Goal: Information Seeking & Learning: Learn about a topic

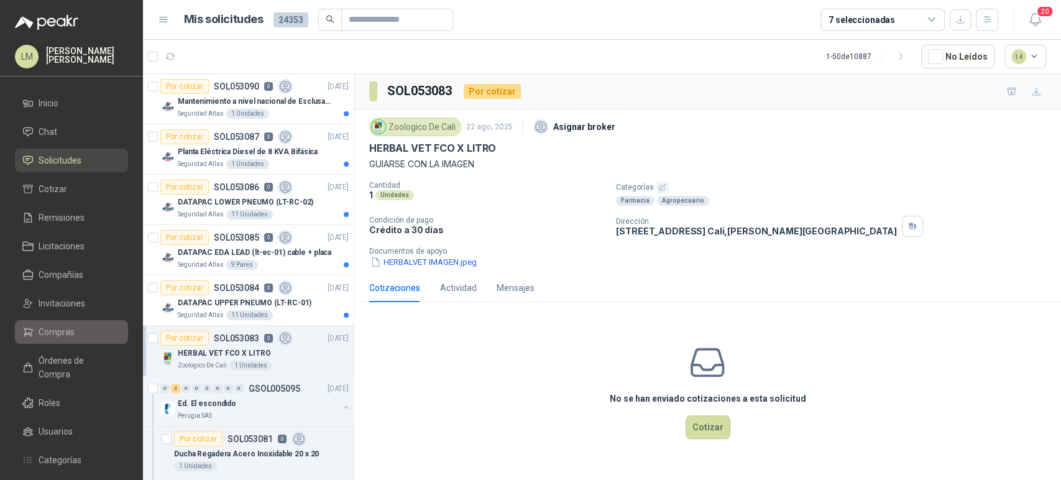
click at [54, 333] on span "Compras" at bounding box center [57, 332] width 36 height 14
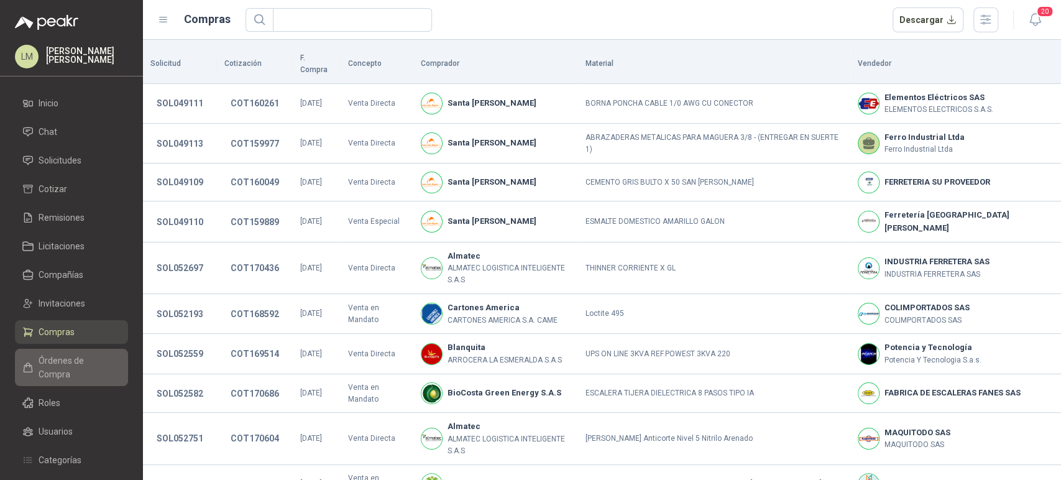
click at [64, 353] on link "Órdenes de Compra" at bounding box center [71, 367] width 113 height 37
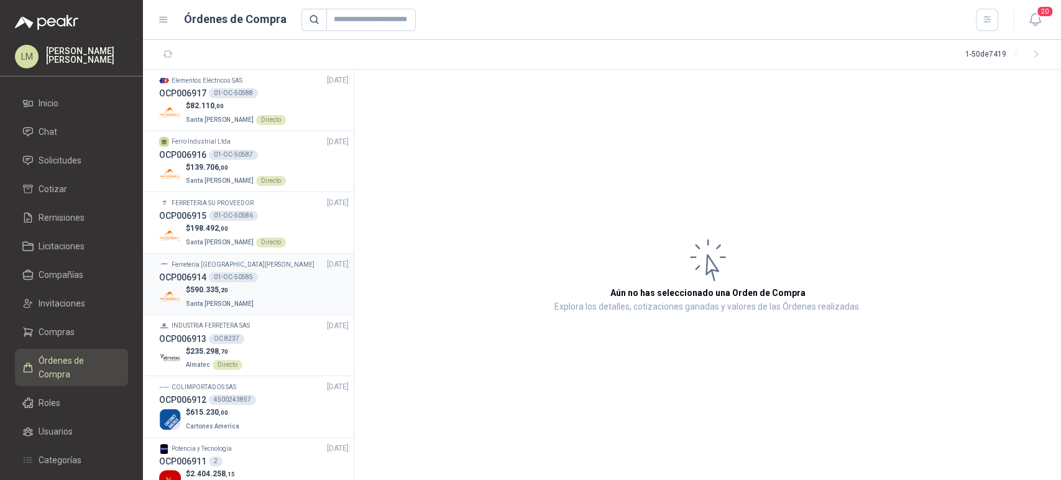
click at [251, 290] on div "$ 590.335 ,20 Santa [PERSON_NAME]" at bounding box center [254, 296] width 190 height 25
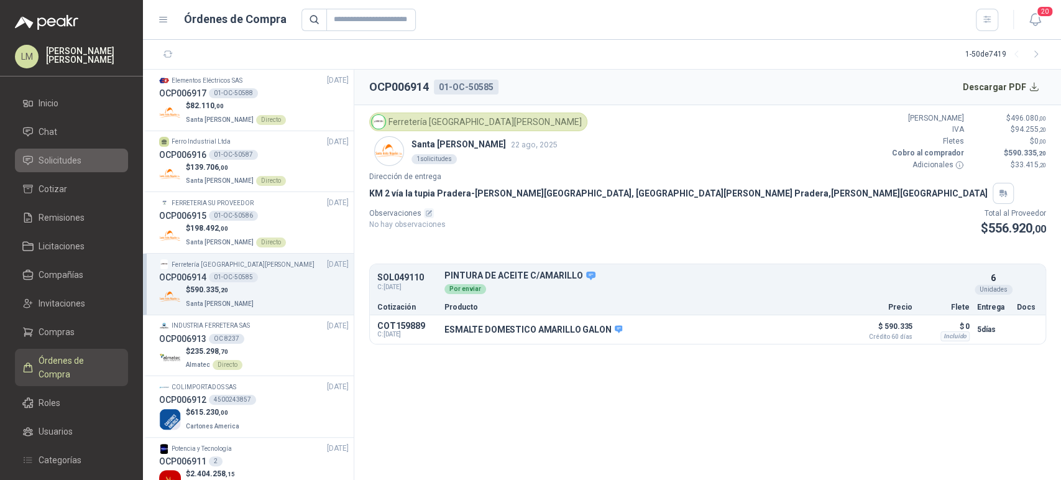
click at [73, 154] on span "Solicitudes" at bounding box center [60, 161] width 43 height 14
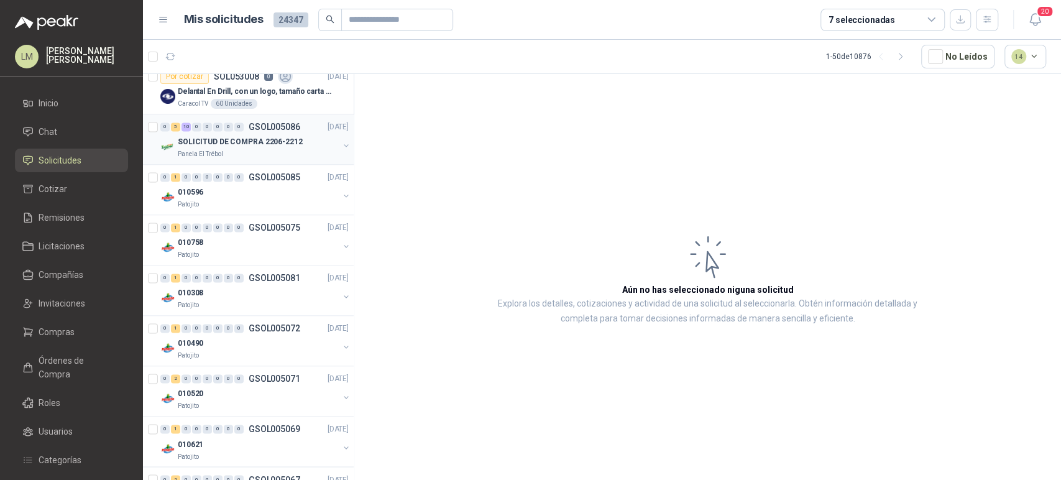
scroll to position [1243, 0]
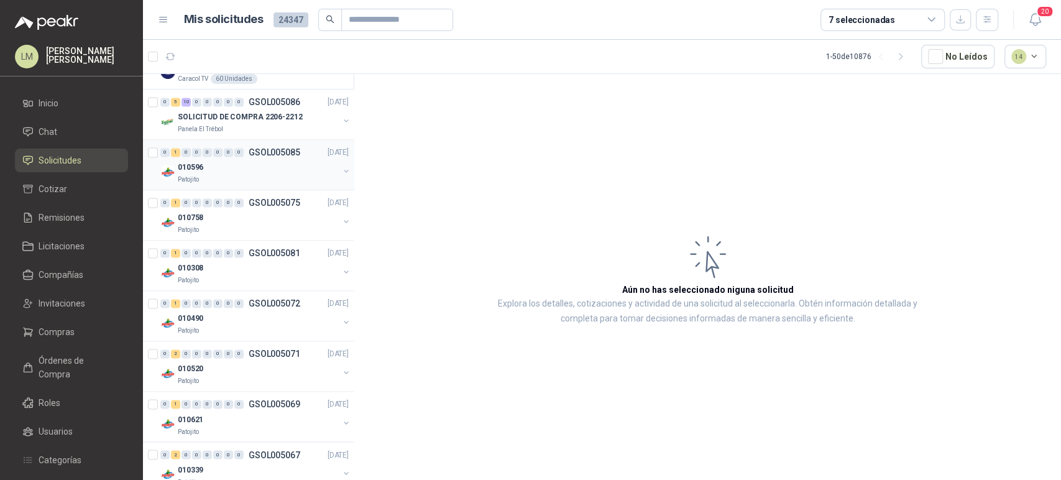
click at [234, 169] on div "010596" at bounding box center [258, 167] width 161 height 15
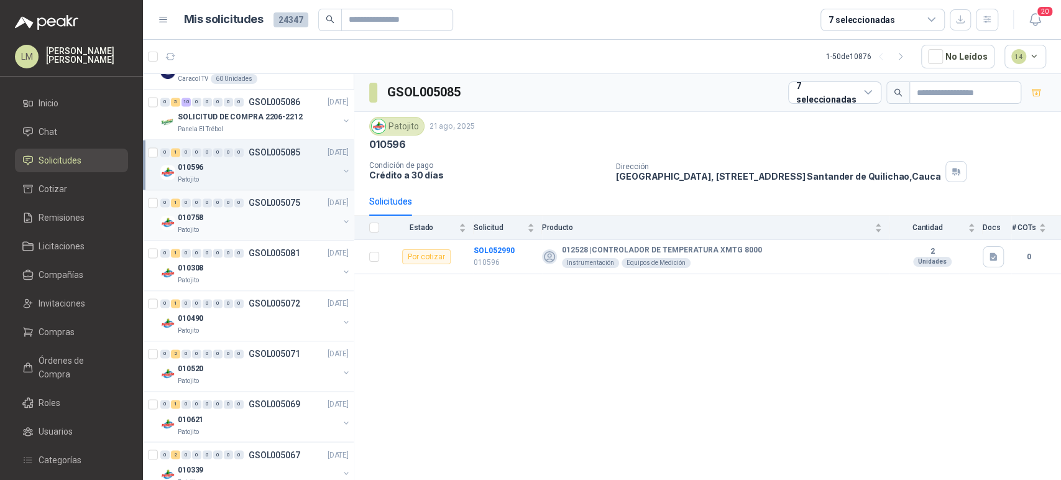
click at [269, 211] on div "010758" at bounding box center [258, 217] width 161 height 15
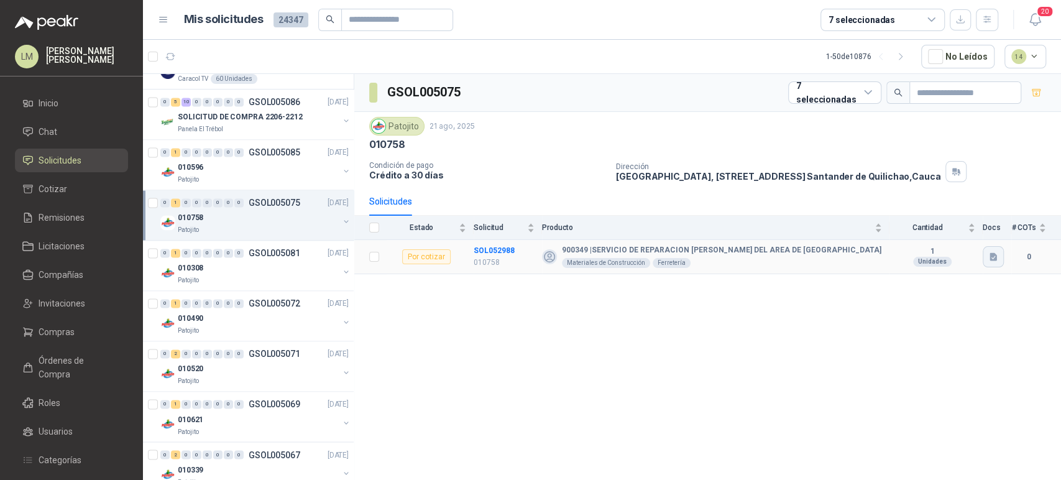
click at [1000, 263] on button "button" at bounding box center [993, 256] width 21 height 21
click at [946, 225] on button "Chapa compresores.jpg" at bounding box center [944, 228] width 103 height 13
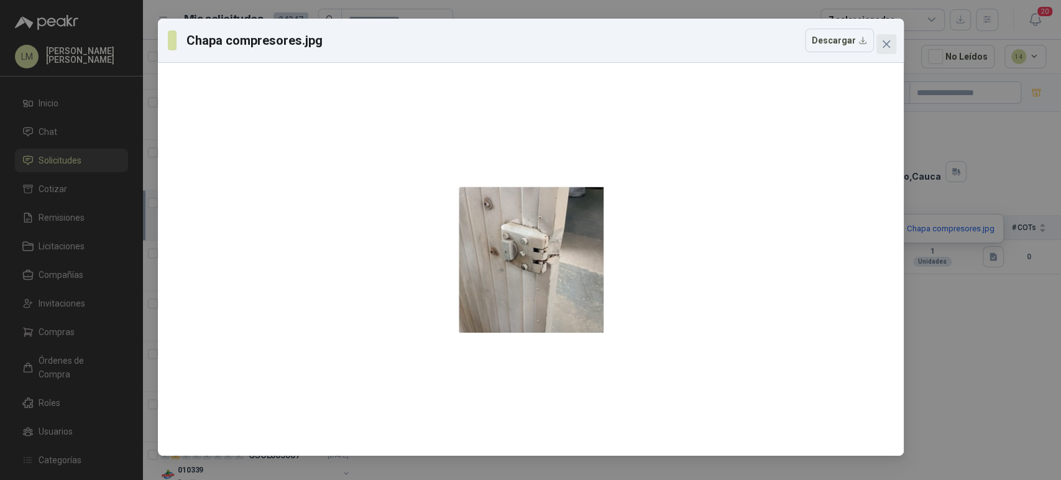
click at [888, 41] on icon "close" at bounding box center [885, 43] width 7 height 7
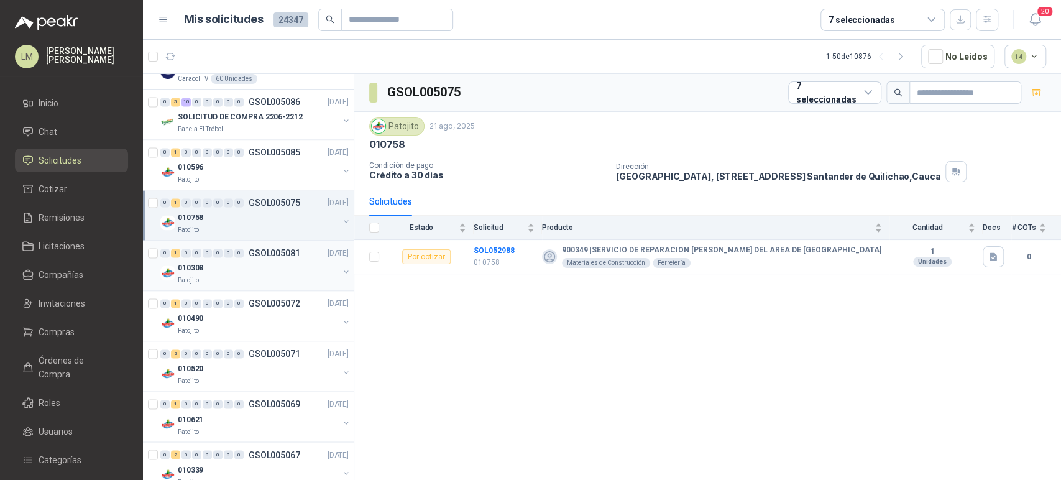
click at [226, 263] on div "010308" at bounding box center [258, 268] width 161 height 15
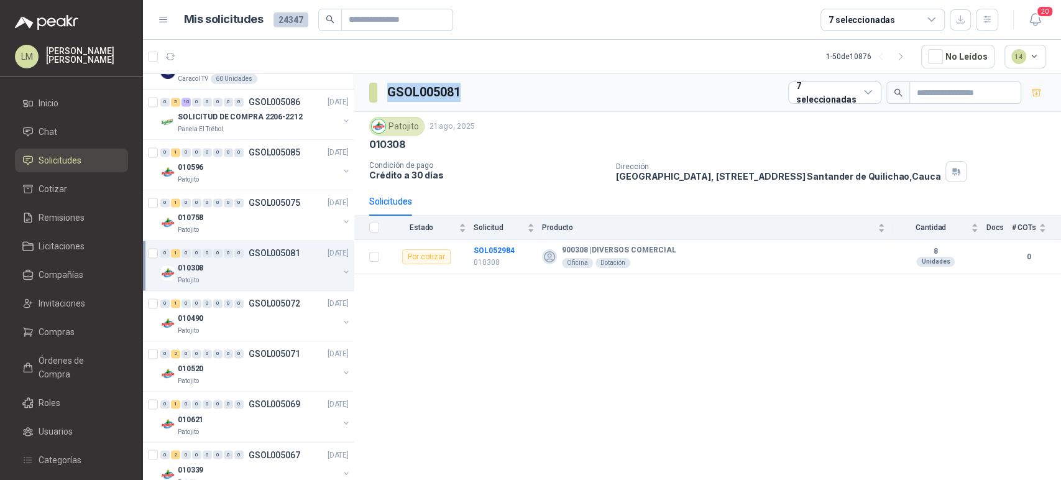
drag, startPoint x: 467, startPoint y: 89, endPoint x: 363, endPoint y: 93, distance: 103.9
click at [363, 93] on div "GSOL005081 7 seleccionadas" at bounding box center [707, 93] width 707 height 38
copy section "GSOL005081"
click at [255, 171] on div "010596" at bounding box center [258, 167] width 161 height 15
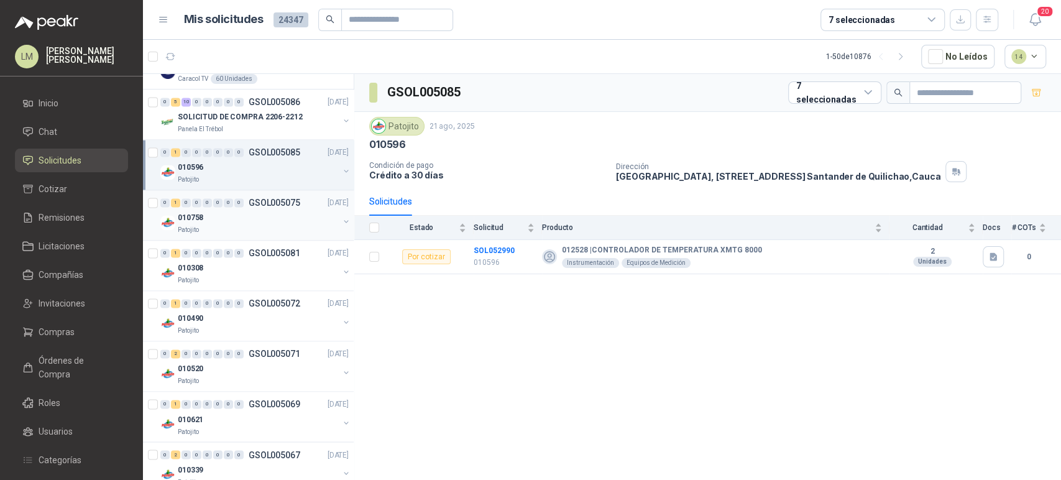
click at [247, 218] on div "010758" at bounding box center [258, 217] width 161 height 15
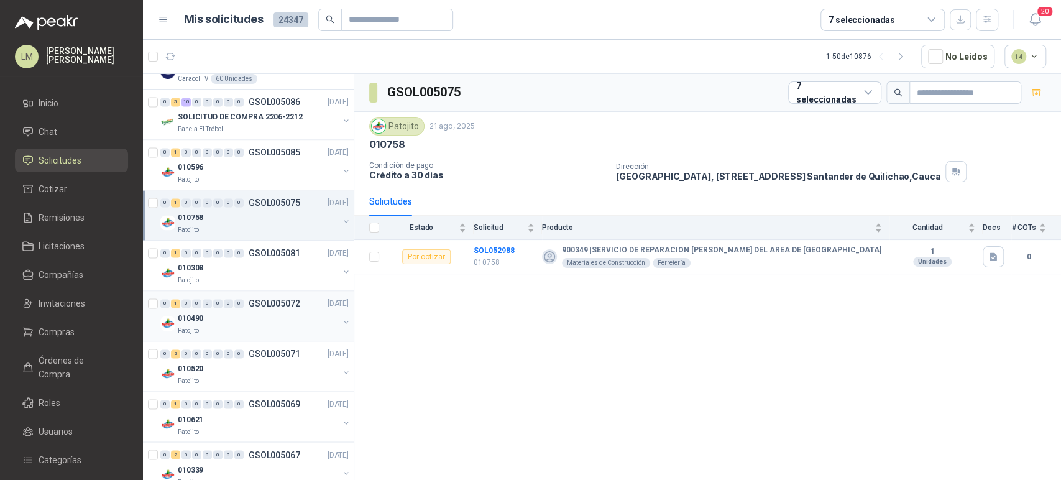
click at [239, 322] on div "010490" at bounding box center [258, 318] width 161 height 15
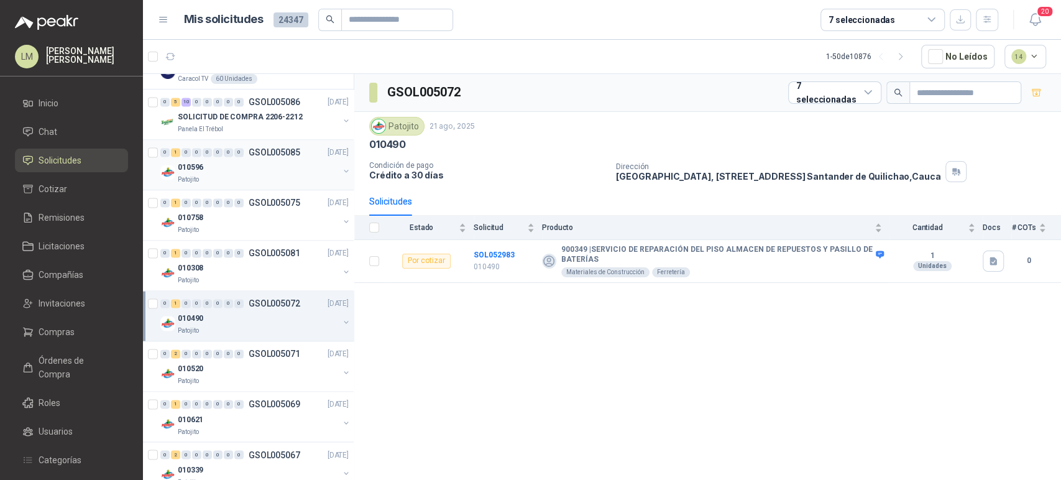
click at [258, 170] on div "010596" at bounding box center [258, 167] width 161 height 15
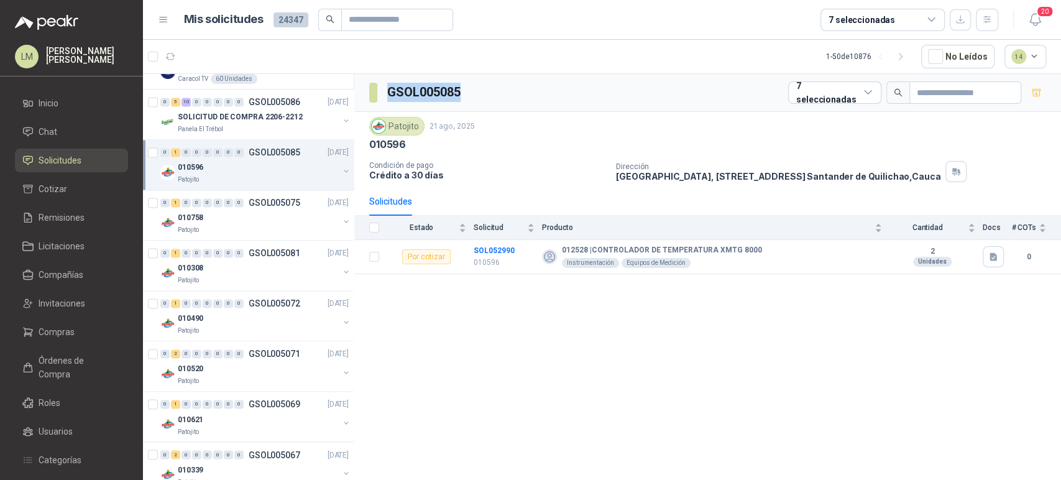
drag, startPoint x: 463, startPoint y: 91, endPoint x: 369, endPoint y: 93, distance: 93.9
click at [369, 93] on div "GSOL005085 7 seleccionadas" at bounding box center [707, 93] width 707 height 38
copy section "GSOL005085"
click at [206, 225] on div "Patojito" at bounding box center [258, 230] width 161 height 10
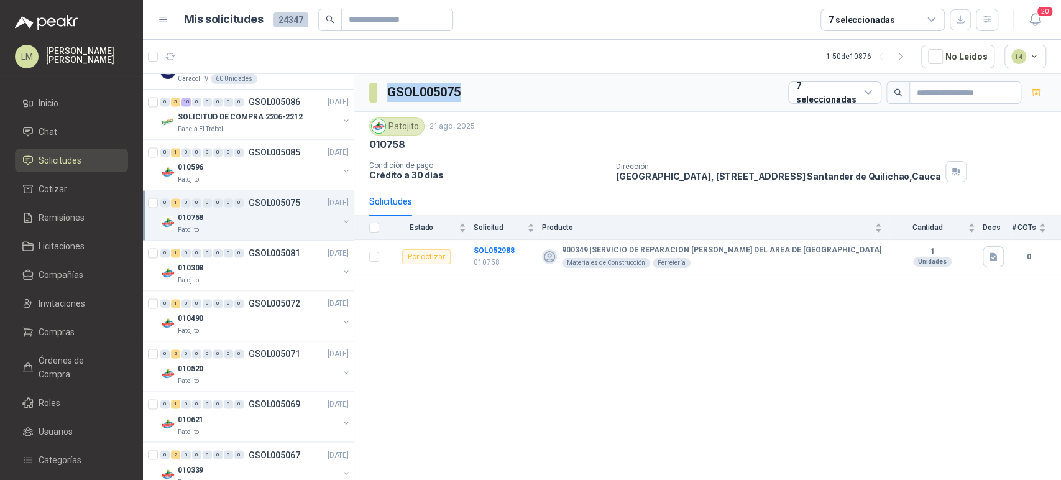
drag, startPoint x: 474, startPoint y: 88, endPoint x: 365, endPoint y: 88, distance: 108.8
click at [365, 88] on div "GSOL005075 7 seleccionadas" at bounding box center [707, 93] width 707 height 38
copy section "GSOL005075"
click at [248, 257] on div "0 1 0 0 0 0 0 0 GSOL005081 [DATE]" at bounding box center [255, 253] width 191 height 15
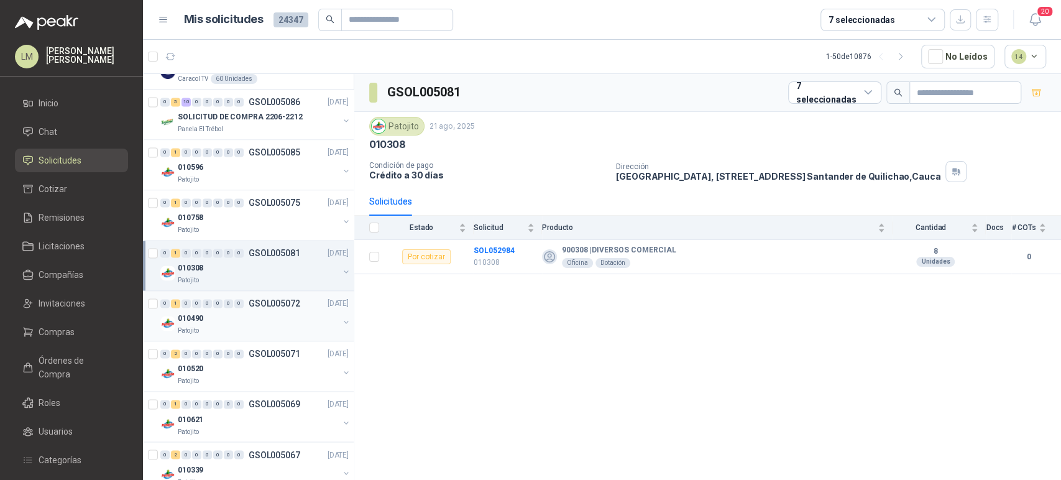
click at [256, 313] on div "010490" at bounding box center [258, 318] width 161 height 15
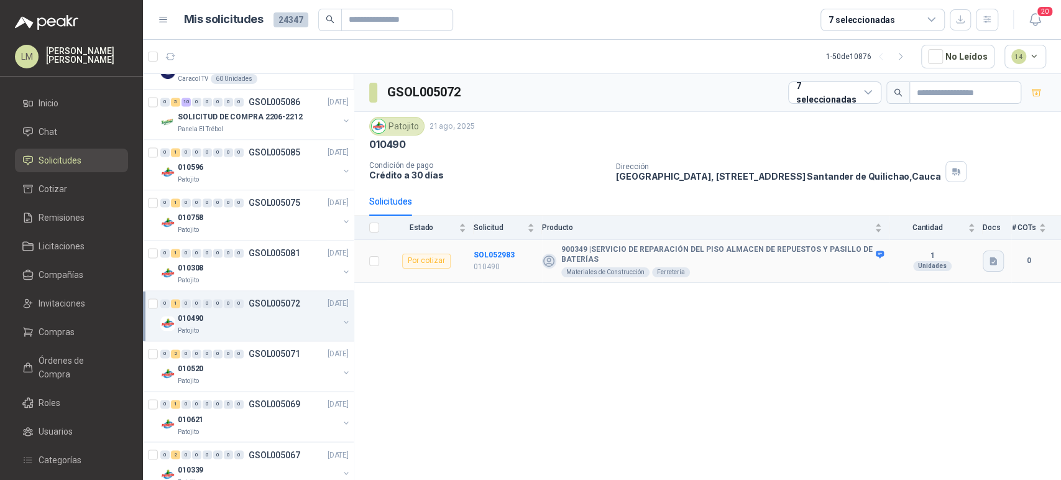
click at [999, 255] on button "button" at bounding box center [993, 261] width 21 height 21
click at [956, 228] on button "Servicio de reparación de pisos área [PERSON_NAME] y pasillo baterias.docx" at bounding box center [849, 232] width 293 height 13
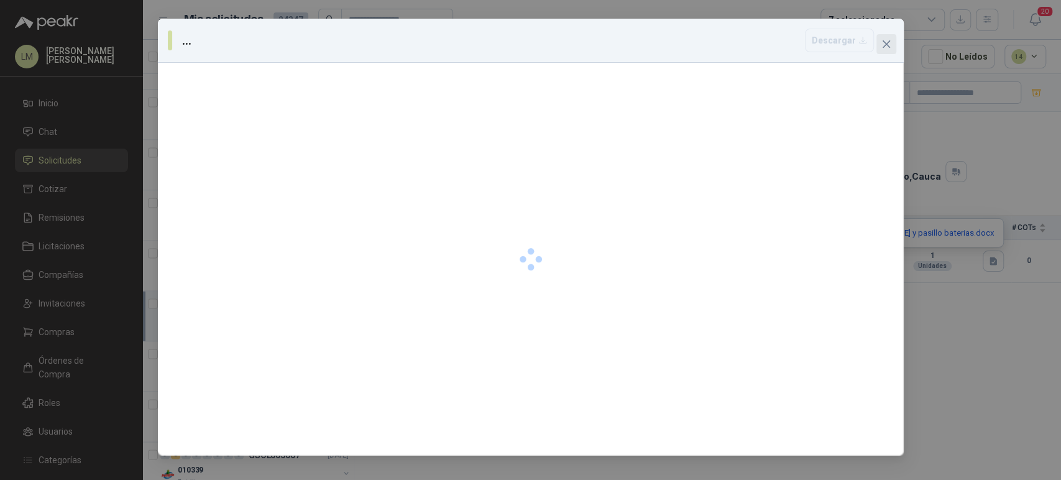
click at [887, 46] on icon "close" at bounding box center [887, 44] width 10 height 10
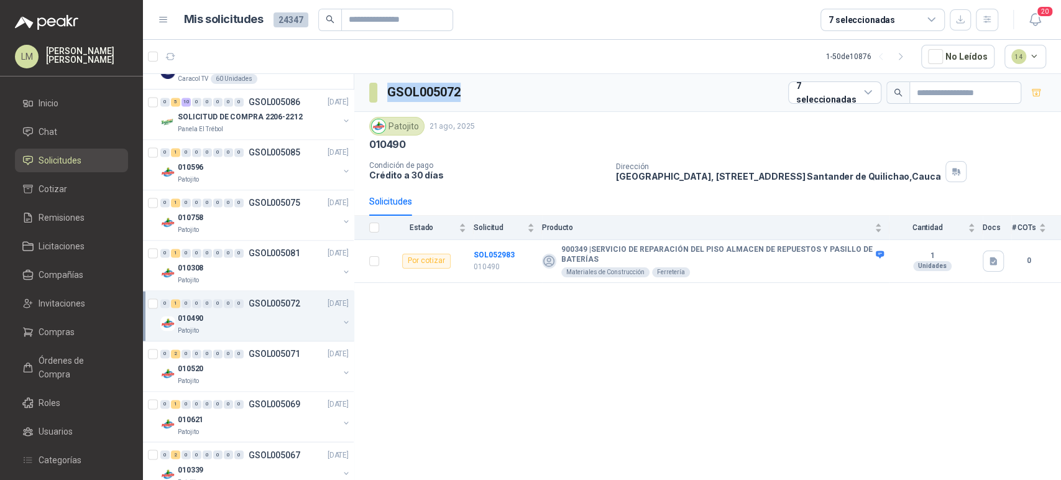
drag, startPoint x: 473, startPoint y: 93, endPoint x: 388, endPoint y: 97, distance: 84.6
click at [388, 97] on div "GSOL005072 7 seleccionadas" at bounding box center [707, 93] width 707 height 38
copy h3 "GSOL005072"
click at [229, 369] on div "010520" at bounding box center [258, 368] width 161 height 15
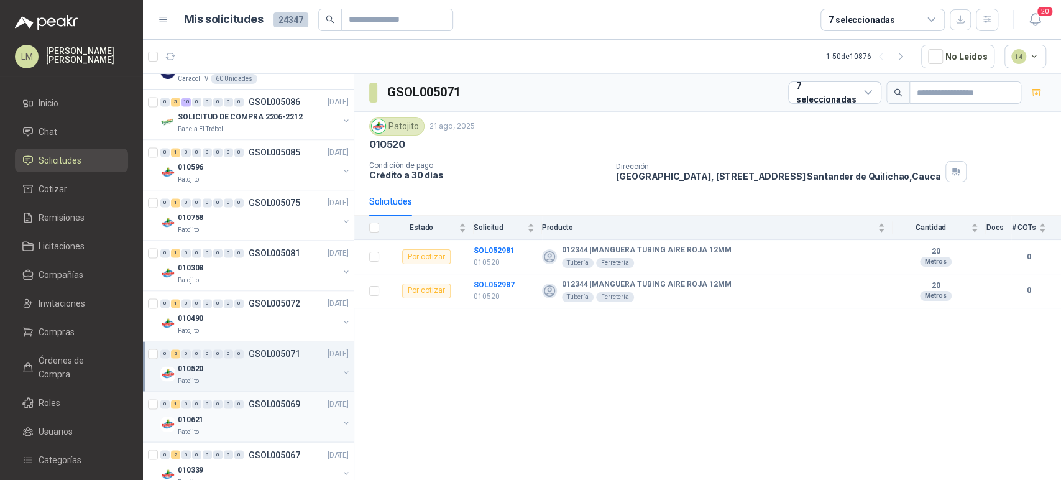
click at [226, 422] on div "010621" at bounding box center [258, 419] width 161 height 15
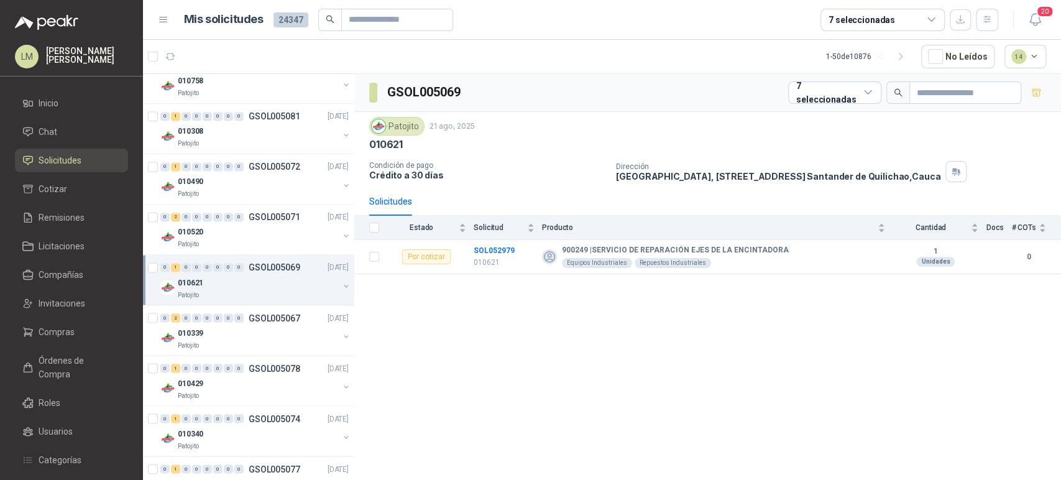
scroll to position [1382, 0]
click at [234, 331] on div "010339" at bounding box center [258, 331] width 161 height 15
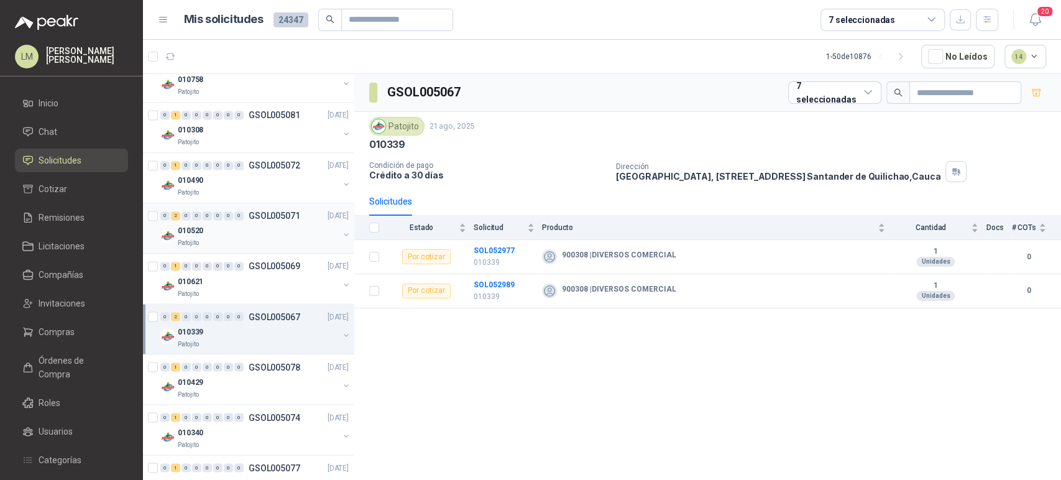
click at [233, 208] on div "0 2 0 0 0 0 0 0 GSOL005071 [DATE]" at bounding box center [255, 215] width 191 height 15
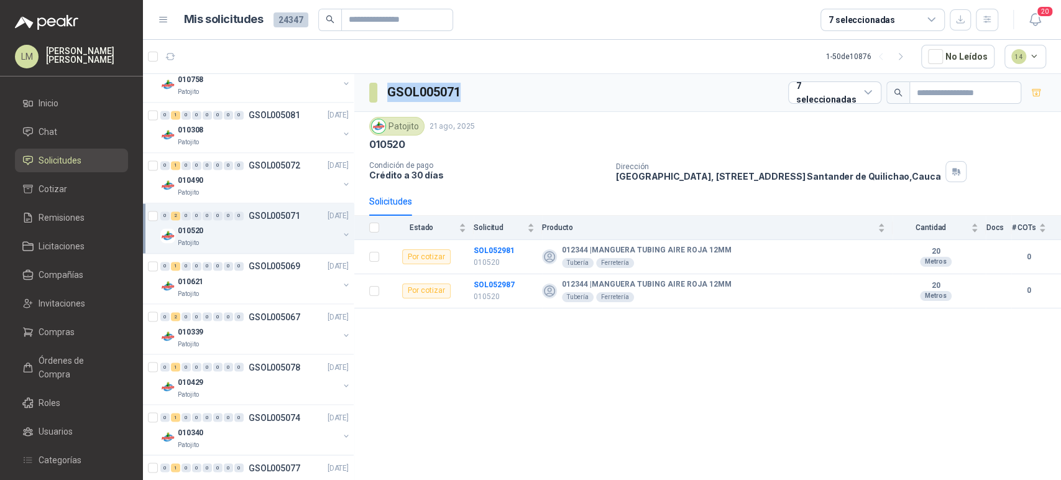
drag, startPoint x: 463, startPoint y: 89, endPoint x: 382, endPoint y: 90, distance: 80.2
click at [382, 90] on section "GSOL005071" at bounding box center [415, 93] width 93 height 20
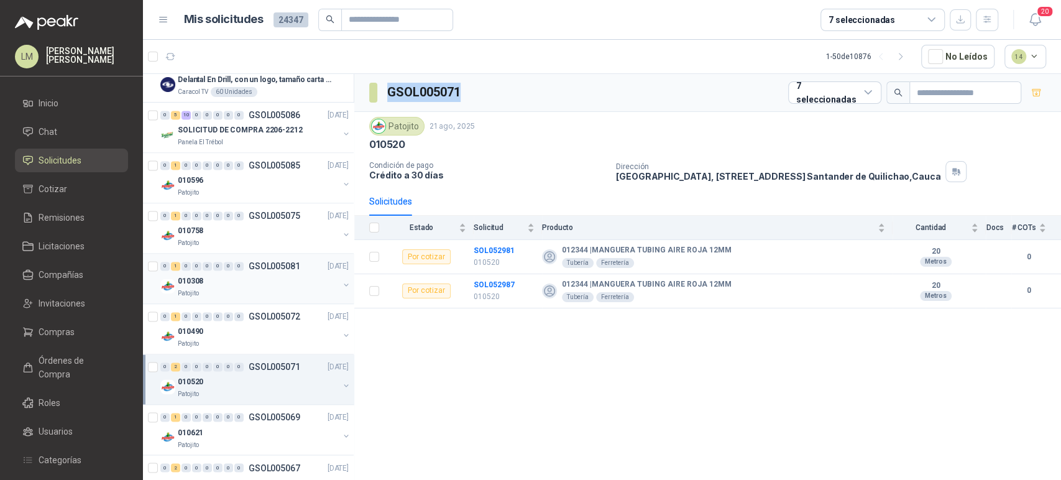
scroll to position [1233, 0]
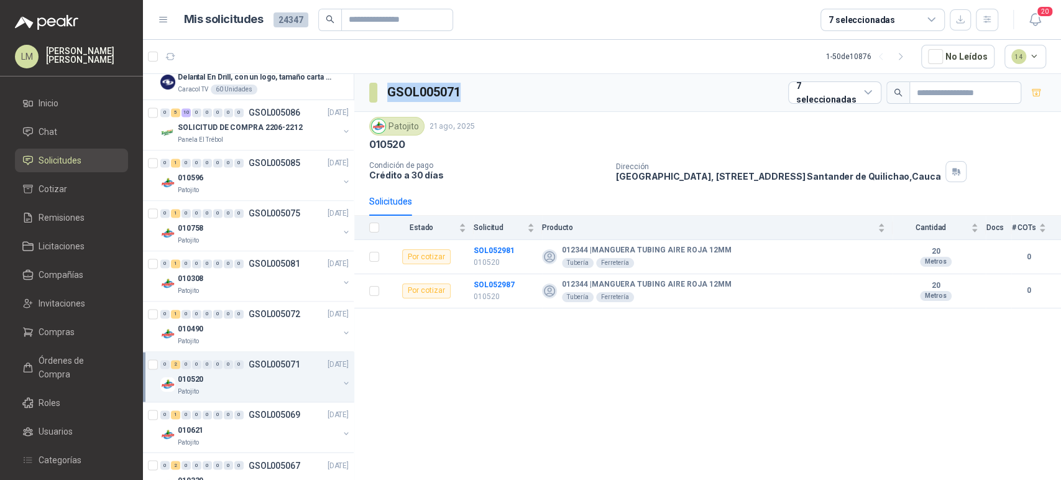
copy h3 "GSOL005071"
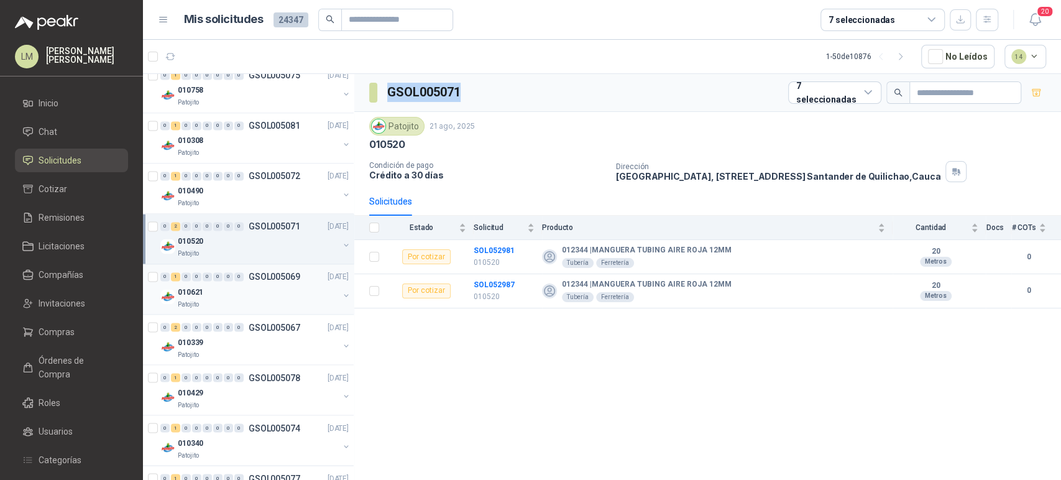
click at [269, 292] on div "010621" at bounding box center [258, 291] width 161 height 15
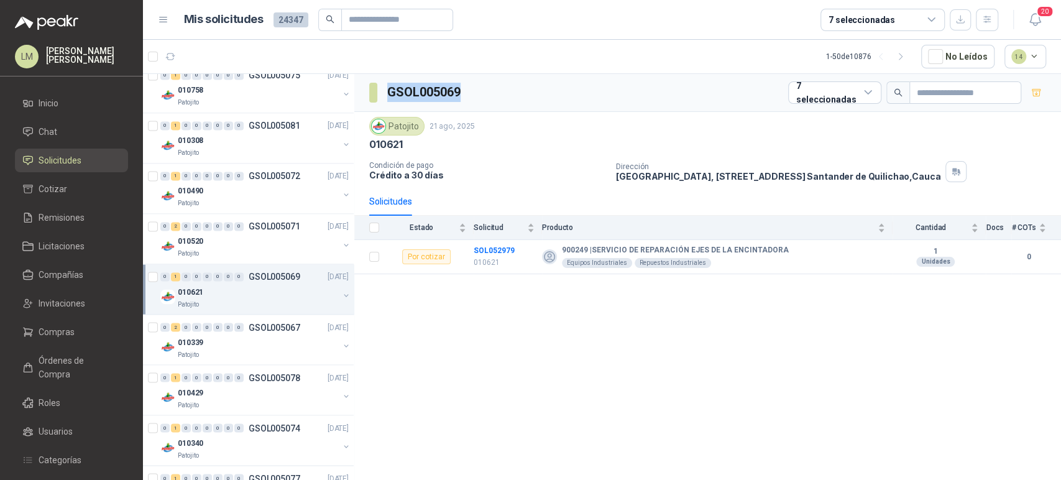
drag, startPoint x: 479, startPoint y: 83, endPoint x: 387, endPoint y: 93, distance: 91.9
click at [387, 93] on div "GSOL005069 7 seleccionadas" at bounding box center [707, 93] width 707 height 38
copy h3 "GSOL005069"
click at [219, 351] on div "Patojito" at bounding box center [258, 354] width 161 height 10
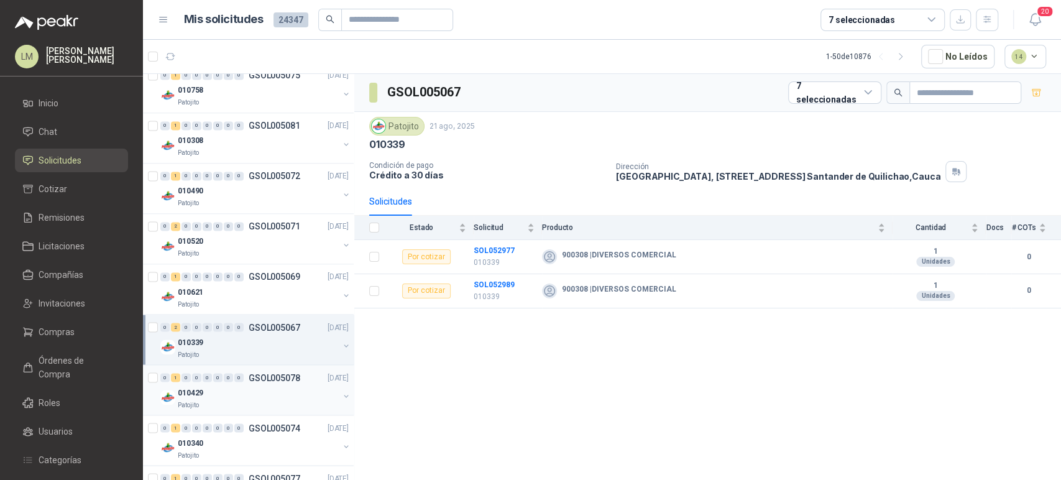
click at [206, 385] on div "010429" at bounding box center [258, 392] width 161 height 15
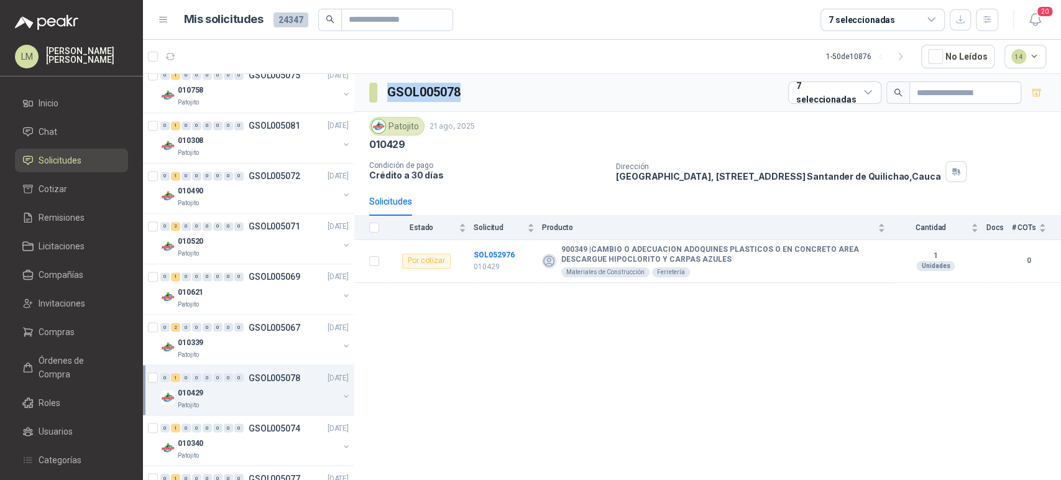
drag, startPoint x: 463, startPoint y: 92, endPoint x: 384, endPoint y: 93, distance: 79.0
click at [384, 93] on section "GSOL005078" at bounding box center [415, 93] width 93 height 20
copy h3 "GSOL005078"
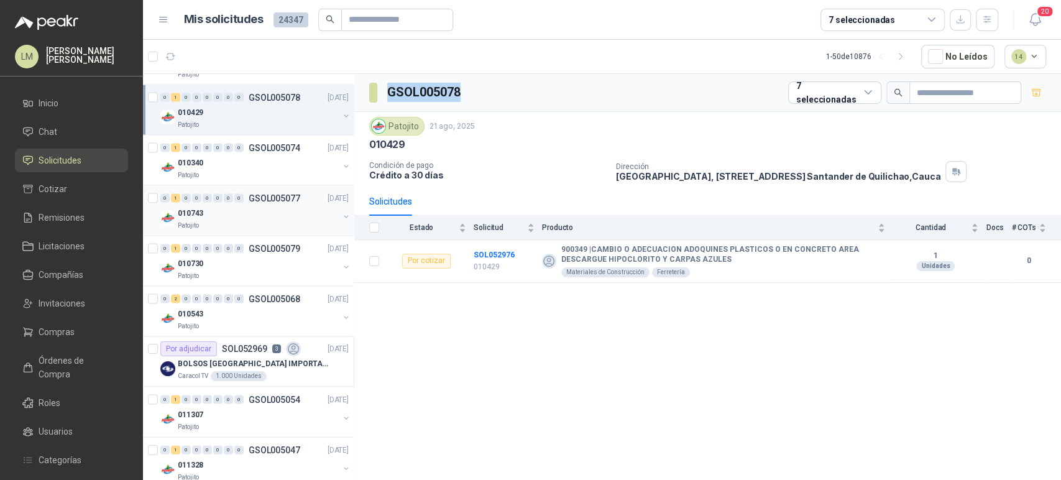
scroll to position [1578, 0]
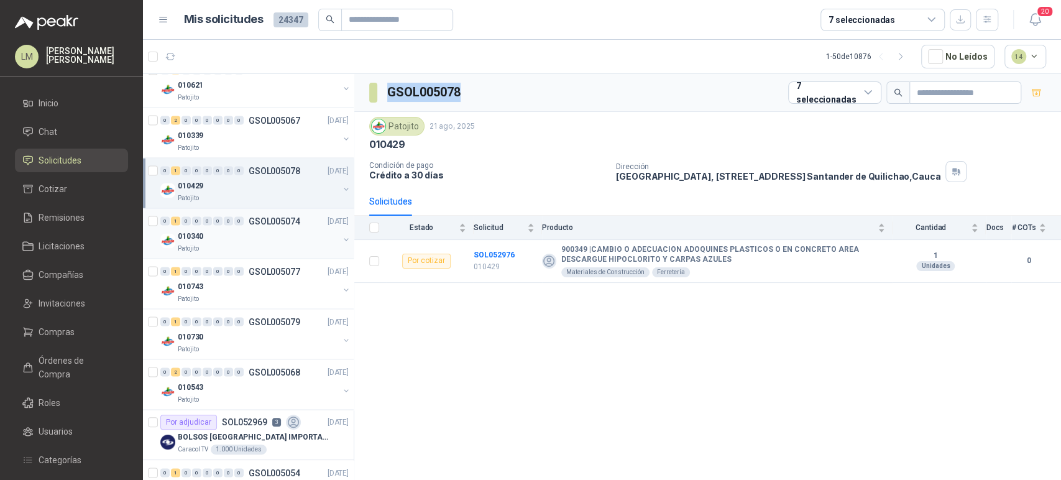
click at [261, 233] on div "010340" at bounding box center [258, 235] width 161 height 15
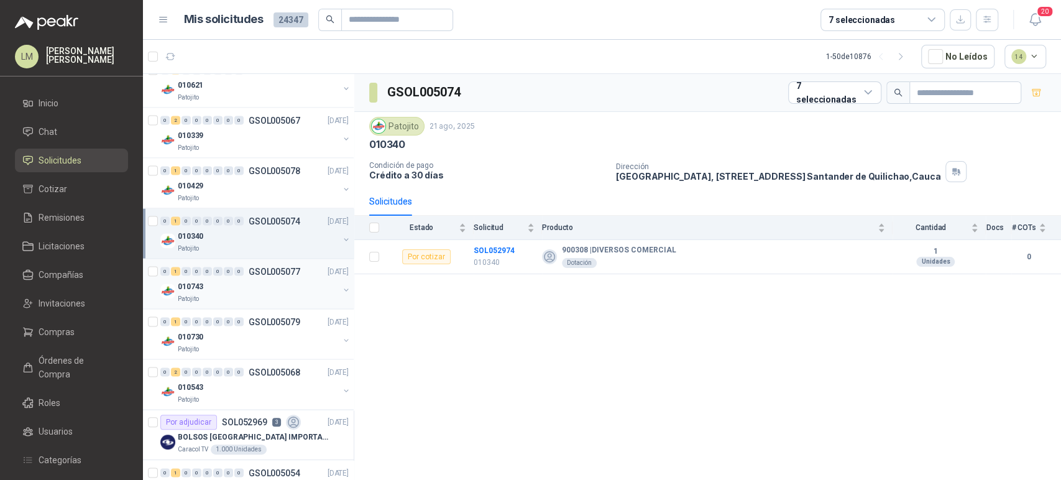
click at [259, 272] on p "GSOL005077" at bounding box center [275, 271] width 52 height 9
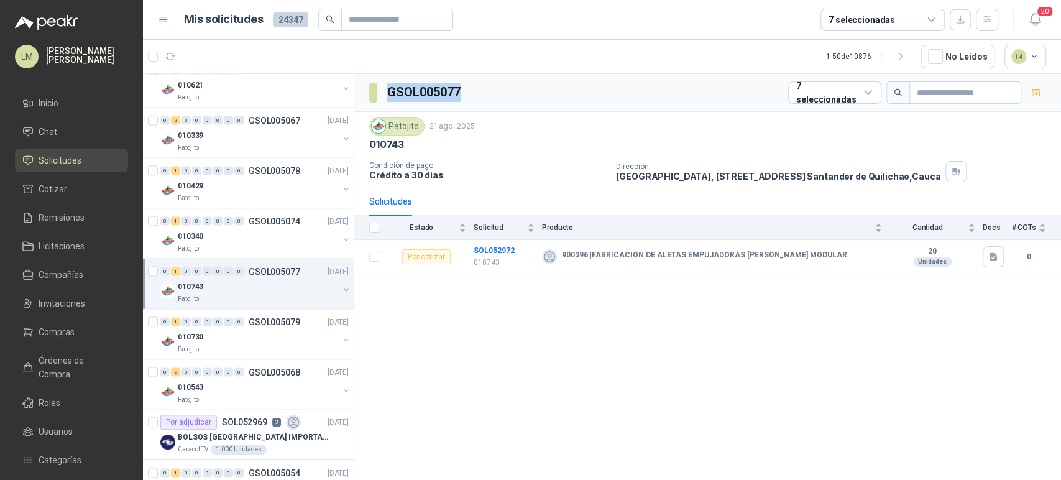
drag, startPoint x: 473, startPoint y: 88, endPoint x: 388, endPoint y: 95, distance: 85.5
click at [388, 95] on div "GSOL005077 7 seleccionadas" at bounding box center [707, 93] width 707 height 38
copy h3 "GSOL005077"
click at [245, 344] on div "Patojito" at bounding box center [258, 349] width 161 height 10
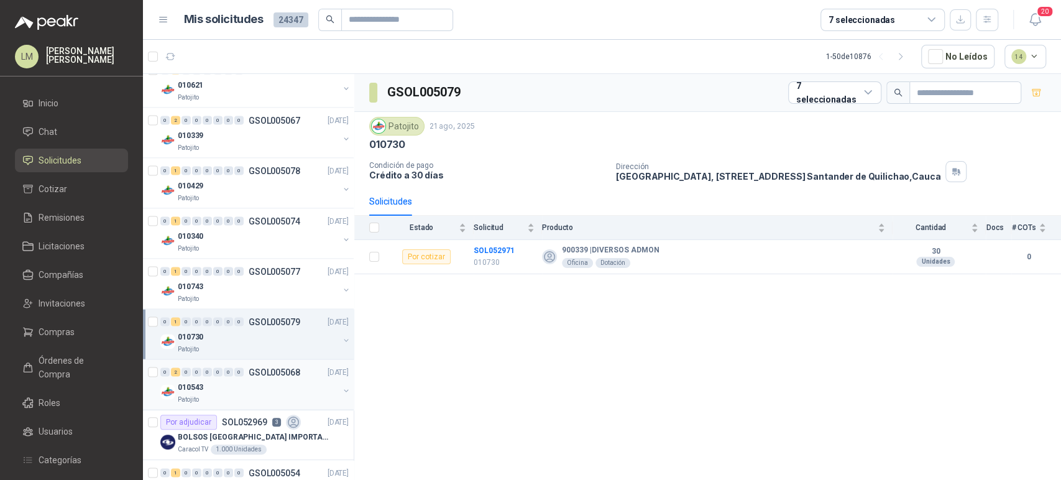
click at [246, 379] on div "010543" at bounding box center [258, 386] width 161 height 15
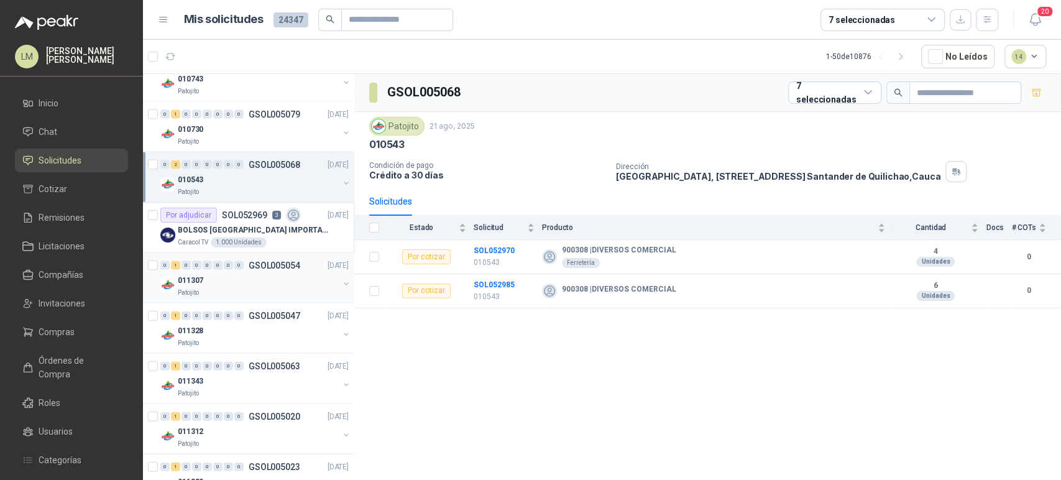
scroll to position [1786, 0]
click at [267, 297] on div "0 1 0 0 0 0 0 0 GSOL005054 [DATE] 011307 Patojito" at bounding box center [248, 277] width 211 height 50
click at [261, 275] on div "011307" at bounding box center [258, 279] width 161 height 15
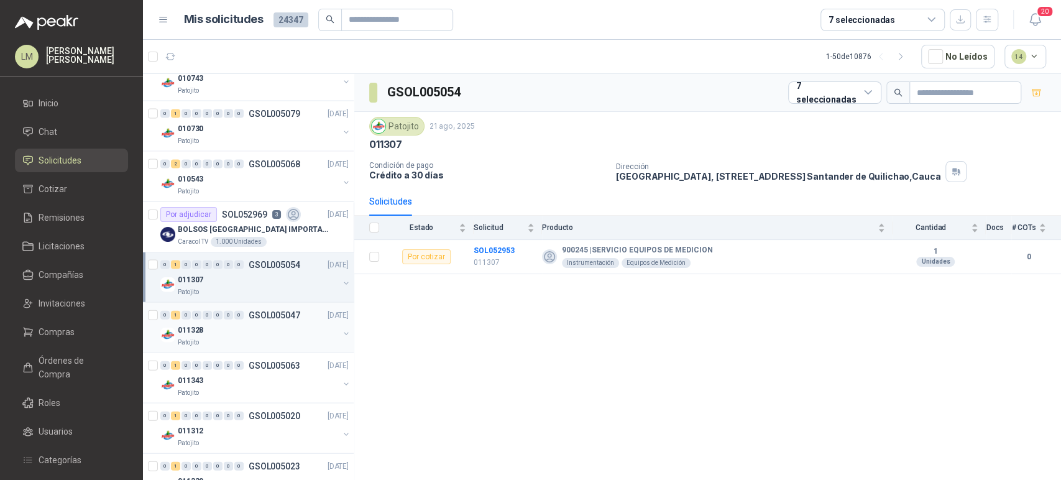
click at [233, 330] on div "011328" at bounding box center [258, 330] width 161 height 15
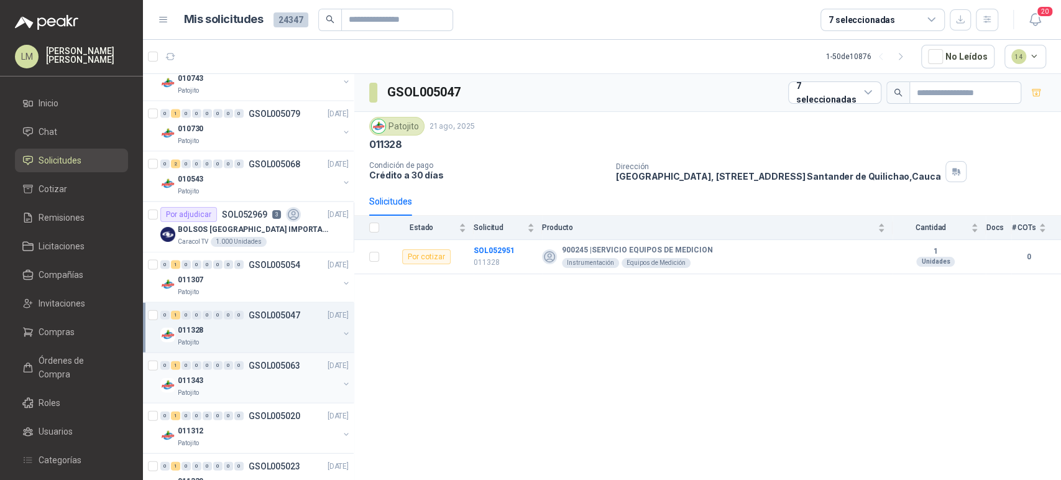
click at [259, 378] on div "011343" at bounding box center [258, 380] width 161 height 15
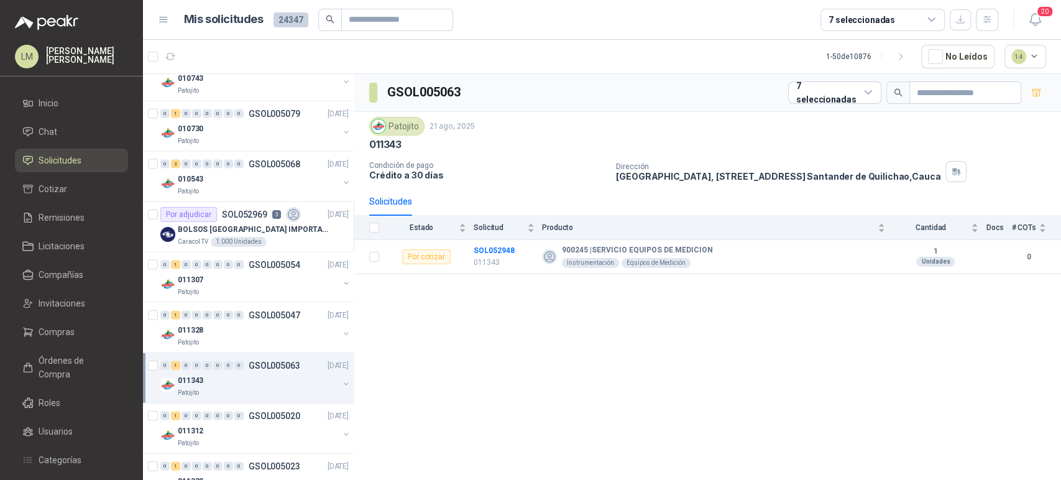
scroll to position [1924, 0]
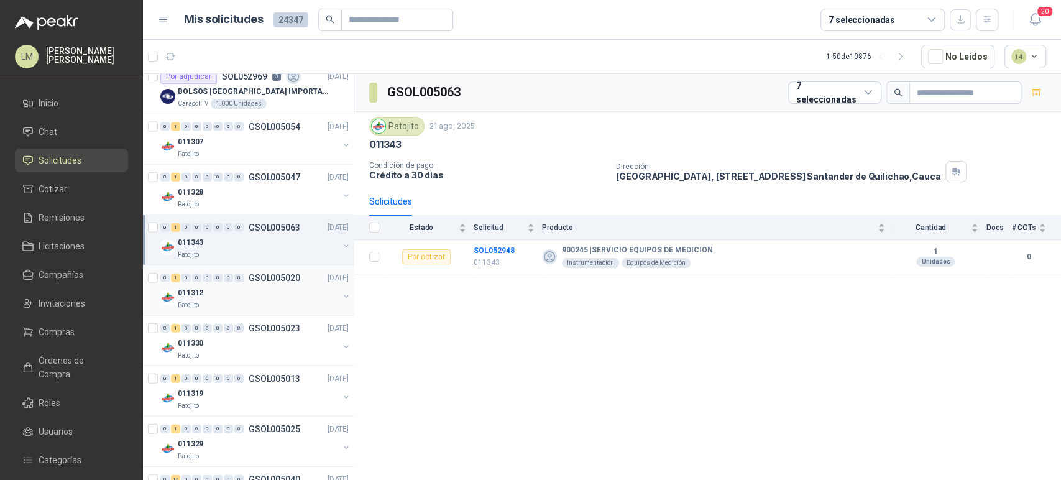
click at [226, 274] on div "0" at bounding box center [228, 278] width 9 height 9
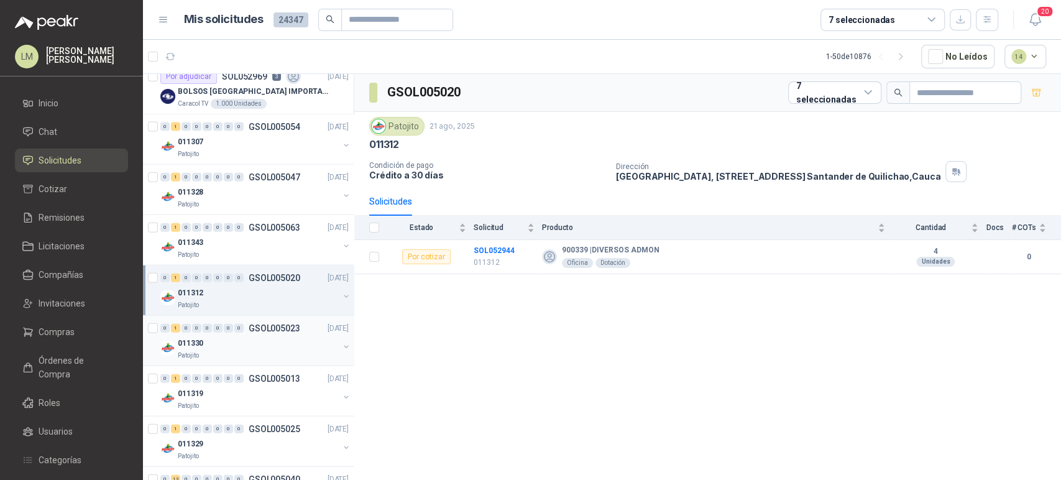
click at [240, 336] on div "011330" at bounding box center [258, 343] width 161 height 15
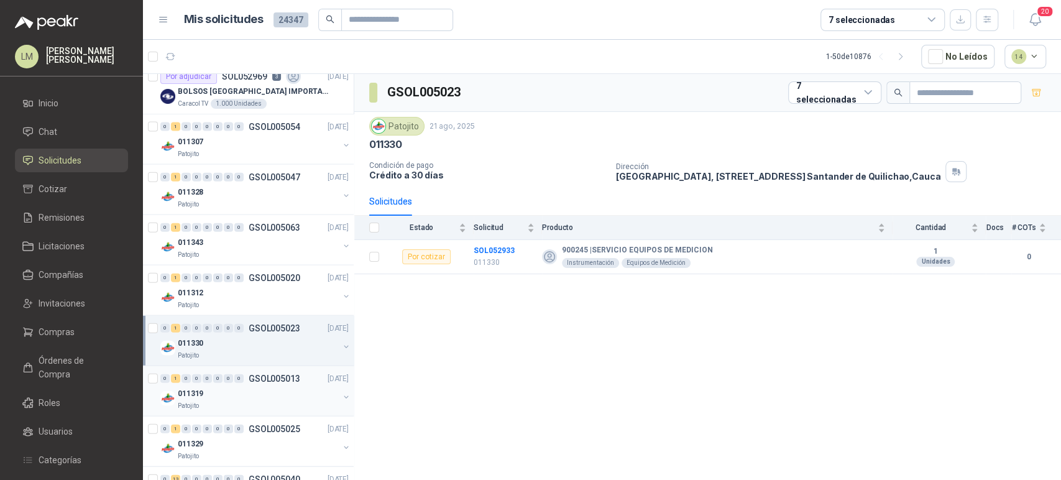
click at [256, 389] on div "011319" at bounding box center [258, 393] width 161 height 15
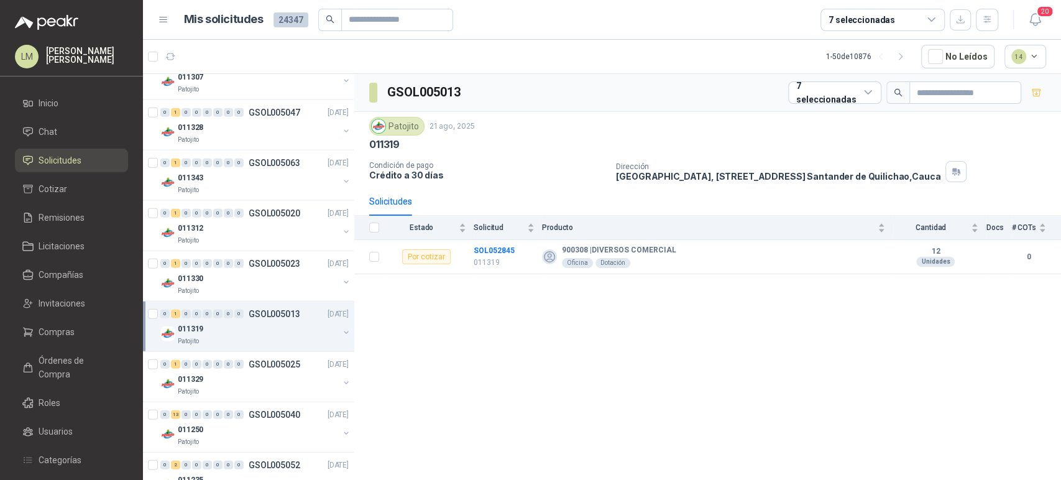
scroll to position [2062, 0]
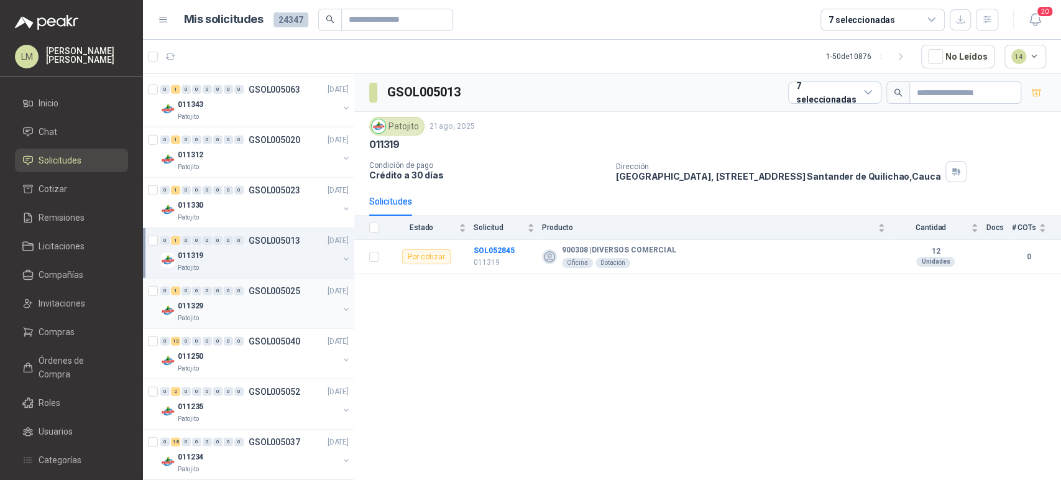
click at [271, 292] on p "GSOL005025" at bounding box center [275, 291] width 52 height 9
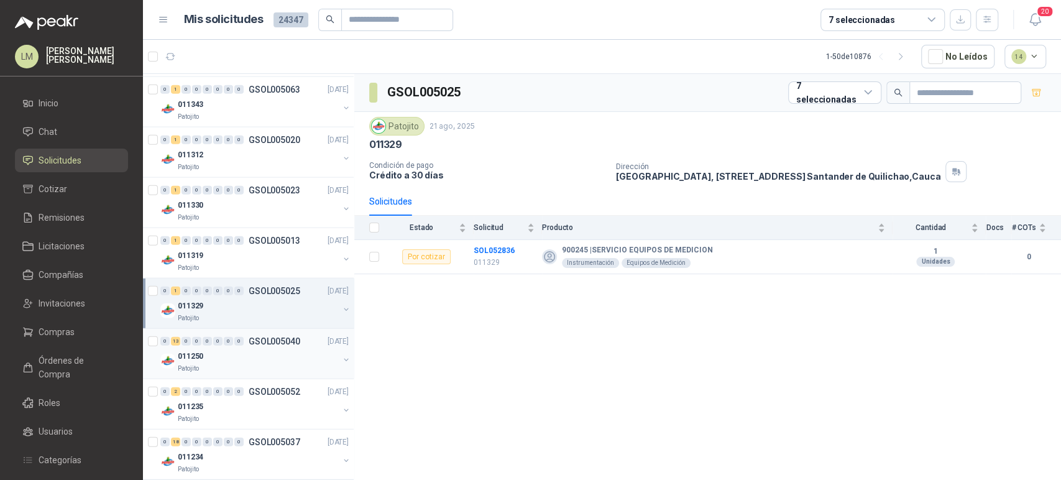
click at [259, 357] on div "011250" at bounding box center [258, 356] width 161 height 15
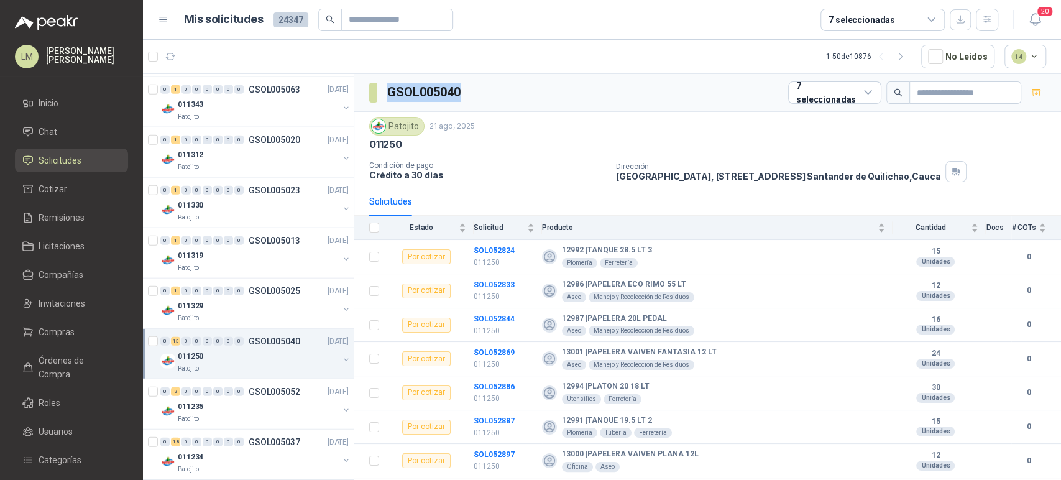
drag, startPoint x: 474, startPoint y: 94, endPoint x: 388, endPoint y: 93, distance: 86.4
click at [388, 93] on div "GSOL005040 7 seleccionadas" at bounding box center [707, 93] width 707 height 38
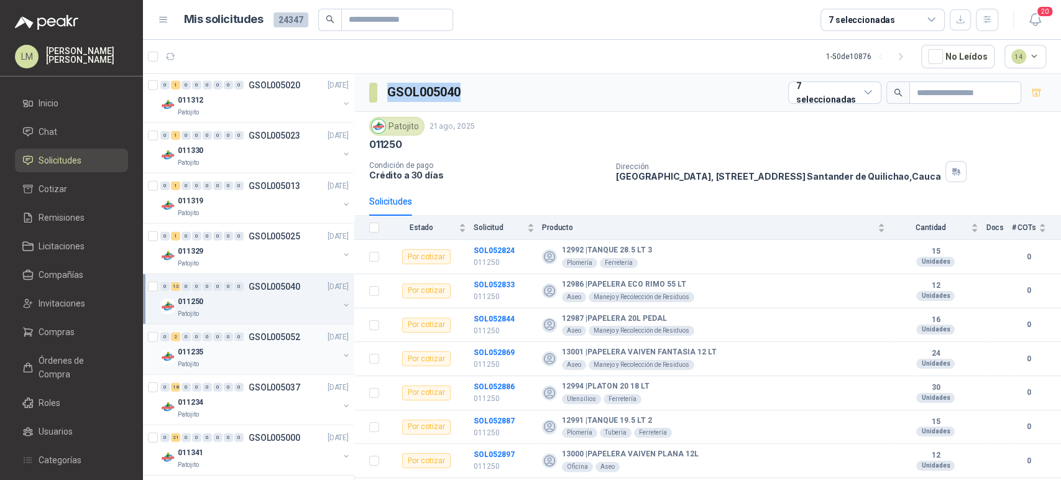
scroll to position [2131, 0]
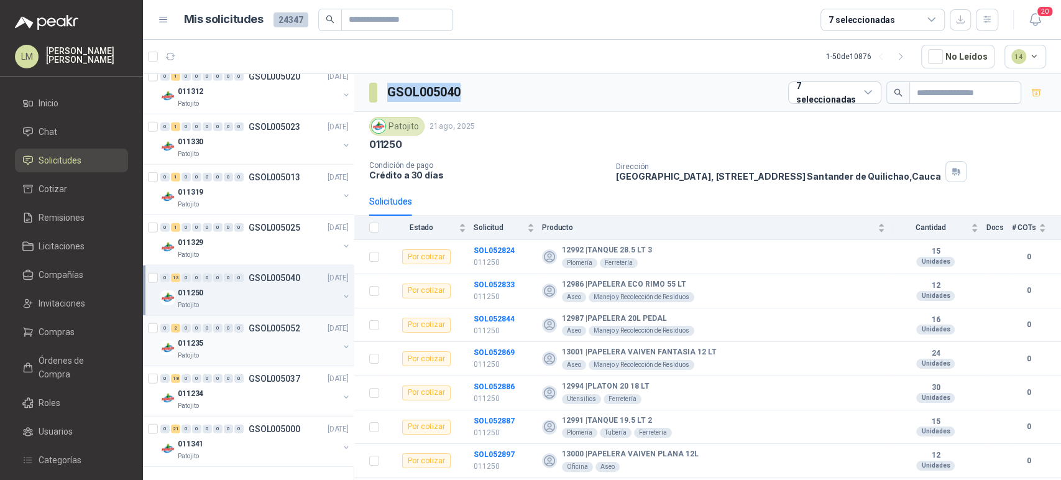
click at [228, 324] on div "0" at bounding box center [228, 328] width 9 height 9
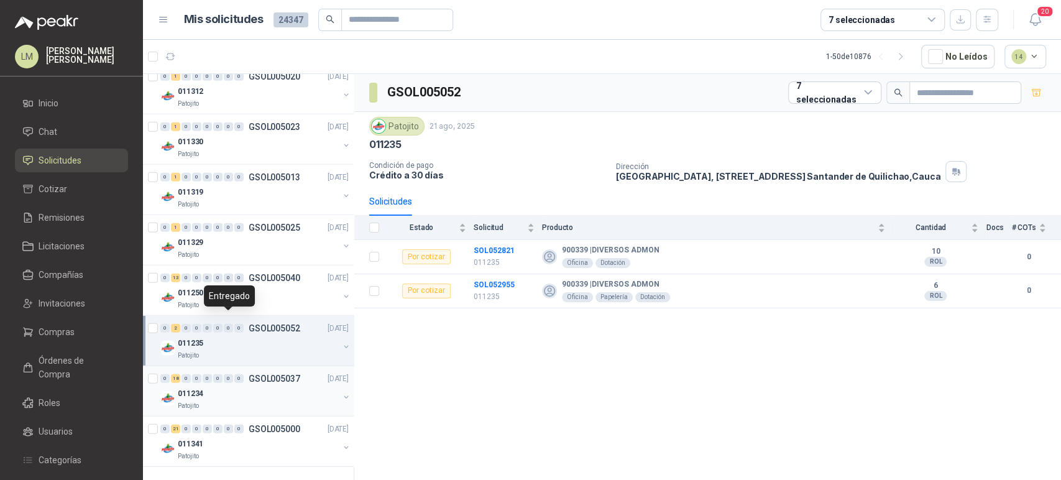
click at [229, 387] on div "011234" at bounding box center [258, 393] width 161 height 15
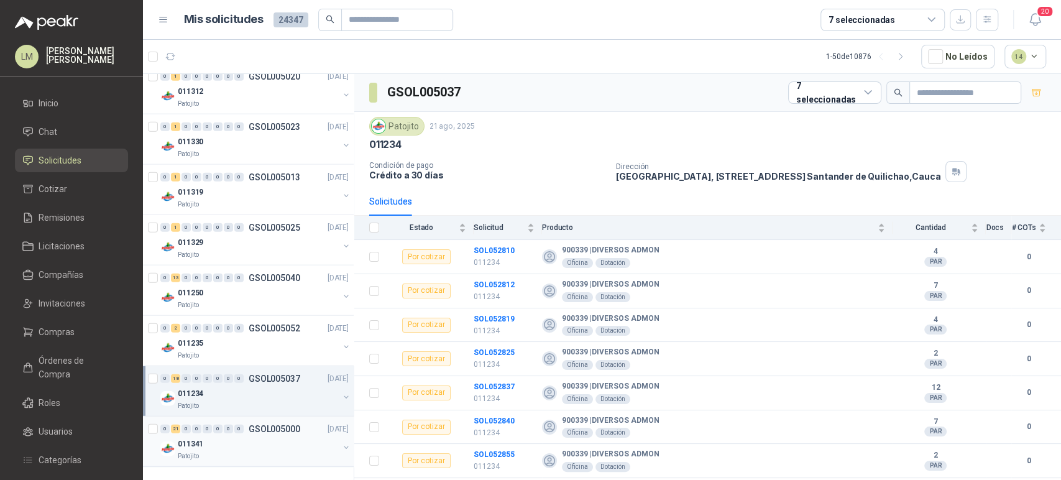
click at [236, 436] on div "011341" at bounding box center [258, 443] width 161 height 15
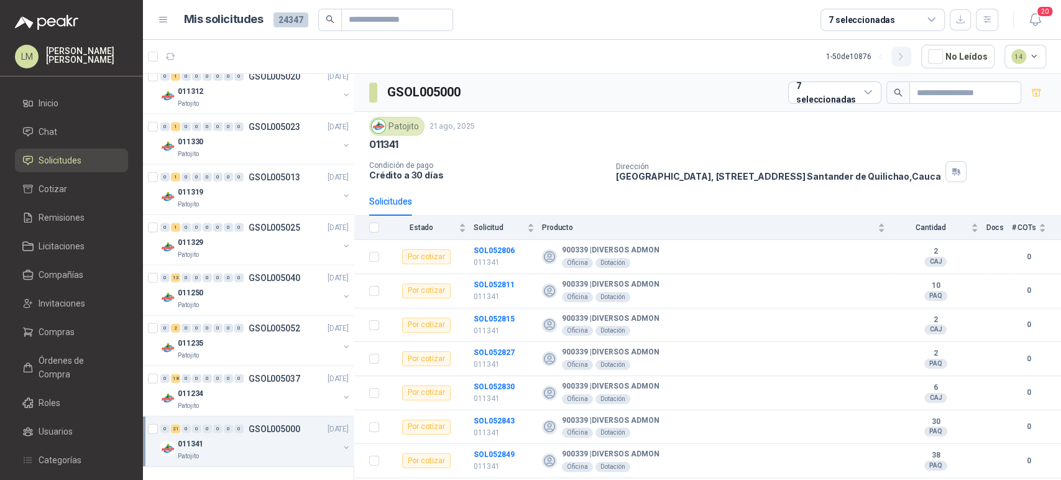
click at [911, 57] on button "button" at bounding box center [902, 57] width 20 height 20
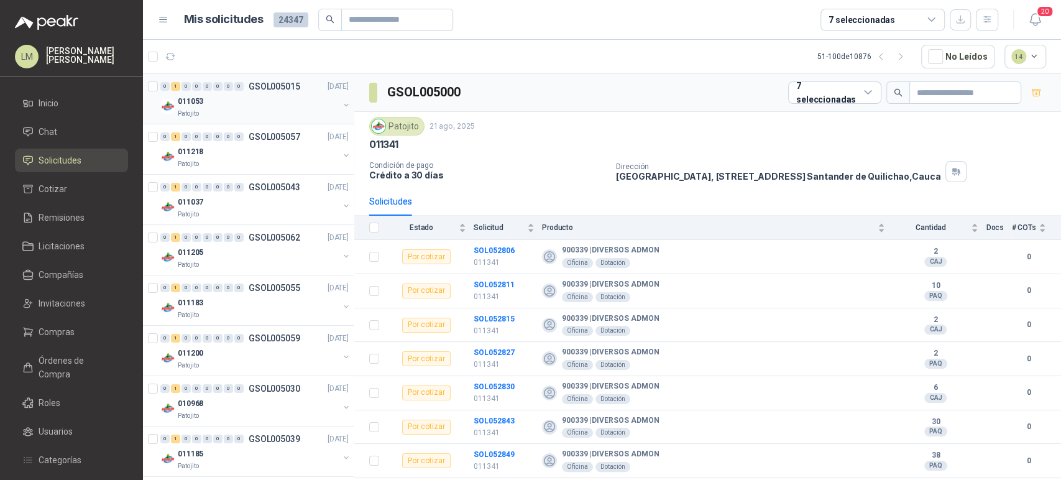
click at [294, 103] on div "011053" at bounding box center [258, 101] width 161 height 15
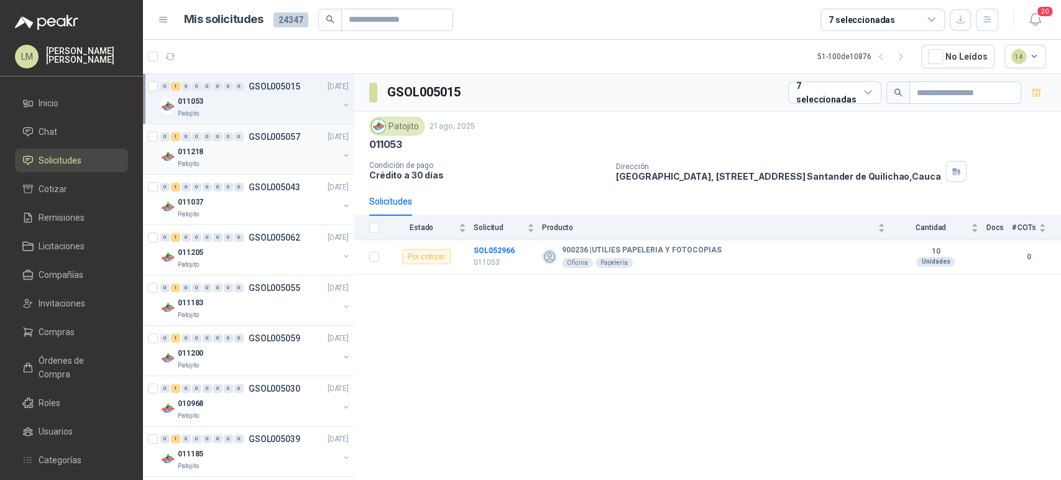
click at [265, 159] on div "Patojito" at bounding box center [258, 164] width 161 height 10
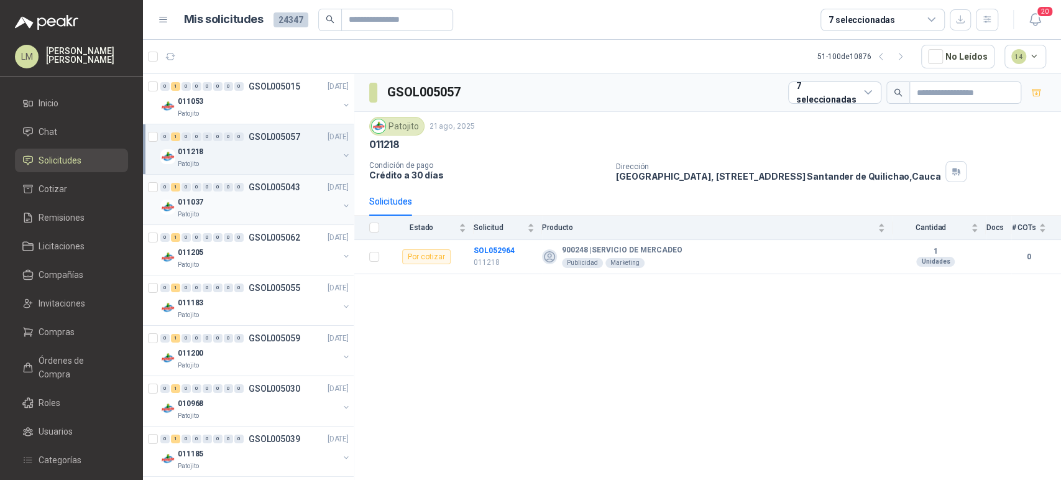
click at [264, 195] on div "011037" at bounding box center [258, 202] width 161 height 15
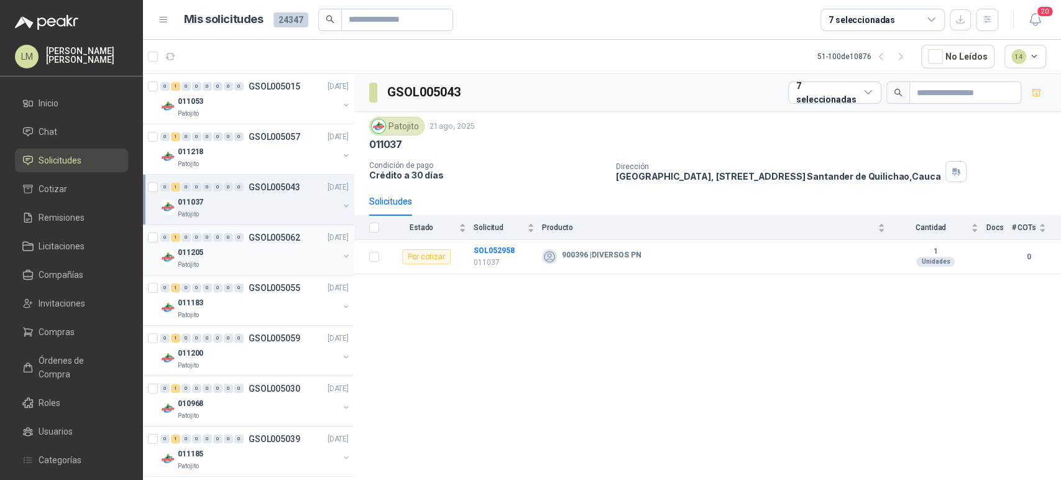
click at [267, 249] on div "011205" at bounding box center [258, 252] width 161 height 15
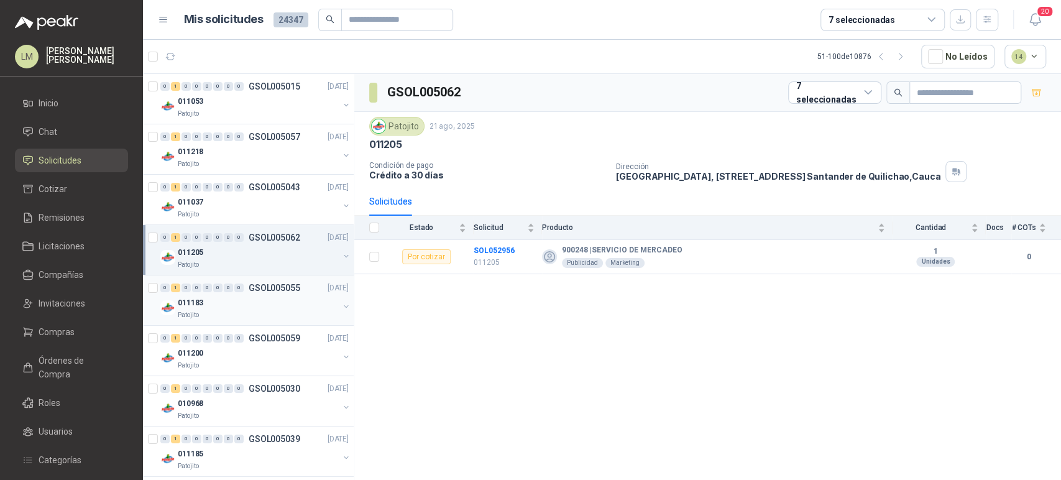
click at [262, 302] on div "011183" at bounding box center [258, 302] width 161 height 15
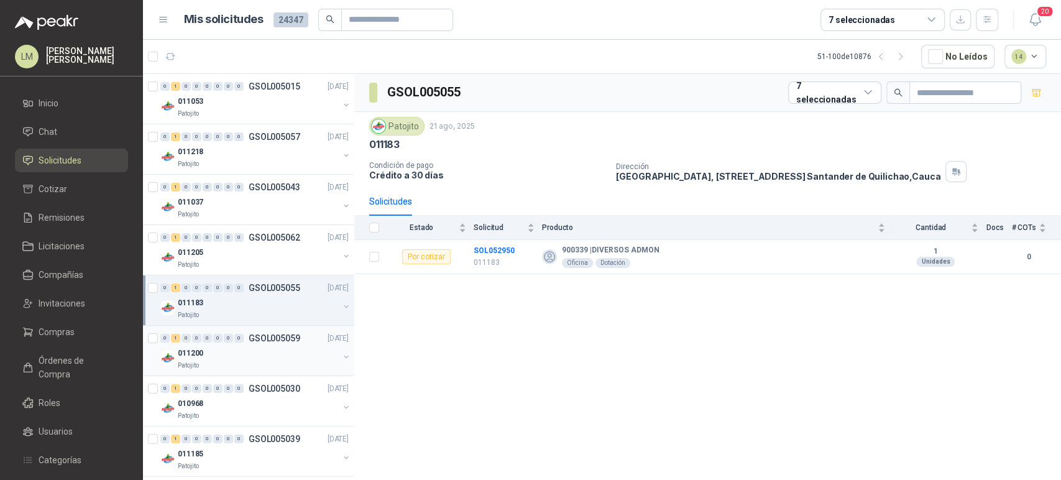
click at [244, 343] on div "0 1 0 0 0 0 0 0 GSOL005059 [DATE]" at bounding box center [255, 338] width 191 height 15
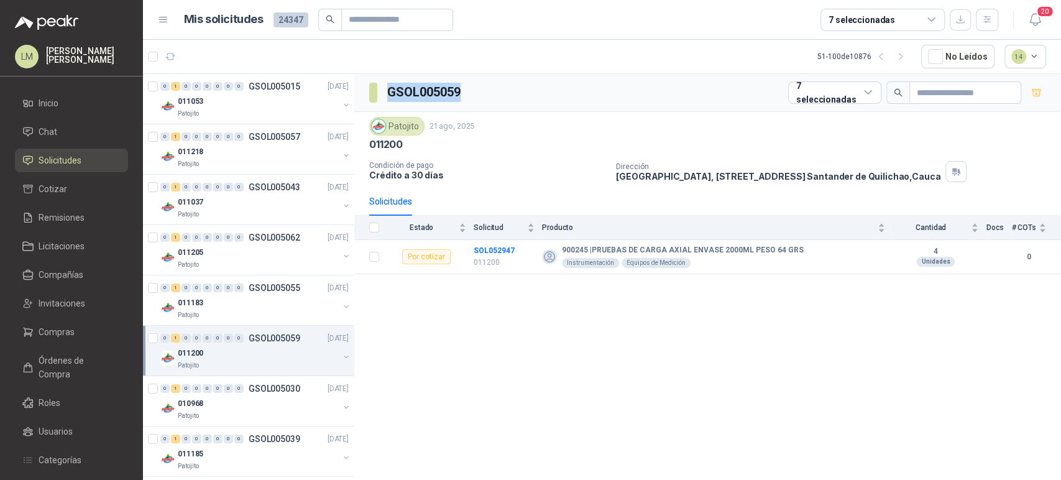
drag, startPoint x: 461, startPoint y: 86, endPoint x: 383, endPoint y: 87, distance: 78.3
click at [383, 87] on section "GSOL005059" at bounding box center [415, 93] width 93 height 20
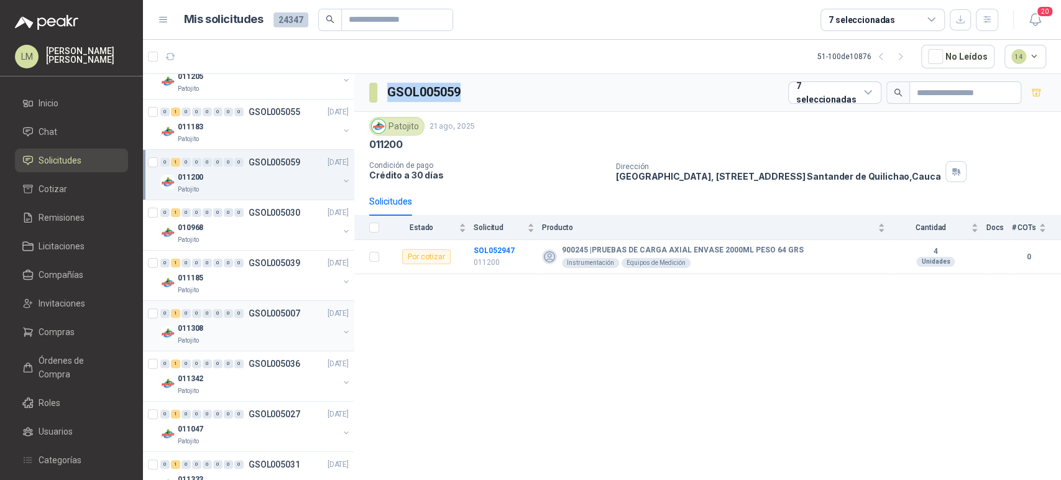
scroll to position [207, 0]
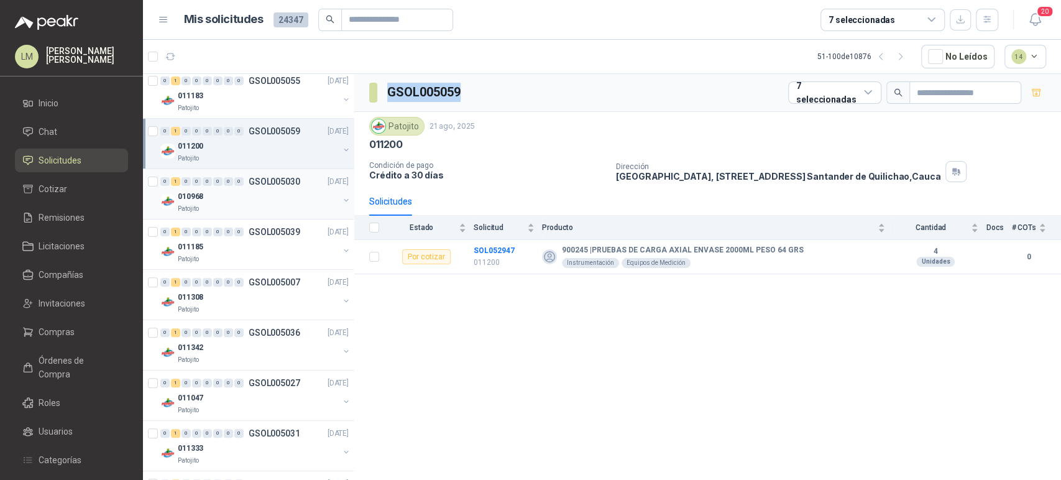
click at [254, 198] on div "010968" at bounding box center [258, 196] width 161 height 15
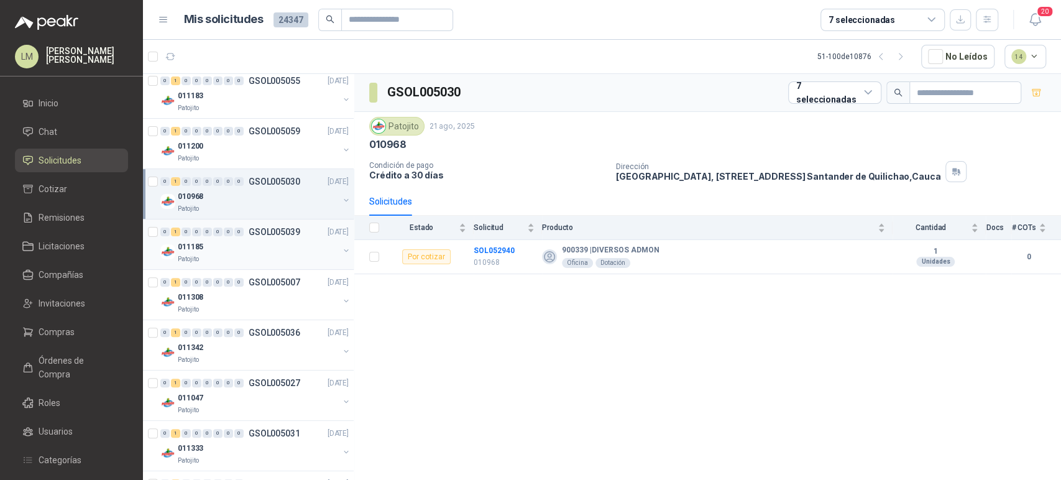
click at [244, 259] on div "Patojito" at bounding box center [258, 259] width 161 height 10
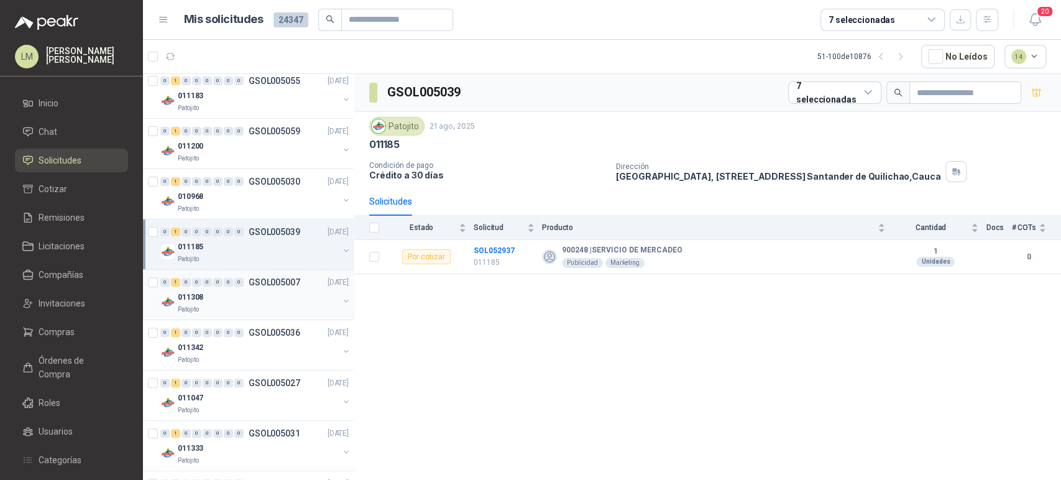
click at [253, 298] on div "011308" at bounding box center [258, 297] width 161 height 15
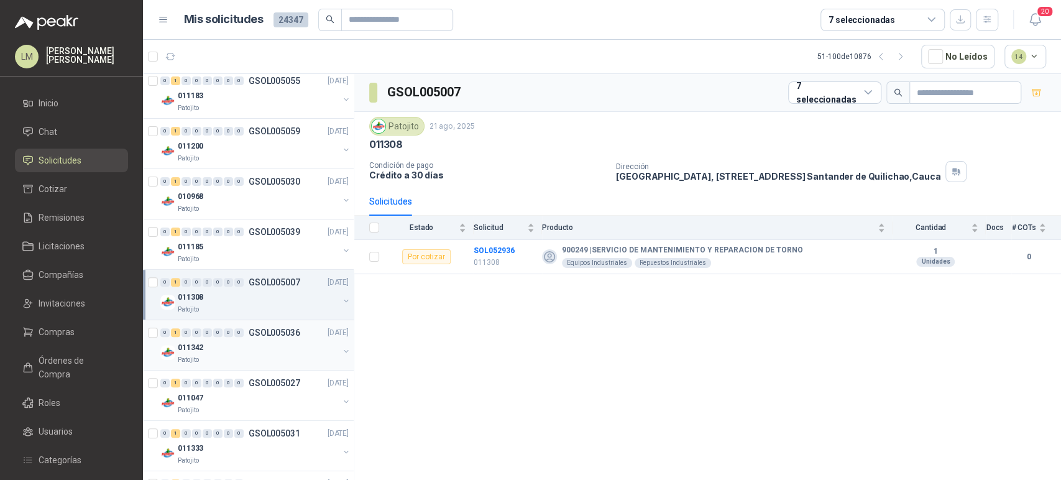
click at [254, 355] on div "Patojito" at bounding box center [258, 360] width 161 height 10
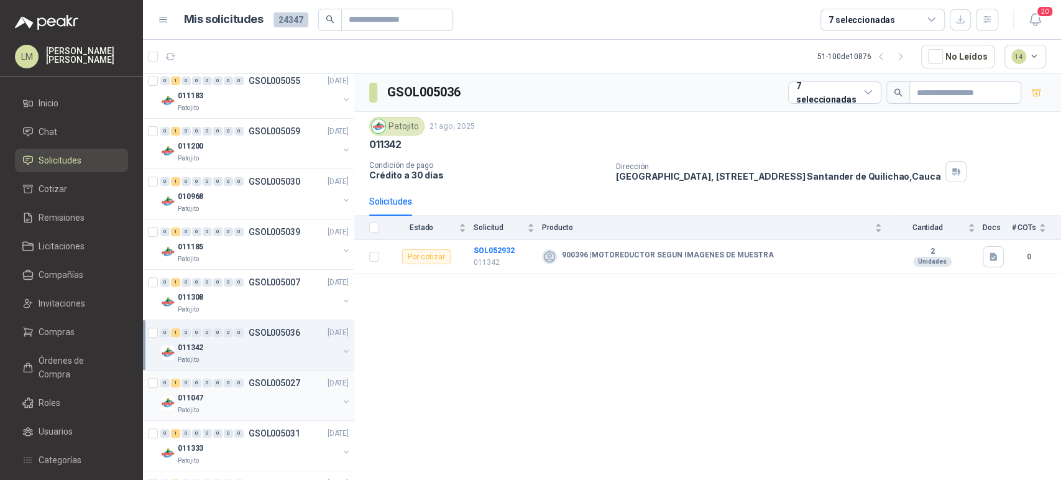
click at [252, 393] on div "011047" at bounding box center [258, 397] width 161 height 15
click at [254, 347] on div "011342" at bounding box center [258, 347] width 161 height 15
click at [995, 264] on button "button" at bounding box center [993, 256] width 21 height 21
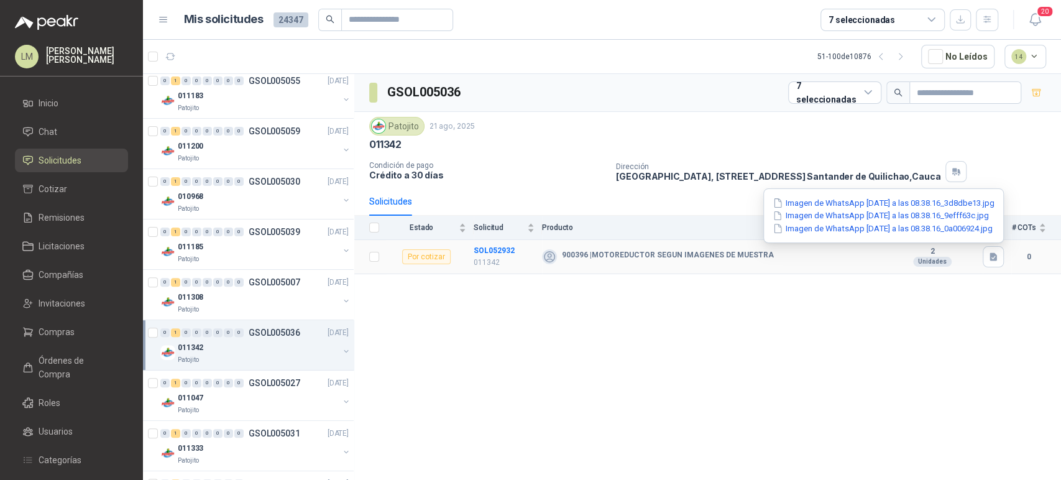
click at [824, 193] on div "Imagen de WhatsApp [DATE] a las 08.38.16_3d8dbe13.jpg Imagen de WhatsApp [DATE]…" at bounding box center [883, 215] width 241 height 55
click at [825, 201] on button "Imagen de WhatsApp [DATE] a las 08.38.16_3d8dbe13.jpg" at bounding box center [884, 202] width 224 height 13
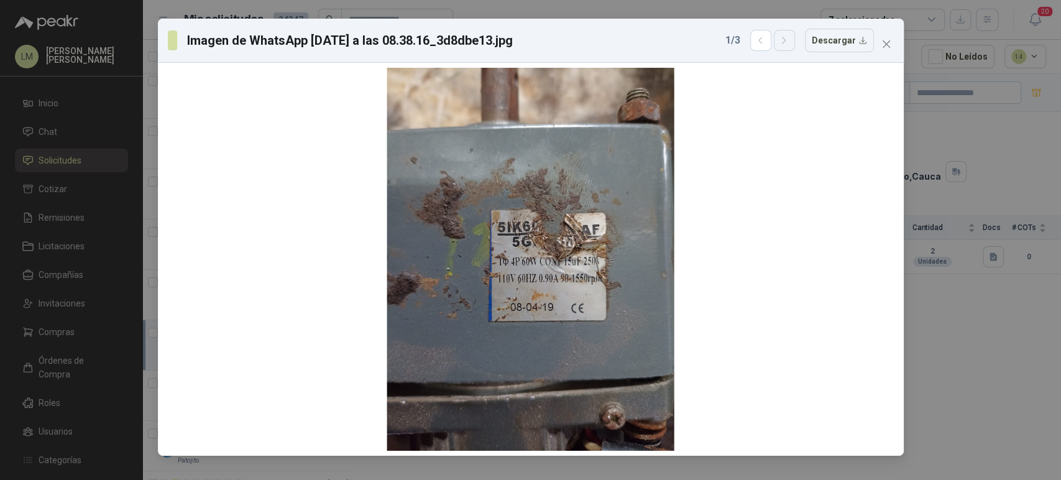
click at [785, 40] on icon "button" at bounding box center [784, 40] width 11 height 11
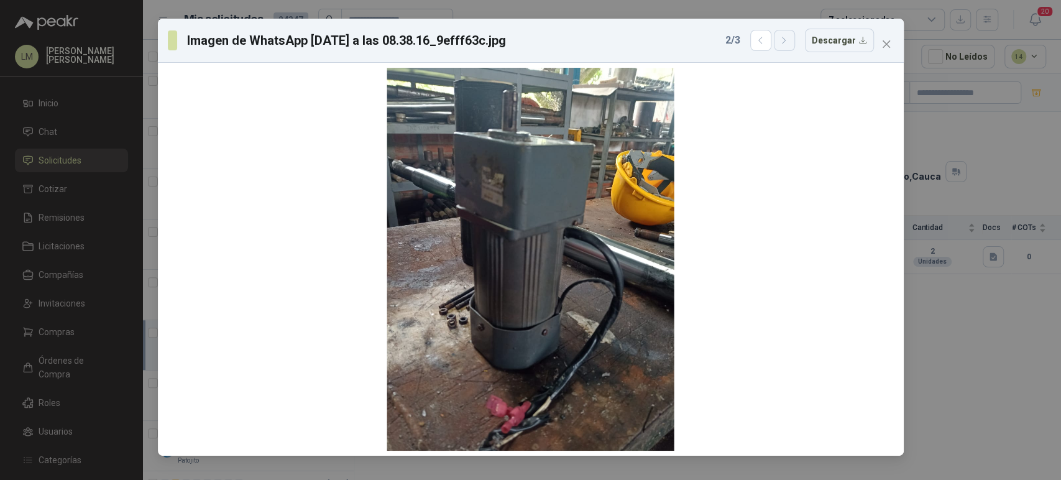
click at [785, 40] on icon "button" at bounding box center [784, 40] width 11 height 11
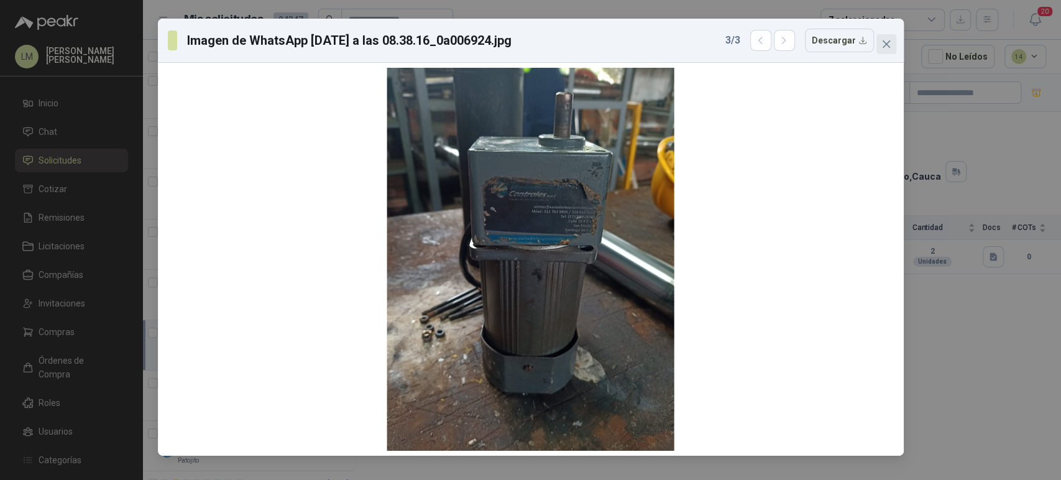
click at [885, 45] on icon "close" at bounding box center [885, 43] width 7 height 7
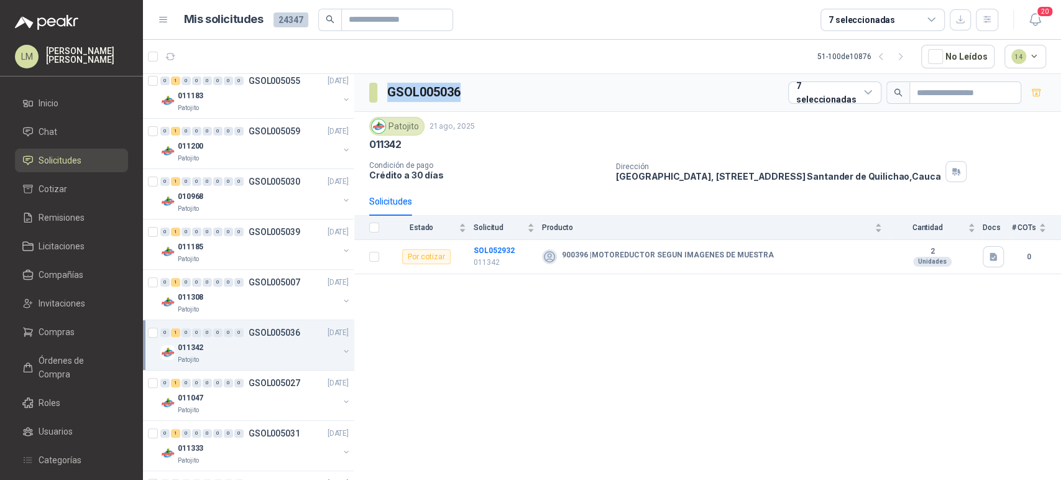
drag, startPoint x: 456, startPoint y: 93, endPoint x: 383, endPoint y: 96, distance: 73.4
click at [383, 96] on div "GSOL005036 7 seleccionadas" at bounding box center [707, 93] width 707 height 38
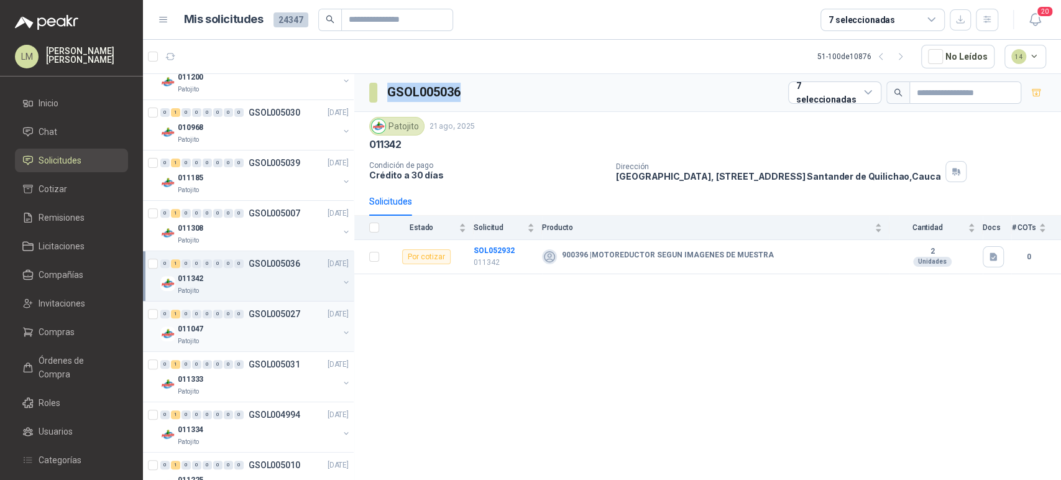
click at [249, 324] on div "011047" at bounding box center [258, 328] width 161 height 15
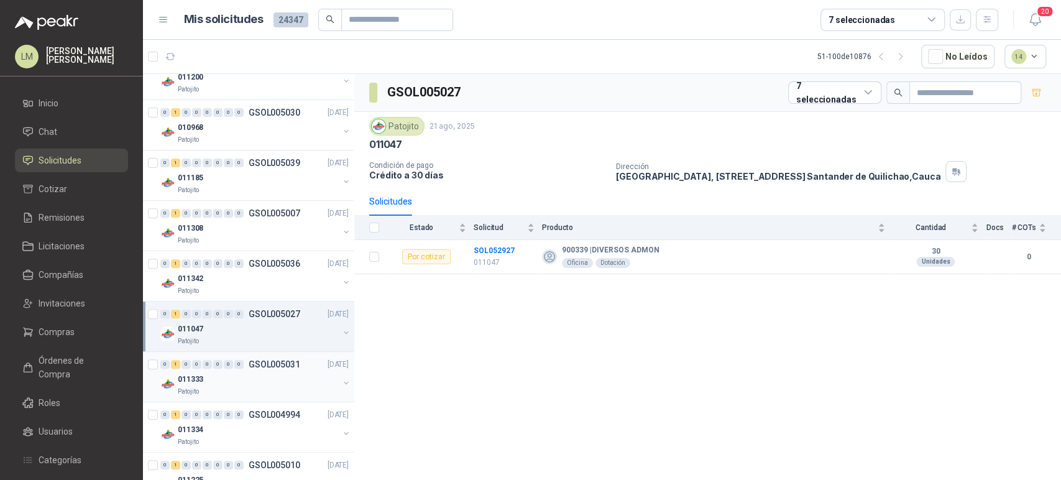
click at [254, 376] on div "011333" at bounding box center [258, 379] width 161 height 15
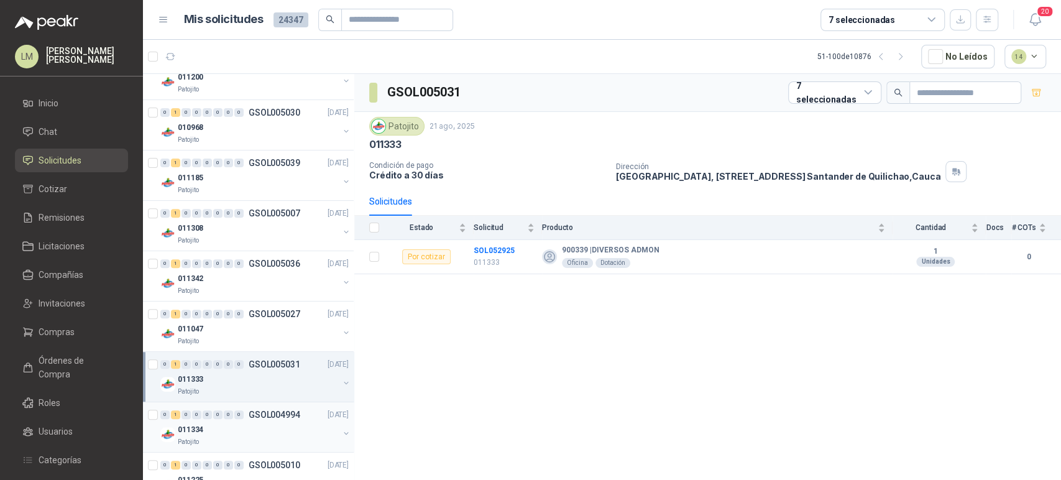
click at [257, 415] on p "GSOL004994" at bounding box center [275, 414] width 52 height 9
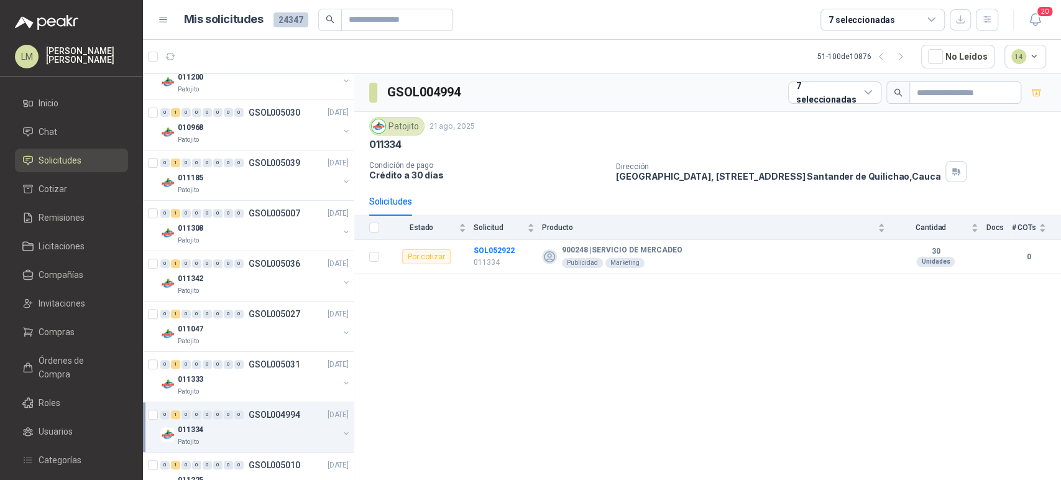
scroll to position [483, 0]
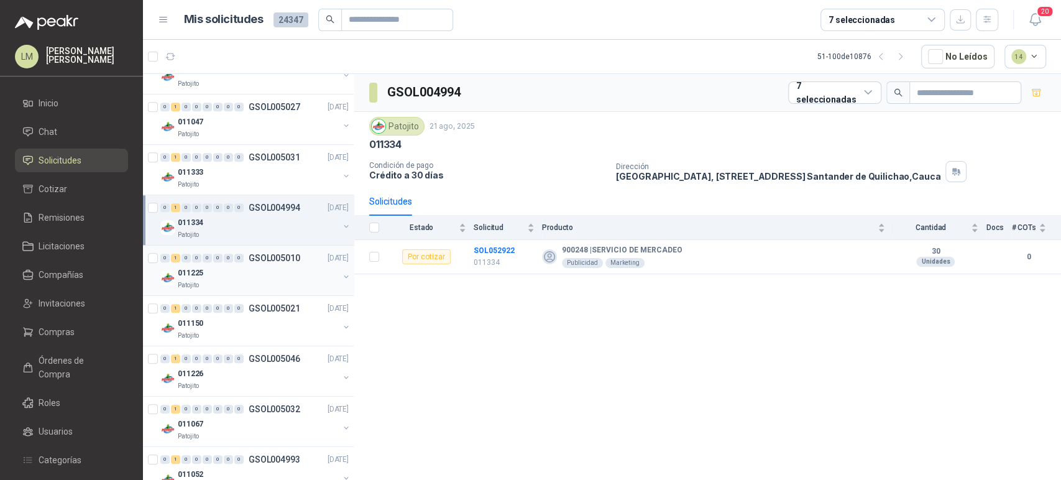
click at [274, 277] on div "011225" at bounding box center [258, 272] width 161 height 15
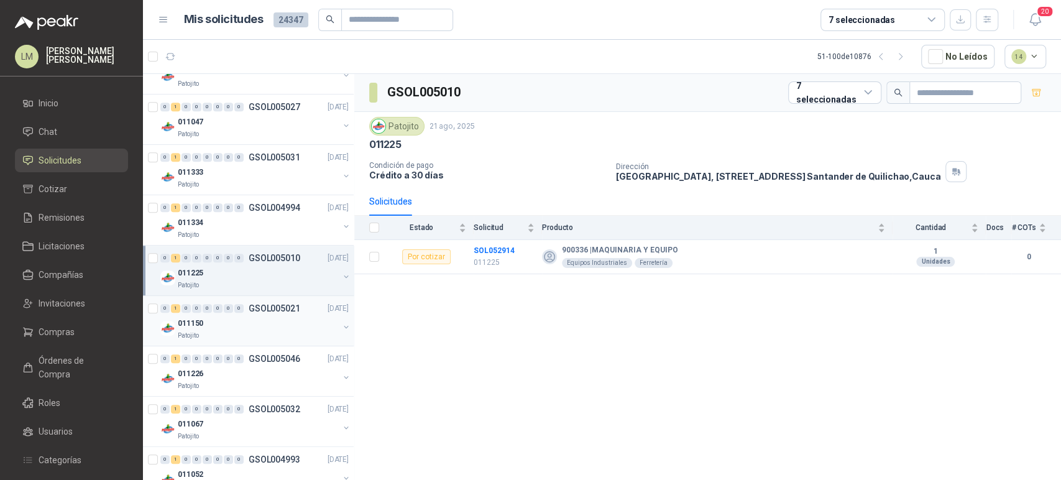
click at [283, 316] on div "011150" at bounding box center [258, 323] width 161 height 15
click at [283, 282] on div "Patojito" at bounding box center [258, 285] width 161 height 10
click at [268, 378] on div "011226" at bounding box center [258, 373] width 161 height 15
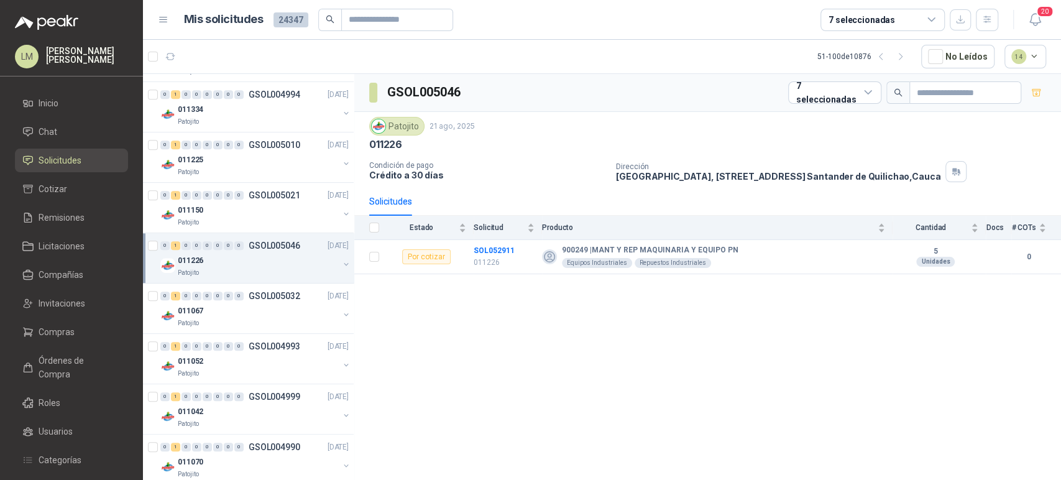
scroll to position [622, 0]
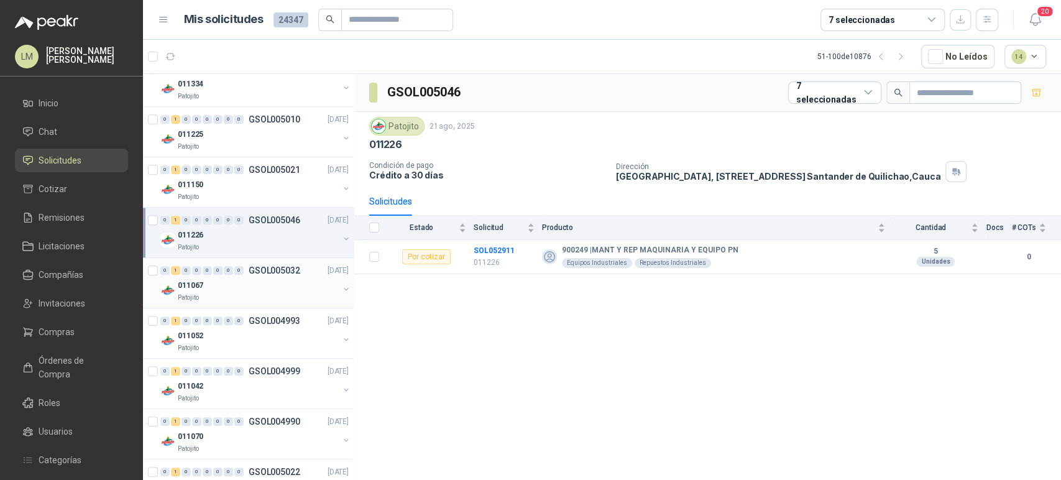
click at [239, 279] on div "011067" at bounding box center [258, 285] width 161 height 15
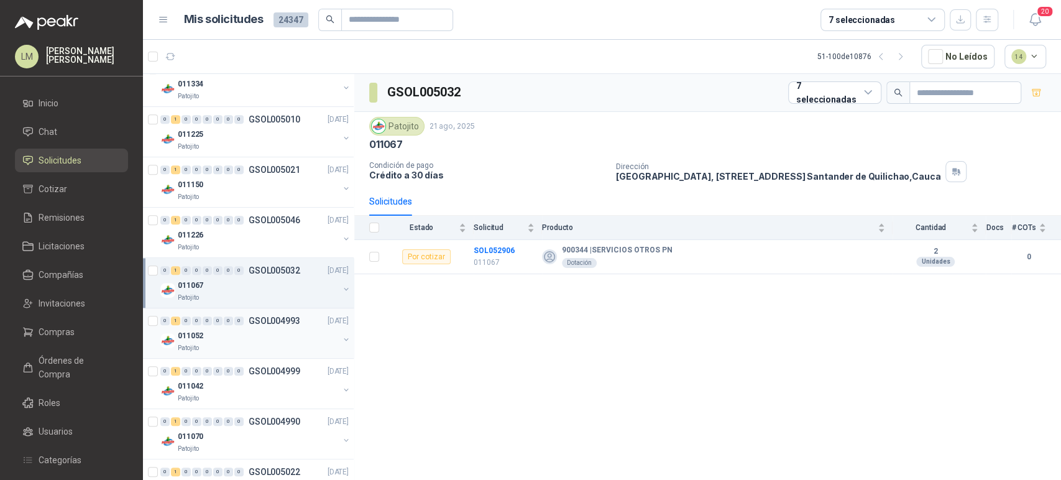
click at [241, 334] on div "011052" at bounding box center [258, 335] width 161 height 15
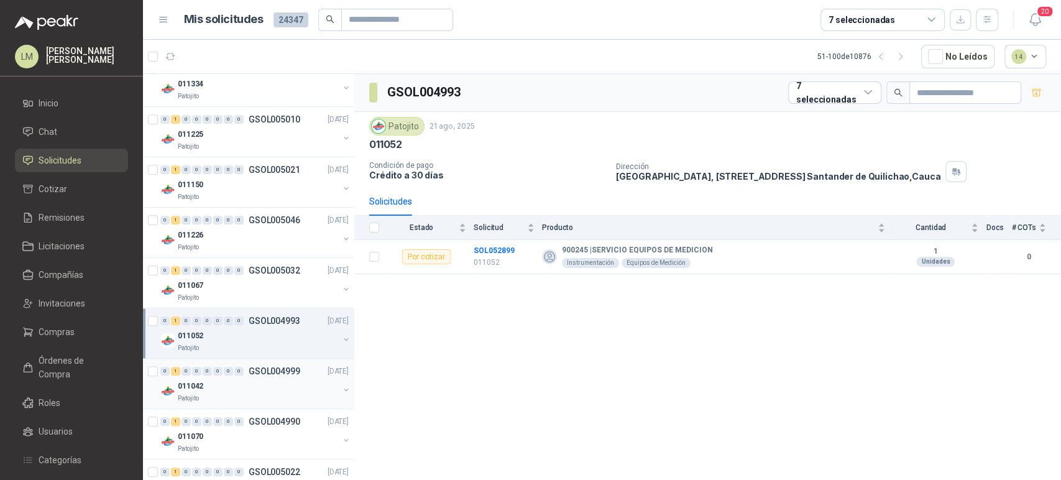
click at [256, 394] on div "Patojito" at bounding box center [258, 399] width 161 height 10
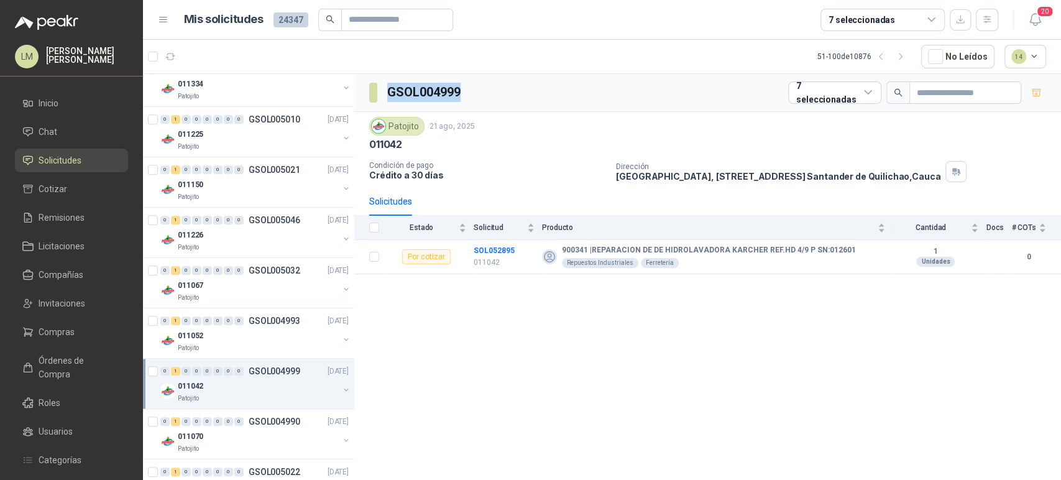
drag, startPoint x: 480, startPoint y: 83, endPoint x: 367, endPoint y: 98, distance: 113.4
click at [367, 98] on div "GSOL004999 7 seleccionadas" at bounding box center [707, 93] width 707 height 38
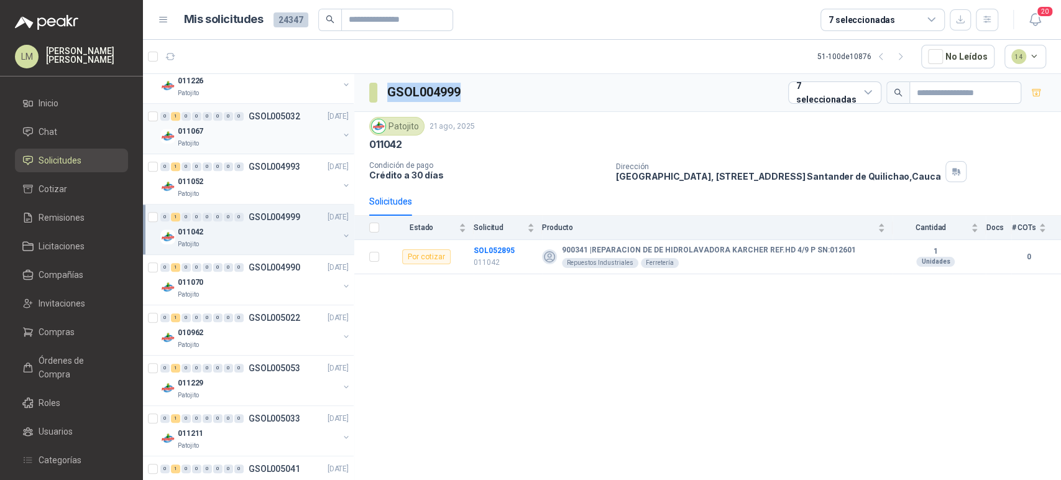
scroll to position [829, 0]
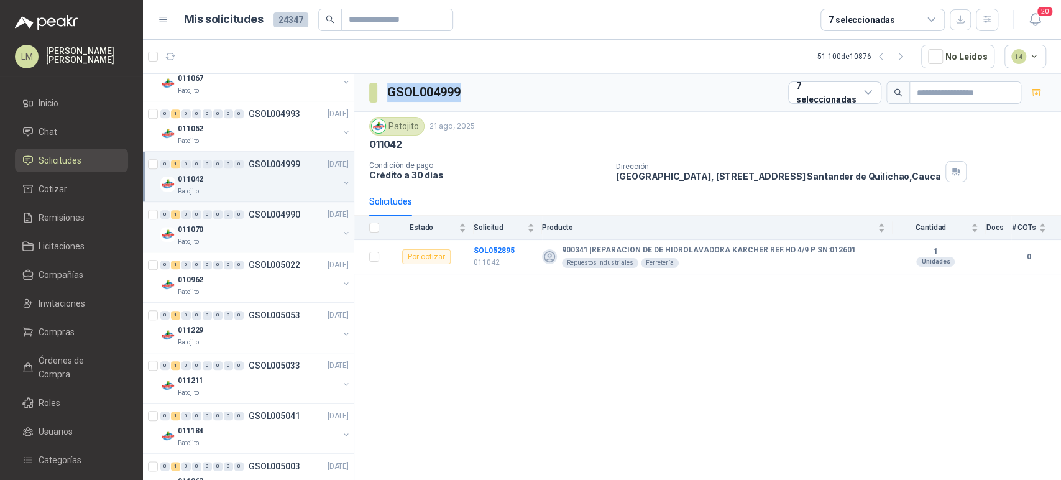
click at [241, 218] on div "0 1 0 0 0 0 0 0 GSOL004990 [DATE]" at bounding box center [255, 214] width 191 height 15
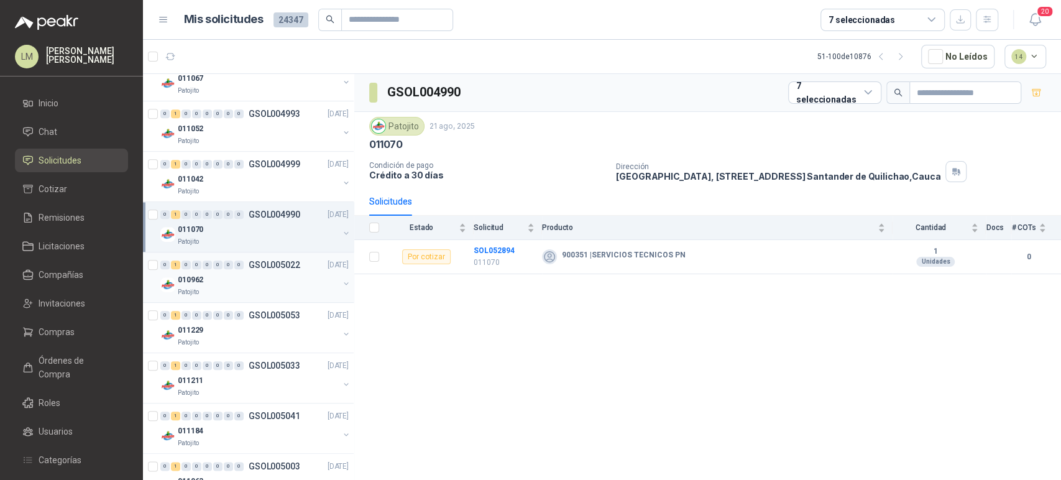
click at [249, 277] on div "010962" at bounding box center [258, 279] width 161 height 15
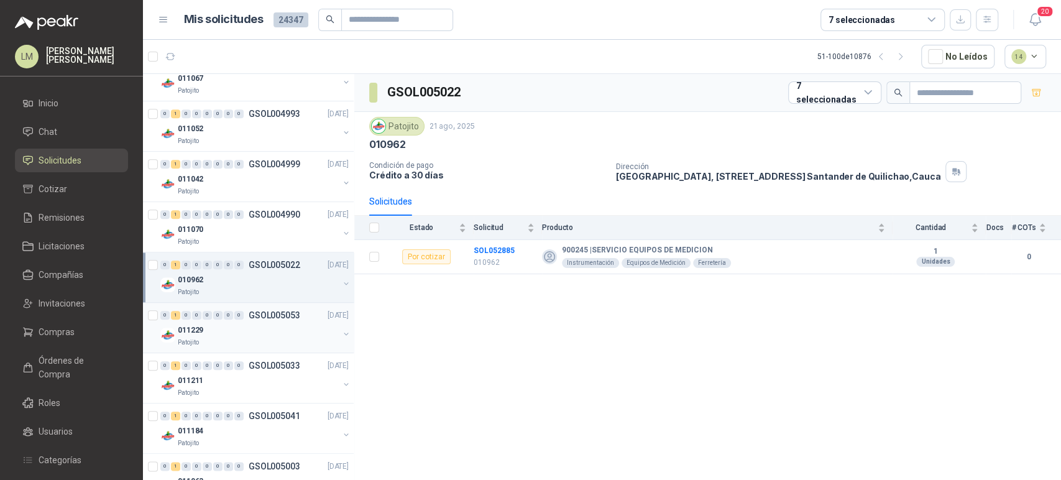
click at [254, 334] on div "011229" at bounding box center [258, 330] width 161 height 15
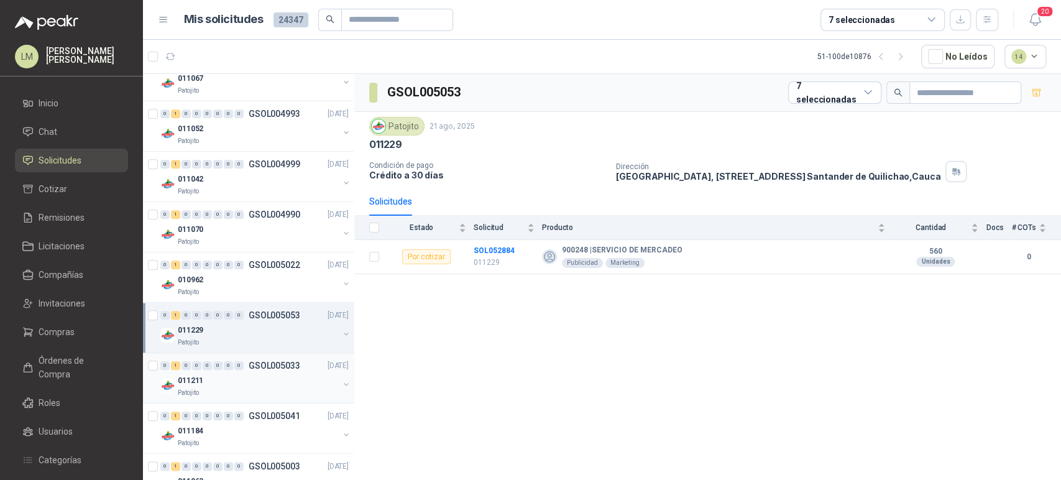
click at [259, 392] on div "Patojito" at bounding box center [258, 393] width 161 height 10
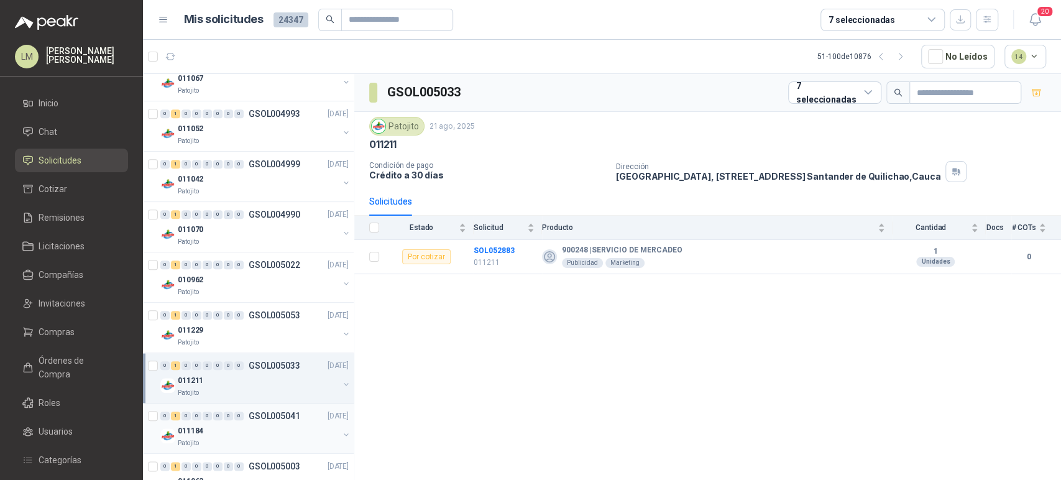
click at [261, 426] on div "011184" at bounding box center [258, 430] width 161 height 15
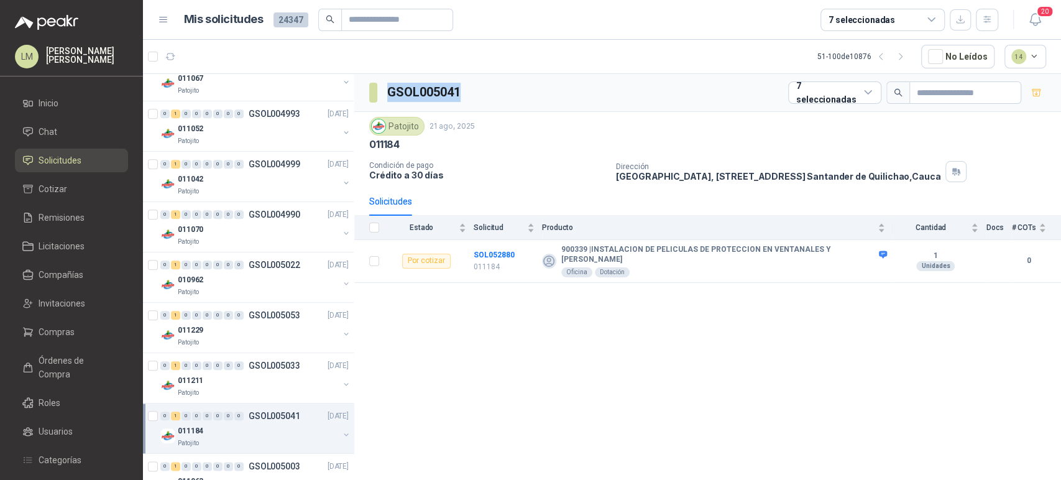
drag, startPoint x: 470, startPoint y: 88, endPoint x: 388, endPoint y: 105, distance: 83.9
click at [388, 105] on div "GSOL005041 7 seleccionadas" at bounding box center [707, 93] width 707 height 38
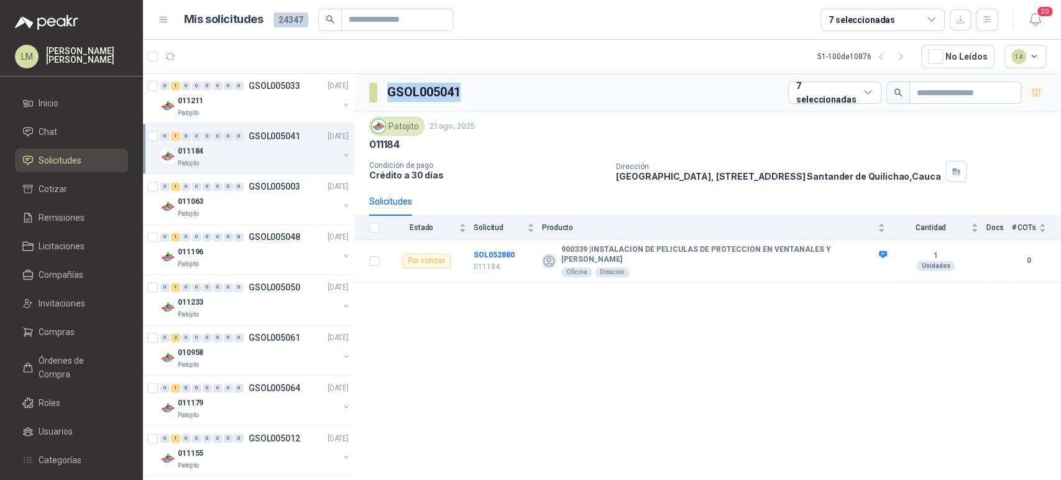
scroll to position [1105, 0]
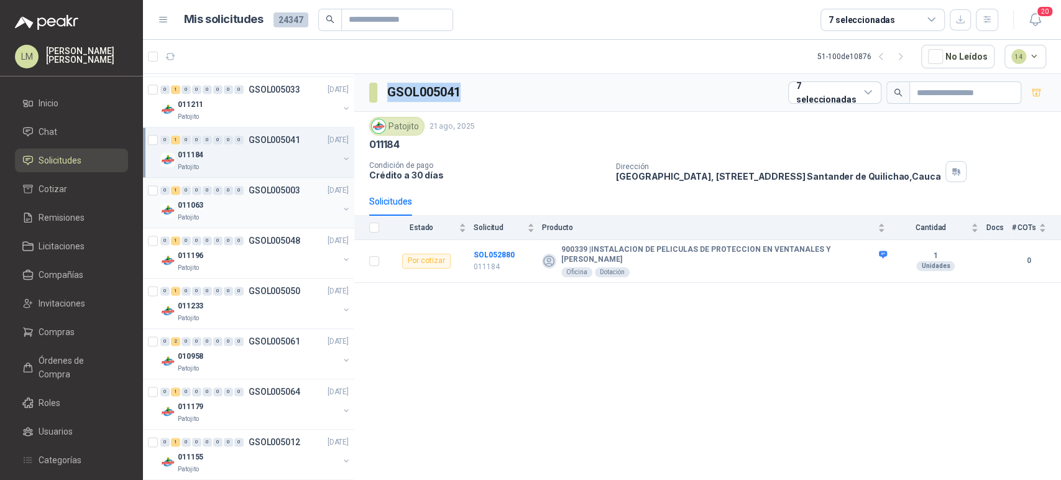
click at [239, 198] on div "011063" at bounding box center [258, 205] width 161 height 15
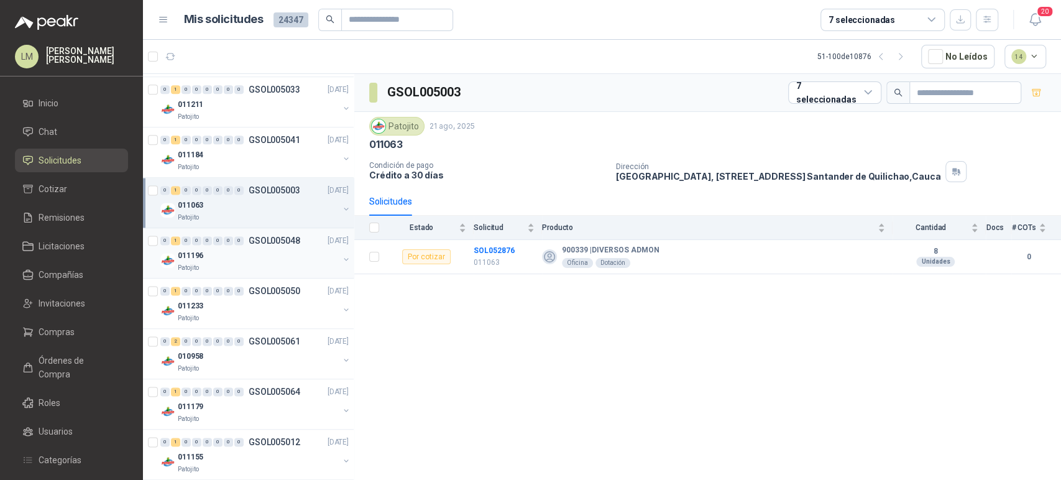
click at [232, 239] on div "0" at bounding box center [228, 240] width 9 height 9
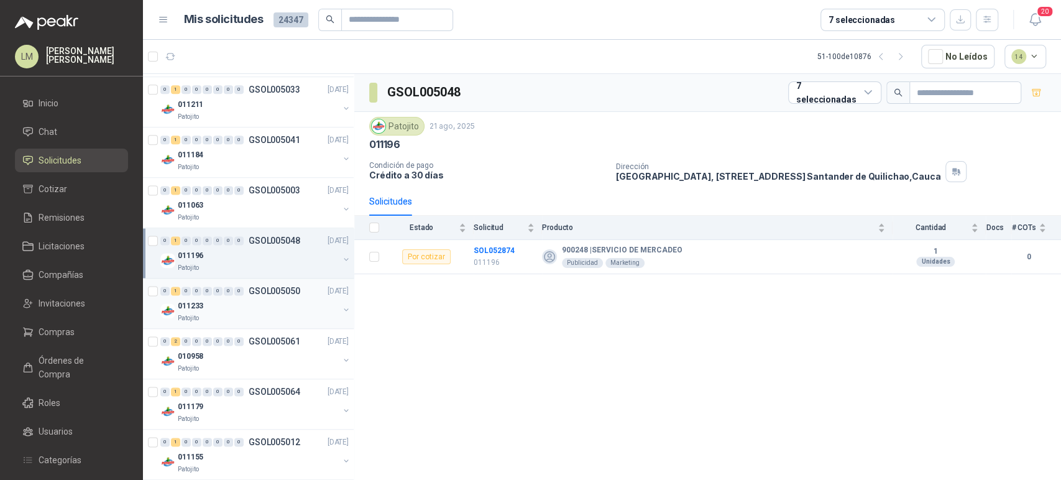
click at [242, 313] on div "Patojito" at bounding box center [258, 318] width 161 height 10
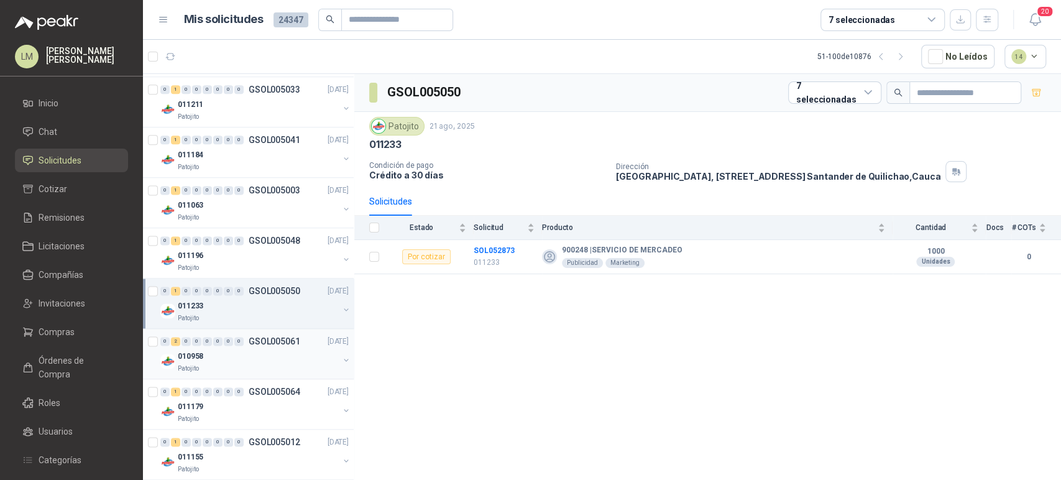
click at [239, 352] on div "010958" at bounding box center [258, 356] width 161 height 15
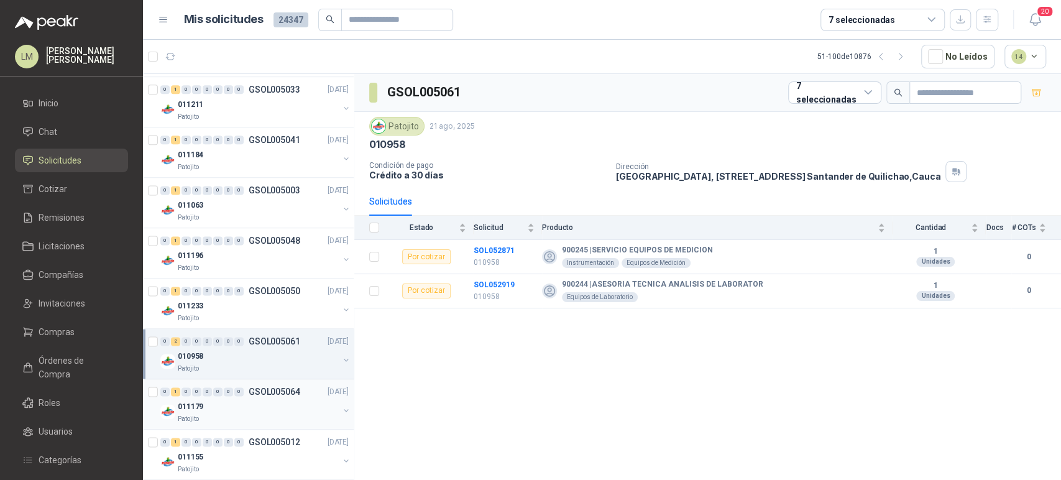
click at [239, 402] on div "011179" at bounding box center [258, 406] width 161 height 15
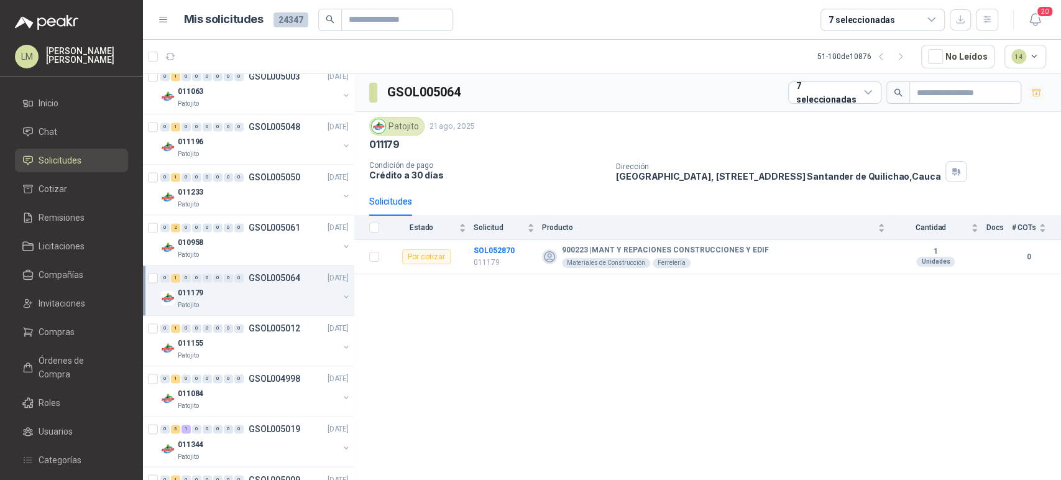
scroll to position [1243, 0]
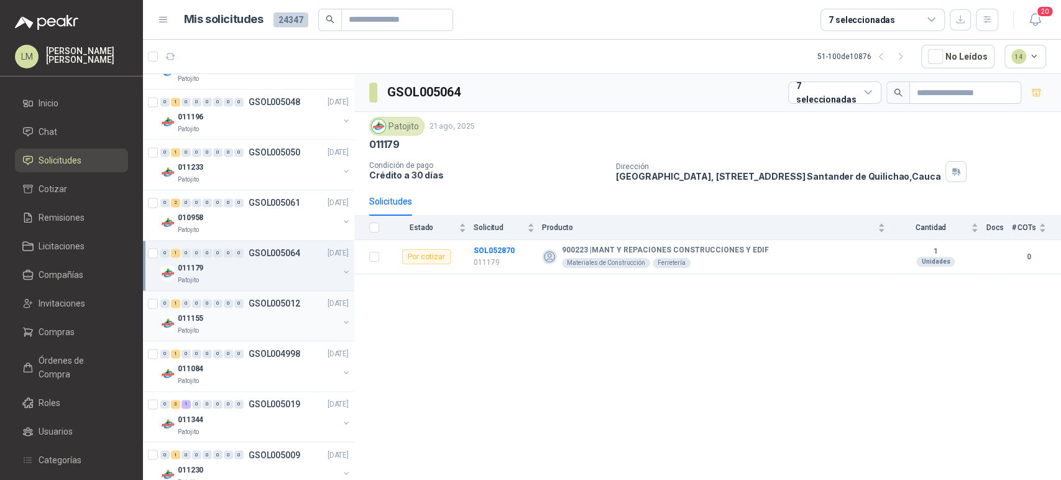
click at [273, 321] on div "011155" at bounding box center [258, 318] width 161 height 15
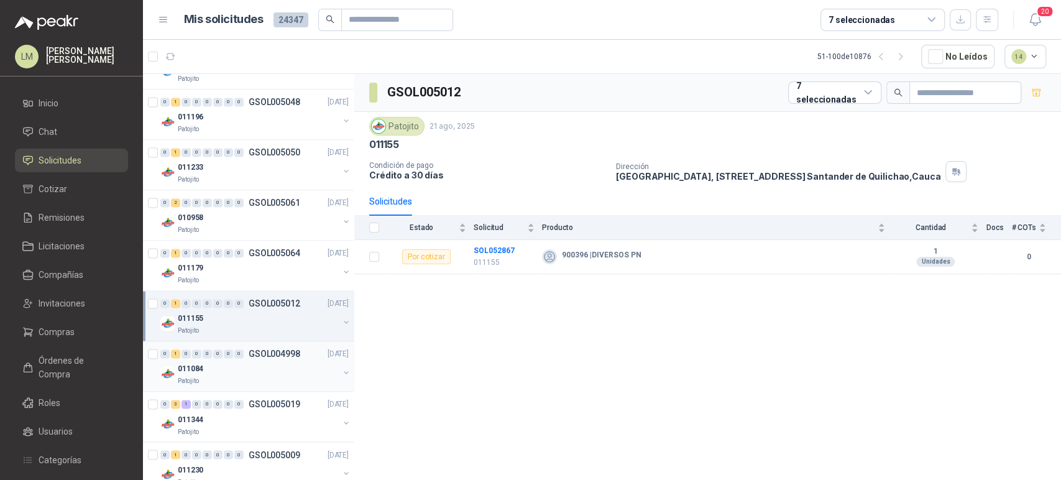
click at [269, 371] on div "011084" at bounding box center [258, 368] width 161 height 15
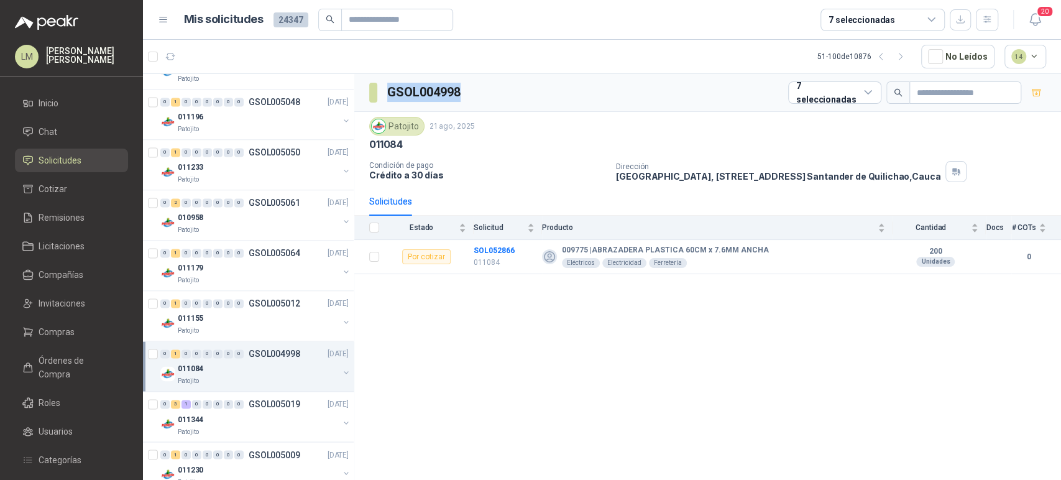
drag, startPoint x: 482, startPoint y: 92, endPoint x: 371, endPoint y: 94, distance: 111.3
click at [373, 93] on div "GSOL004998 7 seleccionadas" at bounding box center [707, 93] width 707 height 38
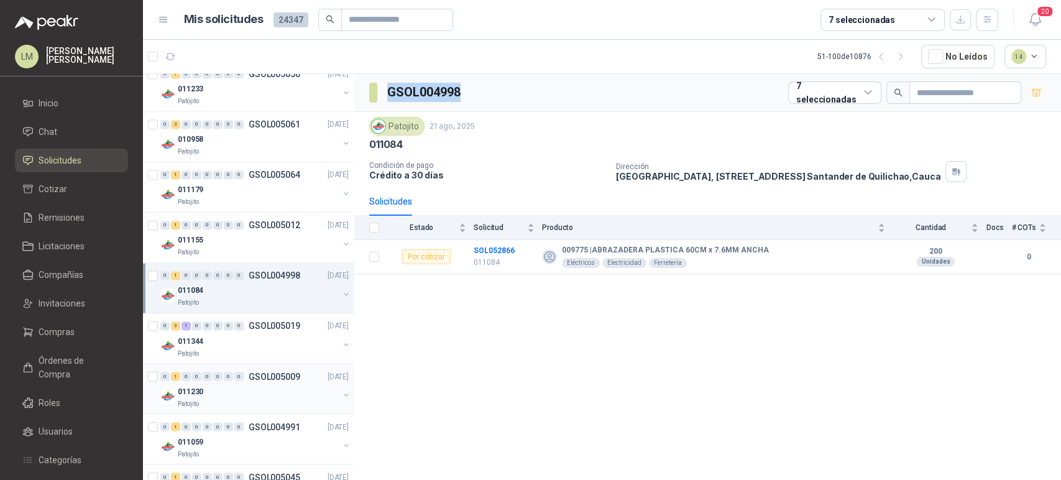
scroll to position [1382, 0]
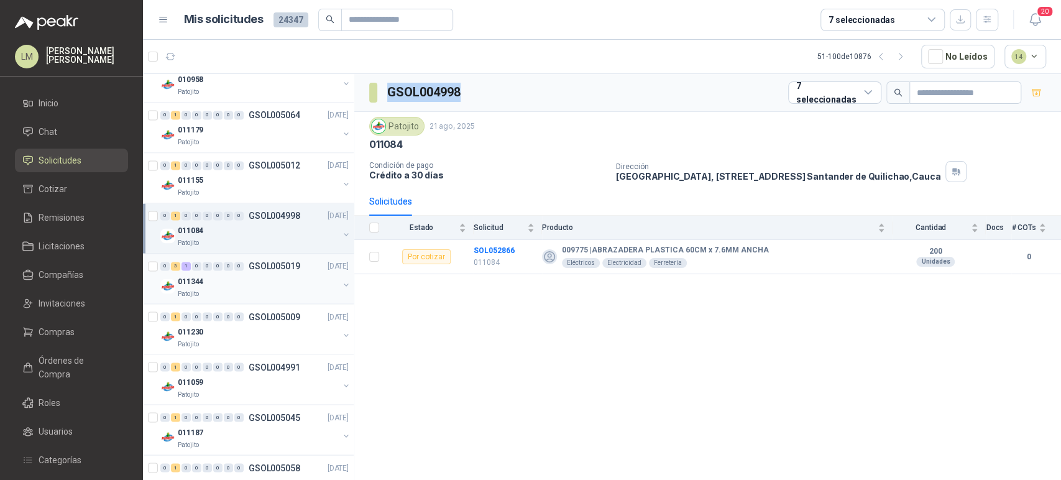
click at [257, 280] on div "011344" at bounding box center [258, 281] width 161 height 15
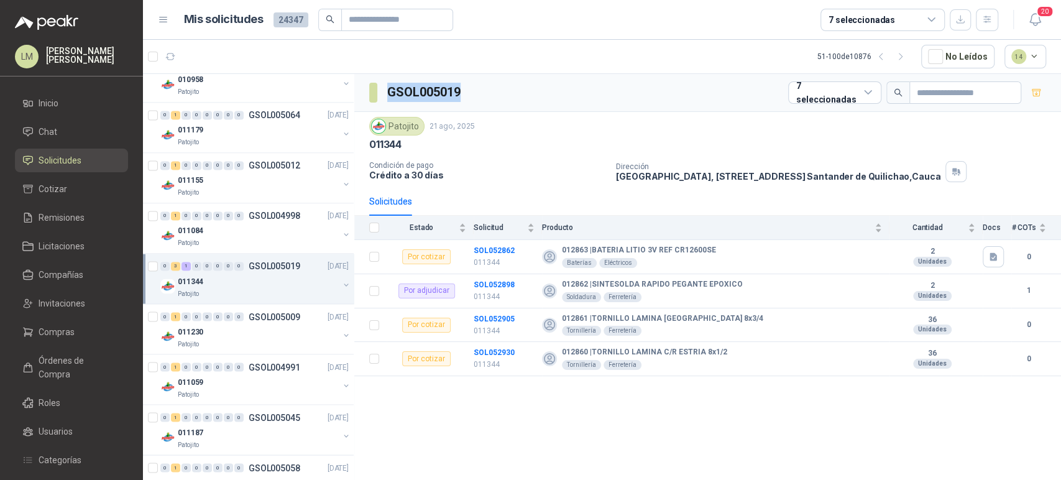
drag, startPoint x: 473, startPoint y: 89, endPoint x: 381, endPoint y: 87, distance: 92.0
click at [381, 87] on div "GSOL005019 7 seleccionadas" at bounding box center [707, 93] width 707 height 38
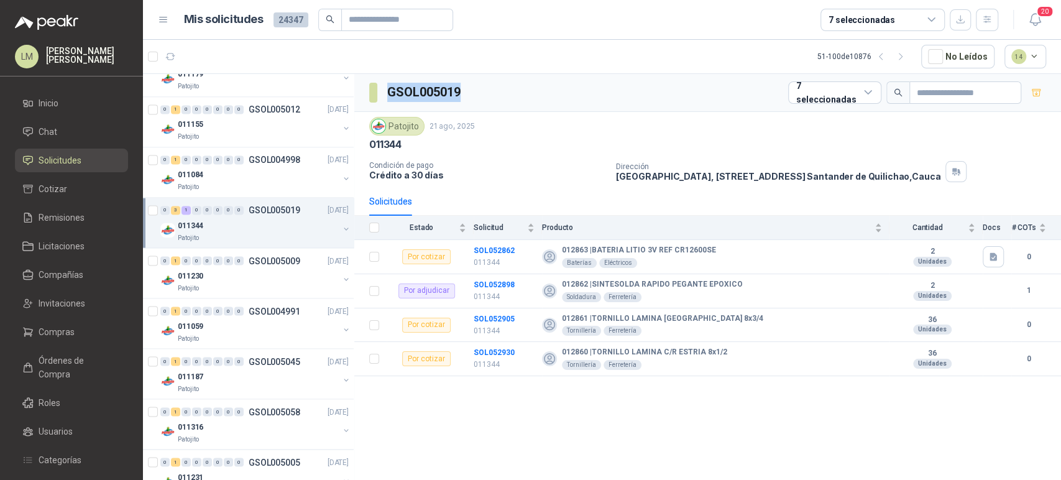
scroll to position [1520, 0]
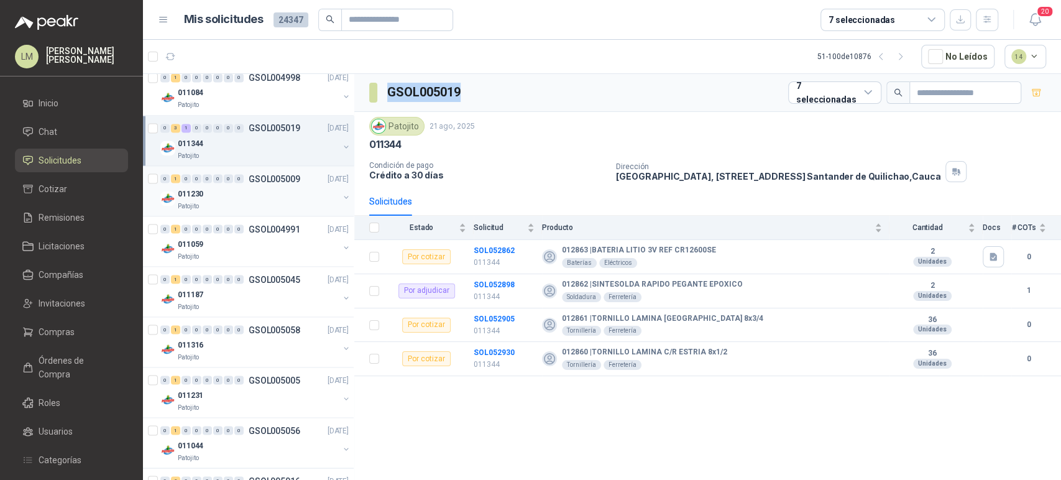
click at [232, 186] on div "011230" at bounding box center [258, 193] width 161 height 15
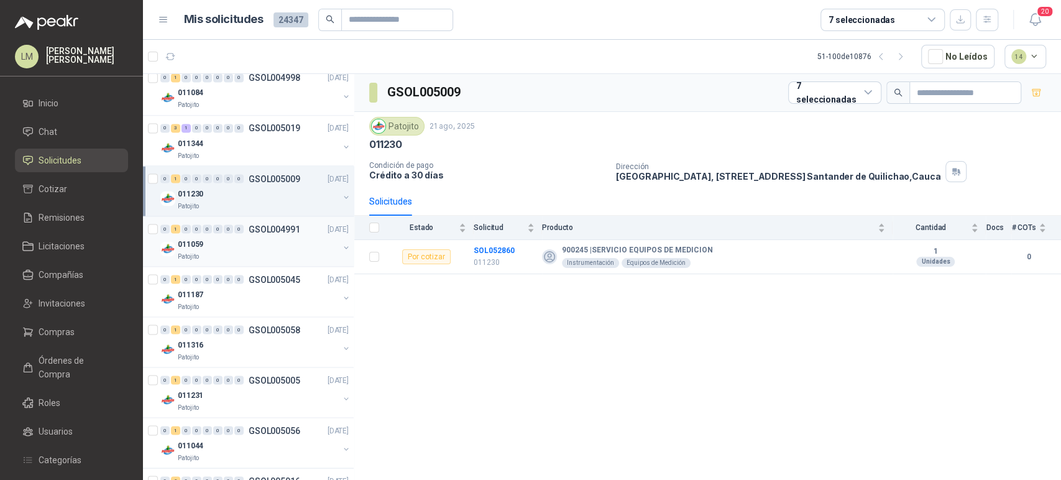
click at [239, 237] on div "011059" at bounding box center [258, 243] width 161 height 15
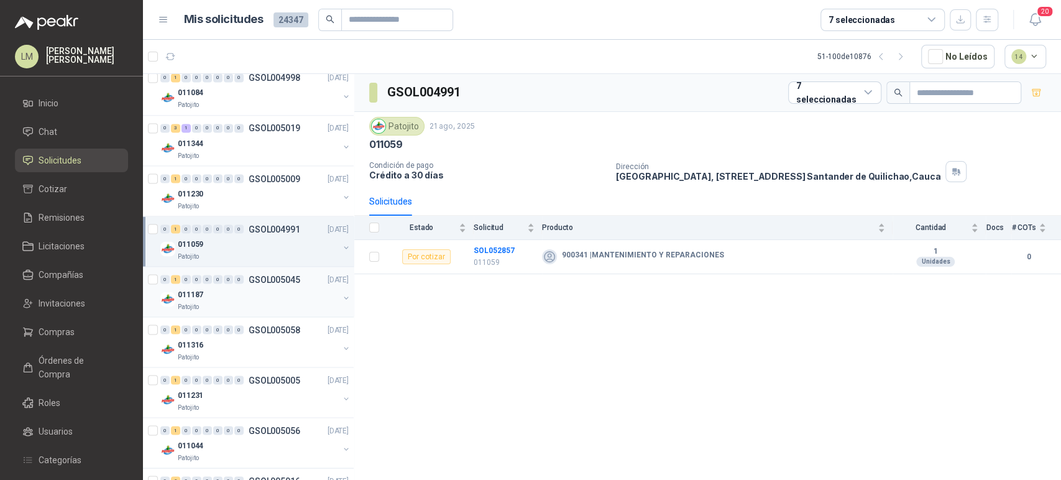
click at [221, 287] on div "011187" at bounding box center [258, 294] width 161 height 15
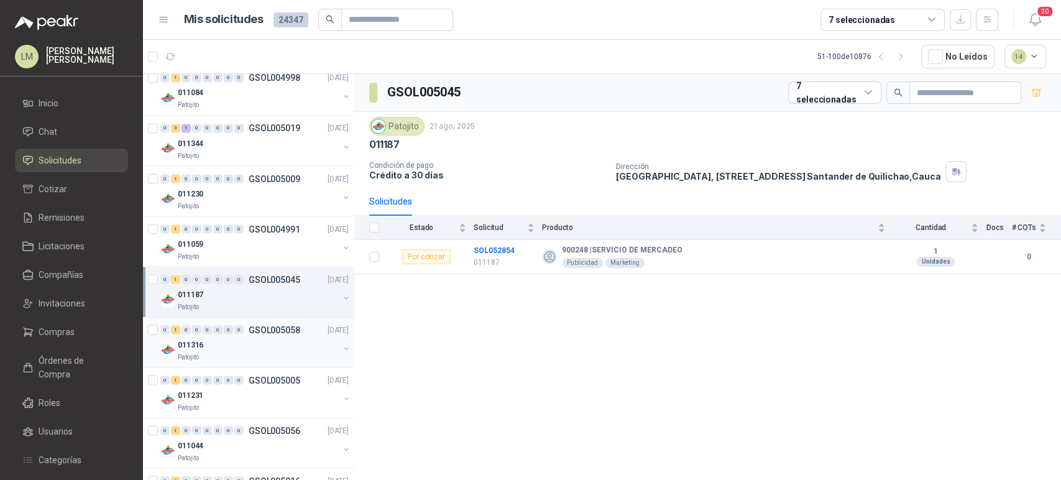
click at [229, 348] on div "011316" at bounding box center [258, 344] width 161 height 15
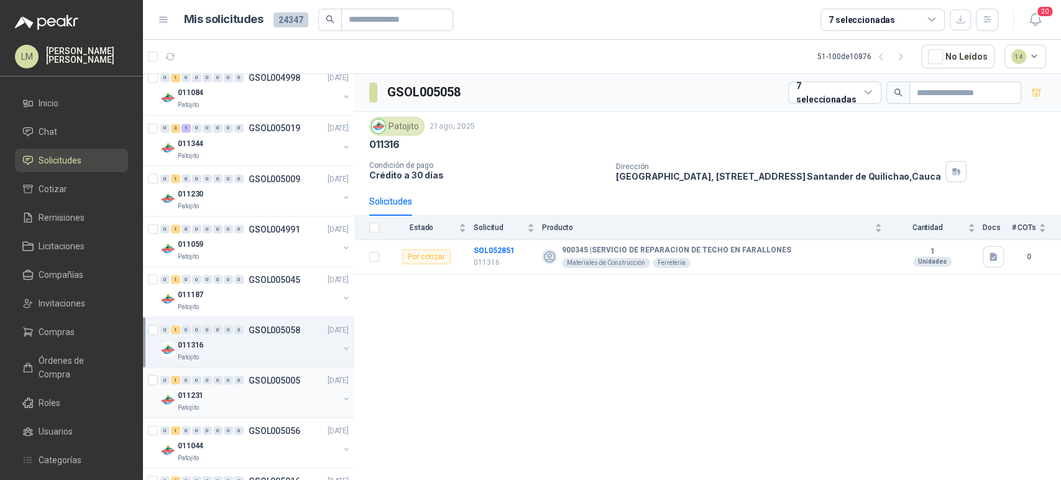
click at [239, 395] on div "011231" at bounding box center [258, 394] width 161 height 15
click at [254, 343] on div "011316" at bounding box center [258, 344] width 161 height 15
click at [994, 255] on icon "button" at bounding box center [993, 256] width 7 height 8
click at [964, 219] on button "Techo Farallones 2.jpg" at bounding box center [947, 216] width 97 height 13
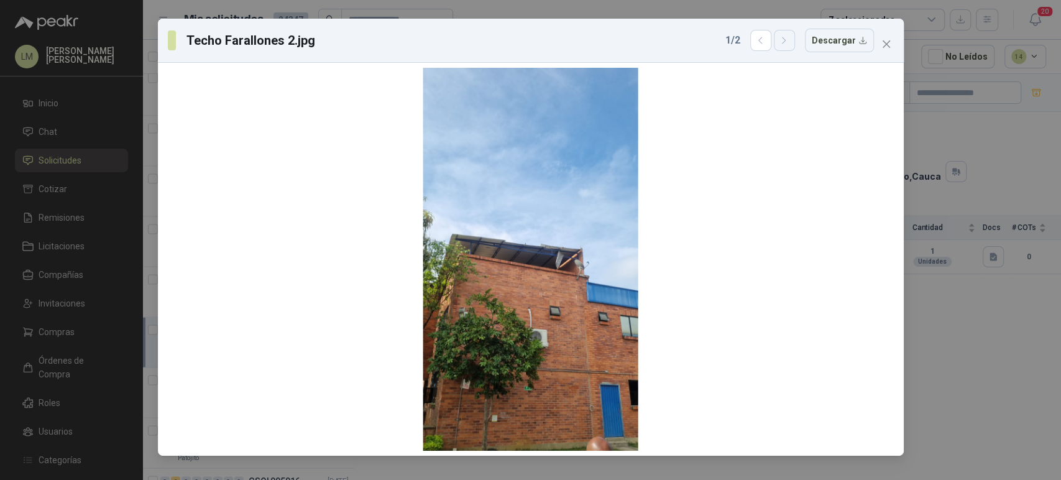
click at [789, 43] on icon "button" at bounding box center [784, 40] width 11 height 11
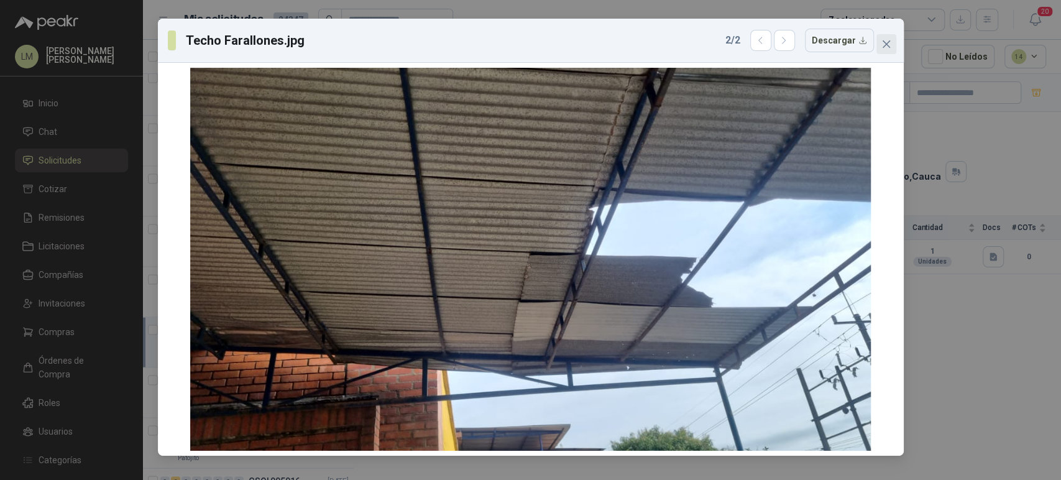
click at [889, 42] on icon "close" at bounding box center [887, 44] width 10 height 10
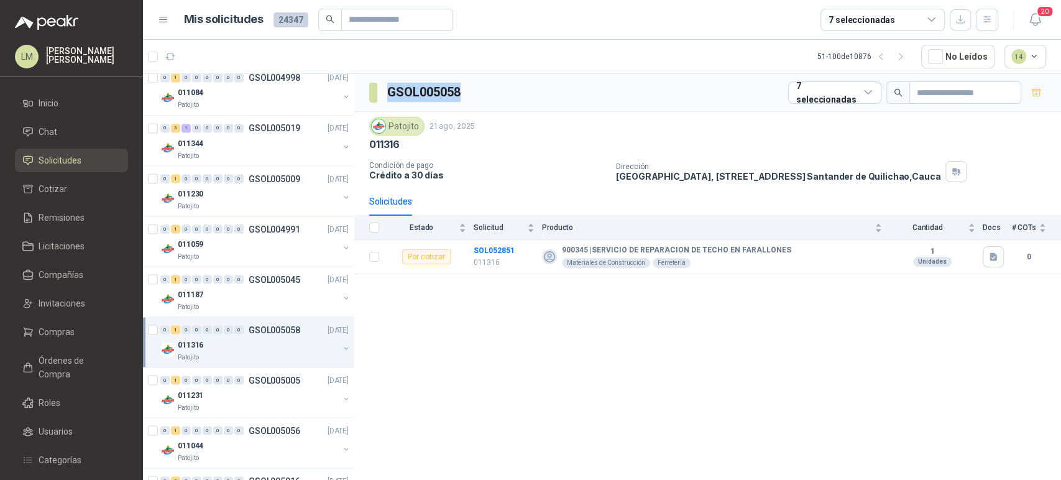
drag, startPoint x: 468, startPoint y: 91, endPoint x: 385, endPoint y: 94, distance: 82.7
click at [385, 94] on div "GSOL005058 7 seleccionadas" at bounding box center [707, 93] width 707 height 38
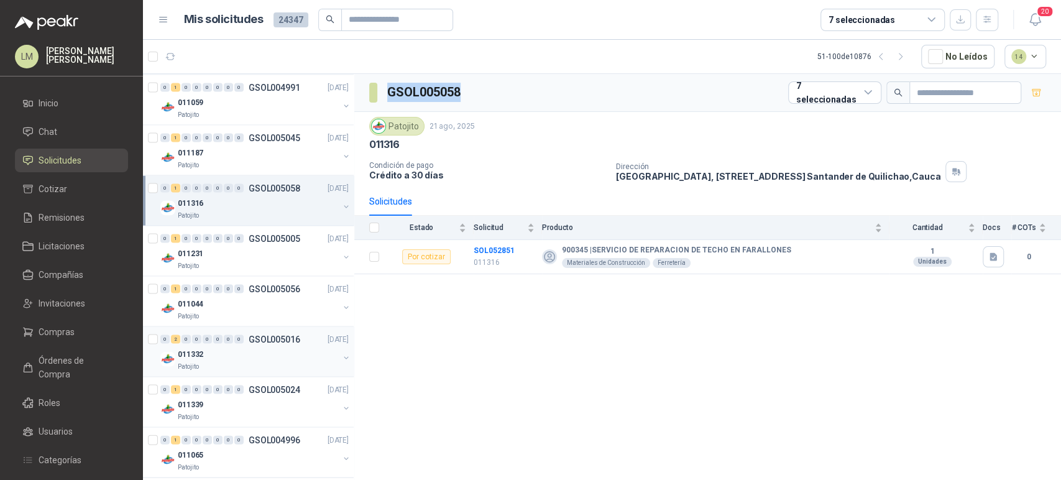
scroll to position [1727, 0]
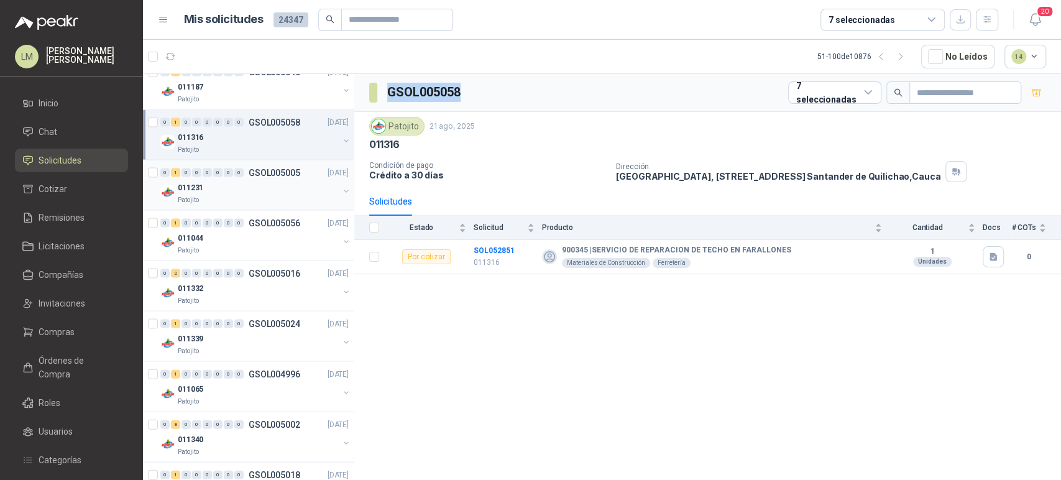
click at [242, 182] on div "011231" at bounding box center [258, 187] width 161 height 15
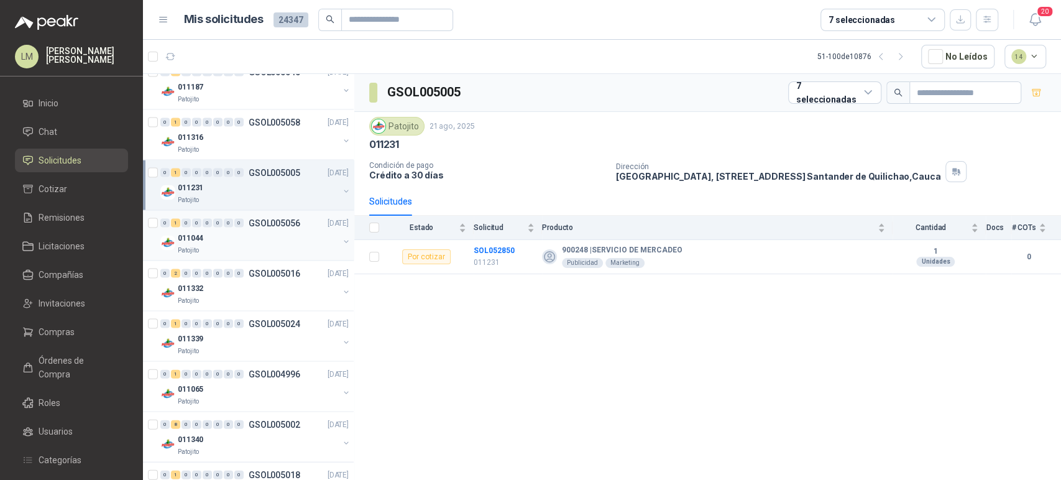
click at [236, 231] on div "011044" at bounding box center [258, 238] width 161 height 15
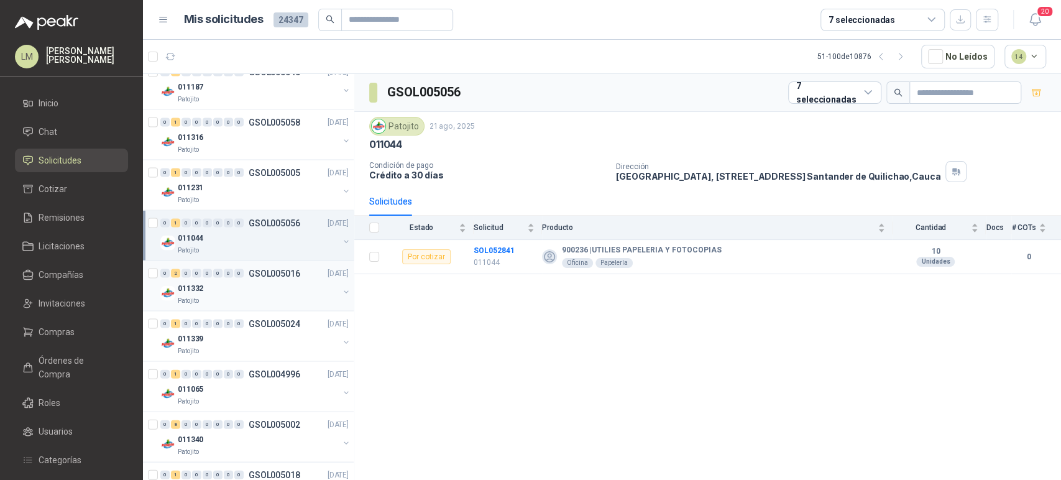
click at [249, 287] on div "011332" at bounding box center [258, 288] width 161 height 15
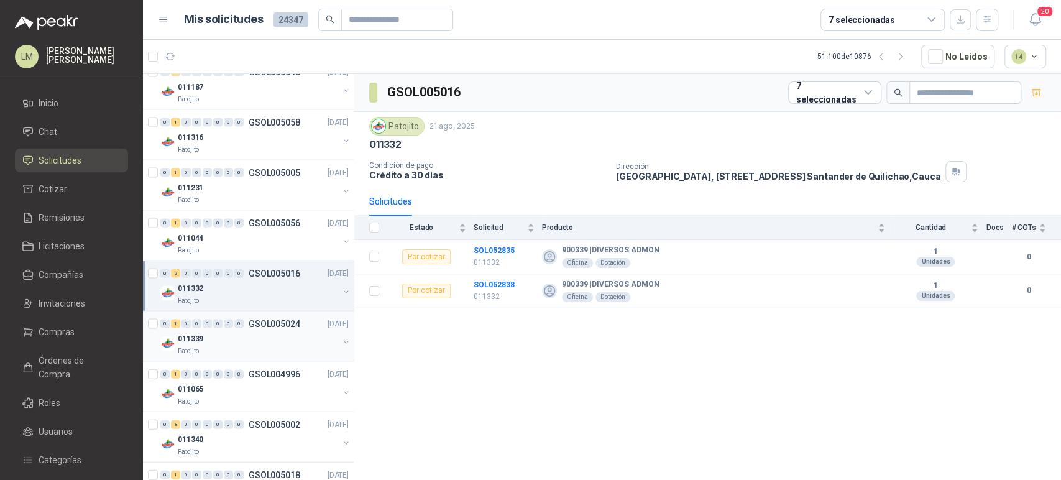
click at [246, 331] on div "011339" at bounding box center [258, 338] width 161 height 15
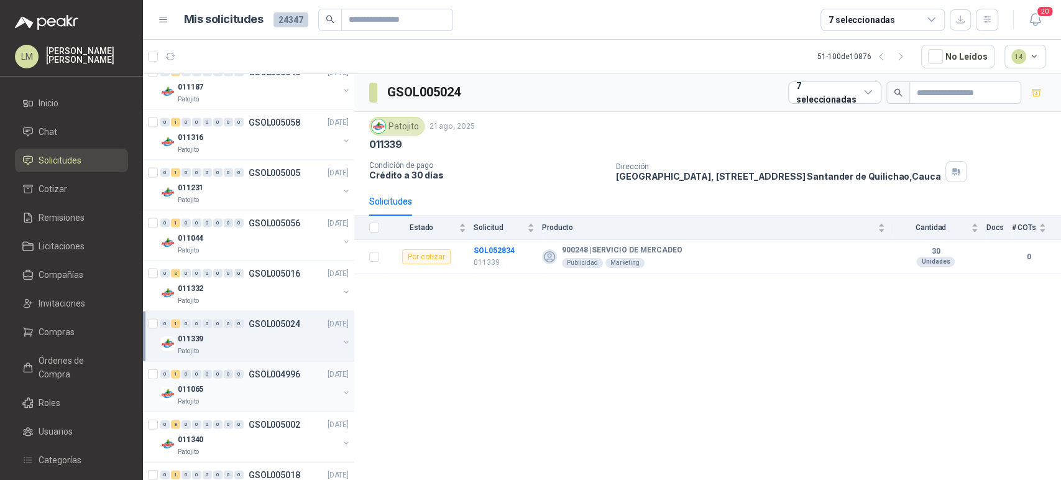
click at [244, 385] on div "011065" at bounding box center [258, 389] width 161 height 15
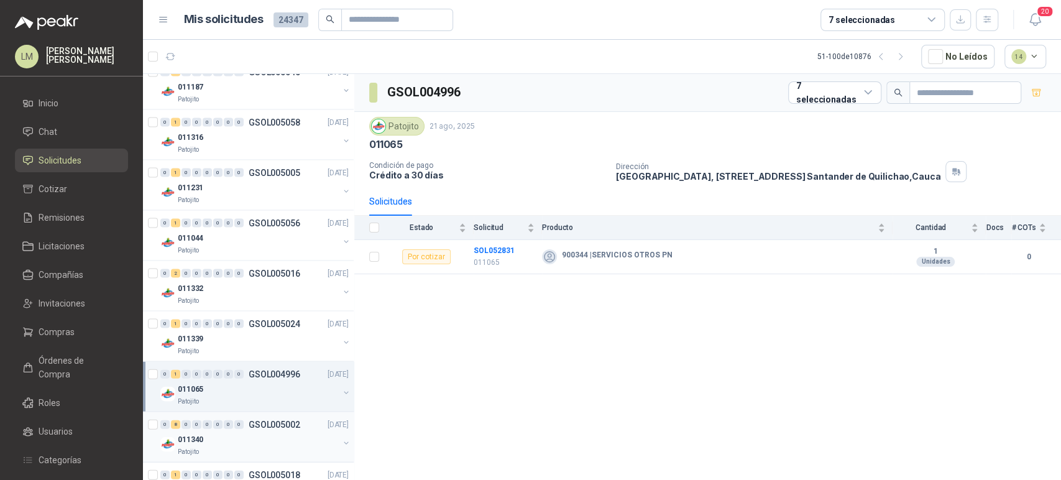
click at [241, 447] on div "Patojito" at bounding box center [258, 452] width 161 height 10
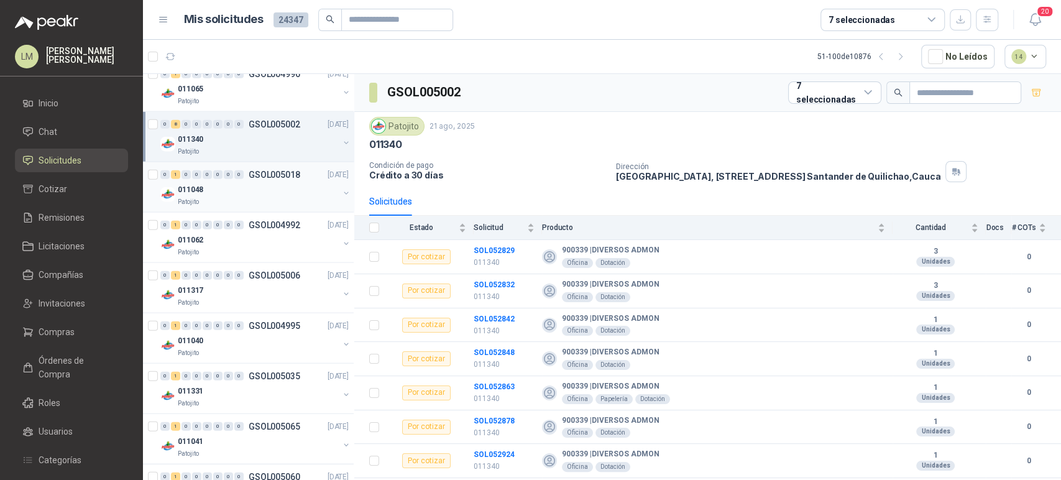
scroll to position [2003, 0]
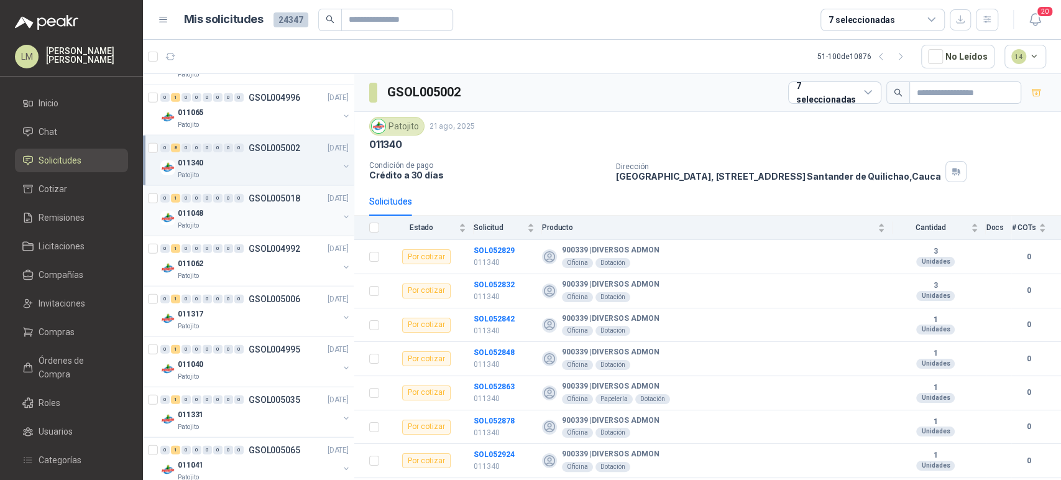
click at [265, 221] on div "Patojito" at bounding box center [258, 226] width 161 height 10
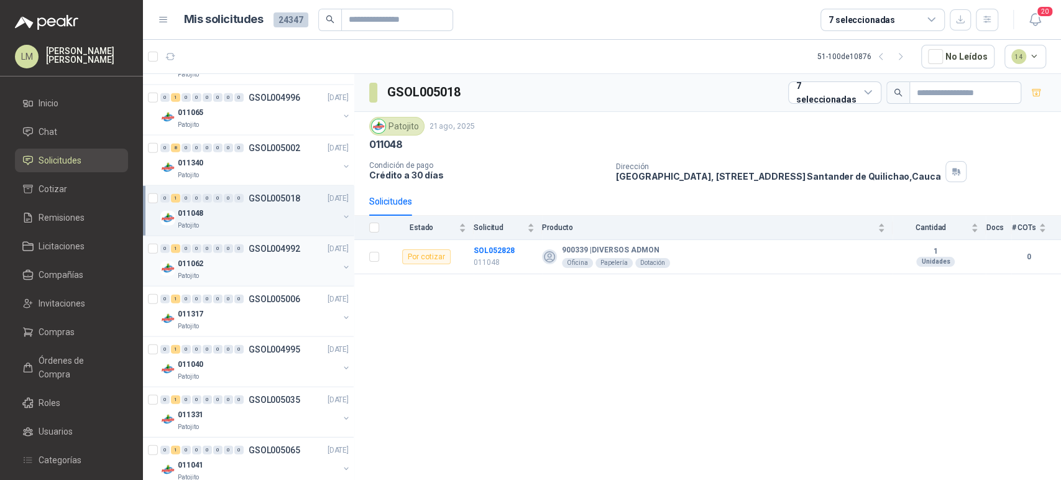
click at [263, 251] on div "0 1 0 0 0 0 0 0 GSOL004992 [DATE]" at bounding box center [255, 248] width 191 height 15
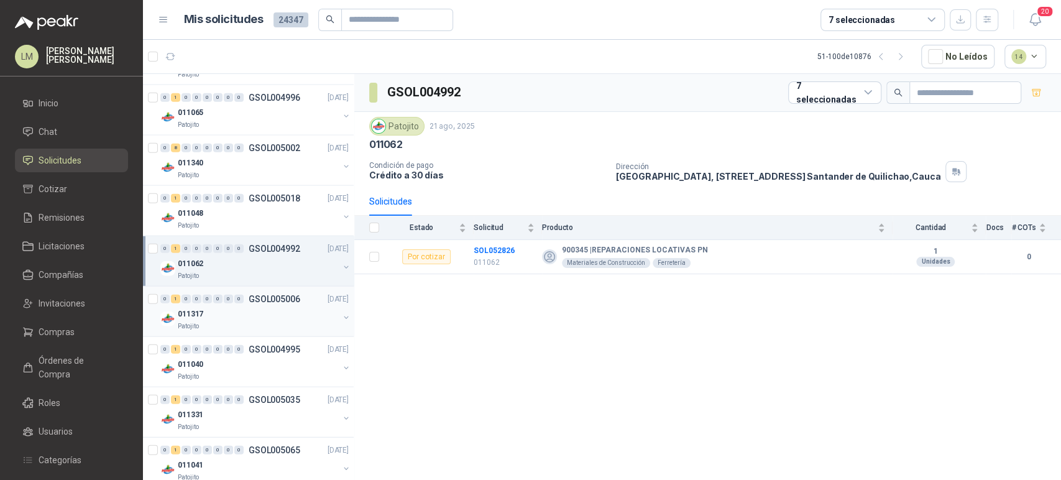
click at [260, 310] on div "011317" at bounding box center [258, 314] width 161 height 15
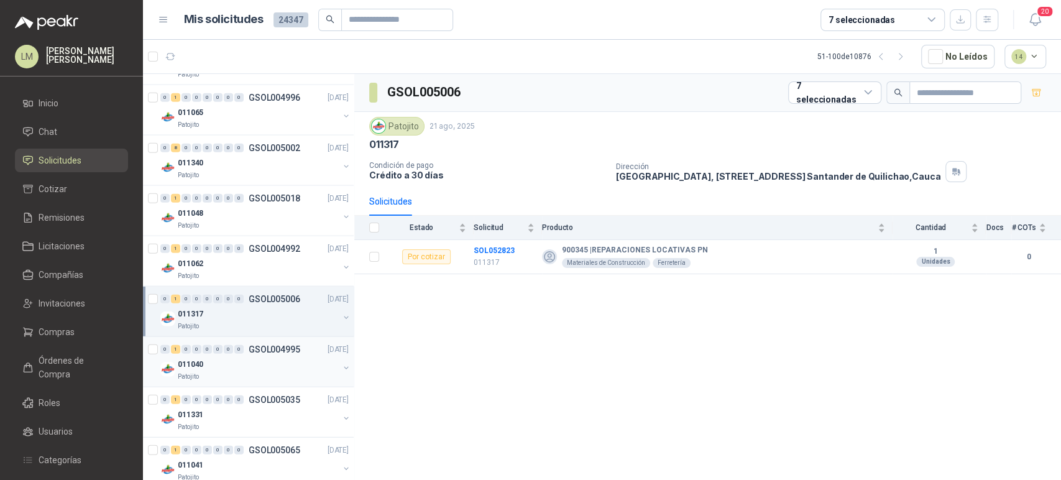
click at [262, 357] on div "011040" at bounding box center [258, 364] width 161 height 15
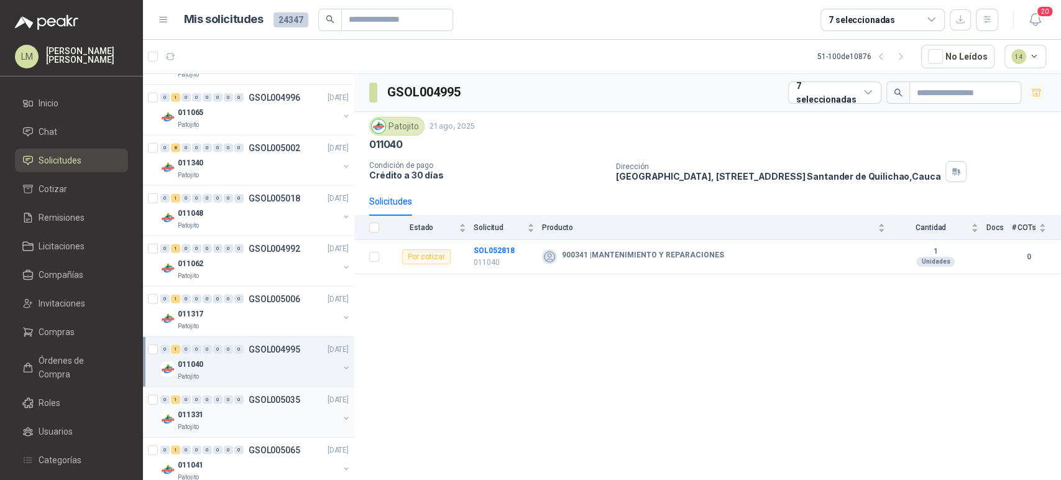
click at [259, 395] on p "GSOL005035" at bounding box center [275, 399] width 52 height 9
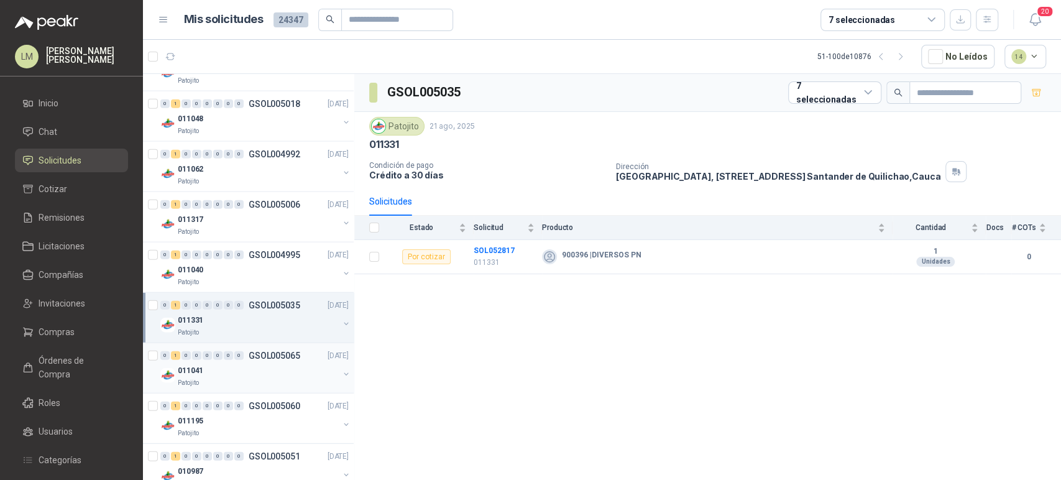
scroll to position [2121, 0]
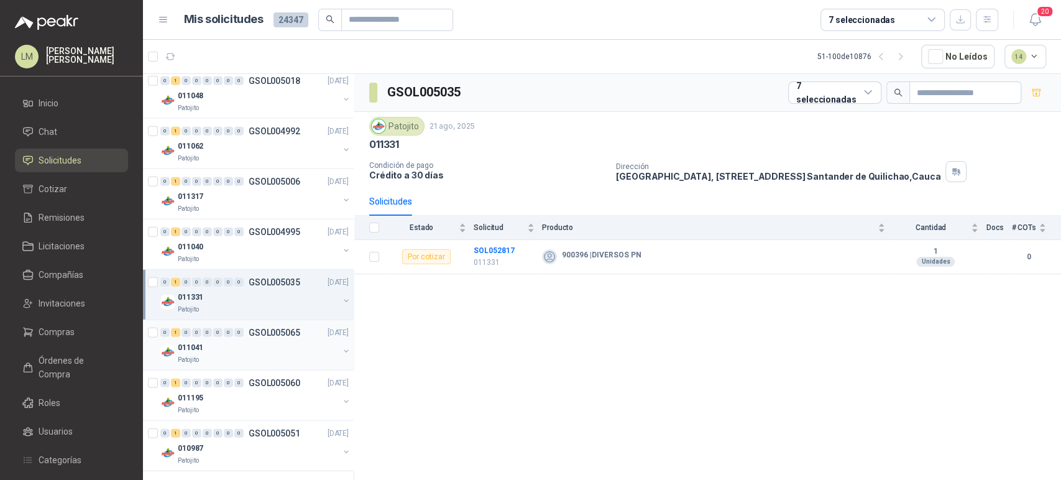
click at [271, 347] on div "011041" at bounding box center [258, 347] width 161 height 15
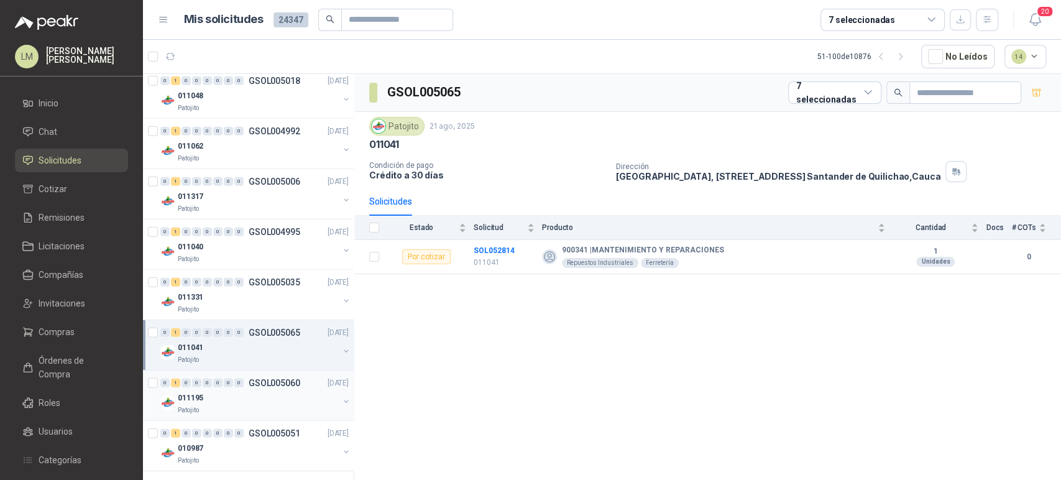
click at [261, 395] on div "011195" at bounding box center [258, 397] width 161 height 15
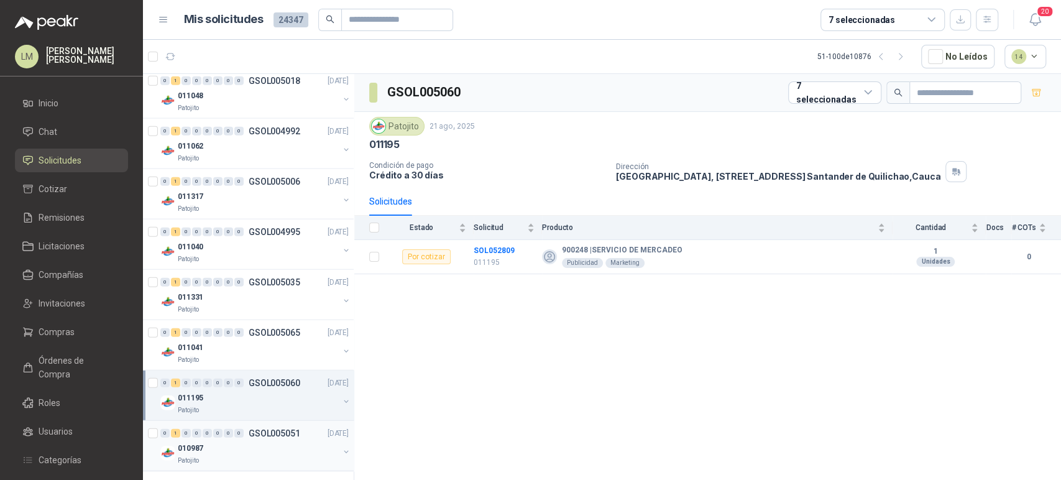
click at [264, 435] on div "0 1 0 0 0 0 0 0 GSOL005051 [DATE]" at bounding box center [255, 433] width 191 height 15
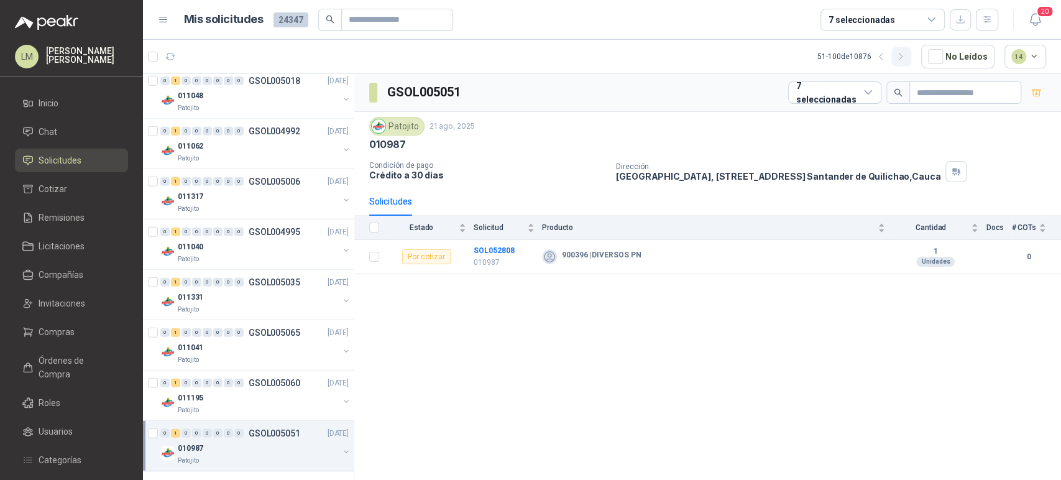
click at [905, 61] on icon "button" at bounding box center [901, 57] width 11 height 11
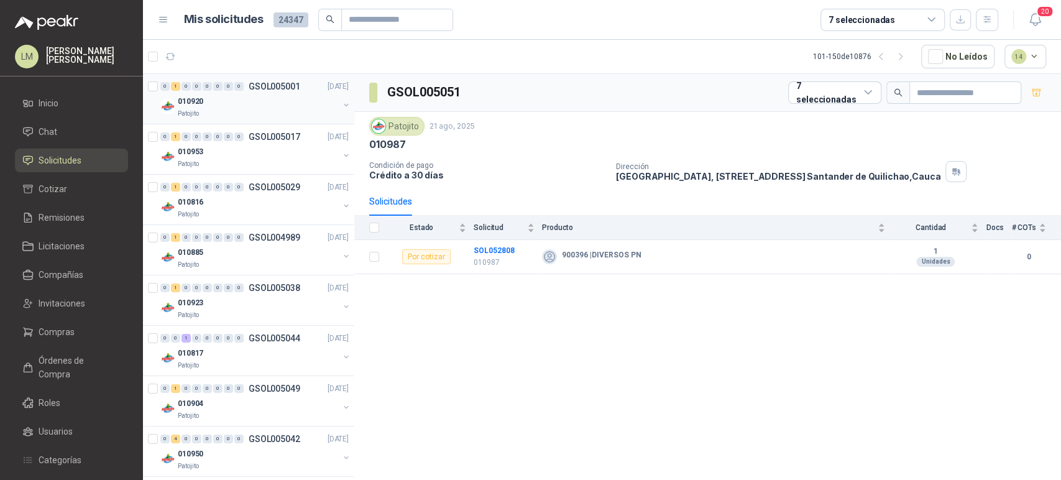
click at [242, 88] on div "0" at bounding box center [238, 86] width 9 height 9
click at [259, 149] on div "010953" at bounding box center [258, 151] width 161 height 15
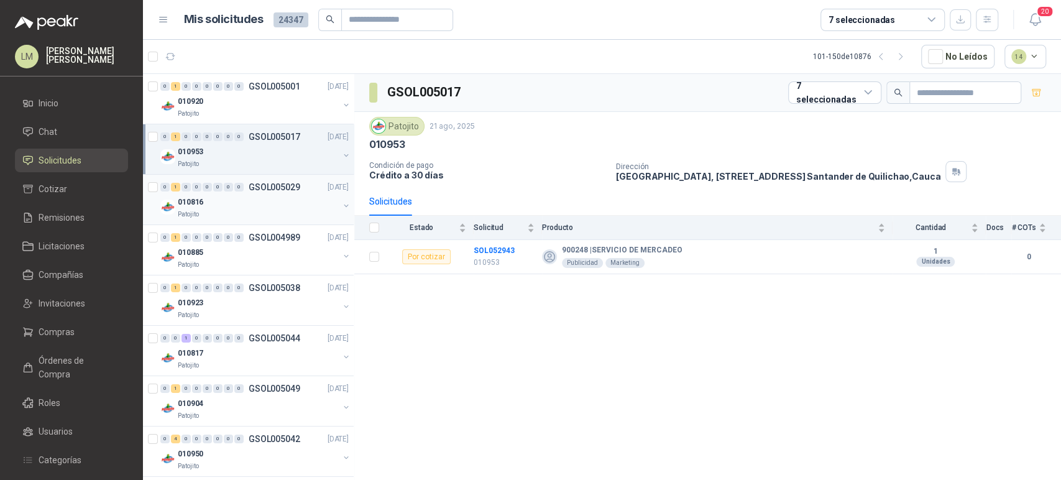
click at [247, 199] on div "010816" at bounding box center [258, 202] width 161 height 15
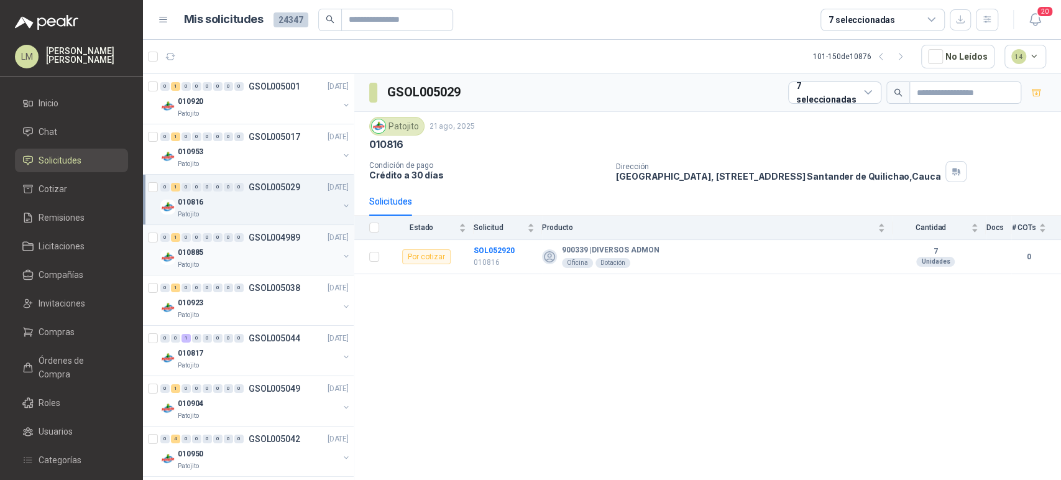
click at [246, 251] on div "010885" at bounding box center [258, 252] width 161 height 15
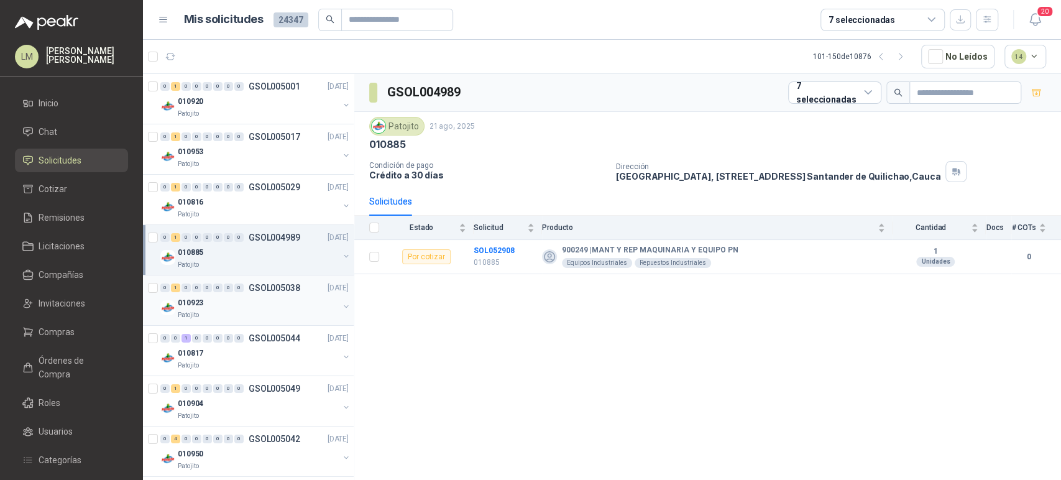
click at [252, 311] on div "Patojito" at bounding box center [258, 315] width 161 height 10
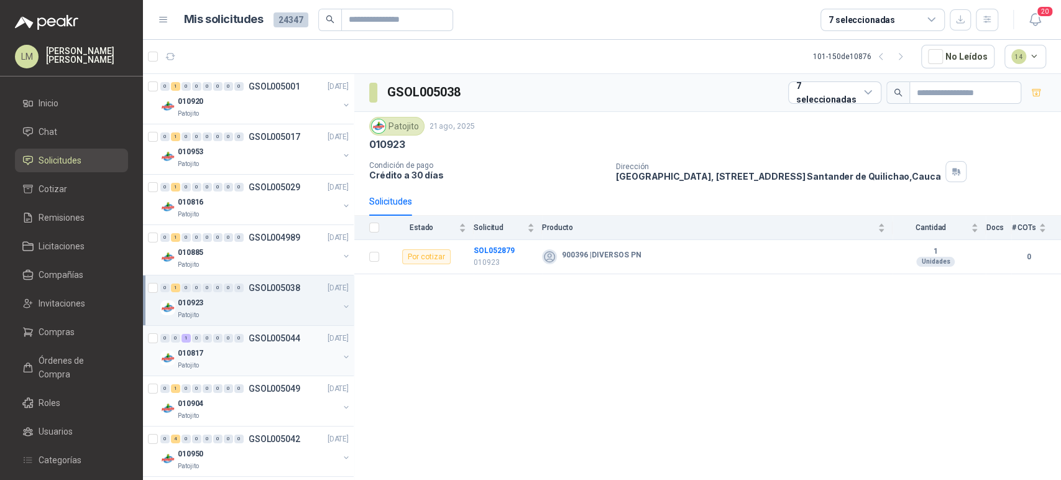
click at [248, 351] on div "010817" at bounding box center [258, 353] width 161 height 15
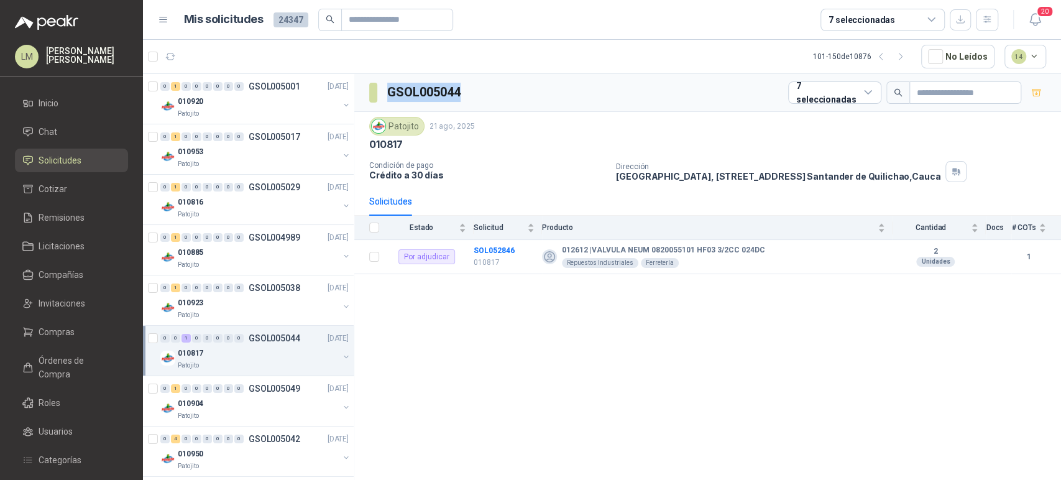
drag, startPoint x: 438, startPoint y: 95, endPoint x: 369, endPoint y: 98, distance: 69.1
click at [369, 98] on div "GSOL005044 7 seleccionadas" at bounding box center [707, 93] width 707 height 38
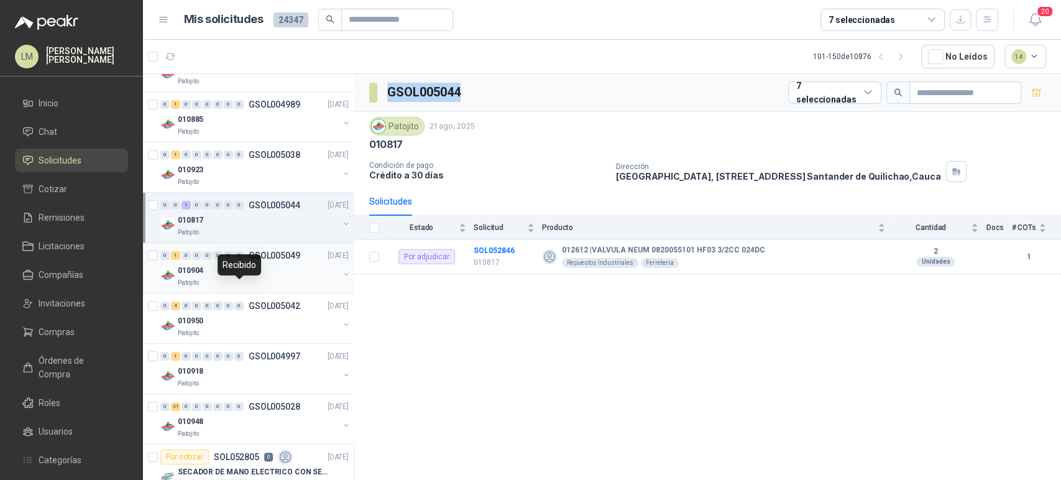
scroll to position [138, 0]
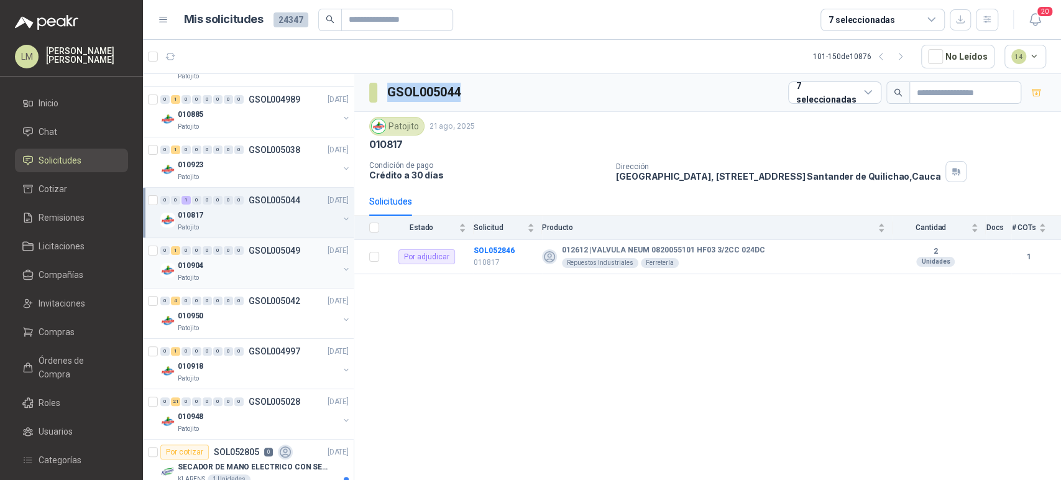
click at [245, 275] on div "Patojito" at bounding box center [258, 278] width 161 height 10
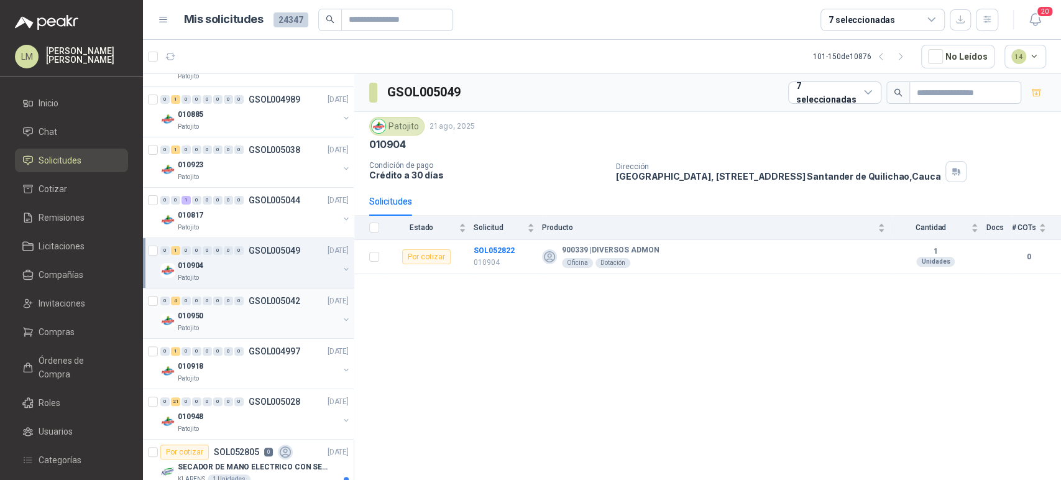
click at [260, 323] on div "Patojito" at bounding box center [258, 328] width 161 height 10
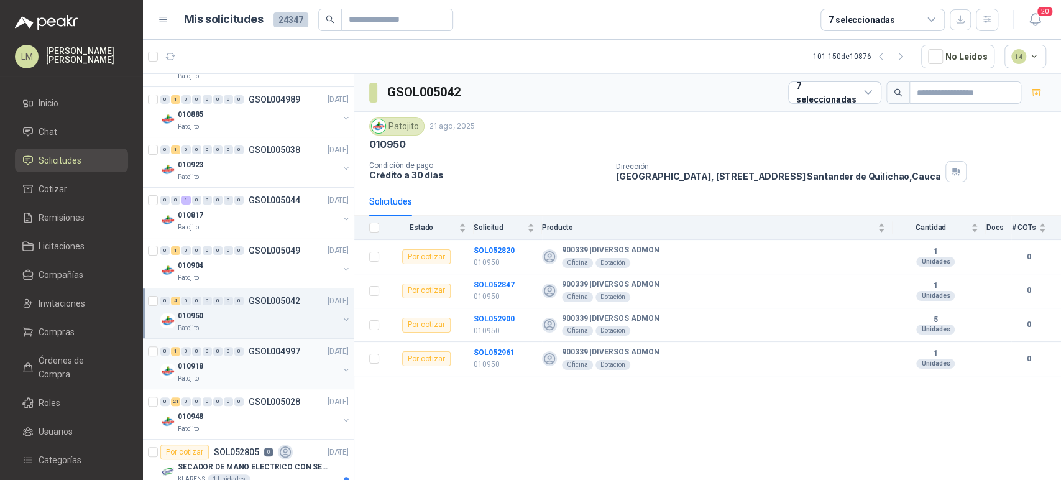
click at [259, 360] on div "010918" at bounding box center [258, 366] width 161 height 15
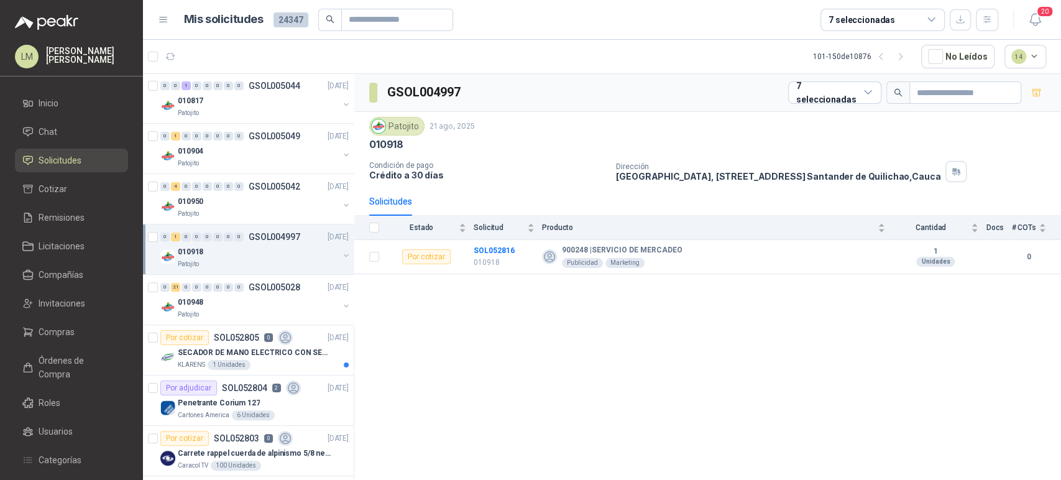
scroll to position [276, 0]
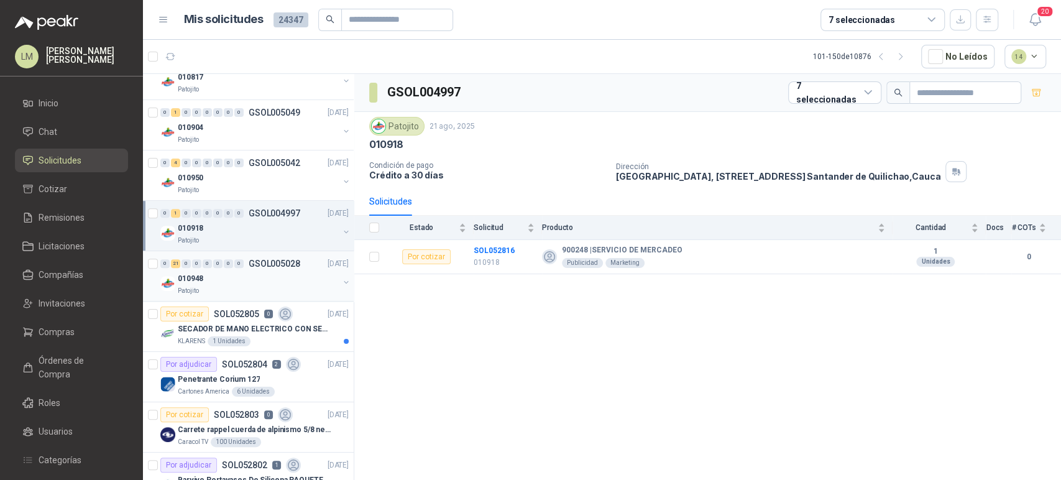
click at [254, 286] on div "Patojito" at bounding box center [258, 291] width 161 height 10
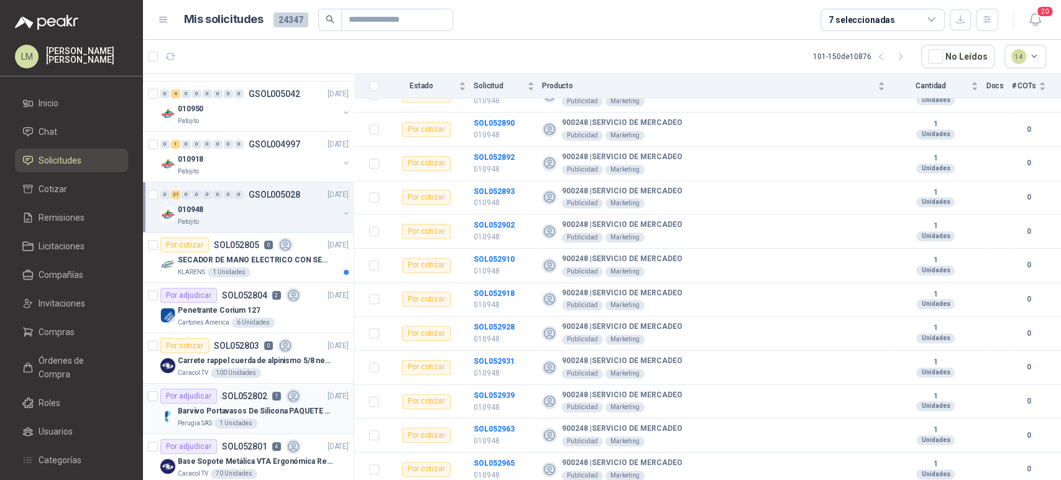
scroll to position [207, 0]
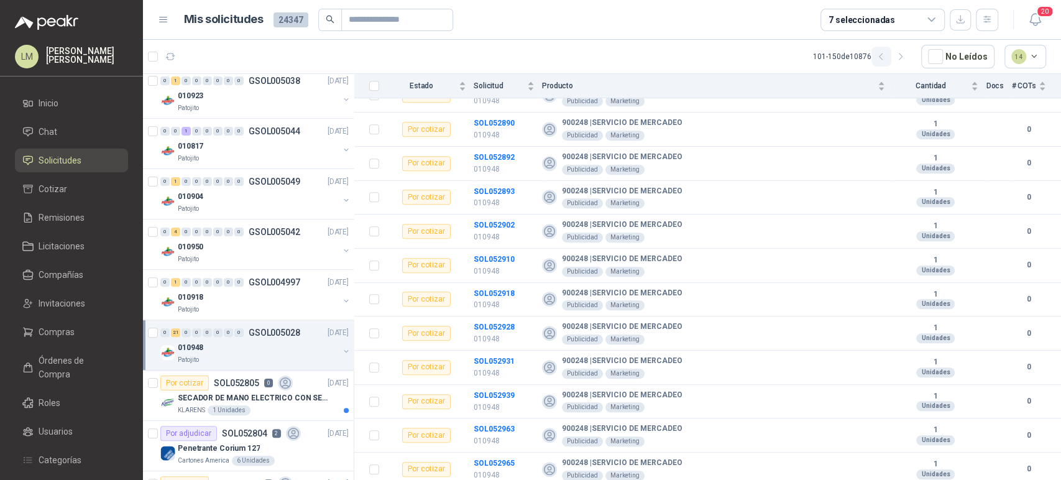
click at [890, 56] on button "button" at bounding box center [882, 57] width 20 height 20
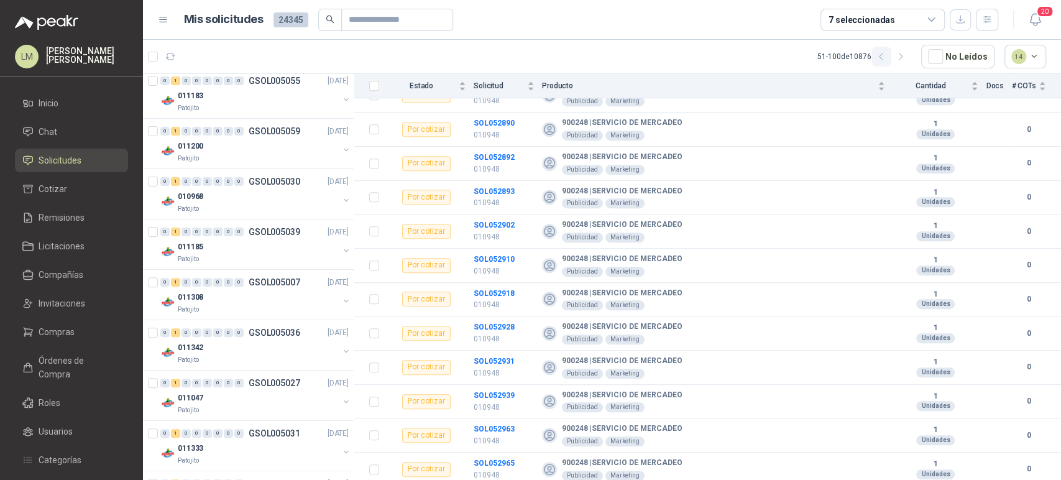
click at [890, 56] on button "button" at bounding box center [882, 57] width 20 height 20
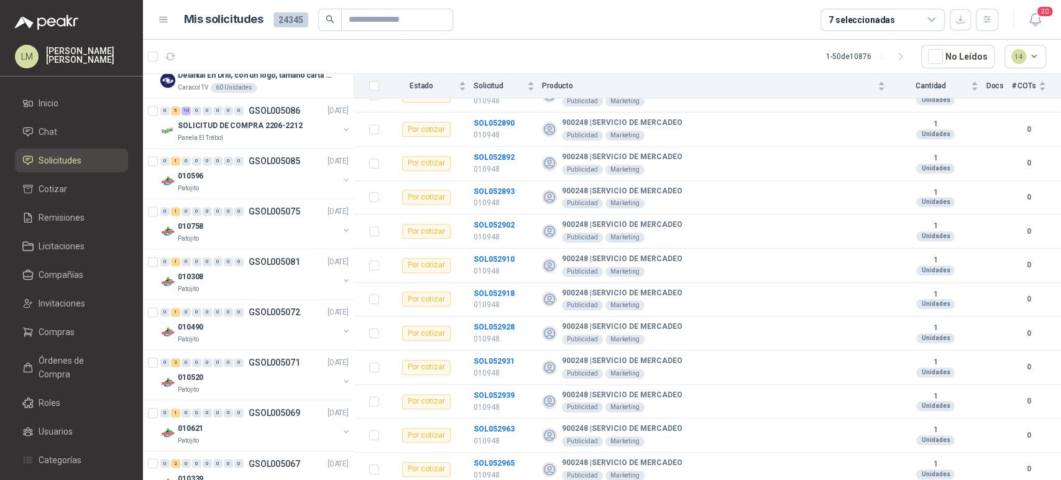
scroll to position [1243, 0]
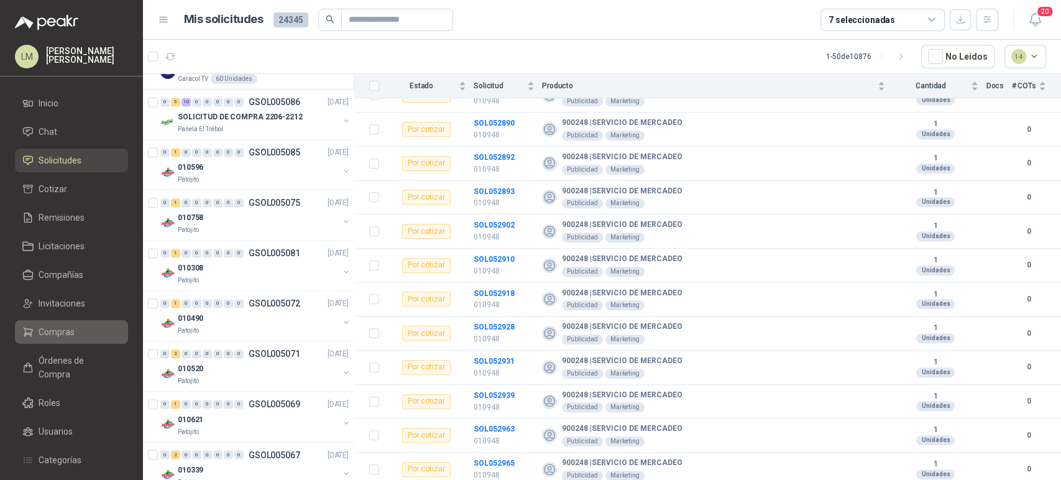
click at [47, 327] on span "Compras" at bounding box center [57, 332] width 36 height 14
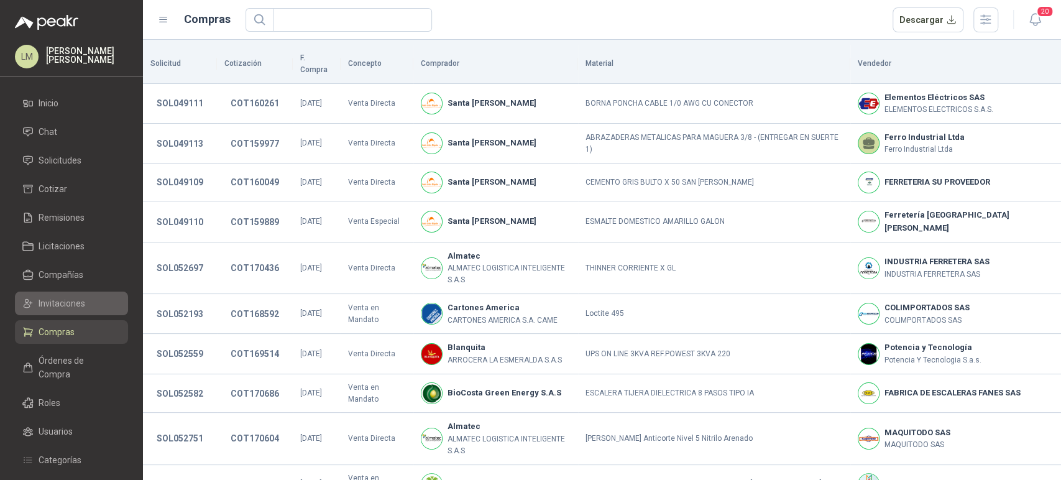
click at [55, 297] on span "Invitaciones" at bounding box center [62, 304] width 47 height 14
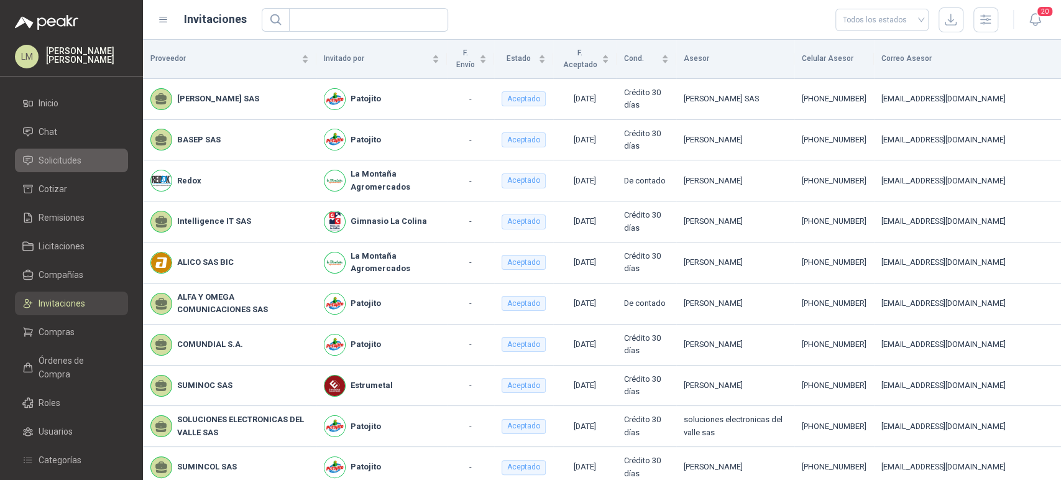
click at [57, 155] on span "Solicitudes" at bounding box center [60, 161] width 43 height 14
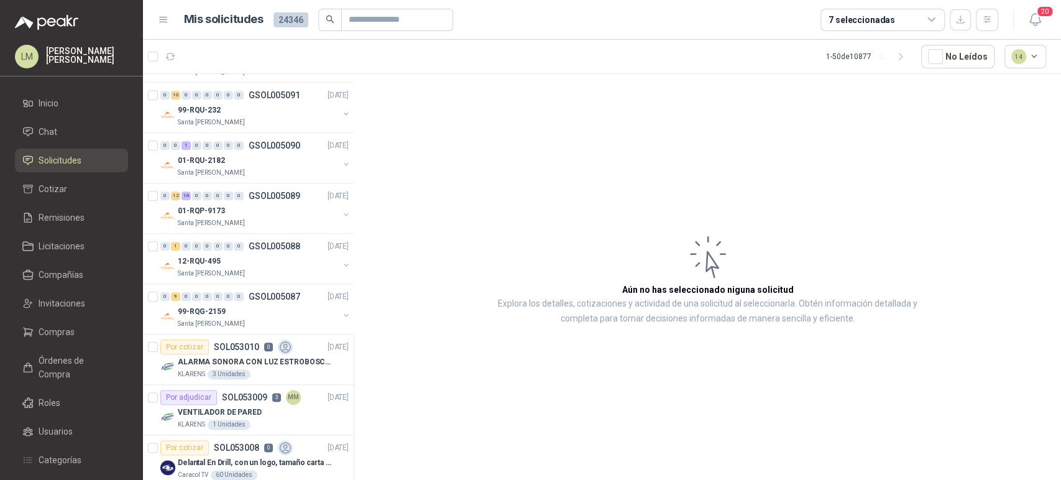
scroll to position [1036, 0]
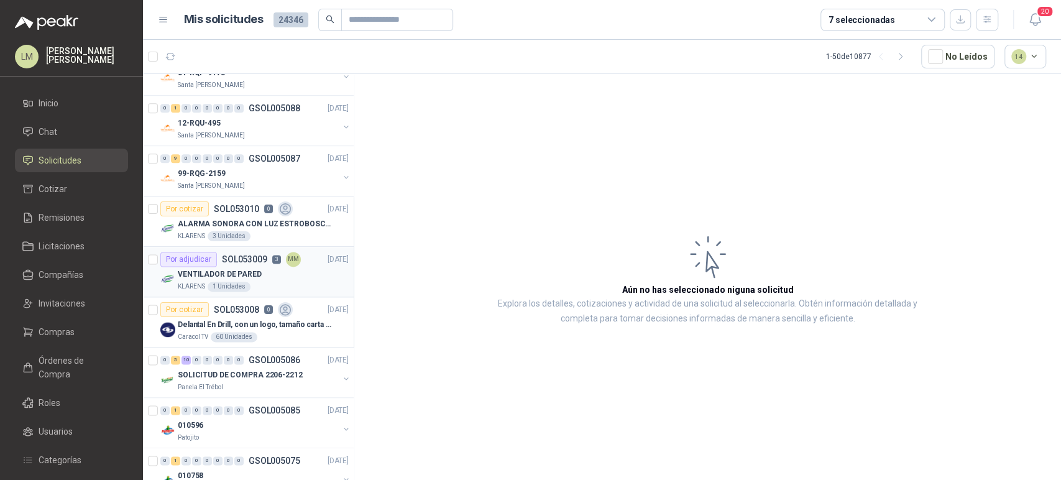
click at [253, 255] on p "SOL053009" at bounding box center [244, 259] width 45 height 9
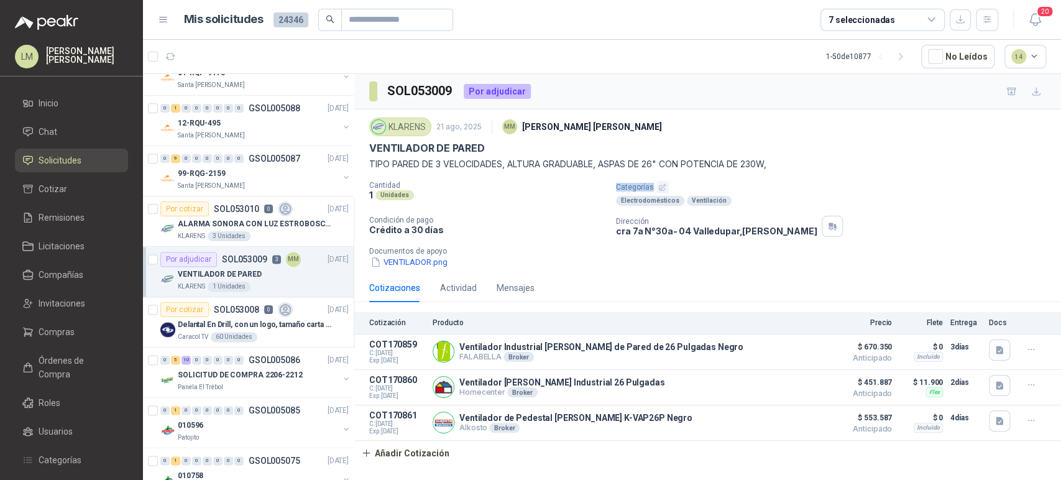
drag, startPoint x: 618, startPoint y: 188, endPoint x: 699, endPoint y: 188, distance: 80.8
click at [699, 188] on p "Categorías" at bounding box center [836, 187] width 440 height 12
click at [495, 209] on div "Cantidad 1 Unidades Categorías Electrodomésticos Ventilación Condición de pago …" at bounding box center [707, 225] width 677 height 88
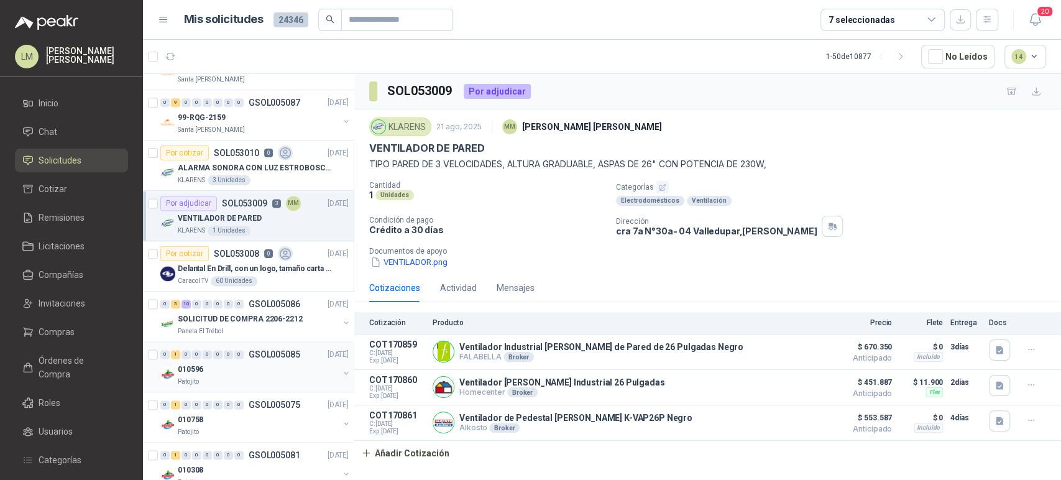
scroll to position [1105, 0]
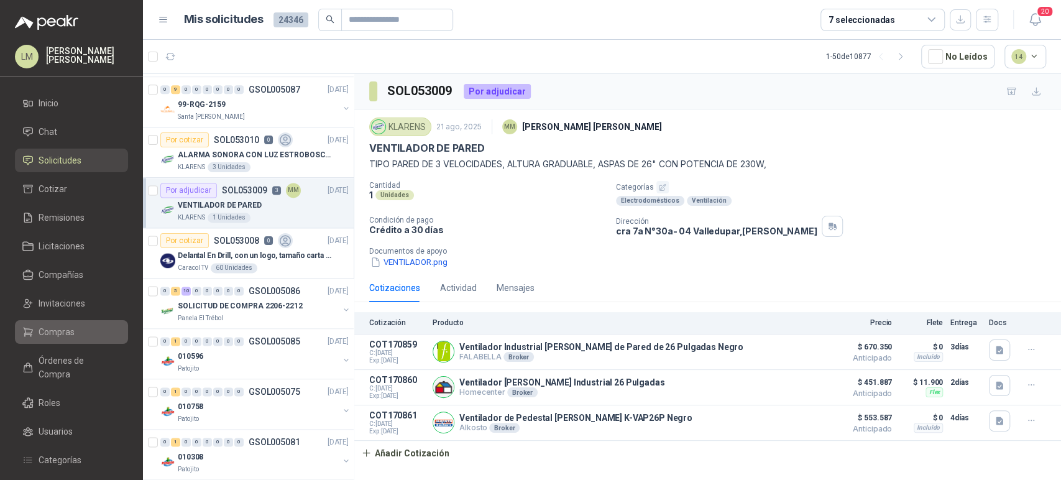
click at [62, 329] on span "Compras" at bounding box center [57, 332] width 36 height 14
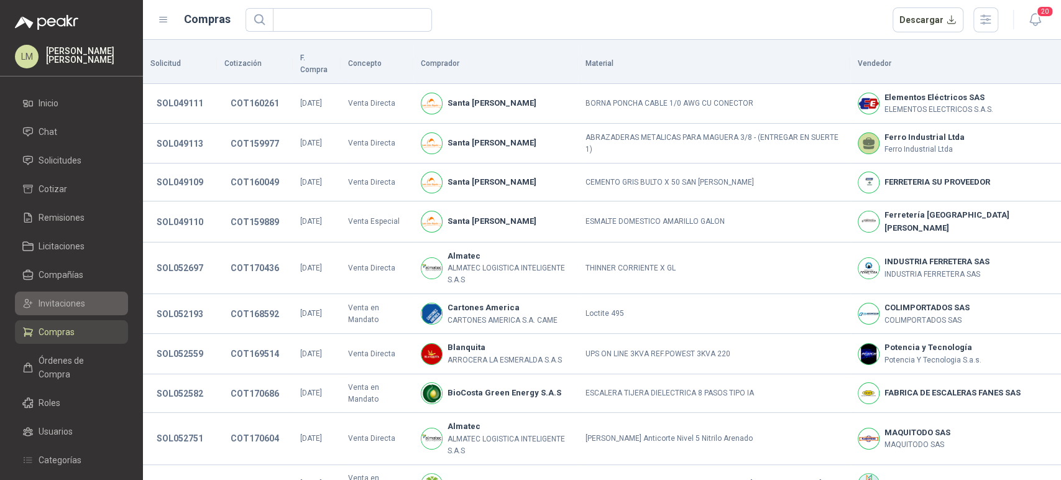
click at [70, 297] on span "Invitaciones" at bounding box center [62, 304] width 47 height 14
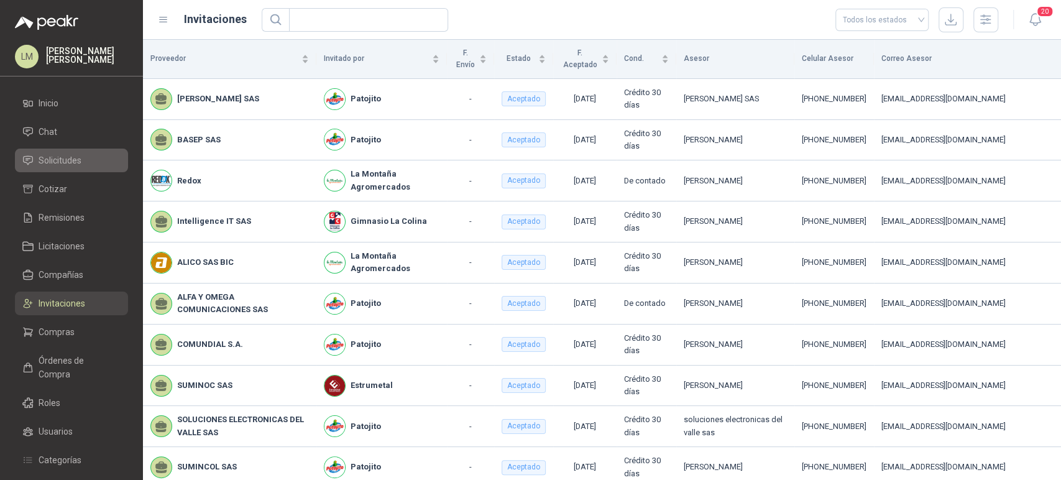
click at [87, 150] on link "Solicitudes" at bounding box center [71, 161] width 113 height 24
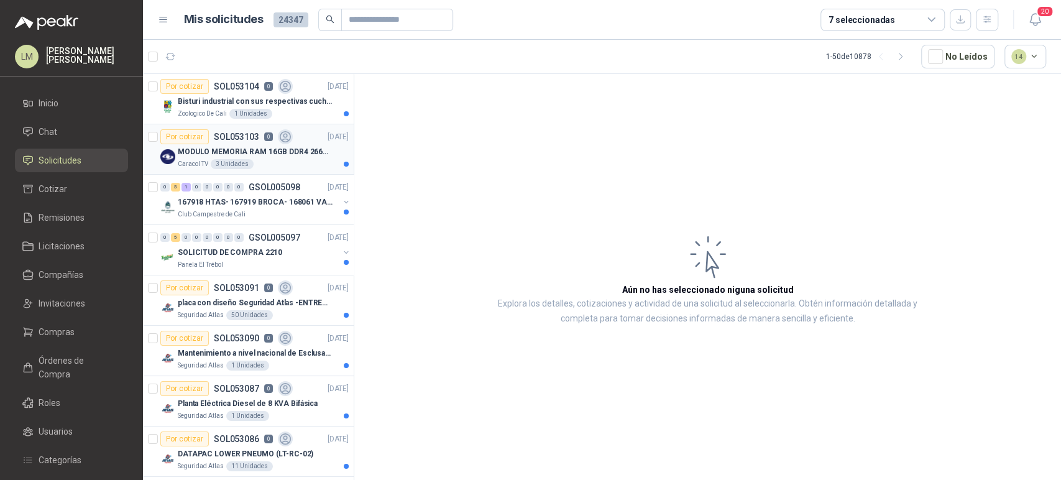
click at [204, 142] on div "Por cotizar" at bounding box center [184, 136] width 48 height 15
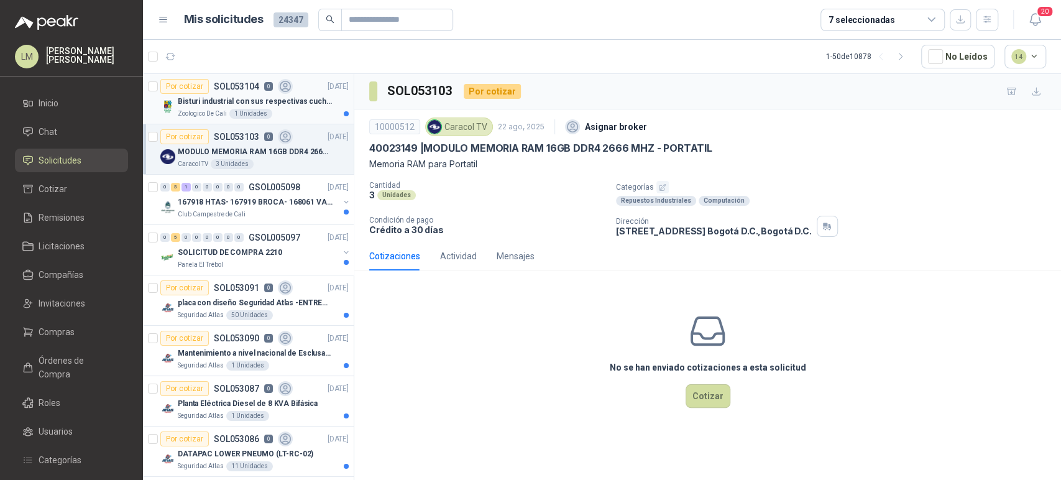
click at [224, 96] on p "Bisturi industrial con sus respectivas cuchillas segun muestra" at bounding box center [255, 102] width 155 height 12
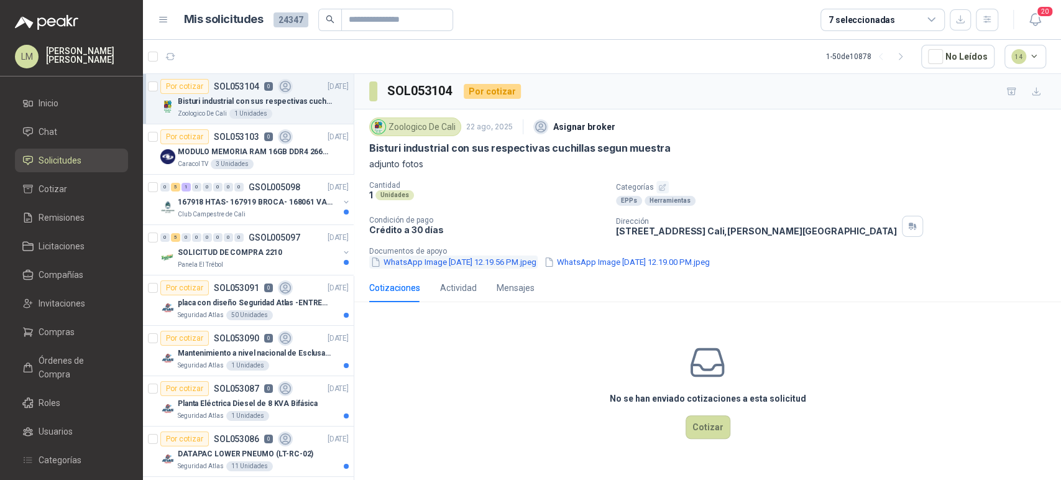
click at [431, 256] on button "WhatsApp Image [DATE] 12.19.56 PM.jpeg" at bounding box center [453, 262] width 168 height 13
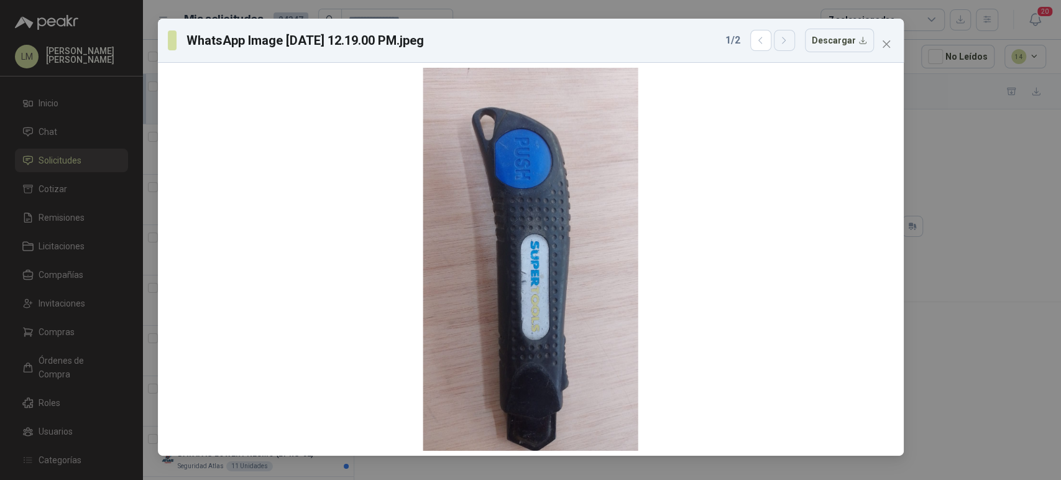
click at [790, 37] on icon "button" at bounding box center [784, 40] width 11 height 11
click at [758, 44] on button "button" at bounding box center [760, 40] width 21 height 21
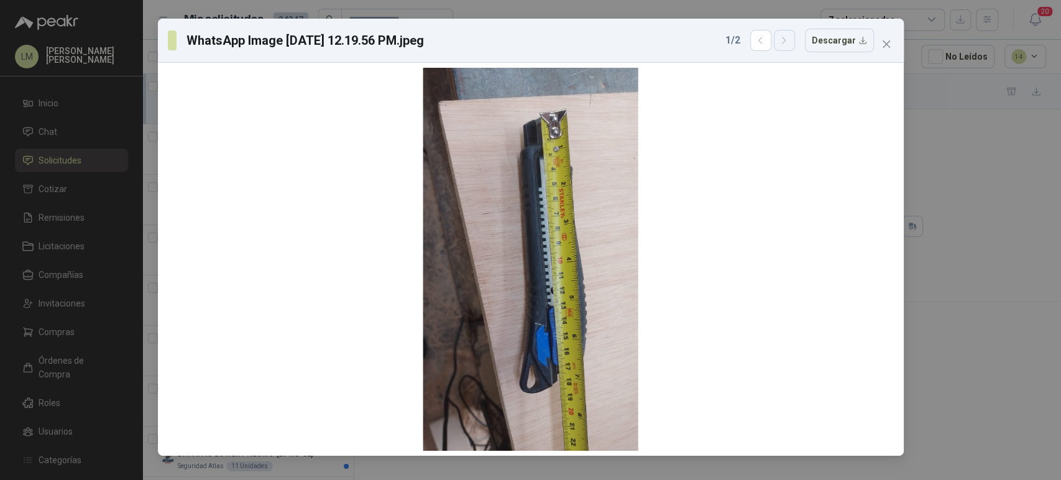
click at [787, 41] on icon "button" at bounding box center [784, 40] width 11 height 11
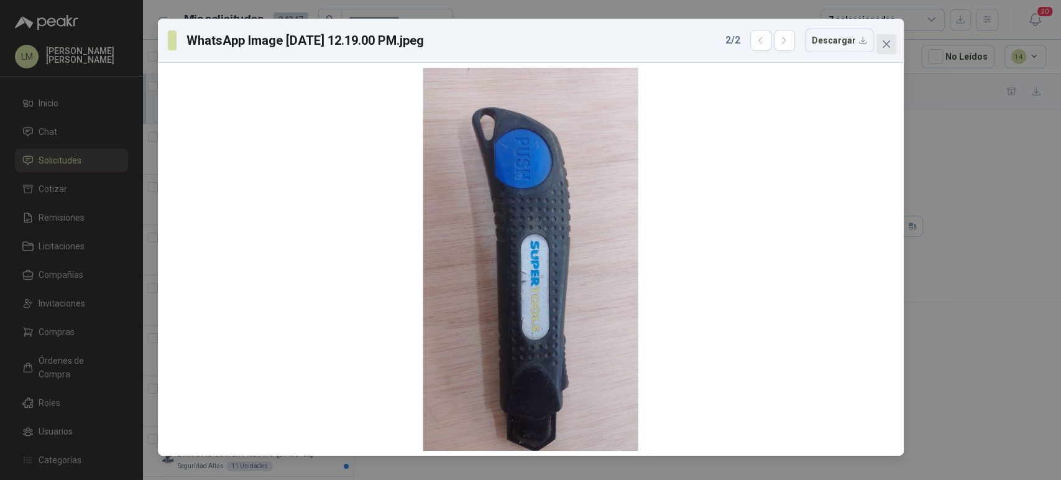
click at [880, 42] on span "Close" at bounding box center [887, 44] width 20 height 10
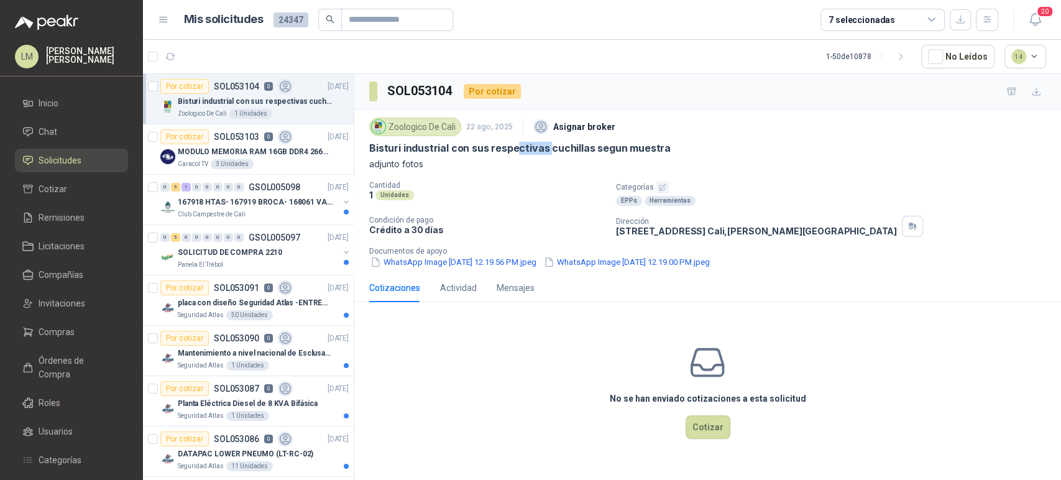
drag, startPoint x: 514, startPoint y: 152, endPoint x: 617, endPoint y: 152, distance: 103.2
click at [588, 152] on p "Bisturi industrial con sus respectivas cuchillas segun muestra" at bounding box center [520, 148] width 302 height 13
click at [621, 149] on p "Bisturi industrial con sus respectivas cuchillas segun muestra" at bounding box center [520, 148] width 302 height 13
click at [502, 261] on button "WhatsApp Image [DATE] 12.19.56 PM.jpeg" at bounding box center [453, 262] width 168 height 13
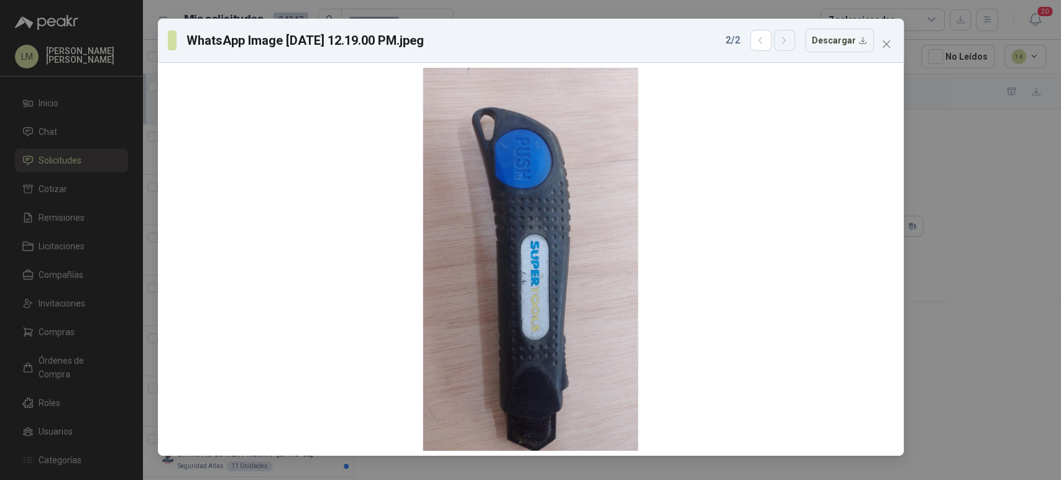
click at [790, 42] on icon "button" at bounding box center [784, 40] width 11 height 11
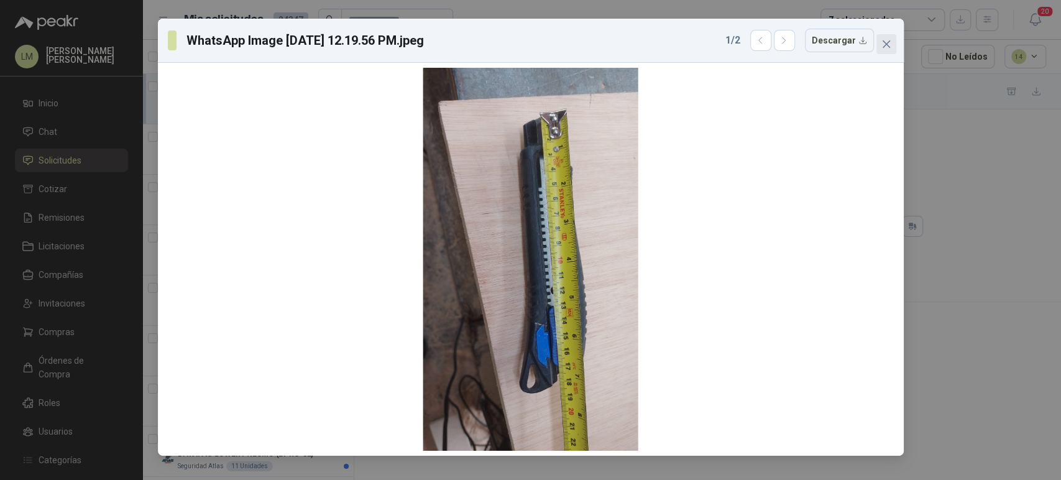
click at [889, 43] on icon "close" at bounding box center [887, 44] width 10 height 10
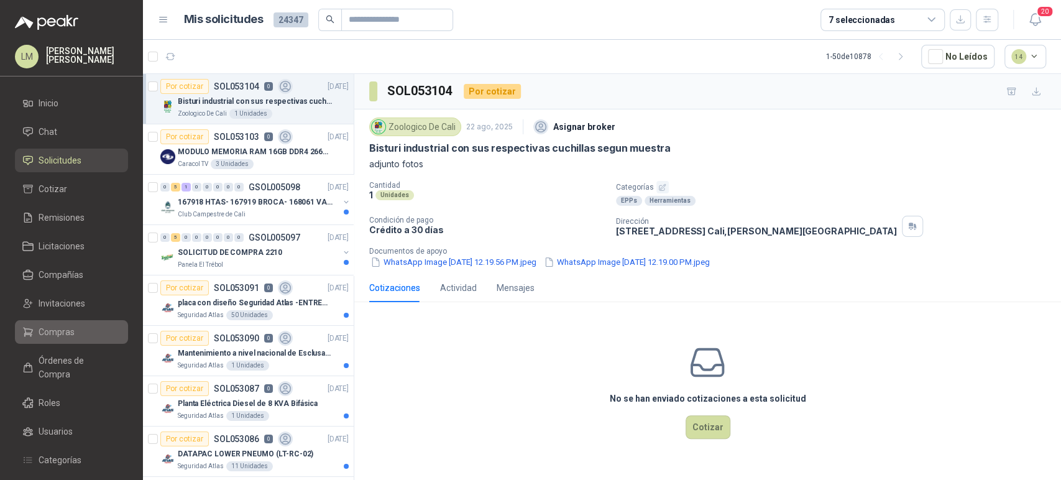
click at [45, 325] on span "Compras" at bounding box center [57, 332] width 36 height 14
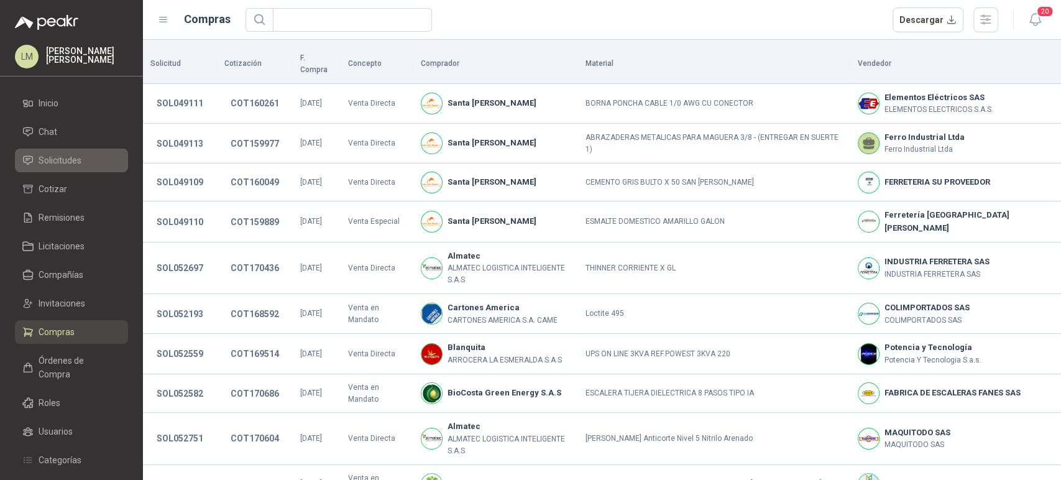
click at [74, 162] on span "Solicitudes" at bounding box center [60, 161] width 43 height 14
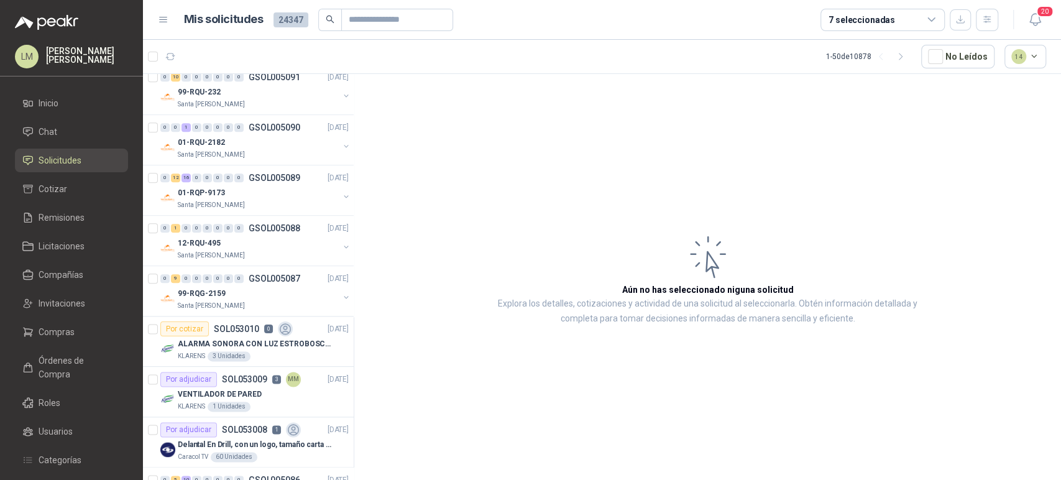
scroll to position [967, 0]
click at [930, 24] on icon at bounding box center [931, 19] width 11 height 11
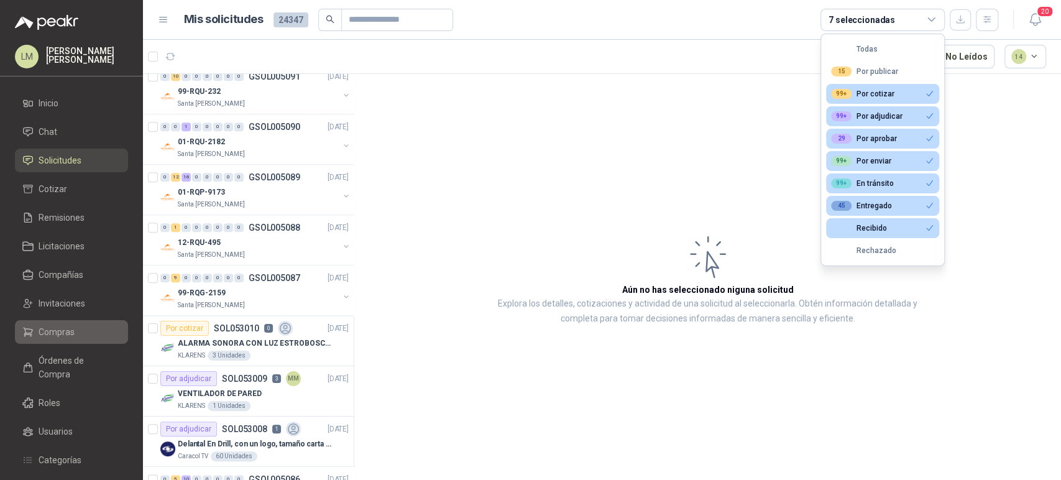
click at [64, 331] on span "Compras" at bounding box center [57, 332] width 36 height 14
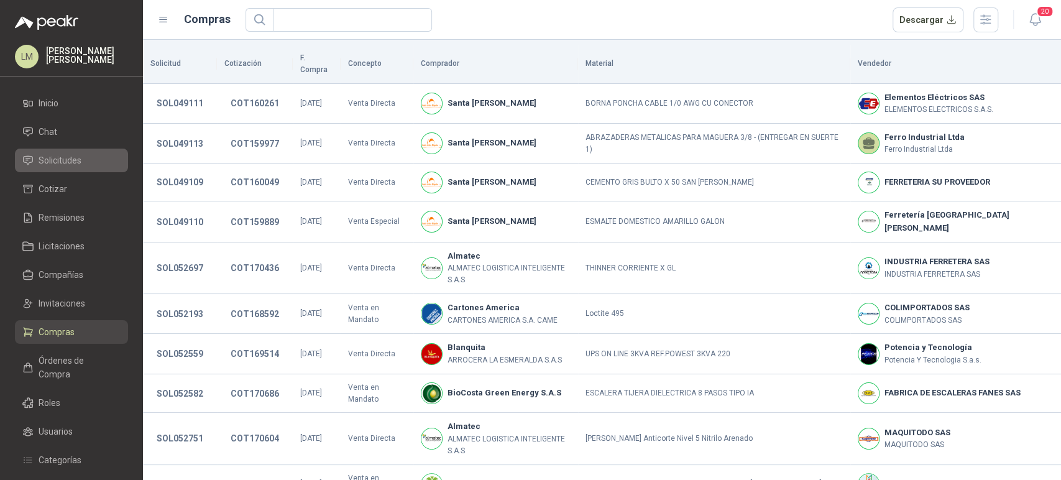
click at [60, 163] on span "Solicitudes" at bounding box center [60, 161] width 43 height 14
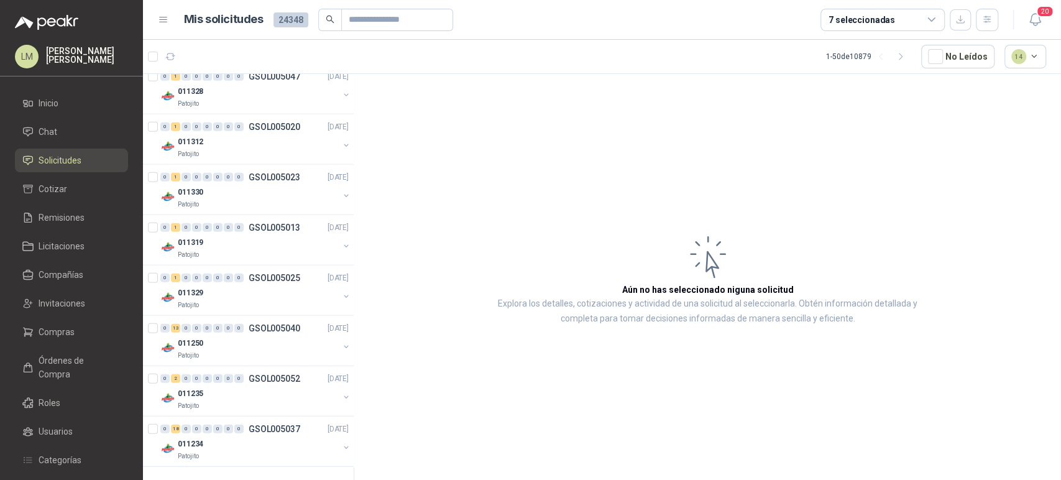
scroll to position [1855, 0]
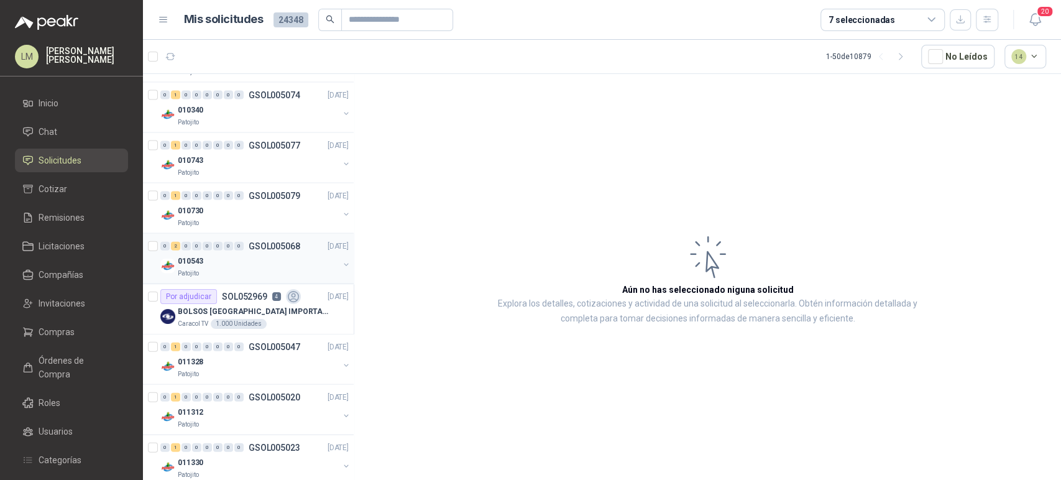
click at [240, 269] on div "Patojito" at bounding box center [258, 274] width 161 height 10
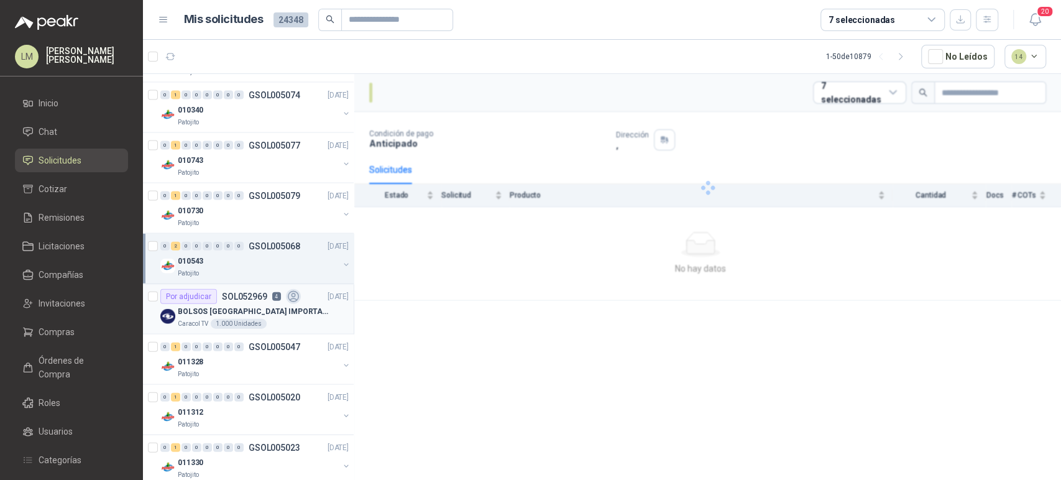
click at [241, 304] on div "BOLSOS [GEOGRAPHIC_DATA] IMPORTADO [GEOGRAPHIC_DATA]-397-1" at bounding box center [263, 311] width 171 height 15
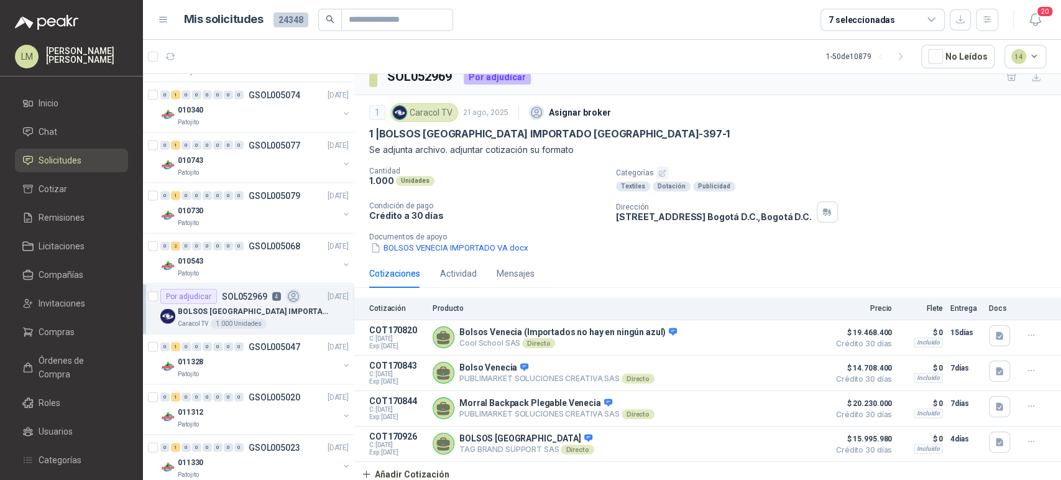
scroll to position [17, 0]
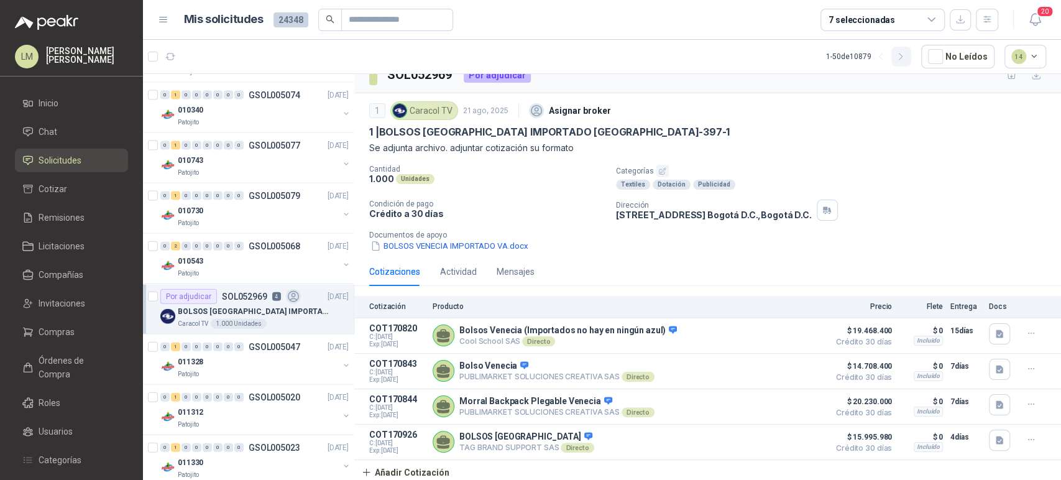
click at [906, 56] on icon "button" at bounding box center [901, 57] width 11 height 11
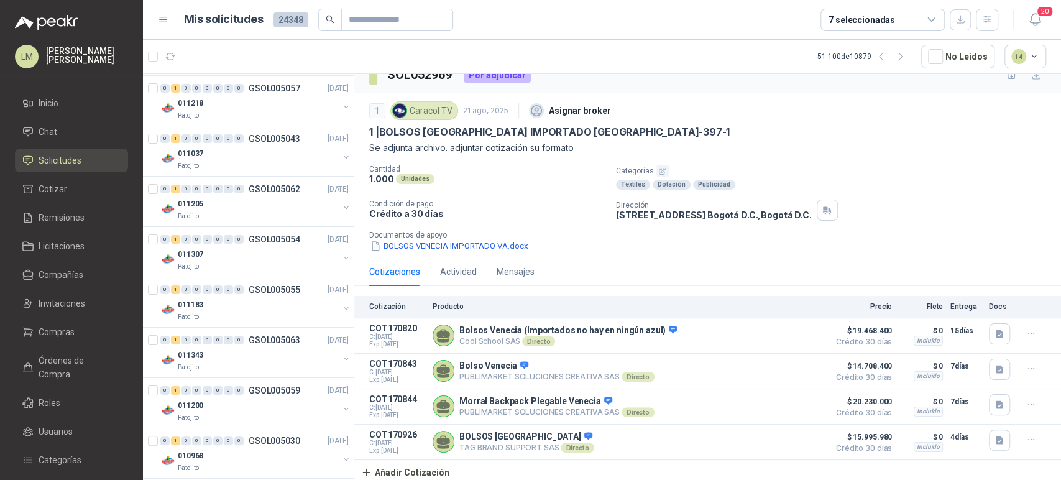
scroll to position [0, 0]
click at [907, 50] on button "button" at bounding box center [902, 57] width 20 height 20
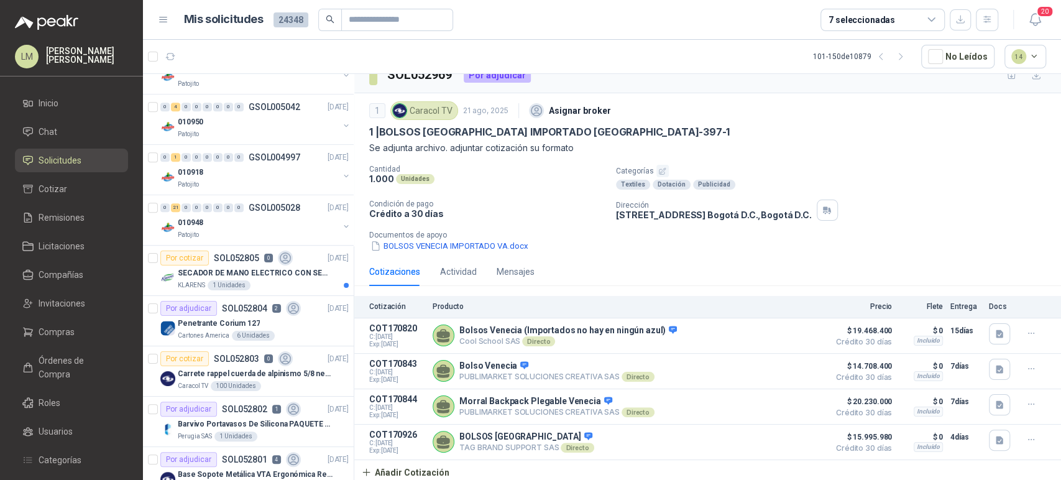
scroll to position [552, 0]
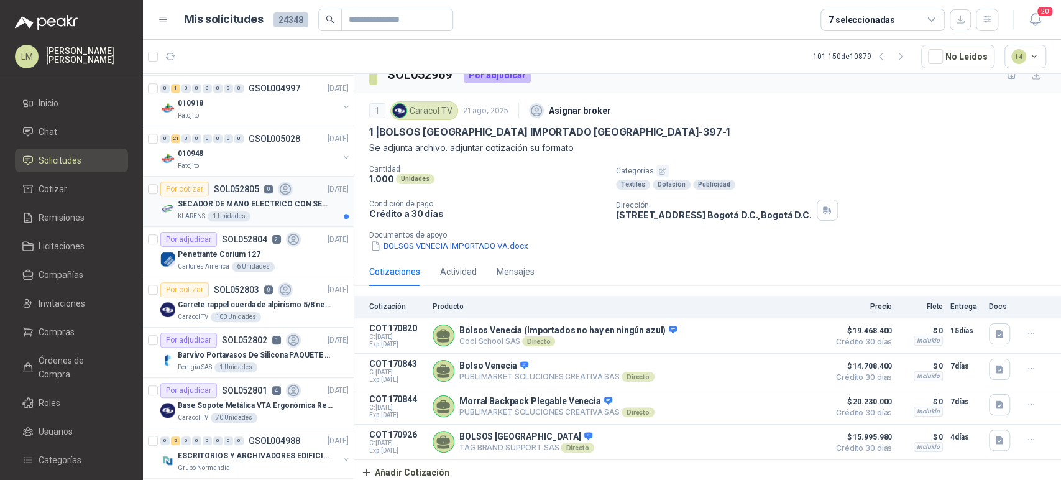
click at [253, 191] on p "SOL052805" at bounding box center [236, 189] width 45 height 9
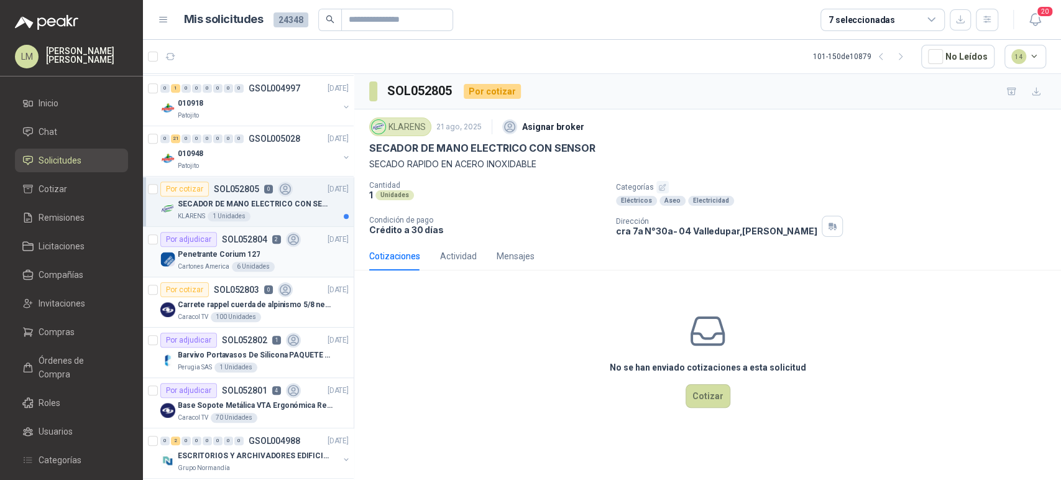
click at [236, 244] on div "Por adjudicar SOL052804 2" at bounding box center [230, 239] width 141 height 15
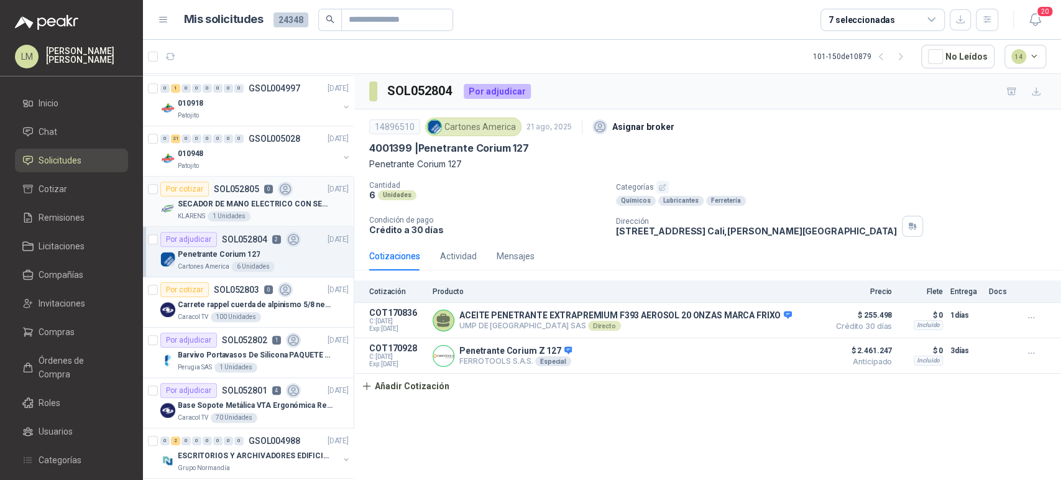
click at [247, 206] on p "SECADOR DE MANO ELECTRICO CON SENSOR" at bounding box center [255, 204] width 155 height 12
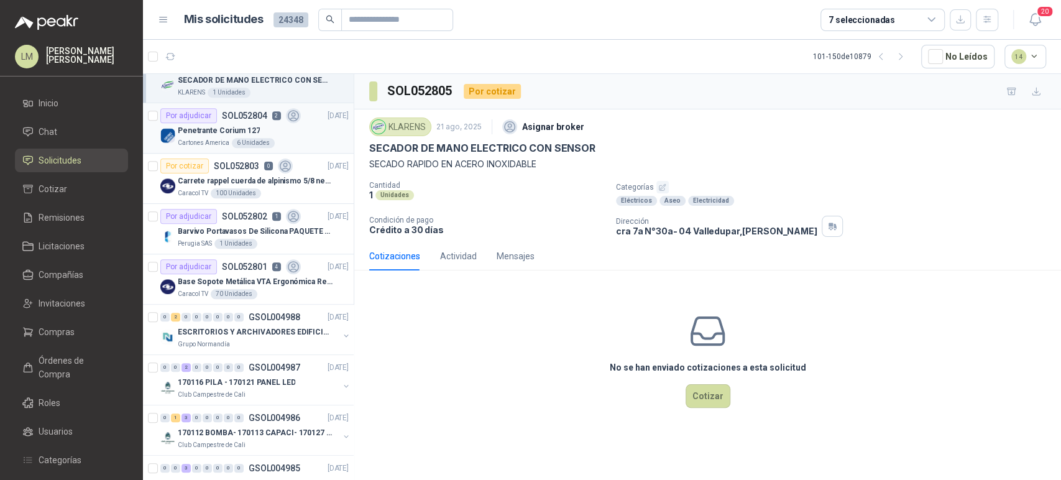
scroll to position [691, 0]
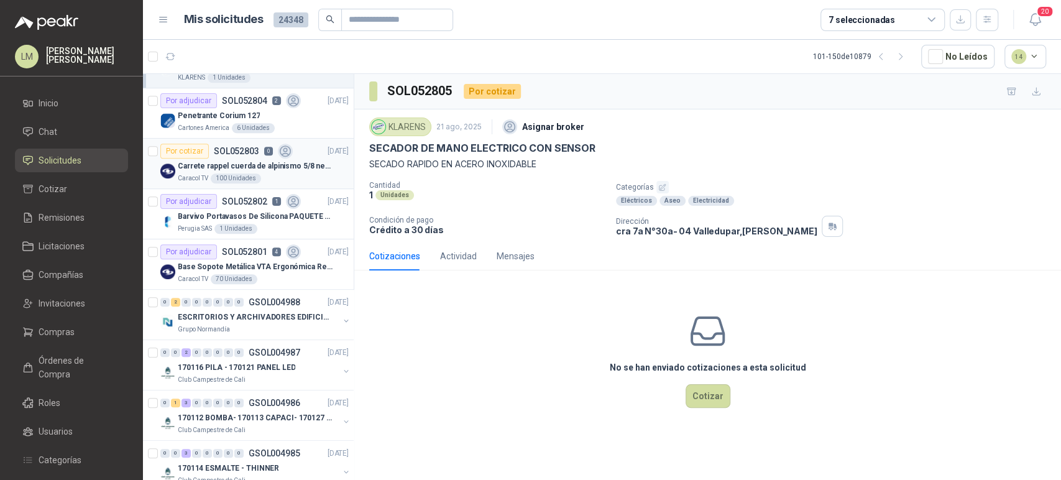
click at [227, 168] on p "Carrete rappel cuerda de alpinismo 5/8 negra 16mm" at bounding box center [255, 166] width 155 height 12
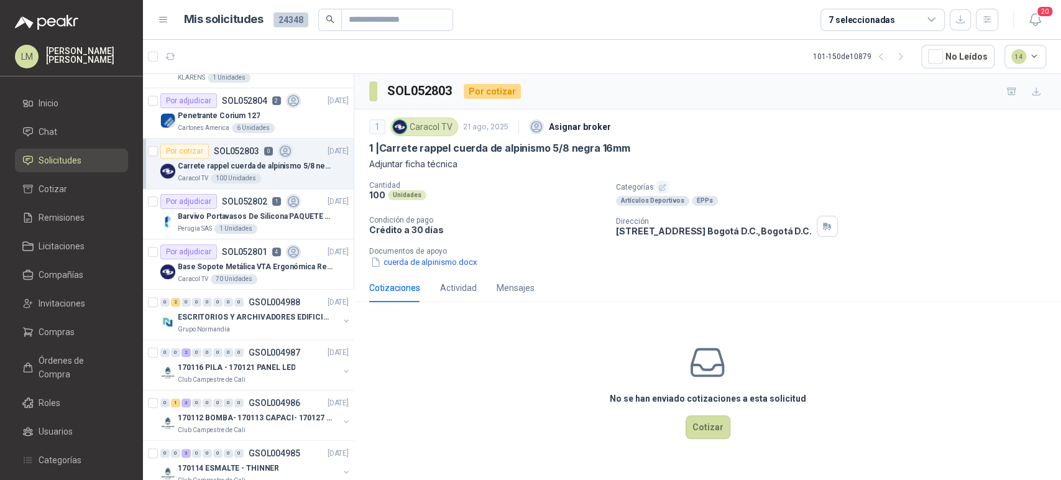
click at [660, 184] on icon "button" at bounding box center [662, 187] width 8 height 8
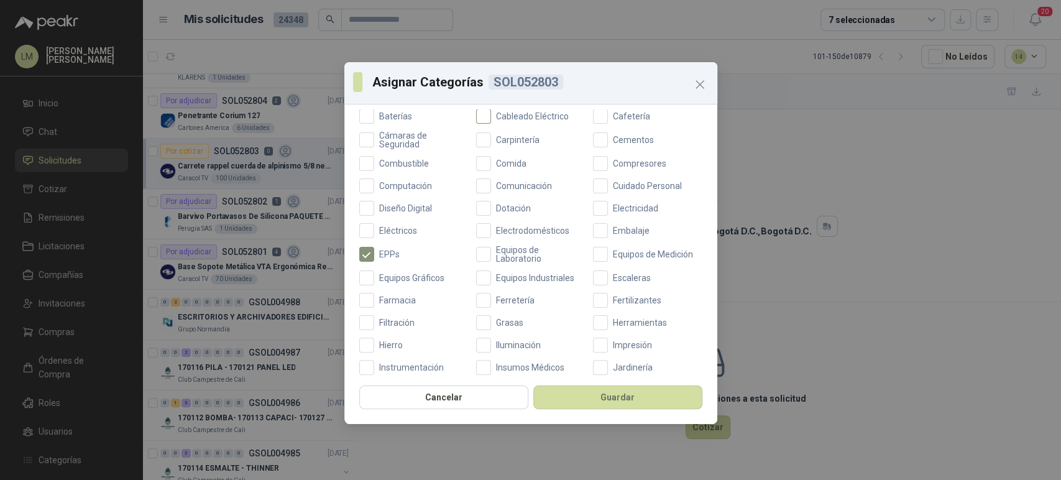
scroll to position [207, 0]
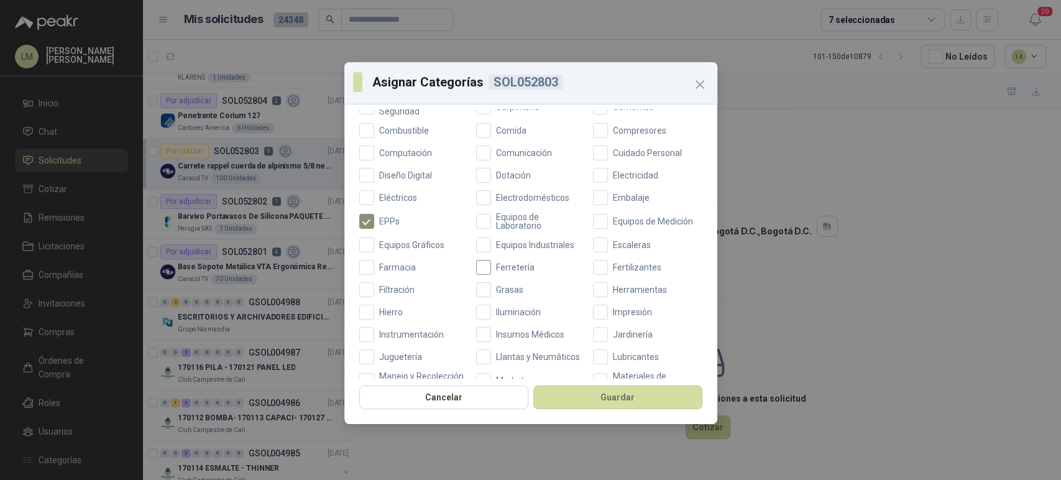
click at [497, 267] on span "Ferretería" at bounding box center [515, 267] width 48 height 9
click at [585, 399] on button "Guardar" at bounding box center [617, 397] width 169 height 24
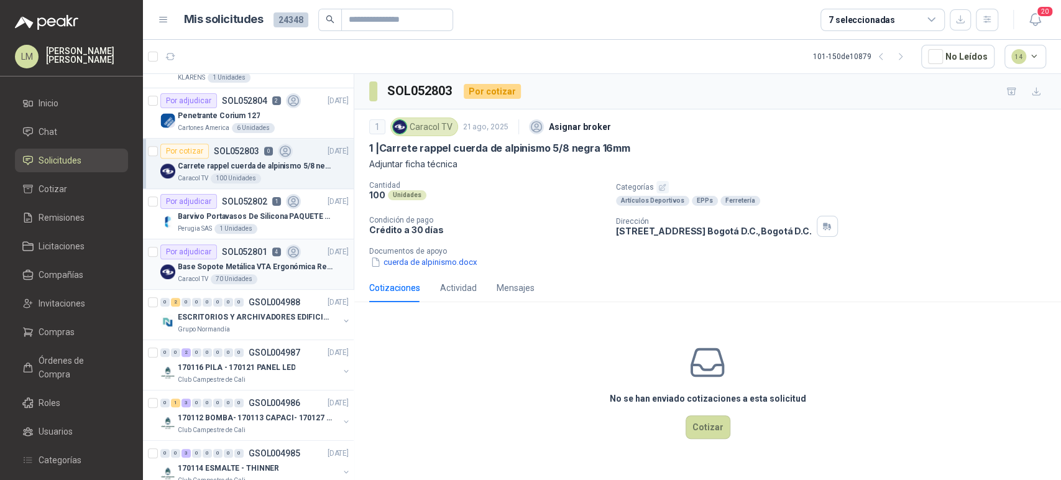
click at [252, 250] on p "SOL052801" at bounding box center [244, 251] width 45 height 9
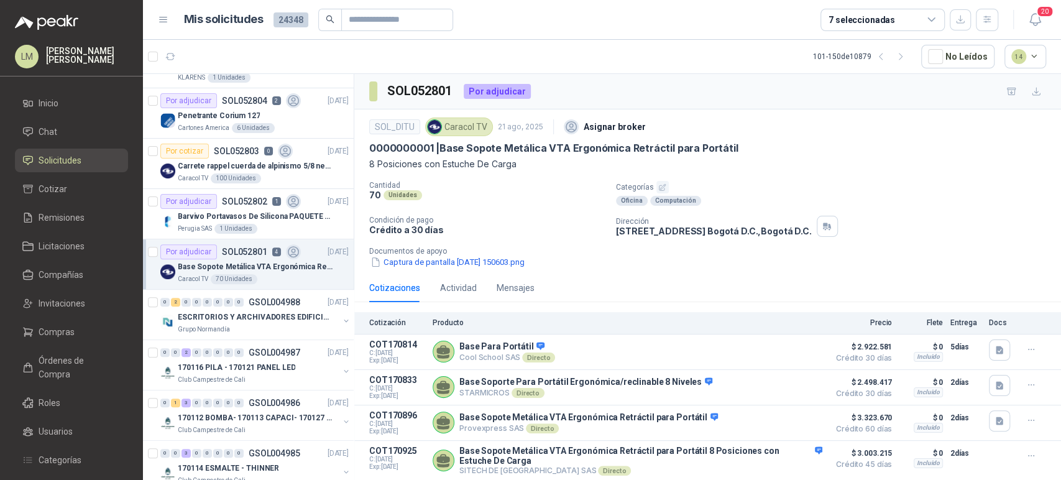
scroll to position [24, 0]
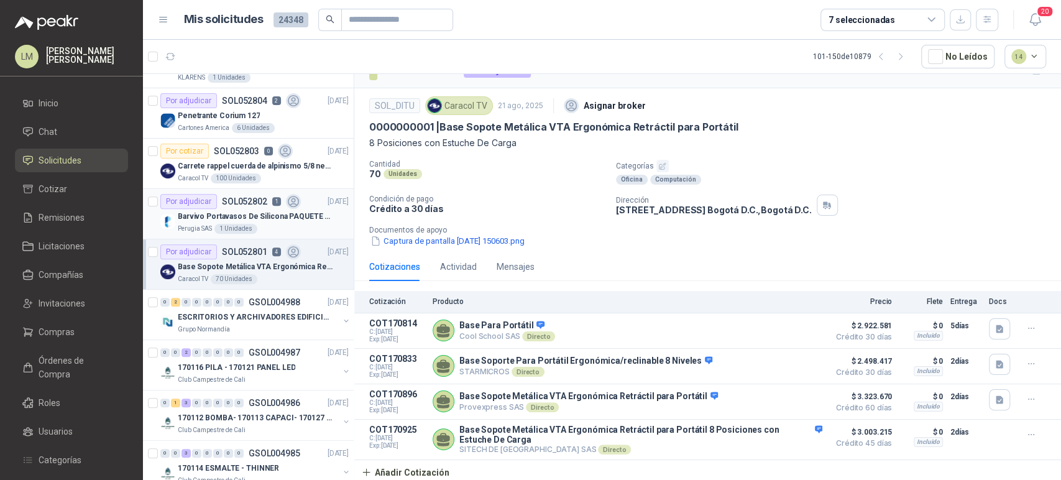
click at [238, 205] on p "SOL052802" at bounding box center [244, 201] width 45 height 9
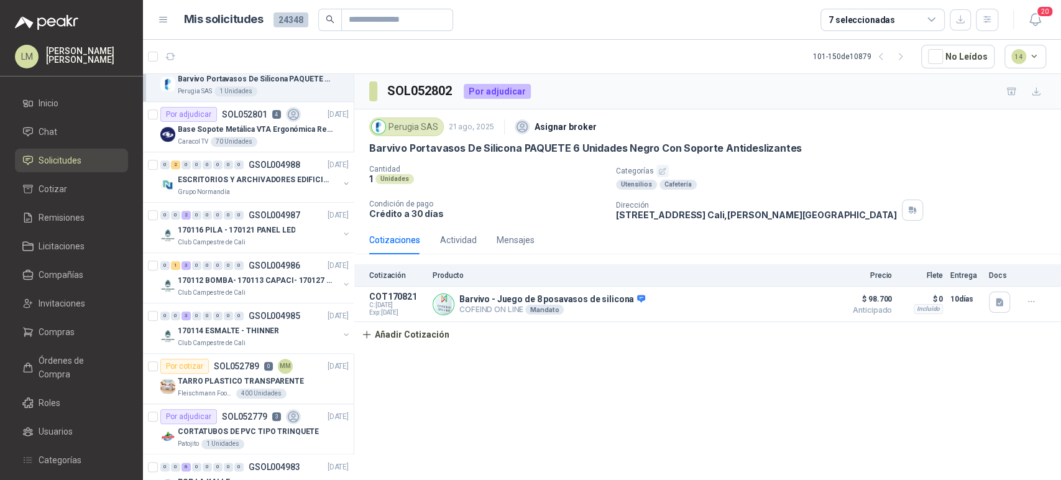
scroll to position [829, 0]
click at [293, 173] on p "ESCRITORIOS Y ARCHIVADORES EDIFICIO E" at bounding box center [255, 179] width 155 height 12
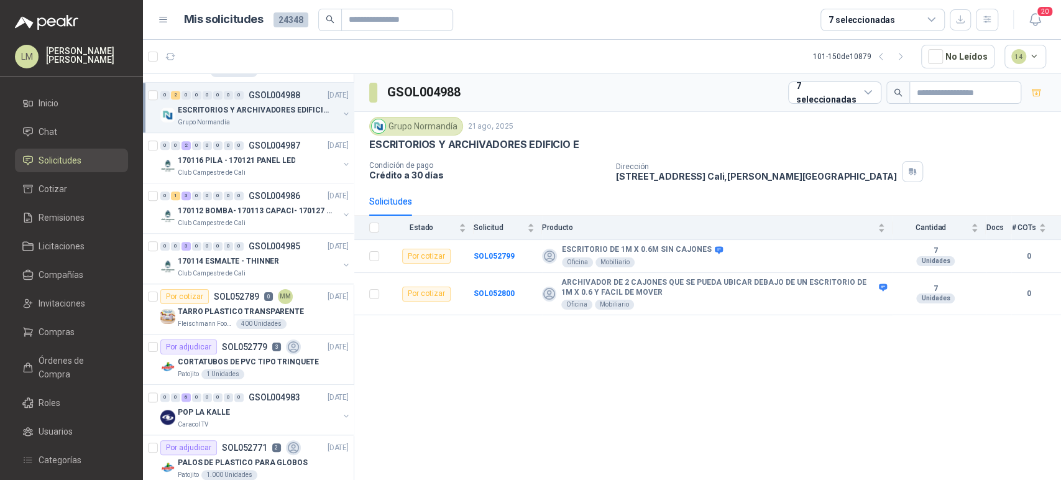
scroll to position [967, 0]
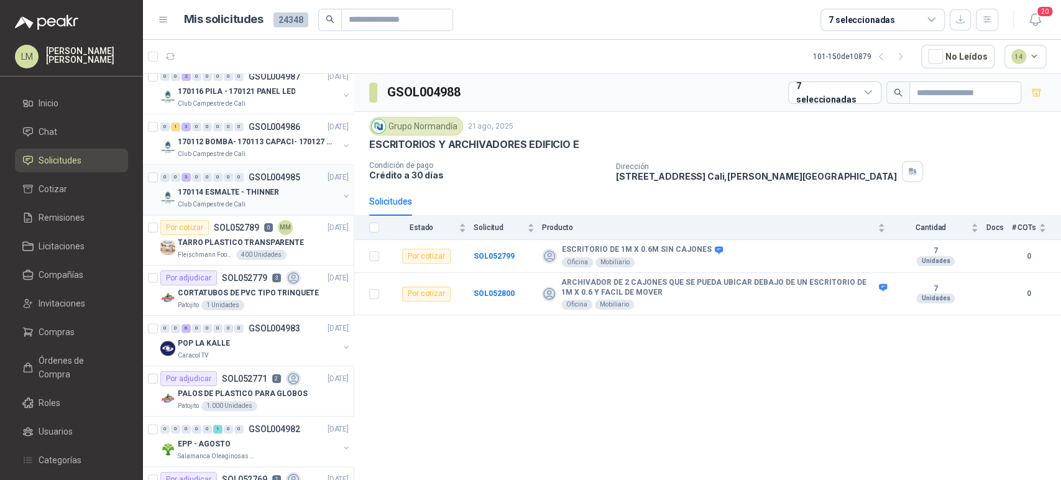
click at [270, 178] on p "GSOL004985" at bounding box center [275, 177] width 52 height 9
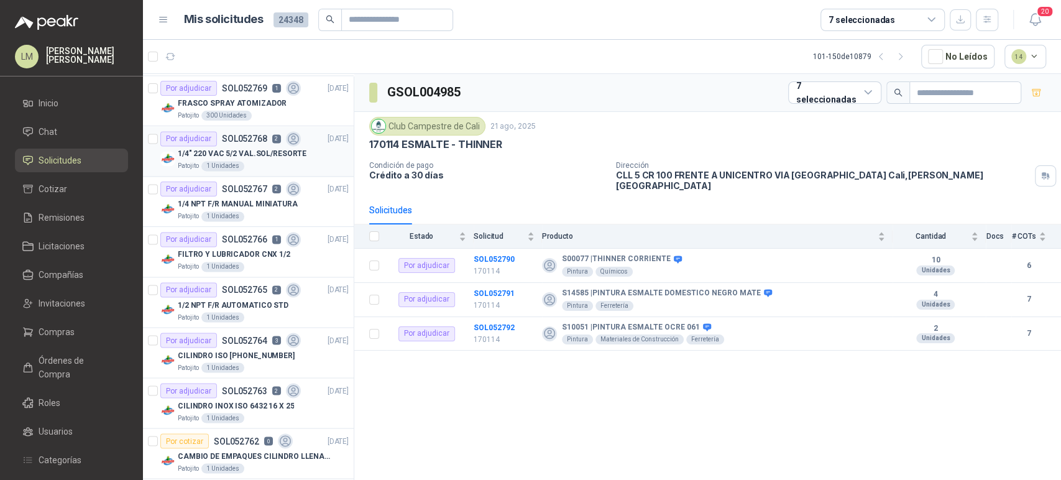
scroll to position [1382, 0]
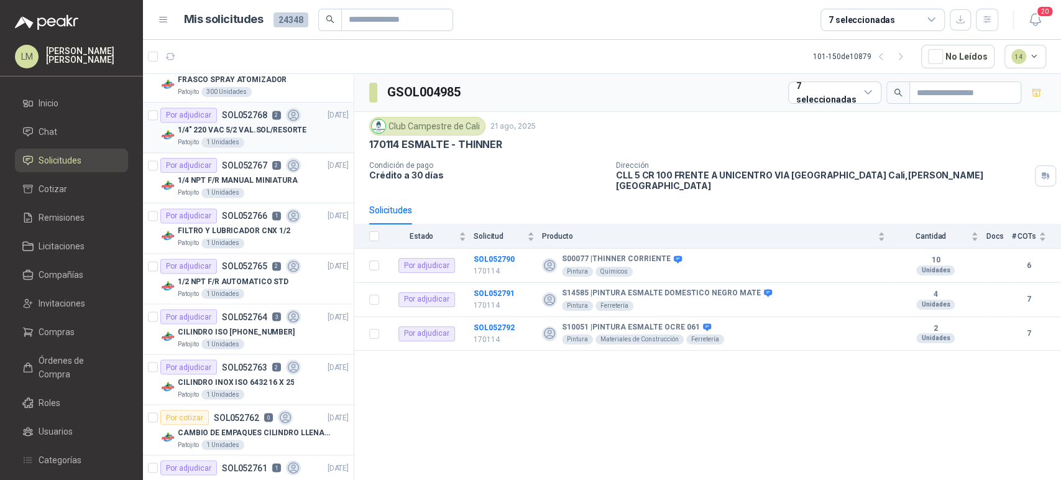
click at [269, 124] on p "1/4" 220 VAC 5/2 VAL.SOL/RESORTE" at bounding box center [242, 130] width 129 height 12
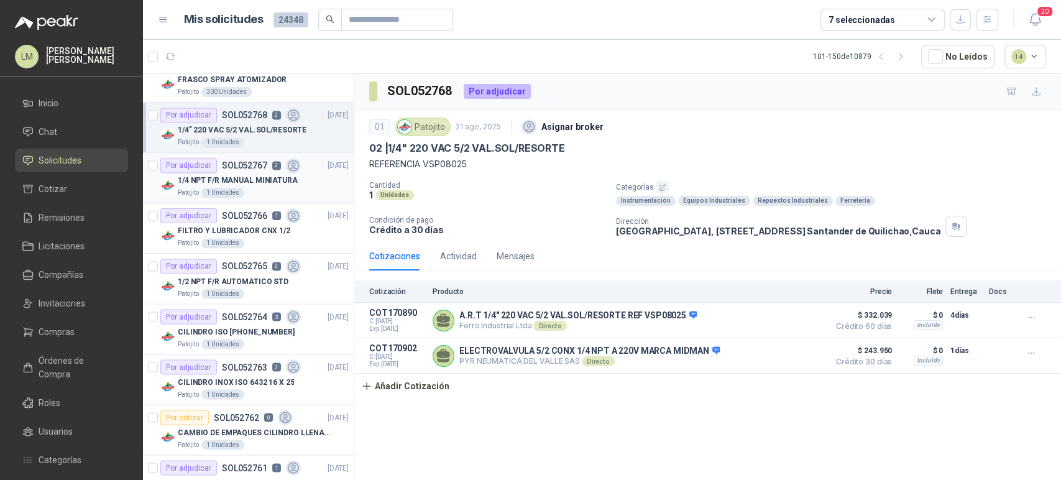
click at [237, 175] on p "1/4 NPT F/R MANUAL MINIATURA" at bounding box center [238, 181] width 120 height 12
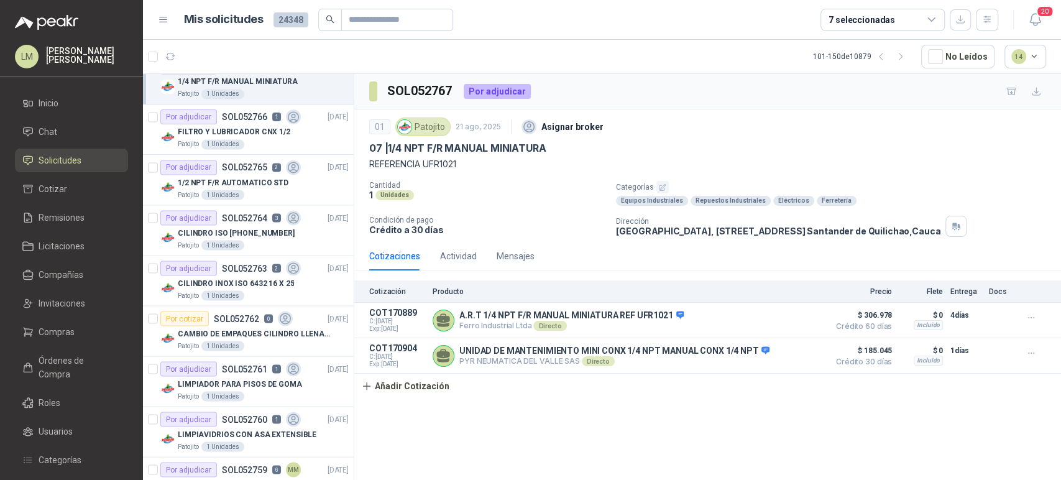
scroll to position [1520, 0]
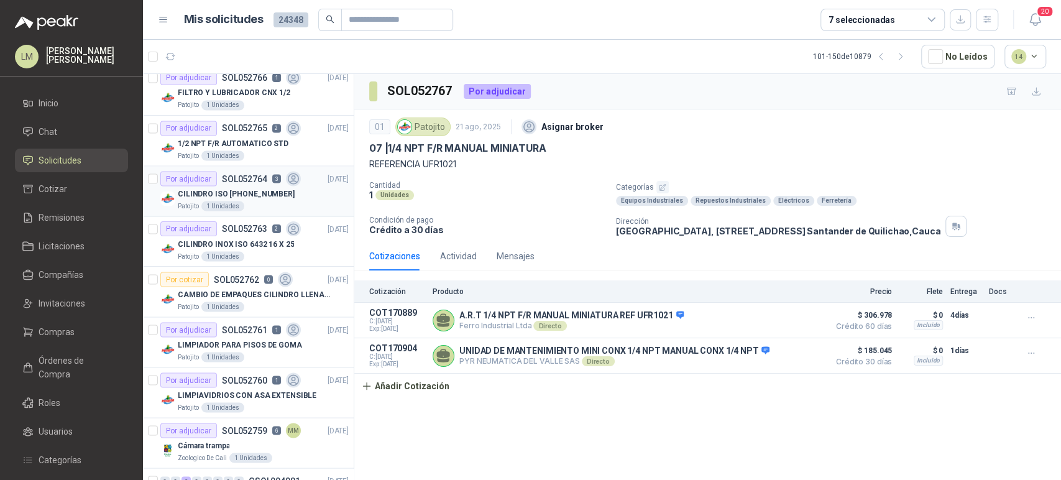
click at [253, 188] on p "CILINDRO ISO [PHONE_NUMBER]" at bounding box center [236, 194] width 117 height 12
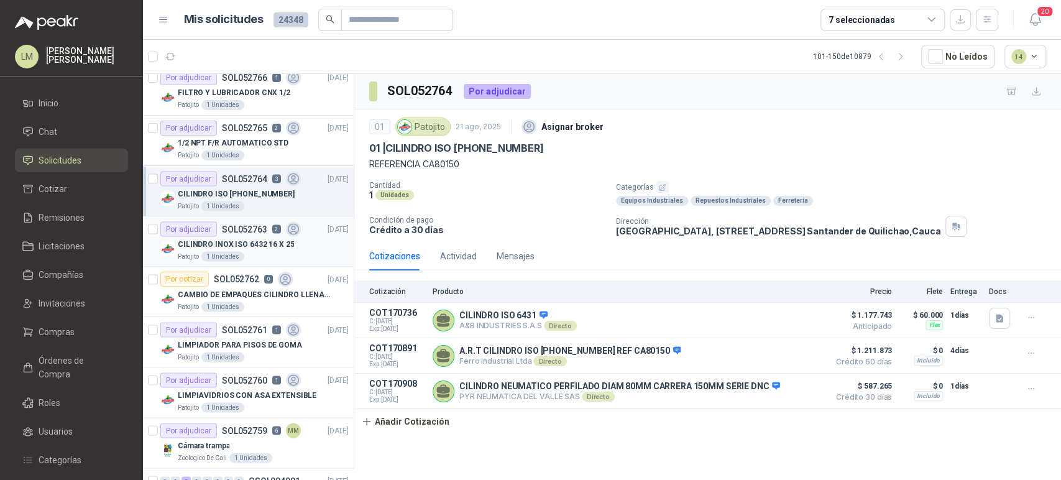
scroll to position [1589, 0]
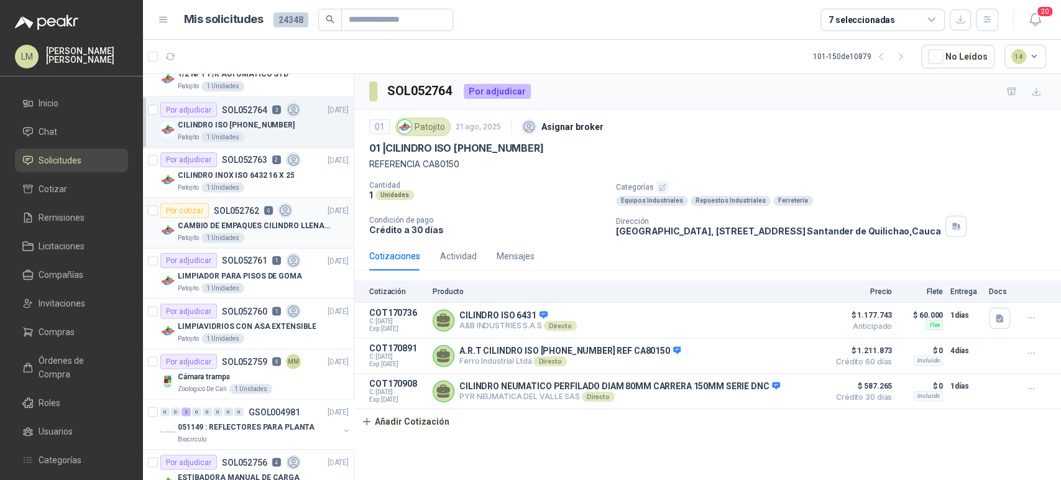
click at [261, 218] on div "CAMBIO DE EMPAQUES CILINDRO LLENADORA MANUALNUAL" at bounding box center [263, 225] width 171 height 15
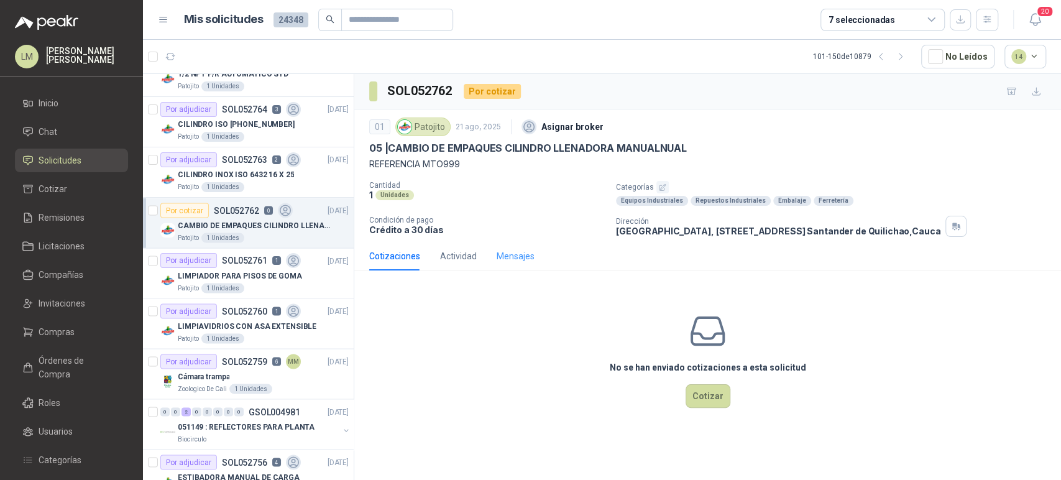
click at [517, 244] on div "Mensajes" at bounding box center [516, 256] width 38 height 29
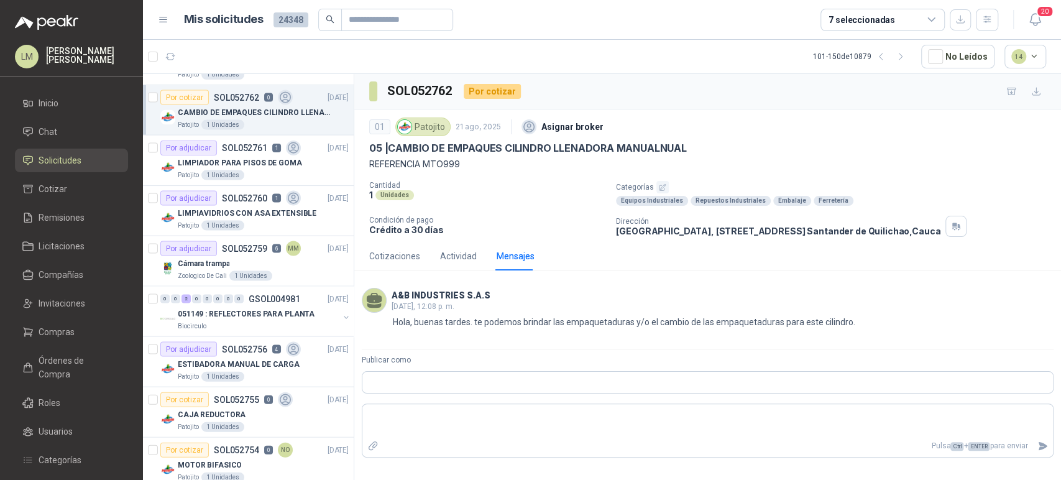
scroll to position [1727, 0]
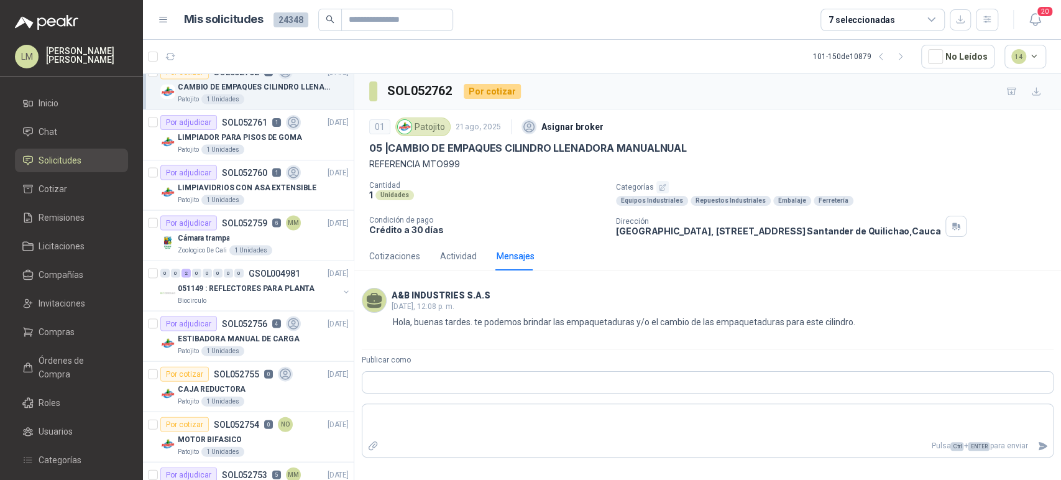
click at [242, 226] on div "Por adjudicar SOL052759 6 MM" at bounding box center [230, 223] width 141 height 15
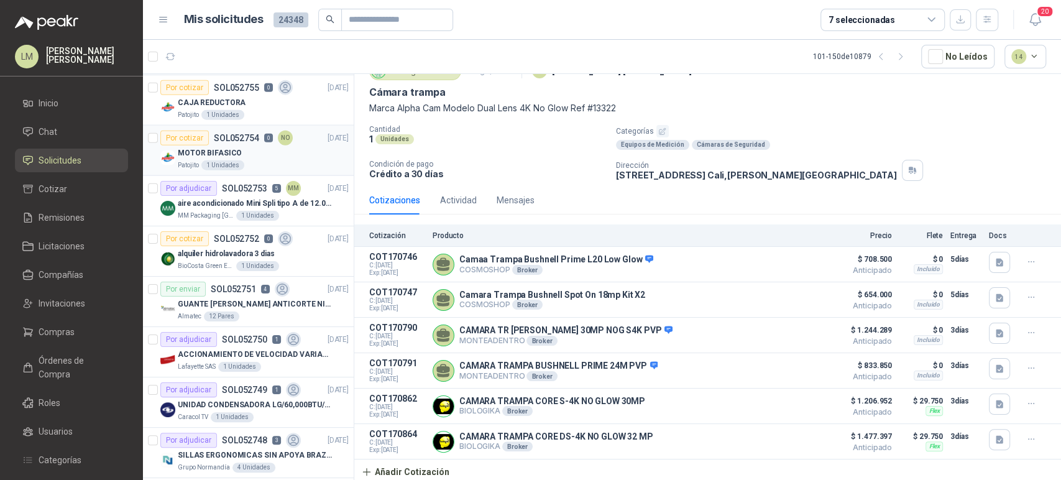
scroll to position [2072, 0]
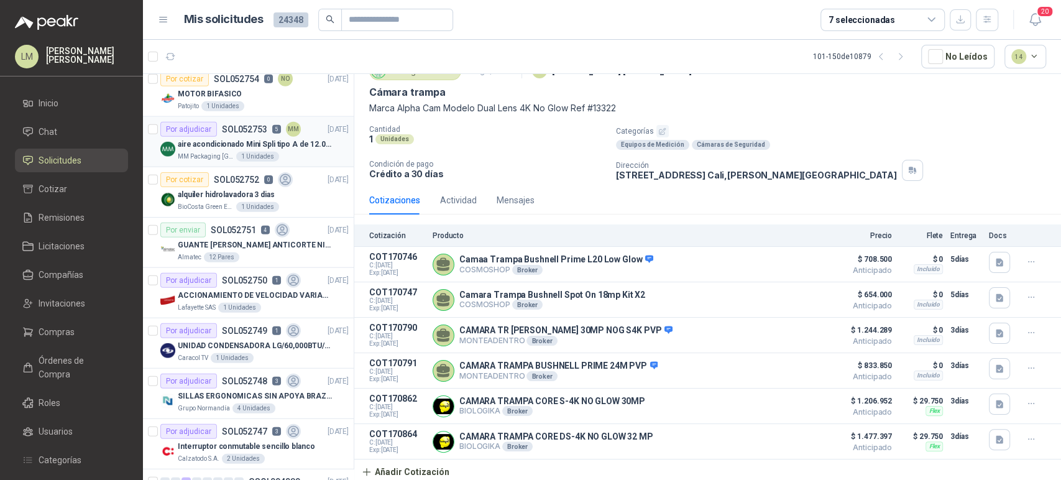
click at [268, 137] on div "aire acondicionado Mini Spli tipo A de 12.000 BTU." at bounding box center [263, 144] width 171 height 15
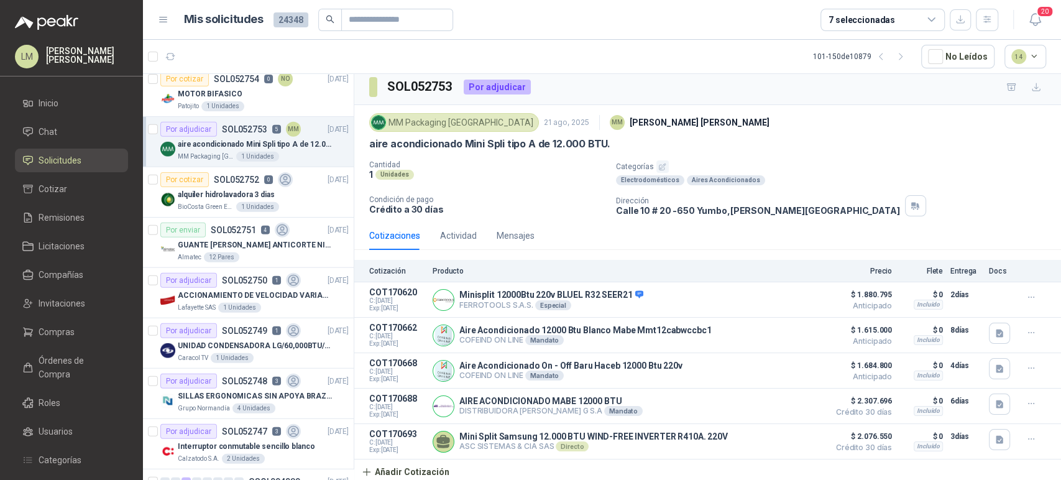
scroll to position [5, 0]
click at [216, 93] on p "MOTOR BIFASICO" at bounding box center [210, 94] width 64 height 12
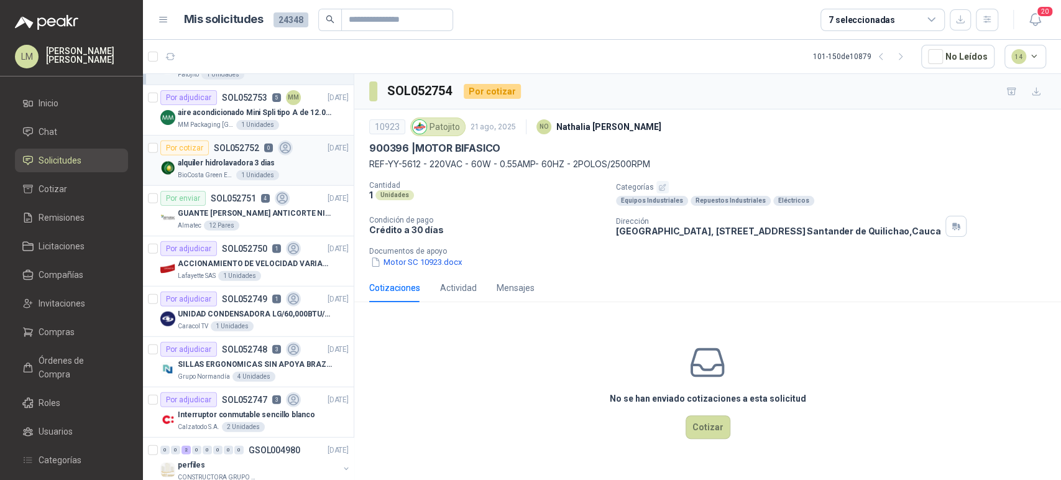
scroll to position [2131, 0]
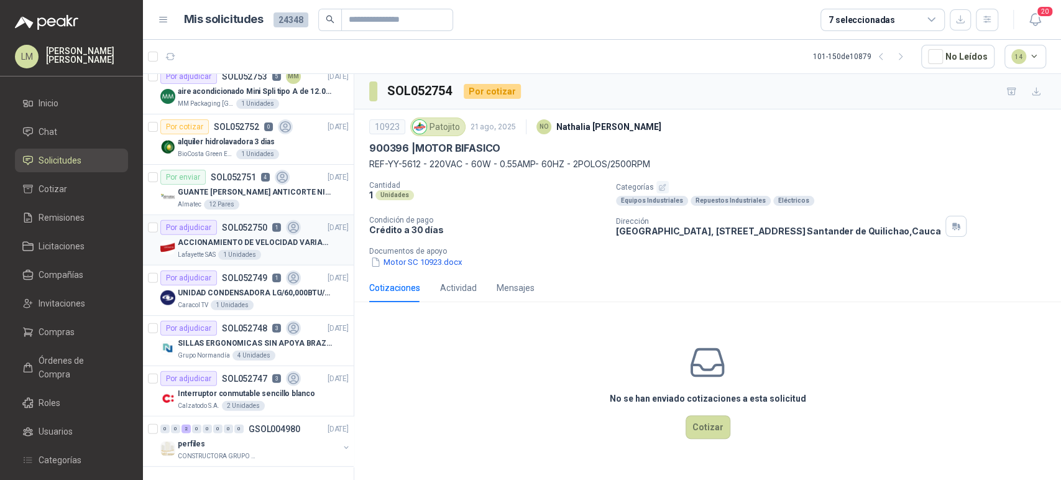
click at [223, 223] on p "SOL052750" at bounding box center [244, 227] width 45 height 9
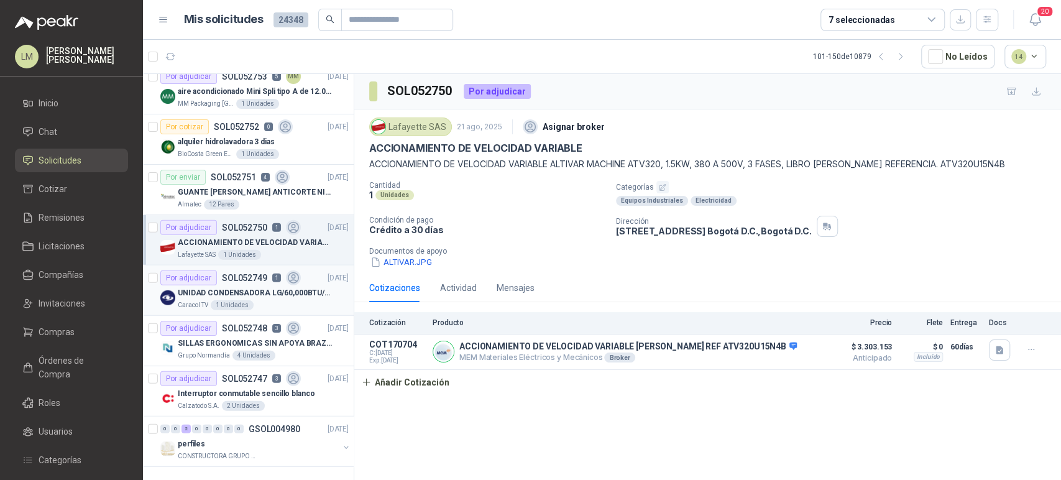
click at [229, 288] on p "UNIDAD CONDENSADORA LG/60,000BTU/220V/R410A: I" at bounding box center [255, 293] width 155 height 12
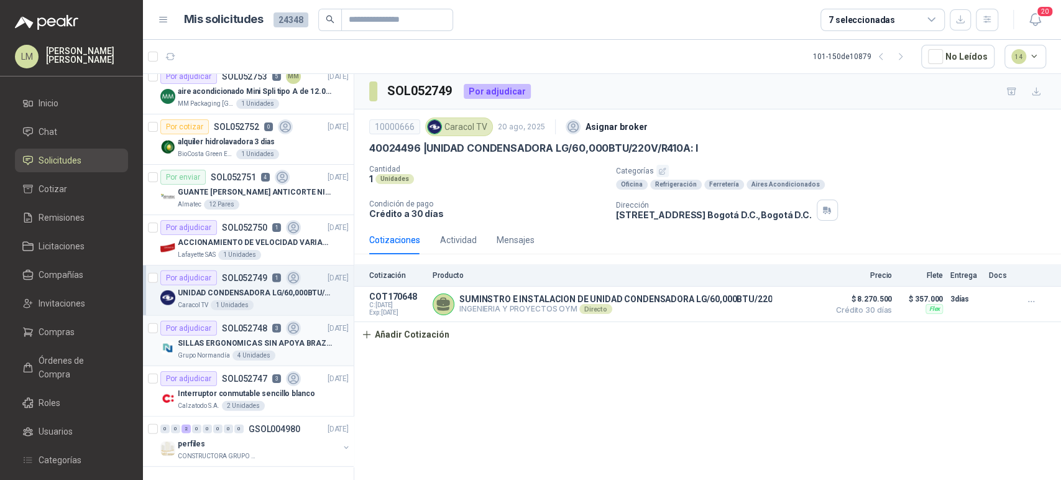
click at [228, 338] on p "SILLAS ERGONOMICAS SIN APOYA BRAZOS" at bounding box center [255, 344] width 155 height 12
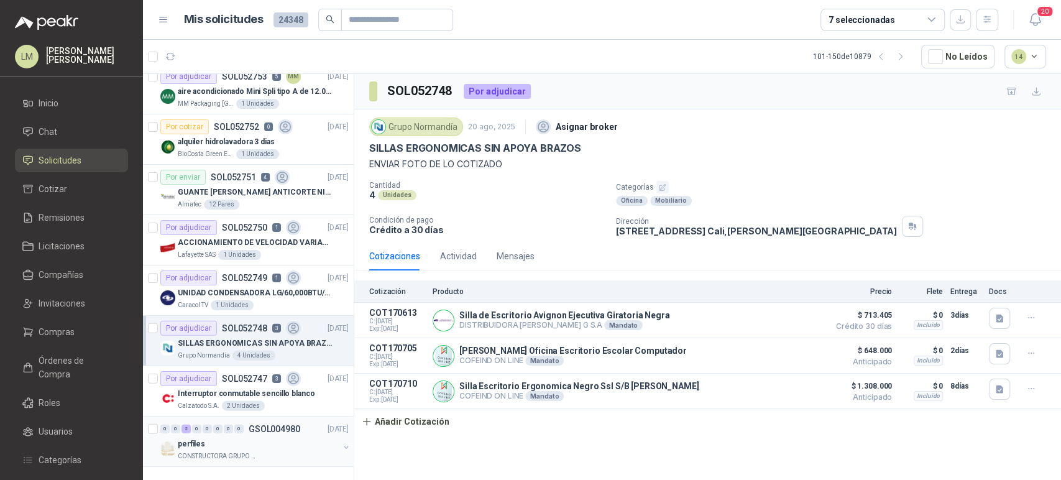
click at [243, 436] on div "perfiles" at bounding box center [258, 443] width 161 height 15
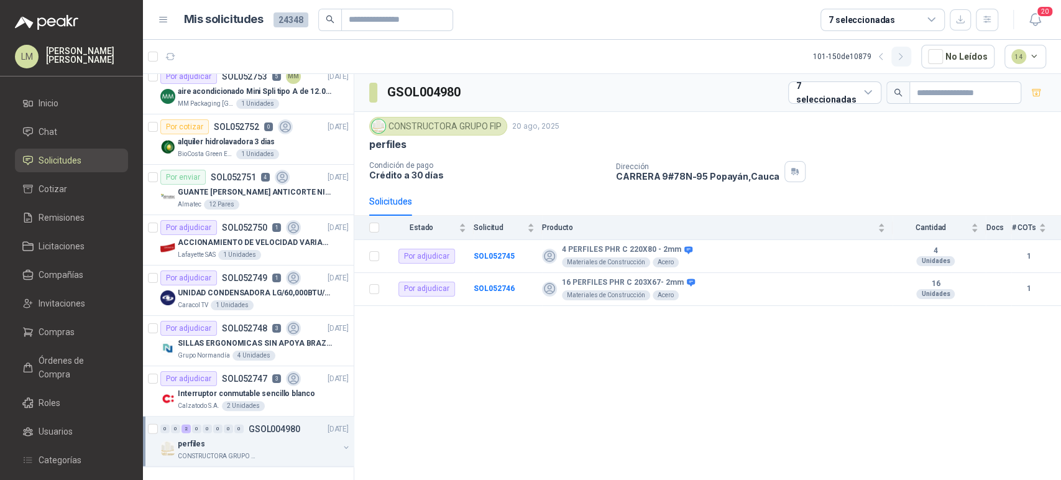
click at [899, 58] on icon "button" at bounding box center [901, 57] width 11 height 11
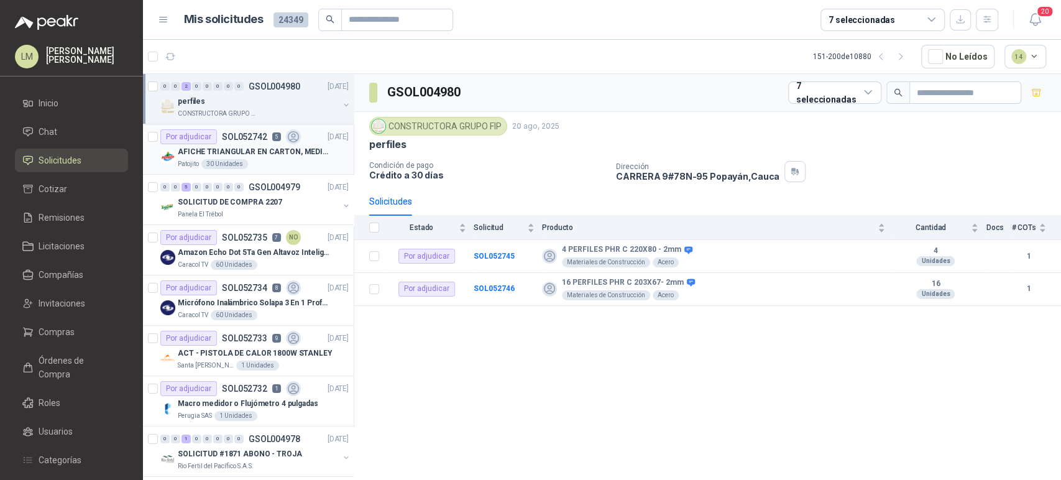
click at [255, 147] on p "AFICHE TRIANGULAR EN CARTON, MEDIDAS 30 CM X 45 CM" at bounding box center [255, 152] width 155 height 12
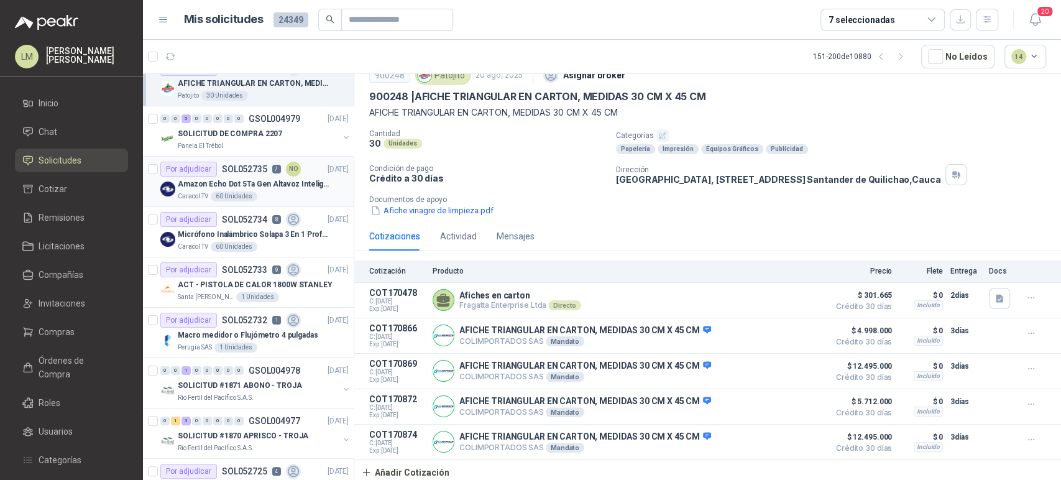
scroll to position [138, 0]
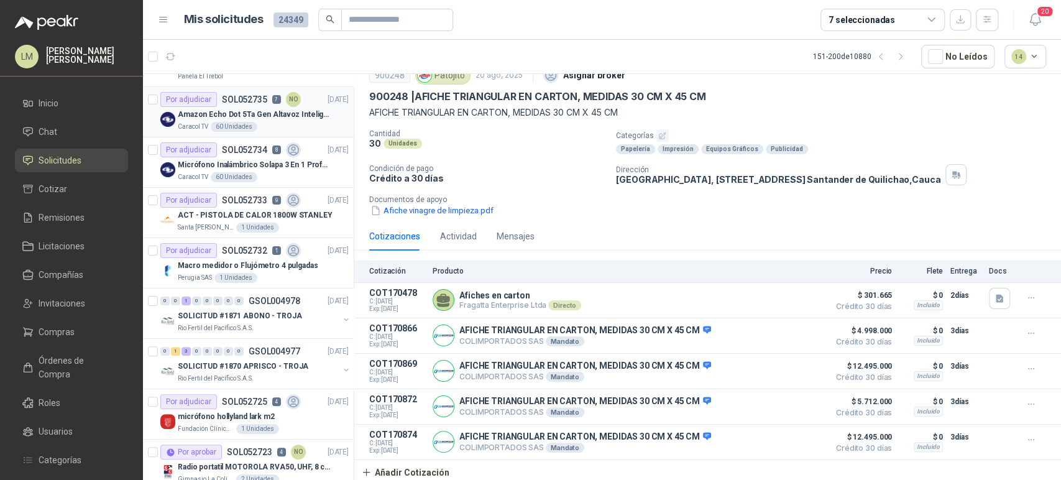
click at [243, 103] on p "SOL052735" at bounding box center [244, 99] width 45 height 9
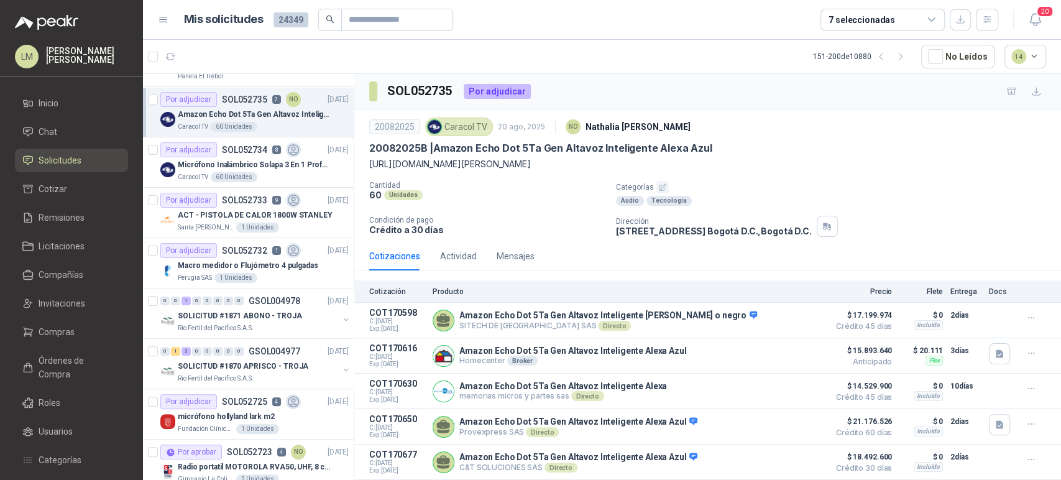
scroll to position [94, 0]
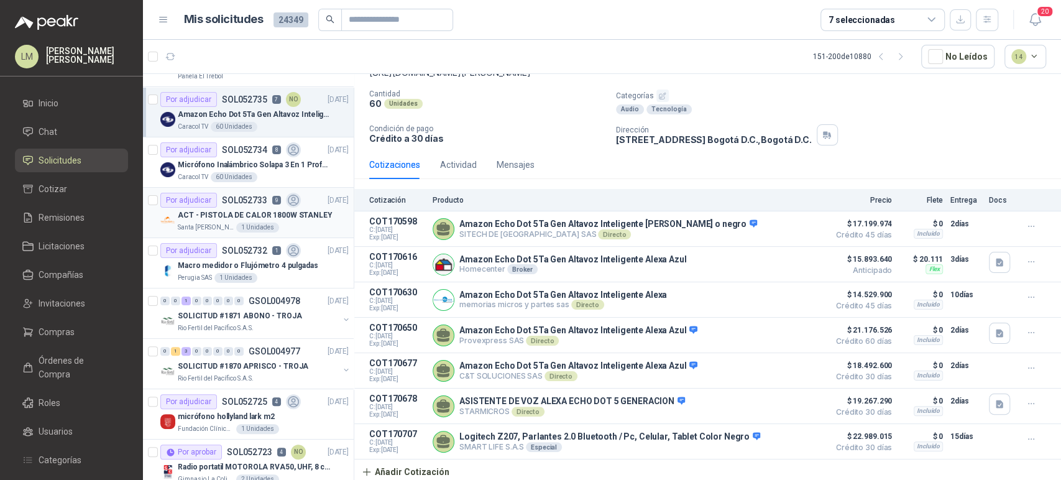
click at [256, 236] on article "Por adjudicar SOL052733 9 [DATE] ACT - PISTOLA DE CALOR 1800W [PERSON_NAME] San…" at bounding box center [248, 213] width 211 height 50
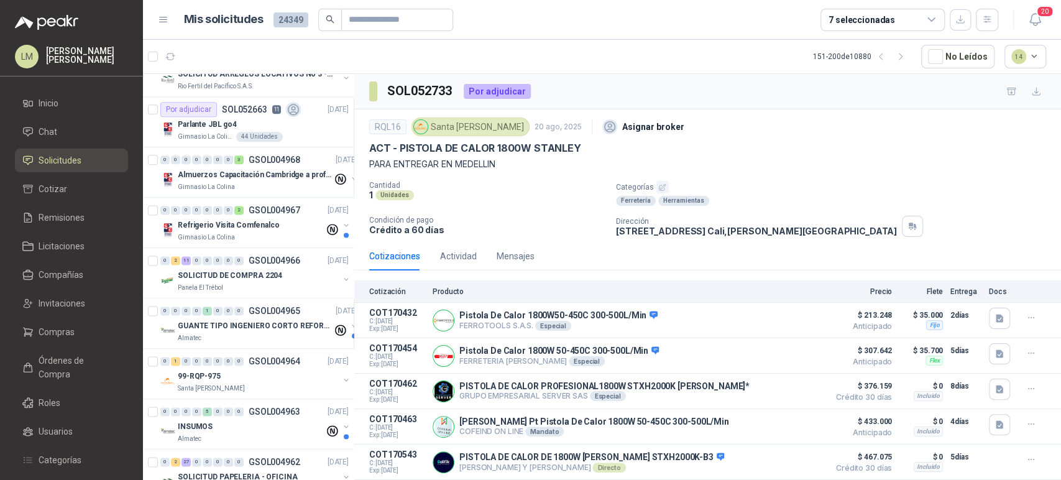
scroll to position [1105, 0]
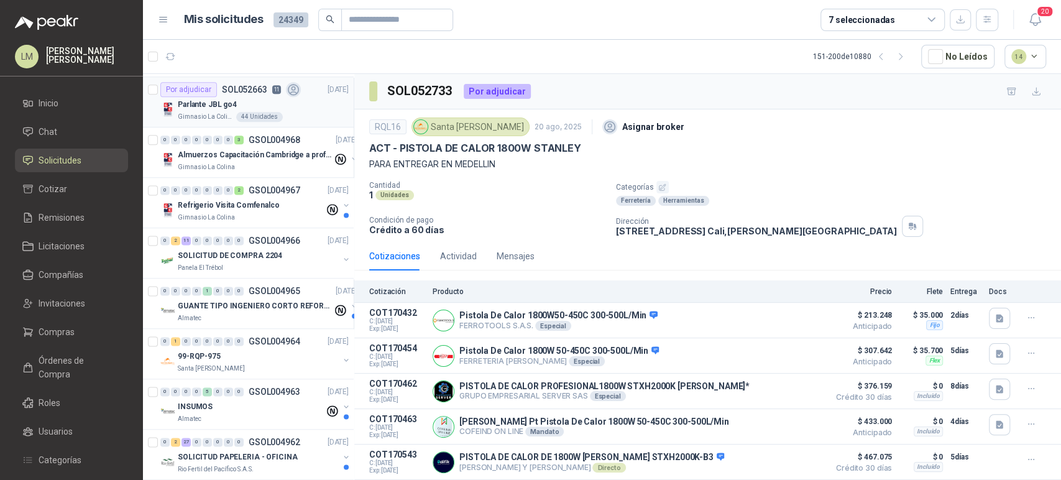
click at [251, 98] on div "Parlante JBL go4" at bounding box center [263, 104] width 171 height 15
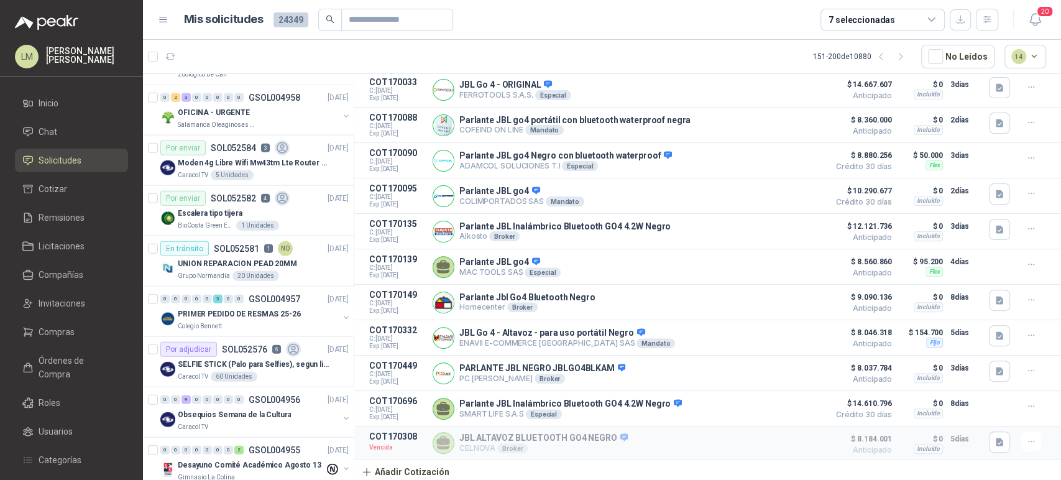
scroll to position [2131, 0]
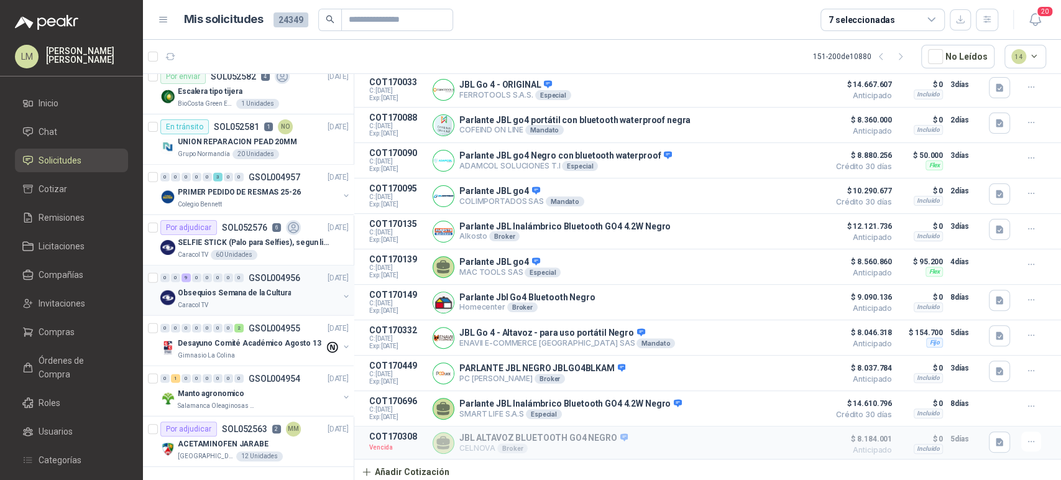
click at [239, 287] on p "Obsequios Semana de la Cultura" at bounding box center [234, 293] width 113 height 12
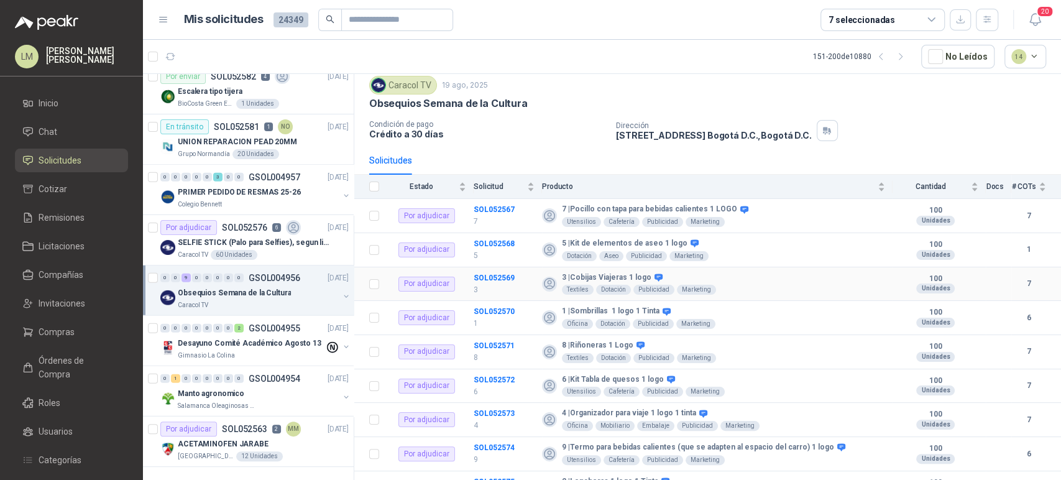
scroll to position [60, 0]
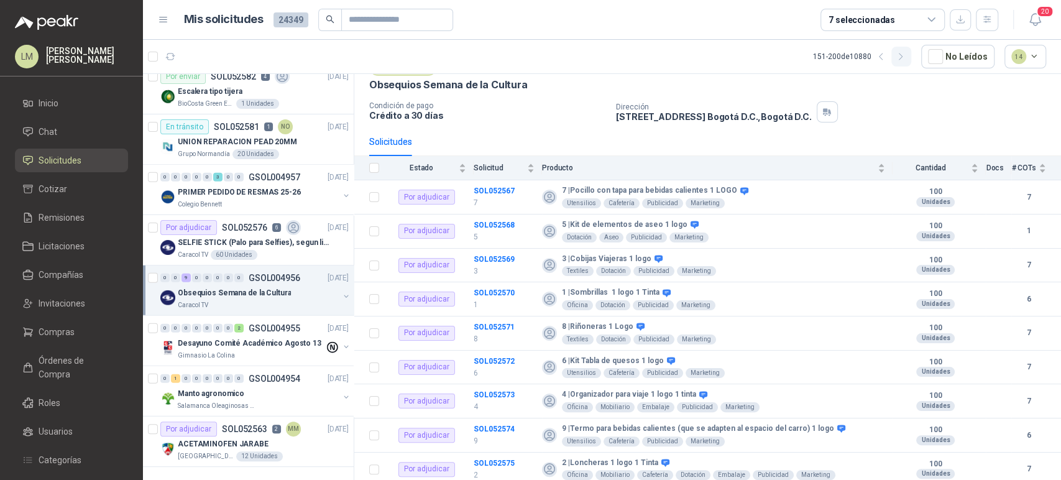
click at [902, 55] on icon "button" at bounding box center [901, 57] width 11 height 11
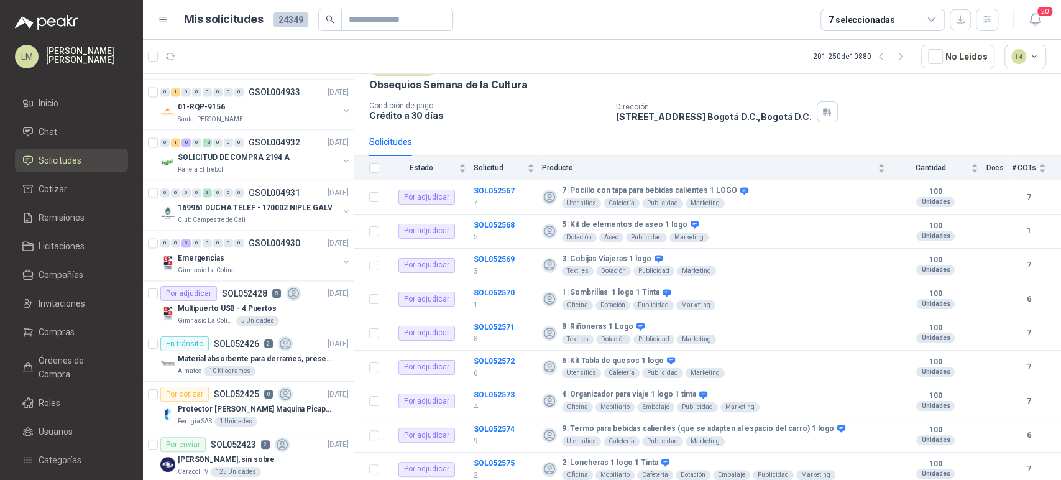
scroll to position [1233, 0]
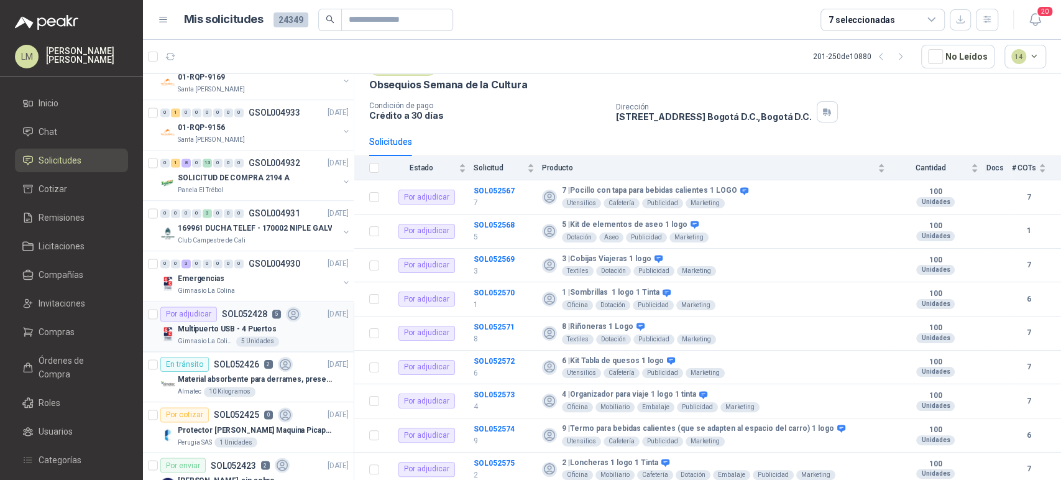
click at [210, 328] on p "Multipuerto USB - 4 Puertos" at bounding box center [227, 329] width 99 height 12
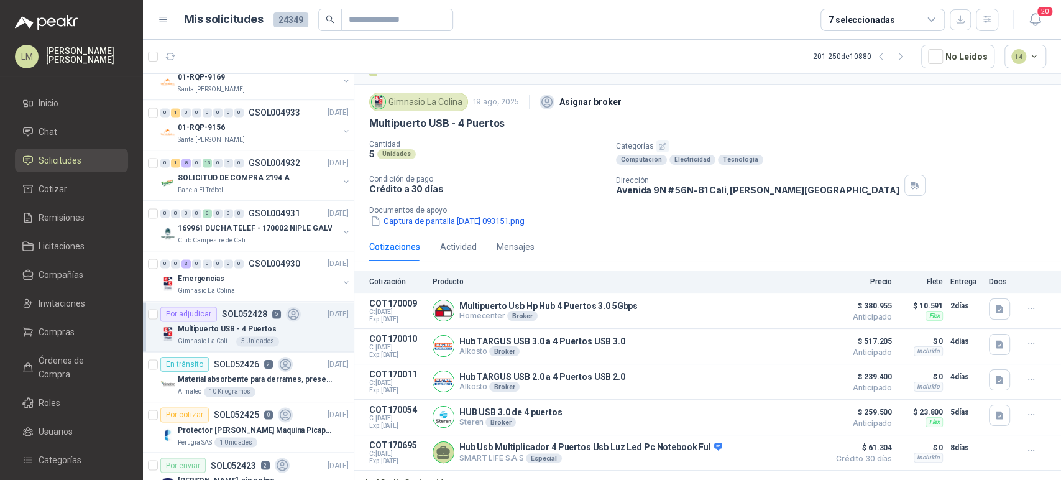
scroll to position [37, 0]
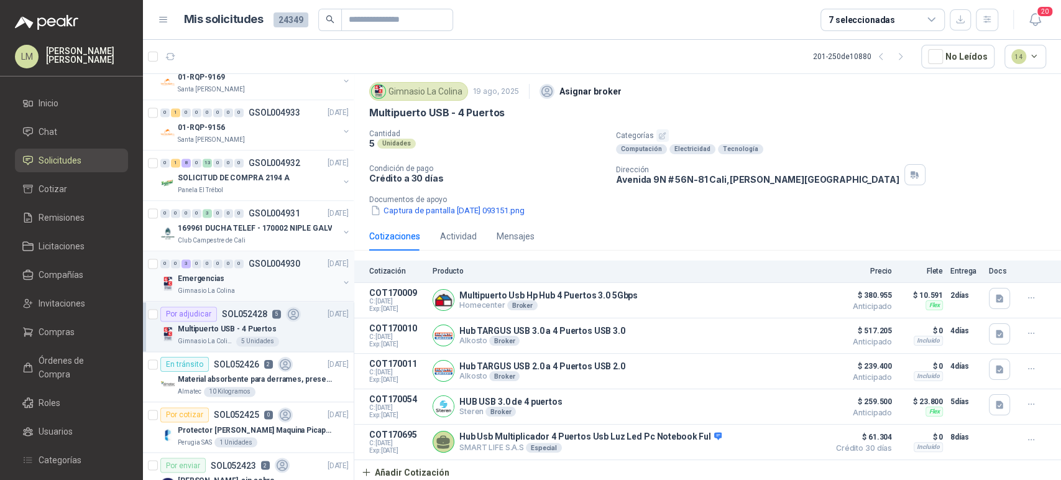
click at [219, 274] on p "Emergencias" at bounding box center [201, 279] width 47 height 12
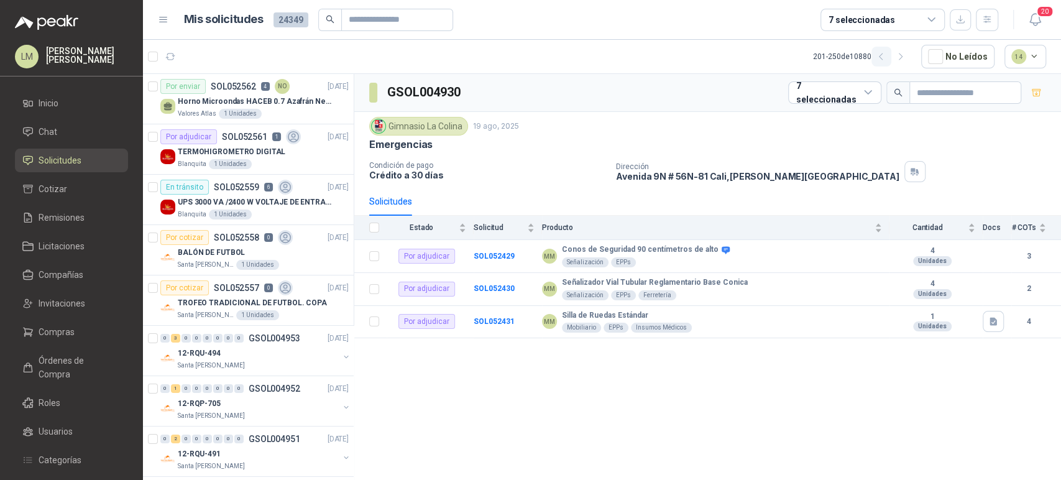
click at [887, 58] on icon "button" at bounding box center [881, 57] width 11 height 11
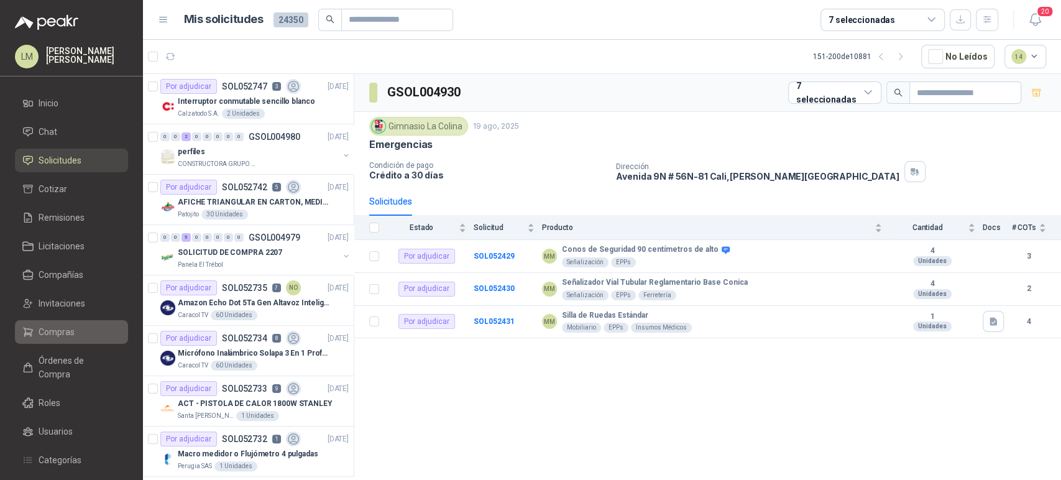
click at [44, 334] on span "Compras" at bounding box center [57, 332] width 36 height 14
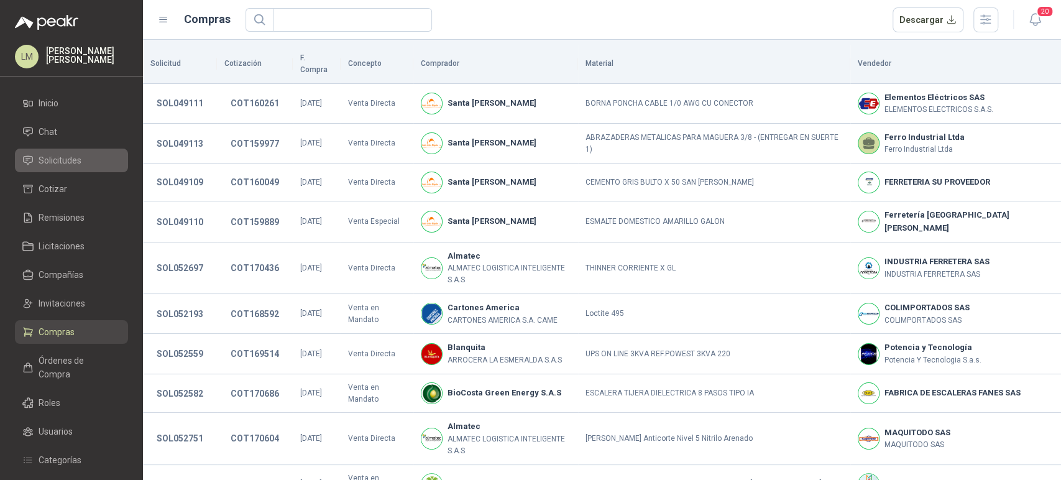
click at [81, 160] on li "Solicitudes" at bounding box center [71, 161] width 98 height 14
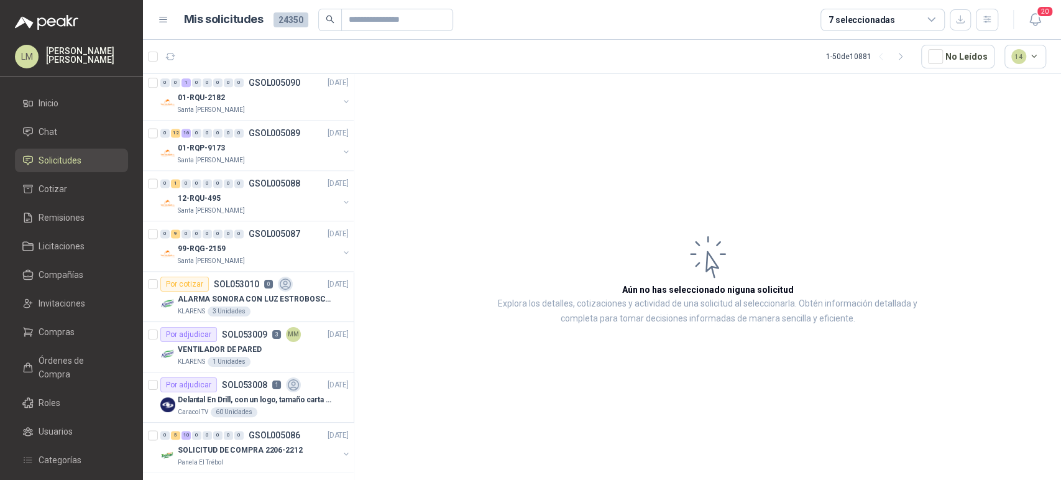
scroll to position [1174, 0]
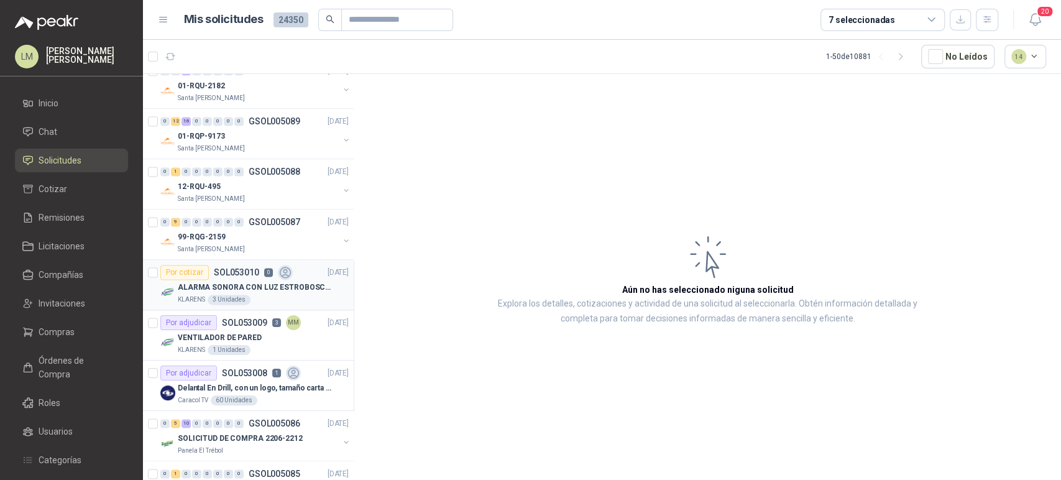
click at [239, 283] on p "ALARMA SONORA CON LUZ ESTROBOSCOPICA" at bounding box center [255, 288] width 155 height 12
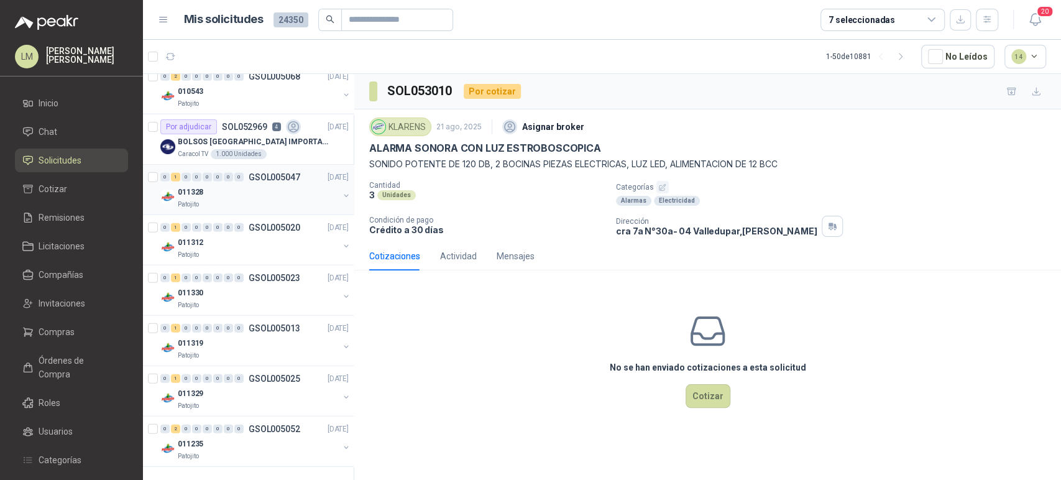
scroll to position [2062, 0]
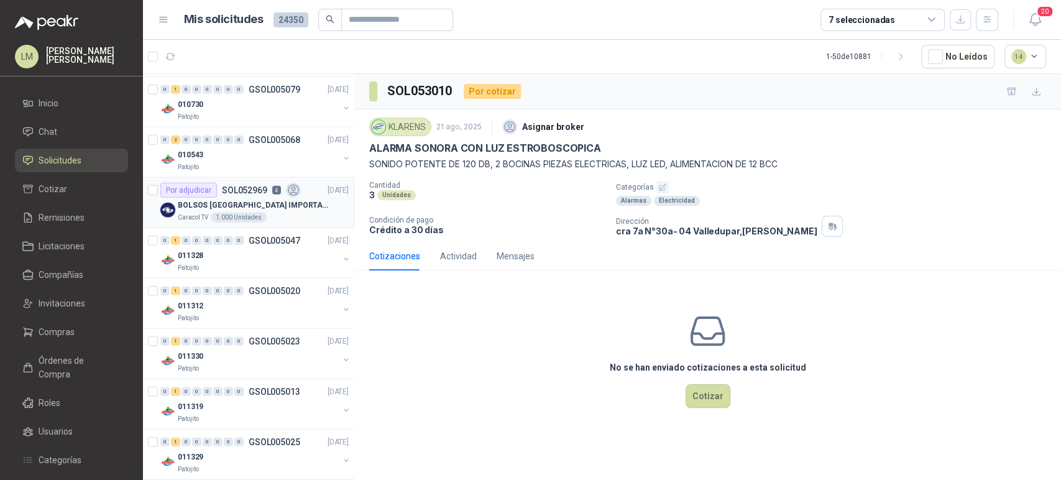
click at [262, 200] on p "BOLSOS [GEOGRAPHIC_DATA] IMPORTADO [GEOGRAPHIC_DATA]-397-1" at bounding box center [255, 206] width 155 height 12
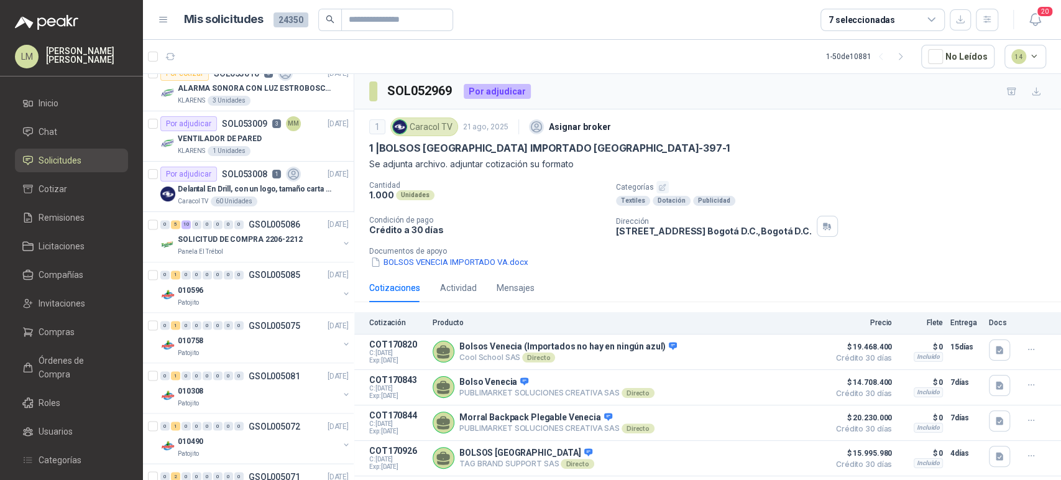
scroll to position [1371, 0]
click at [269, 193] on p "Delantal En Drill, con un logo, tamaño carta 1 tinta (Se envia enlacen, como re…" at bounding box center [255, 191] width 155 height 12
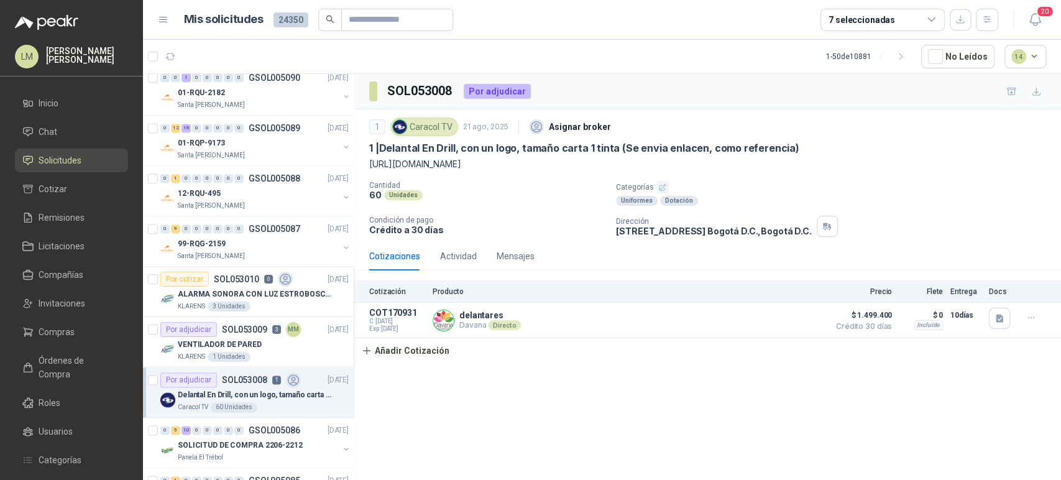
scroll to position [1164, 0]
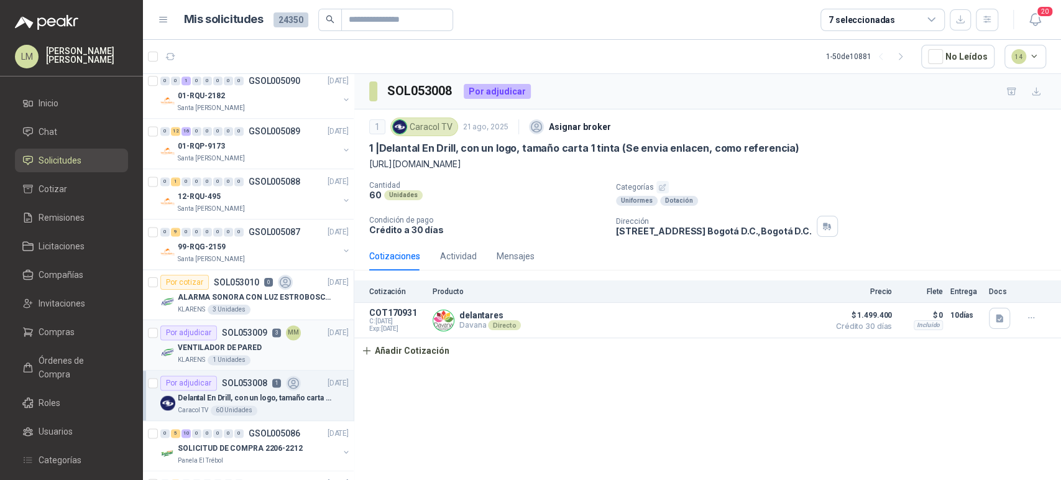
click at [266, 343] on div "VENTILADOR DE PARED" at bounding box center [263, 347] width 171 height 15
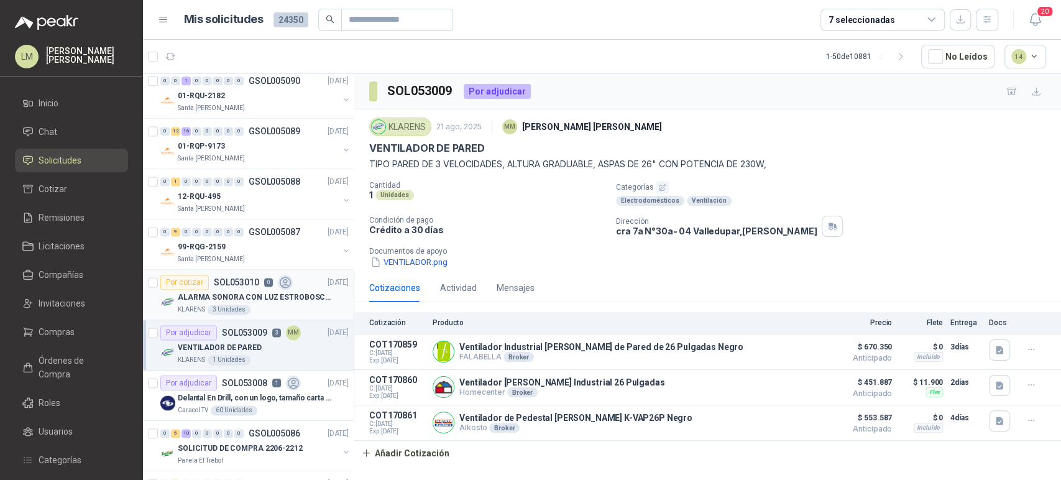
click at [277, 292] on p "ALARMA SONORA CON LUZ ESTROBOSCOPICA" at bounding box center [255, 298] width 155 height 12
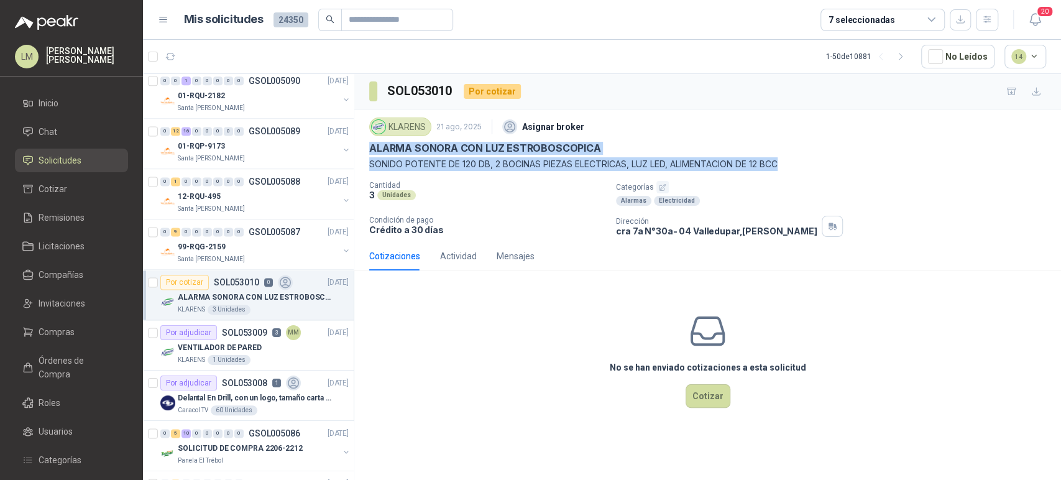
drag, startPoint x: 367, startPoint y: 147, endPoint x: 801, endPoint y: 170, distance: 433.9
click at [801, 170] on div "KLARENS [DATE] Asignar broker ALARMA SONORA CON LUZ ESTROBOSCOPICA SONIDO POTEN…" at bounding box center [707, 175] width 707 height 132
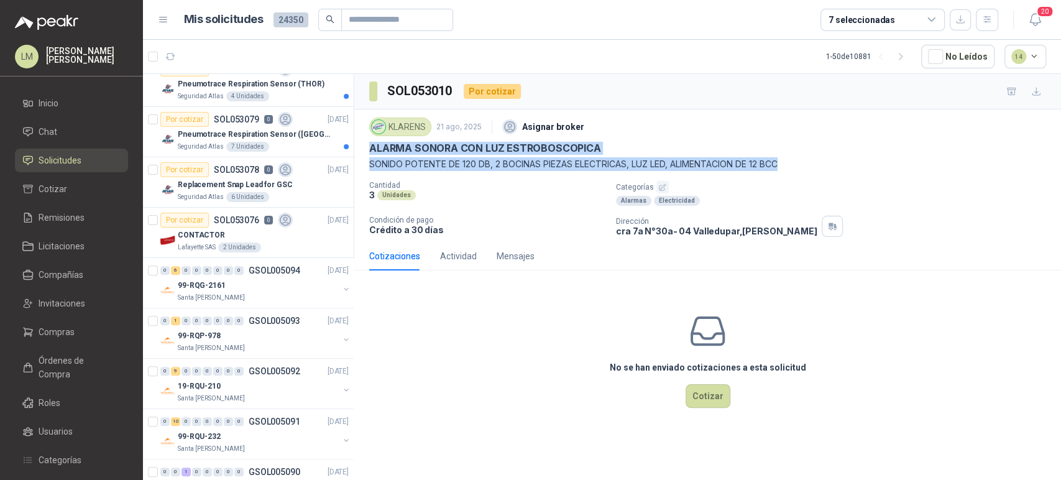
scroll to position [749, 0]
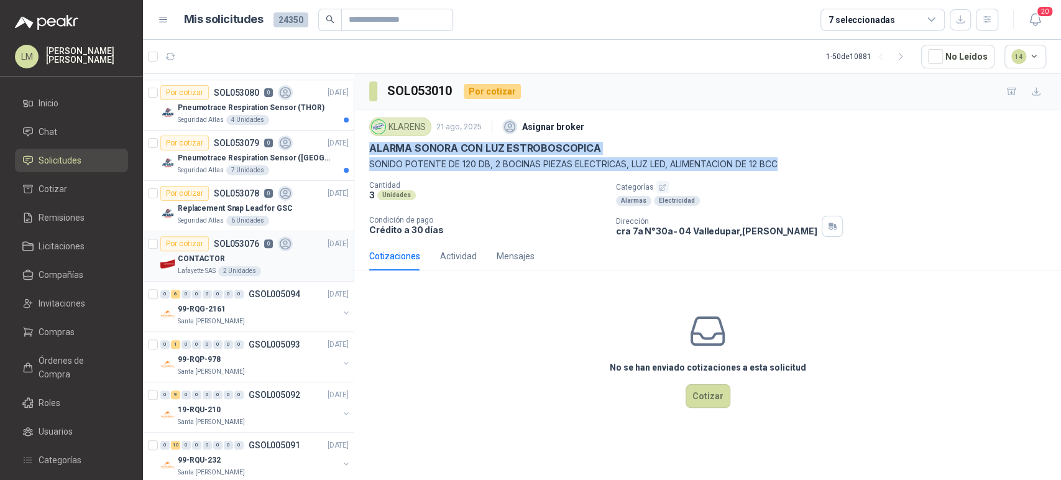
click at [259, 252] on div "CONTACTOR" at bounding box center [263, 258] width 171 height 15
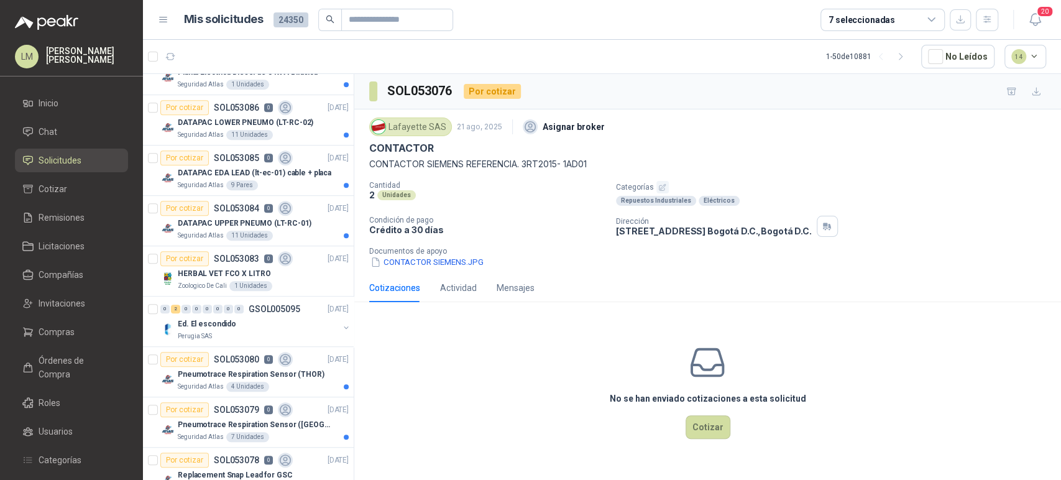
scroll to position [483, 0]
click at [232, 218] on p "DATAPAC UPPER PNEUMO (LT-RC-01)" at bounding box center [245, 223] width 134 height 12
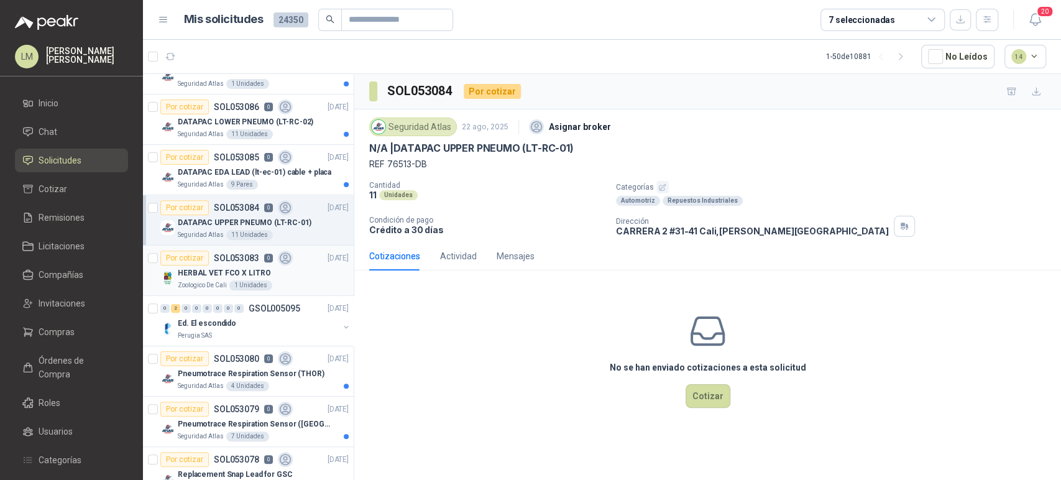
scroll to position [622, 0]
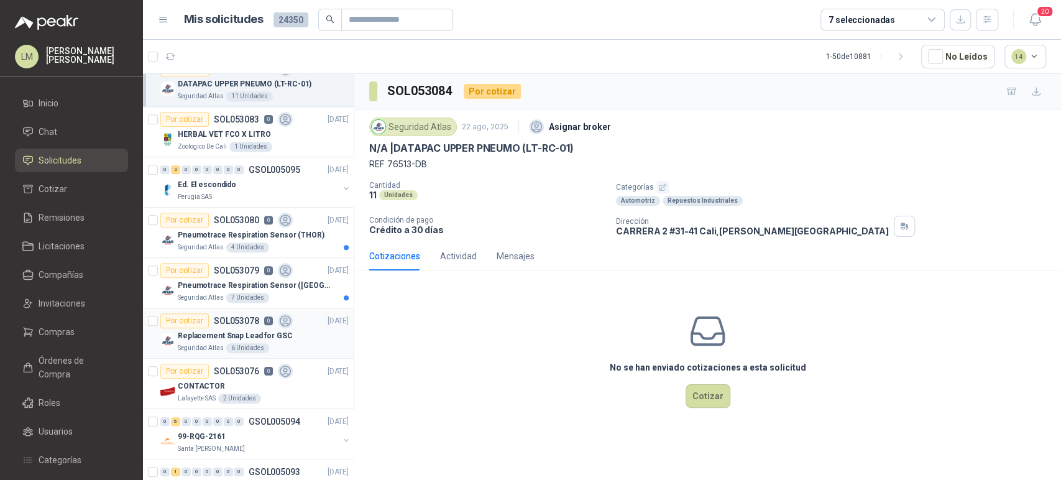
click at [213, 331] on p "Replacement Snap Lead for GSC" at bounding box center [235, 336] width 115 height 12
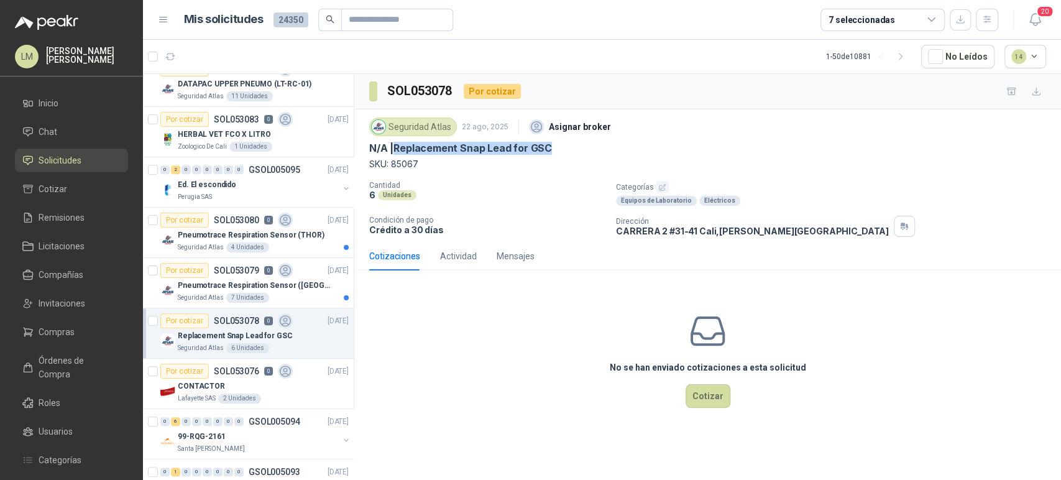
drag, startPoint x: 397, startPoint y: 143, endPoint x: 560, endPoint y: 149, distance: 163.6
click at [560, 149] on div "N/A | Replacement Snap Lead for GSC" at bounding box center [707, 148] width 677 height 13
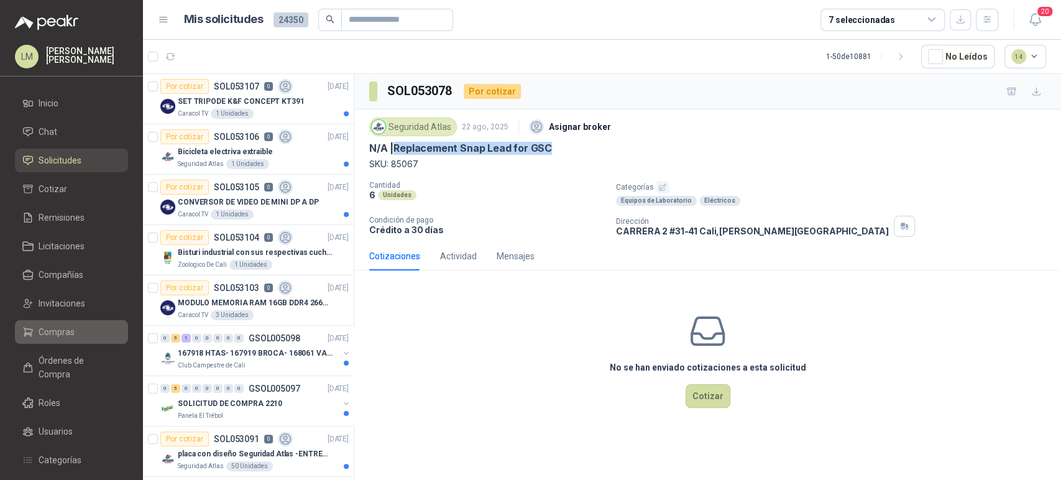
click at [50, 325] on span "Compras" at bounding box center [57, 332] width 36 height 14
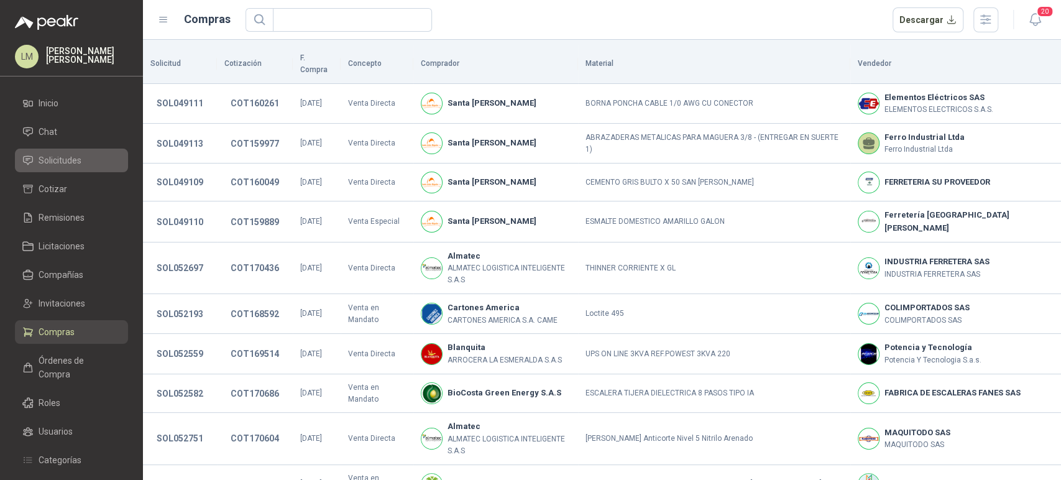
click at [72, 159] on span "Solicitudes" at bounding box center [60, 161] width 43 height 14
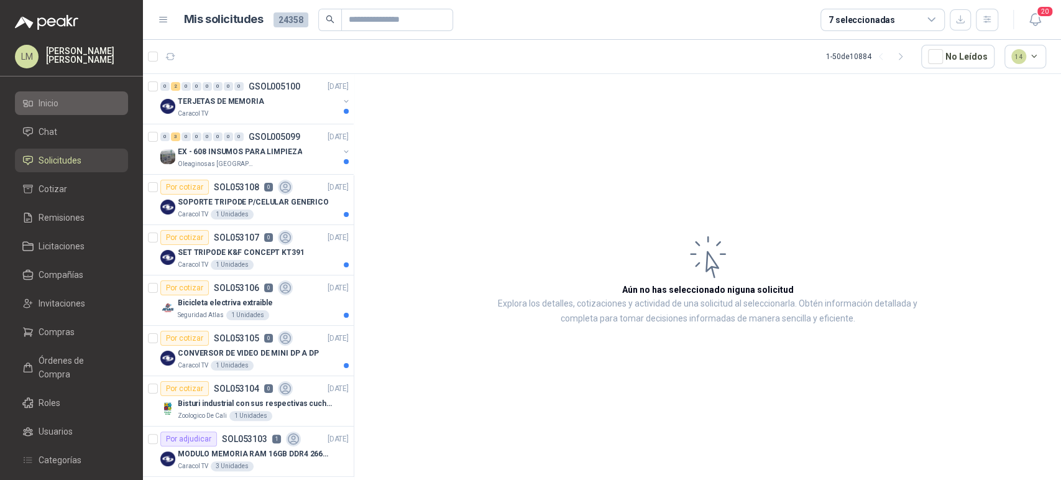
click at [73, 101] on li "Inicio" at bounding box center [71, 103] width 98 height 14
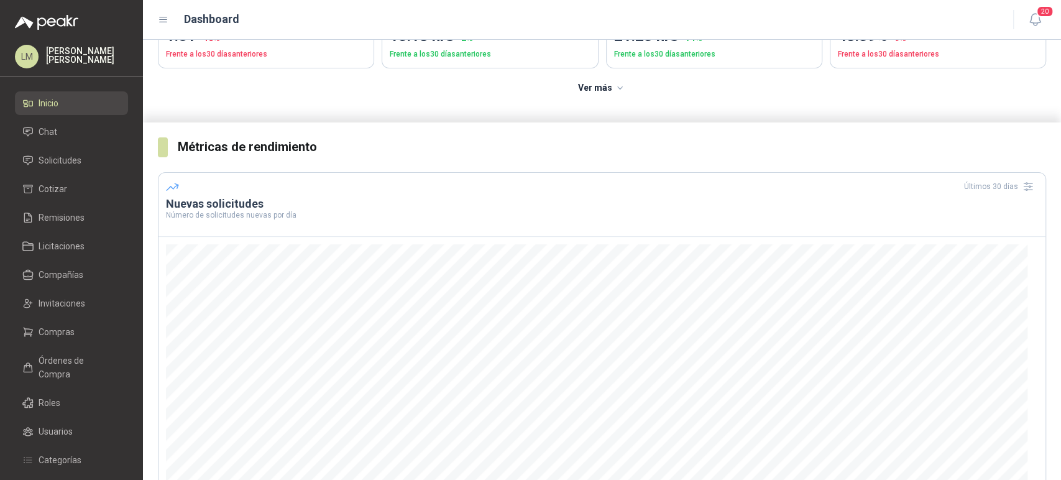
scroll to position [138, 0]
click at [53, 157] on span "Solicitudes" at bounding box center [60, 161] width 43 height 14
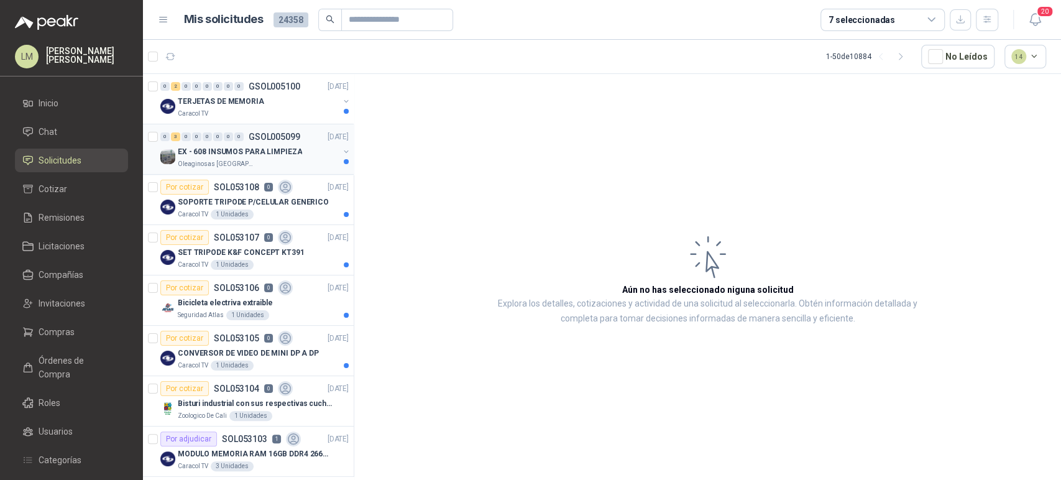
click at [274, 146] on p "EX - 608 INSUMOS PARA LIMPIEZA" at bounding box center [240, 152] width 124 height 12
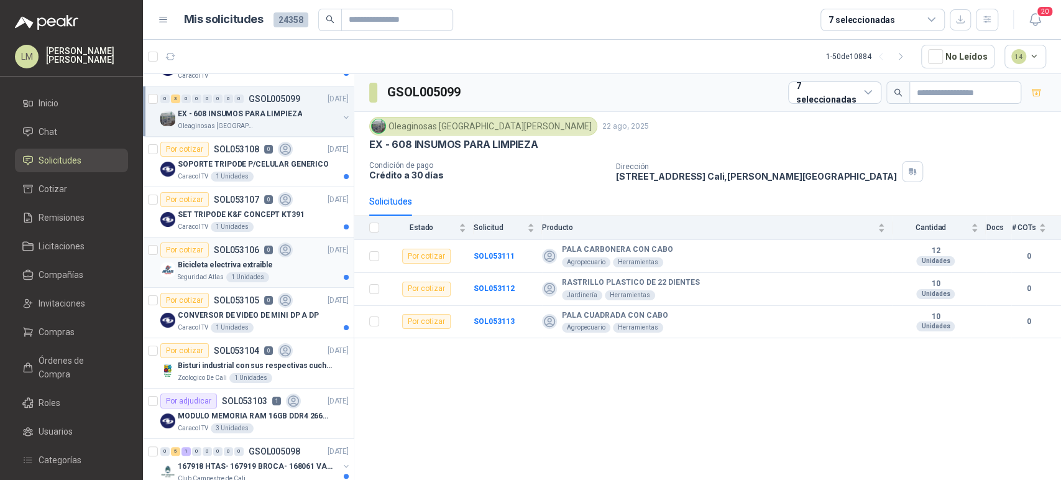
scroll to position [69, 0]
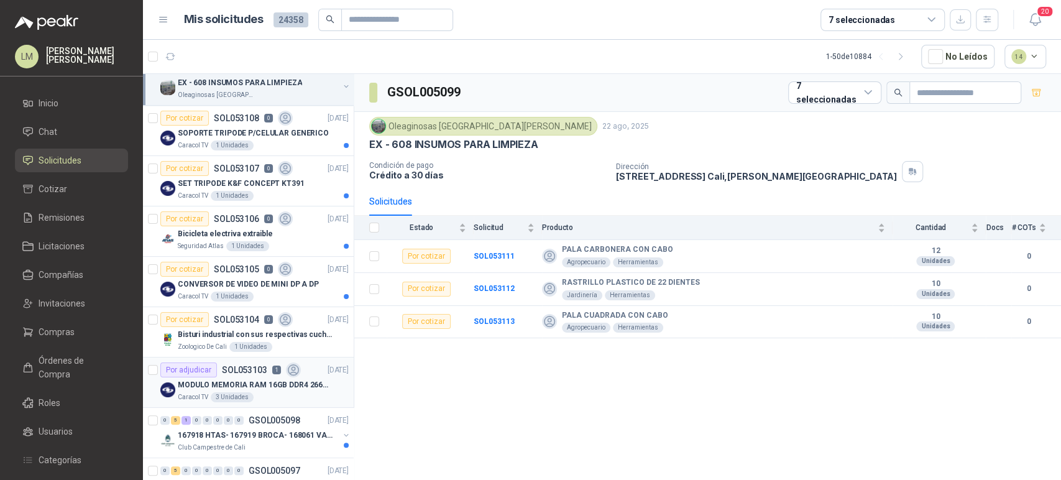
click at [239, 389] on p "MODULO MEMORIA RAM 16GB DDR4 2666 MHZ - PORTATIL" at bounding box center [255, 385] width 155 height 12
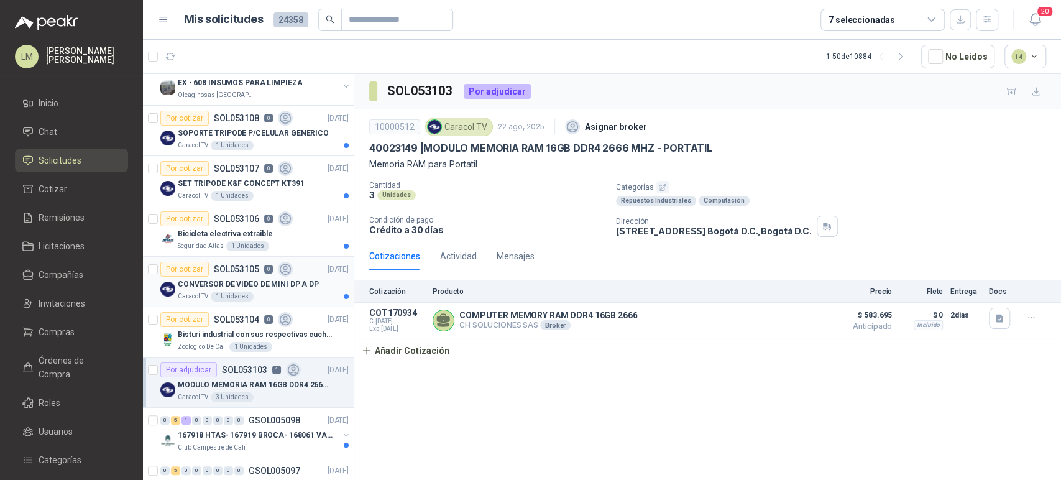
click at [233, 284] on p "CONVERSOR DE VIDEO DE MINI DP A DP" at bounding box center [248, 285] width 141 height 12
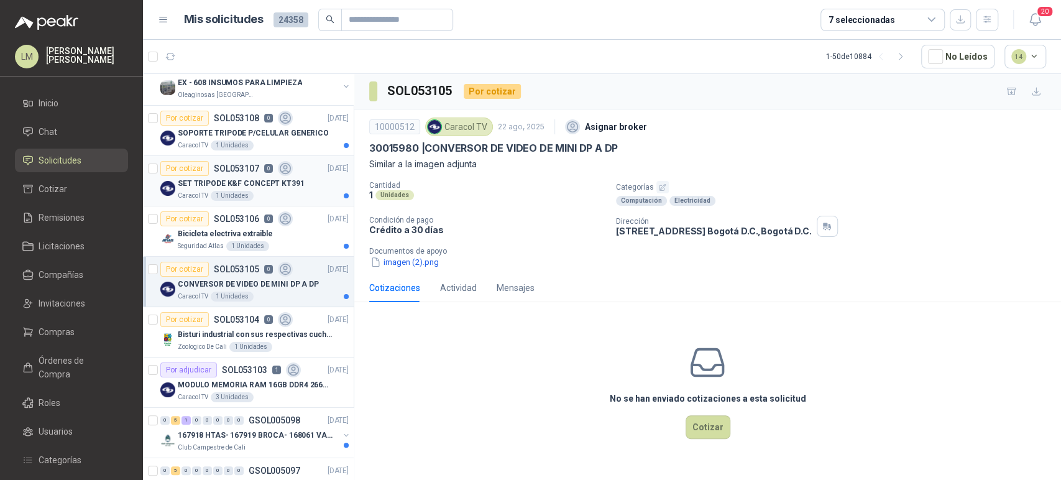
click at [236, 183] on p "SET TRIPODE K&F CONCEPT KT391" at bounding box center [241, 184] width 127 height 12
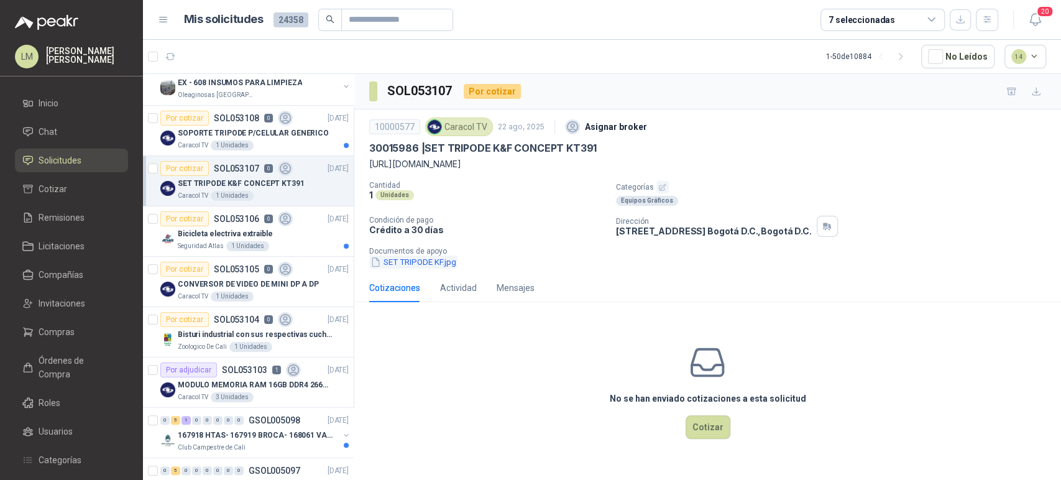
click at [415, 257] on button "SET TRIPODE KF.jpg" at bounding box center [413, 262] width 88 height 13
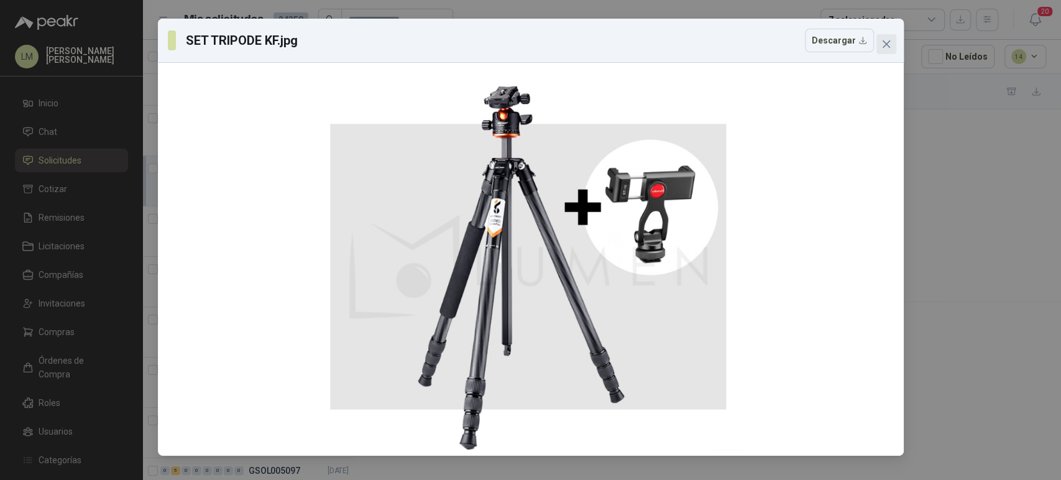
click at [892, 41] on span "Close" at bounding box center [887, 44] width 20 height 10
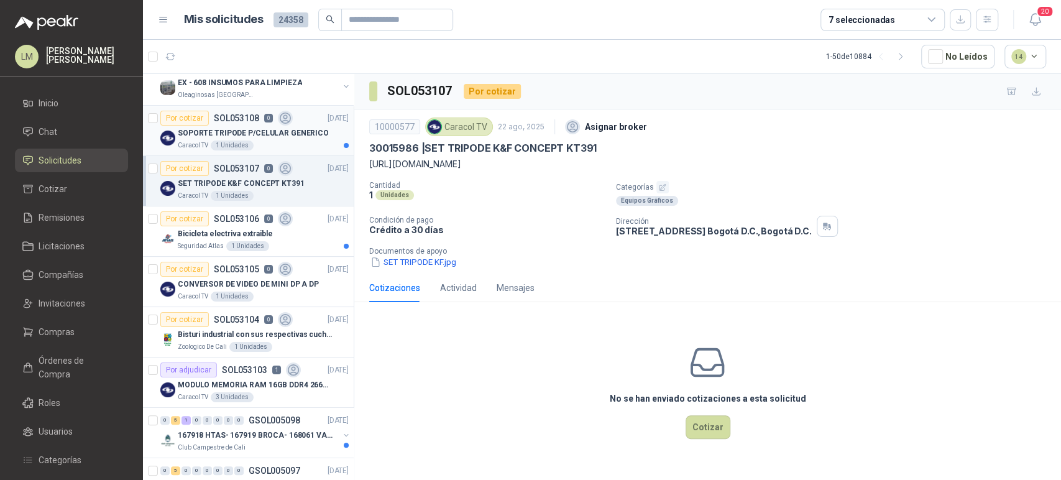
click at [210, 129] on p "SOPORTE TRIPODE P/CELULAR GENERICO" at bounding box center [253, 133] width 151 height 12
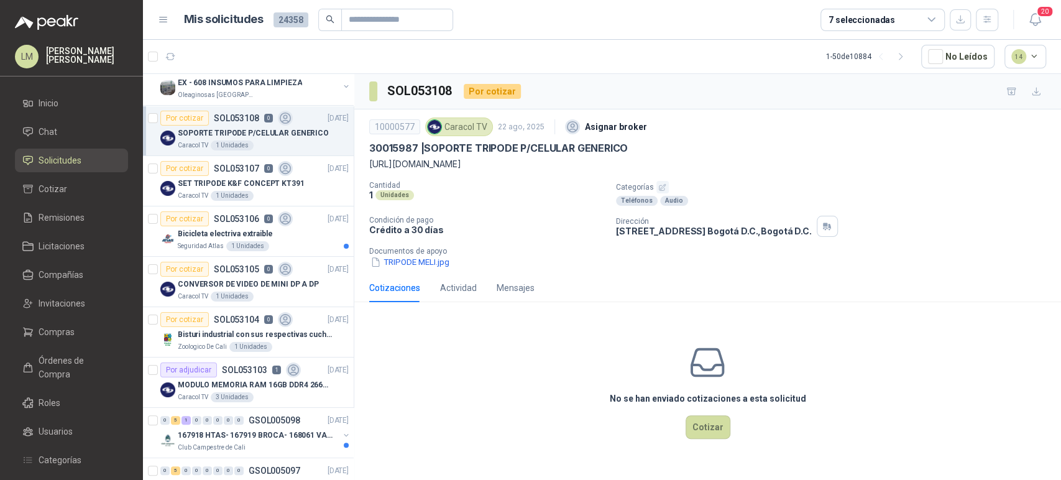
click at [413, 251] on p "Documentos de apoyo" at bounding box center [712, 251] width 687 height 9
click at [399, 269] on div "10000577 Caracol TV [DATE] Asignar broker 30015987 | SOPORTE TRIPODE P/CELULAR …" at bounding box center [707, 191] width 707 height 164
click at [401, 260] on button "TRIPODE MELI.jpg" at bounding box center [409, 262] width 81 height 13
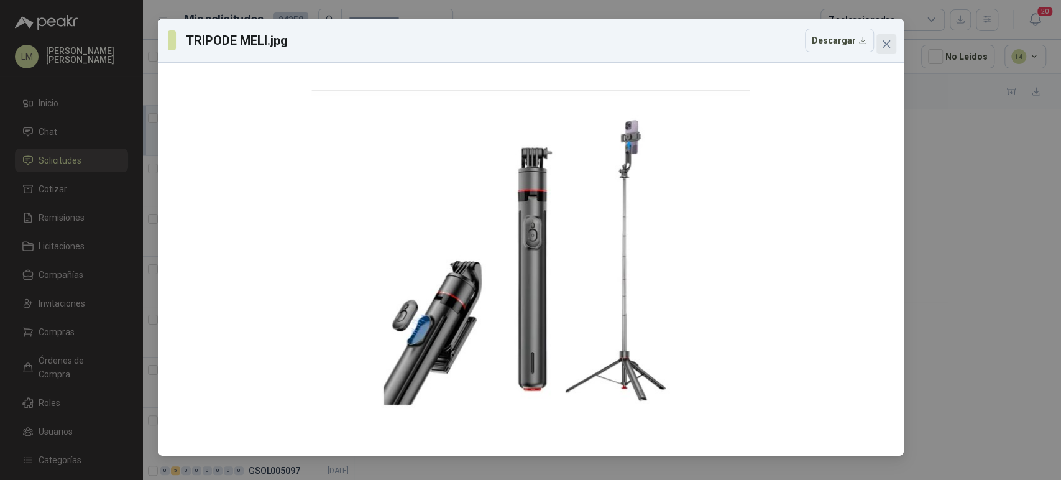
click at [887, 48] on icon "close" at bounding box center [887, 44] width 10 height 10
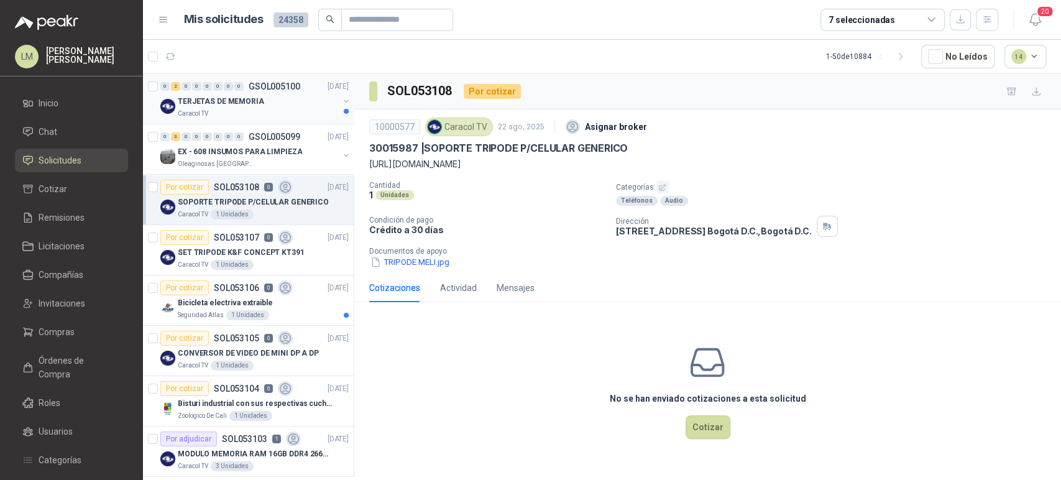
click at [246, 104] on p "TERJETAS DE MEMORIA" at bounding box center [221, 102] width 86 height 12
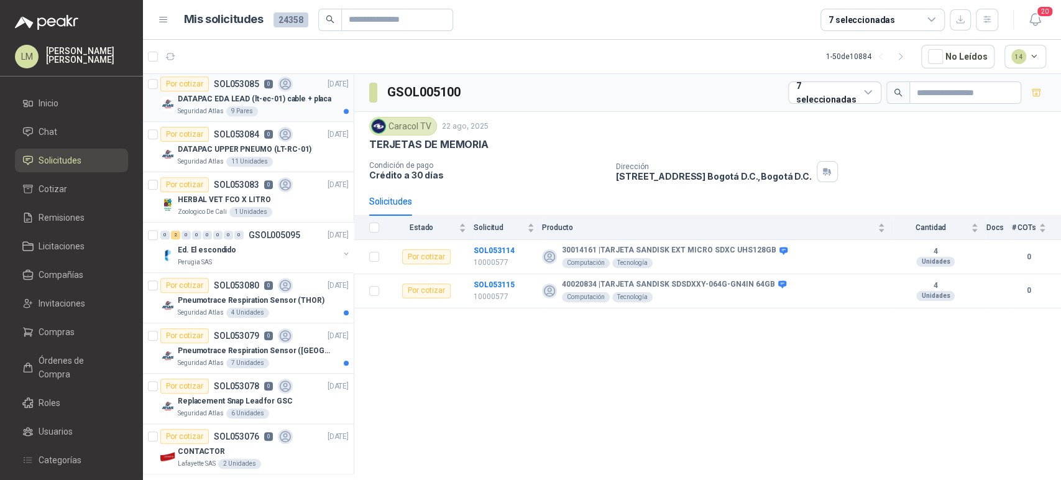
scroll to position [760, 0]
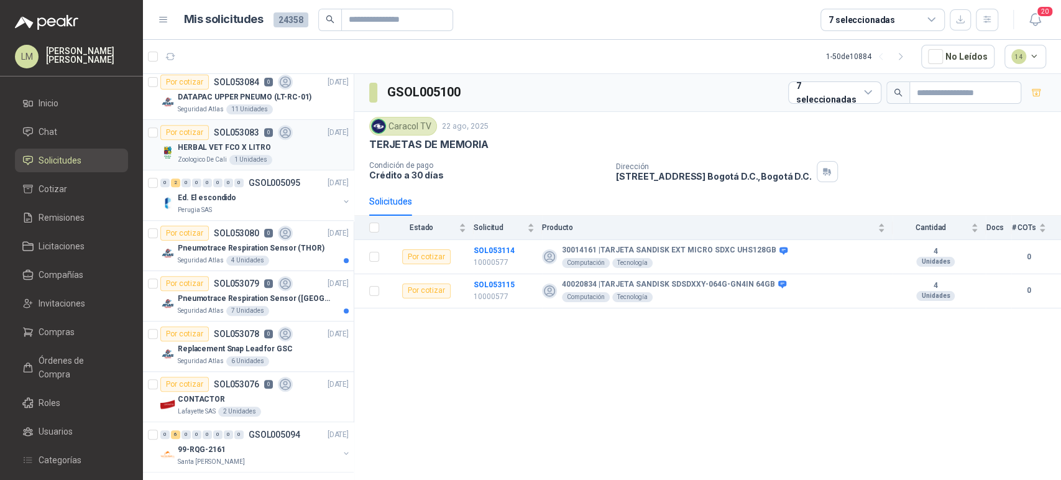
click at [208, 155] on p "Zoologico De Cali" at bounding box center [202, 160] width 49 height 10
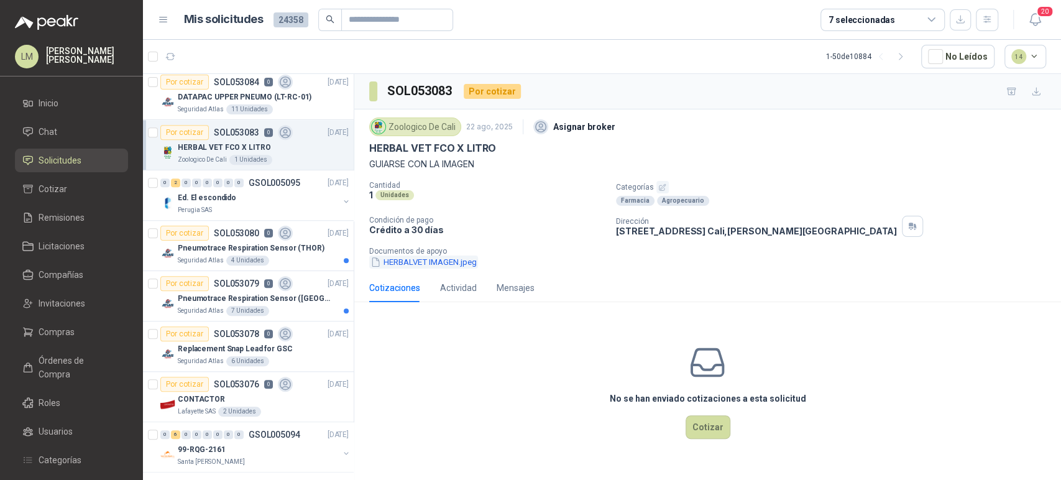
click at [413, 259] on button "HERBALVET IMAGEN.jpeg" at bounding box center [423, 262] width 109 height 13
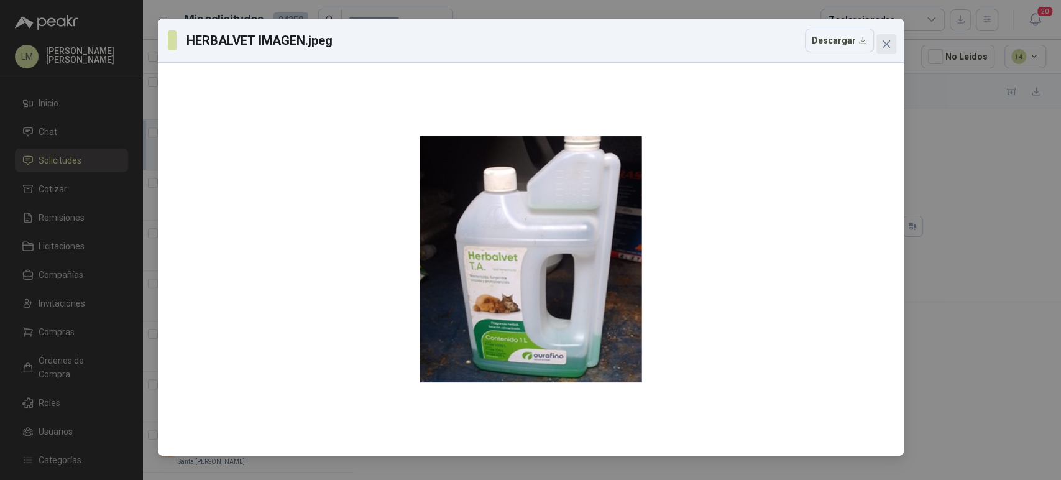
click at [891, 44] on span "Close" at bounding box center [887, 44] width 20 height 10
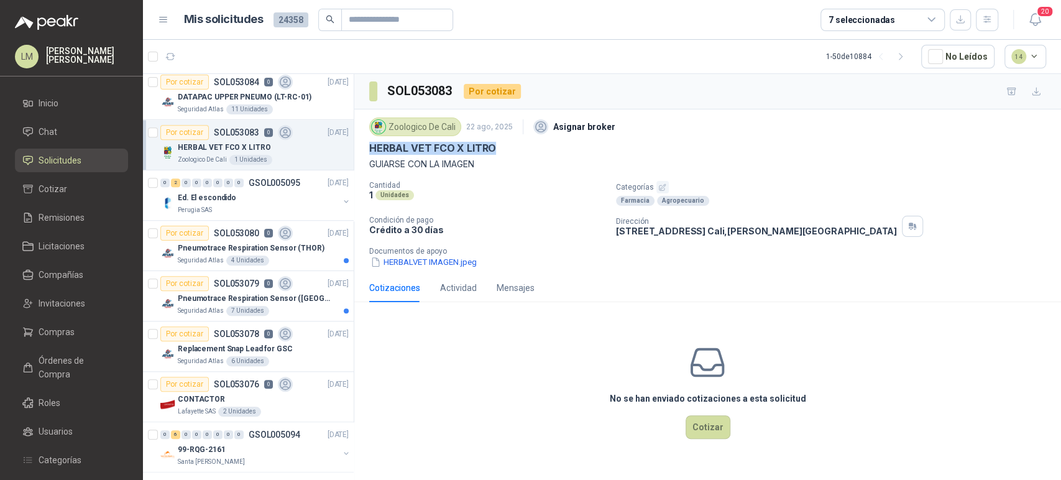
drag, startPoint x: 366, startPoint y: 147, endPoint x: 530, endPoint y: 149, distance: 164.8
click at [530, 149] on div "Zoologico De Cali [DATE] Asignar broker HERBAL VET FCO X LITRO GUIARSE CON LA I…" at bounding box center [707, 191] width 707 height 164
click at [233, 187] on div "0 2 0 0 0 0 0 0 GSOL005095 [DATE]" at bounding box center [255, 182] width 191 height 15
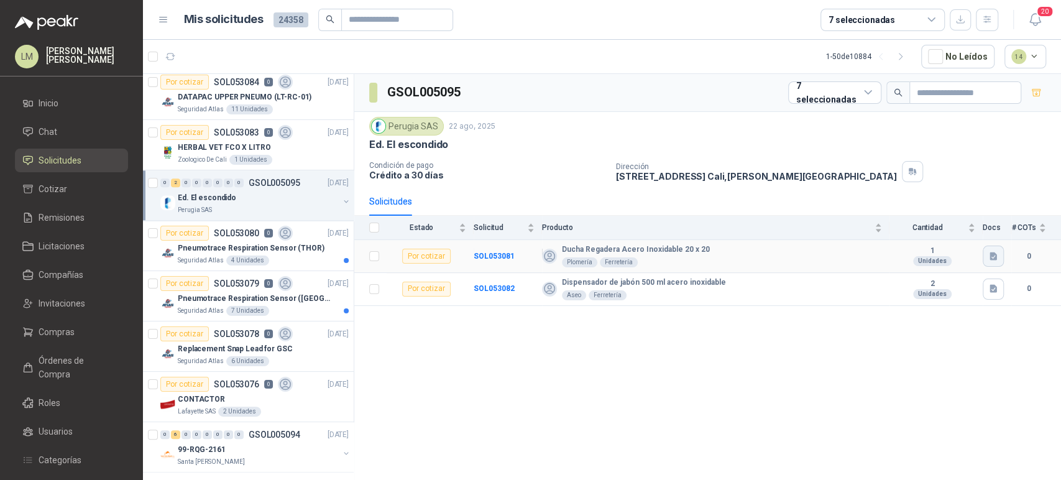
click at [986, 252] on button "button" at bounding box center [993, 256] width 21 height 21
click at [963, 228] on button "Ducha.png" at bounding box center [968, 227] width 55 height 13
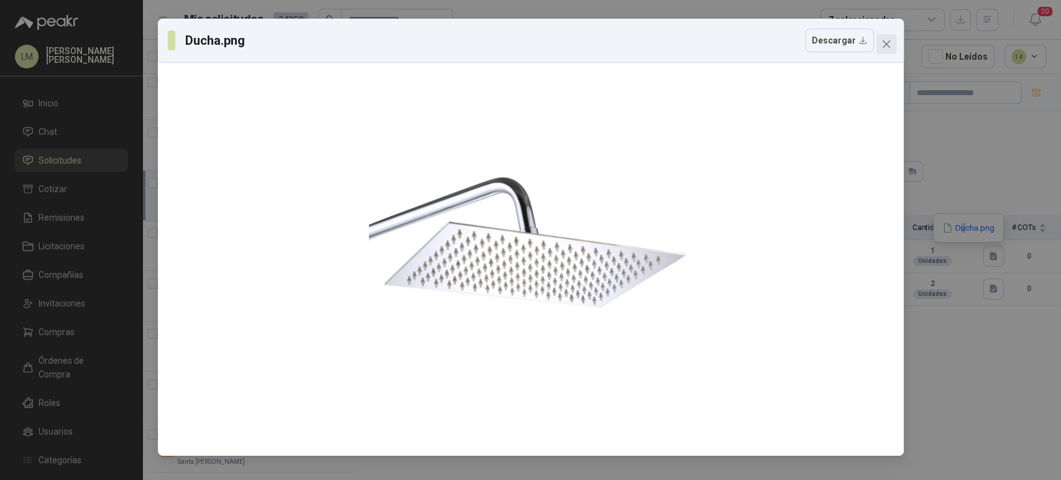
click at [884, 44] on icon "close" at bounding box center [887, 44] width 10 height 10
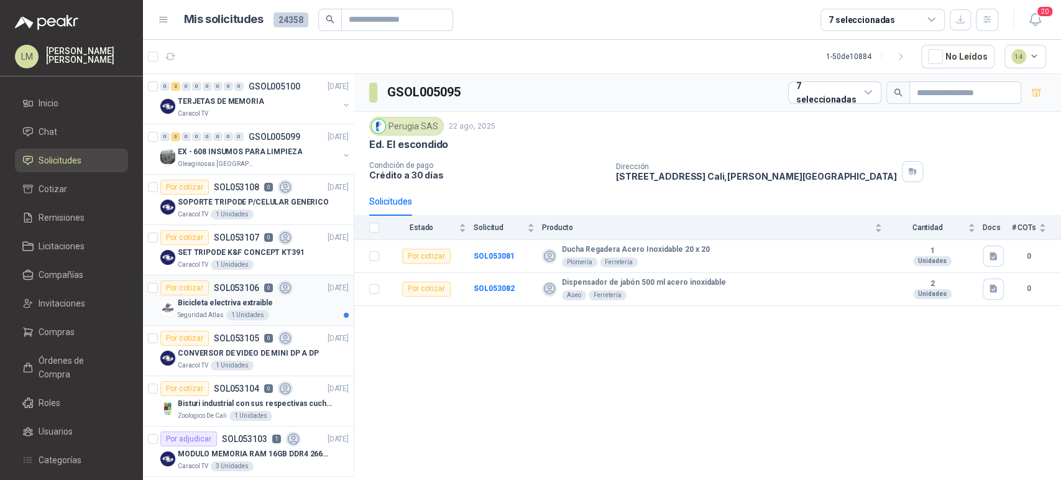
click at [223, 310] on div "Seguridad Atlas 1 Unidades" at bounding box center [263, 315] width 171 height 10
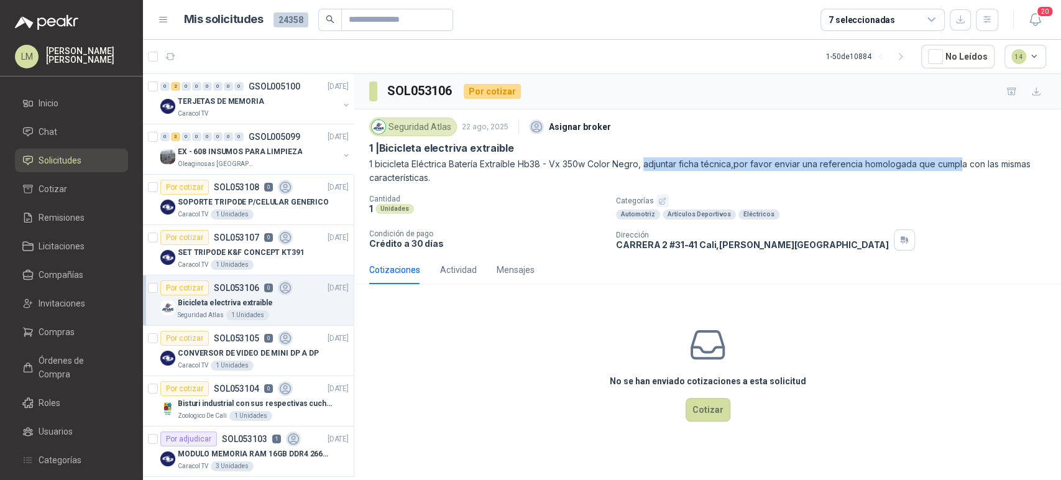
drag, startPoint x: 649, startPoint y: 161, endPoint x: 972, endPoint y: 162, distance: 323.3
click at [972, 162] on p "1 bicicleta Eléctrica Batería Extraíble Hb38 - Vx 350w Color Negro, adjuntar fi…" at bounding box center [707, 170] width 677 height 27
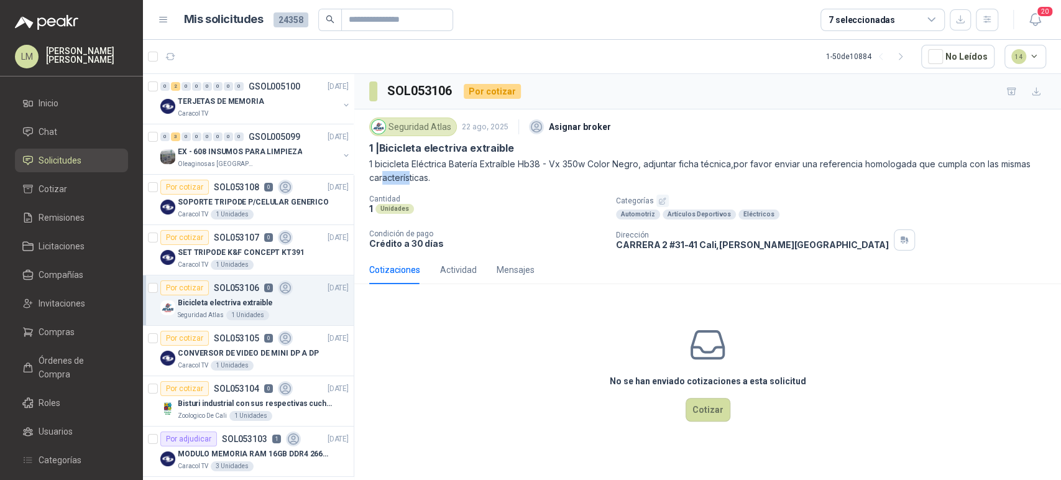
drag, startPoint x: 410, startPoint y: 174, endPoint x: 378, endPoint y: 173, distance: 31.7
click at [382, 173] on p "1 bicicleta Eléctrica Batería Extraíble Hb38 - Vx 350w Color Negro, adjuntar fi…" at bounding box center [707, 170] width 677 height 27
click at [374, 173] on p "1 bicicleta Eléctrica Batería Extraíble Hb38 - Vx 350w Color Negro, adjuntar fi…" at bounding box center [707, 170] width 677 height 27
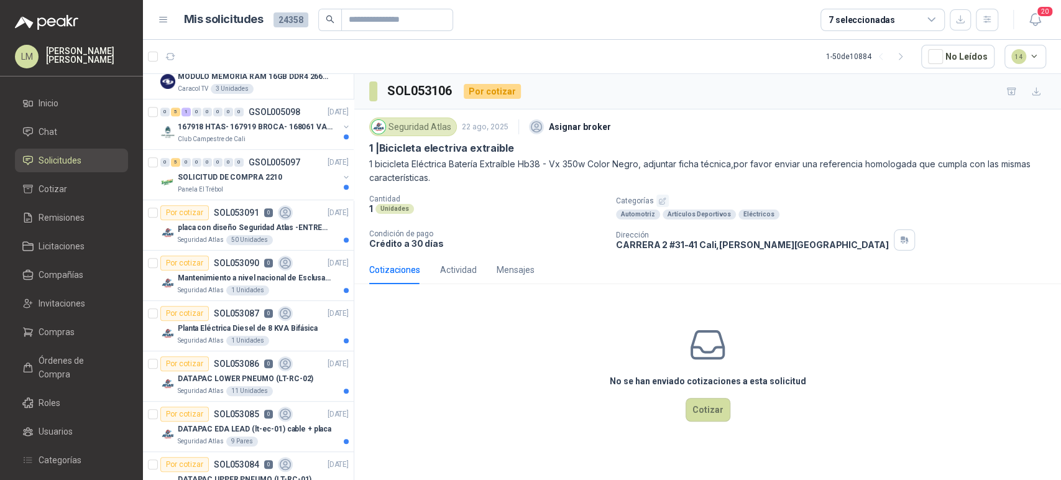
scroll to position [414, 0]
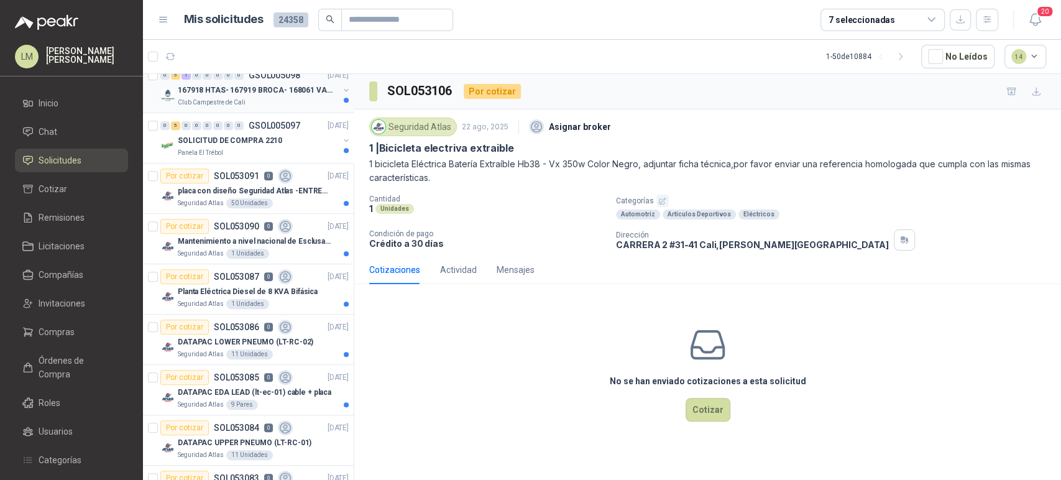
click at [270, 85] on p "167918 HTAS- 167919 BROCA- 168061 VALVULA" at bounding box center [255, 91] width 155 height 12
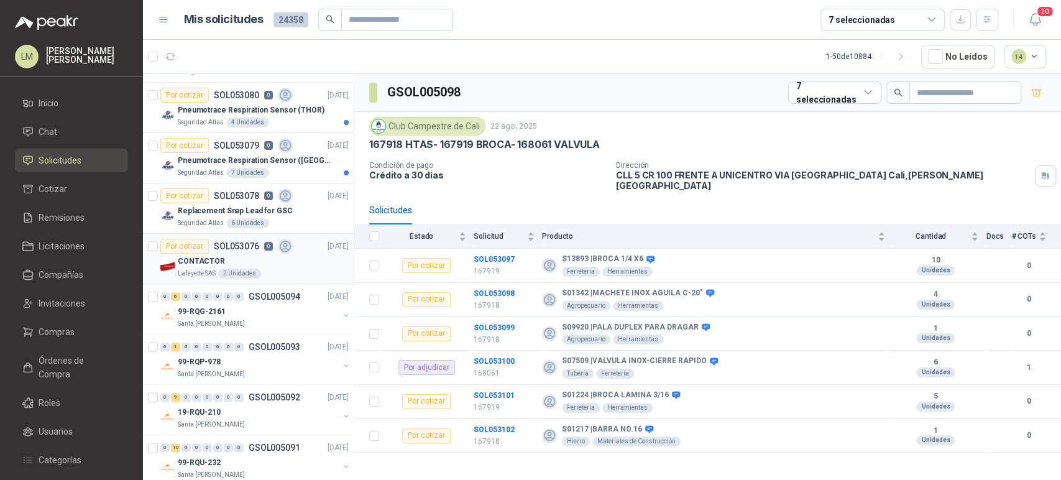
click at [217, 270] on div "Lafayette SAS 2 Unidades" at bounding box center [263, 274] width 171 height 10
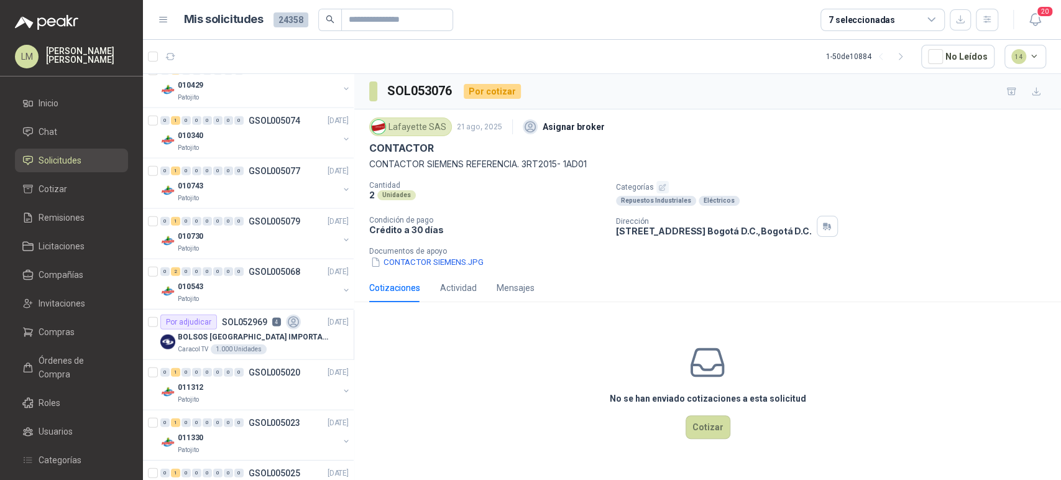
scroll to position [2131, 0]
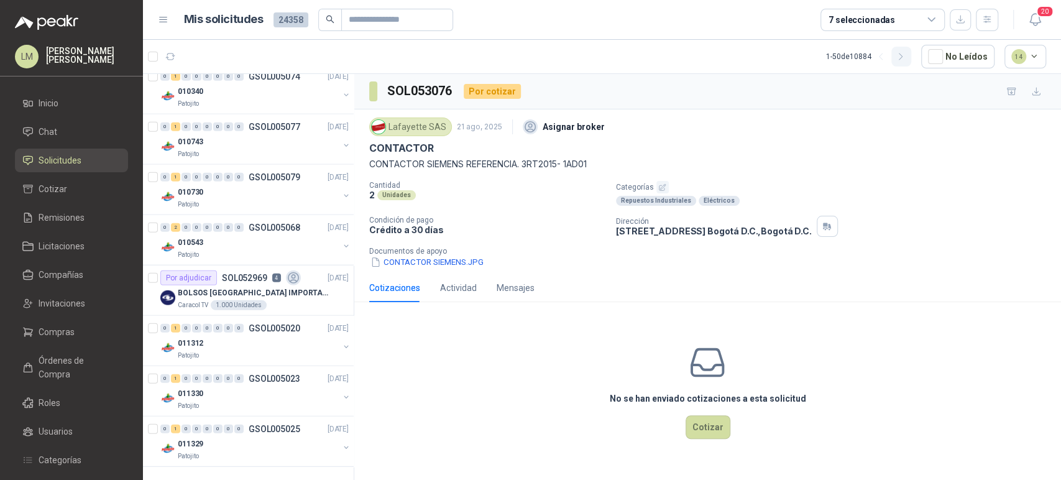
click at [903, 58] on icon "button" at bounding box center [901, 56] width 3 height 6
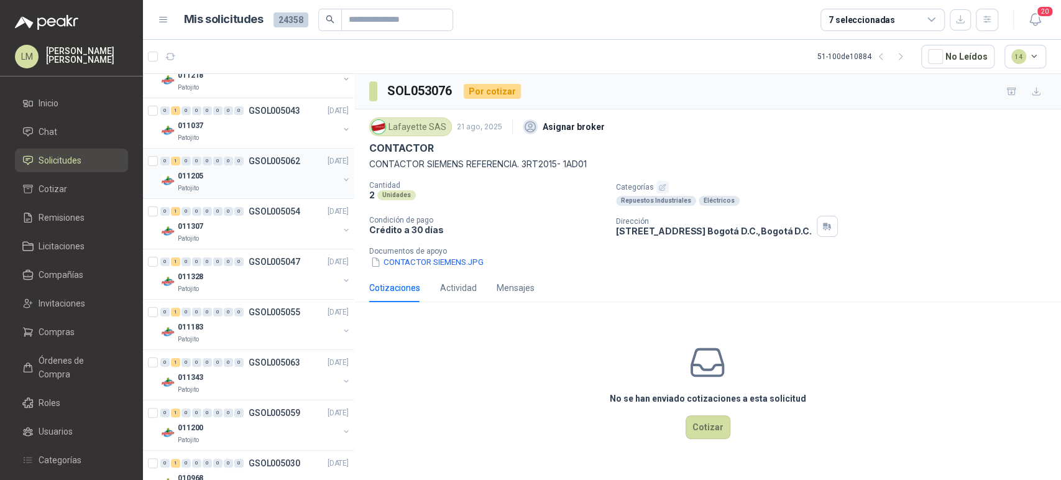
scroll to position [414, 0]
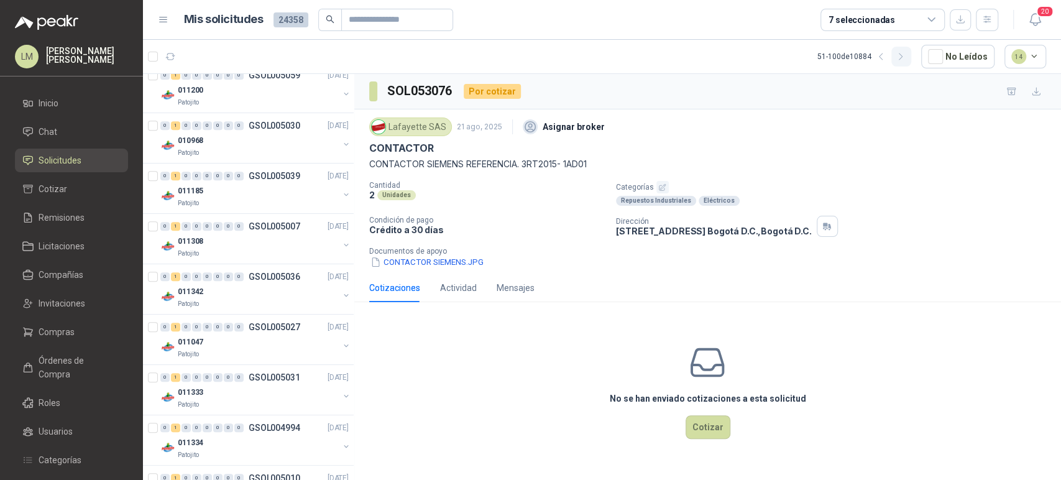
click at [906, 60] on icon "button" at bounding box center [901, 57] width 11 height 11
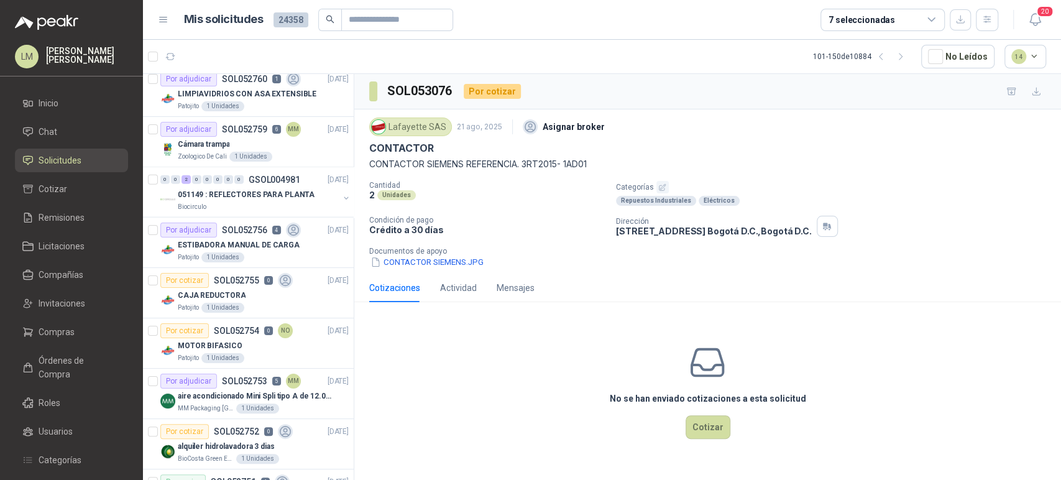
scroll to position [2131, 0]
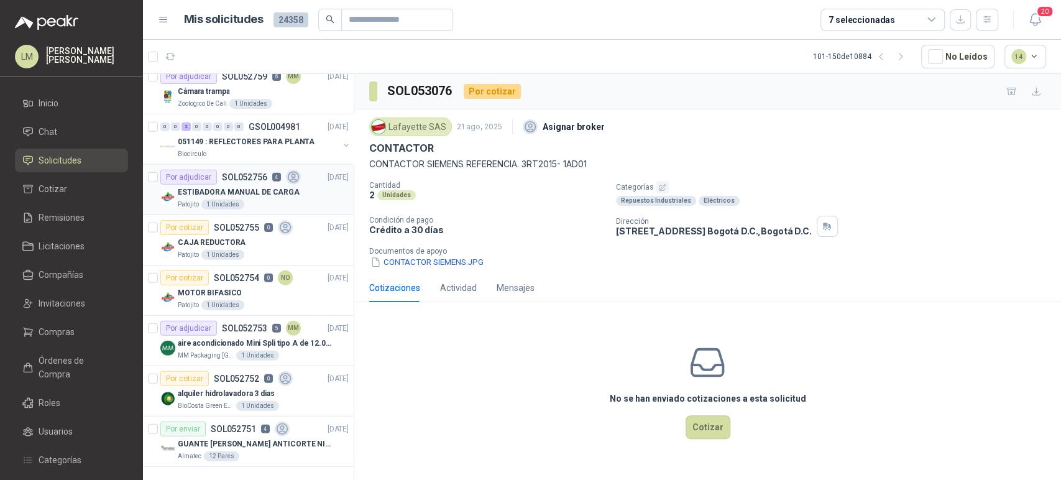
click at [271, 187] on p "ESTIBADORA MANUAL DE CARGA" at bounding box center [239, 193] width 122 height 12
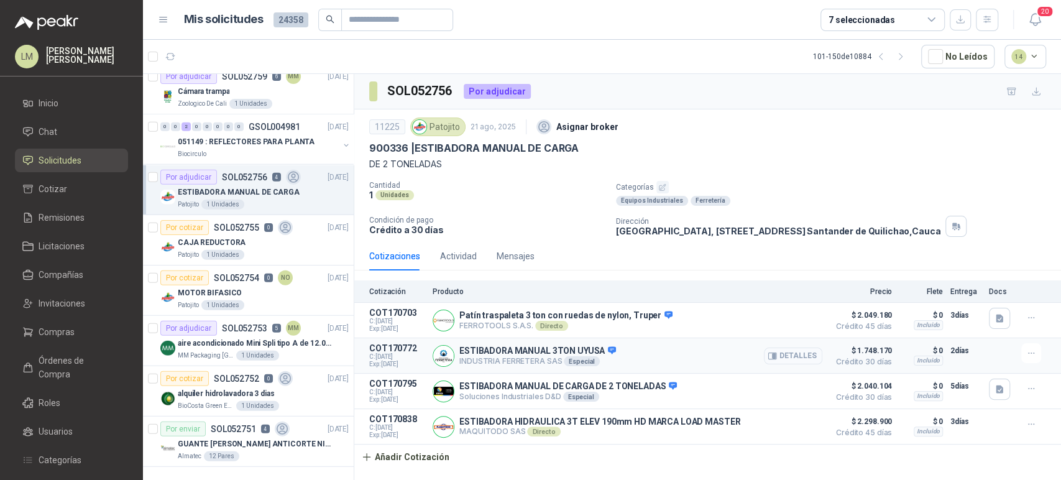
click at [785, 358] on button "Detalles" at bounding box center [793, 356] width 58 height 17
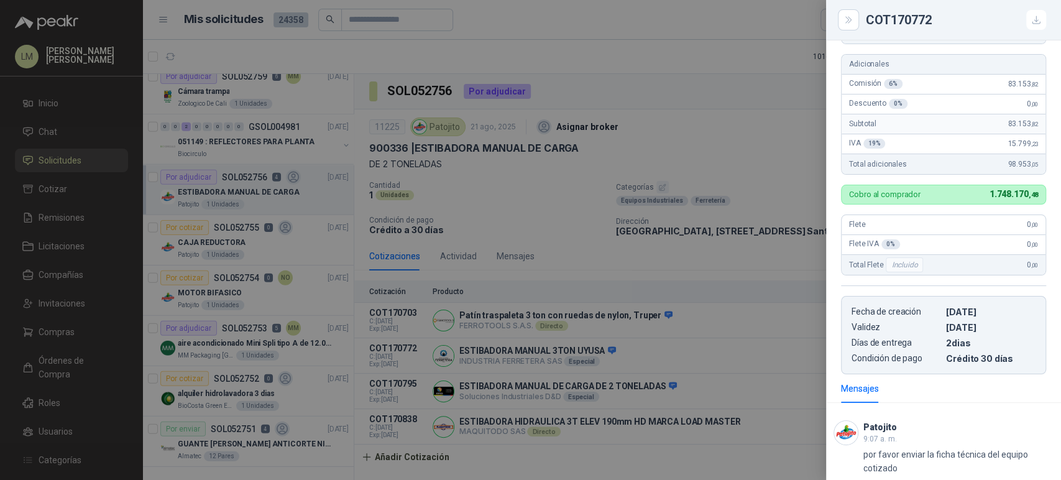
scroll to position [244, 0]
click at [681, 372] on div at bounding box center [530, 240] width 1061 height 480
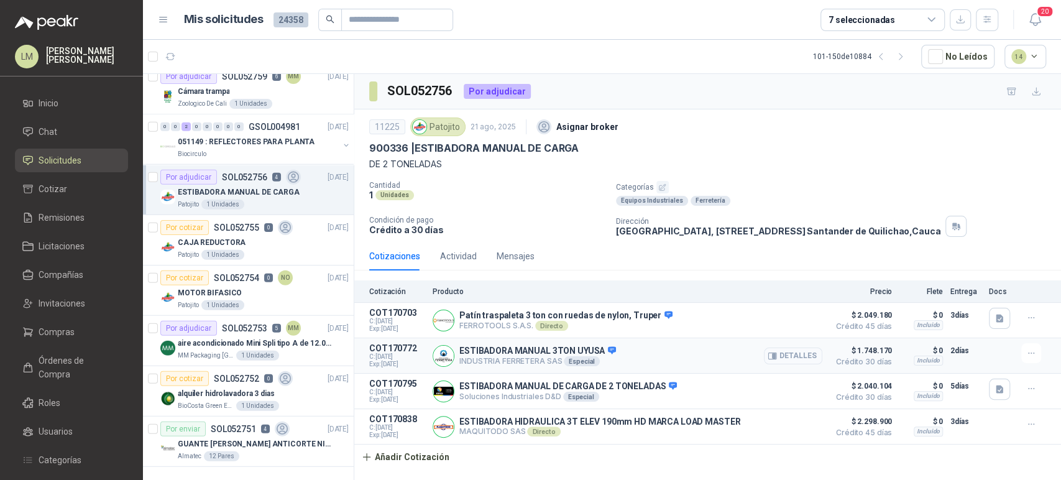
click at [785, 357] on button "Detalles" at bounding box center [793, 356] width 58 height 17
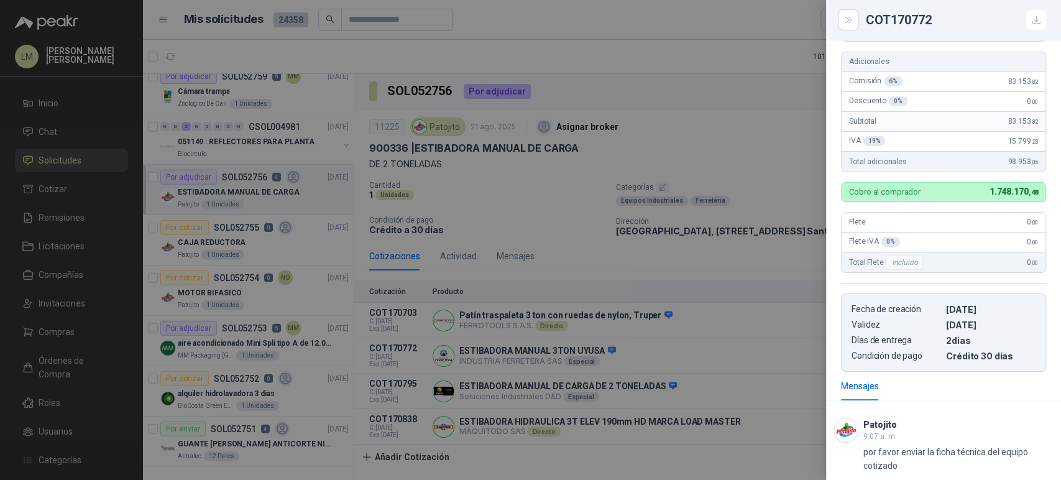
click at [670, 341] on div at bounding box center [530, 240] width 1061 height 480
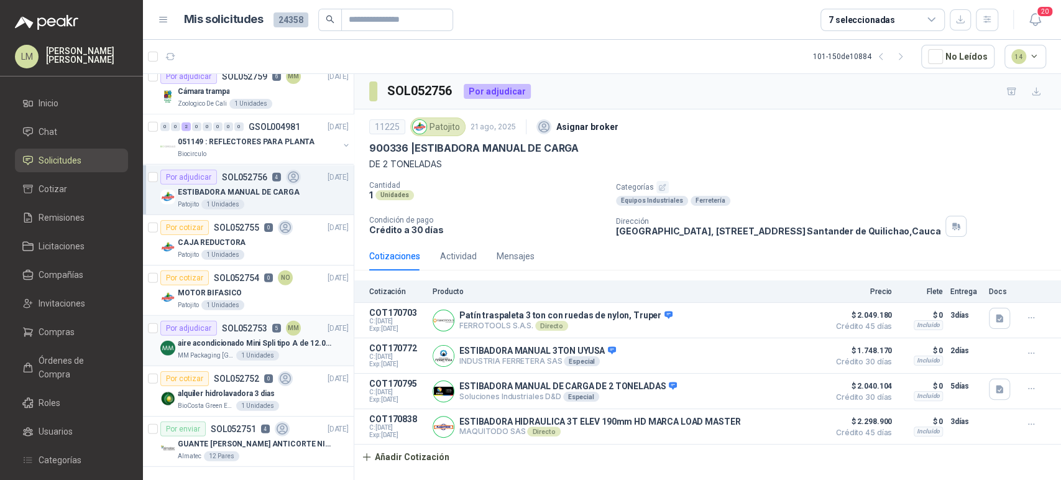
click at [221, 338] on p "aire acondicionado Mini Spli tipo A de 12.000 BTU." at bounding box center [255, 344] width 155 height 12
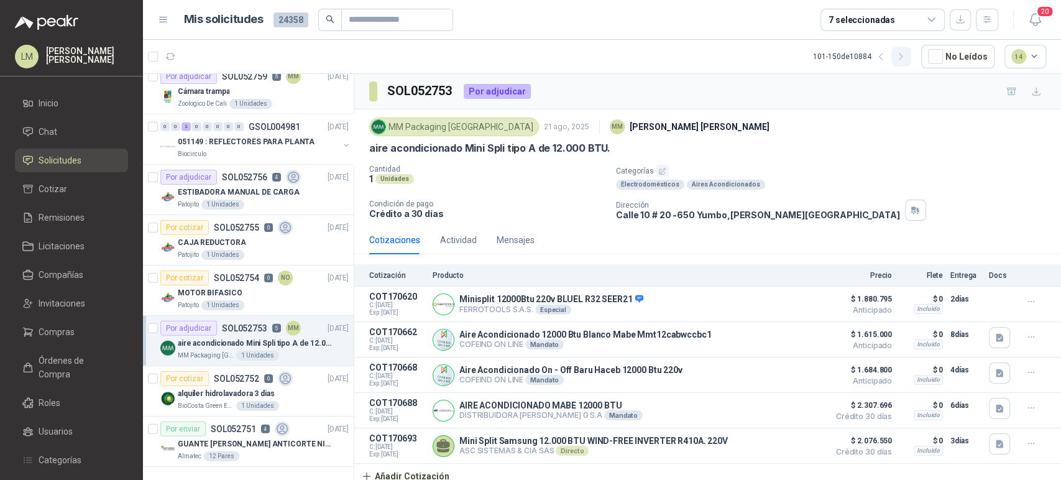
click at [906, 55] on icon "button" at bounding box center [901, 57] width 11 height 11
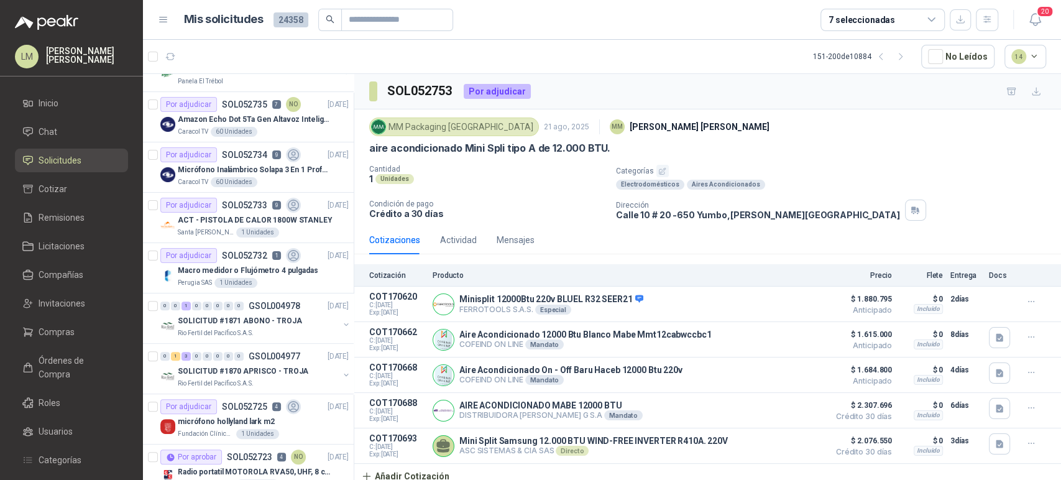
scroll to position [265, 0]
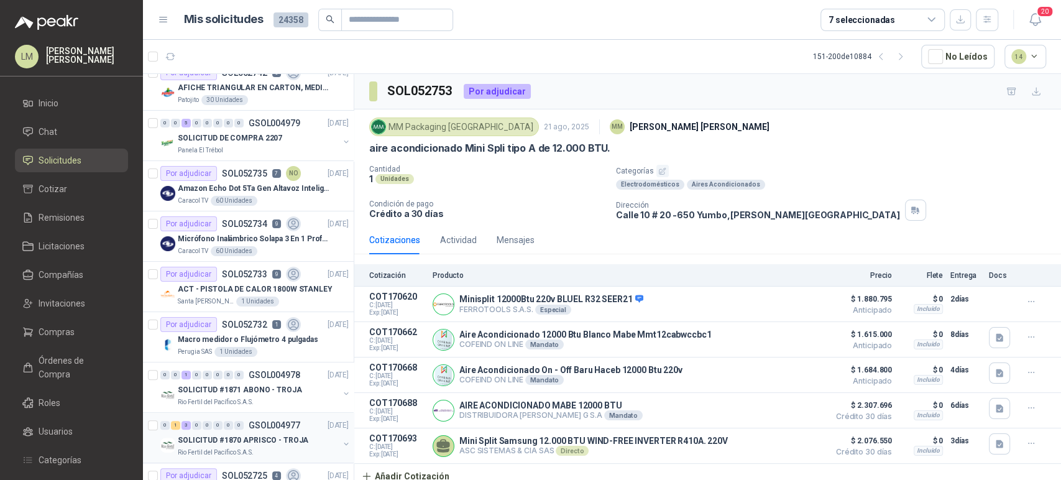
click at [233, 427] on div "0" at bounding box center [228, 425] width 9 height 9
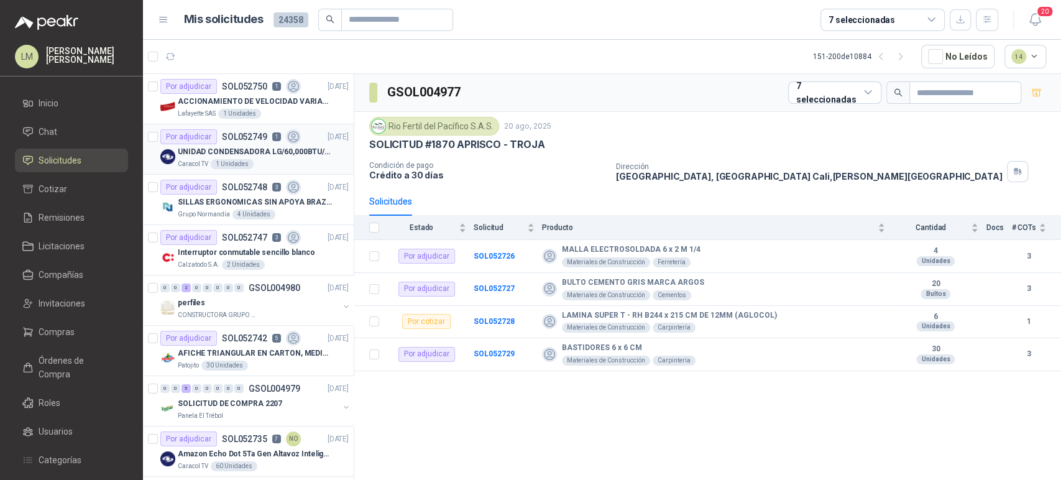
click at [242, 146] on p "UNIDAD CONDENSADORA LG/60,000BTU/220V/R410A: I" at bounding box center [255, 152] width 155 height 12
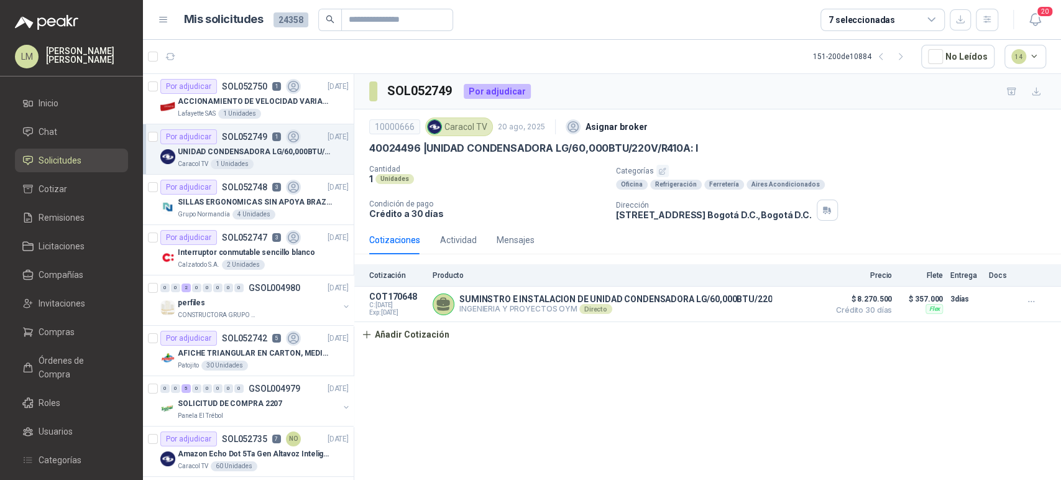
click at [430, 150] on p "40024496 | UNIDAD CONDENSADORA LG/60,000BTU/220V/R410A: I" at bounding box center [533, 148] width 329 height 13
click at [883, 59] on icon "button" at bounding box center [881, 57] width 11 height 11
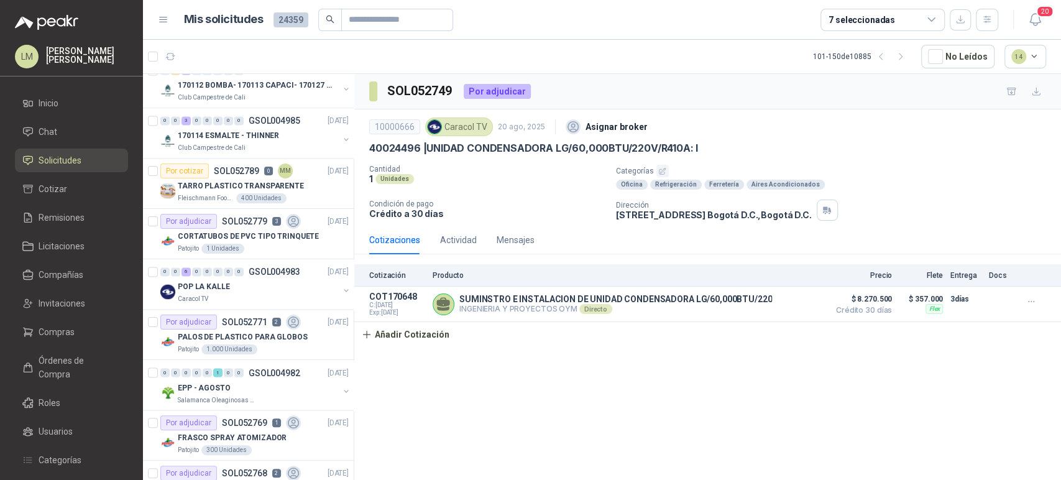
scroll to position [1302, 0]
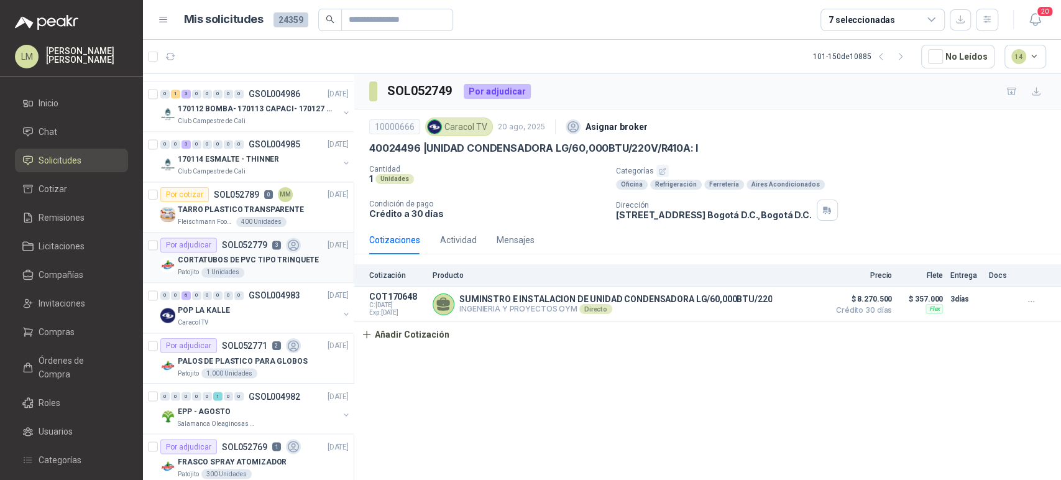
click at [243, 252] on div "CORTATUBOS DE PVC TIPO TRINQUETE" at bounding box center [263, 259] width 171 height 15
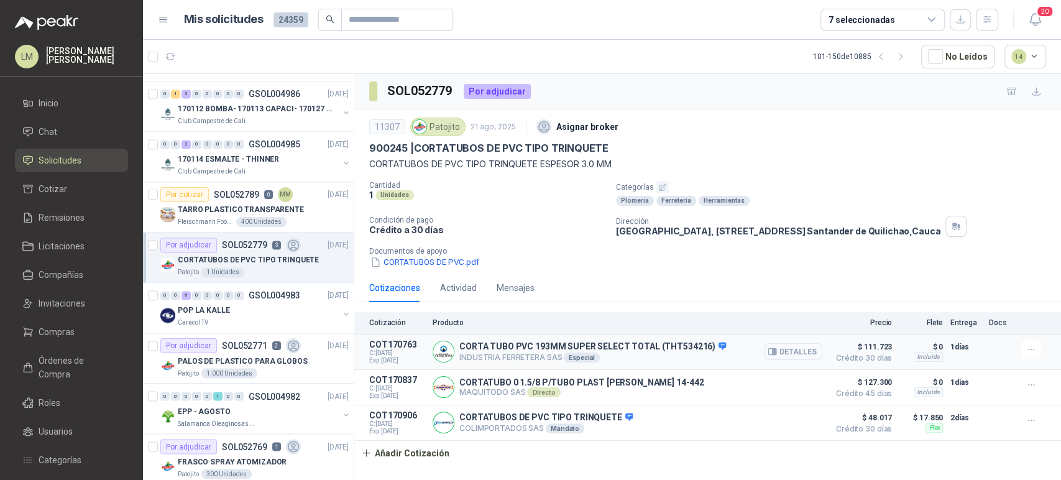
click at [798, 353] on button "Detalles" at bounding box center [793, 351] width 58 height 17
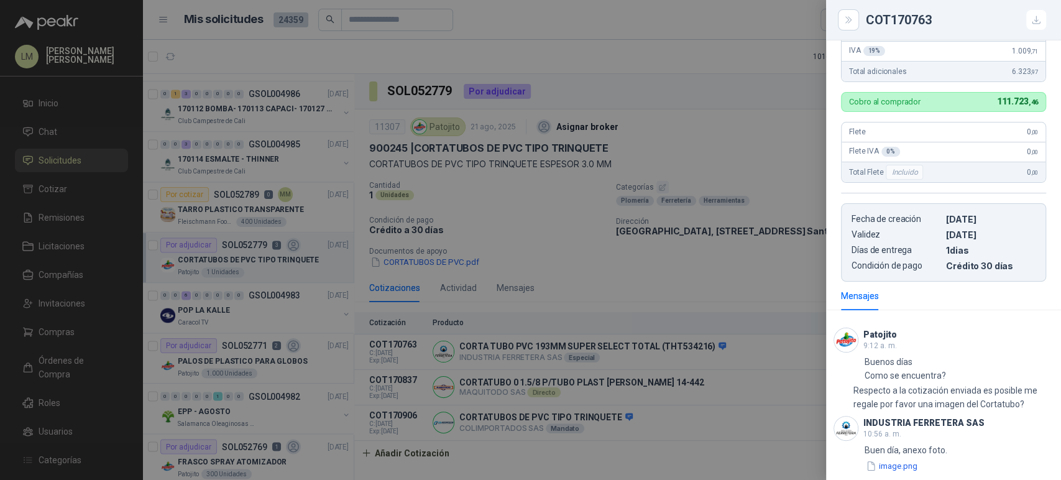
scroll to position [363, 0]
click at [904, 458] on div "Buen día, anexo foto. image.png" at bounding box center [906, 457] width 83 height 29
click at [905, 464] on button "image.png" at bounding box center [892, 465] width 54 height 13
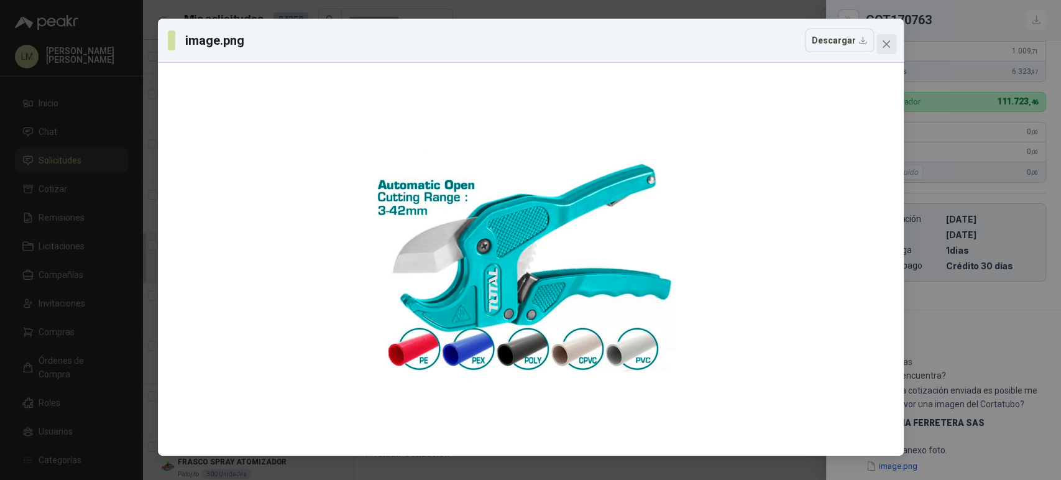
click at [890, 44] on icon "close" at bounding box center [887, 44] width 10 height 10
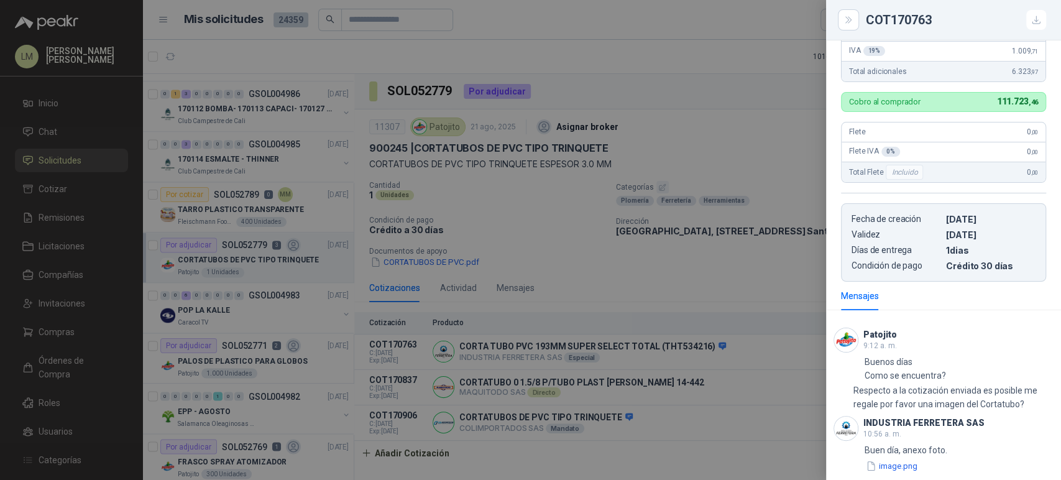
click at [551, 212] on div at bounding box center [530, 240] width 1061 height 480
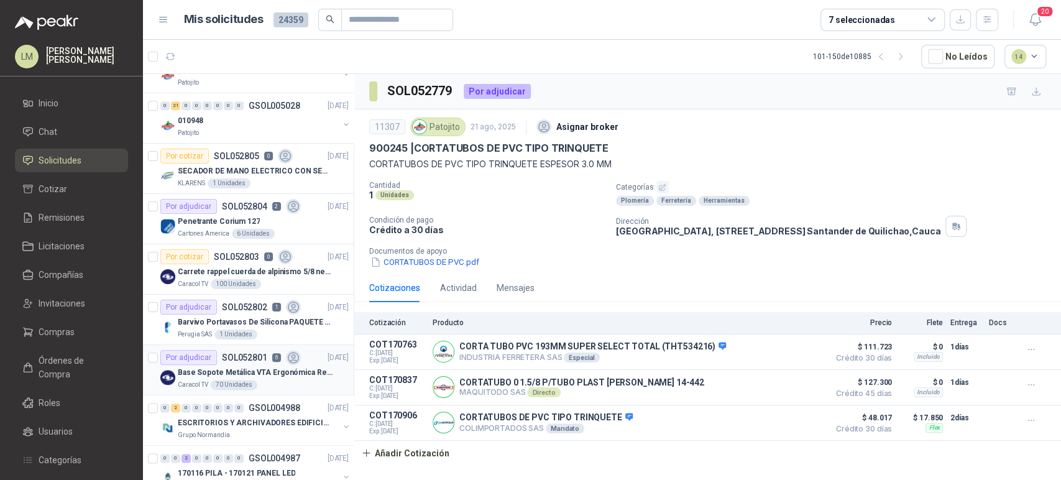
scroll to position [818, 0]
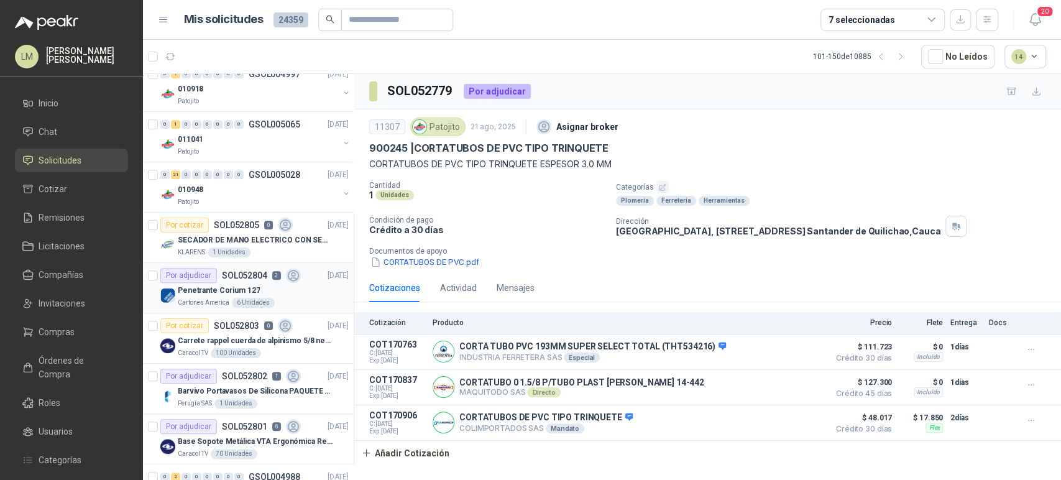
click at [239, 287] on p "Penetrante Corium 127" at bounding box center [219, 291] width 82 height 12
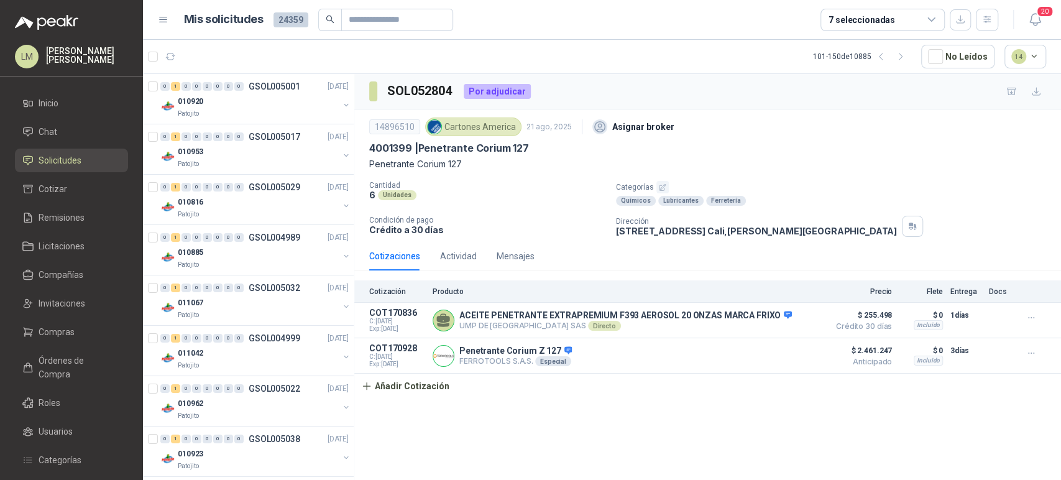
drag, startPoint x: 884, startPoint y: 55, endPoint x: 839, endPoint y: 85, distance: 54.3
click at [883, 55] on icon "button" at bounding box center [881, 56] width 3 height 6
click at [885, 61] on icon "button" at bounding box center [881, 57] width 11 height 11
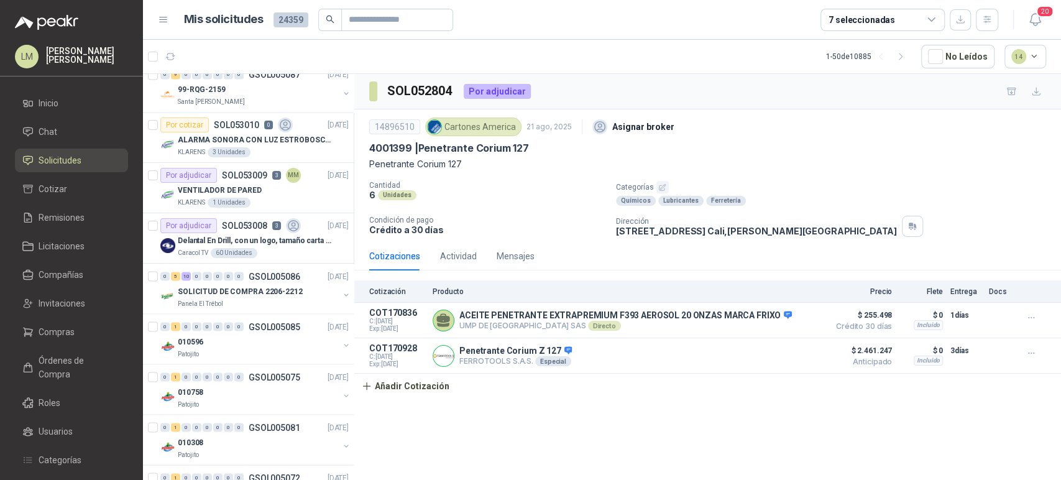
scroll to position [1509, 0]
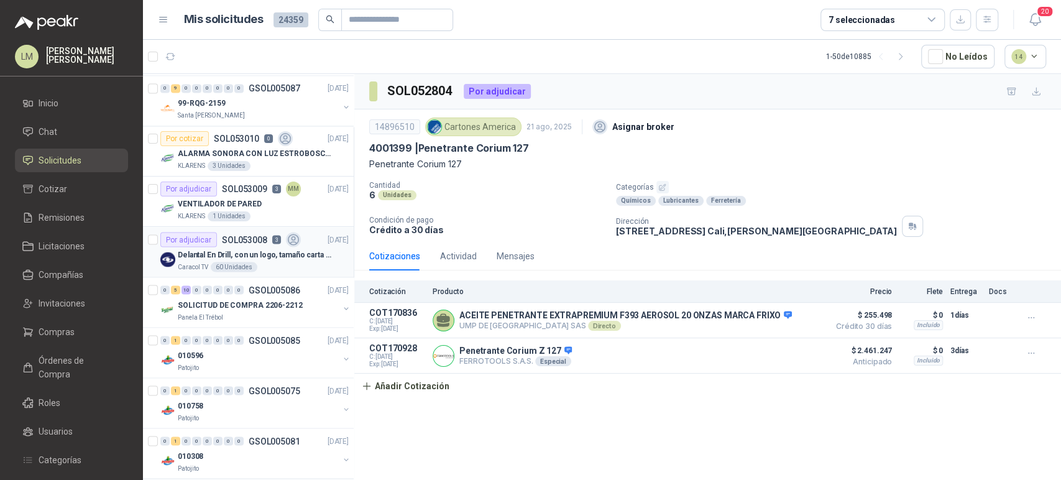
click at [234, 237] on p "SOL053008" at bounding box center [244, 239] width 45 height 9
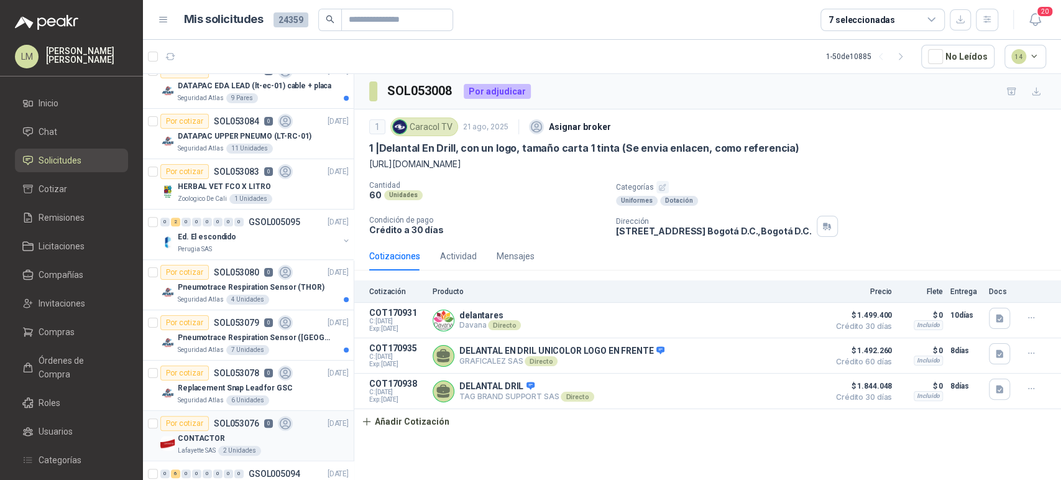
scroll to position [749, 0]
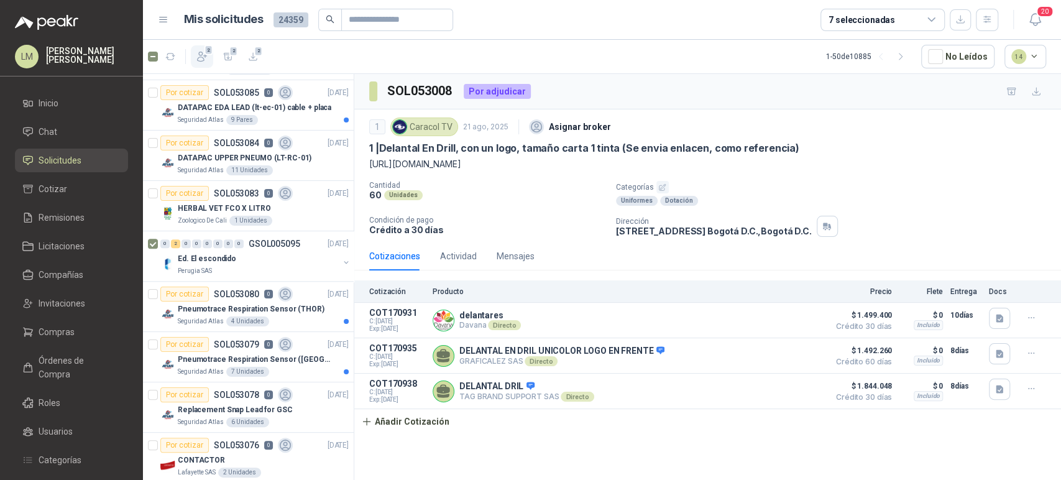
click at [199, 54] on icon "button" at bounding box center [202, 56] width 9 height 9
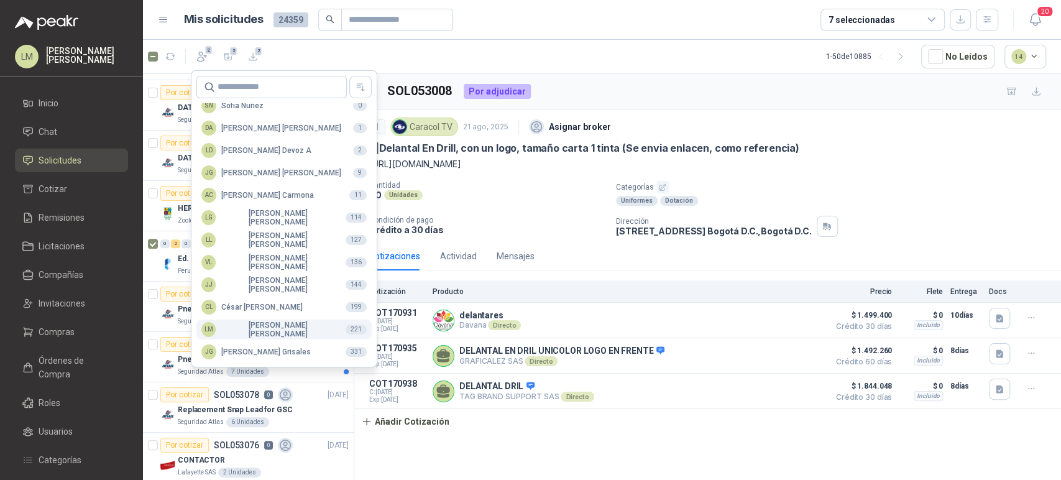
scroll to position [303, 0]
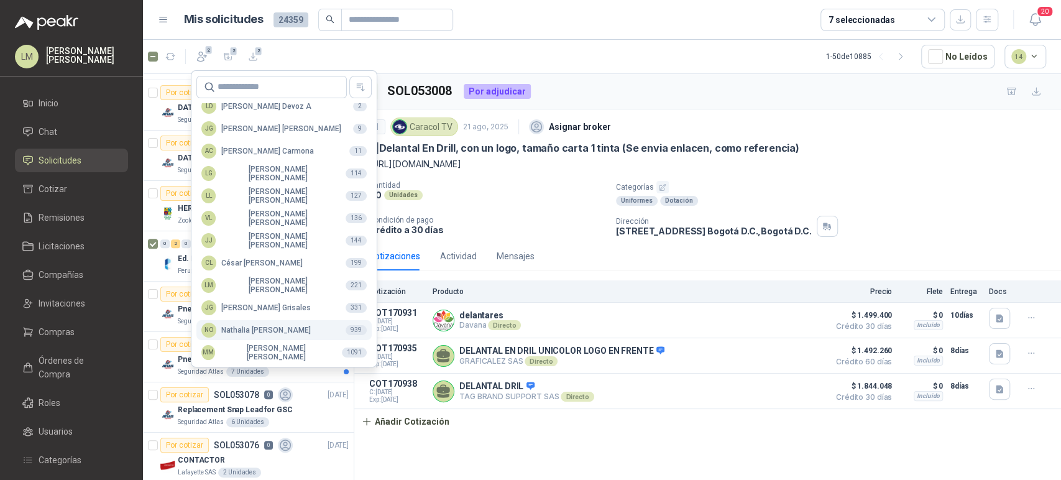
click at [249, 330] on div "NO [PERSON_NAME]" at bounding box center [255, 330] width 109 height 15
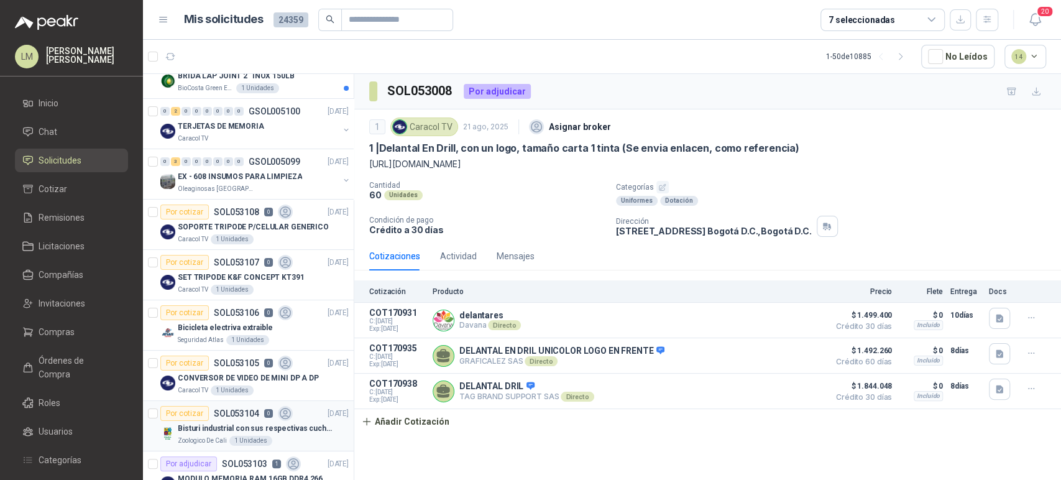
scroll to position [0, 0]
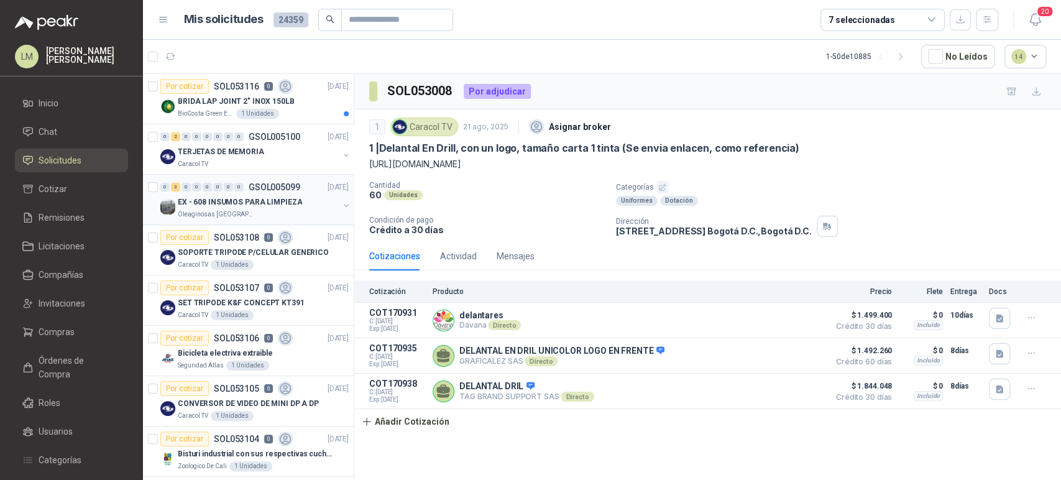
click at [231, 198] on p "EX - 608 INSUMOS PARA LIMPIEZA" at bounding box center [240, 202] width 124 height 12
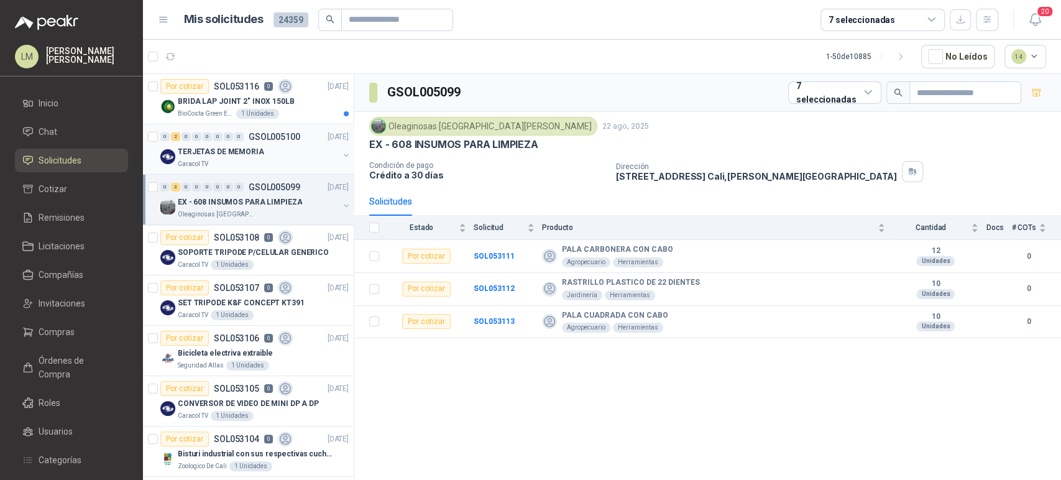
click at [247, 154] on p "TERJETAS DE MEMORIA" at bounding box center [221, 152] width 86 height 12
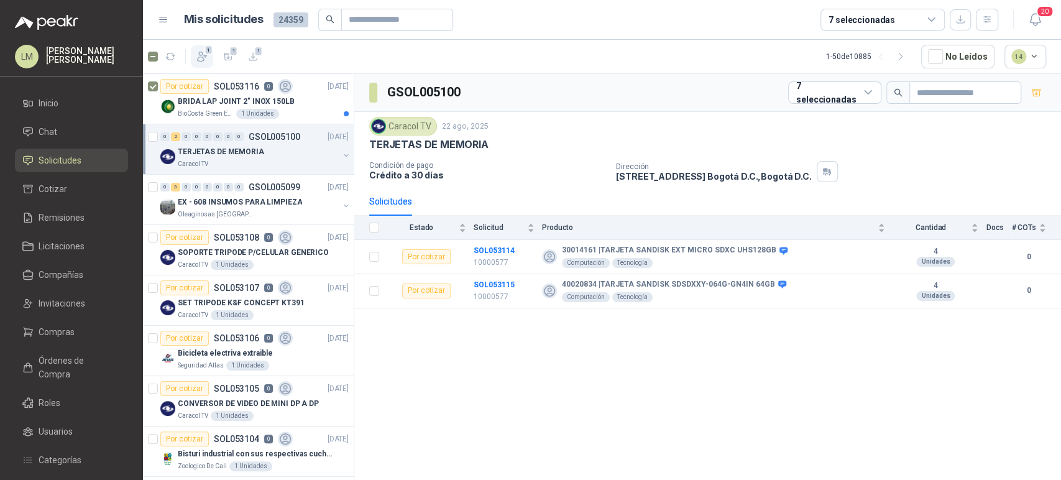
click at [197, 57] on icon "button" at bounding box center [202, 56] width 12 height 12
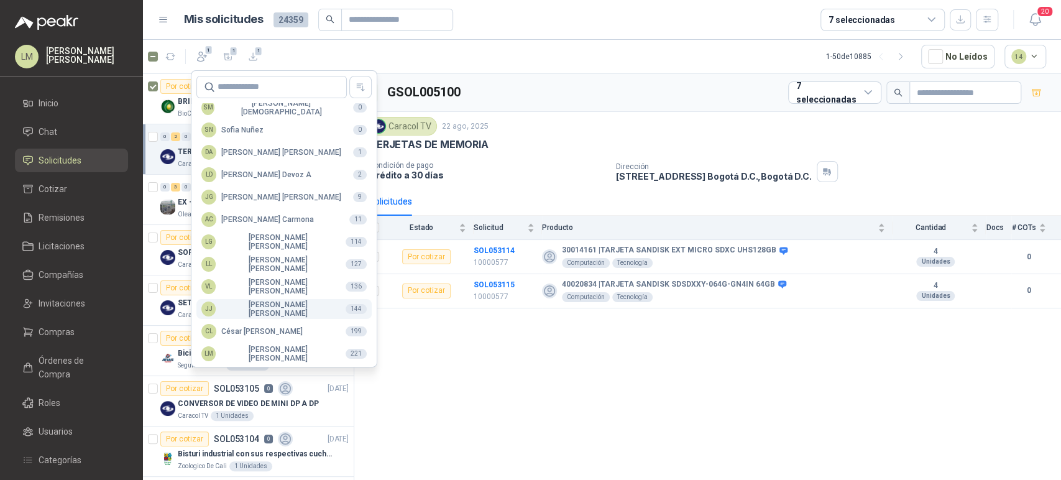
scroll to position [303, 0]
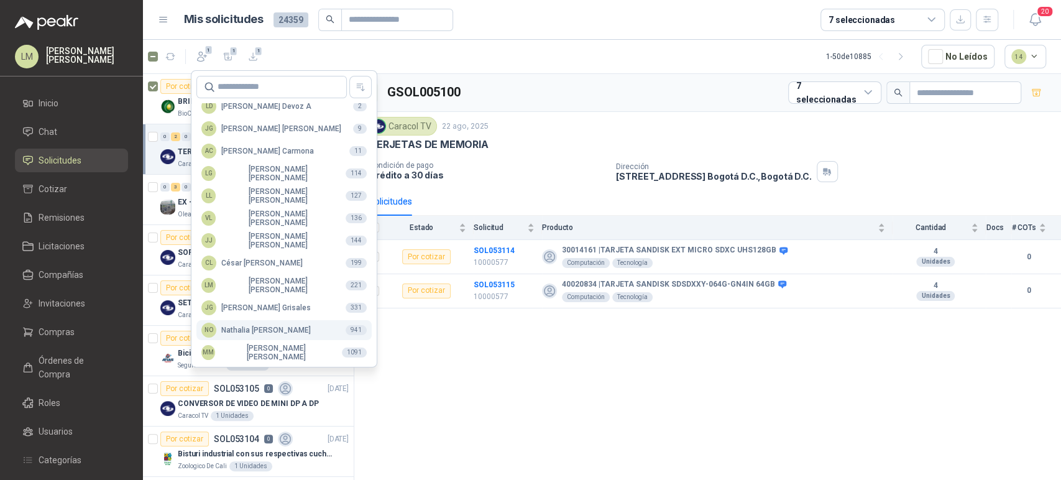
click at [238, 327] on div "NO [PERSON_NAME]" at bounding box center [255, 330] width 109 height 15
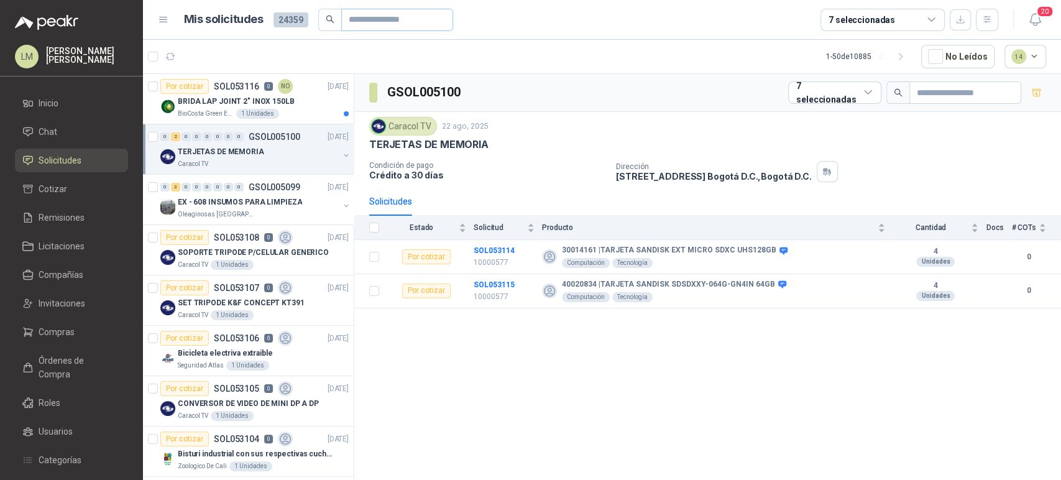
scroll to position [0, 0]
click at [179, 100] on p "BRIDA LAP JOINT 2" INOX 150LB" at bounding box center [236, 102] width 117 height 12
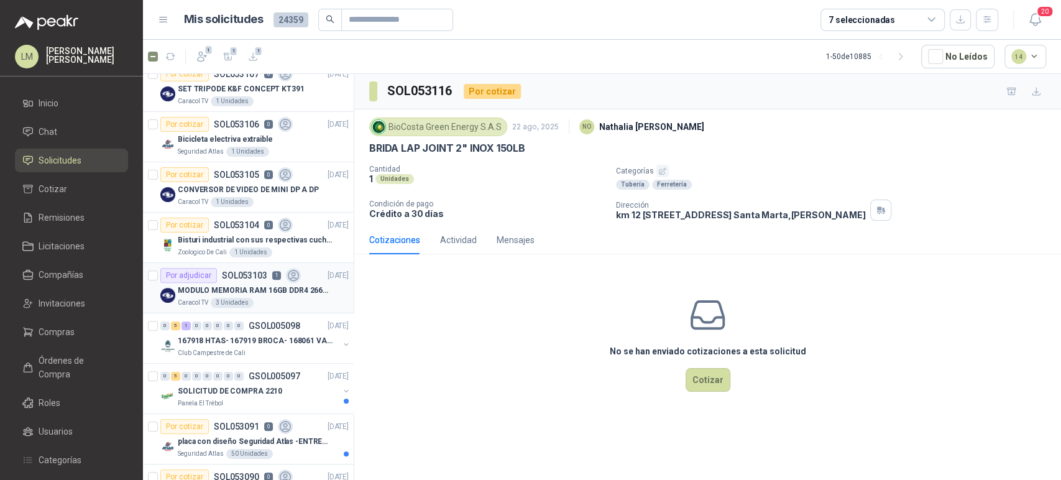
scroll to position [207, 0]
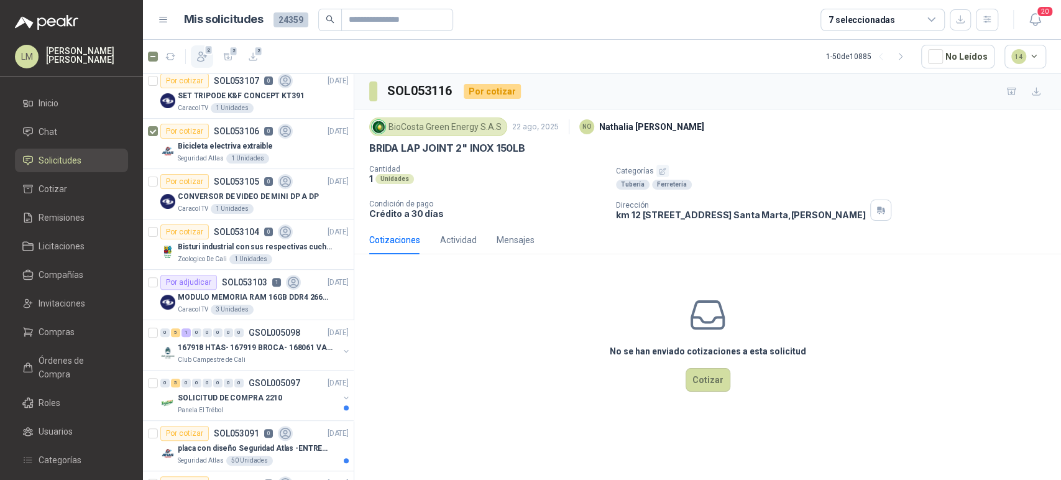
click at [207, 51] on span "2" at bounding box center [209, 50] width 9 height 10
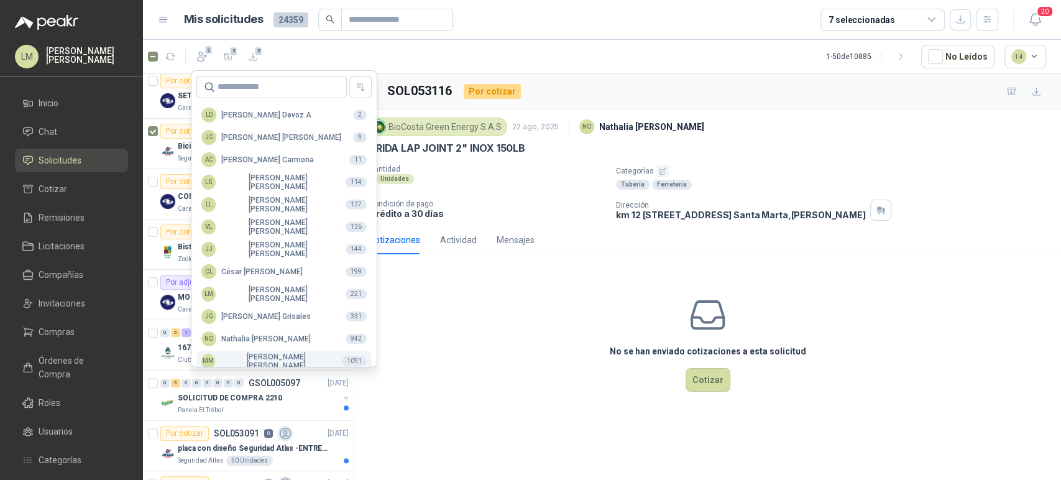
scroll to position [303, 0]
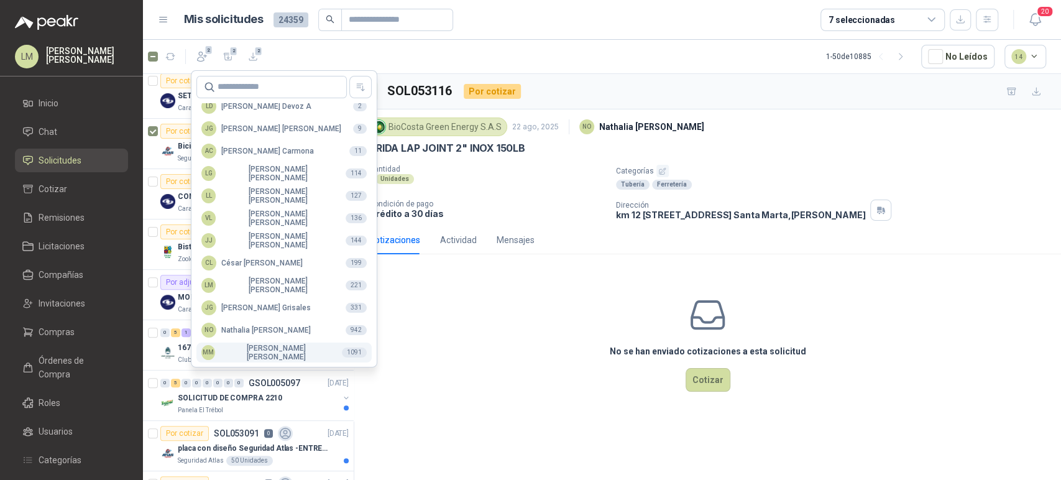
click at [246, 346] on div "MM [PERSON_NAME]" at bounding box center [266, 352] width 131 height 17
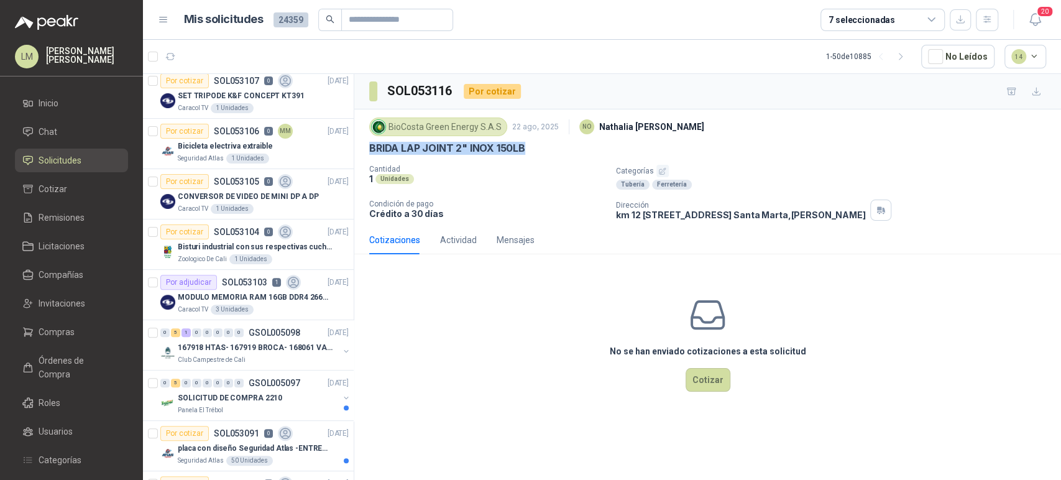
drag, startPoint x: 528, startPoint y: 149, endPoint x: 367, endPoint y: 156, distance: 161.2
click at [367, 156] on div "BioCosta [PERSON_NAME] Energy S.A.S [DATE] NO [PERSON_NAME] LAP JOINT 2" INOX 1…" at bounding box center [707, 167] width 707 height 116
click at [367, 22] on input "text" at bounding box center [392, 19] width 87 height 21
paste input "**********"
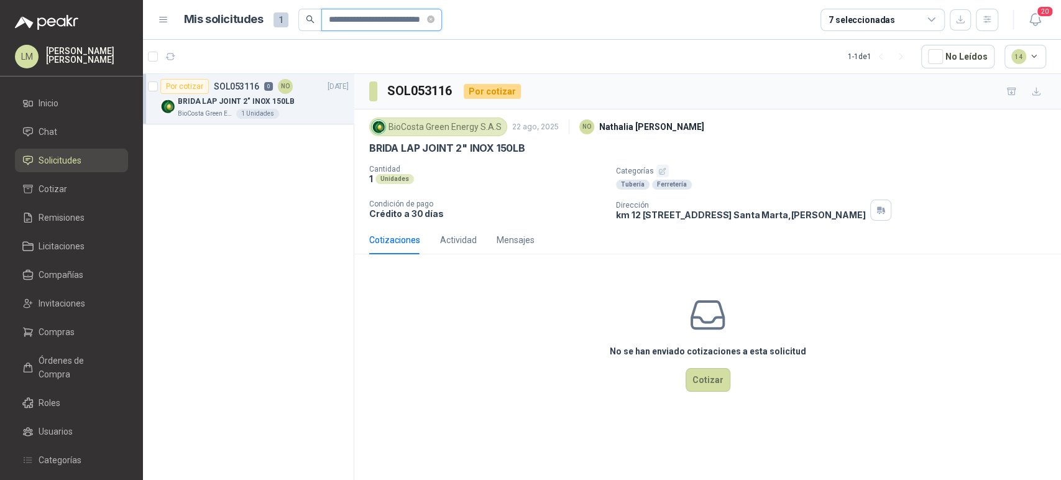
scroll to position [0, 0]
type input "**********"
click at [62, 330] on span "Compras" at bounding box center [57, 332] width 36 height 14
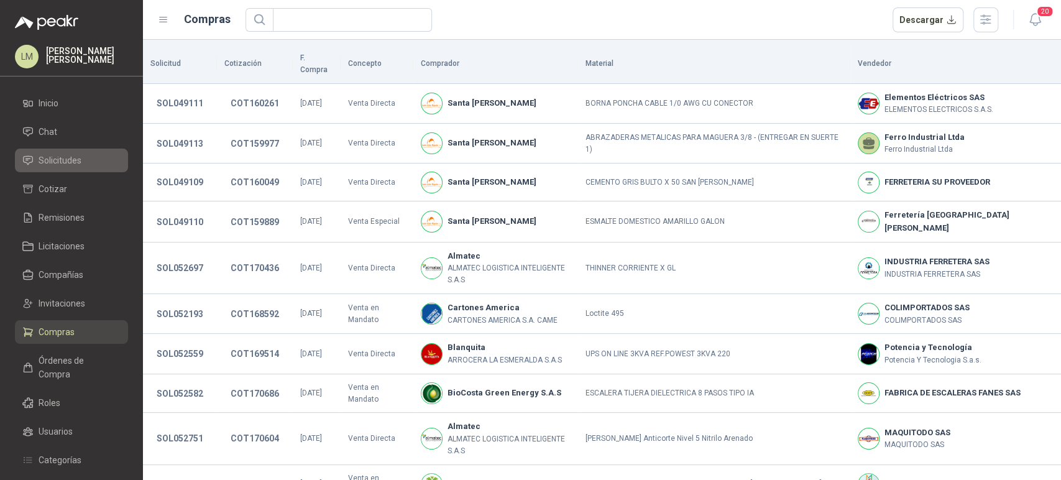
click at [63, 165] on span "Solicitudes" at bounding box center [60, 161] width 43 height 14
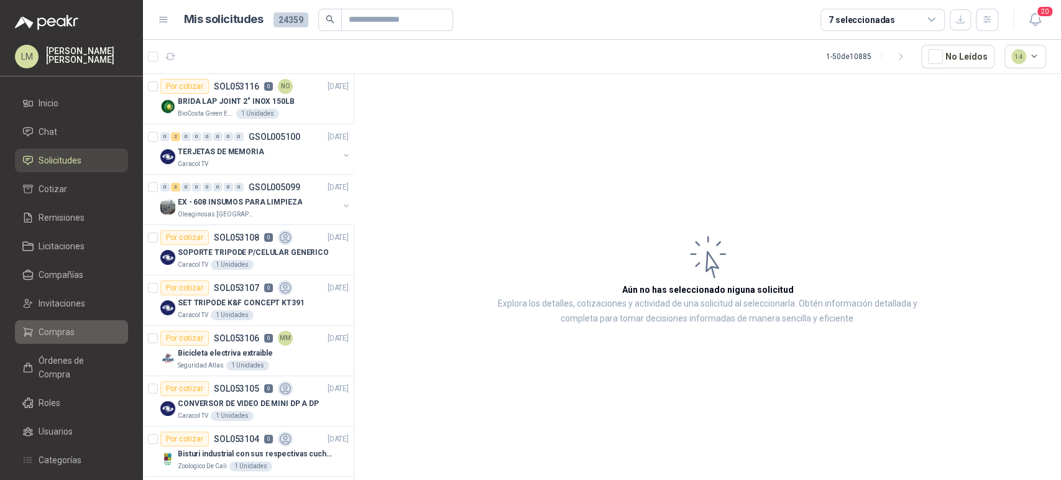
click at [65, 337] on span "Compras" at bounding box center [57, 332] width 36 height 14
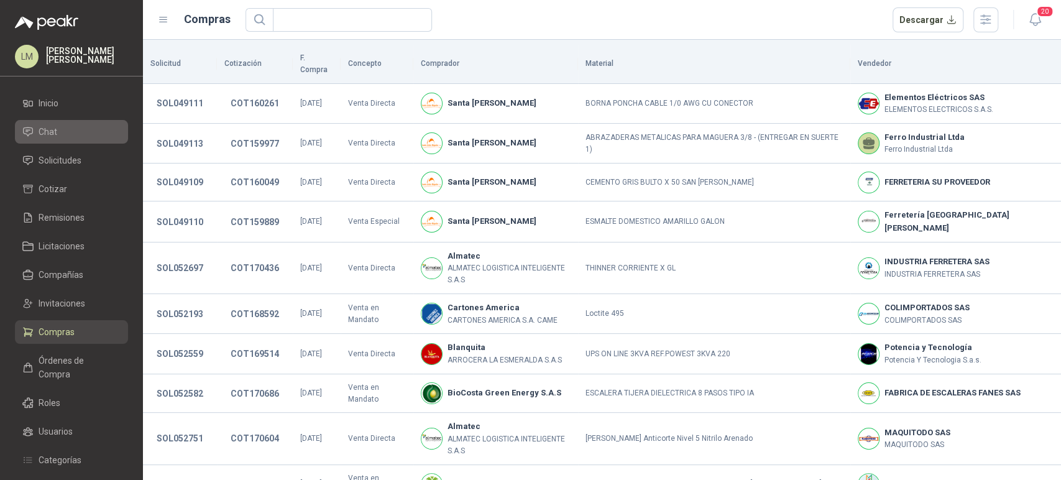
click at [59, 134] on li "Chat" at bounding box center [71, 132] width 98 height 14
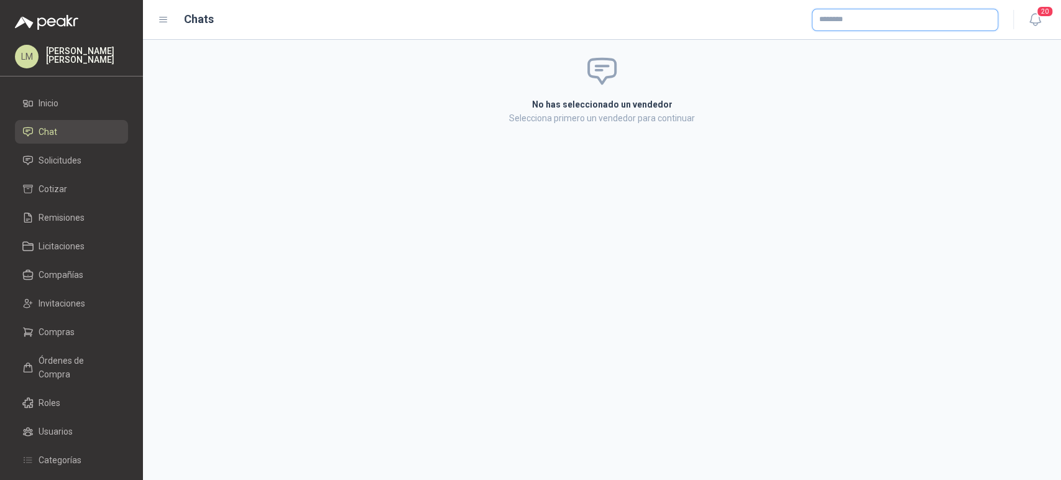
click at [852, 21] on input "text" at bounding box center [905, 19] width 185 height 21
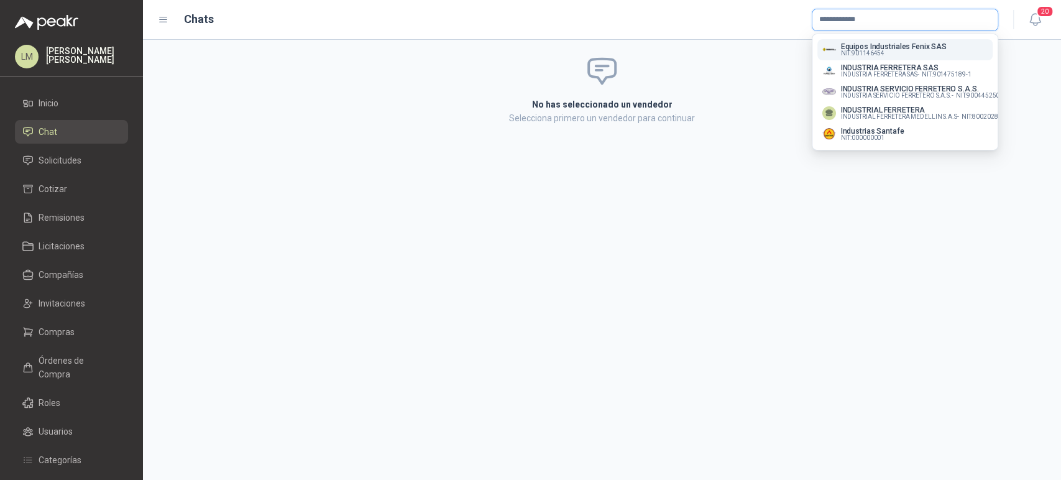
type input "**********"
click at [856, 50] on span "NIT : 901146454" at bounding box center [863, 53] width 44 height 6
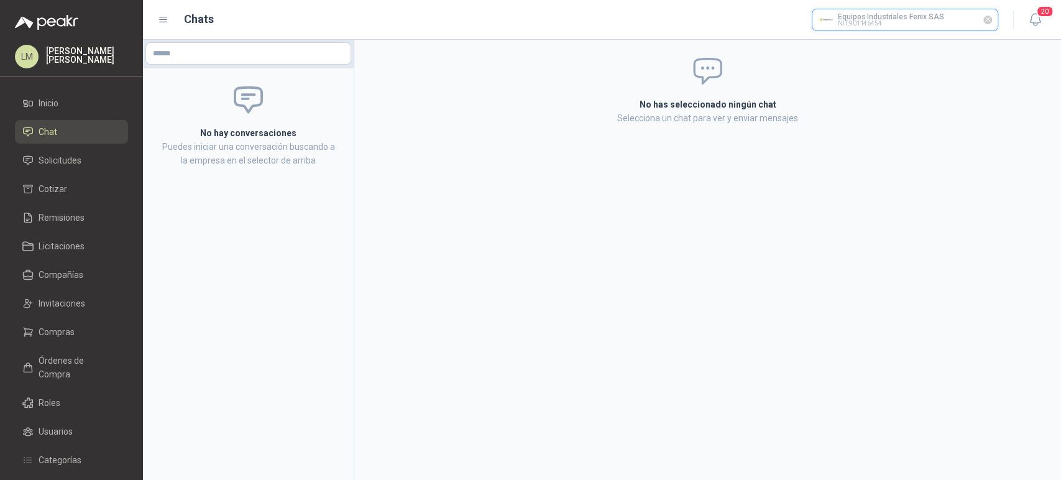
click at [880, 19] on input "text" at bounding box center [905, 19] width 185 height 21
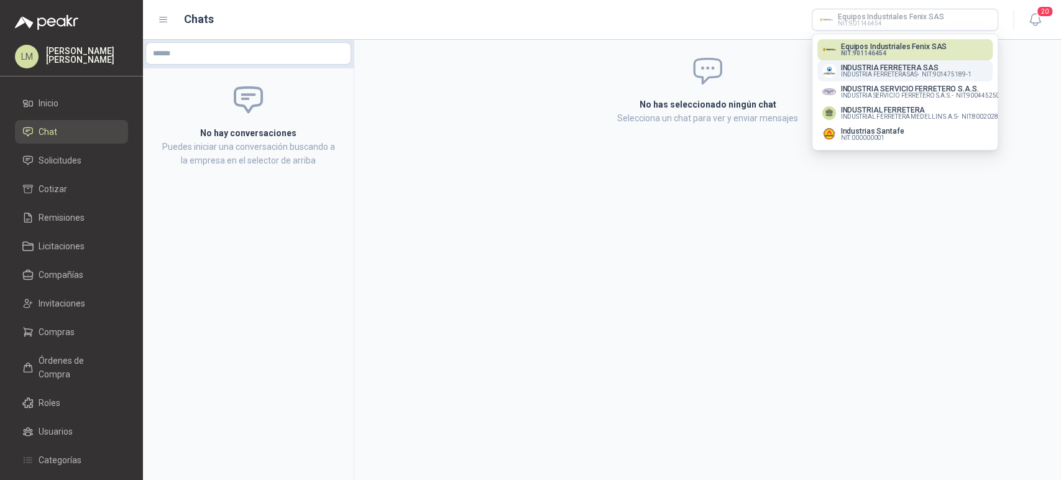
click at [883, 75] on span "INDUSTRIA FERRETERA SAS -" at bounding box center [880, 75] width 78 height 6
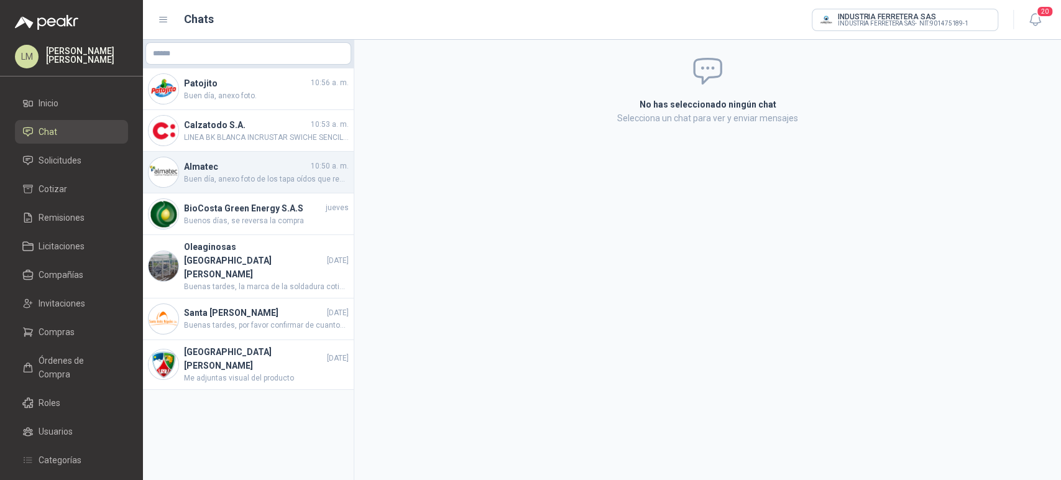
click at [239, 170] on h4 "Almatec" at bounding box center [246, 167] width 124 height 14
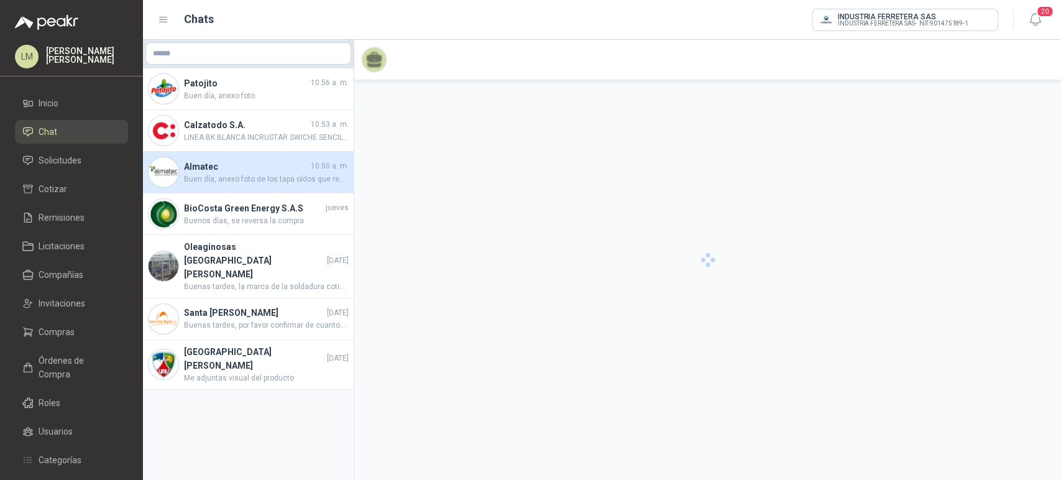
scroll to position [101, 0]
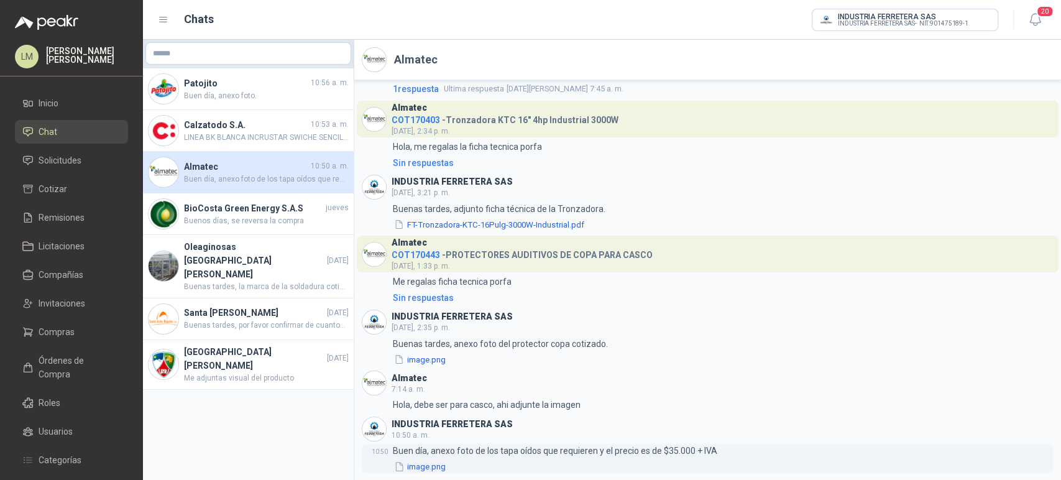
click at [429, 468] on button "image.png" at bounding box center [420, 466] width 54 height 13
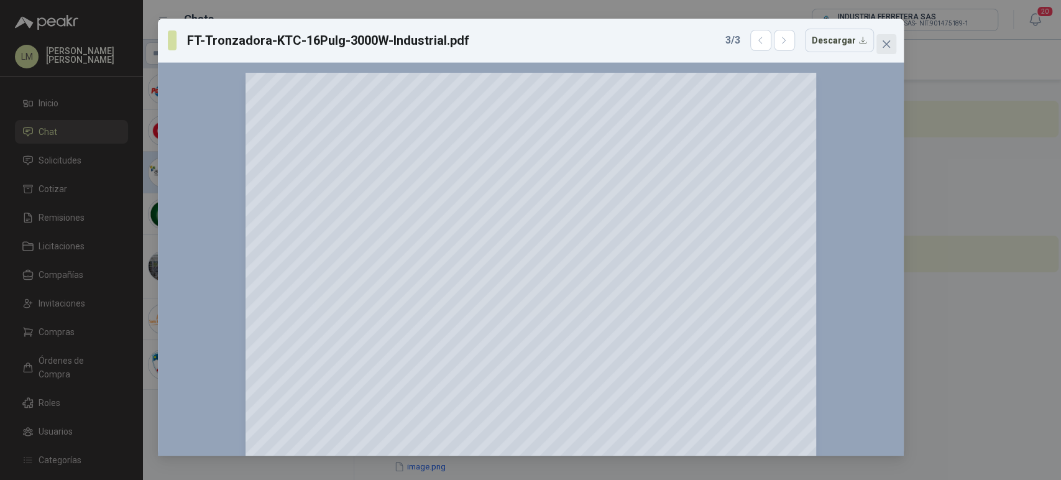
click at [887, 40] on icon "close" at bounding box center [887, 44] width 10 height 10
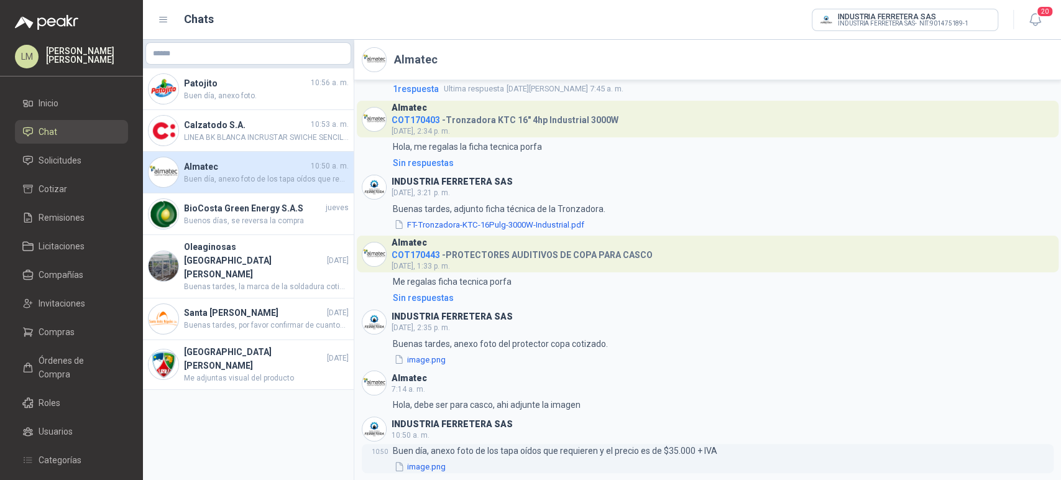
click at [413, 461] on button "image.png" at bounding box center [420, 466] width 54 height 13
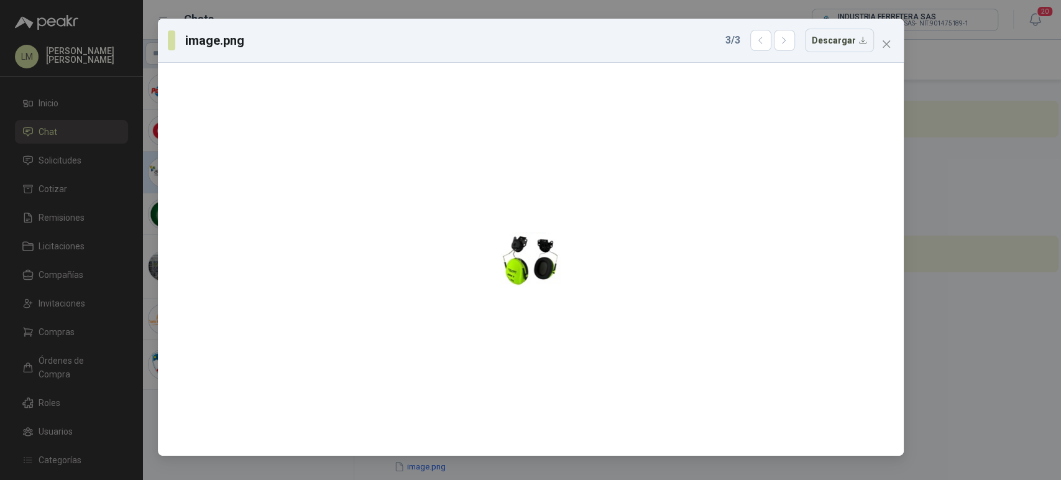
click at [897, 38] on div "image.png 3 / 3 Descargar" at bounding box center [531, 41] width 746 height 44
click at [885, 47] on icon "close" at bounding box center [887, 44] width 10 height 10
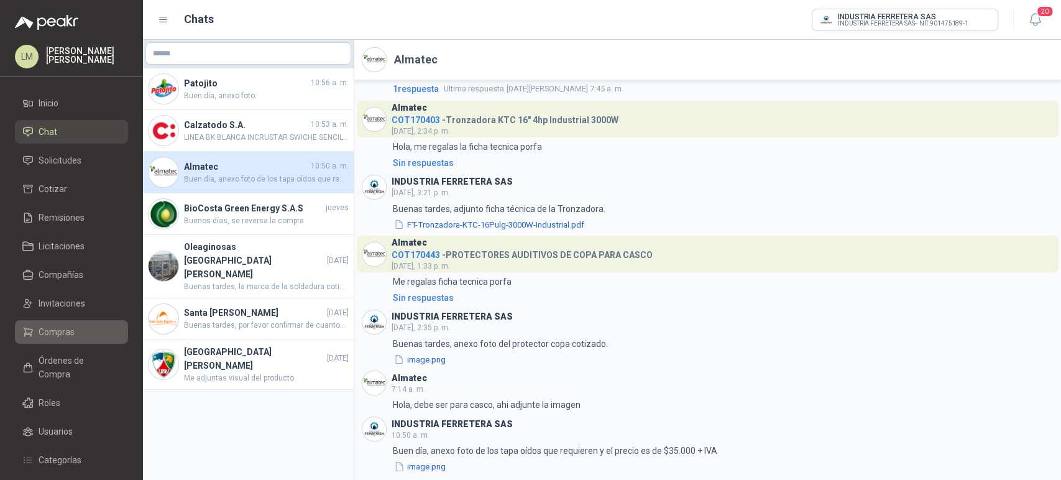
click at [63, 336] on span "Compras" at bounding box center [57, 332] width 36 height 14
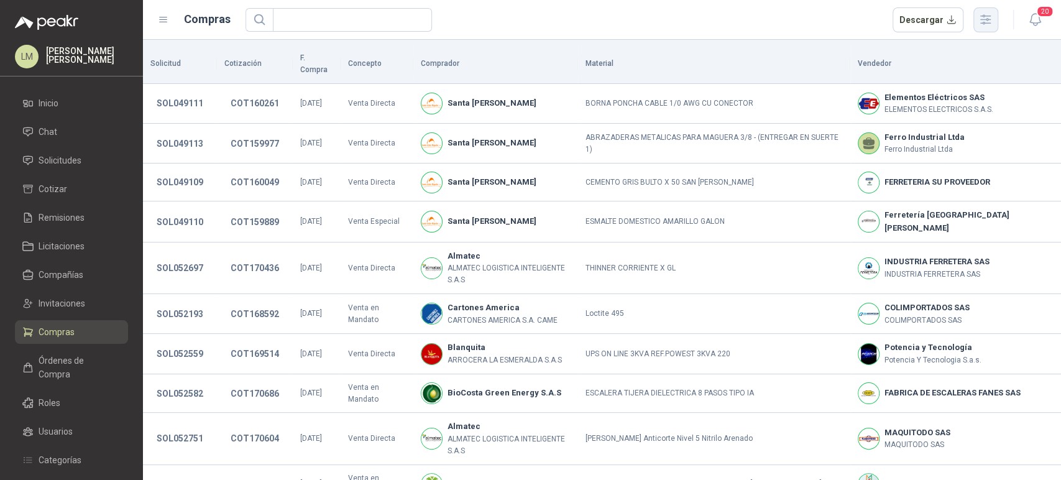
click at [990, 18] on icon "button" at bounding box center [986, 19] width 14 height 14
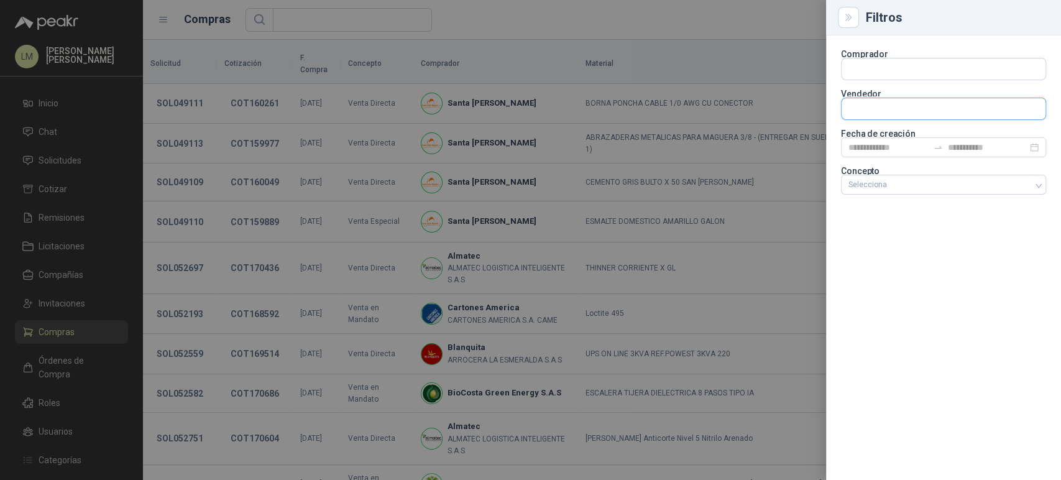
click at [865, 108] on input "text" at bounding box center [944, 108] width 204 height 21
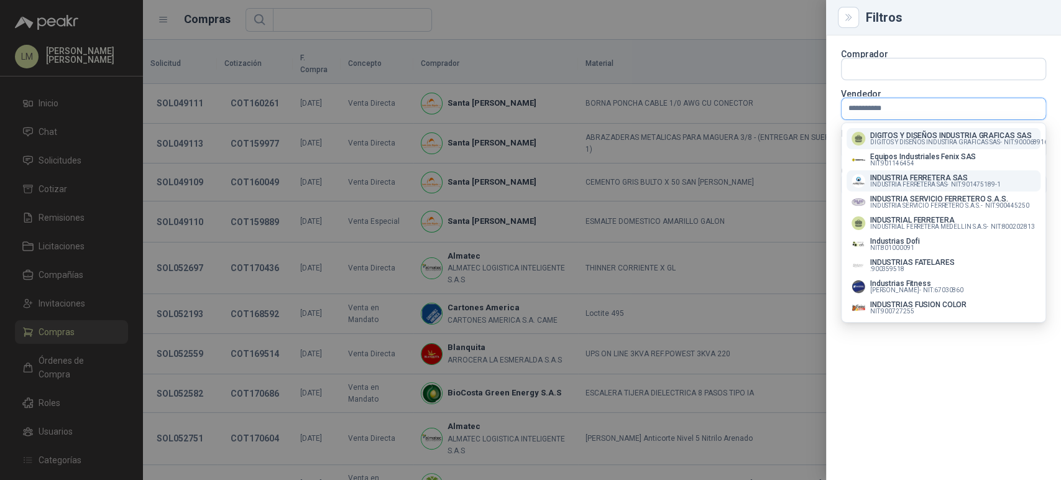
type input "**********"
click at [909, 171] on button "INDUSTRIA FERRETERA SAS INDUSTRIA FERRETERA SAS - NIT : 901475189-1" at bounding box center [944, 180] width 194 height 21
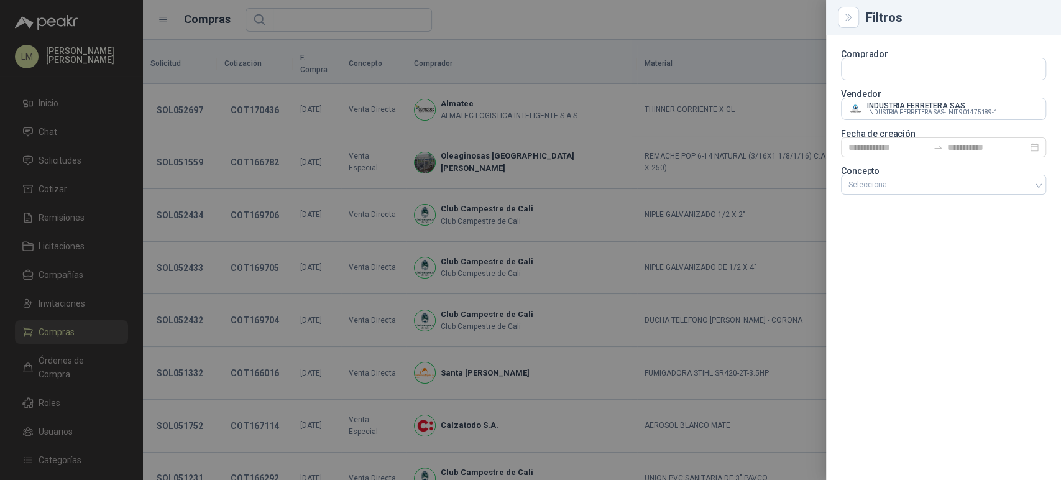
click at [496, 53] on div at bounding box center [530, 240] width 1061 height 480
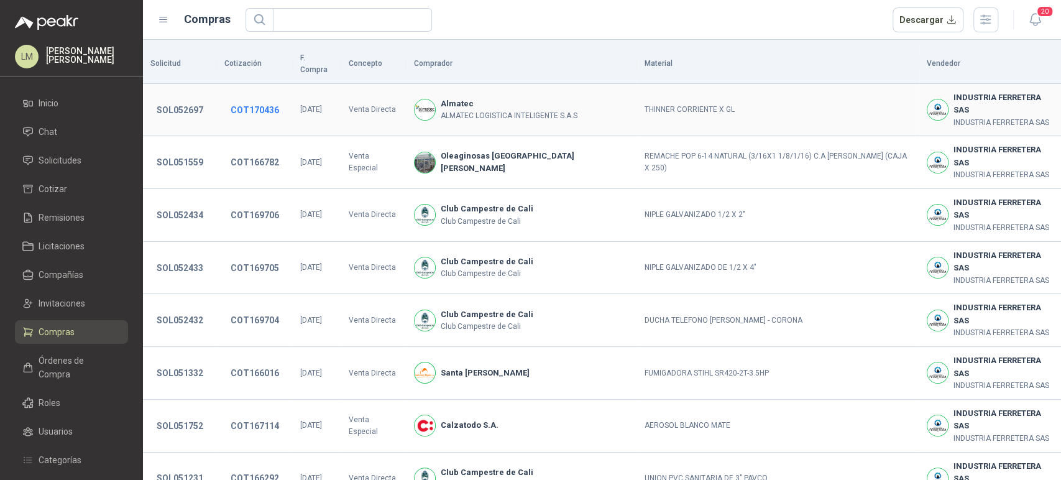
click at [255, 99] on button "COT170436" at bounding box center [254, 110] width 61 height 22
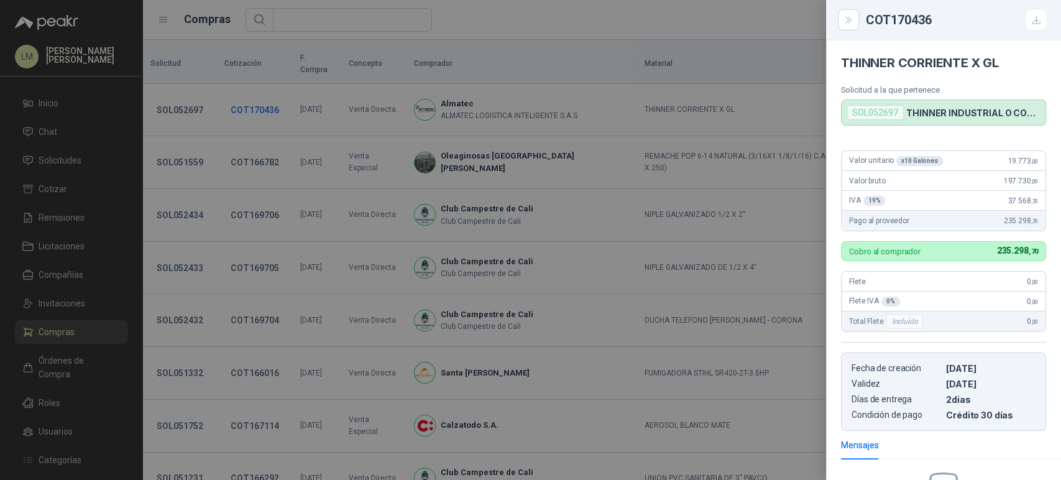
click at [255, 97] on div at bounding box center [530, 240] width 1061 height 480
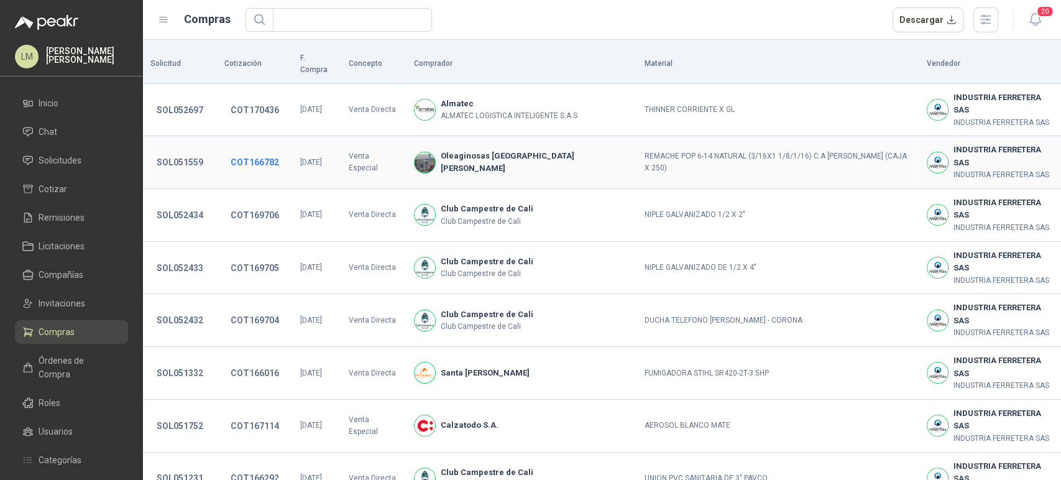
click at [258, 151] on button "COT166782" at bounding box center [254, 162] width 61 height 22
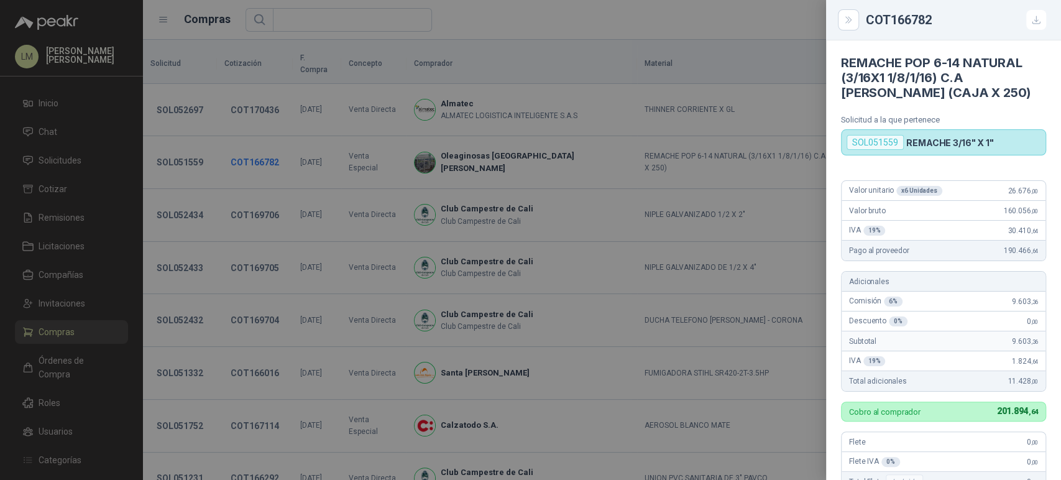
click at [258, 129] on div at bounding box center [530, 240] width 1061 height 480
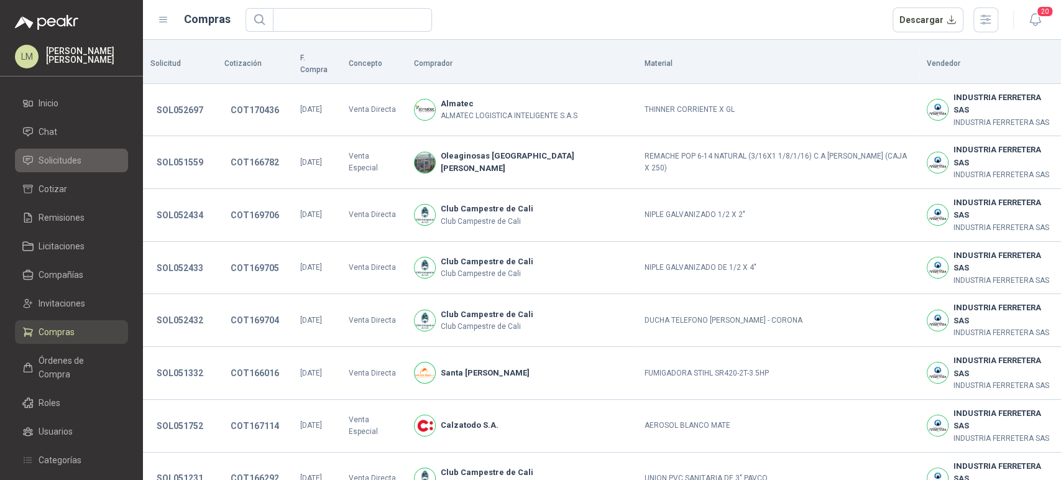
click at [66, 152] on link "Solicitudes" at bounding box center [71, 161] width 113 height 24
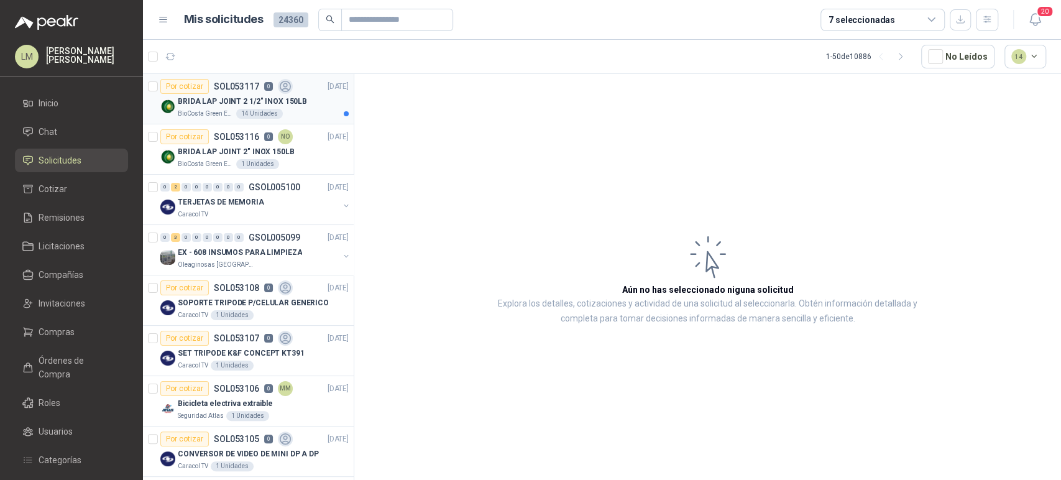
click at [196, 96] on p "BRIDA LAP JOINT 2 1/2" INOX 150LB" at bounding box center [242, 102] width 129 height 12
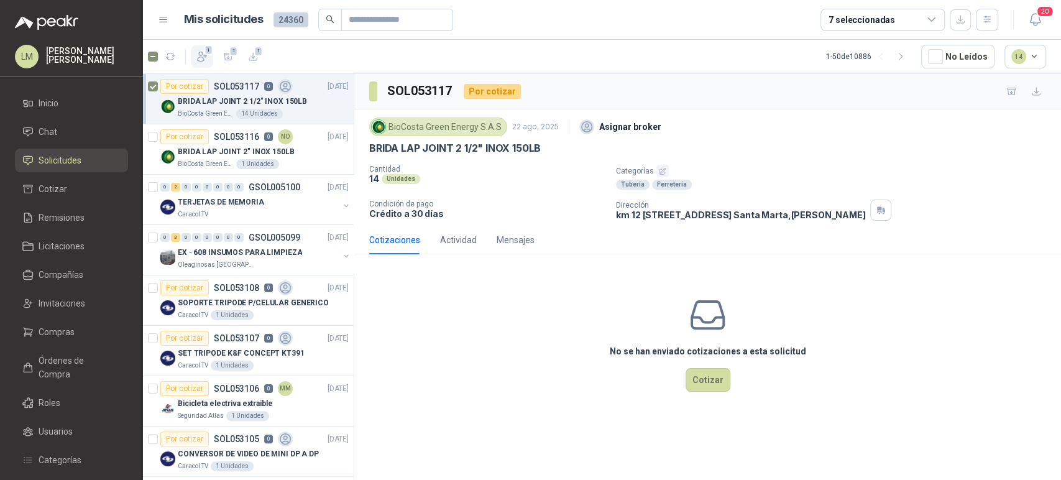
click at [206, 56] on icon "button" at bounding box center [202, 56] width 12 height 12
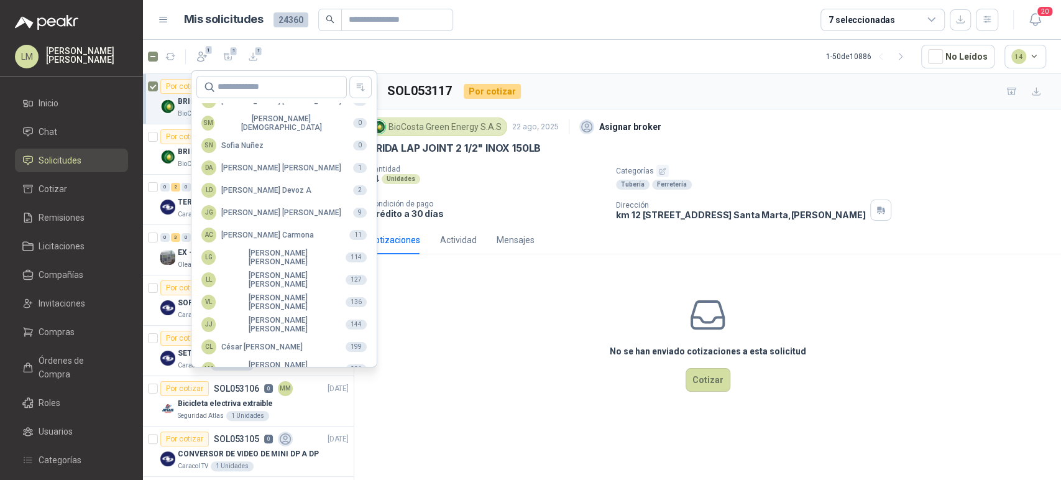
scroll to position [303, 0]
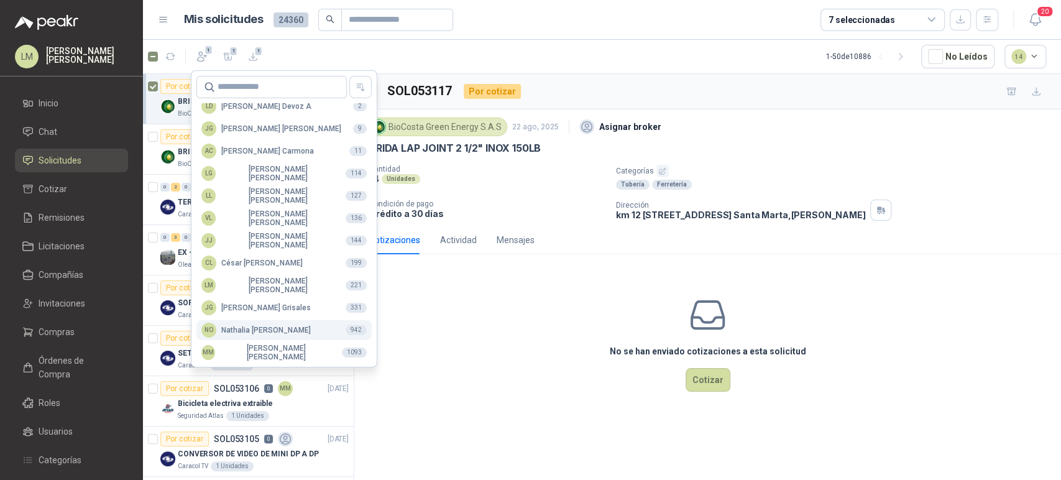
click at [264, 338] on button "NO [PERSON_NAME] 942" at bounding box center [283, 330] width 175 height 20
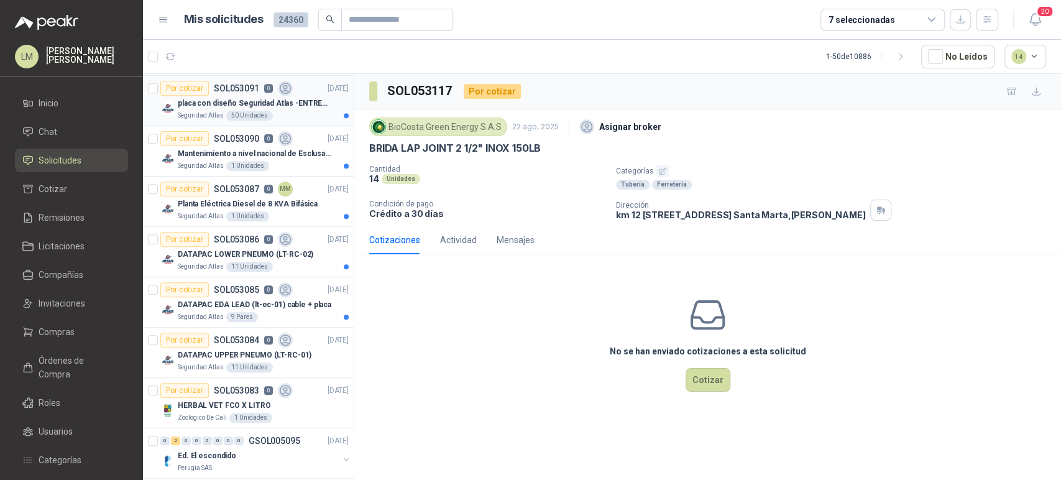
scroll to position [691, 0]
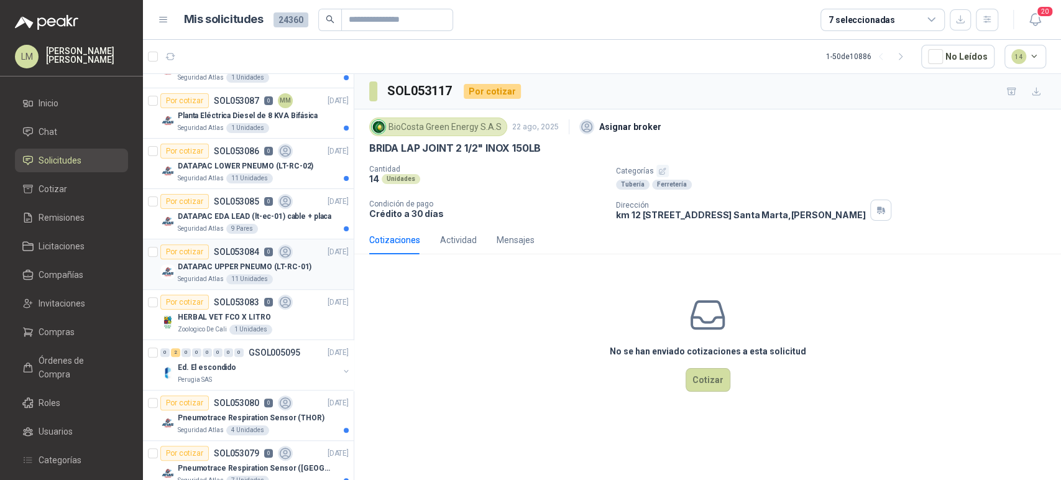
click at [239, 259] on div "DATAPAC UPPER PNEUMO (LT-RC-01)" at bounding box center [263, 266] width 171 height 15
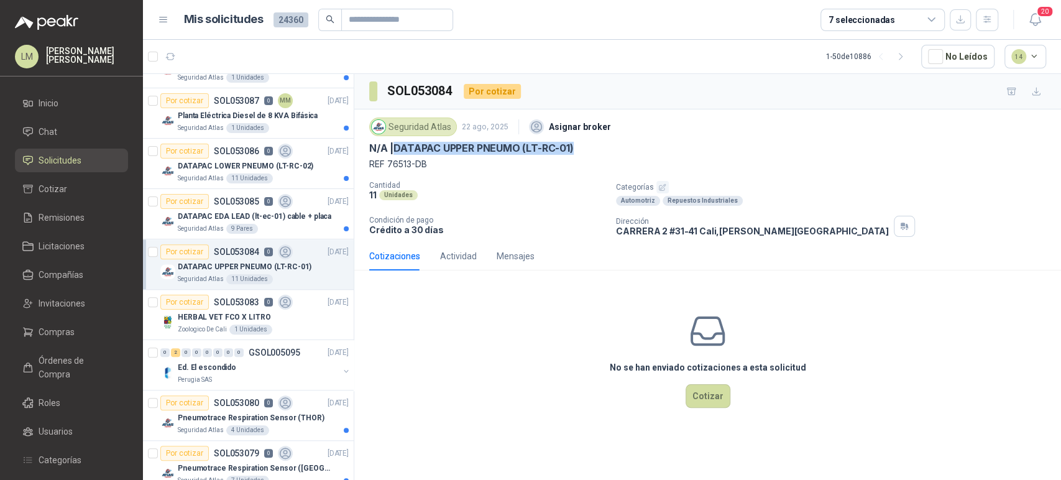
drag, startPoint x: 398, startPoint y: 147, endPoint x: 624, endPoint y: 150, distance: 226.3
click at [624, 150] on div "N/A | DATAPAC UPPER PNEUMO (LT-RC-01)" at bounding box center [707, 148] width 677 height 13
click at [233, 163] on p "DATAPAC LOWER PNEUMO (LT-RC-02)" at bounding box center [246, 166] width 136 height 12
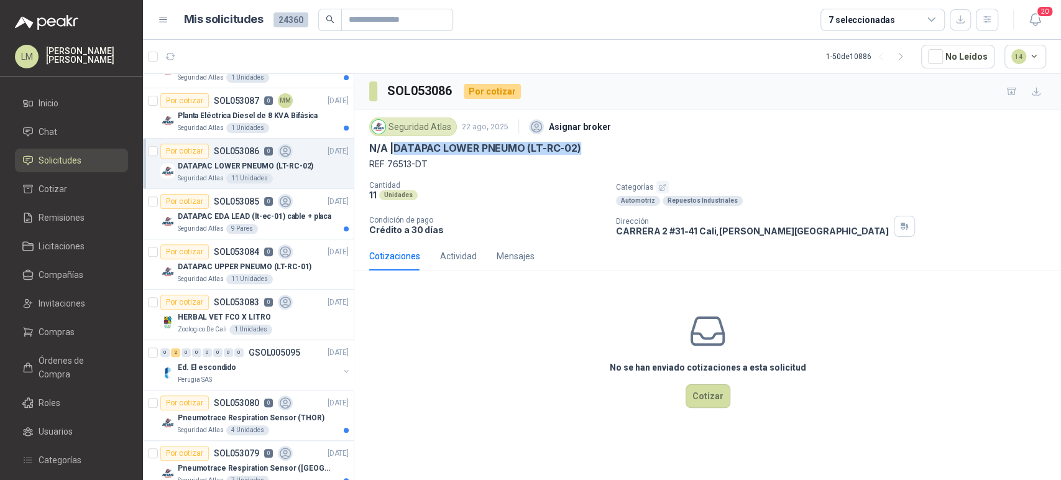
drag, startPoint x: 393, startPoint y: 146, endPoint x: 583, endPoint y: 146, distance: 190.3
click at [583, 146] on div "N/A | DATAPAC LOWER PNEUMO (LT-RC-02)" at bounding box center [707, 148] width 677 height 13
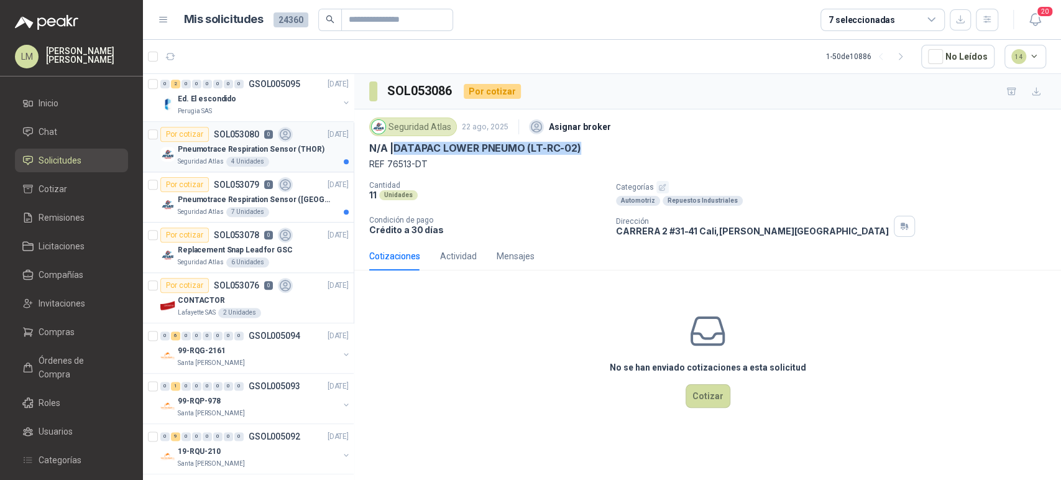
scroll to position [967, 0]
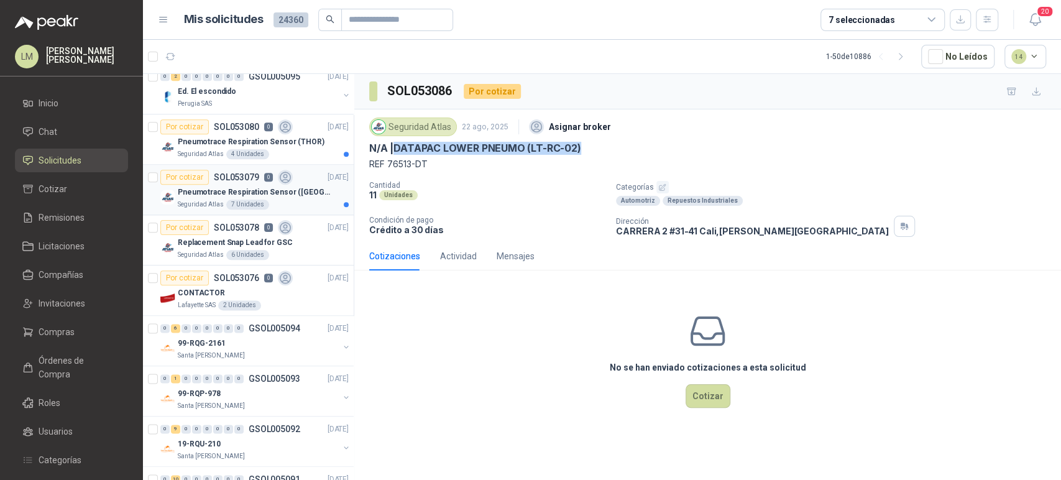
click at [255, 188] on p "Pneumotrace Respiration Sensor ([GEOGRAPHIC_DATA])" at bounding box center [255, 193] width 155 height 12
drag, startPoint x: 583, startPoint y: 142, endPoint x: 398, endPoint y: 148, distance: 185.4
click at [398, 148] on div "N/A | Pneumotrace Respiration Sensor ([GEOGRAPHIC_DATA])" at bounding box center [707, 148] width 677 height 13
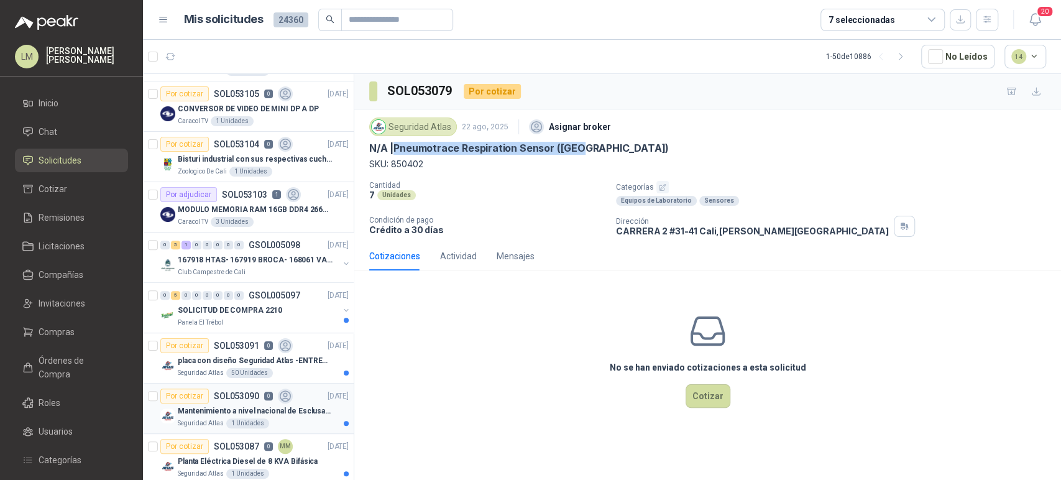
scroll to position [207, 0]
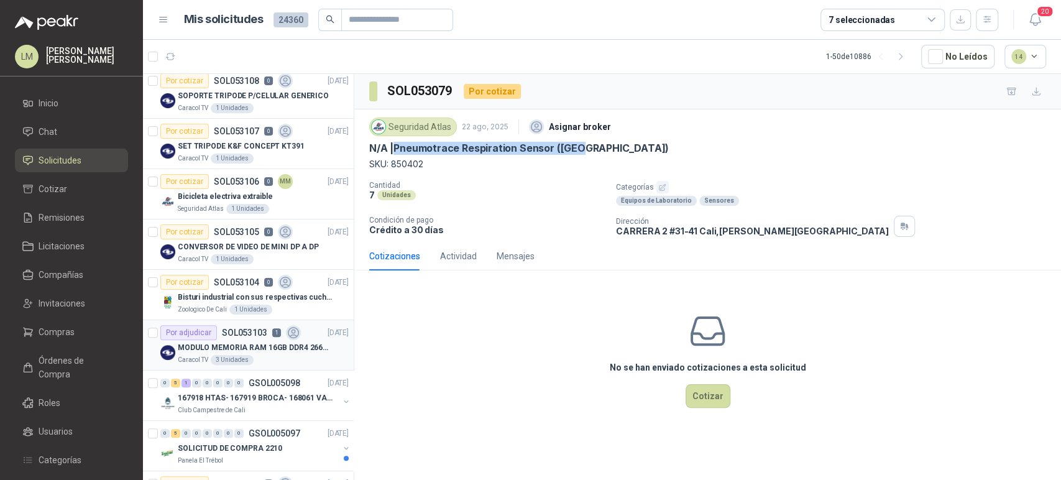
click at [238, 357] on div "3 Unidades" at bounding box center [232, 360] width 43 height 10
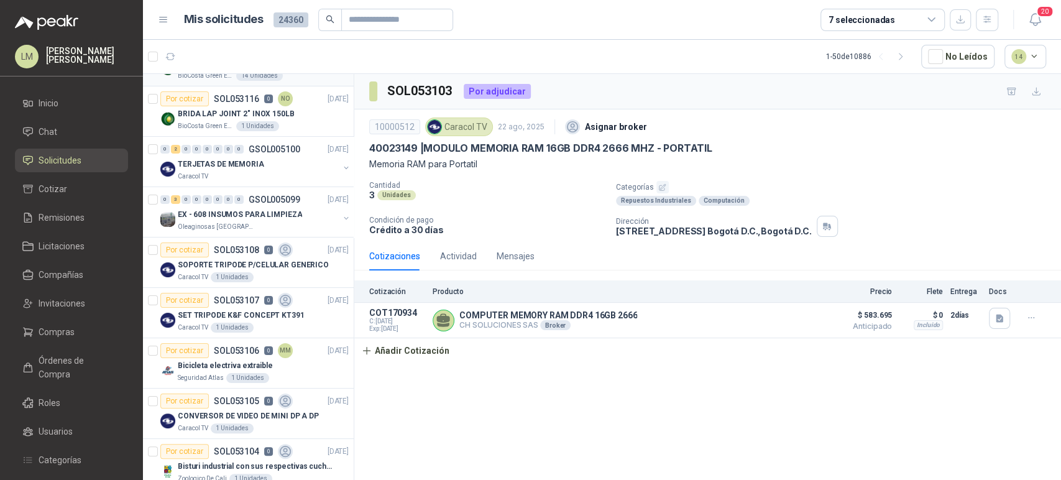
scroll to position [69, 0]
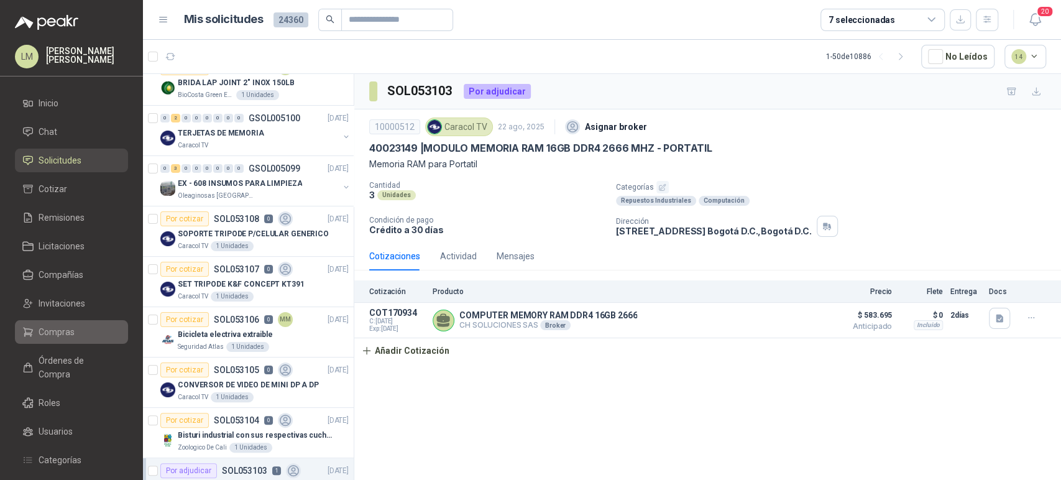
click at [56, 332] on span "Compras" at bounding box center [57, 332] width 36 height 14
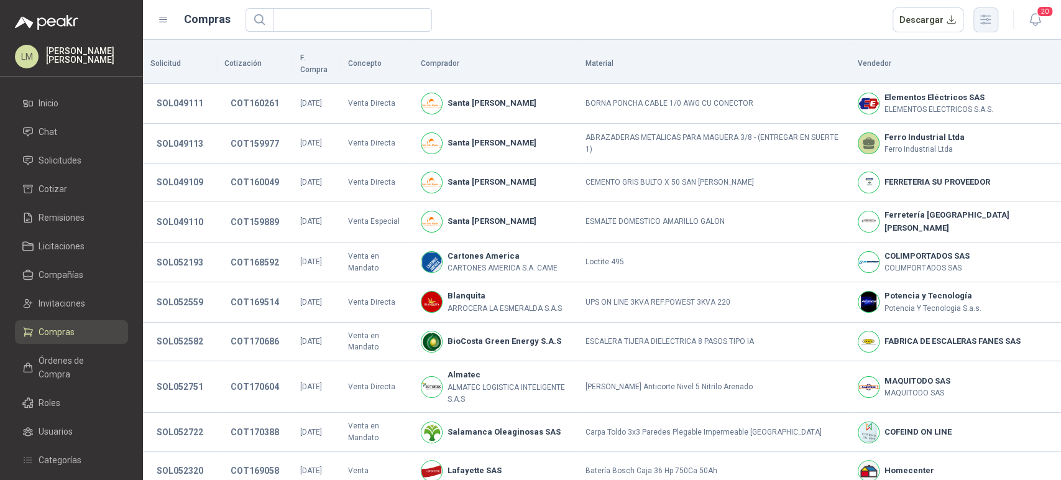
click at [990, 16] on icon "button" at bounding box center [986, 19] width 10 height 9
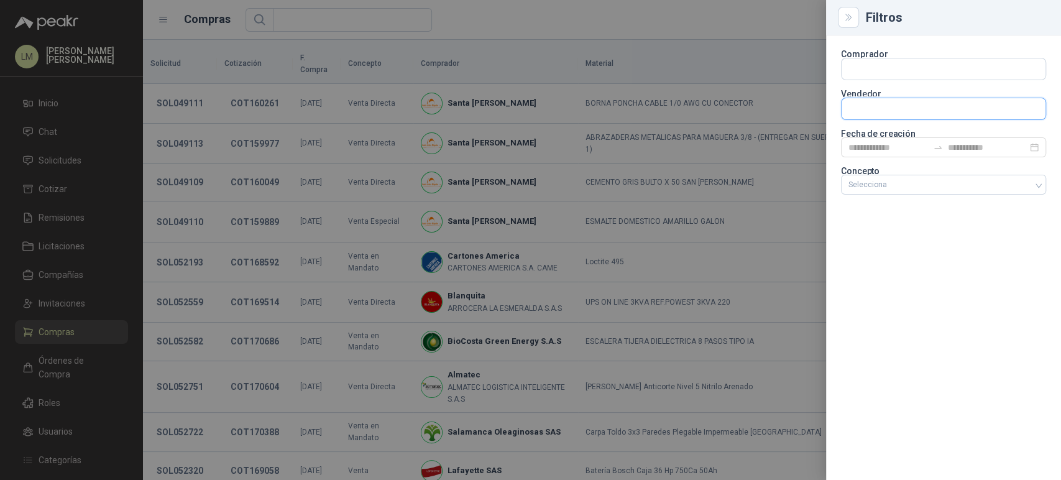
click at [871, 80] on input "text" at bounding box center [944, 68] width 204 height 21
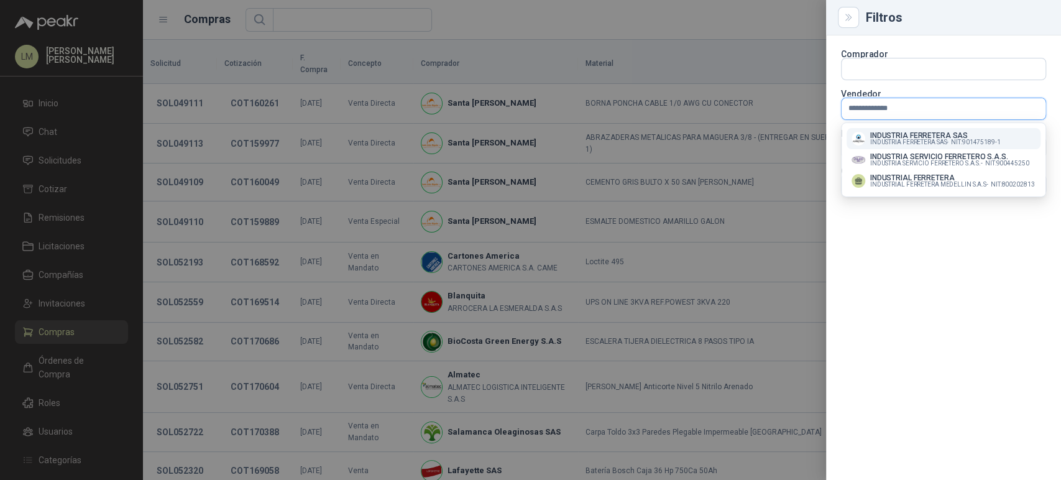
type input "**********"
click at [880, 136] on p "INDUSTRIA FERRETERA SAS" at bounding box center [935, 135] width 131 height 7
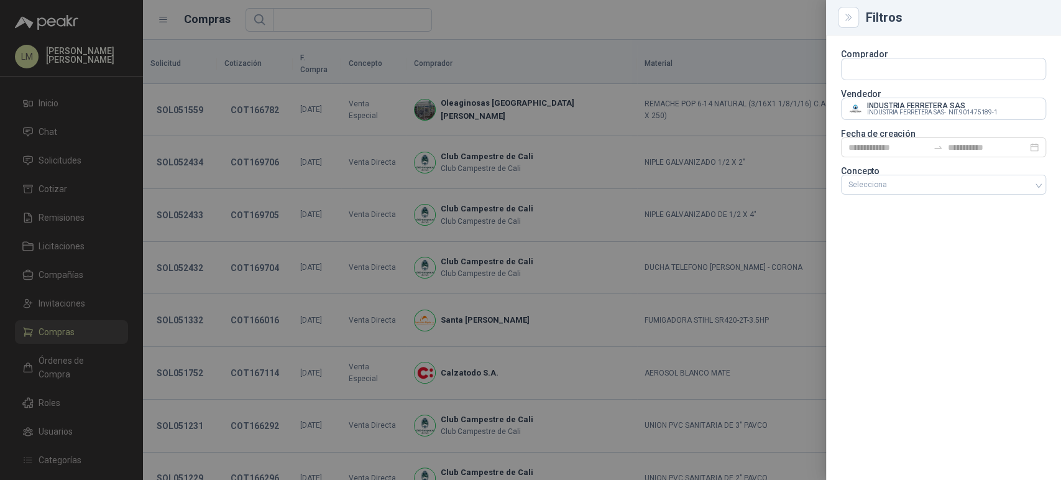
click at [545, 45] on div at bounding box center [530, 240] width 1061 height 480
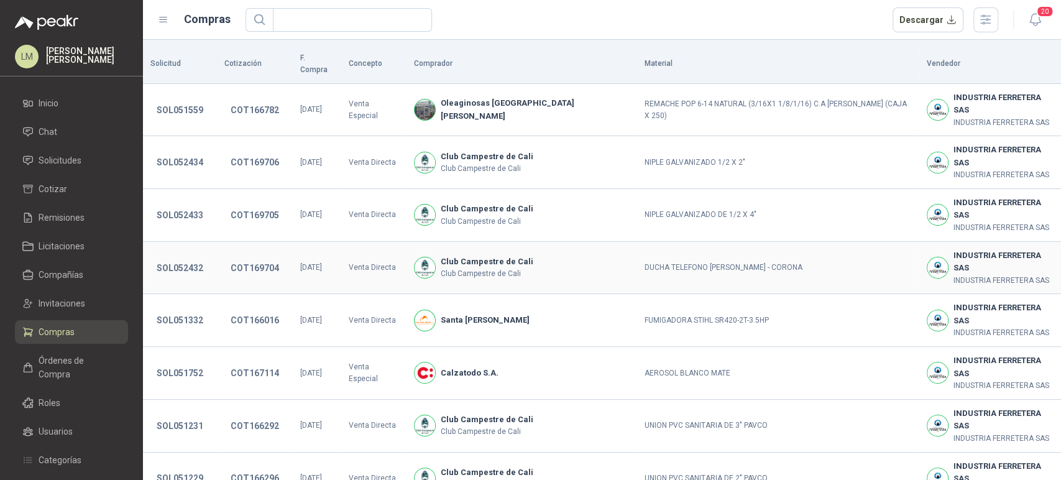
scroll to position [232, 0]
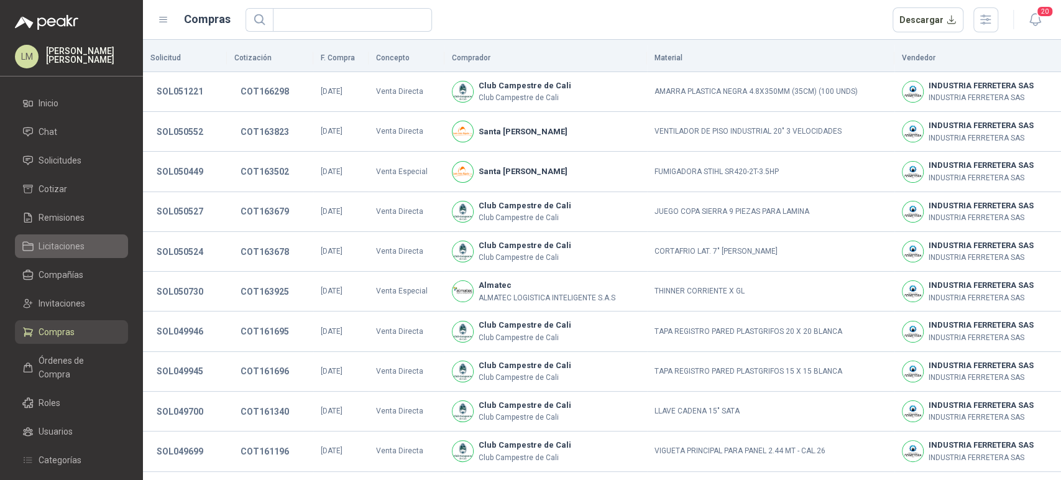
click at [48, 249] on span "Licitaciones" at bounding box center [62, 246] width 46 height 14
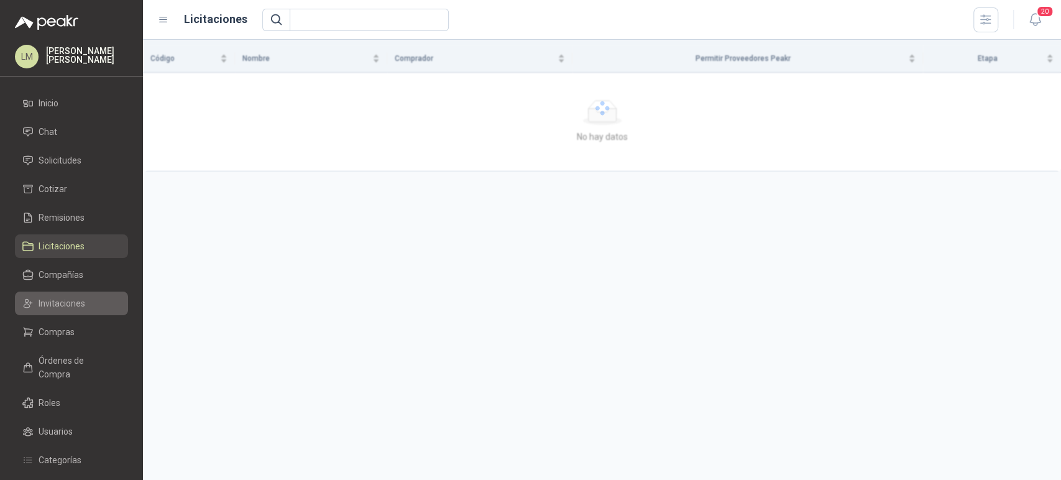
click at [56, 297] on span "Invitaciones" at bounding box center [62, 304] width 47 height 14
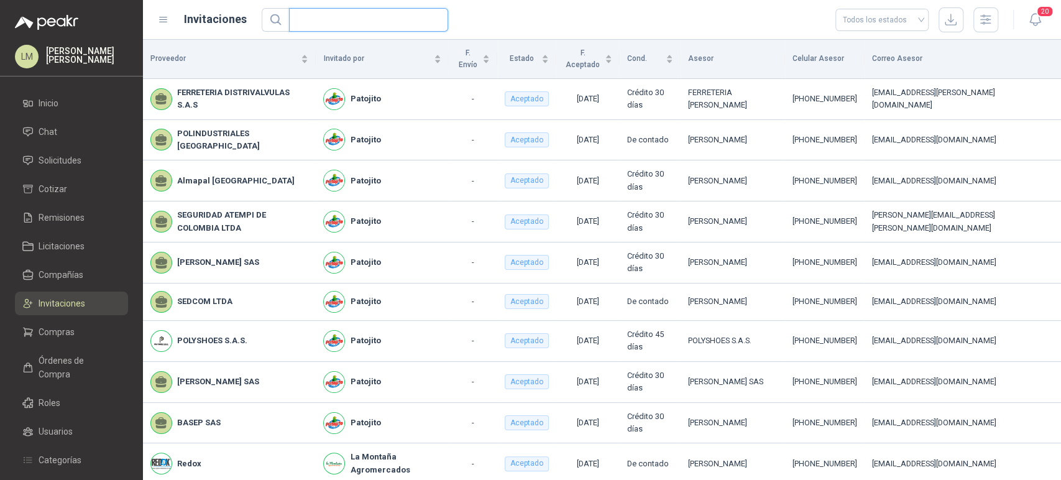
click at [334, 14] on input "text" at bounding box center [364, 20] width 134 height 22
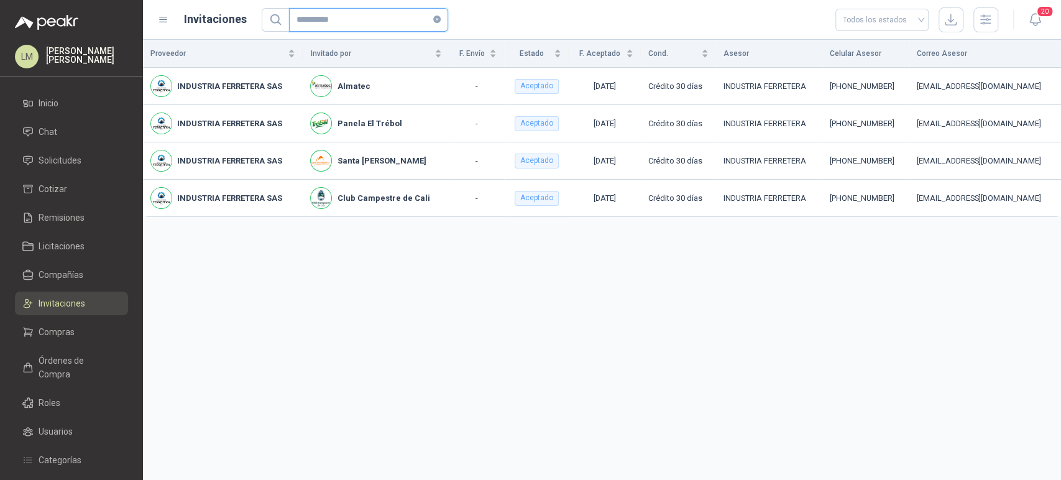
drag, startPoint x: 345, startPoint y: 22, endPoint x: 267, endPoint y: 29, distance: 78.0
click at [269, 29] on span "**********" at bounding box center [355, 20] width 187 height 24
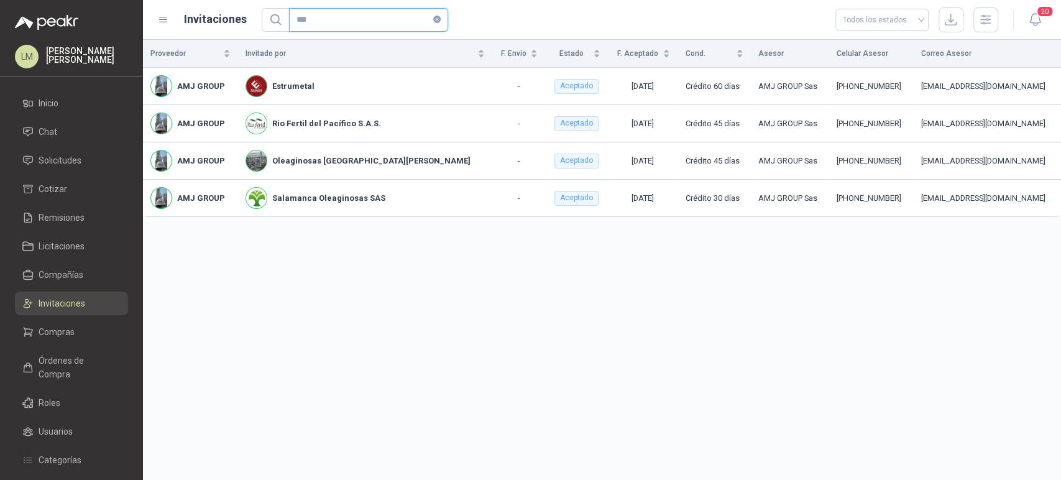
type input "***"
click at [52, 163] on span "Solicitudes" at bounding box center [60, 161] width 43 height 14
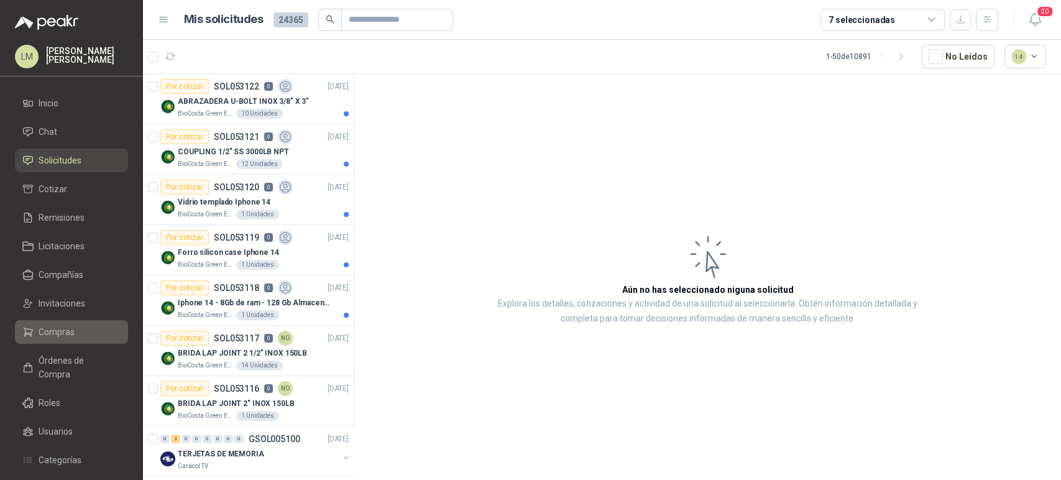
click at [52, 325] on span "Compras" at bounding box center [57, 332] width 36 height 14
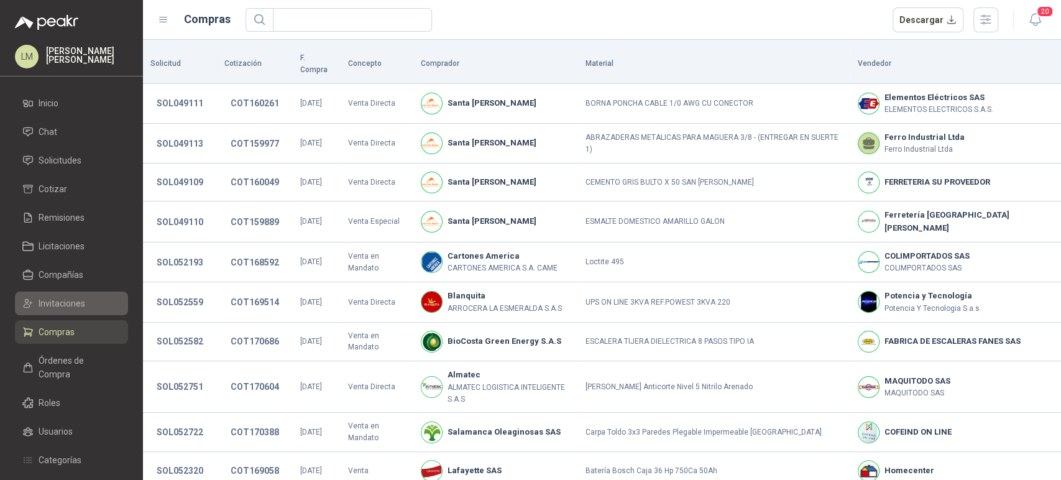
click at [58, 309] on span "Invitaciones" at bounding box center [62, 304] width 47 height 14
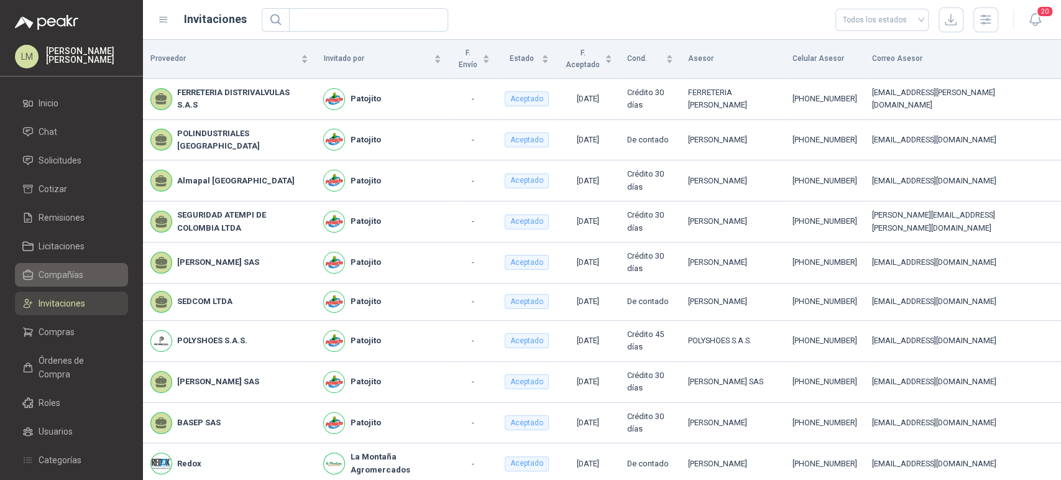
click at [55, 269] on span "Compañías" at bounding box center [61, 275] width 45 height 14
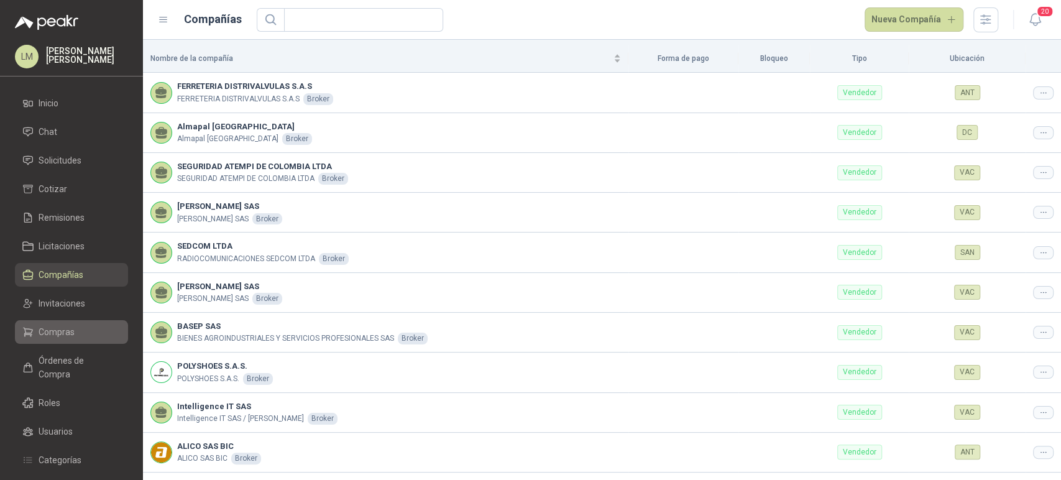
click at [48, 328] on span "Compras" at bounding box center [57, 332] width 36 height 14
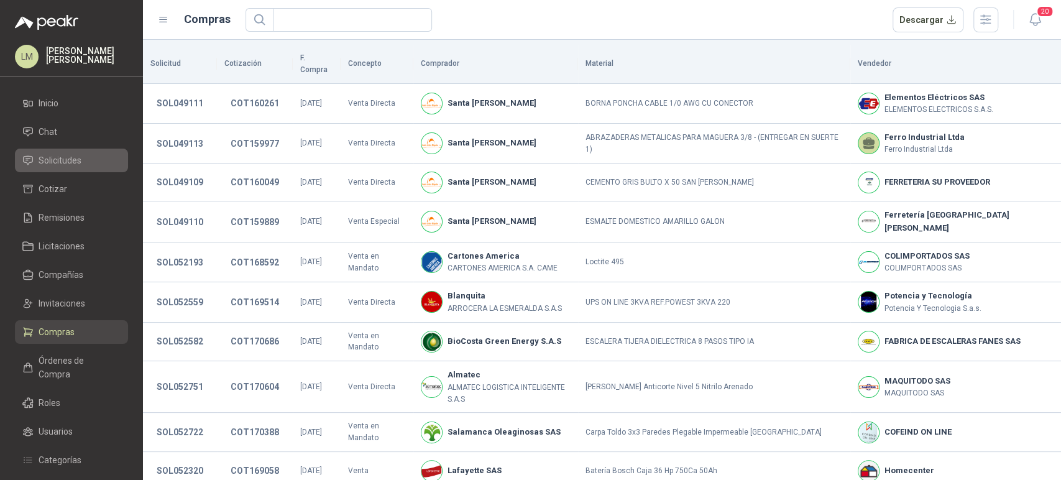
click at [63, 163] on span "Solicitudes" at bounding box center [60, 161] width 43 height 14
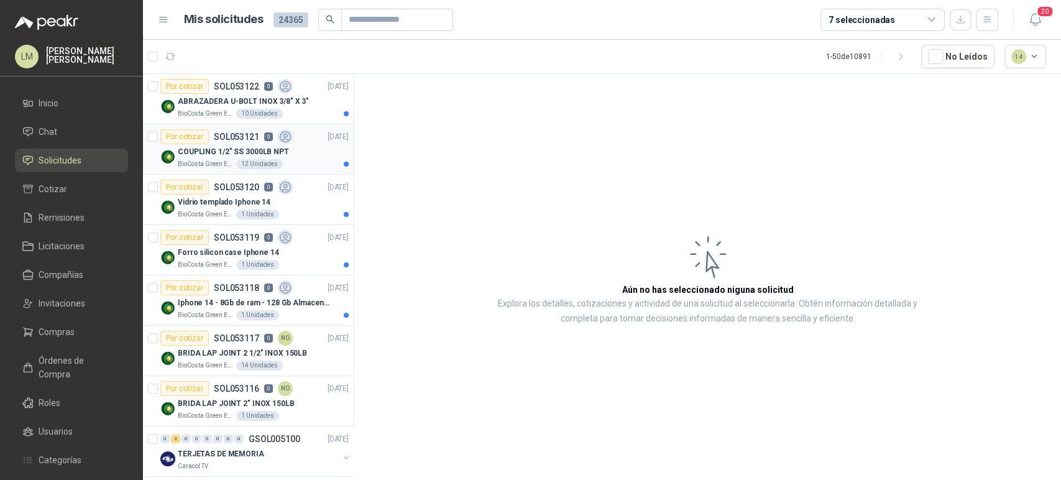
click at [183, 150] on p "COUPLING 1/2" SS 3000LB NPT" at bounding box center [233, 152] width 111 height 12
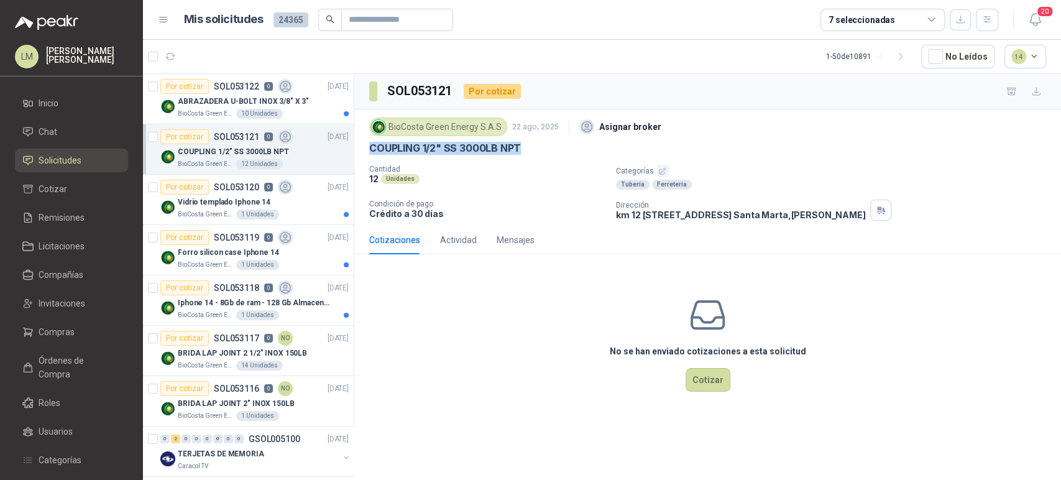
drag, startPoint x: 371, startPoint y: 147, endPoint x: 522, endPoint y: 144, distance: 151.1
click at [522, 144] on div "COUPLING 1/2" SS 3000LB NPT" at bounding box center [707, 148] width 677 height 13
click at [210, 80] on div "Por cotizar SOL053122 0" at bounding box center [226, 86] width 132 height 15
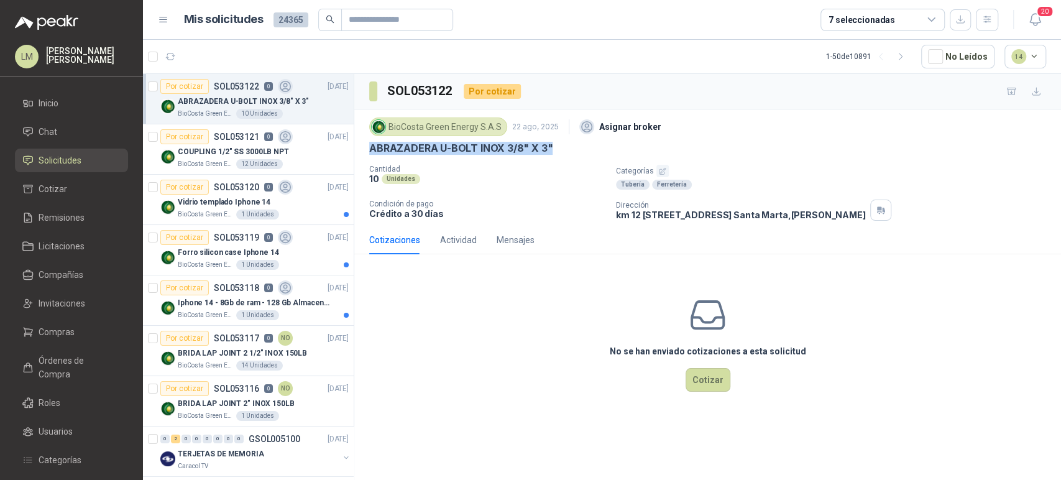
drag, startPoint x: 368, startPoint y: 149, endPoint x: 557, endPoint y: 150, distance: 189.0
click at [557, 150] on div "BioCosta [PERSON_NAME] Energy S.A.S [DATE] Asignar broker ABRAZADERA U-BOLT INO…" at bounding box center [707, 167] width 707 height 116
click at [198, 63] on button "3" at bounding box center [202, 56] width 22 height 22
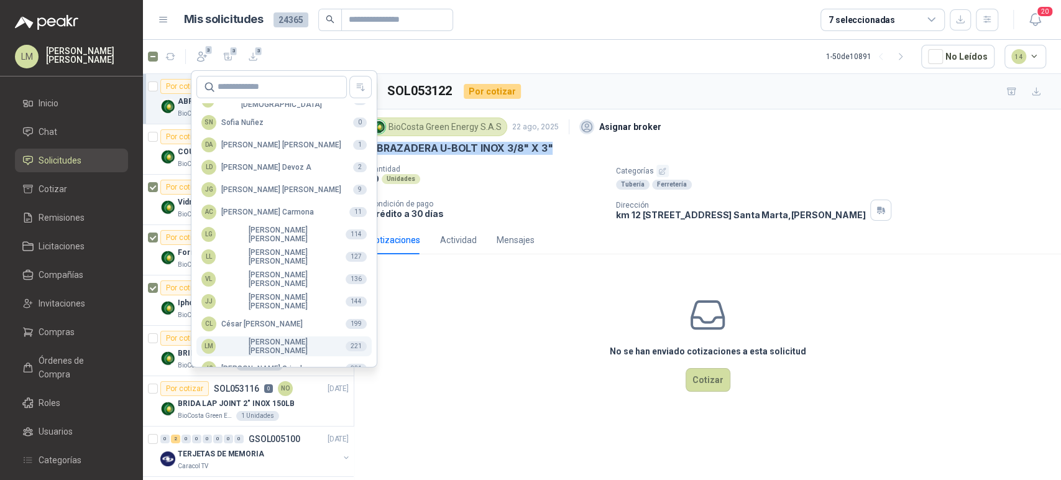
scroll to position [303, 0]
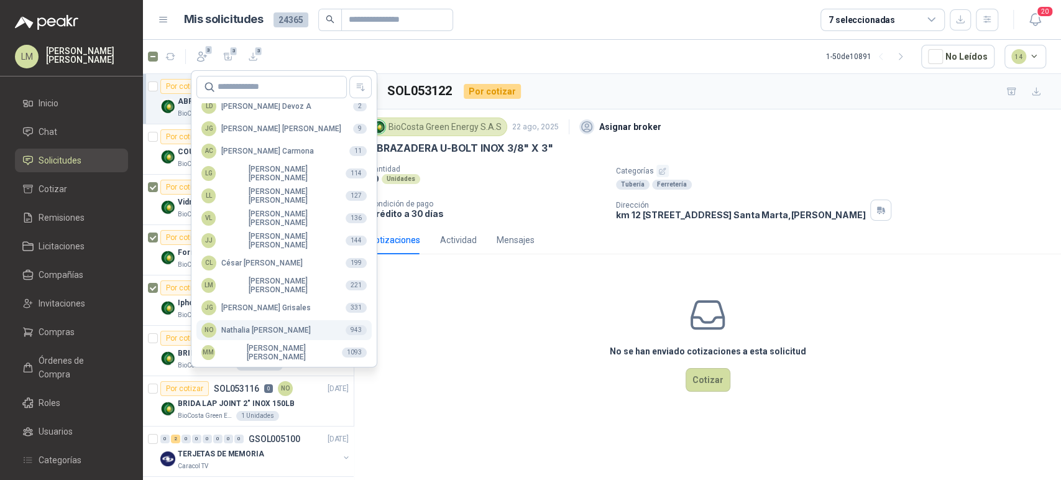
click at [224, 331] on div "NO [PERSON_NAME]" at bounding box center [255, 330] width 109 height 15
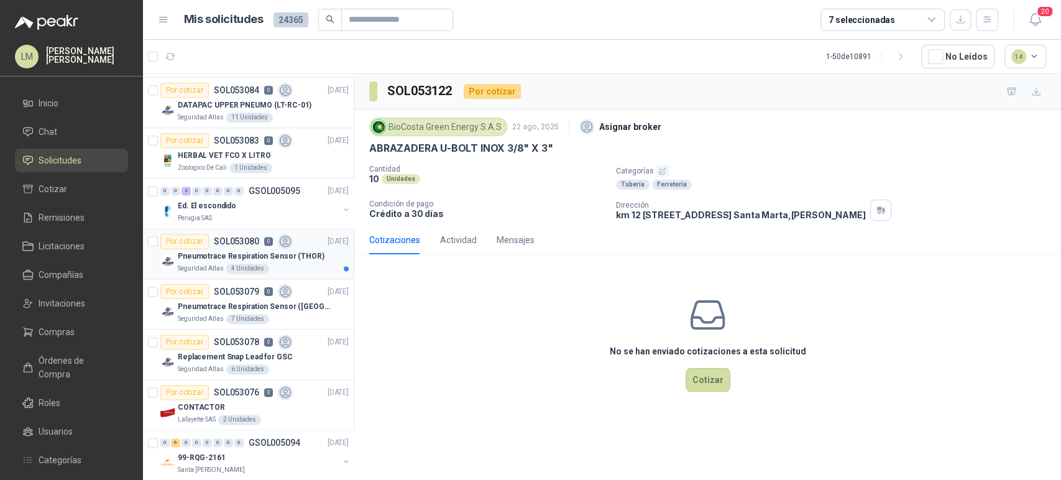
scroll to position [1105, 0]
click at [341, 204] on button "button" at bounding box center [346, 209] width 10 height 10
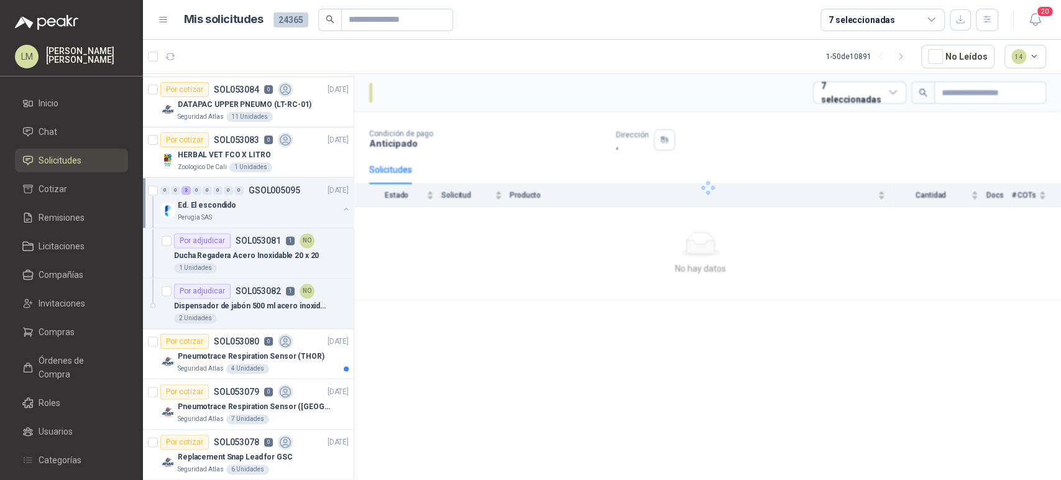
click at [250, 263] on div "1 Unidades" at bounding box center [261, 268] width 175 height 10
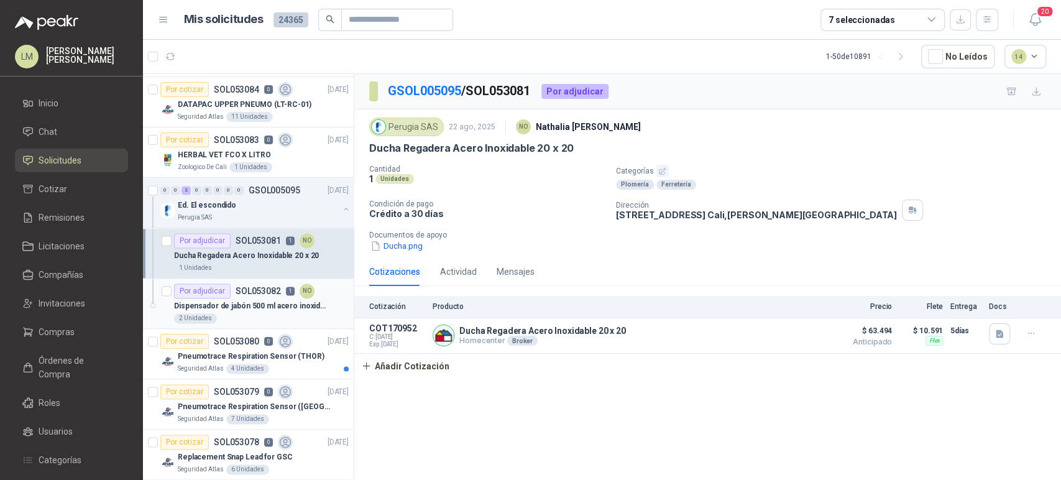
click at [244, 303] on p "Dispensador de jabón 500 ml acero inoxidable" at bounding box center [251, 306] width 155 height 12
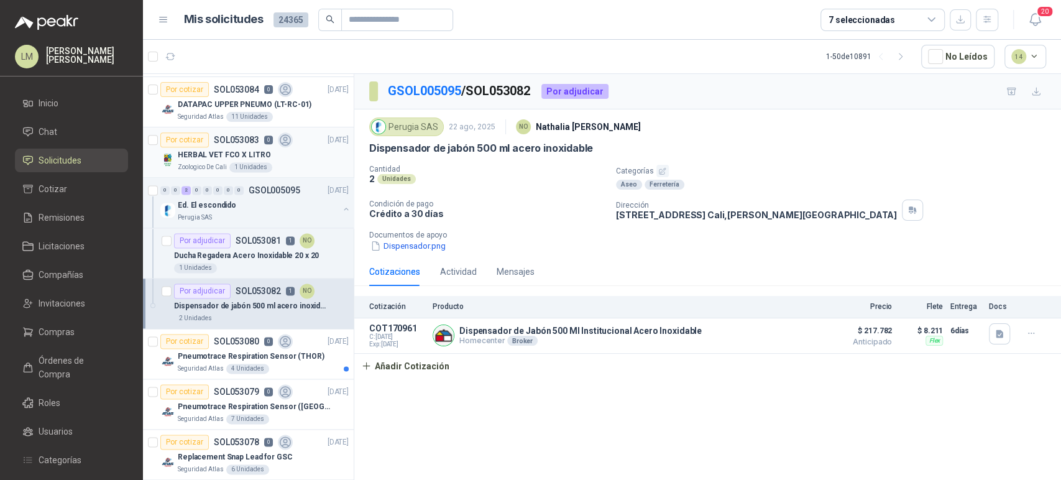
click at [189, 132] on div "Por cotizar" at bounding box center [184, 139] width 48 height 15
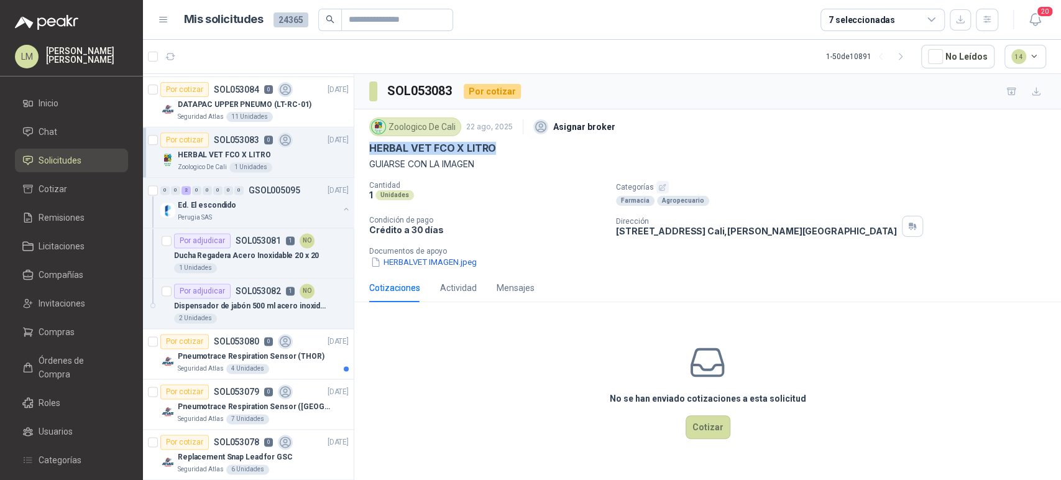
drag, startPoint x: 367, startPoint y: 146, endPoint x: 500, endPoint y: 143, distance: 133.1
click at [500, 143] on div "Zoologico De Cali [DATE] Asignar broker HERBAL VET FCO X LITRO GUIARSE CON LA I…" at bounding box center [707, 191] width 707 height 164
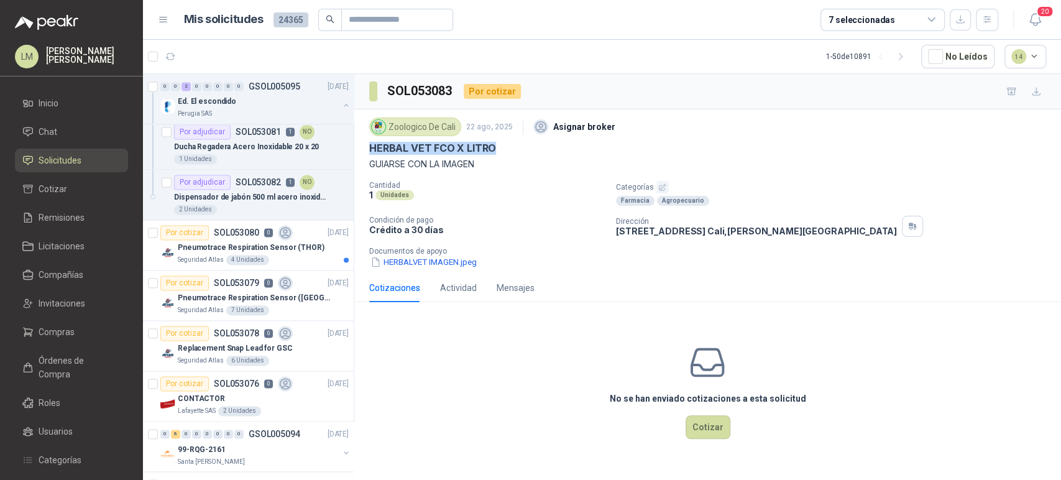
scroll to position [1243, 0]
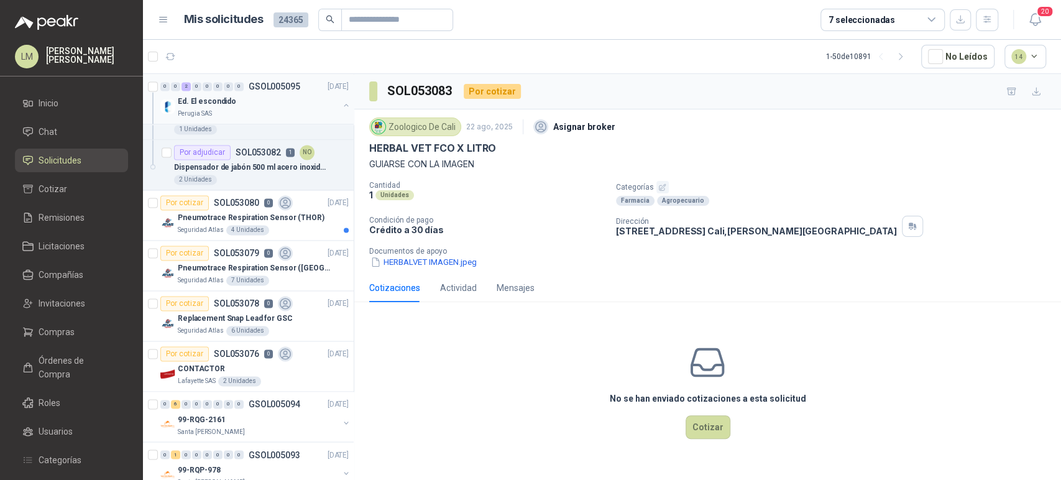
click at [252, 120] on div "0 0 2 0 0 0 0 0 GSOL005095 [DATE] Ed. El escondido Perugia SAS" at bounding box center [248, 99] width 211 height 50
click at [255, 165] on p "Dispensador de jabón 500 ml acero inoxidable" at bounding box center [251, 168] width 155 height 12
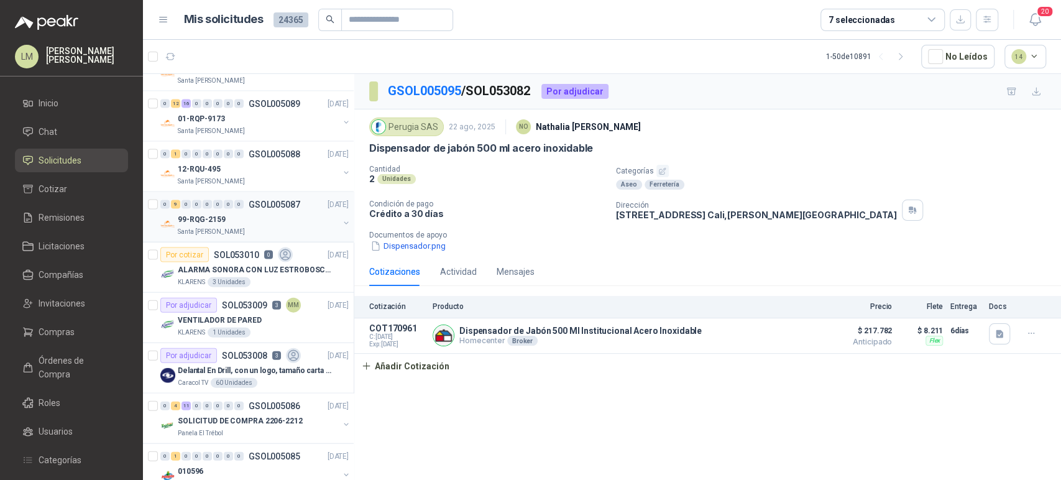
scroll to position [1520, 0]
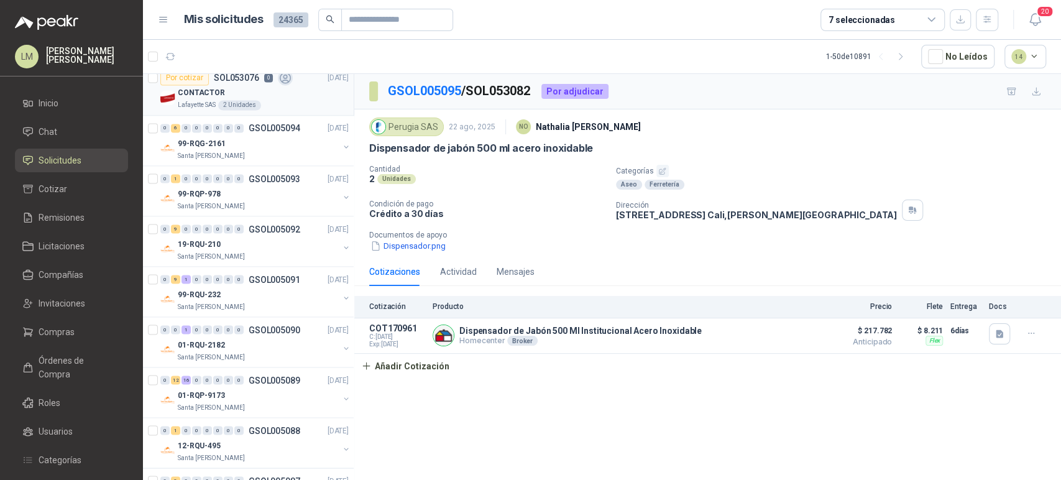
click at [219, 91] on p "CONTACTOR" at bounding box center [201, 93] width 47 height 12
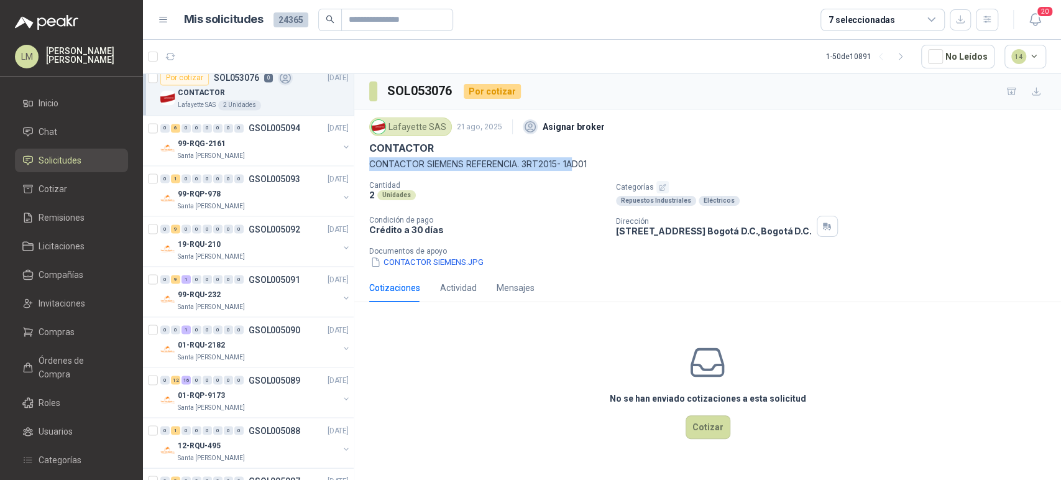
drag, startPoint x: 364, startPoint y: 162, endPoint x: 576, endPoint y: 158, distance: 211.4
click at [576, 158] on div "Lafayette SAS [DATE] Asignar broker CONTACTOR CONTACTOR SIEMENS REFERENCIA. 3RT…" at bounding box center [707, 191] width 707 height 164
click at [473, 267] on button "CONTACTOR SIEMENS.JPG" at bounding box center [427, 262] width 116 height 13
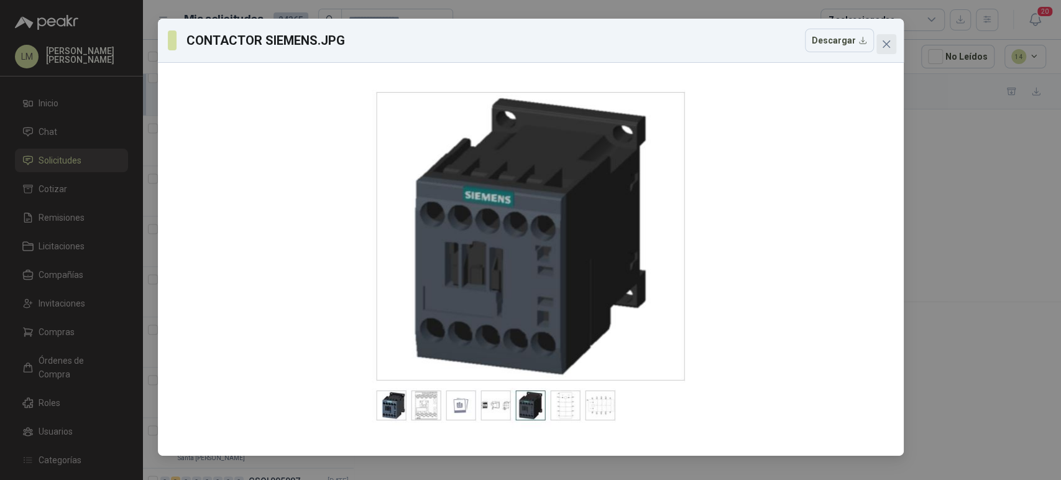
click at [883, 42] on icon "close" at bounding box center [887, 44] width 10 height 10
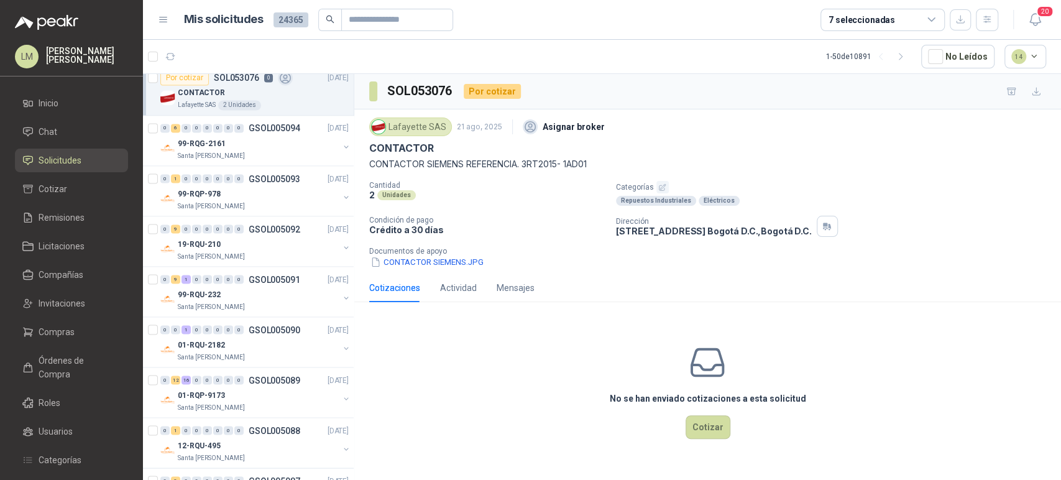
click at [600, 168] on p "CONTACTOR SIEMENS REFERENCIA. 3RT2015- 1AD01" at bounding box center [707, 164] width 677 height 14
drag, startPoint x: 532, startPoint y: 163, endPoint x: 363, endPoint y: 166, distance: 168.5
click at [363, 166] on div "Lafayette SAS [DATE] Asignar broker CONTACTOR CONTACTOR SIEMENS REFERENCIA. 3RT…" at bounding box center [707, 191] width 707 height 164
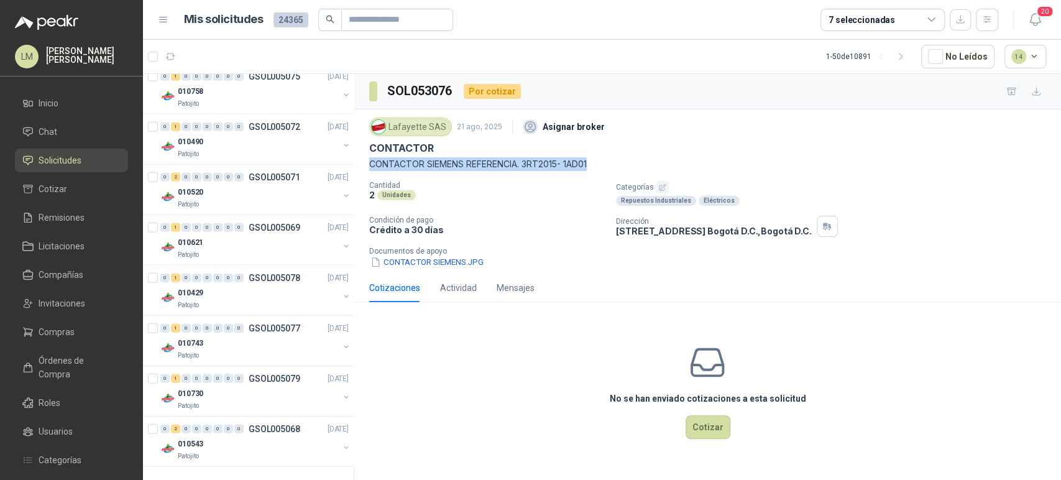
scroll to position [2231, 0]
click at [900, 58] on icon "button" at bounding box center [901, 57] width 11 height 11
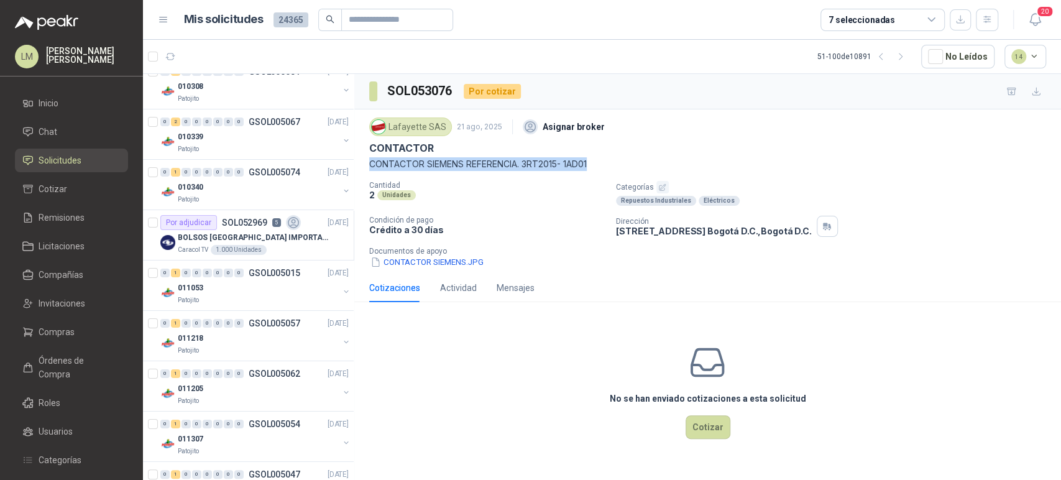
scroll to position [0, 0]
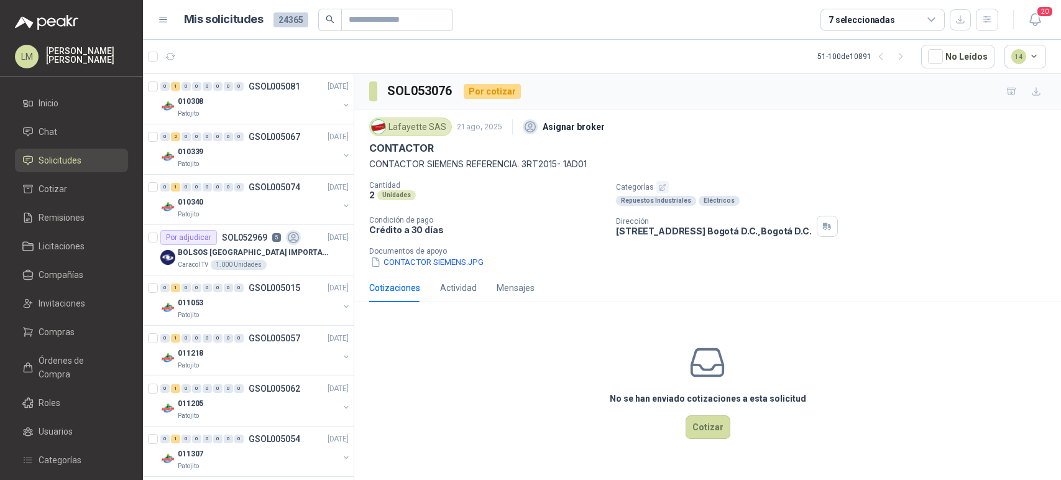
click at [200, 249] on p "BOLSOS [GEOGRAPHIC_DATA] IMPORTADO [GEOGRAPHIC_DATA]-397-1" at bounding box center [255, 253] width 155 height 12
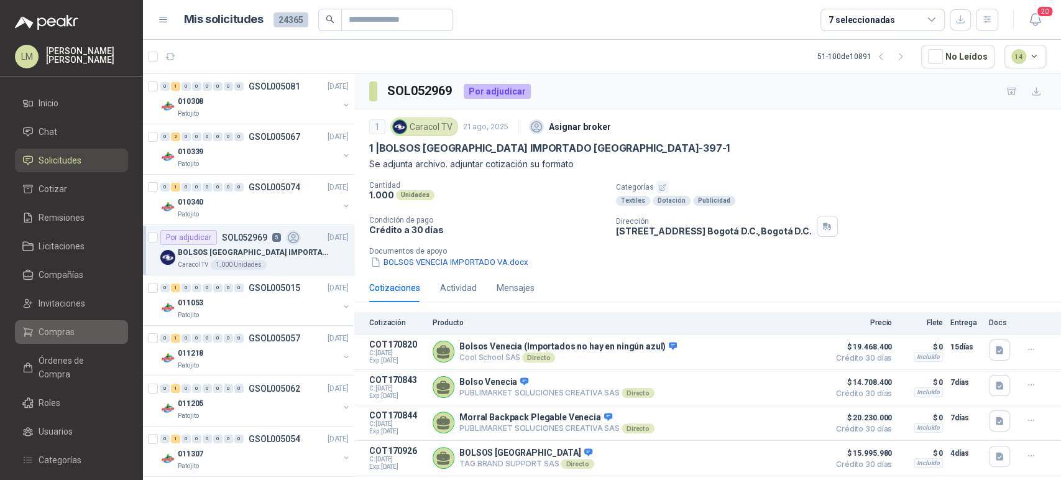
click at [53, 325] on span "Compras" at bounding box center [57, 332] width 36 height 14
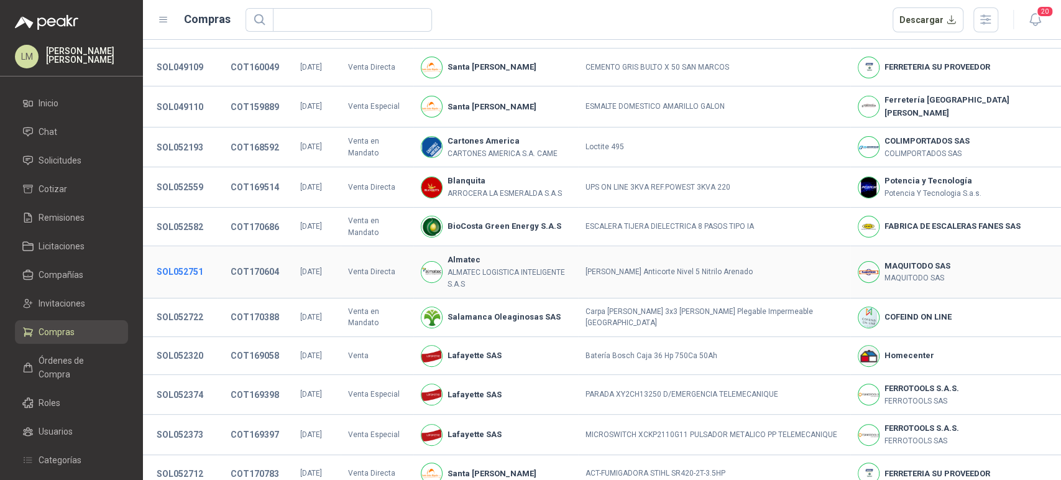
scroll to position [249, 0]
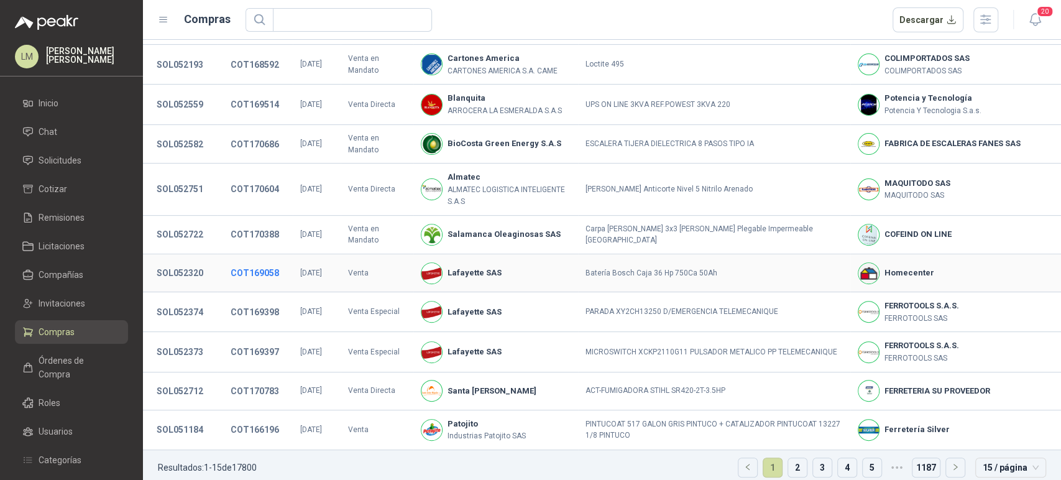
click at [242, 264] on button "COT169058" at bounding box center [254, 273] width 61 height 22
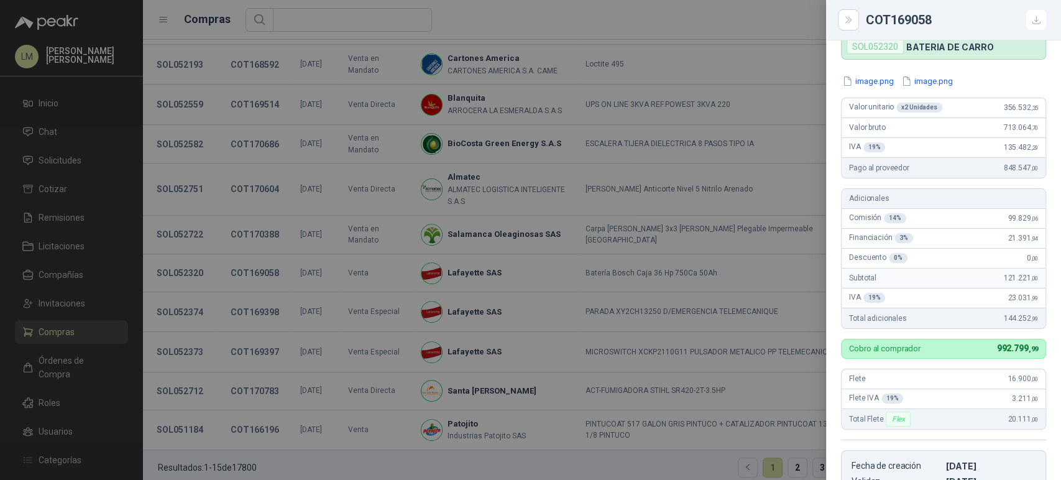
scroll to position [52, 0]
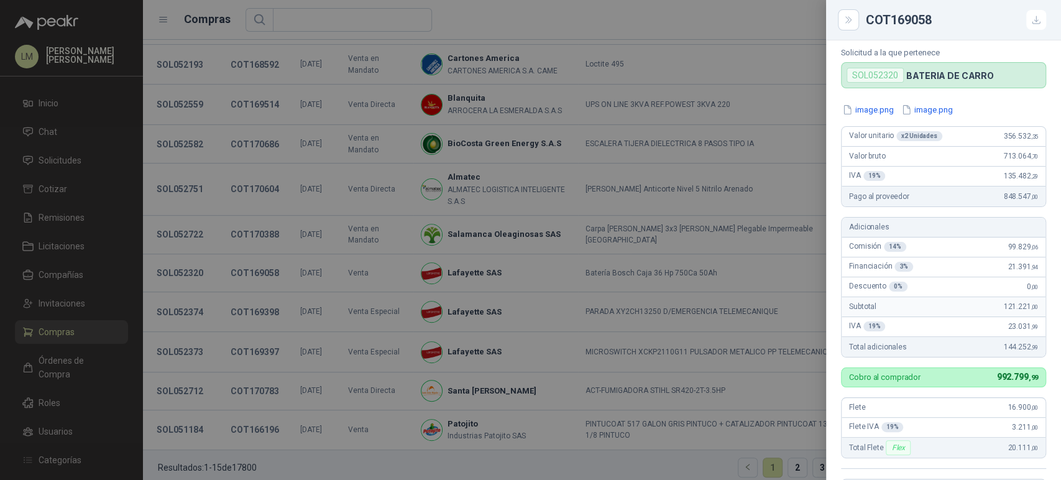
click at [399, 147] on div at bounding box center [530, 240] width 1061 height 480
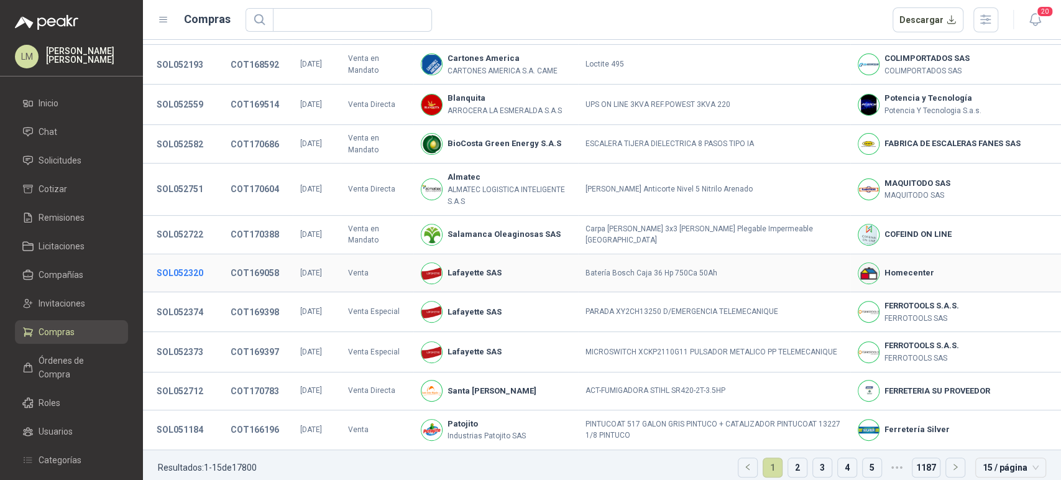
click at [186, 262] on button "SOL052320" at bounding box center [179, 273] width 59 height 22
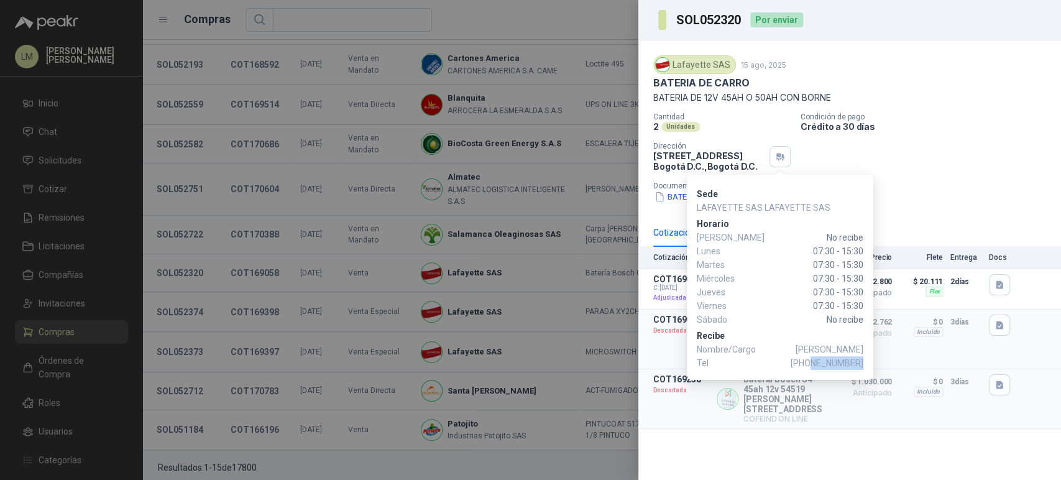
drag, startPoint x: 815, startPoint y: 359, endPoint x: 862, endPoint y: 361, distance: 47.3
click at [862, 361] on span "+57 3197345463" at bounding box center [827, 363] width 73 height 14
copy span "3197345463"
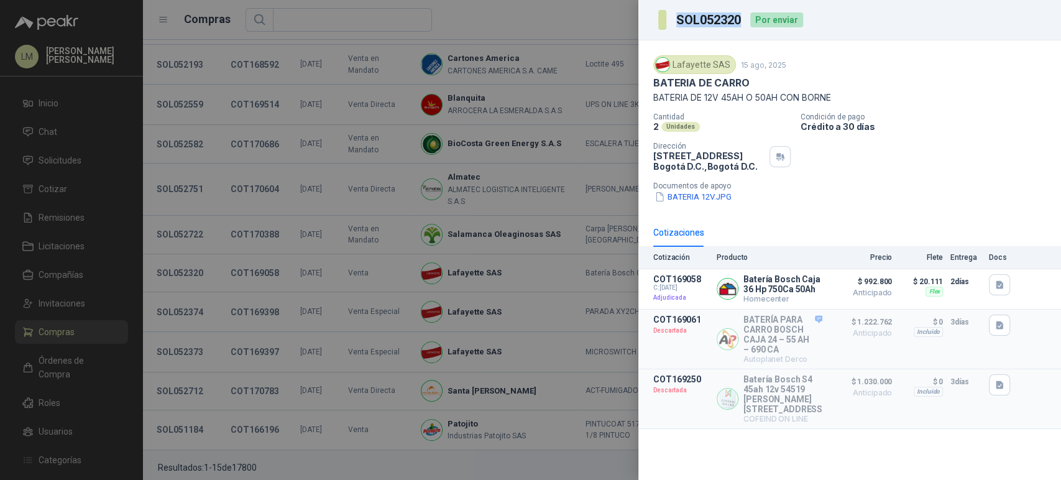
drag, startPoint x: 676, startPoint y: 17, endPoint x: 746, endPoint y: 19, distance: 69.6
click at [746, 19] on div "SOL052320 Por enviar" at bounding box center [730, 20] width 145 height 20
copy h3 "SOL052320"
click at [283, 154] on div at bounding box center [530, 240] width 1061 height 480
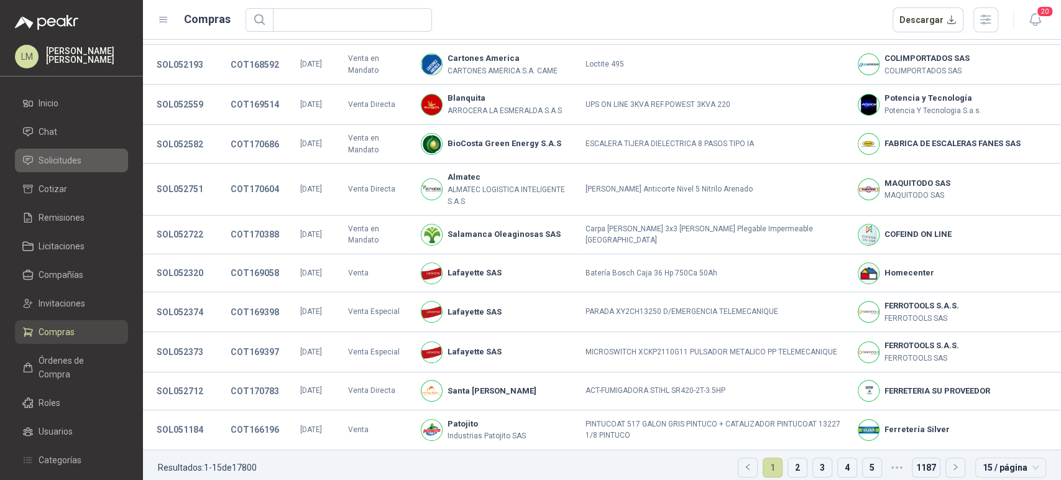
click at [55, 161] on span "Solicitudes" at bounding box center [60, 161] width 43 height 14
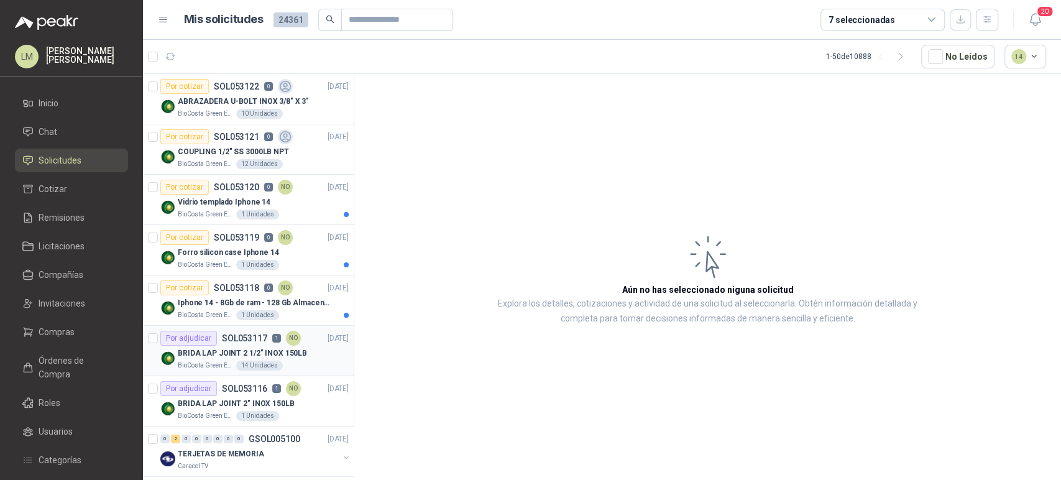
click at [242, 346] on div "BRIDA LAP JOINT 2 1/2" INOX 150LB" at bounding box center [263, 353] width 171 height 15
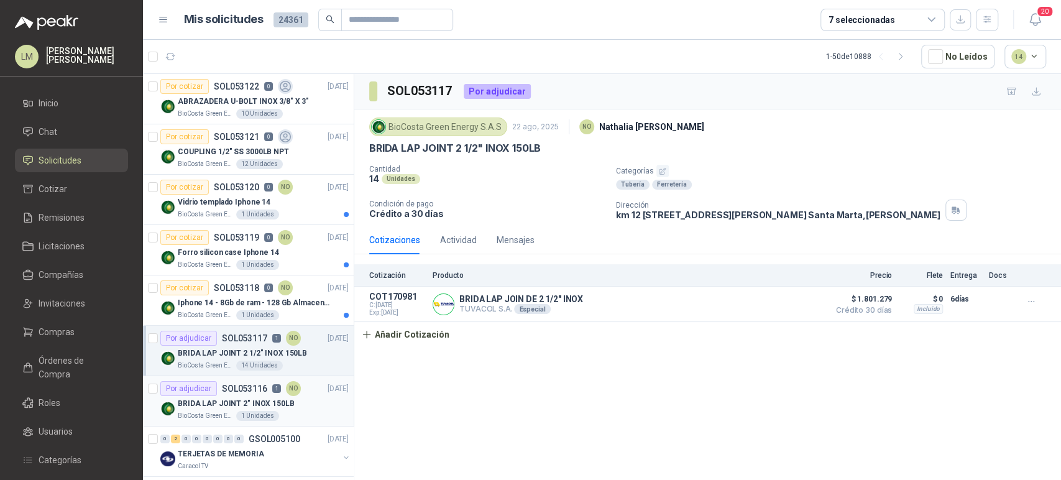
click at [254, 400] on p "BRIDA LAP JOINT 2" INOX 150LB" at bounding box center [236, 404] width 117 height 12
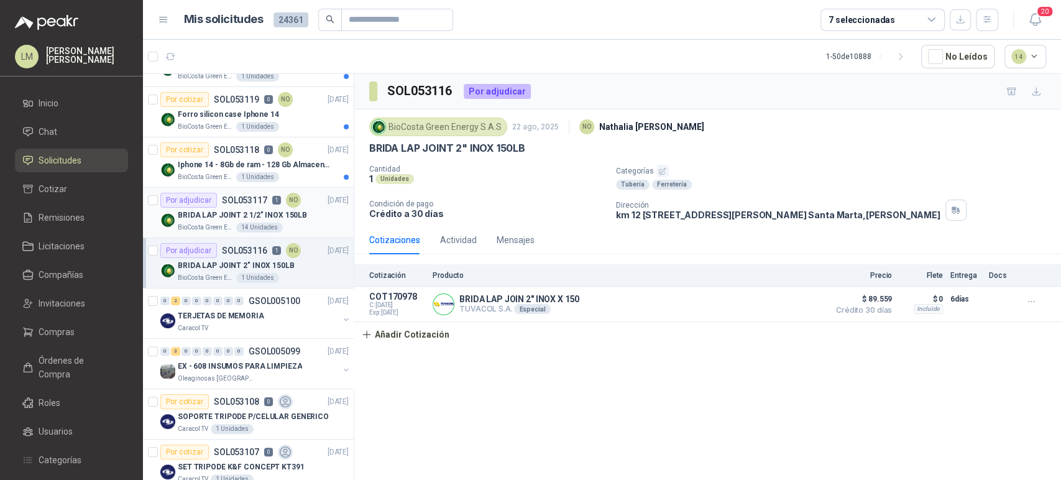
scroll to position [207, 0]
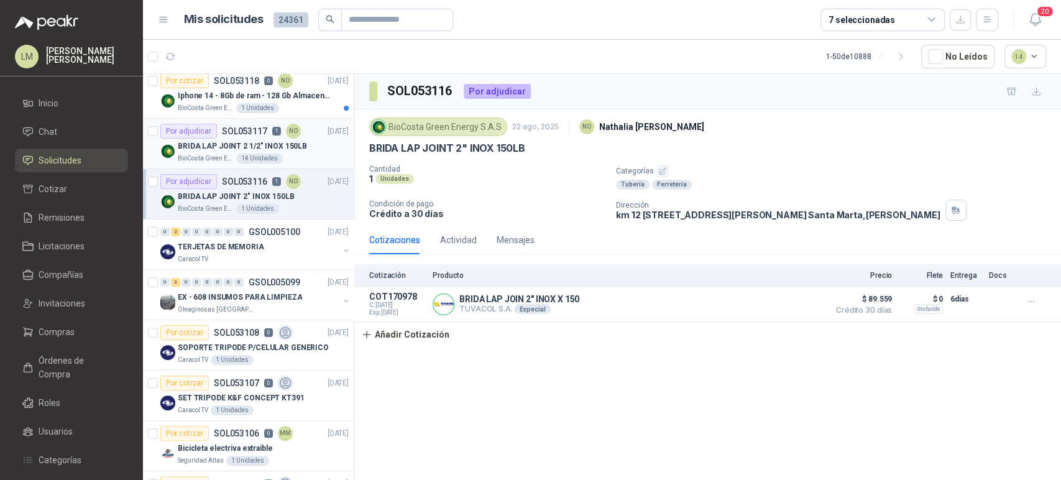
click at [278, 144] on p "BRIDA LAP JOINT 2 1/2" INOX 150LB" at bounding box center [242, 147] width 129 height 12
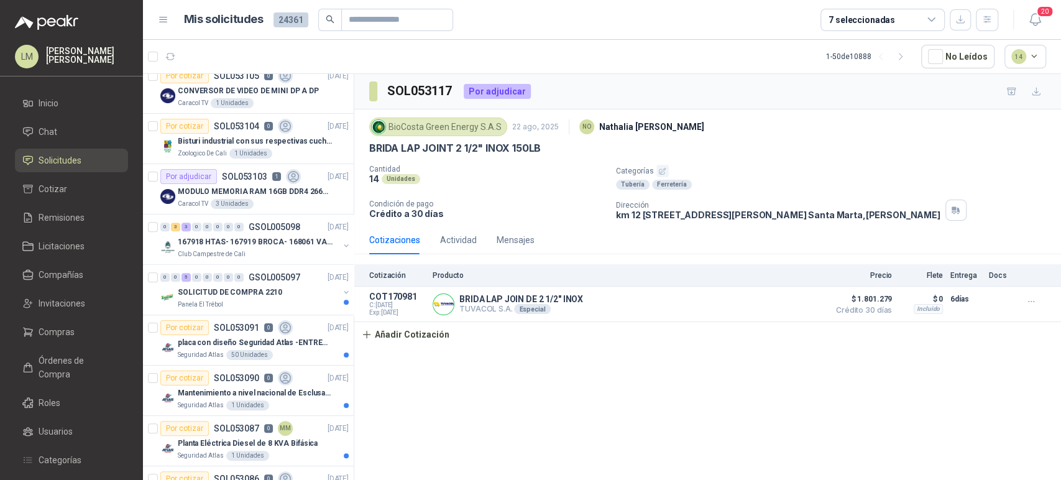
scroll to position [622, 0]
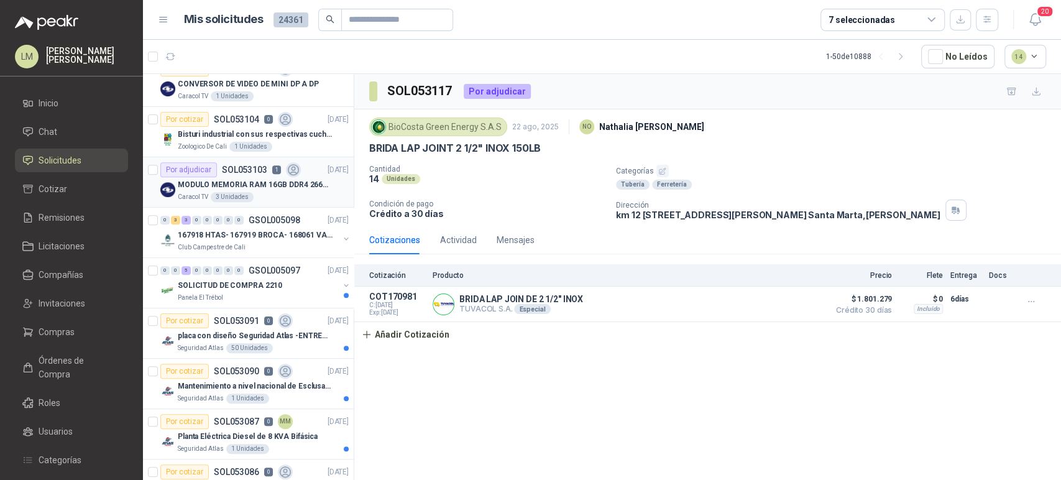
click at [249, 179] on p "MODULO MEMORIA RAM 16GB DDR4 2666 MHZ - PORTATIL" at bounding box center [255, 185] width 155 height 12
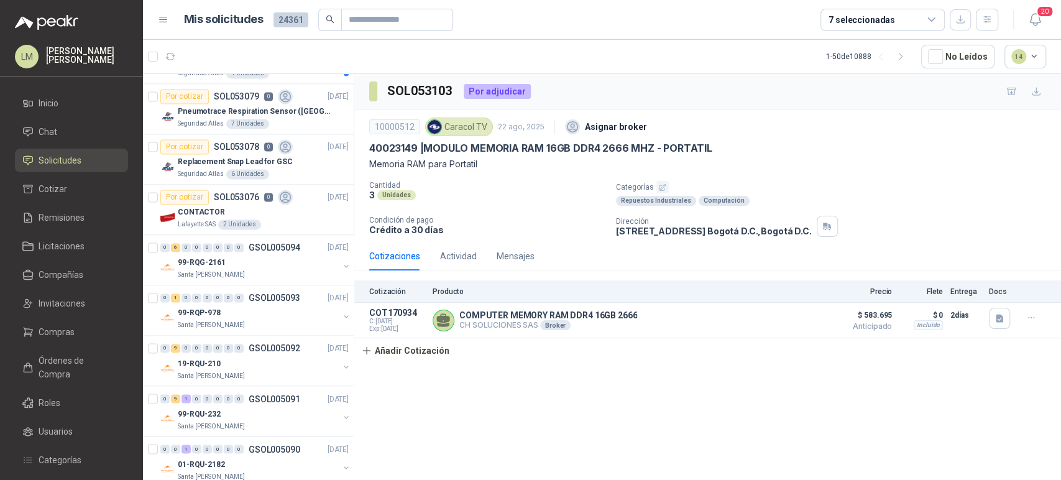
scroll to position [1312, 0]
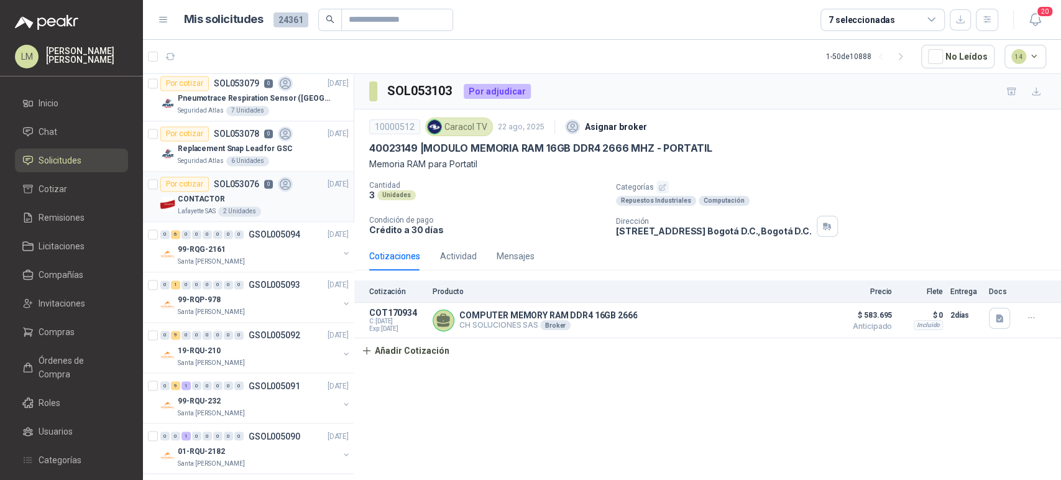
click at [249, 183] on p "SOL053076" at bounding box center [236, 184] width 45 height 9
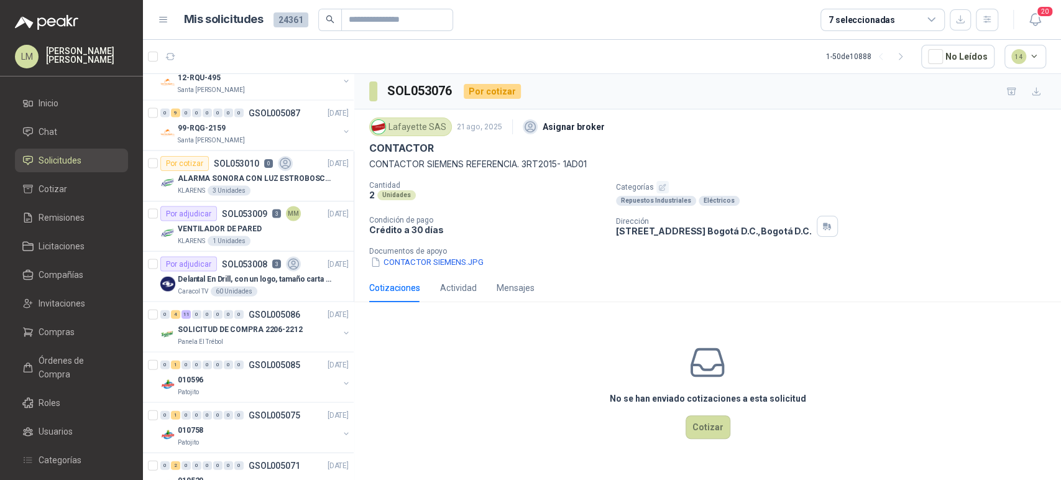
scroll to position [1796, 0]
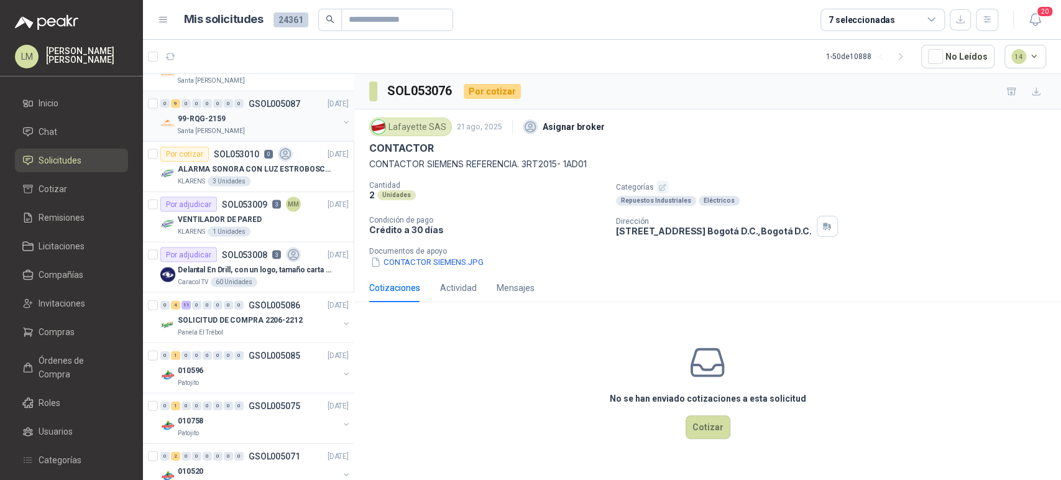
click at [228, 111] on div "99-RQG-2159" at bounding box center [258, 118] width 161 height 15
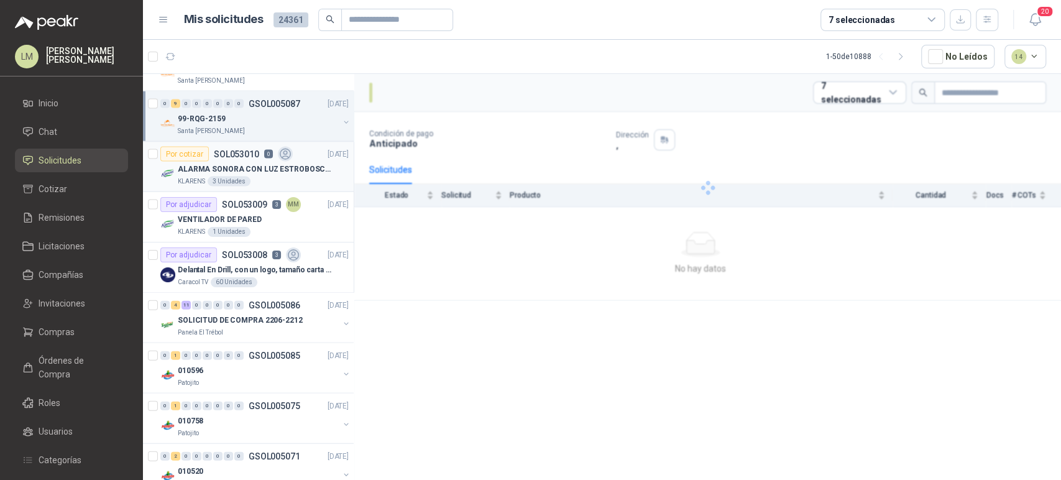
click at [219, 157] on div "Por cotizar SOL053010 0" at bounding box center [226, 154] width 132 height 15
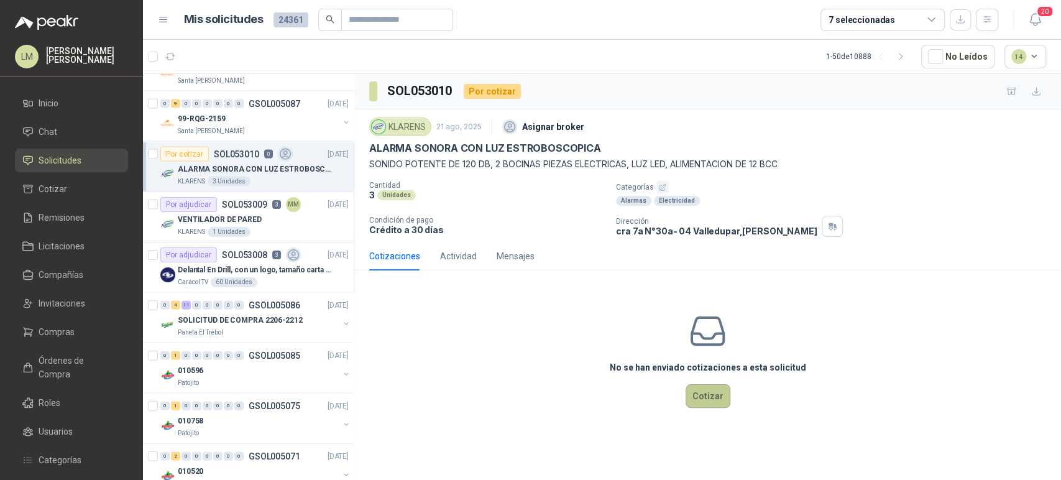
click at [705, 397] on button "Cotizar" at bounding box center [708, 396] width 45 height 24
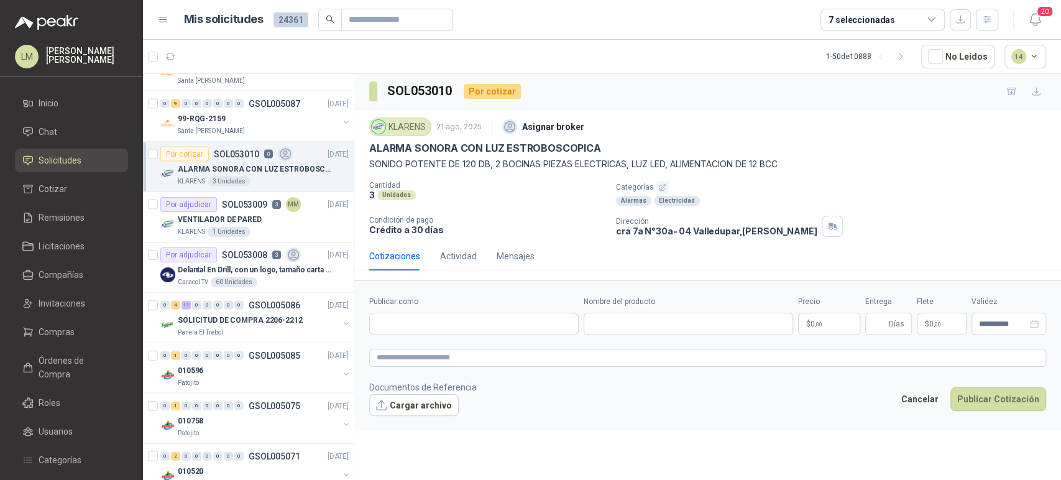
click at [501, 313] on div at bounding box center [474, 324] width 210 height 22
click at [499, 325] on input "Publicar como" at bounding box center [474, 323] width 208 height 21
type input "*****"
click at [466, 356] on div "Steren NIT : 901109730" at bounding box center [474, 353] width 188 height 14
type input "**********"
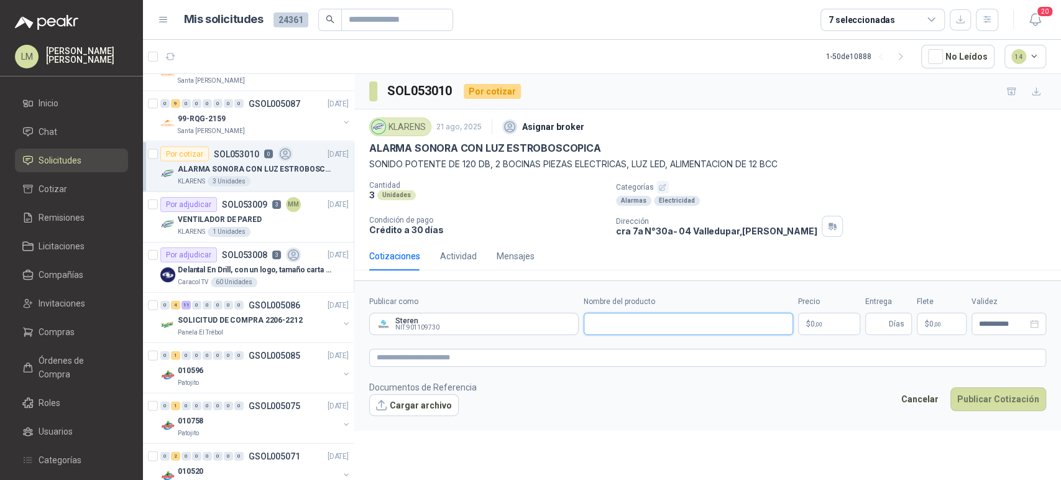
click at [601, 323] on input "Nombre del producto" at bounding box center [689, 324] width 210 height 22
paste input "**********"
type input "**********"
drag, startPoint x: 435, startPoint y: 369, endPoint x: 436, endPoint y: 358, distance: 11.3
click at [435, 367] on form "**********" at bounding box center [707, 355] width 707 height 150
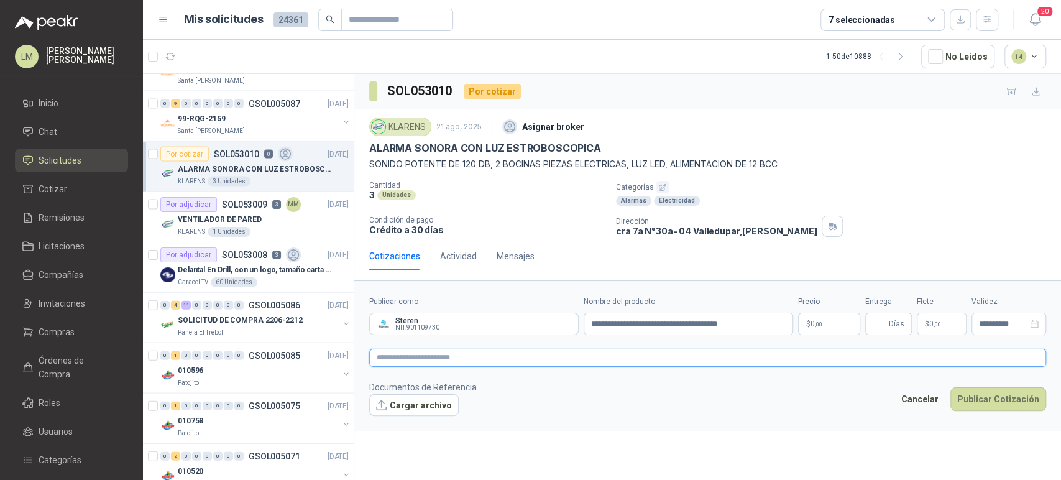
click at [436, 358] on textarea at bounding box center [707, 358] width 677 height 18
paste textarea "**********"
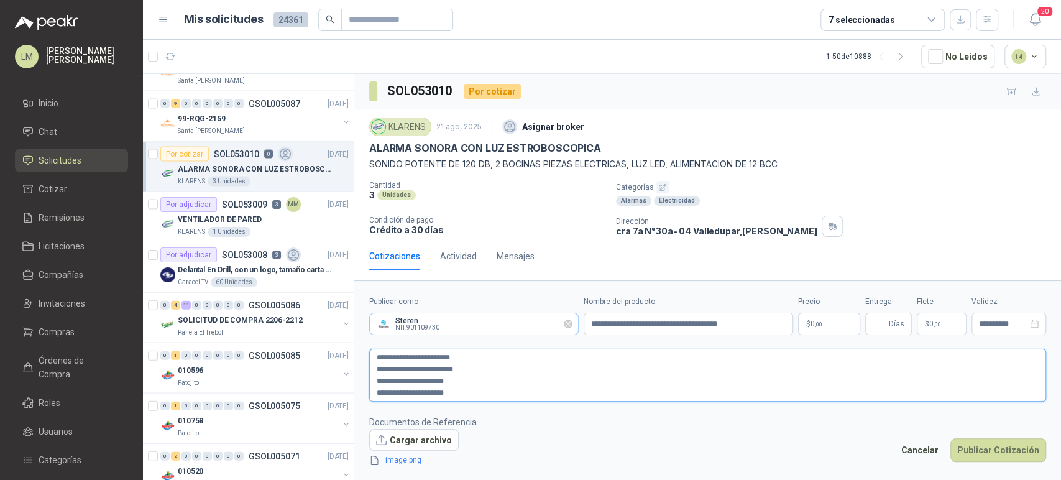
type textarea "**********"
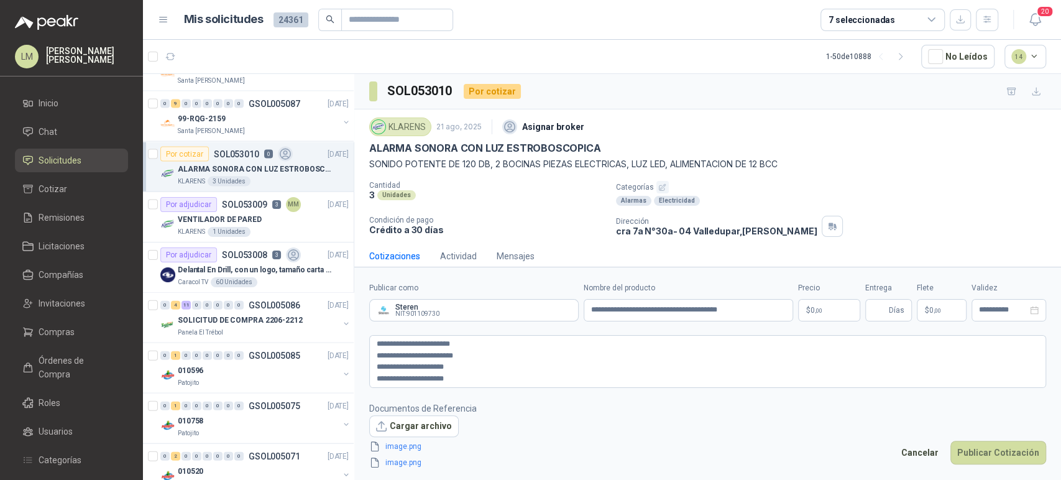
click at [816, 310] on span ",00" at bounding box center [818, 310] width 7 height 7
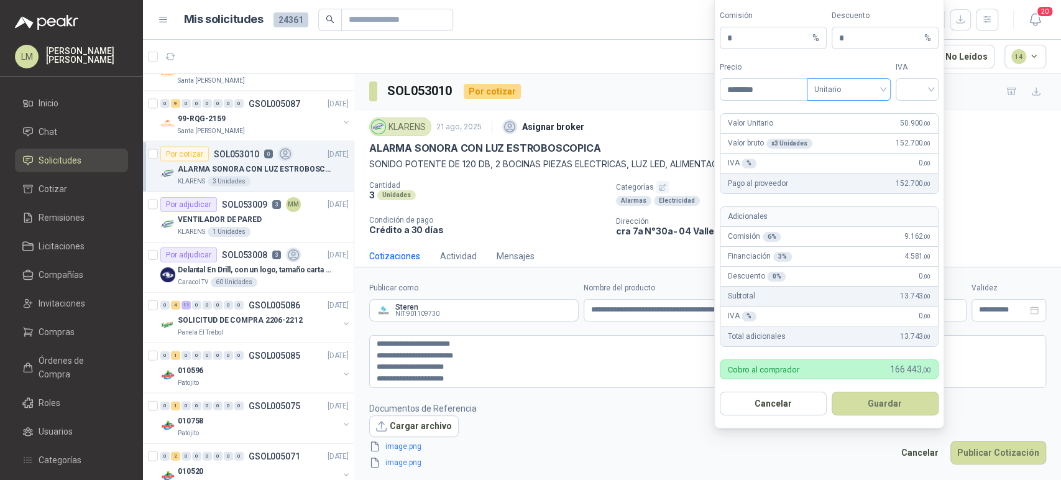
click at [846, 88] on span "Unitario" at bounding box center [848, 89] width 69 height 19
type input "********"
click at [847, 136] on div "Unitario con IVA" at bounding box center [849, 136] width 64 height 14
click at [903, 92] on input "search" at bounding box center [917, 88] width 28 height 19
click at [902, 114] on div "19%" at bounding box center [917, 116] width 38 height 20
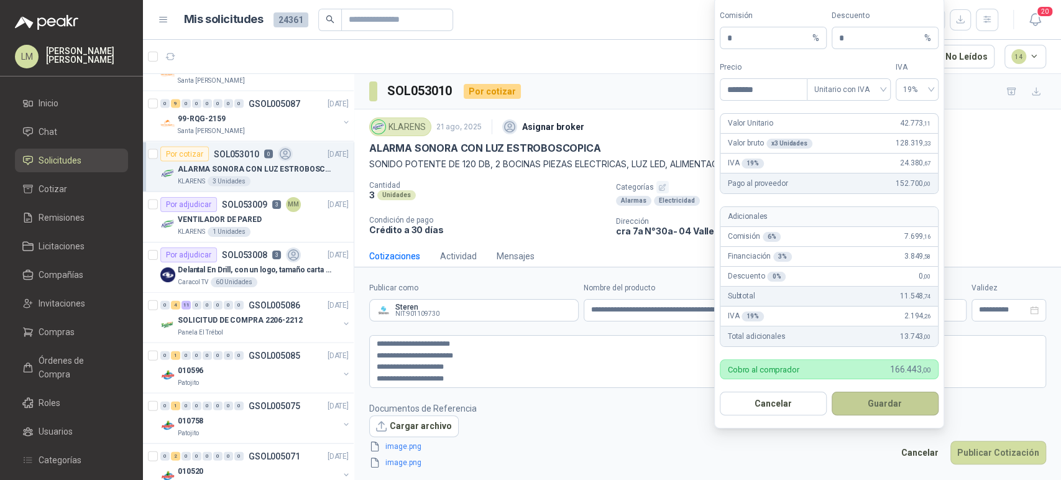
click at [879, 407] on button "Guardar" at bounding box center [885, 404] width 107 height 24
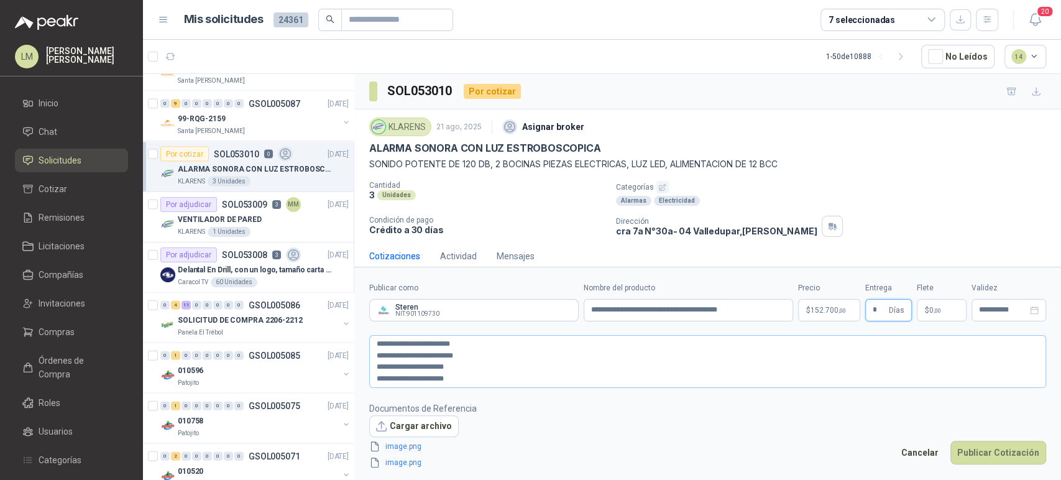
type input "*"
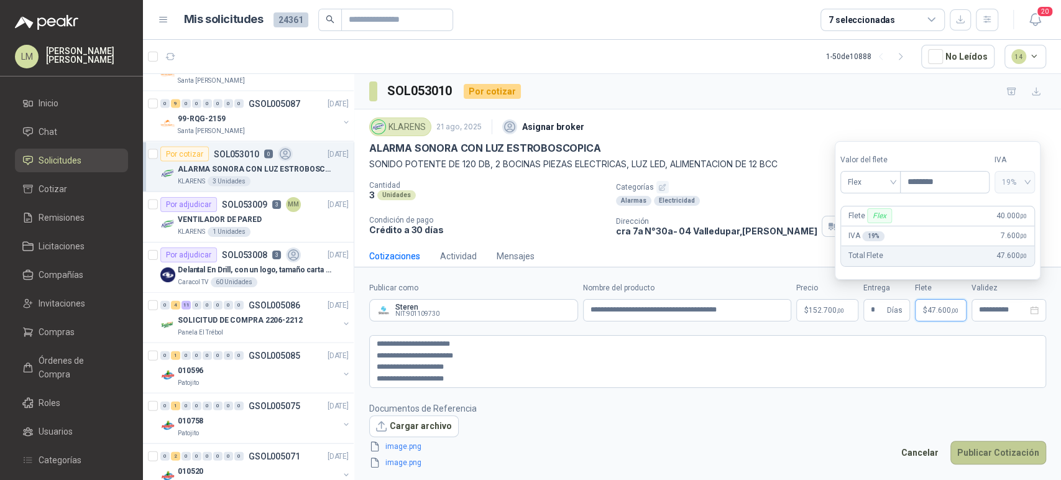
type input "********"
click at [996, 458] on button "Publicar Cotización" at bounding box center [999, 453] width 96 height 24
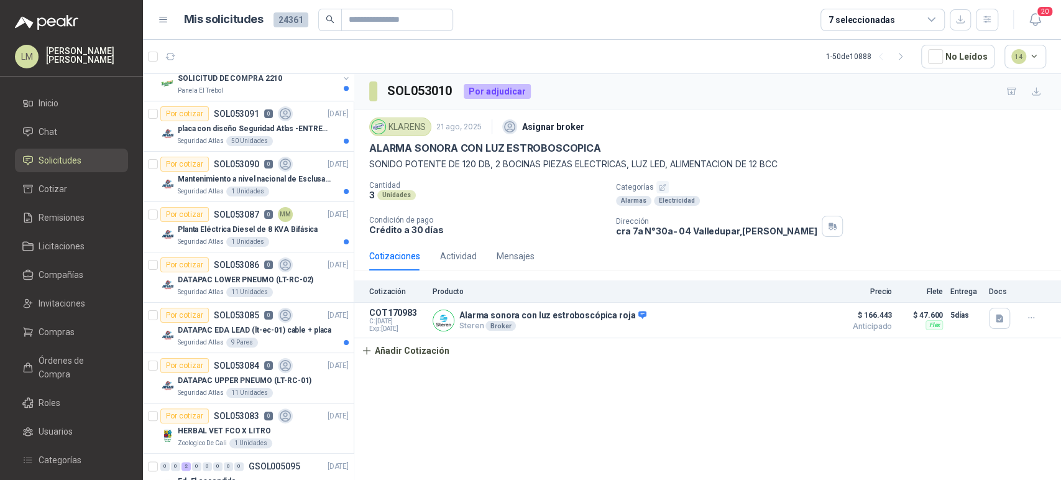
scroll to position [1036, 0]
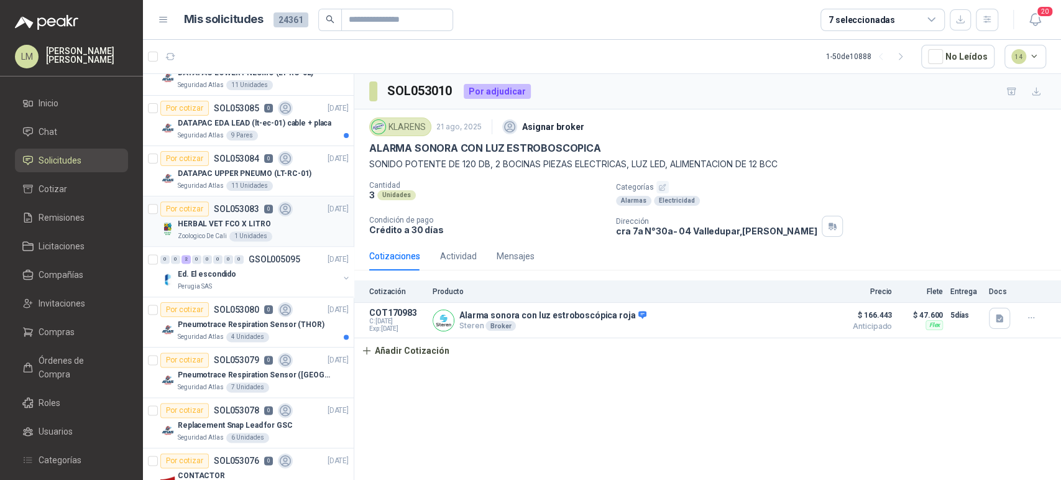
click at [223, 224] on p "HERBAL VET FCO X LITRO" at bounding box center [224, 224] width 93 height 12
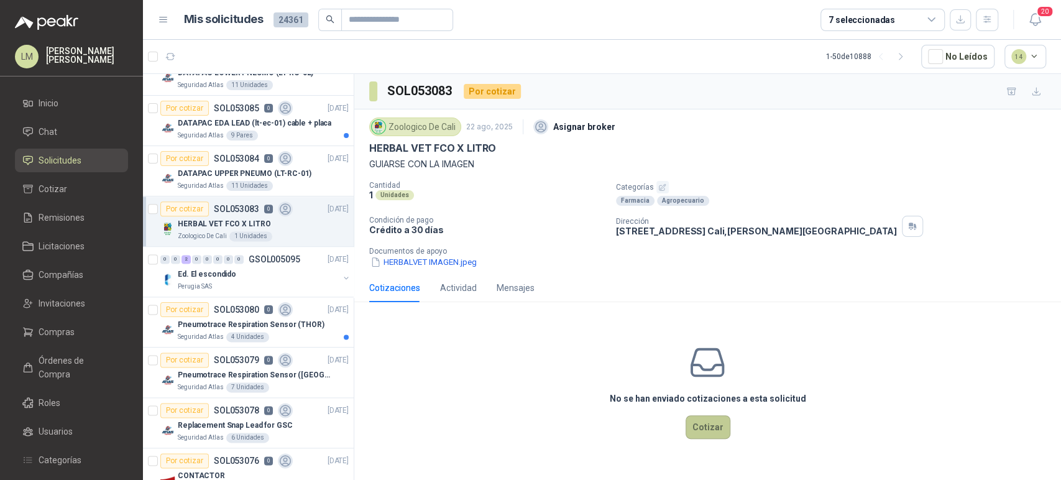
click at [706, 422] on button "Cotizar" at bounding box center [708, 427] width 45 height 24
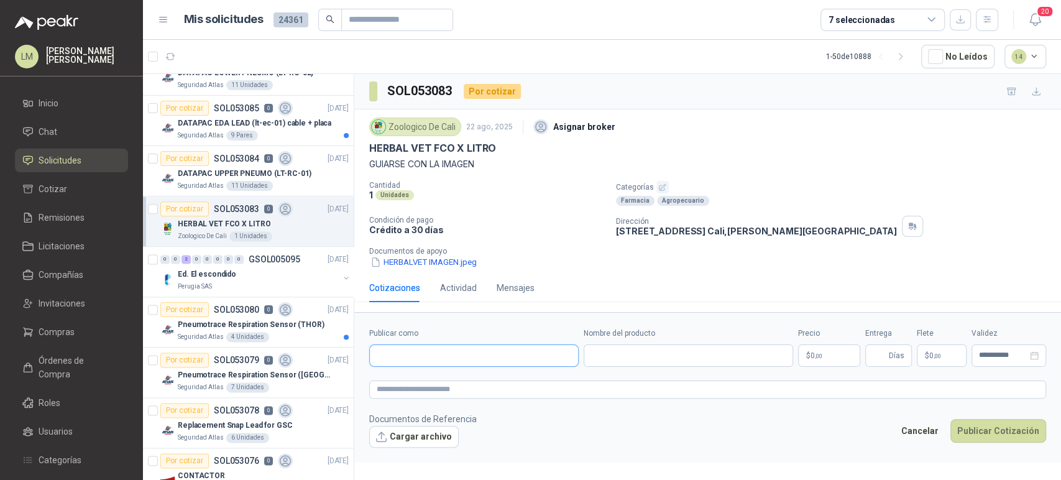
click at [496, 359] on input "Publicar como" at bounding box center [474, 355] width 208 height 21
type input "*******"
click at [464, 381] on div "Tierragro NIT : 890912426" at bounding box center [474, 385] width 188 height 14
type input "**********"
click at [634, 356] on input "Nombre del producto" at bounding box center [689, 355] width 210 height 22
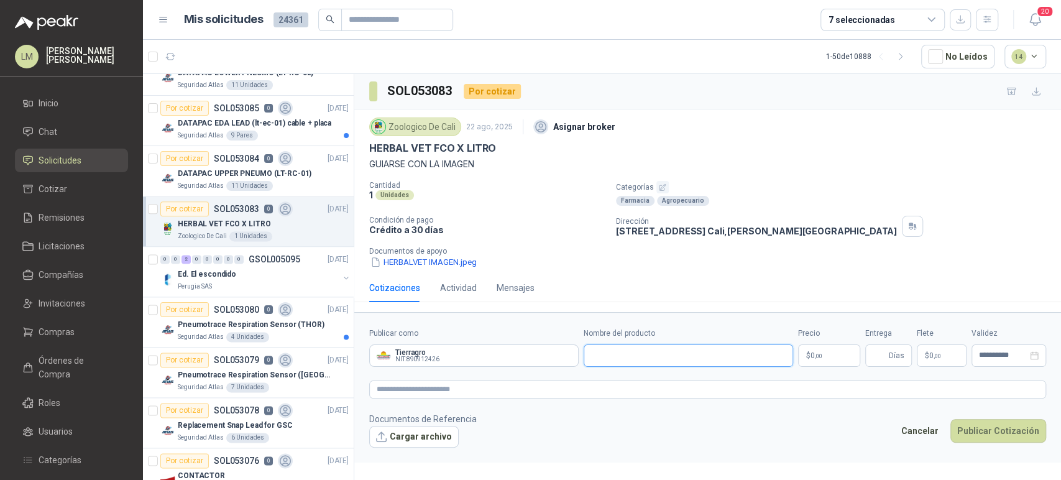
paste input "**********"
type input "**********"
click at [823, 348] on body "LM Luis Miguel Martinez Inicio Chat Solicitudes Cotizar Remisiones Licitaciones…" at bounding box center [530, 240] width 1061 height 480
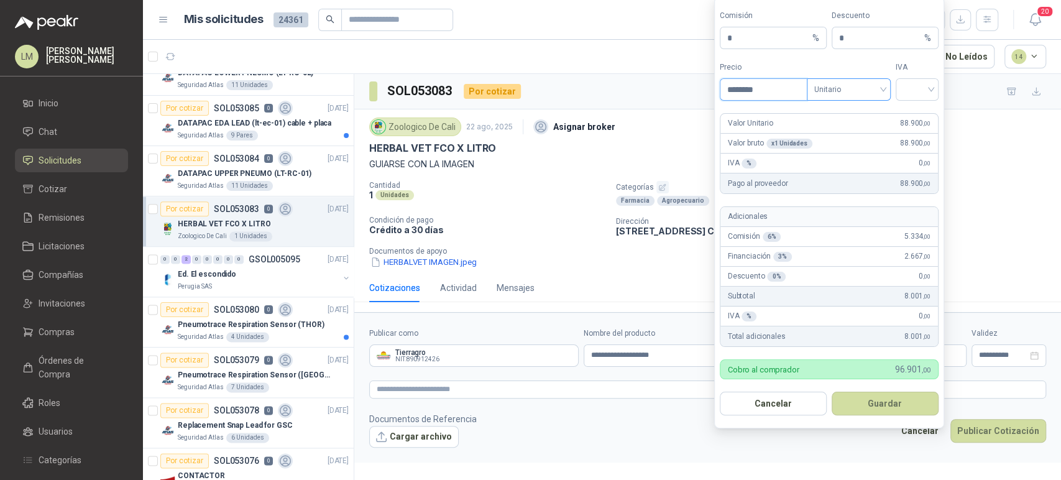
click at [854, 83] on span "Unitario" at bounding box center [848, 89] width 69 height 19
type input "********"
click at [904, 91] on input "search" at bounding box center [917, 88] width 28 height 19
click at [910, 155] on div "0%" at bounding box center [917, 156] width 23 height 14
drag, startPoint x: 739, startPoint y: 32, endPoint x: 731, endPoint y: 39, distance: 11.1
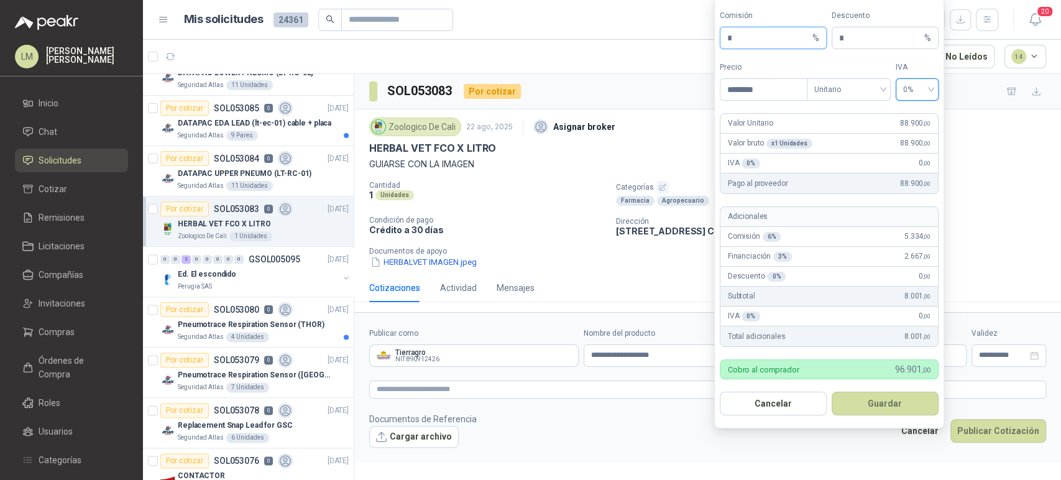
click at [731, 39] on input "*" at bounding box center [768, 37] width 83 height 21
drag, startPoint x: 735, startPoint y: 39, endPoint x: 709, endPoint y: 48, distance: 27.5
click at [709, 48] on body "LM Luis Miguel Martinez Inicio Chat Solicitudes Cotizar Remisiones Licitaciones…" at bounding box center [530, 240] width 1061 height 480
type input "**"
click at [869, 406] on button "Guardar" at bounding box center [885, 404] width 107 height 24
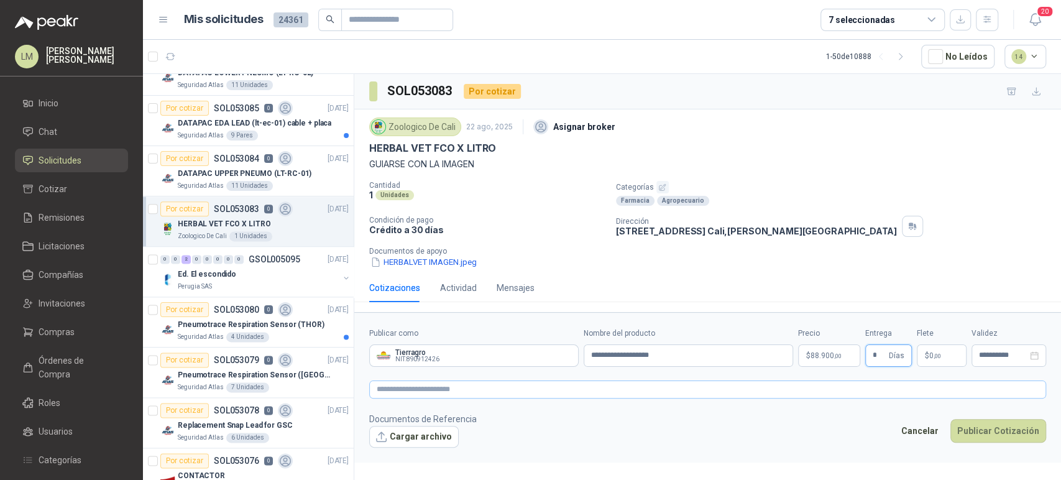
type input "*"
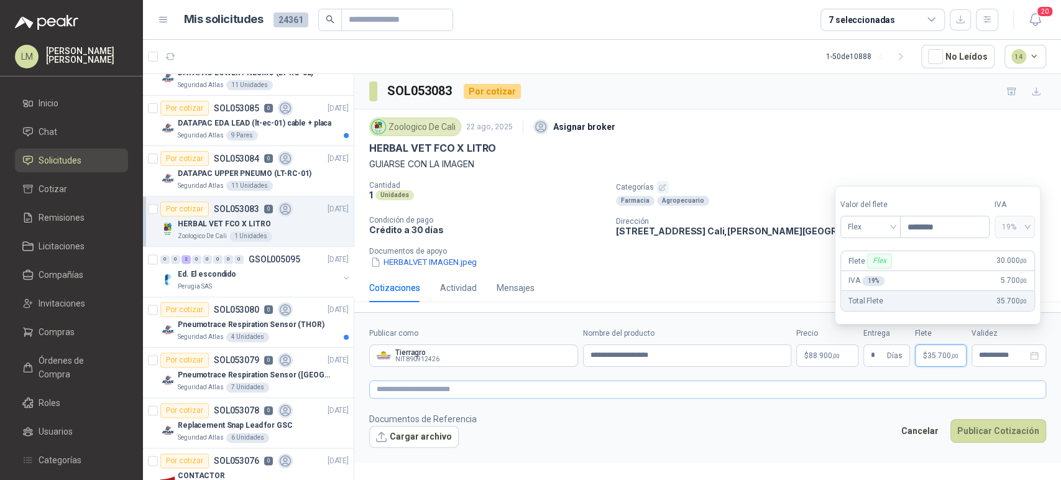
type input "********"
click at [629, 388] on textarea at bounding box center [707, 390] width 677 height 18
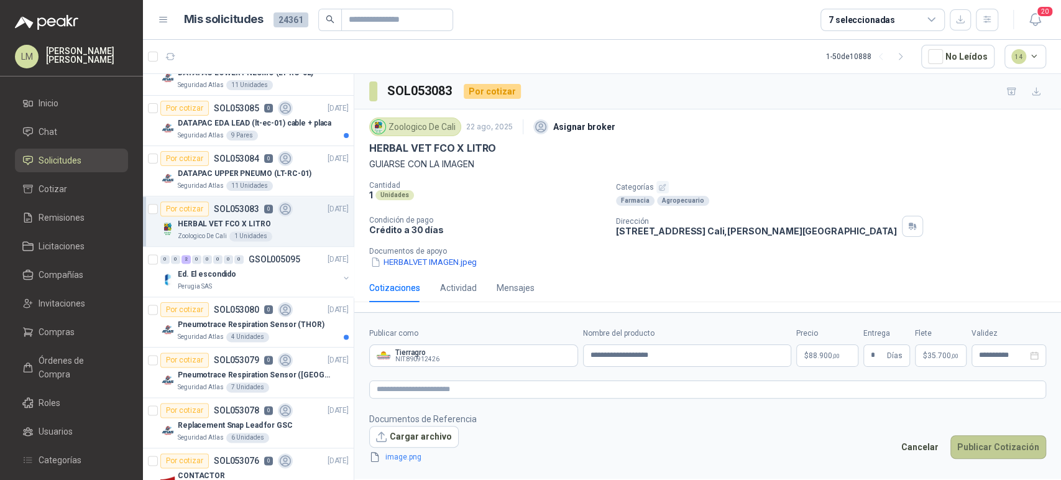
click at [997, 446] on button "Publicar Cotización" at bounding box center [999, 447] width 96 height 24
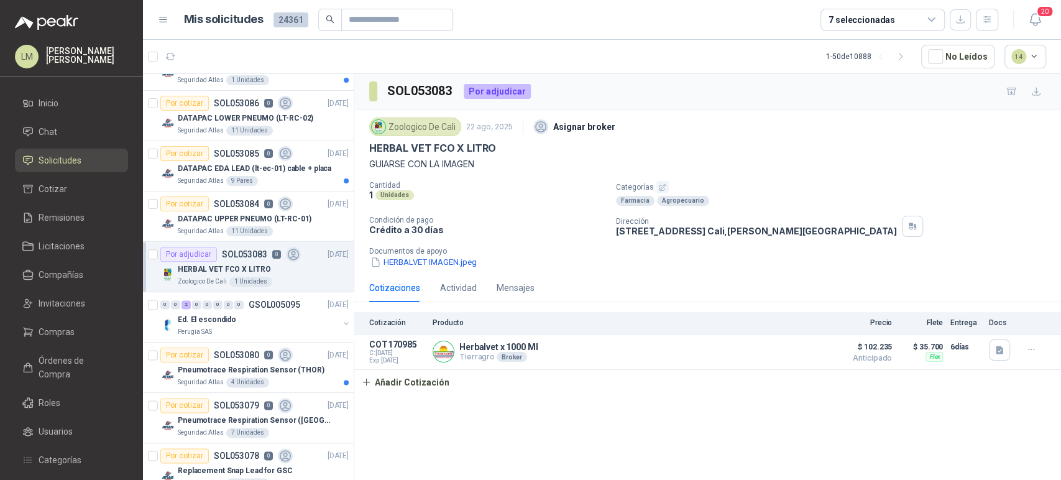
scroll to position [967, 0]
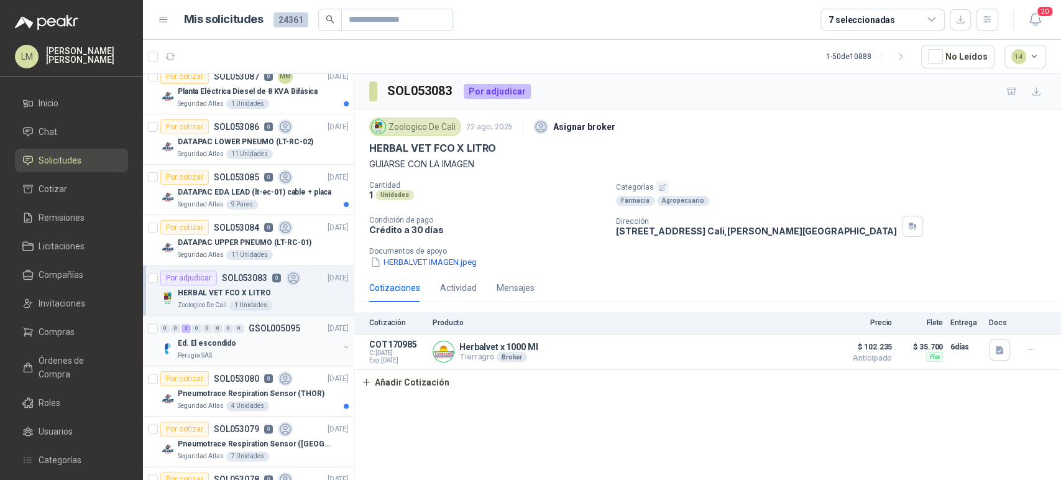
click at [341, 347] on button "button" at bounding box center [346, 347] width 10 height 10
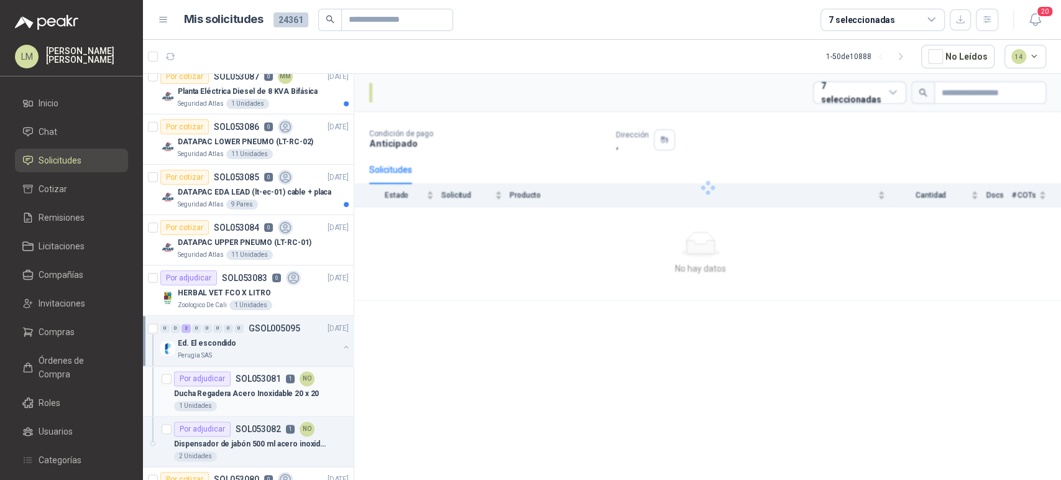
click at [290, 377] on p "1" at bounding box center [290, 378] width 9 height 9
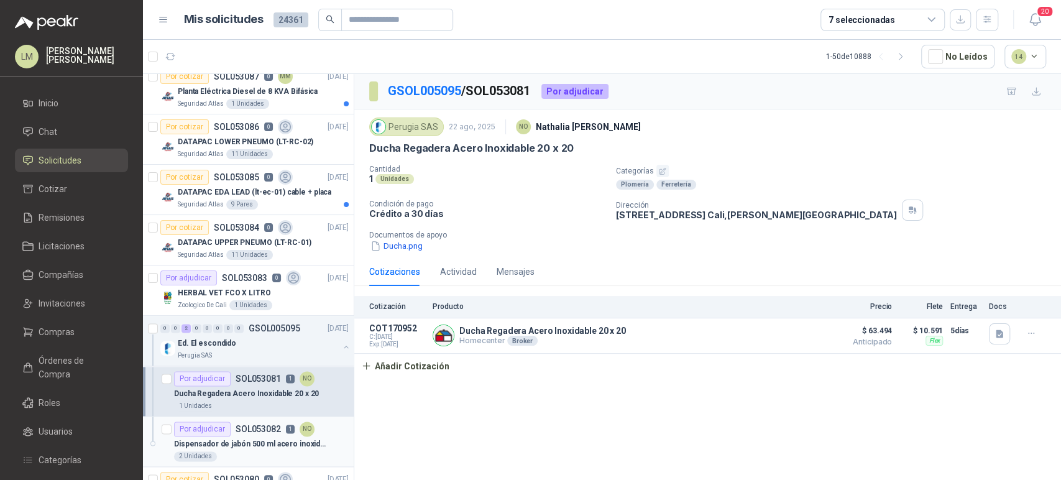
click at [265, 440] on p "Dispensador de jabón 500 ml acero inoxidable" at bounding box center [251, 444] width 155 height 12
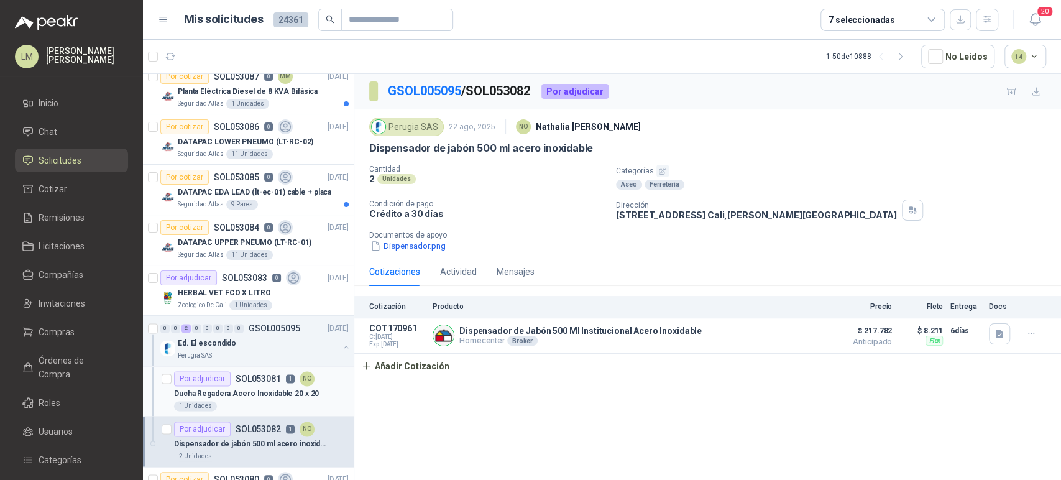
click at [252, 397] on div "Ducha Regadera Acero Inoxidable 20 x 20" at bounding box center [261, 393] width 175 height 15
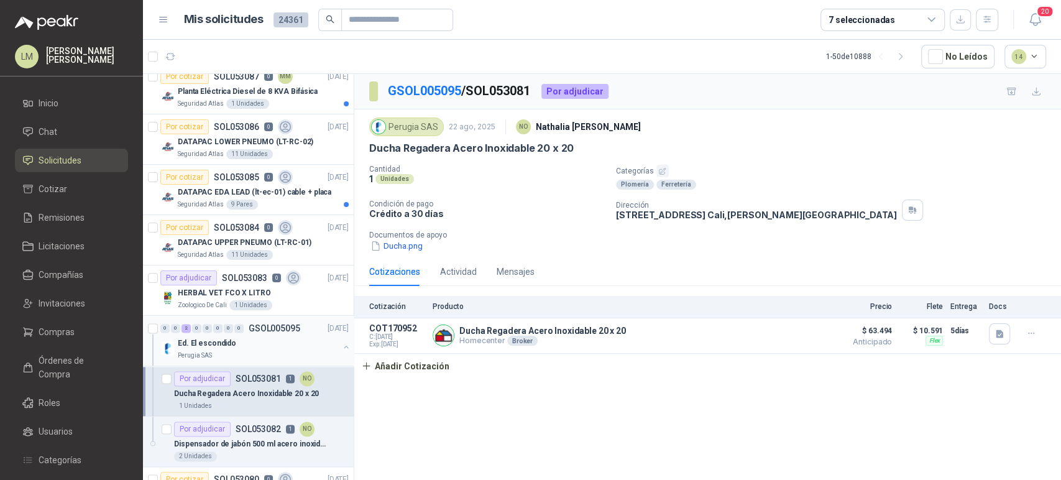
click at [341, 342] on button "button" at bounding box center [346, 347] width 10 height 10
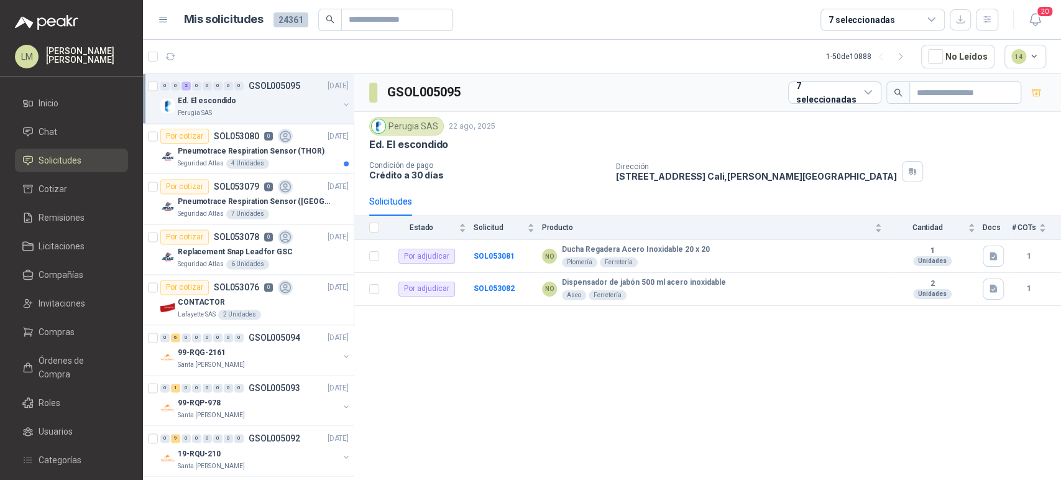
scroll to position [1312, 0]
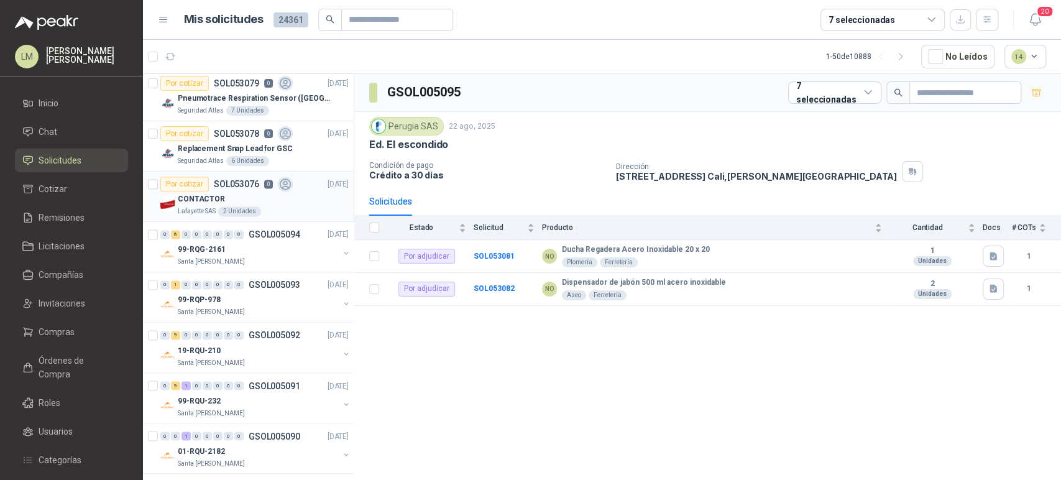
click at [239, 187] on div "Por cotizar SOL053076 0" at bounding box center [226, 184] width 132 height 15
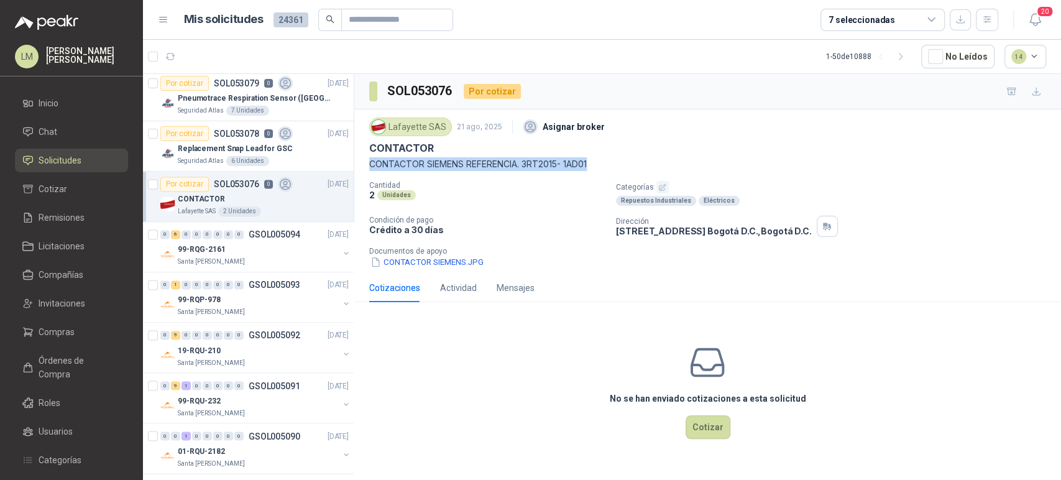
drag, startPoint x: 369, startPoint y: 159, endPoint x: 600, endPoint y: 165, distance: 231.4
click at [600, 165] on p "CONTACTOR SIEMENS REFERENCIA. 3RT2015- 1AD01" at bounding box center [707, 164] width 677 height 14
copy p "CONTACTOR SIEMENS REFERENCIA. 3RT2015- 1AD01"
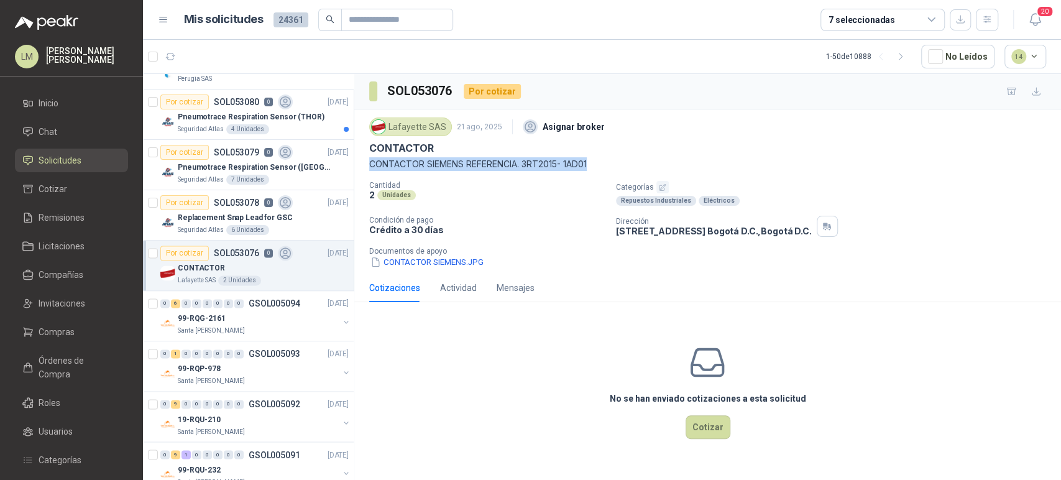
copy p "CONTACTOR SIEMENS REFERENCIA. 3RT2015- 1AD01"
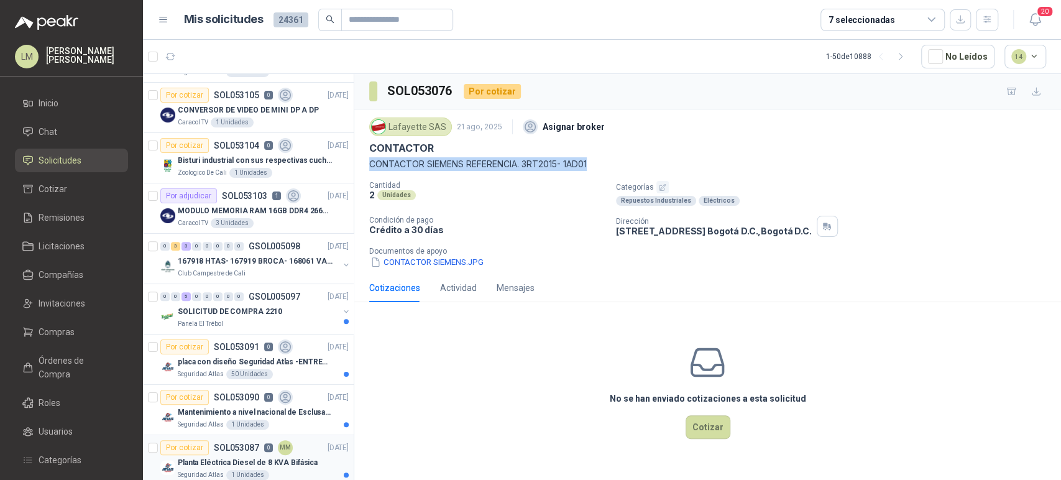
scroll to position [552, 0]
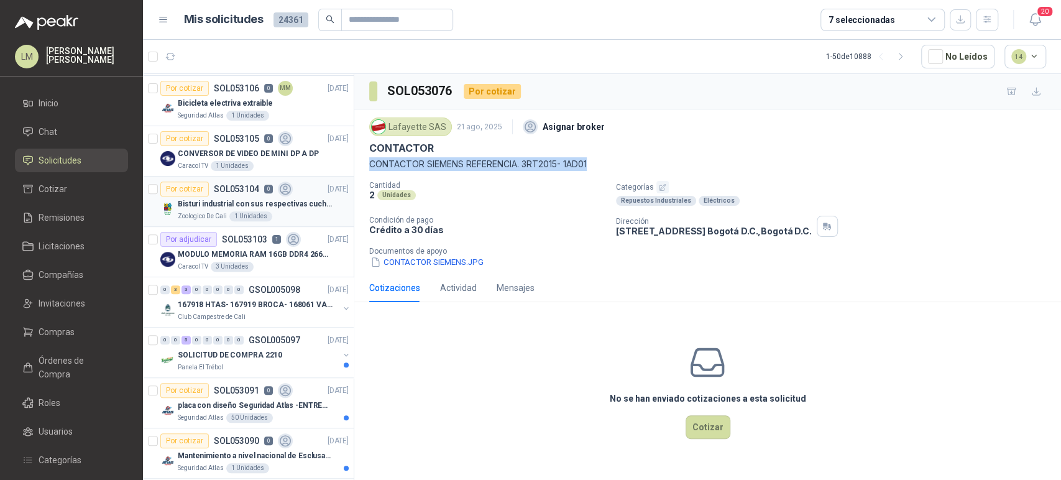
click at [249, 190] on p "SOL053104" at bounding box center [236, 189] width 45 height 9
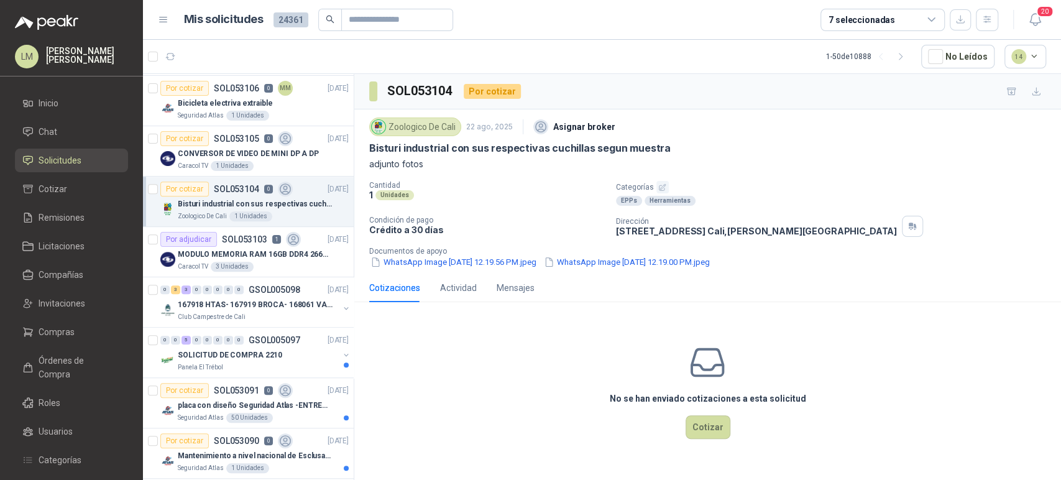
click at [660, 184] on icon "button" at bounding box center [662, 187] width 8 height 8
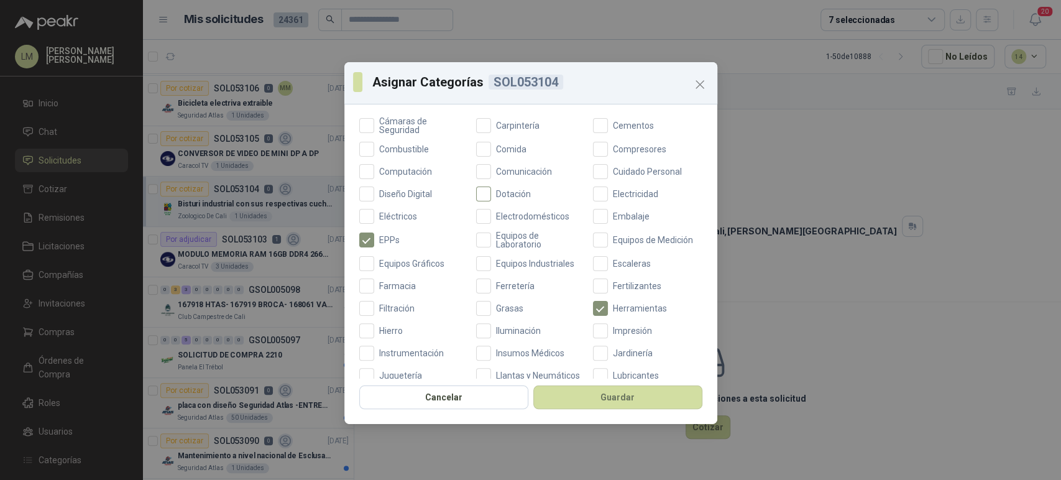
scroll to position [207, 0]
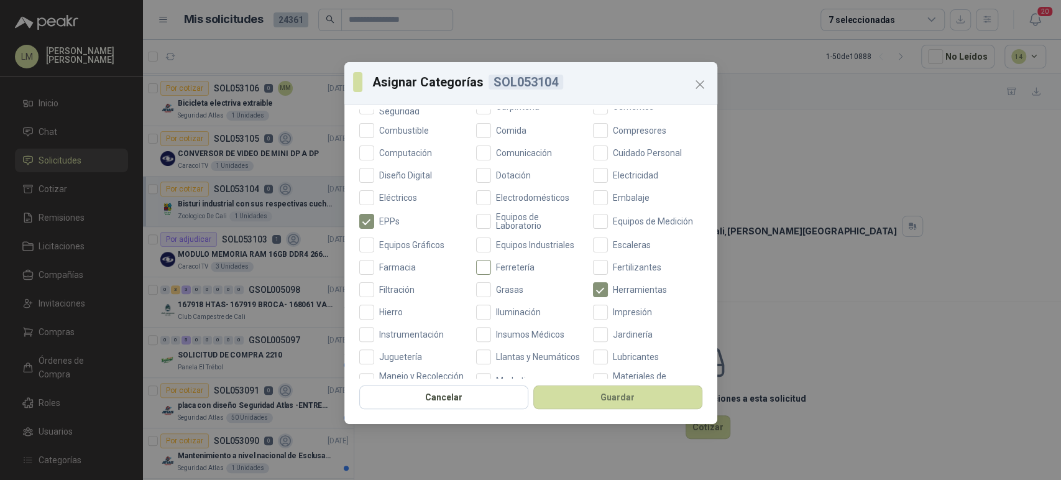
click at [491, 263] on span "Ferretería" at bounding box center [515, 267] width 48 height 9
click at [568, 390] on button "Guardar" at bounding box center [617, 397] width 169 height 24
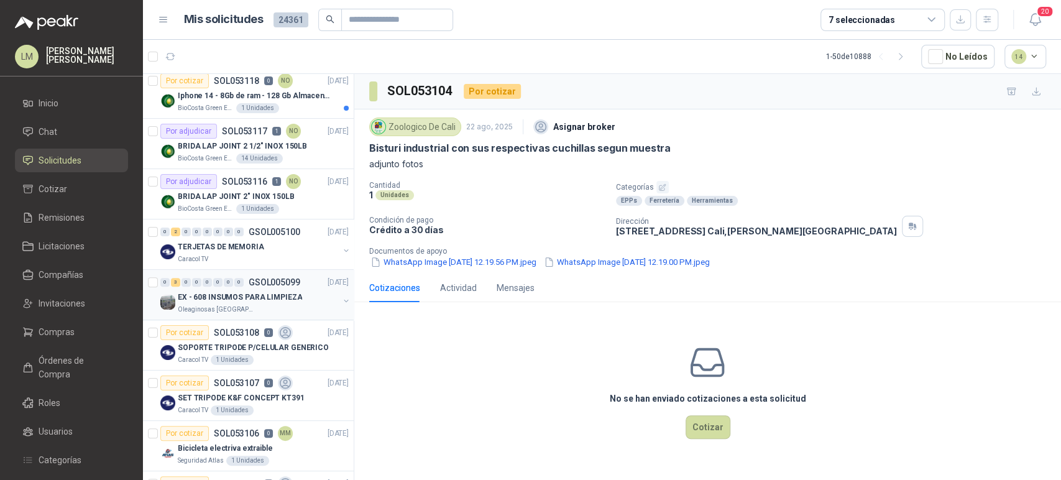
click at [208, 272] on div "0 3 0 0 0 0 0 0 GSOL005099 [DATE] EX - 608 INSUMOS PARA LIMPIEZA Oleaginosas [G…" at bounding box center [248, 295] width 211 height 50
click at [215, 292] on p "EX - 608 INSUMOS PARA LIMPIEZA" at bounding box center [240, 298] width 124 height 12
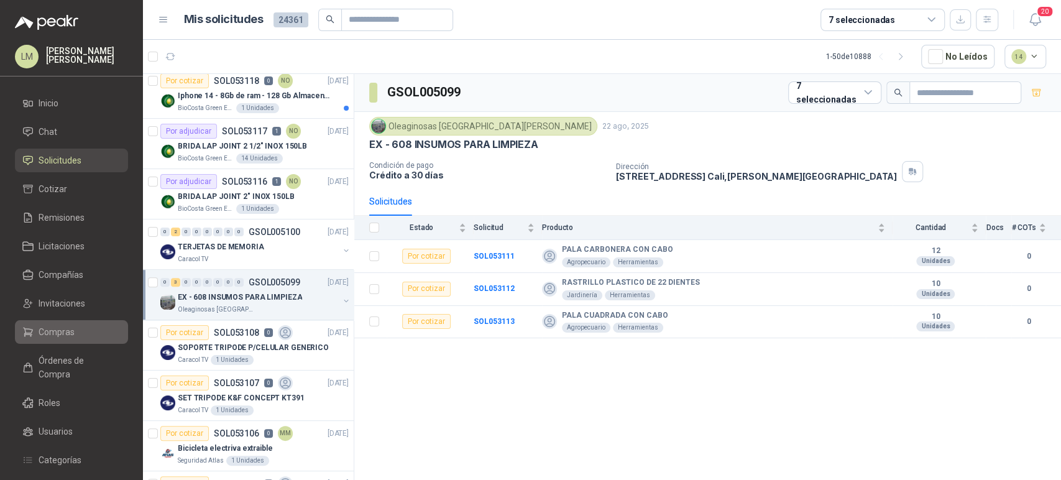
click at [58, 332] on span "Compras" at bounding box center [57, 332] width 36 height 14
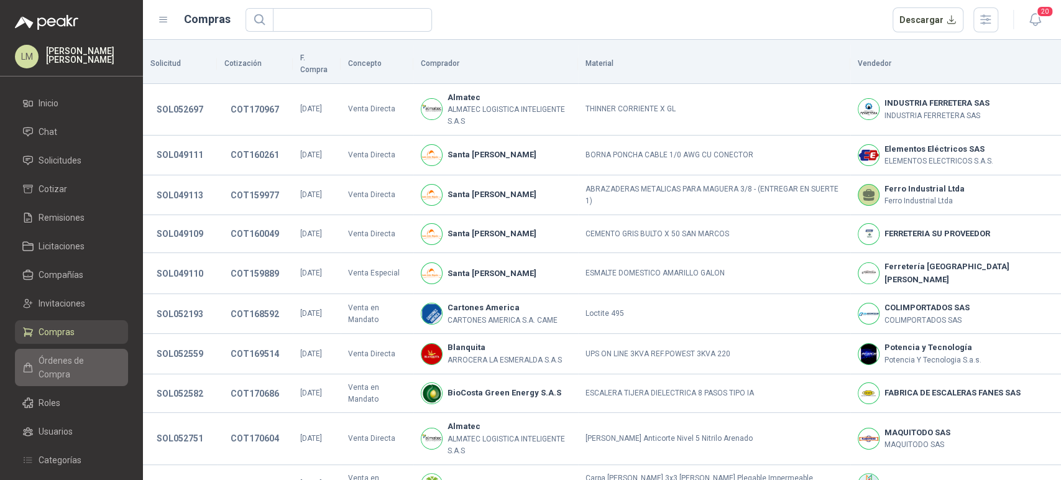
click at [58, 365] on span "Órdenes de Compra" at bounding box center [78, 367] width 78 height 27
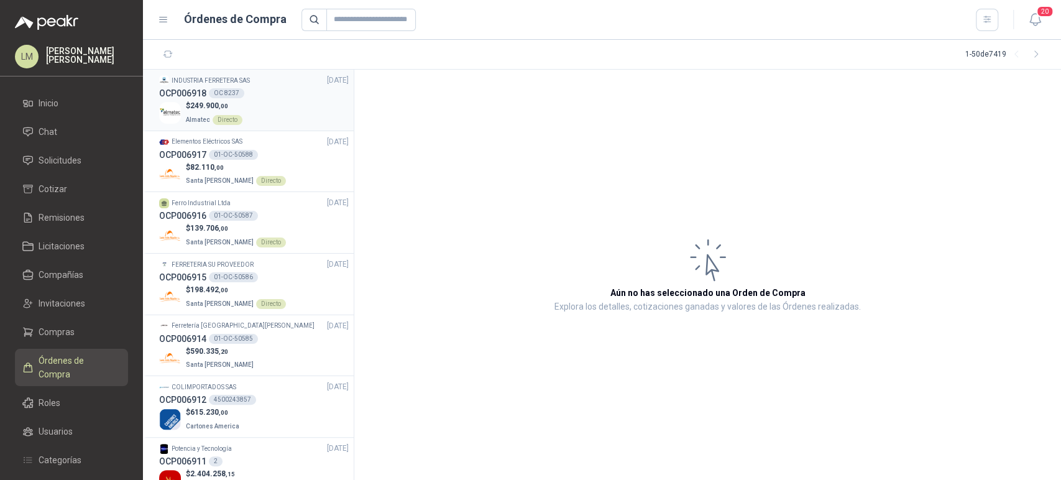
click at [205, 119] on span "Almatec" at bounding box center [198, 119] width 24 height 7
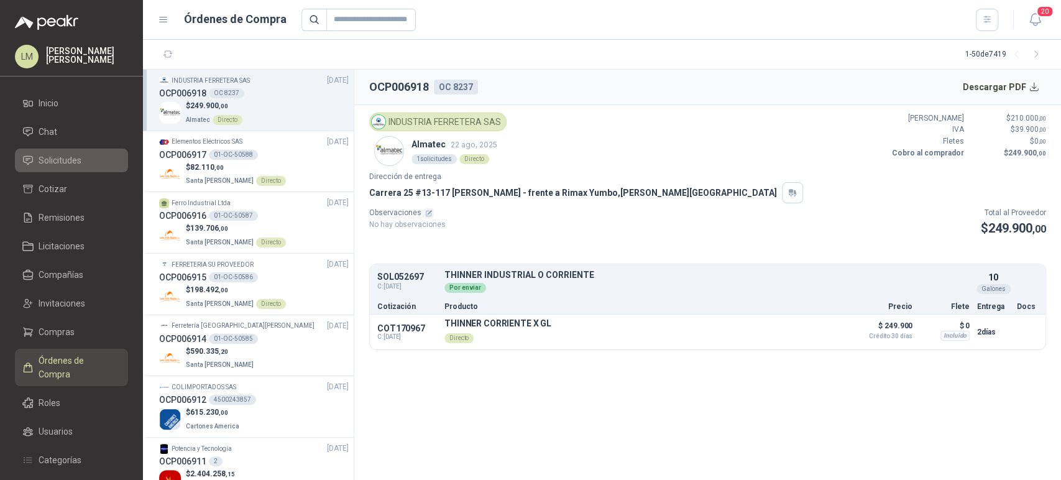
click at [63, 159] on span "Solicitudes" at bounding box center [60, 161] width 43 height 14
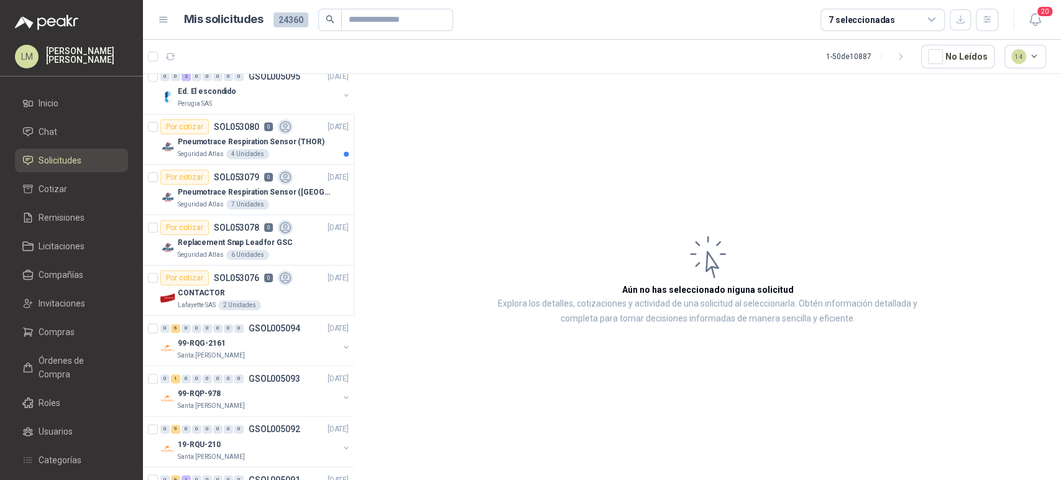
scroll to position [1243, 0]
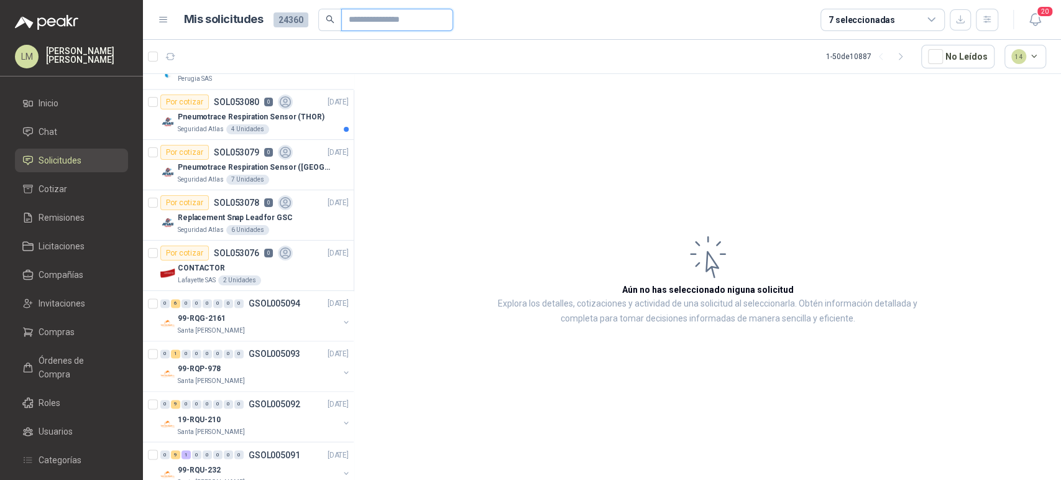
click at [377, 16] on input "text" at bounding box center [392, 19] width 87 height 21
paste input "**********"
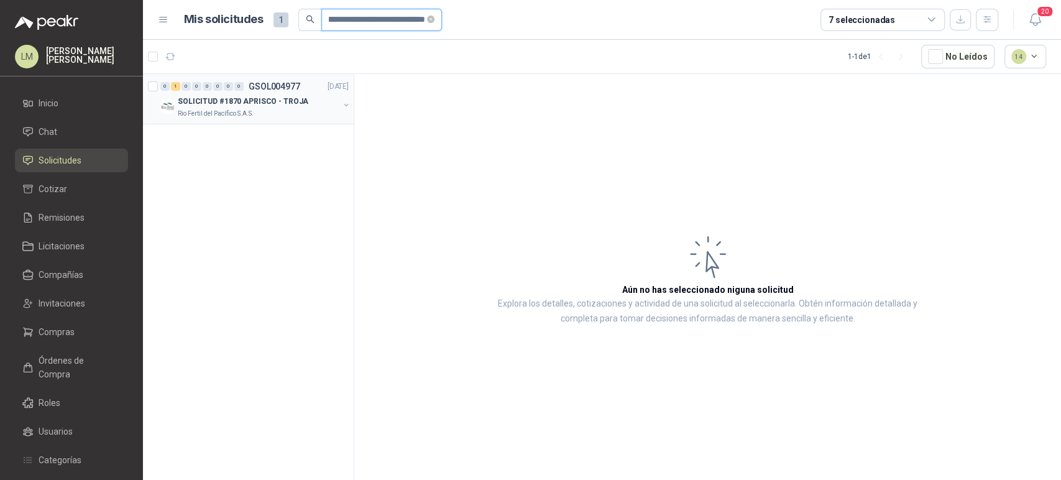
type input "**********"
click at [345, 107] on button "button" at bounding box center [346, 105] width 10 height 10
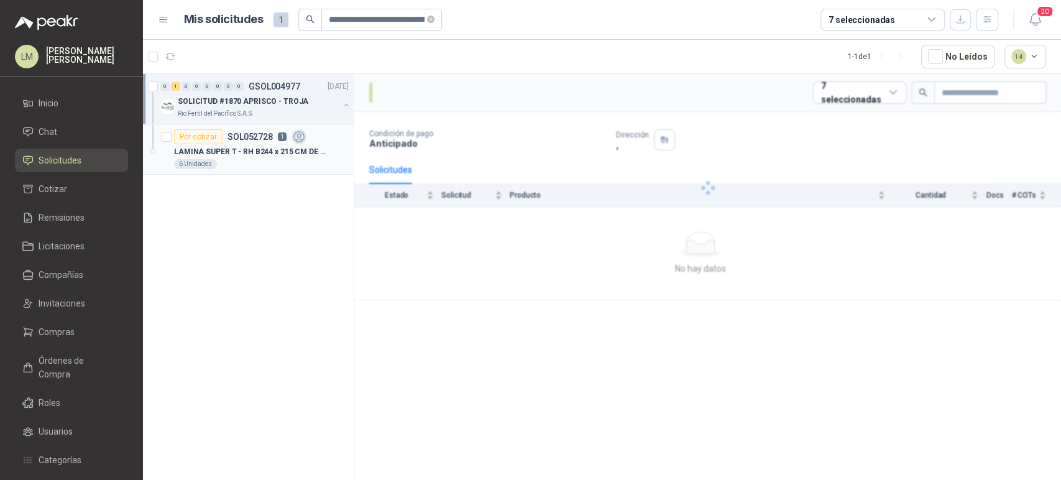
click at [300, 132] on icon at bounding box center [298, 137] width 11 height 11
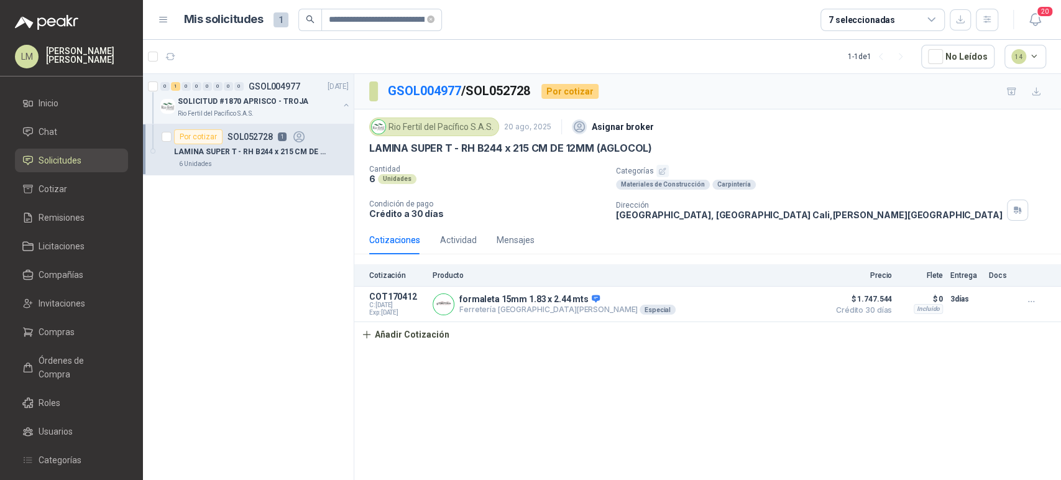
click at [66, 317] on ul "Inicio Chat Solicitudes Cotizar Remisiones Licitaciones Compañías Invitaciones …" at bounding box center [71, 326] width 143 height 471
click at [66, 336] on span "Compras" at bounding box center [57, 332] width 36 height 14
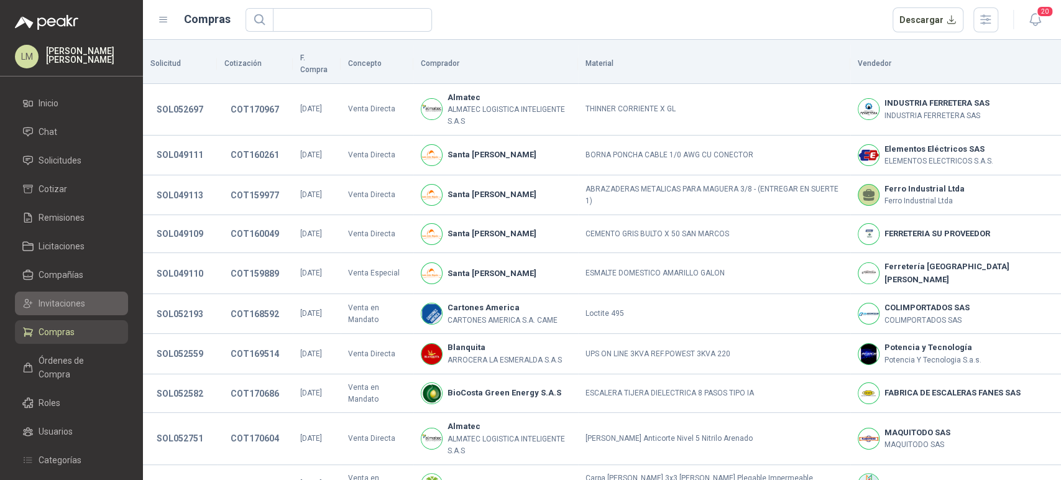
click at [69, 305] on span "Invitaciones" at bounding box center [62, 304] width 47 height 14
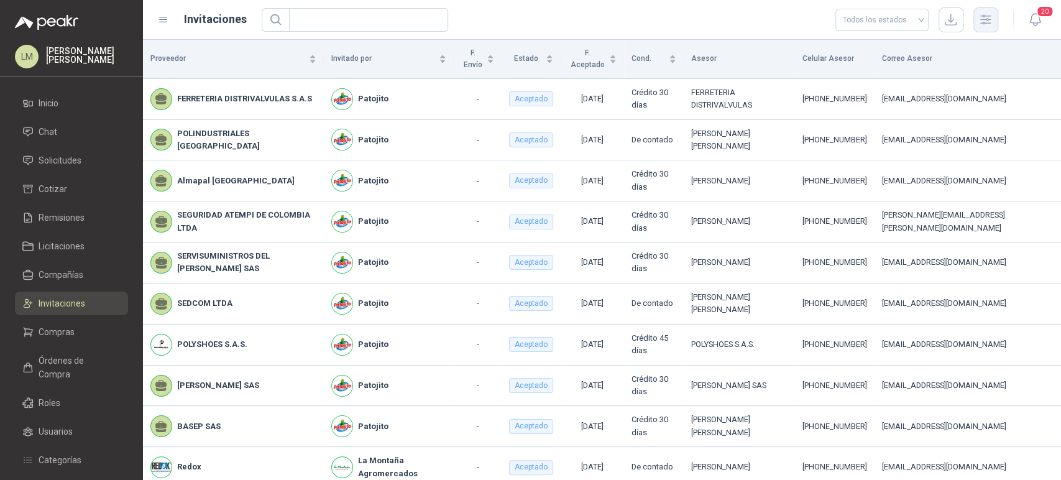
click at [985, 23] on icon "button" at bounding box center [986, 19] width 10 height 9
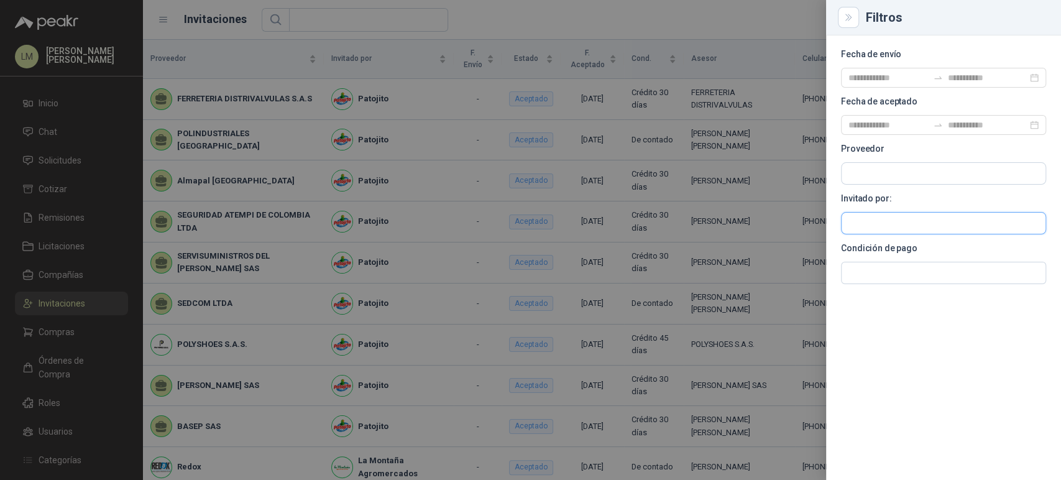
click at [875, 184] on input "text" at bounding box center [944, 173] width 204 height 21
type input "******"
click at [908, 254] on span "Industrias Patojito SAS -" at bounding box center [902, 256] width 65 height 6
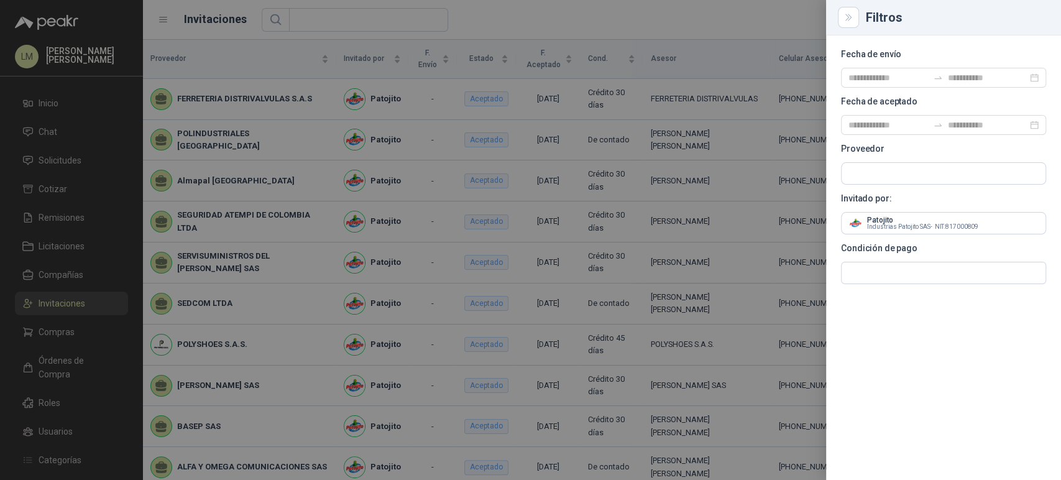
click at [597, 32] on div at bounding box center [530, 240] width 1061 height 480
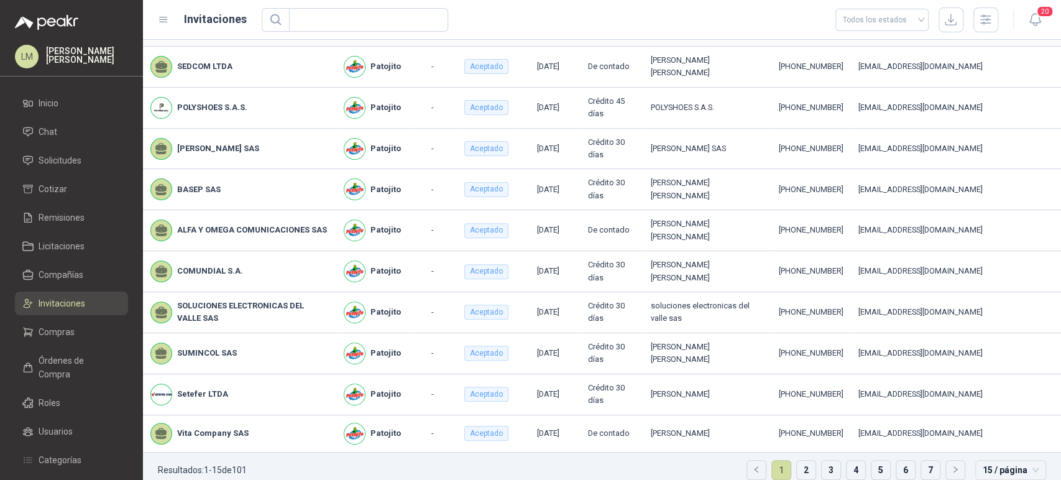
scroll to position [254, 0]
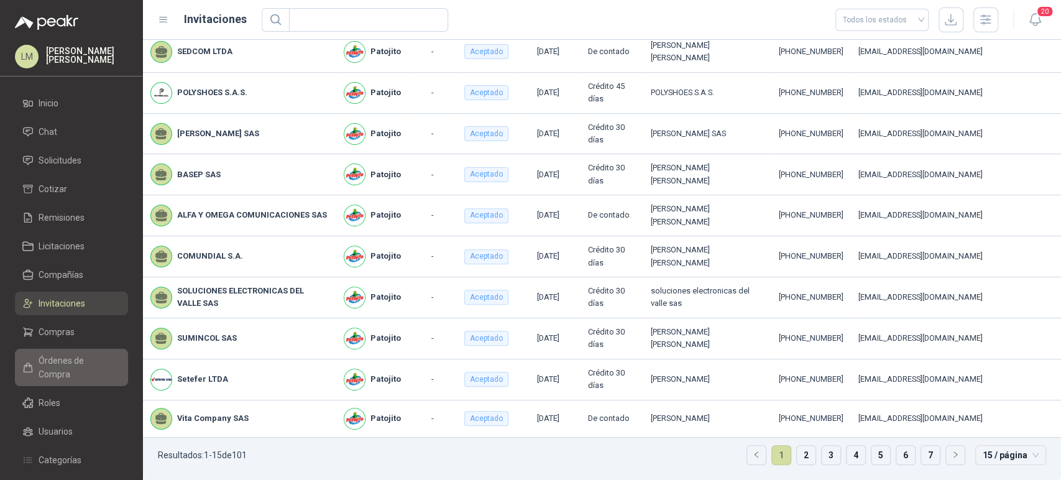
click at [63, 359] on span "Órdenes de Compra" at bounding box center [78, 367] width 78 height 27
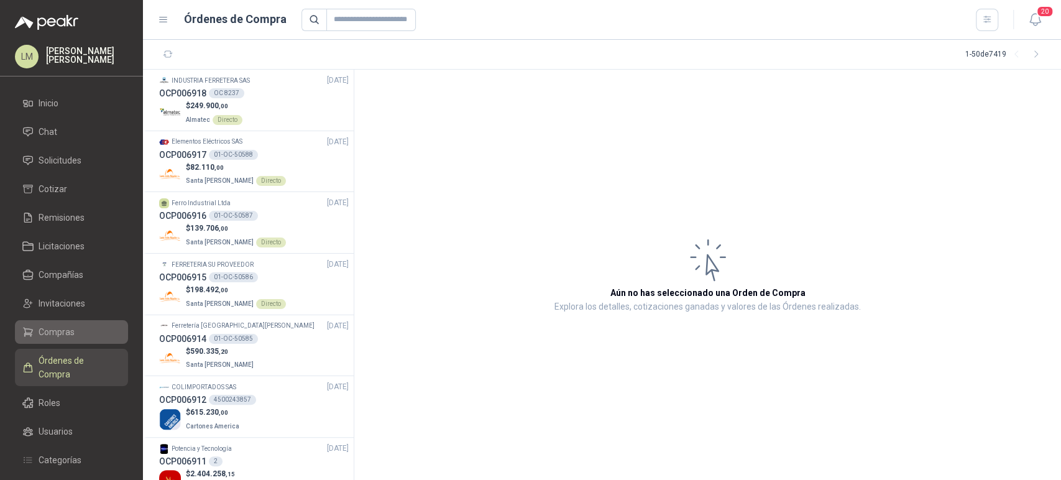
click at [63, 332] on span "Compras" at bounding box center [57, 332] width 36 height 14
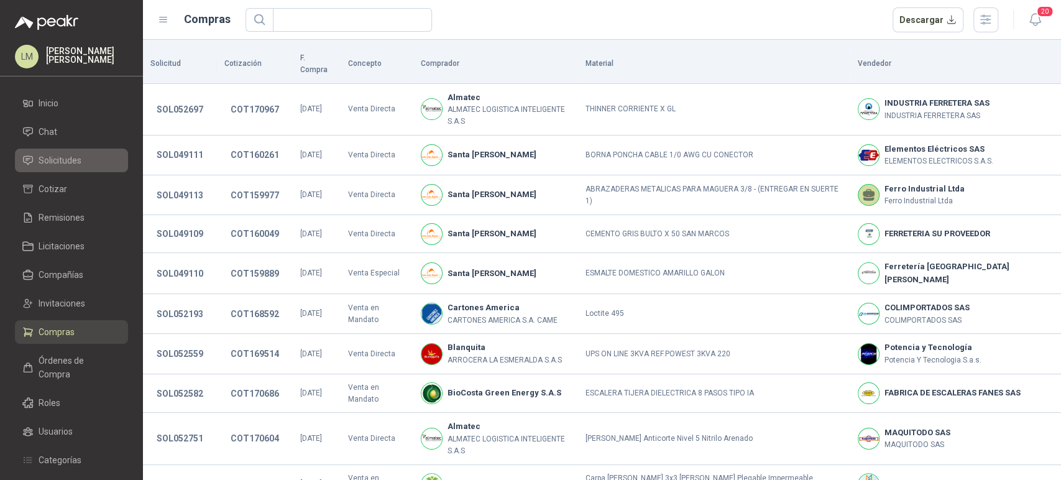
click at [61, 165] on span "Solicitudes" at bounding box center [60, 161] width 43 height 14
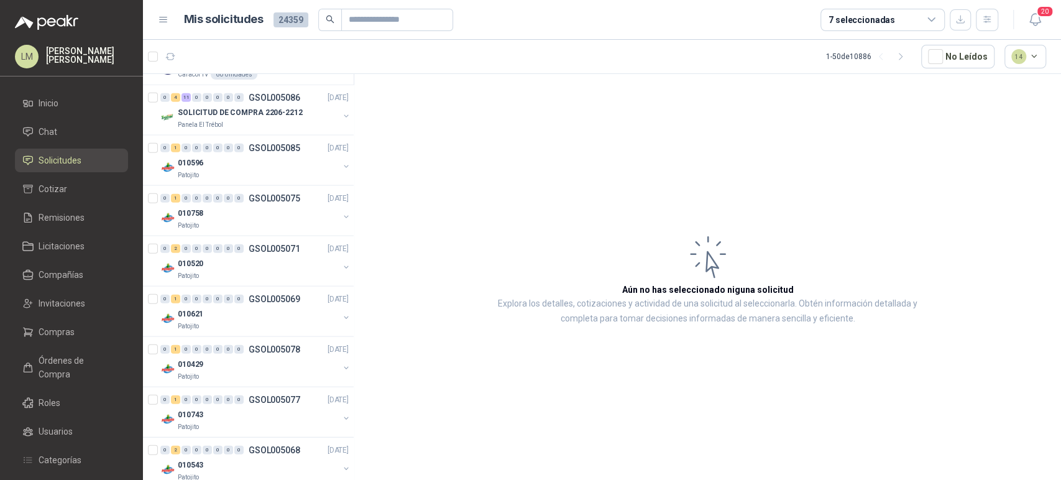
scroll to position [2131, 0]
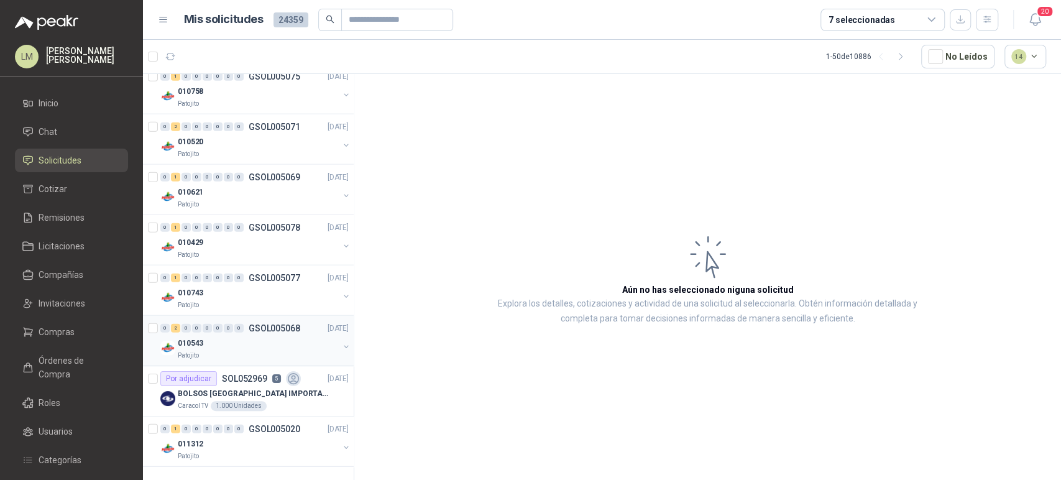
click at [239, 336] on div "010543" at bounding box center [258, 343] width 161 height 15
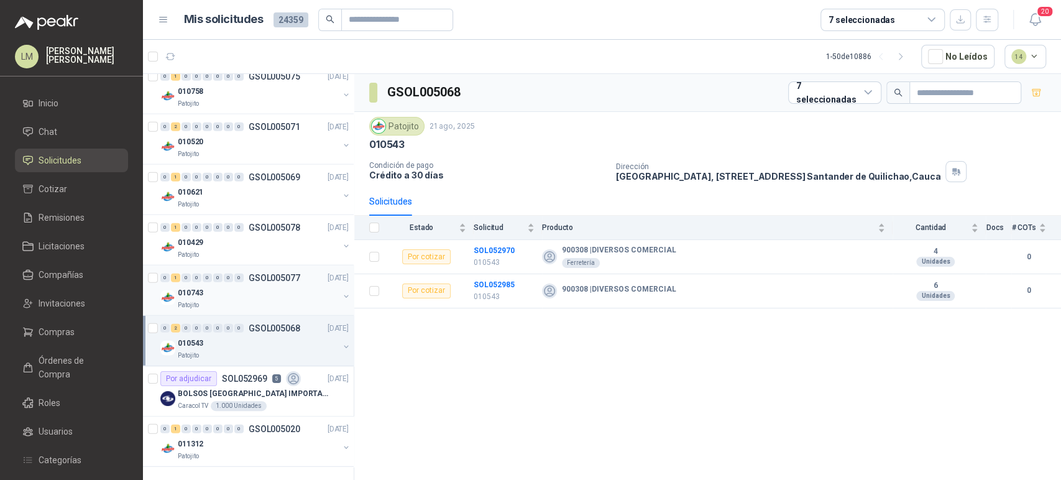
click at [241, 285] on div "010743" at bounding box center [258, 292] width 161 height 15
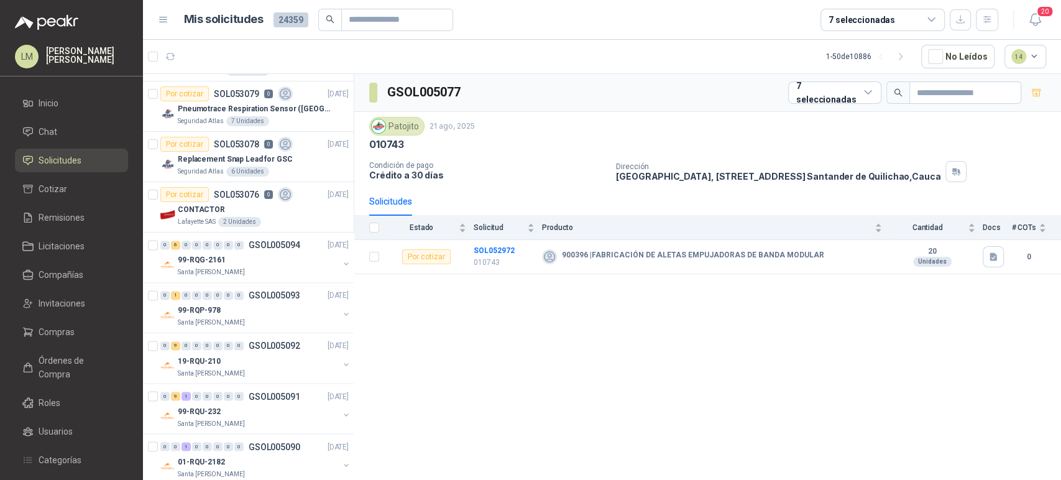
scroll to position [1233, 0]
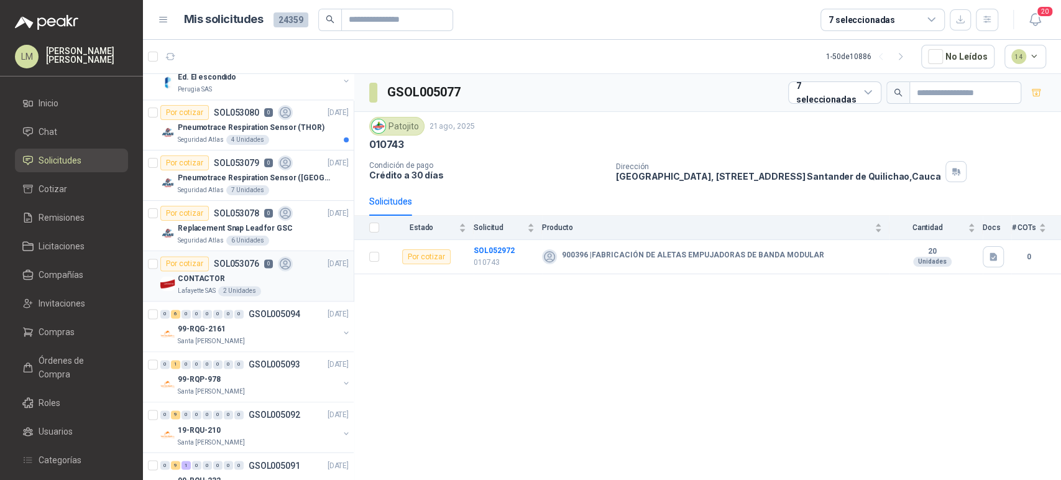
click at [241, 271] on div "CONTACTOR" at bounding box center [263, 278] width 171 height 15
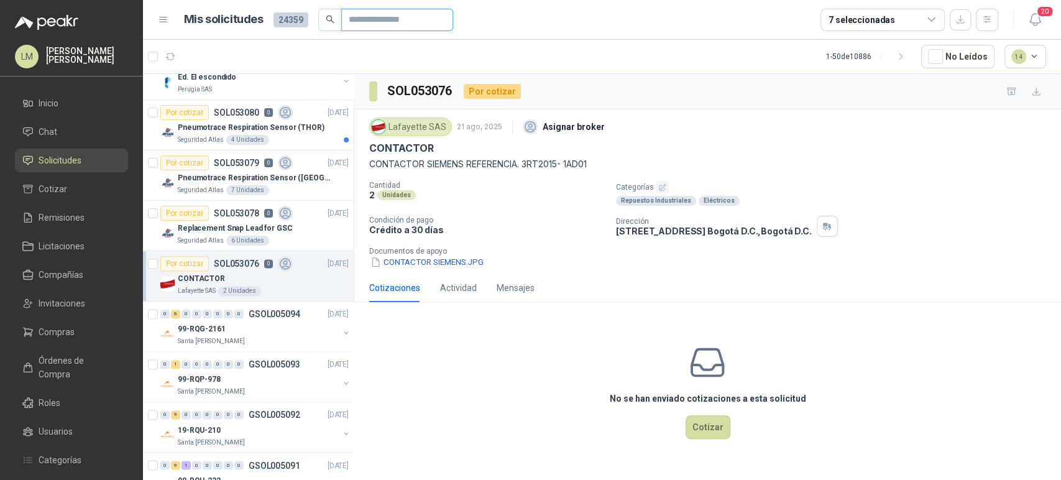
click at [410, 24] on input "text" at bounding box center [392, 19] width 87 height 21
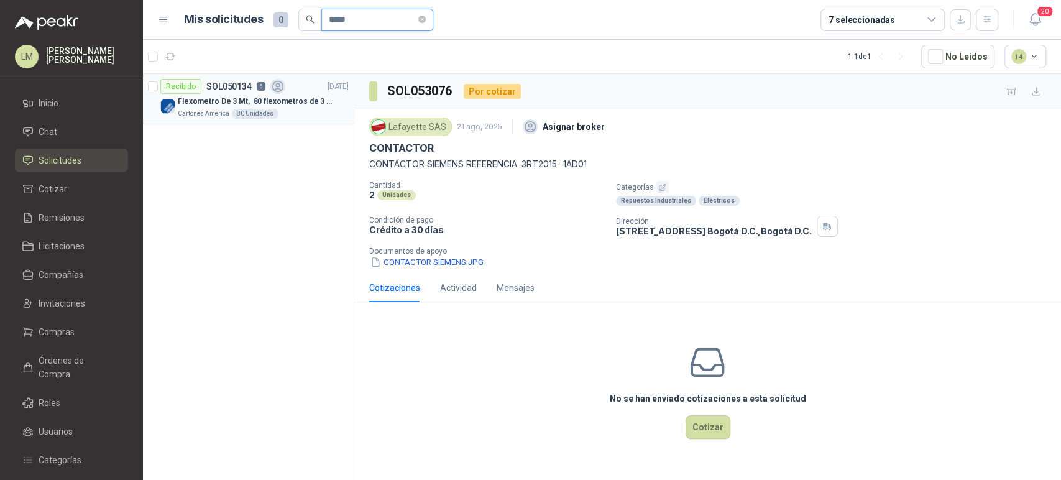
type input "*****"
click at [305, 104] on p "Flexometro De 3 Mt, 80 flexometros de 3 m Marca Tajima" at bounding box center [255, 102] width 155 height 12
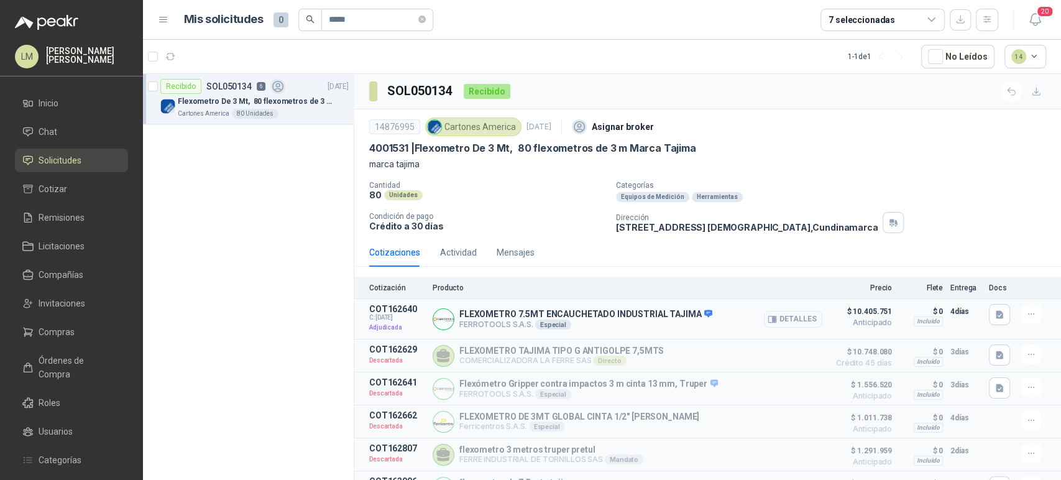
click at [800, 316] on button "Detalles" at bounding box center [793, 319] width 58 height 17
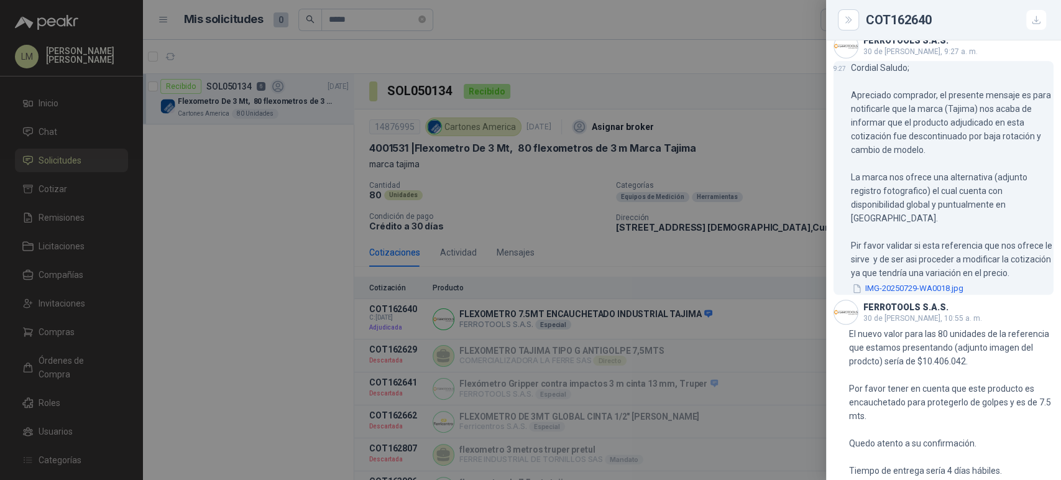
scroll to position [939, 0]
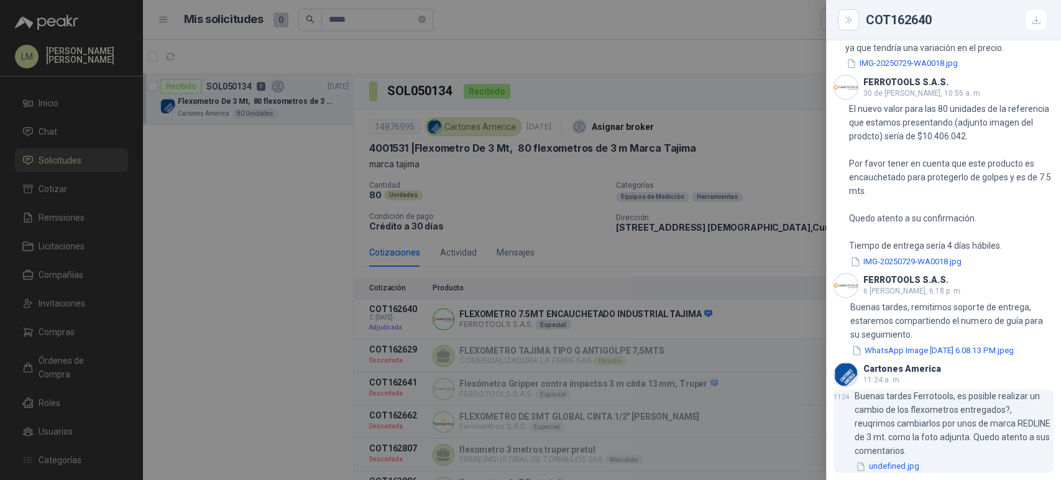
click at [887, 467] on button "undefined.jpg" at bounding box center [888, 466] width 66 height 13
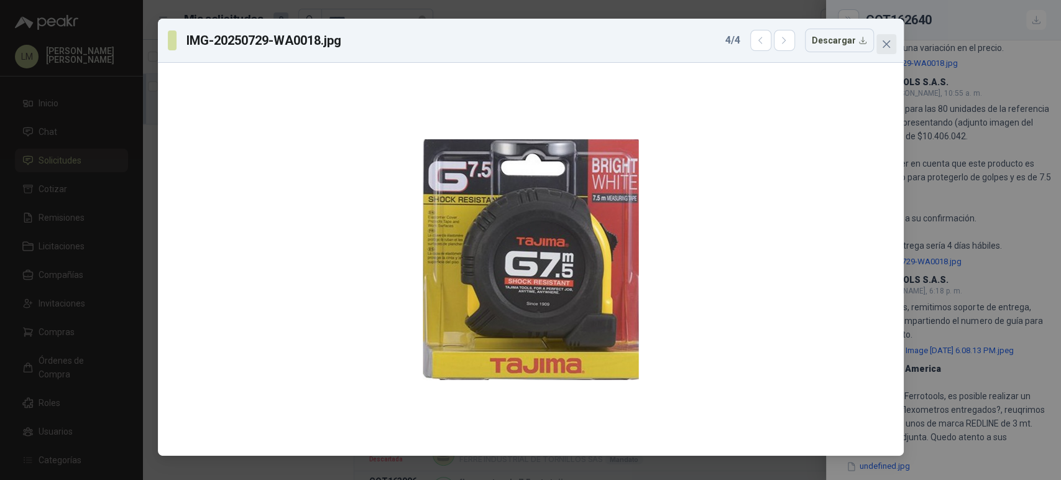
click at [883, 45] on icon "close" at bounding box center [887, 44] width 10 height 10
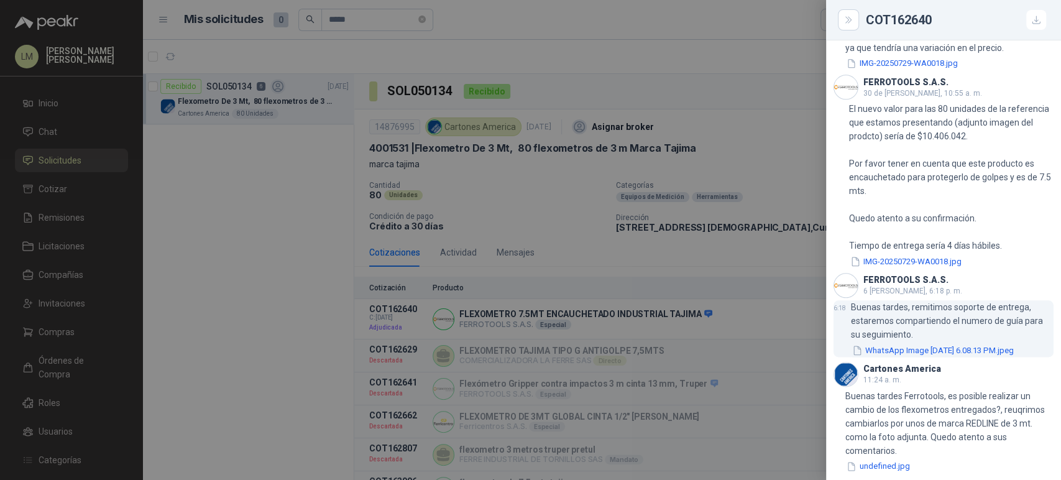
click at [949, 347] on button "WhatsApp Image 2025-08-06 at 6.08.13 PM.jpeg" at bounding box center [933, 350] width 164 height 13
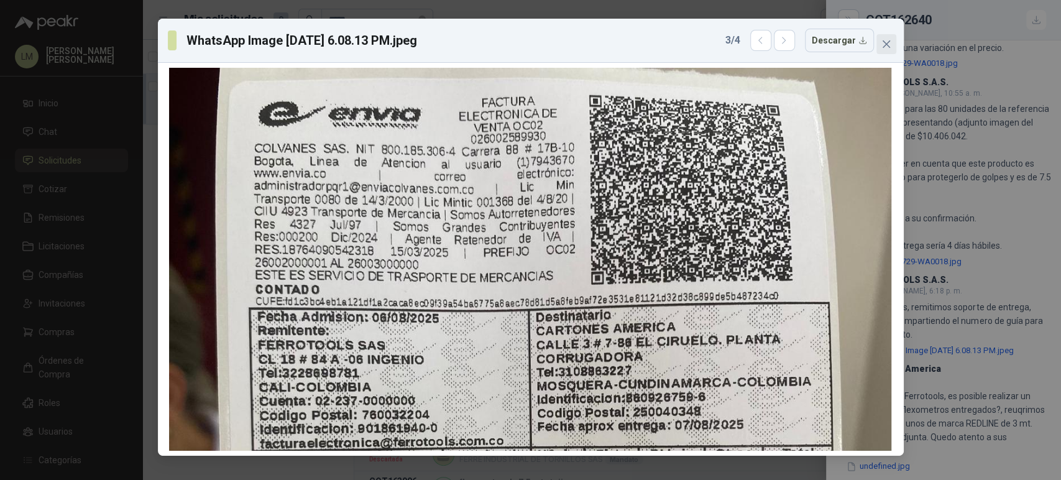
click at [888, 40] on icon "close" at bounding box center [887, 44] width 10 height 10
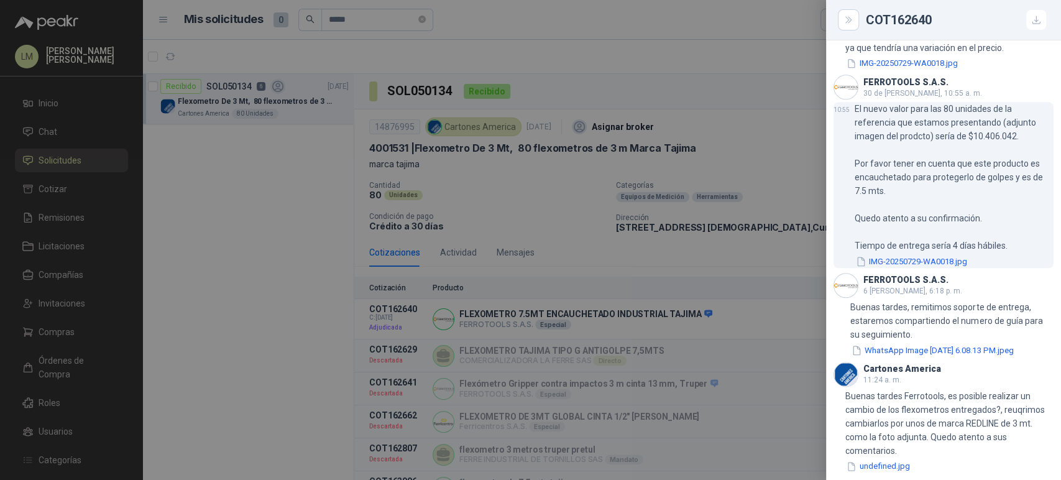
click at [946, 255] on button "IMG-20250729-WA0018.jpg" at bounding box center [912, 261] width 114 height 13
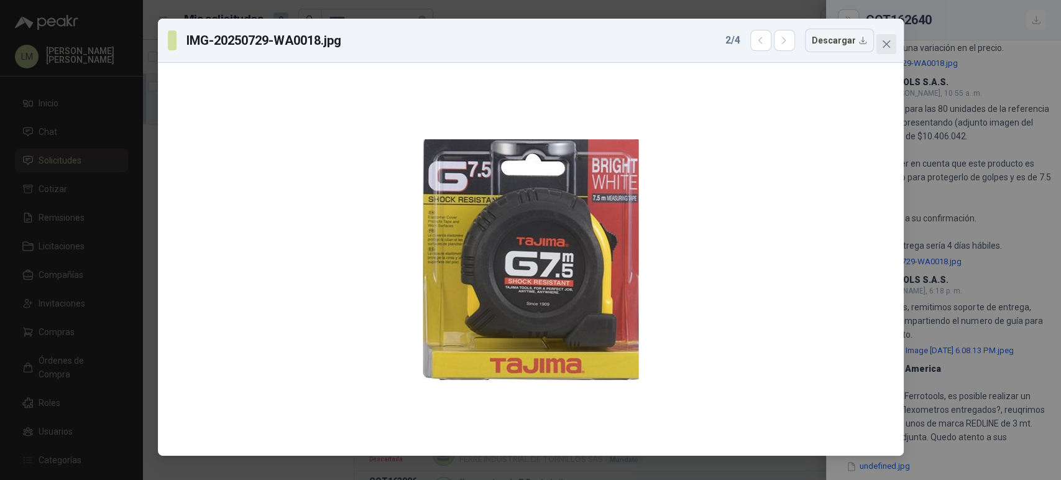
click at [882, 48] on icon "close" at bounding box center [887, 44] width 10 height 10
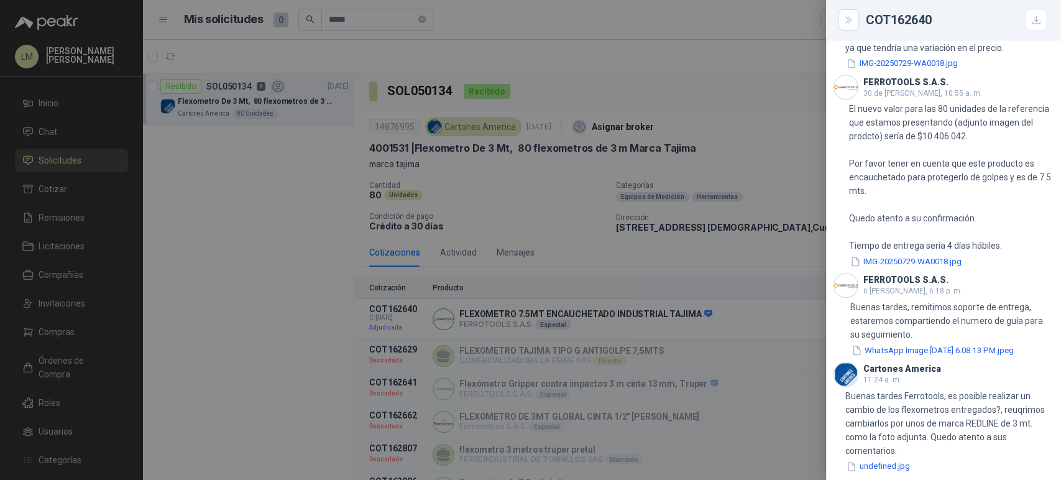
click at [481, 226] on div at bounding box center [530, 240] width 1061 height 480
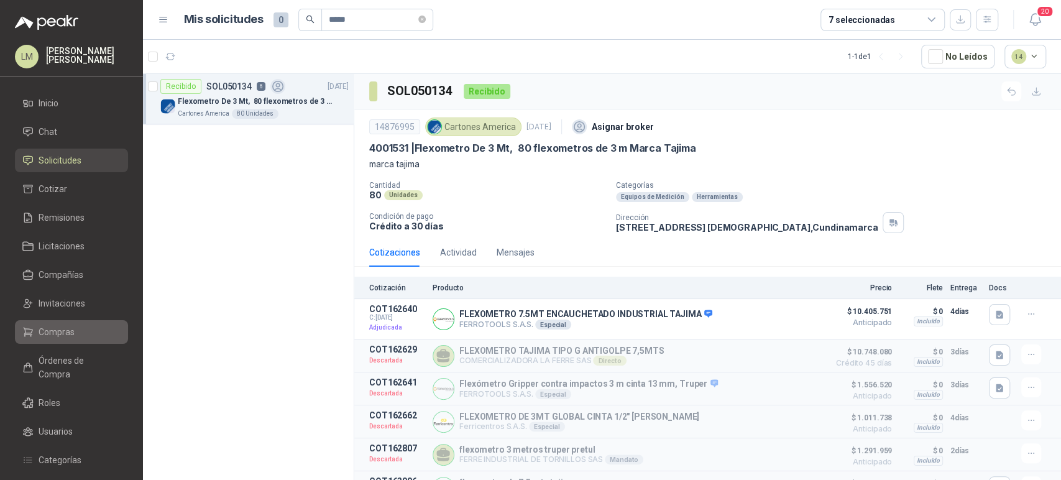
click at [45, 340] on link "Compras" at bounding box center [71, 332] width 113 height 24
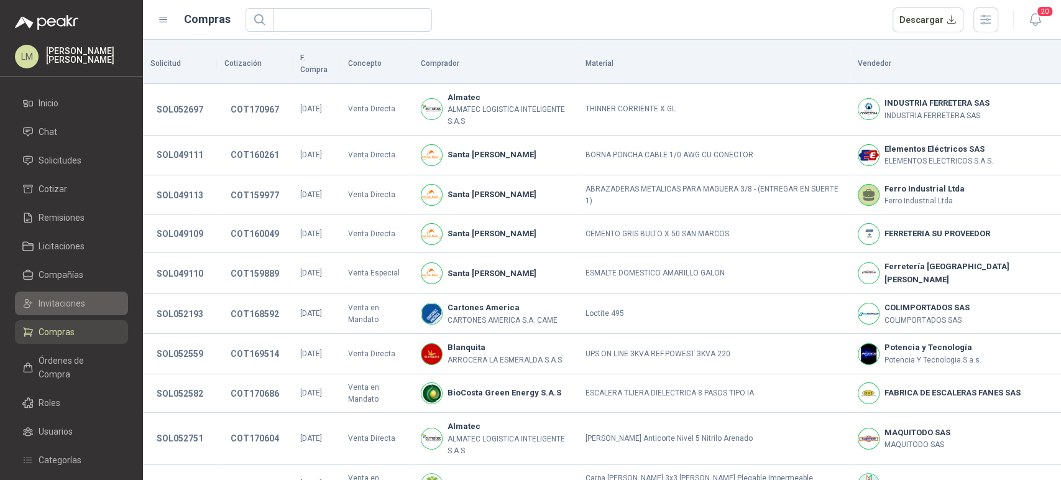
click at [58, 308] on span "Invitaciones" at bounding box center [62, 304] width 47 height 14
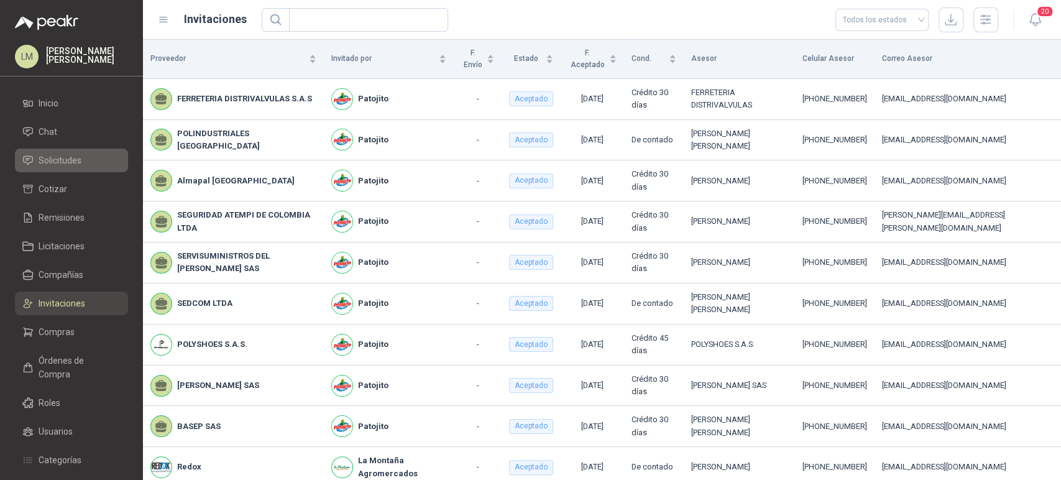
click at [62, 166] on span "Solicitudes" at bounding box center [60, 161] width 43 height 14
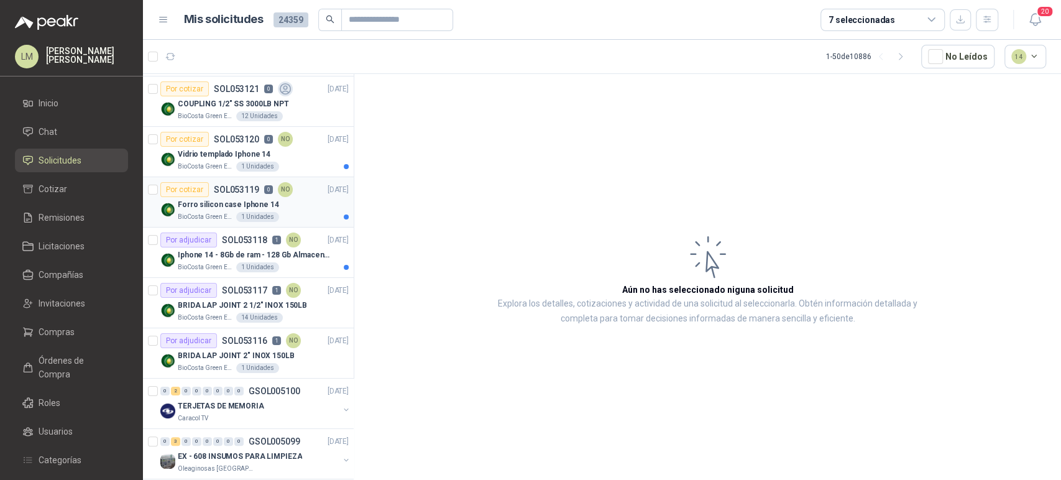
scroll to position [69, 0]
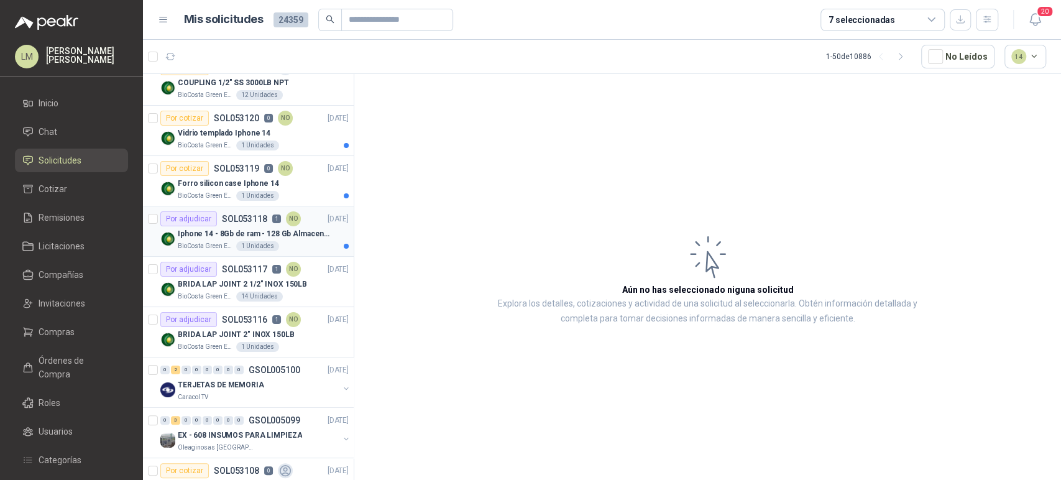
click at [248, 234] on p "Iphone 14 - 8Gb de ram - 128 Gb Almacenamiento" at bounding box center [255, 234] width 155 height 12
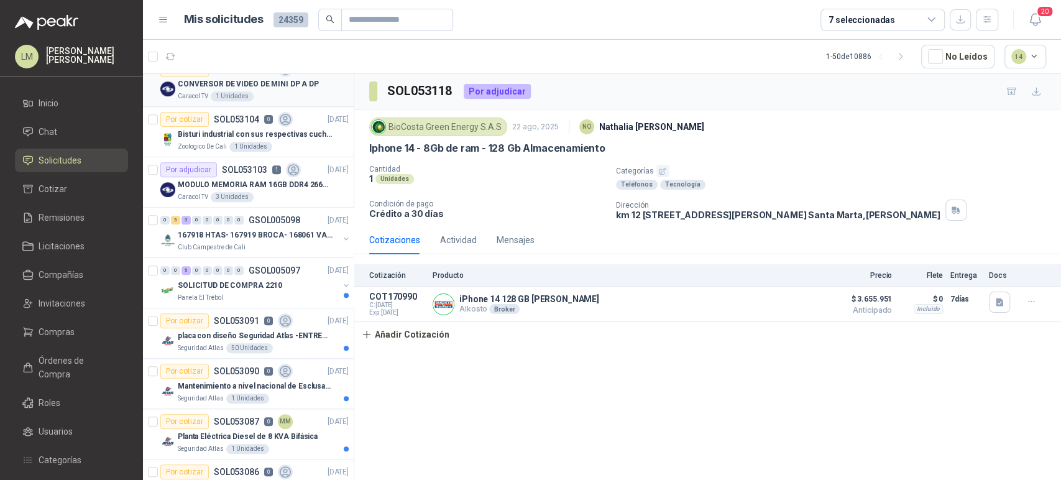
scroll to position [691, 0]
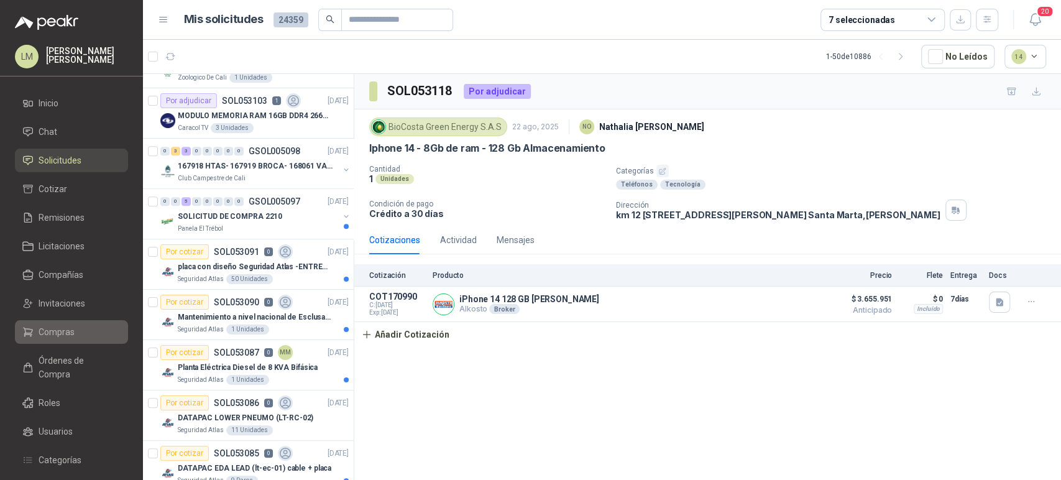
click at [63, 336] on span "Compras" at bounding box center [57, 332] width 36 height 14
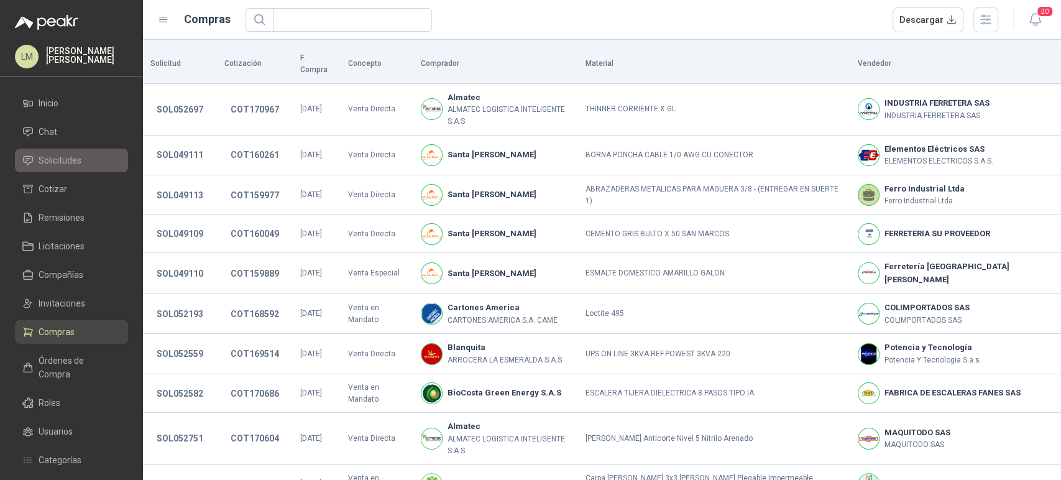
click at [66, 163] on span "Solicitudes" at bounding box center [60, 161] width 43 height 14
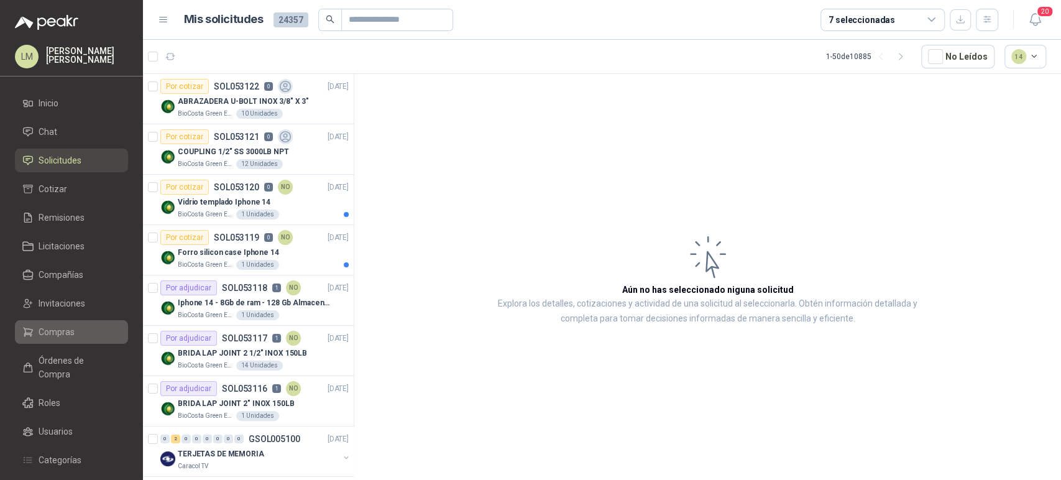
click at [50, 322] on link "Compras" at bounding box center [71, 332] width 113 height 24
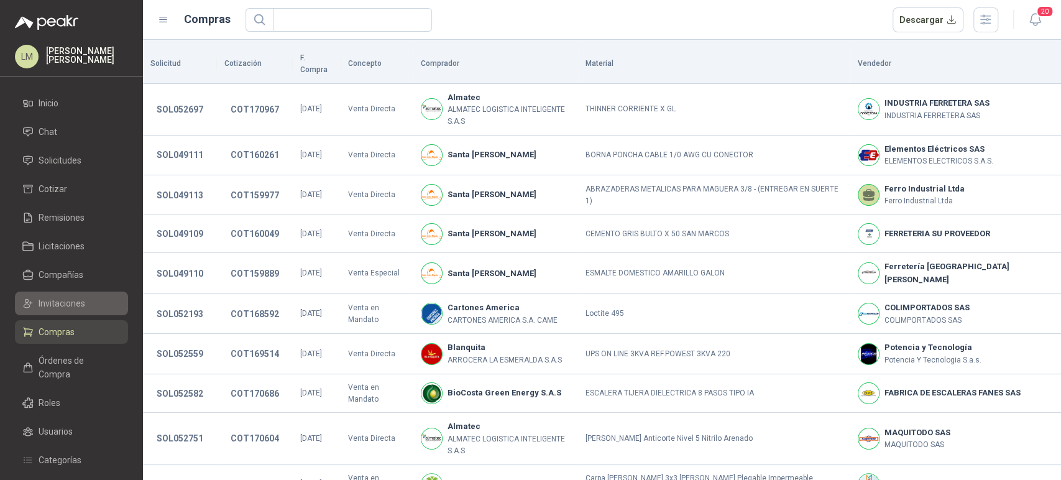
click at [60, 305] on span "Invitaciones" at bounding box center [62, 304] width 47 height 14
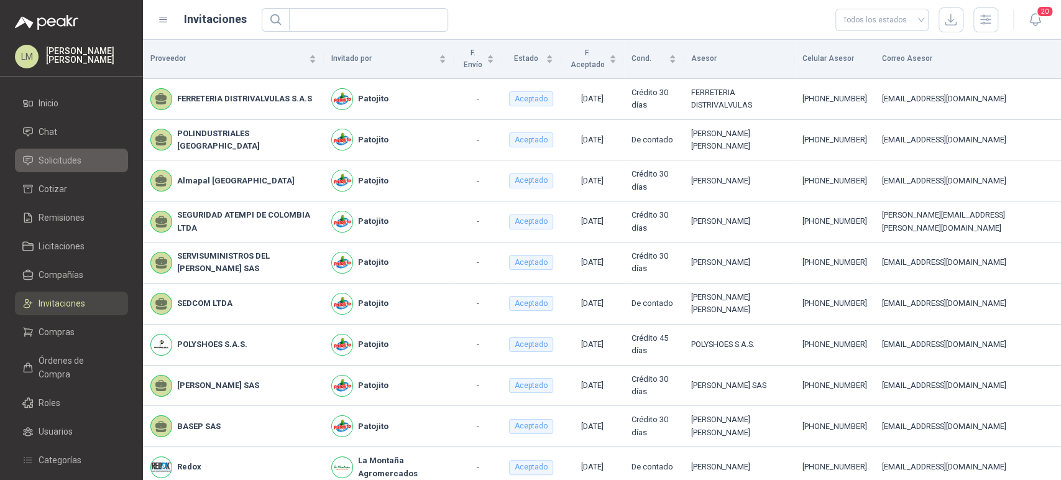
click at [70, 155] on span "Solicitudes" at bounding box center [60, 161] width 43 height 14
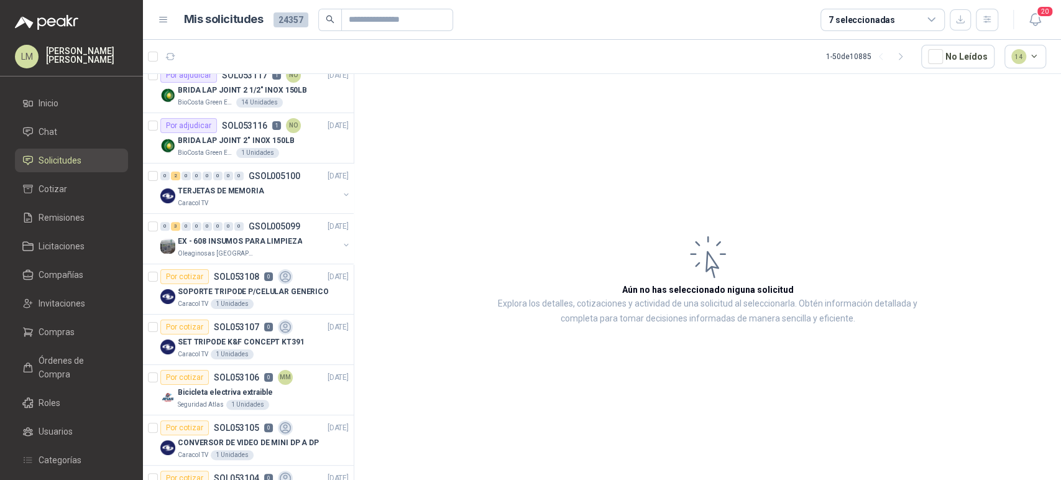
scroll to position [276, 0]
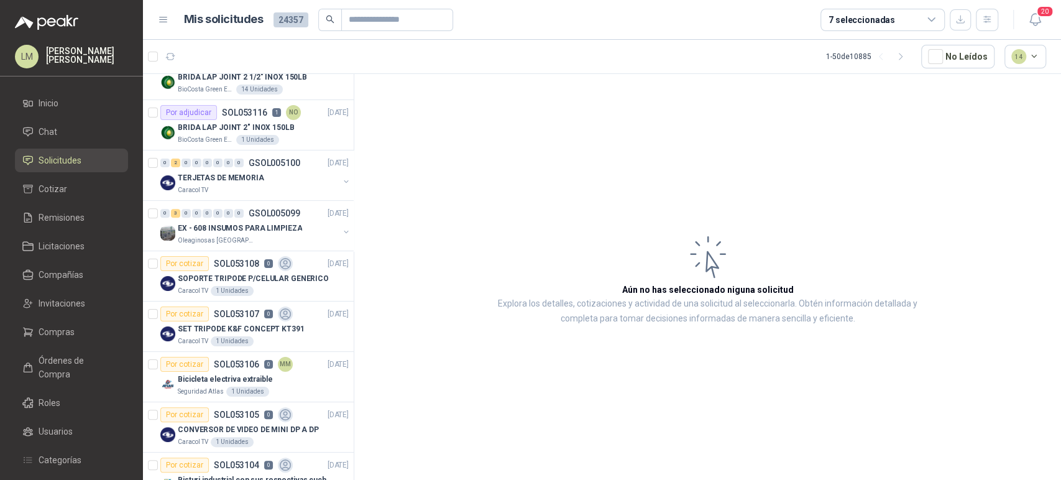
click at [389, 34] on header "Mis solicitudes 24357 7 seleccionadas 20" at bounding box center [602, 20] width 918 height 40
click at [392, 17] on input "text" at bounding box center [392, 19] width 87 height 21
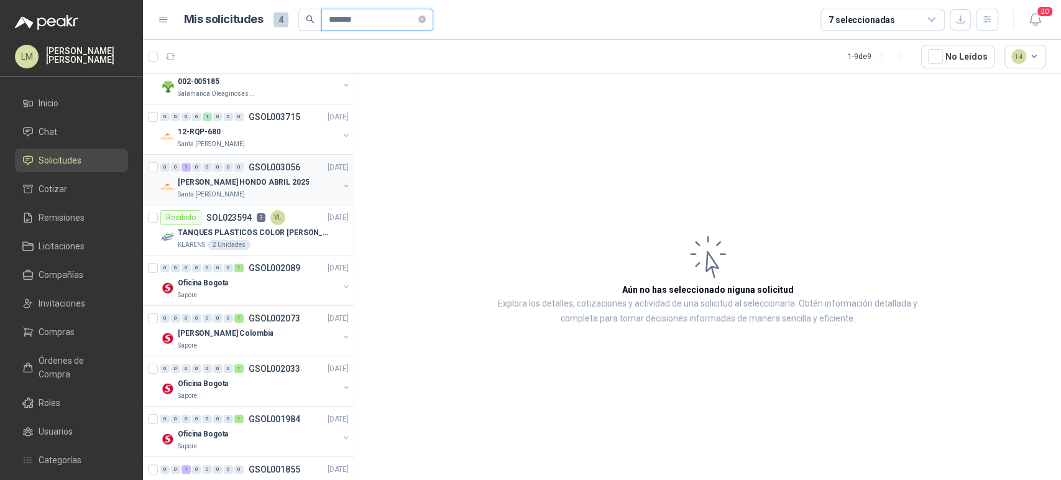
scroll to position [0, 0]
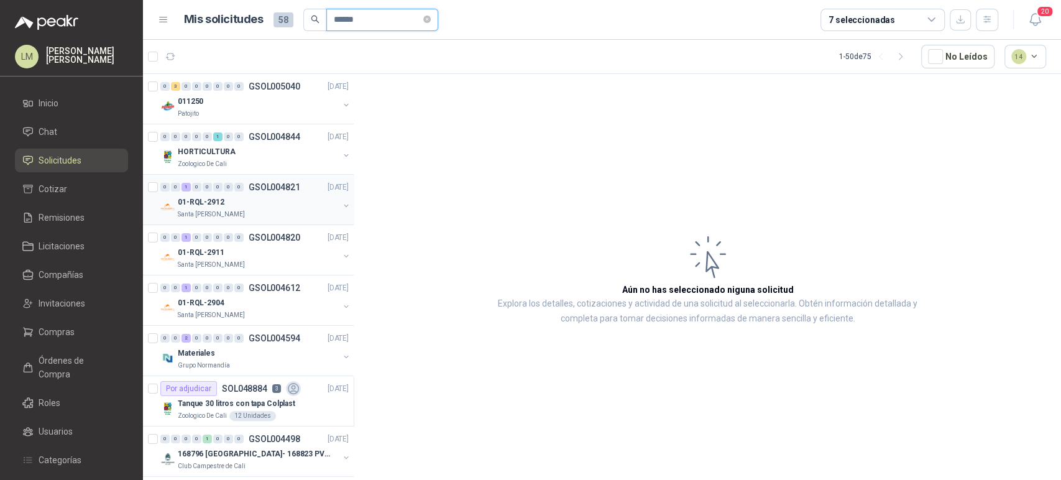
type input "******"
click at [341, 206] on button "button" at bounding box center [346, 206] width 10 height 10
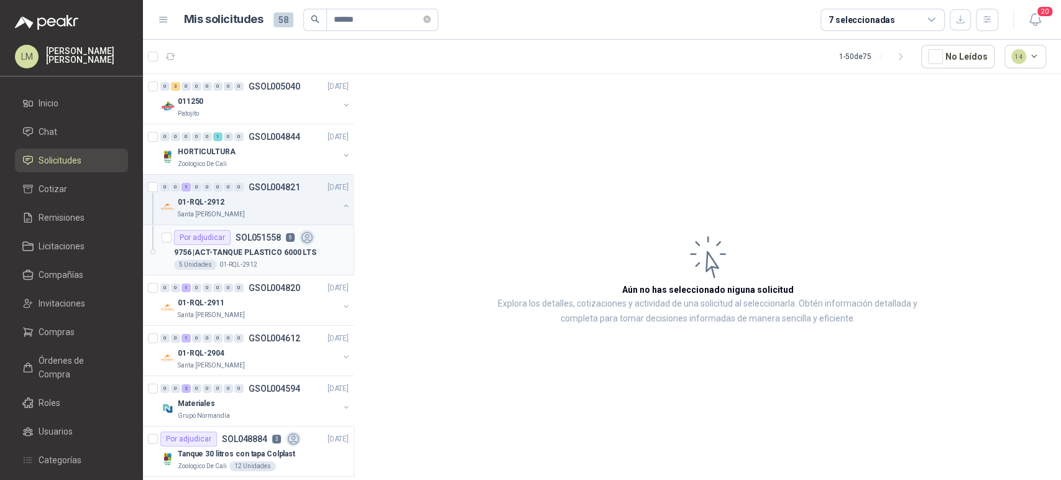
click at [282, 233] on div "Por adjudicar SOL051558 6" at bounding box center [244, 237] width 141 height 15
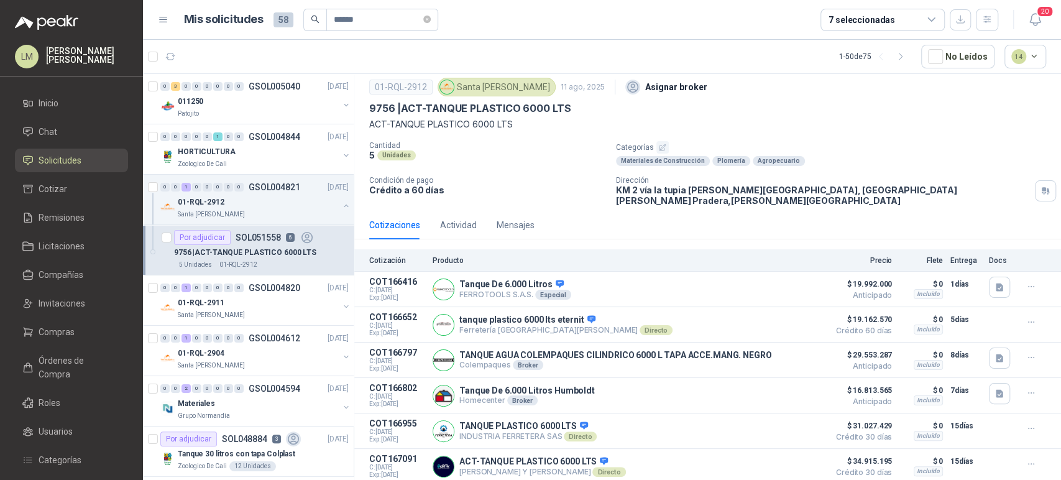
scroll to position [58, 0]
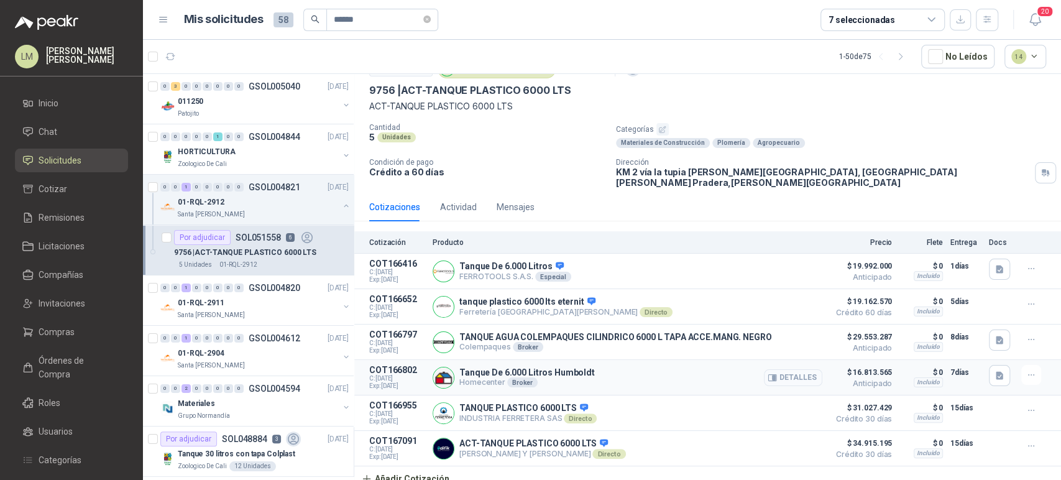
click at [772, 369] on button "Detalles" at bounding box center [793, 377] width 58 height 17
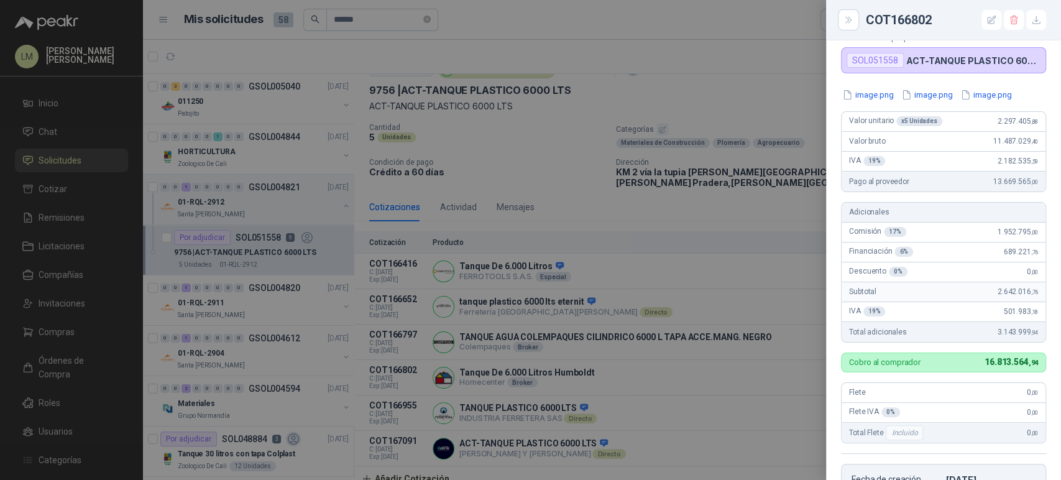
click at [644, 262] on div at bounding box center [530, 240] width 1061 height 480
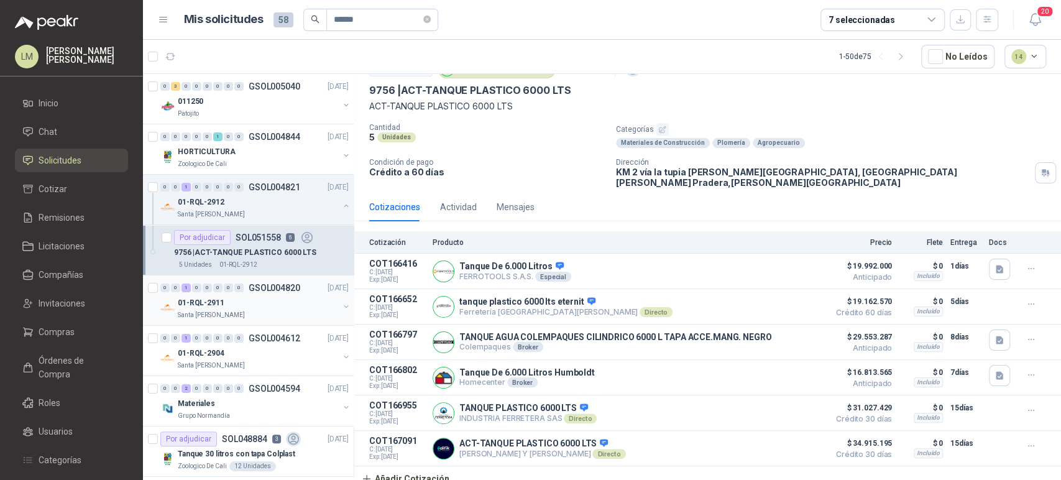
click at [341, 307] on button "button" at bounding box center [346, 307] width 10 height 10
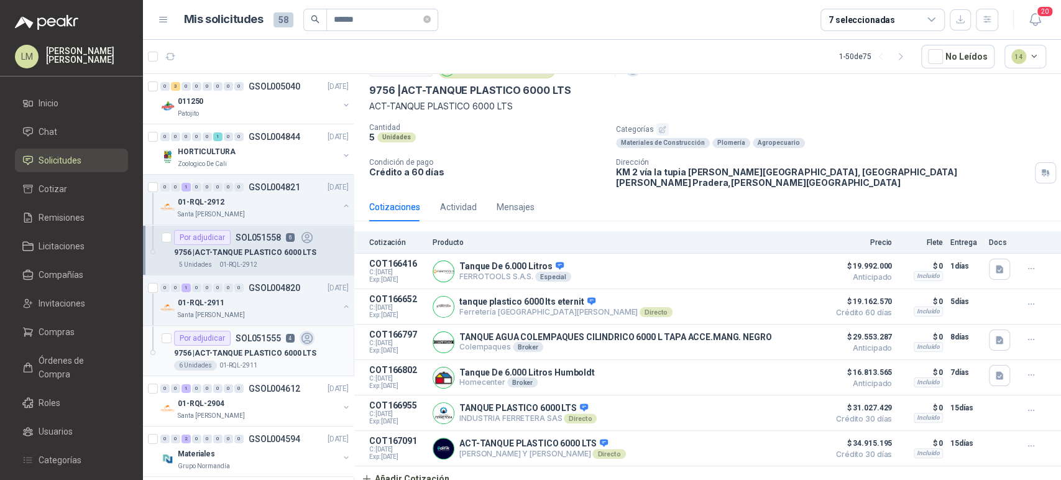
click at [290, 346] on div "9756 | ACT-TANQUE PLASTICO 6000 LTS" at bounding box center [261, 353] width 175 height 15
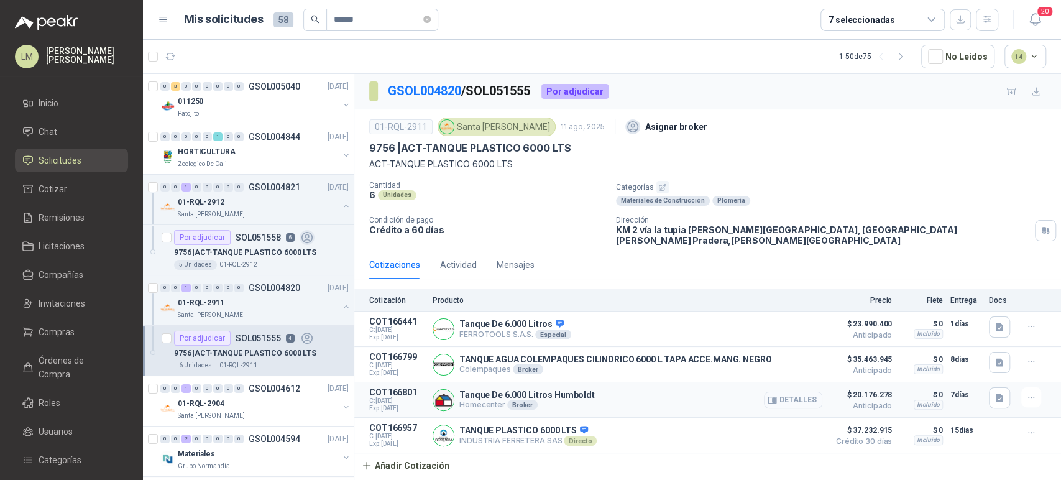
click at [796, 393] on button "Detalles" at bounding box center [793, 400] width 58 height 17
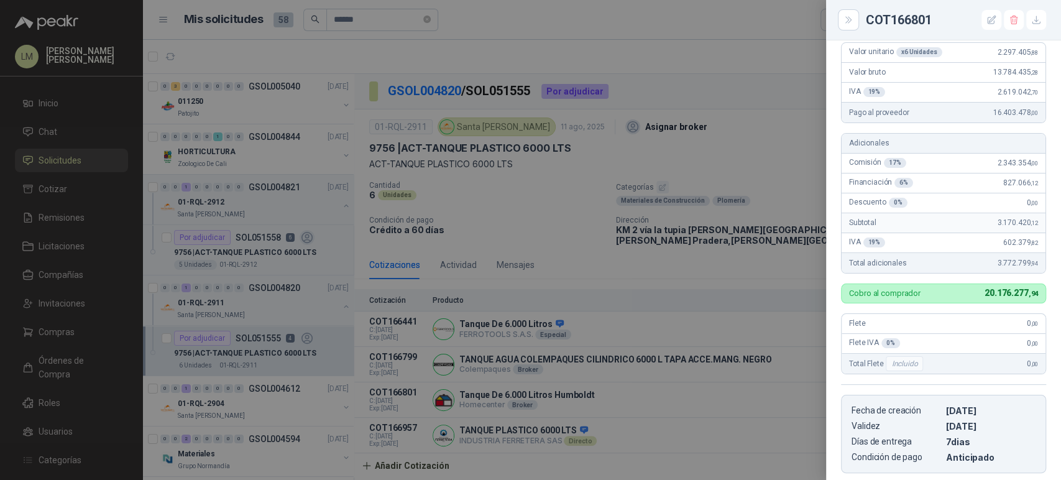
click at [551, 246] on div at bounding box center [530, 240] width 1061 height 480
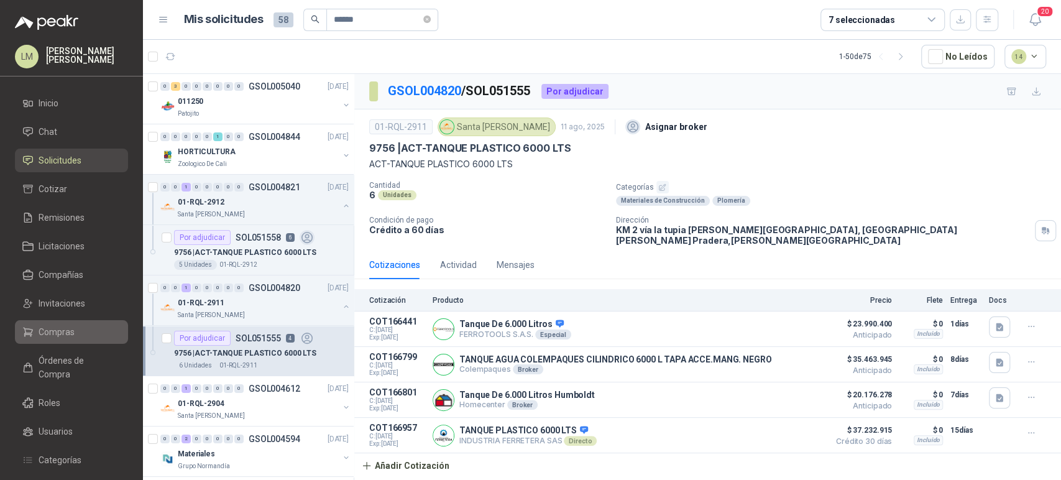
click at [43, 336] on span "Compras" at bounding box center [57, 332] width 36 height 14
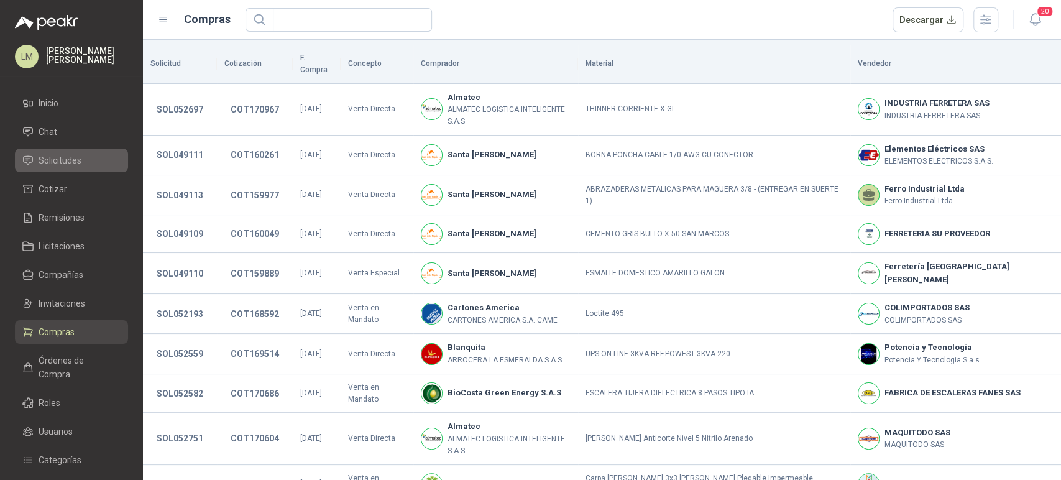
click at [77, 158] on span "Solicitudes" at bounding box center [60, 161] width 43 height 14
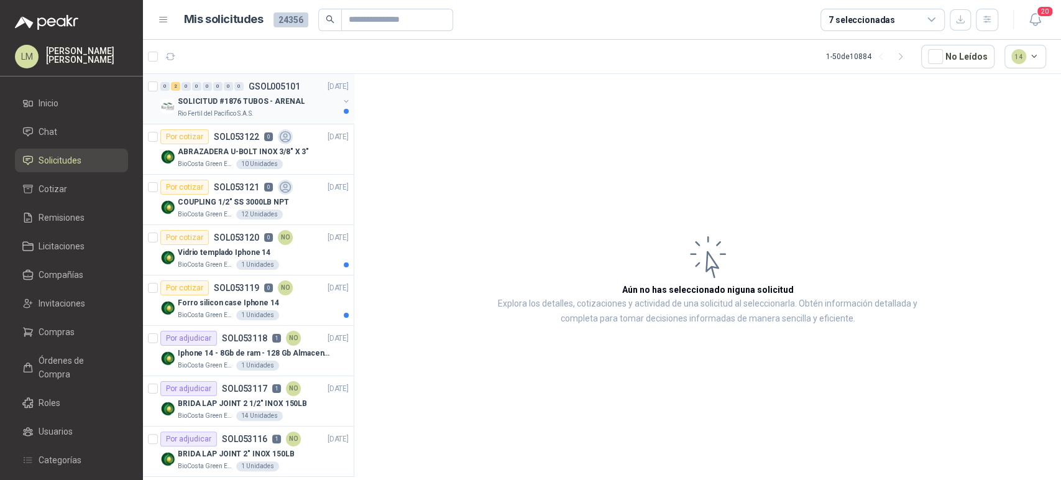
click at [233, 108] on div "SOLICITUD #1876 TUBOS - ARENAL" at bounding box center [258, 101] width 161 height 15
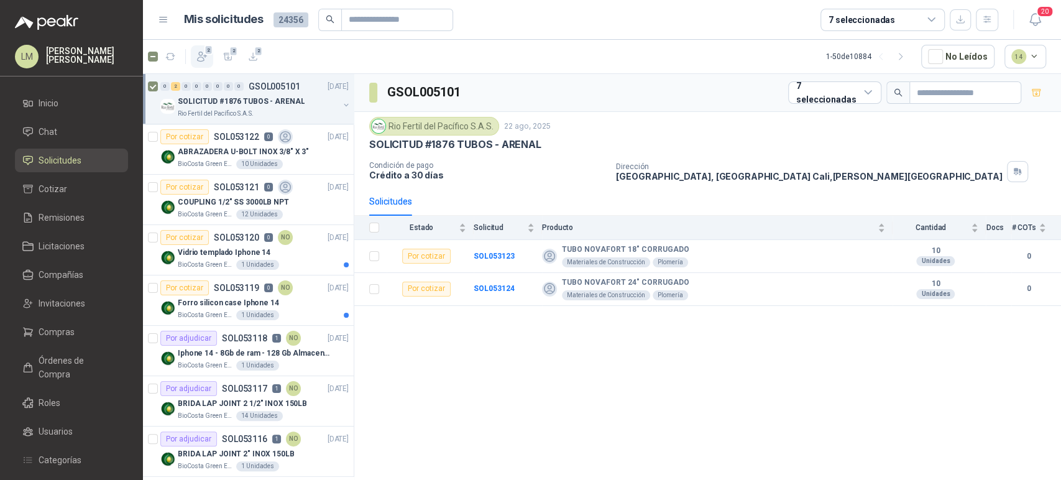
click at [196, 52] on icon "button" at bounding box center [202, 56] width 12 height 12
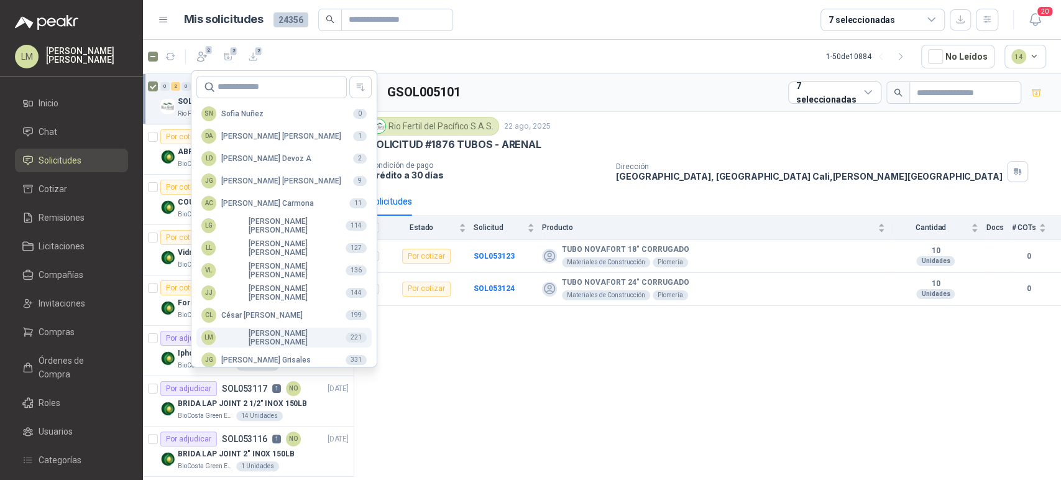
scroll to position [303, 0]
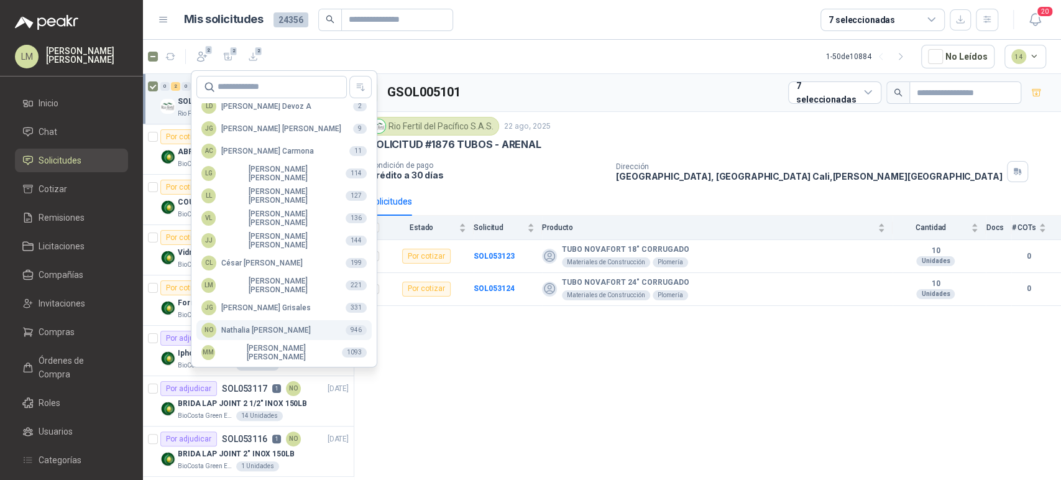
click at [259, 330] on div "NO [PERSON_NAME]" at bounding box center [255, 330] width 109 height 15
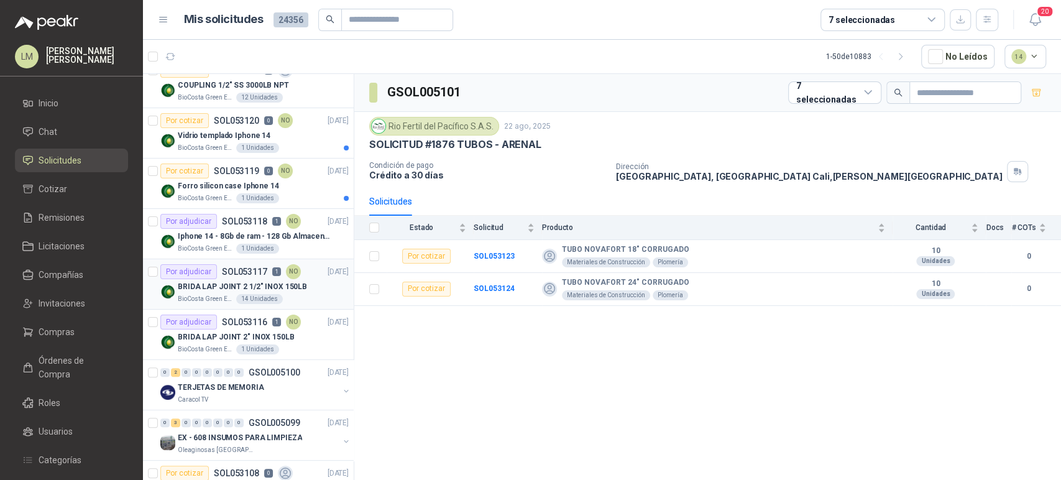
scroll to position [138, 0]
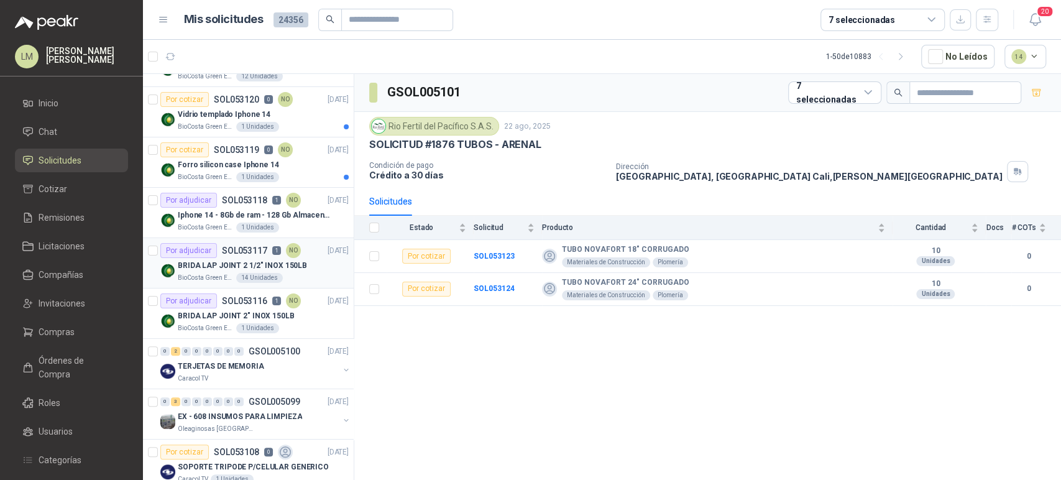
click at [259, 277] on div "14 Unidades" at bounding box center [259, 278] width 47 height 10
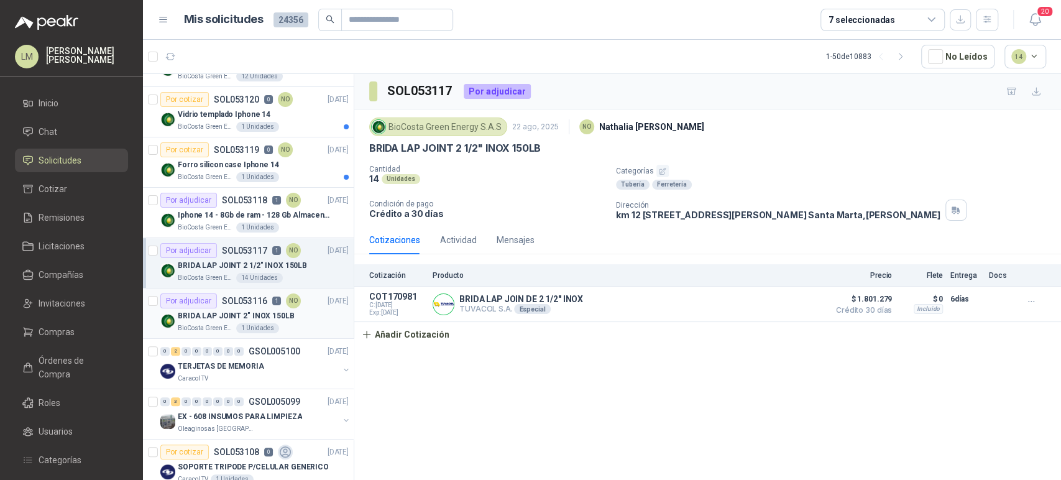
click at [253, 311] on p "BRIDA LAP JOINT 2" INOX 150LB" at bounding box center [236, 316] width 117 height 12
click at [251, 262] on p "BRIDA LAP JOINT 2 1/2" INOX 150LB" at bounding box center [242, 266] width 129 height 12
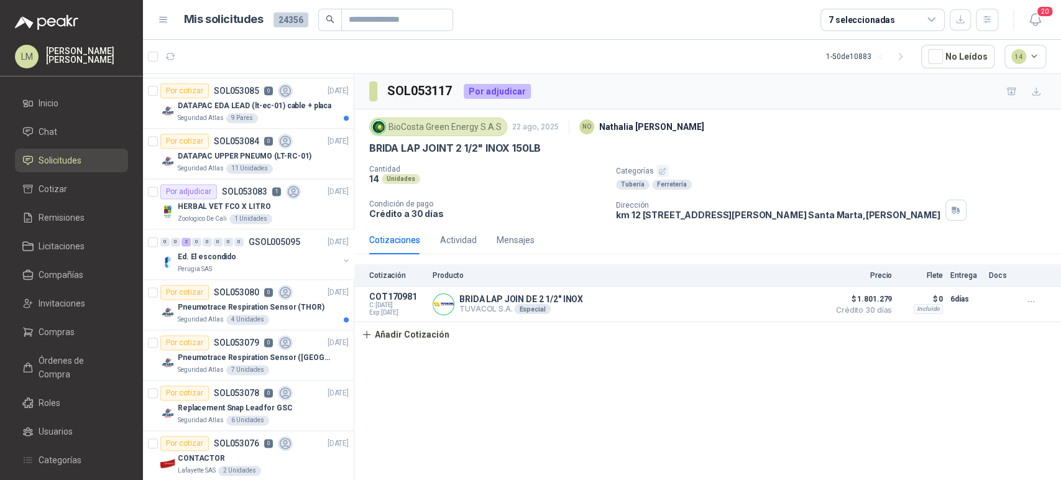
scroll to position [1174, 0]
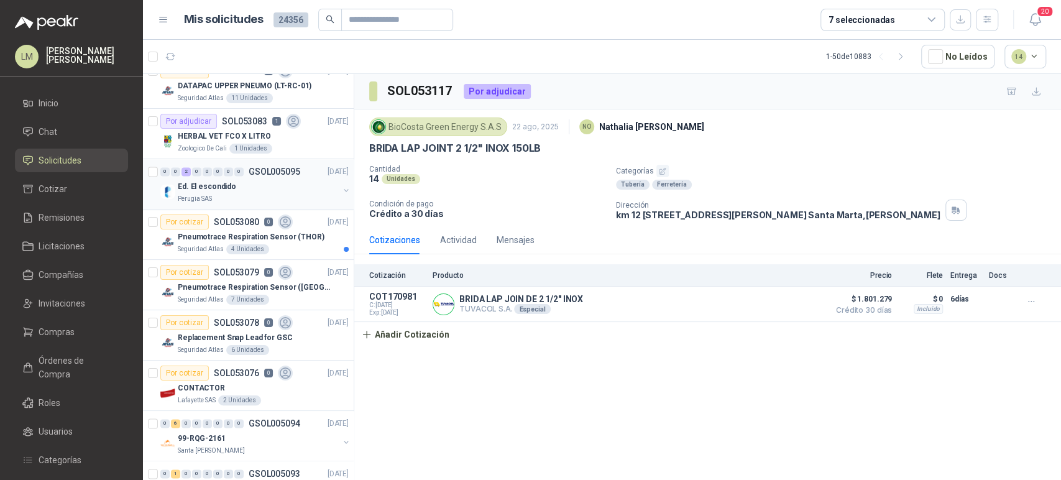
click at [225, 188] on p "Ed. El escondido" at bounding box center [207, 187] width 58 height 12
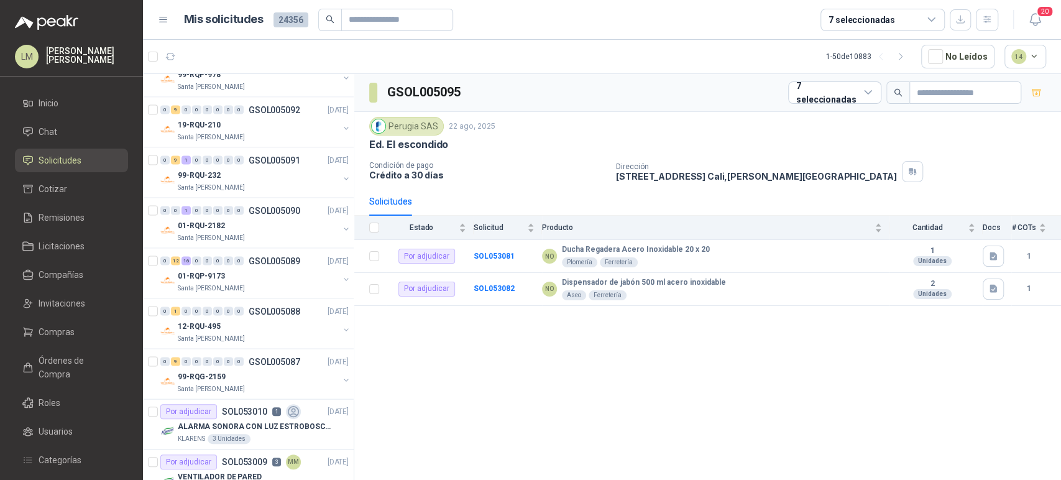
scroll to position [1727, 0]
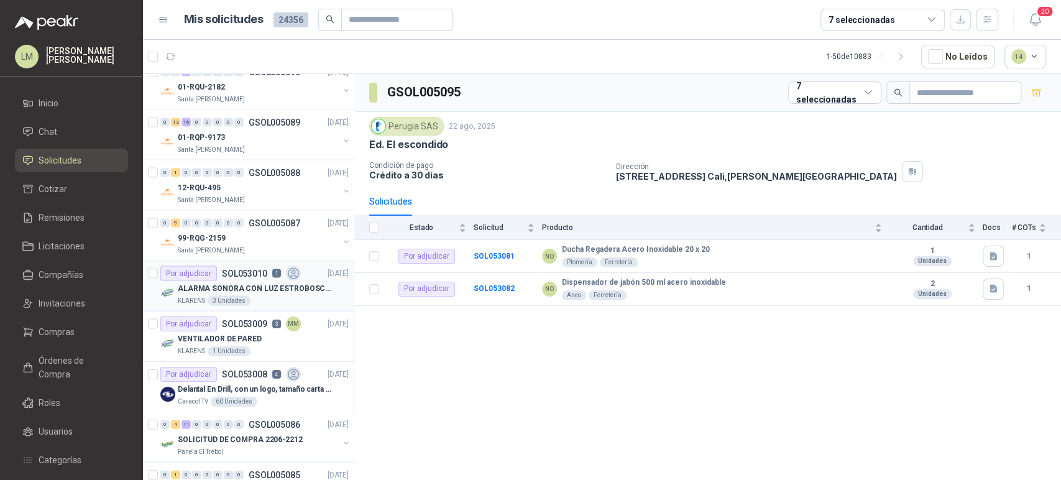
click at [243, 283] on p "ALARMA SONORA CON LUZ ESTROBOSCOPICA" at bounding box center [255, 289] width 155 height 12
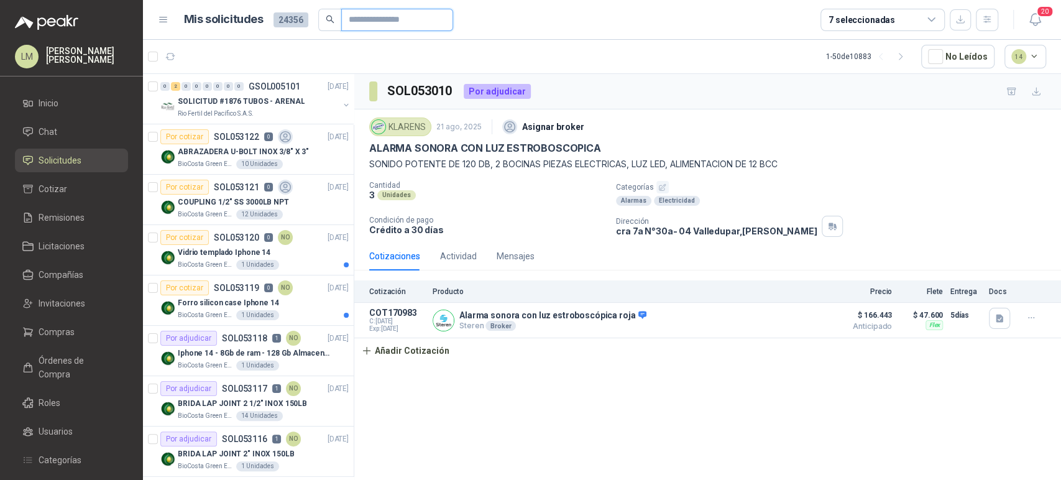
click at [415, 24] on input "text" at bounding box center [392, 19] width 87 height 21
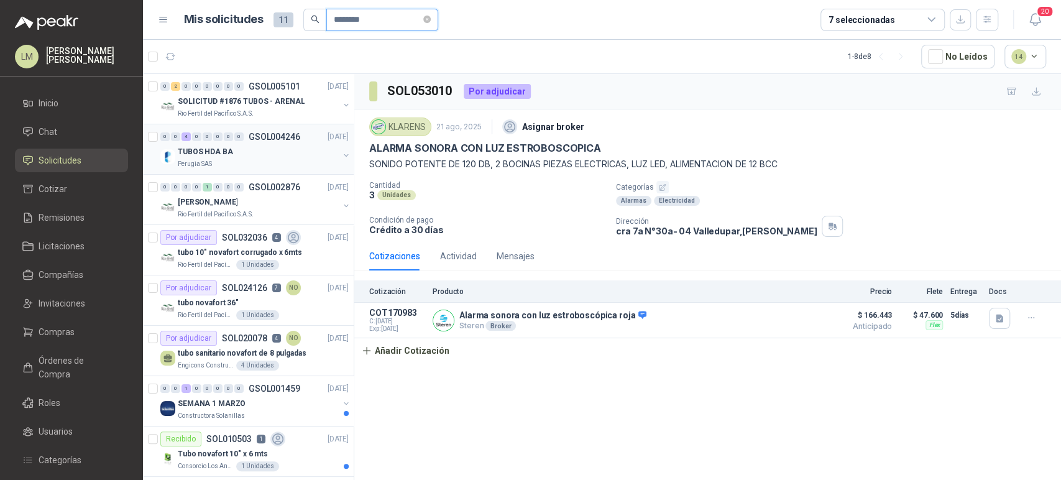
type input "********"
click at [341, 150] on button "button" at bounding box center [346, 155] width 10 height 10
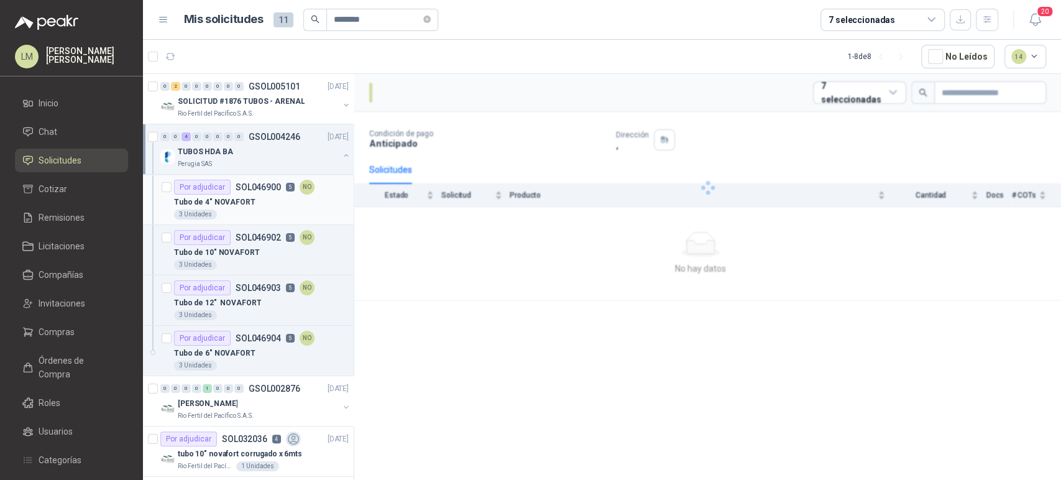
click at [270, 210] on div "3 Unidades" at bounding box center [261, 215] width 175 height 10
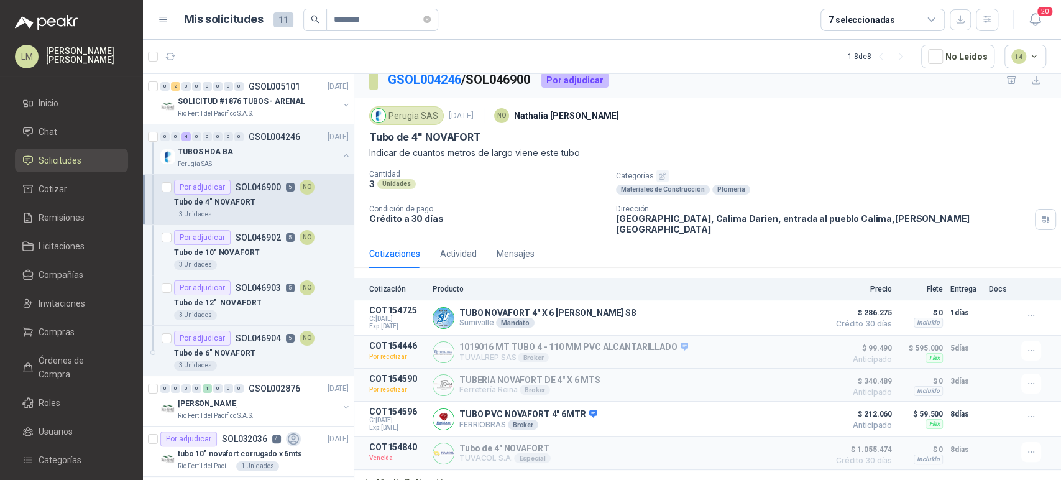
scroll to position [14, 0]
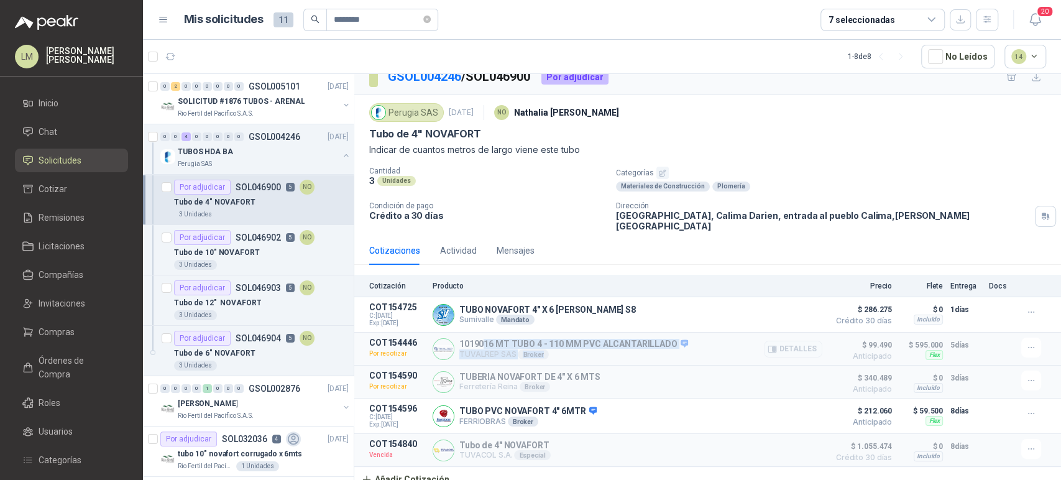
drag, startPoint x: 482, startPoint y: 336, endPoint x: 609, endPoint y: 355, distance: 127.6
click at [609, 355] on article "COT154446 Por recotizar 1019016 MT TUBO 4 - 110 MM PVC ALCANTARILLADO TUVALREP …" at bounding box center [707, 349] width 707 height 33
click at [712, 338] on div "1019016 MT TUBO 4 - 110 MM PVC ALCANTARILLADO TUVALREP SAS Broker Detalles" at bounding box center [628, 349] width 390 height 22
drag, startPoint x: 466, startPoint y: 369, endPoint x: 602, endPoint y: 371, distance: 136.8
click at [602, 371] on div "TUBERIA NOVAFORT DE 4" X 6 MTS Ferretería Reina Broker Detalles" at bounding box center [628, 382] width 390 height 22
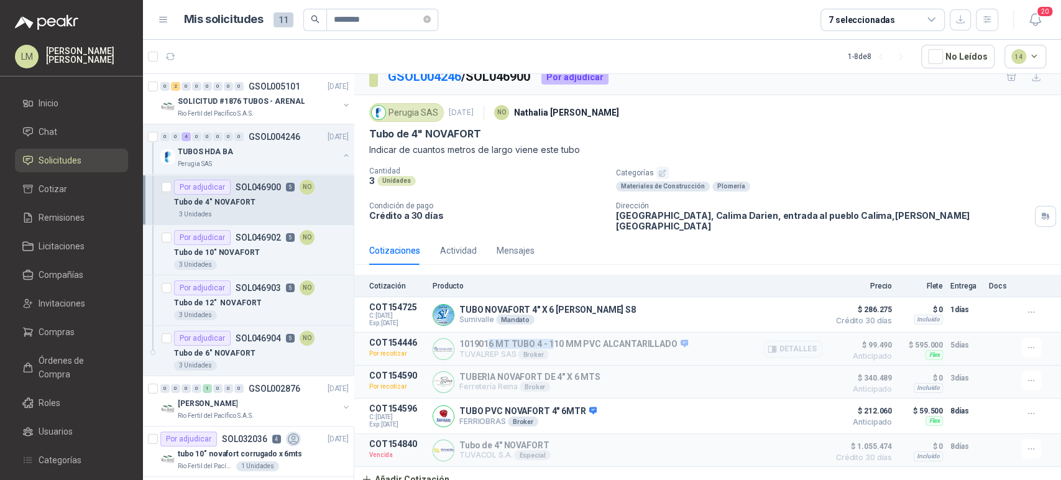
drag, startPoint x: 489, startPoint y: 331, endPoint x: 555, endPoint y: 328, distance: 66.0
click at [555, 338] on div "1019016 MT TUBO 4 - 110 MM PVC ALCANTARILLADO TUVALREP SAS Broker Detalles" at bounding box center [628, 349] width 390 height 22
click at [225, 241] on div "Por adjudicar" at bounding box center [202, 237] width 57 height 15
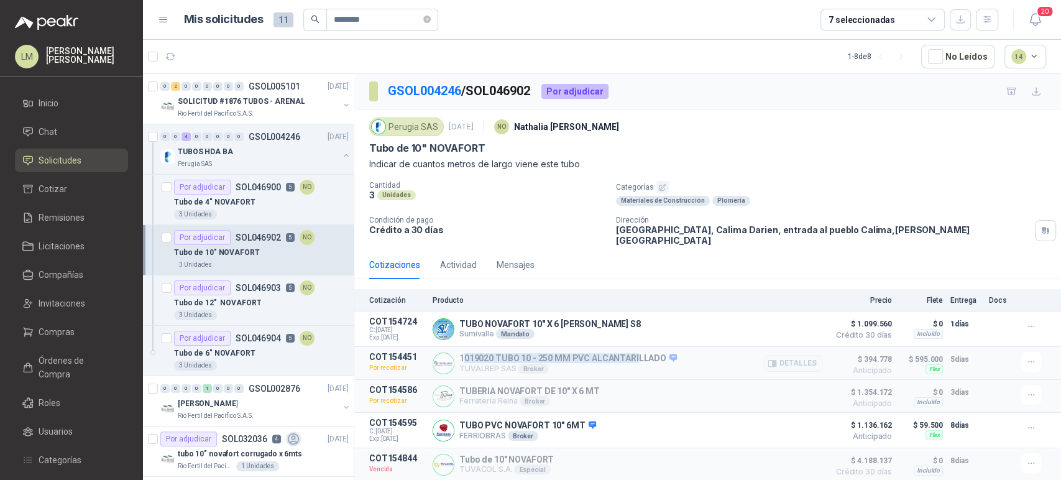
drag, startPoint x: 463, startPoint y: 344, endPoint x: 637, endPoint y: 355, distance: 174.4
click at [637, 355] on p "1019020 TUBO 10 - 250 MM PVC ALCANTARILLADO" at bounding box center [568, 358] width 218 height 11
drag, startPoint x: 481, startPoint y: 384, endPoint x: 592, endPoint y: 384, distance: 111.3
click at [592, 386] on p "TUBERIA NOVAFORT DE 10" X 6 MT" at bounding box center [529, 391] width 141 height 10
click at [236, 297] on p "Tubo de 12" NOVAFORT" at bounding box center [217, 303] width 87 height 12
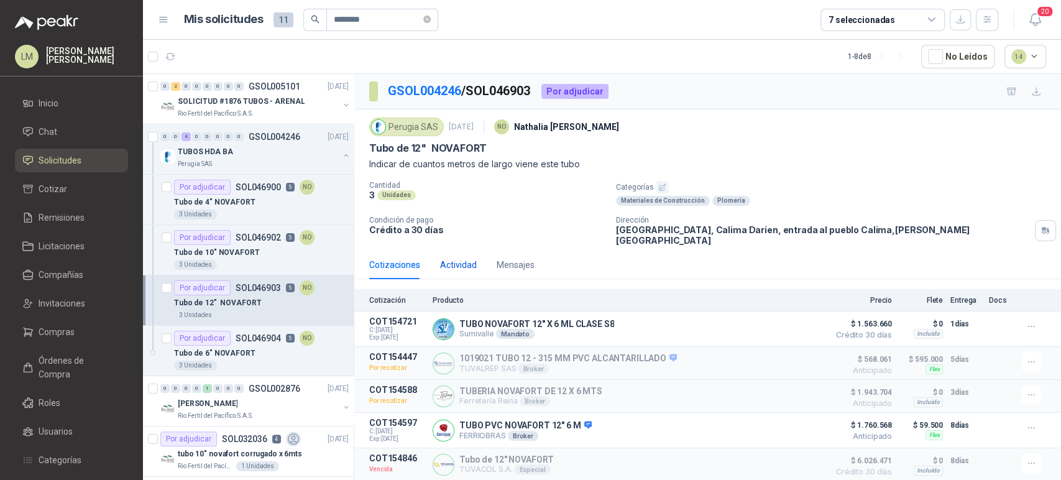
click at [475, 258] on div "Actividad" at bounding box center [458, 265] width 37 height 14
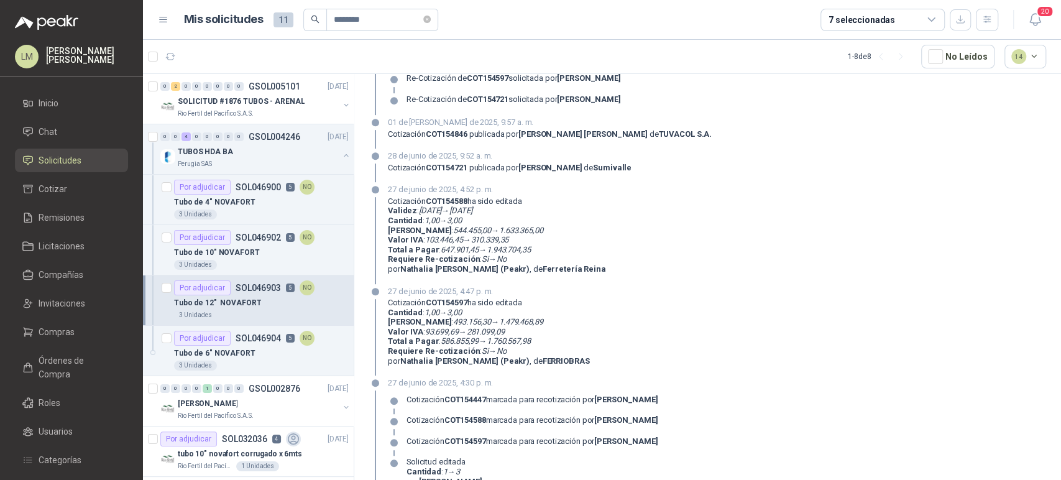
scroll to position [414, 0]
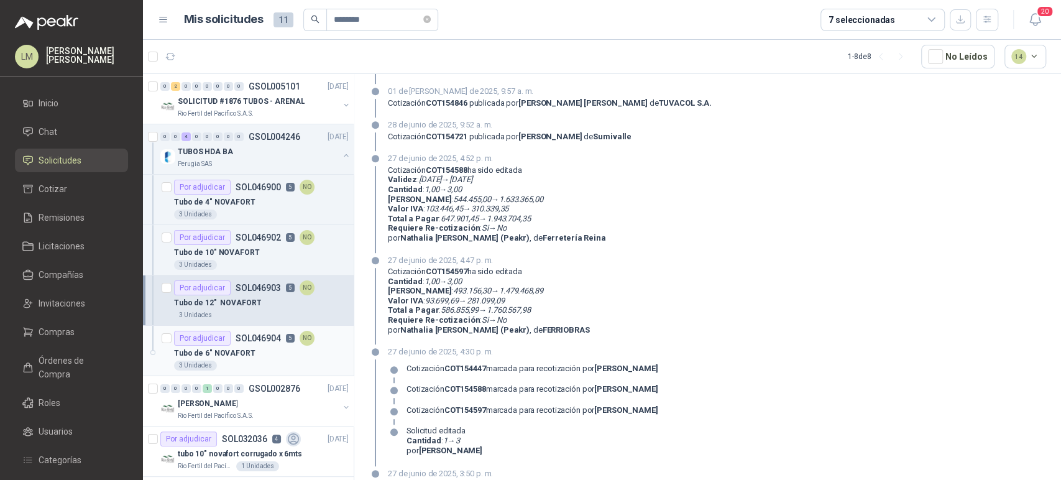
click at [203, 355] on p "Tubo de 6" NOVAFORT" at bounding box center [214, 354] width 81 height 12
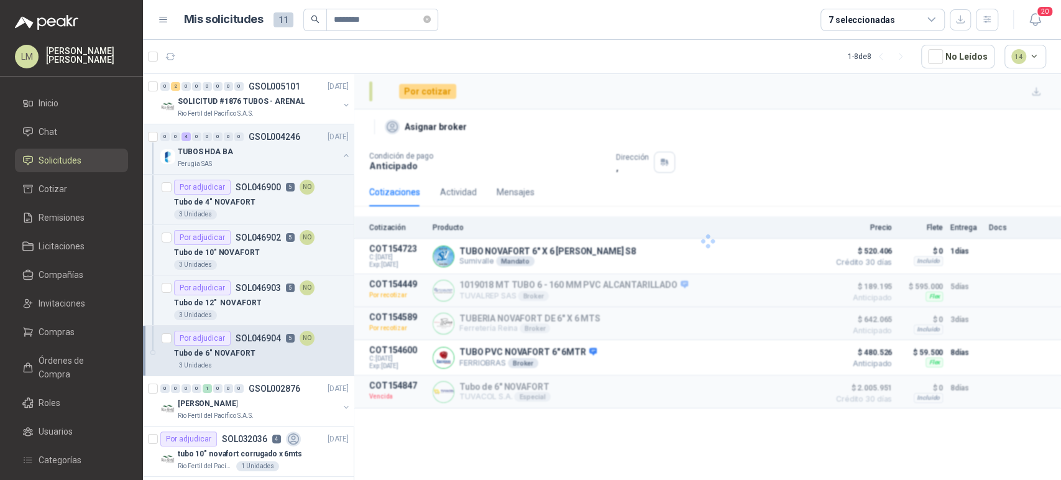
scroll to position [138, 0]
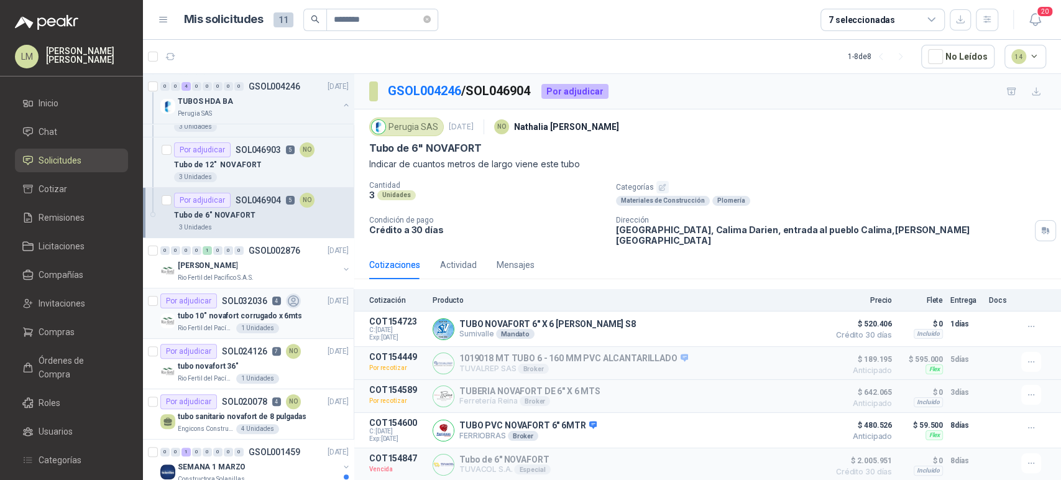
click at [209, 316] on p "tubo 10" novafort corrugado x 6mts" at bounding box center [240, 316] width 124 height 12
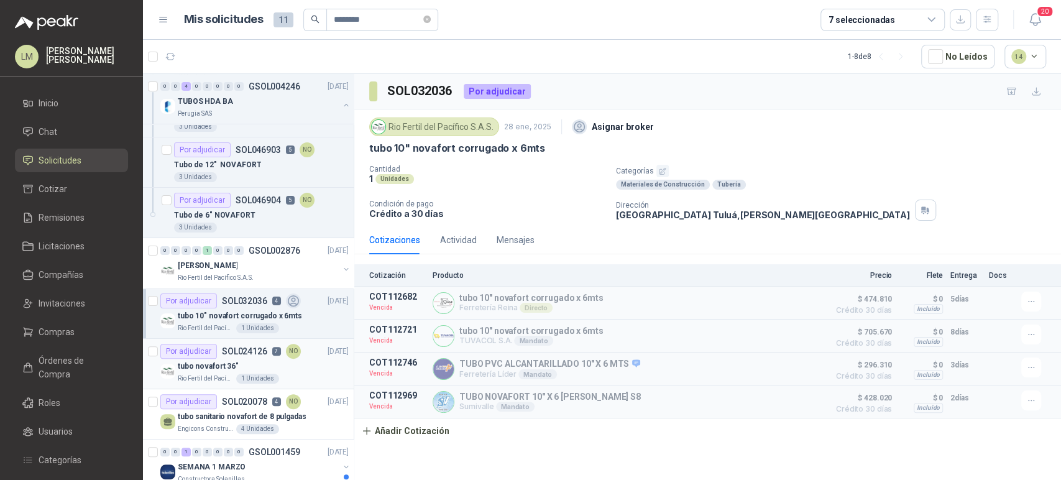
click at [210, 348] on div "Por adjudicar" at bounding box center [188, 351] width 57 height 15
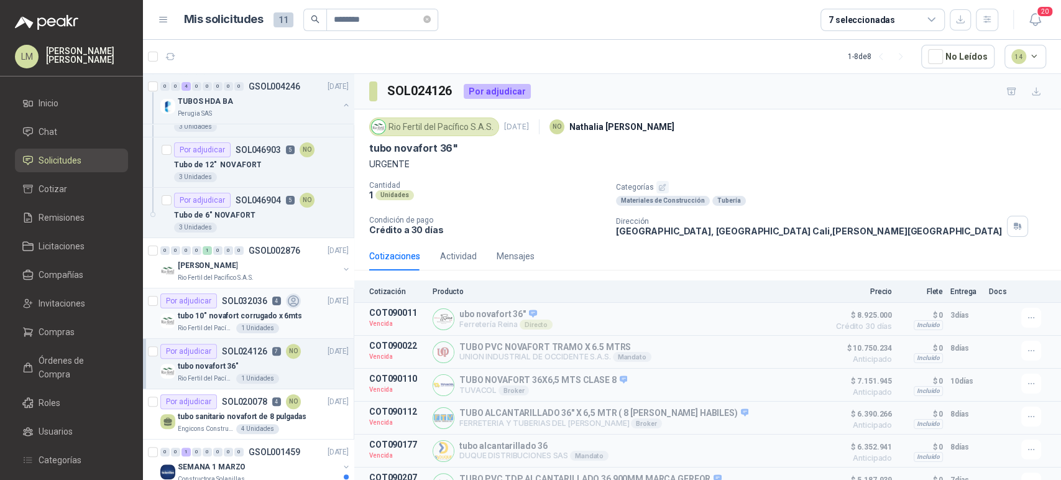
click at [229, 314] on p "tubo 10" novafort corrugado x 6mts" at bounding box center [240, 316] width 124 height 12
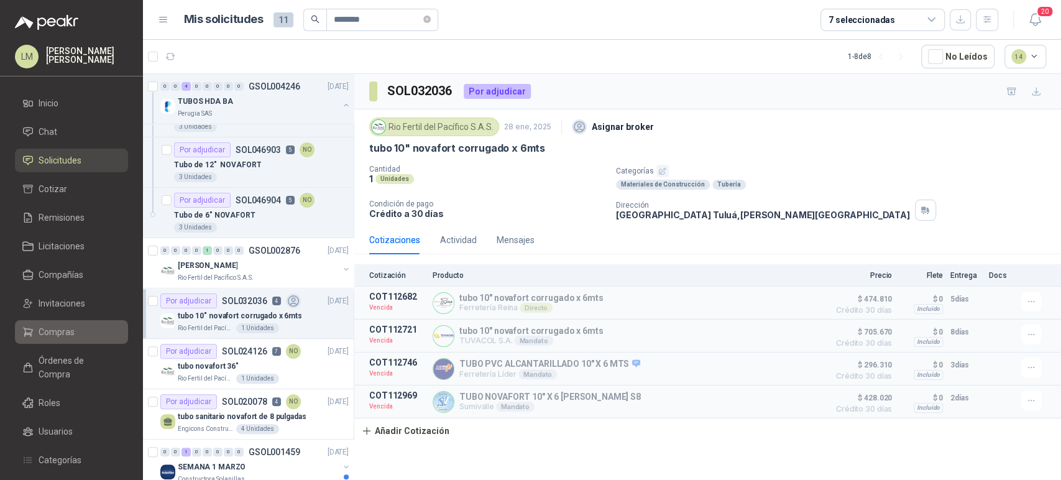
click at [44, 330] on span "Compras" at bounding box center [57, 332] width 36 height 14
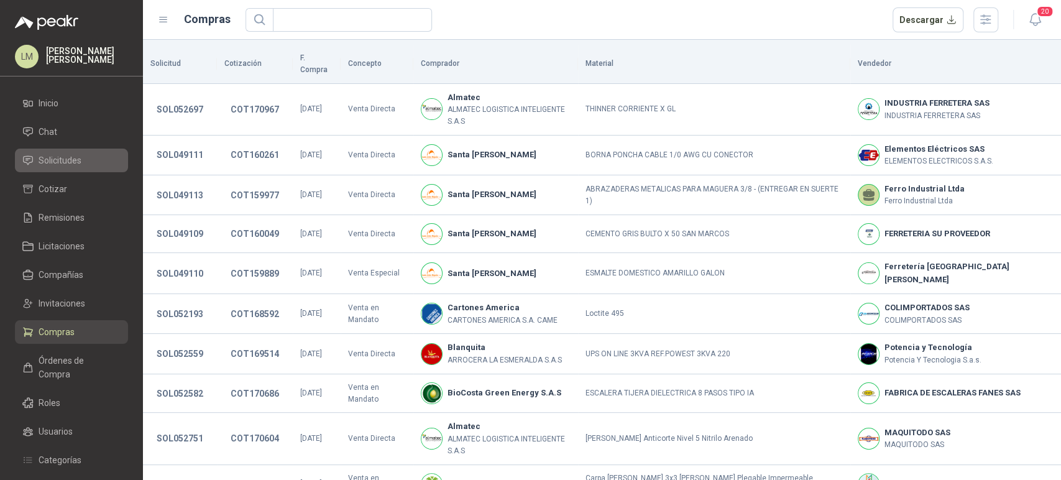
click at [60, 163] on span "Solicitudes" at bounding box center [60, 161] width 43 height 14
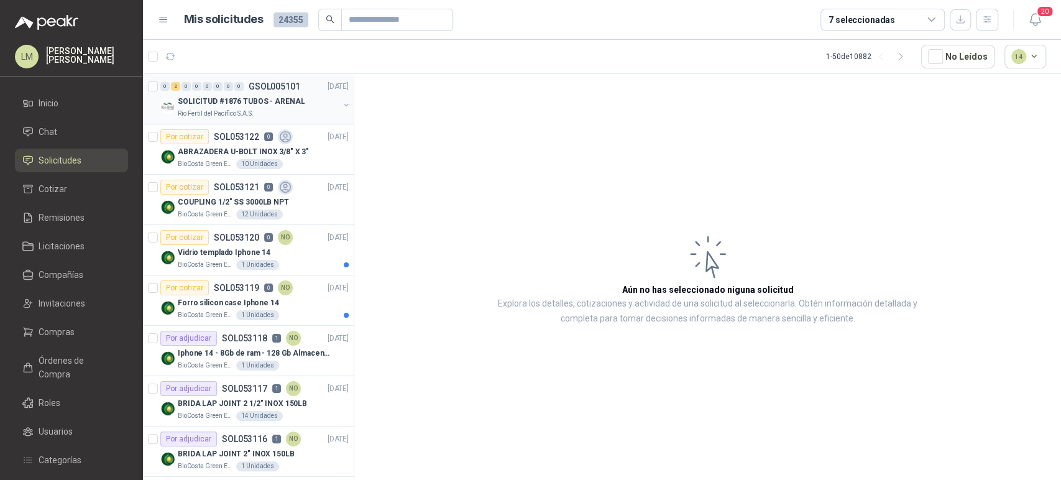
click at [266, 98] on p "SOLICITUD #1876 TUBOS - ARENAL" at bounding box center [241, 102] width 127 height 12
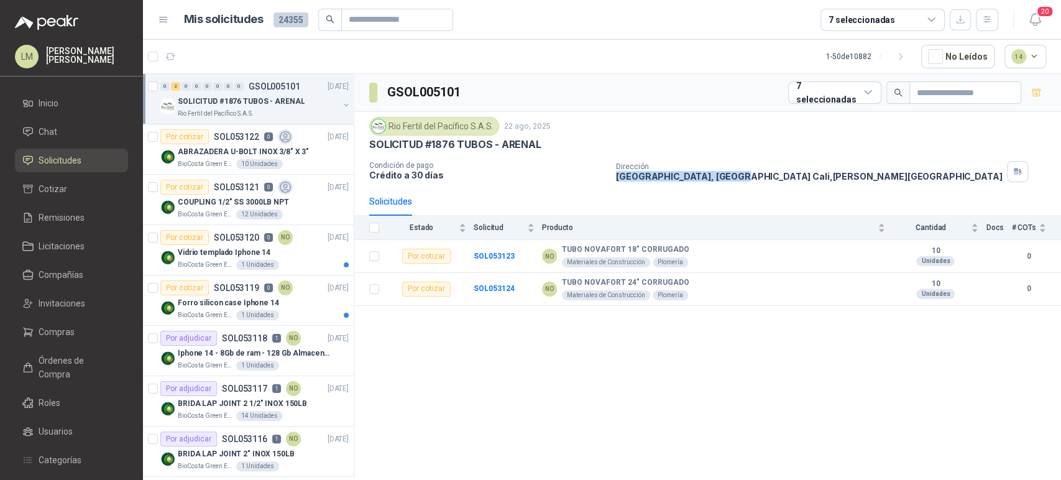
drag, startPoint x: 611, startPoint y: 175, endPoint x: 749, endPoint y: 180, distance: 137.5
click at [749, 180] on div "Condición de pago Crédito a 30 días Dirección HACIENDA LA TROJA, CAÑASGORDAS Ca…" at bounding box center [707, 171] width 677 height 21
click at [607, 169] on div "Condición de pago Crédito a 30 días Dirección HACIENDA LA TROJA, CAÑASGORDAS Ca…" at bounding box center [707, 171] width 677 height 21
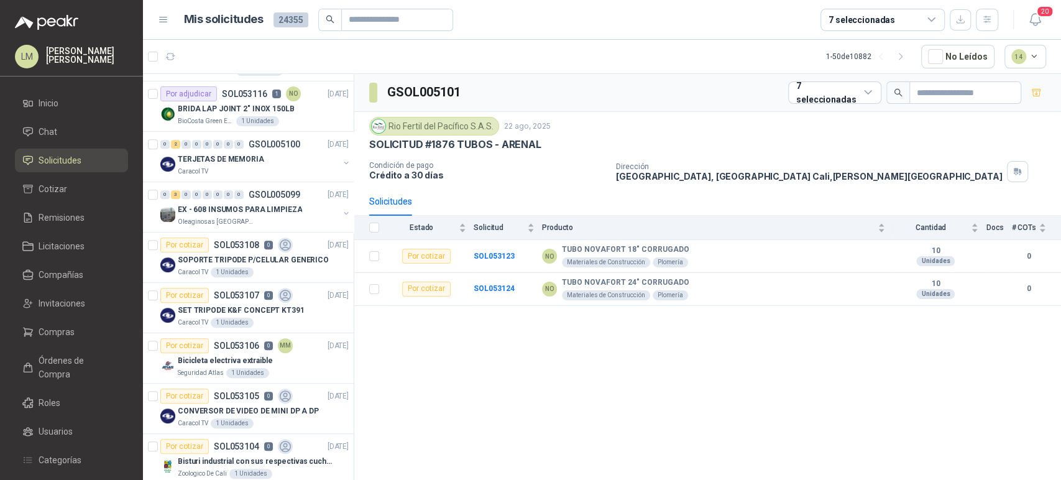
scroll to position [622, 0]
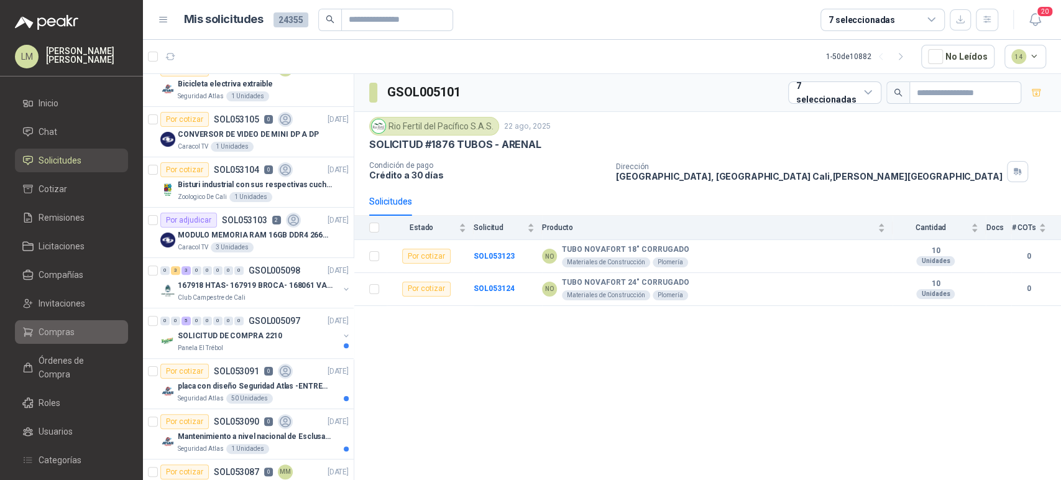
click at [54, 333] on span "Compras" at bounding box center [57, 332] width 36 height 14
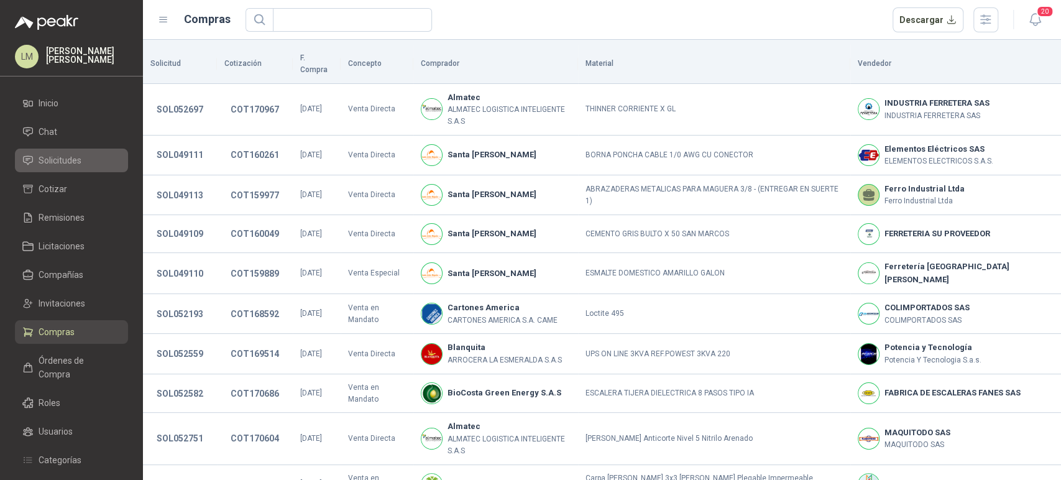
click at [67, 162] on span "Solicitudes" at bounding box center [60, 161] width 43 height 14
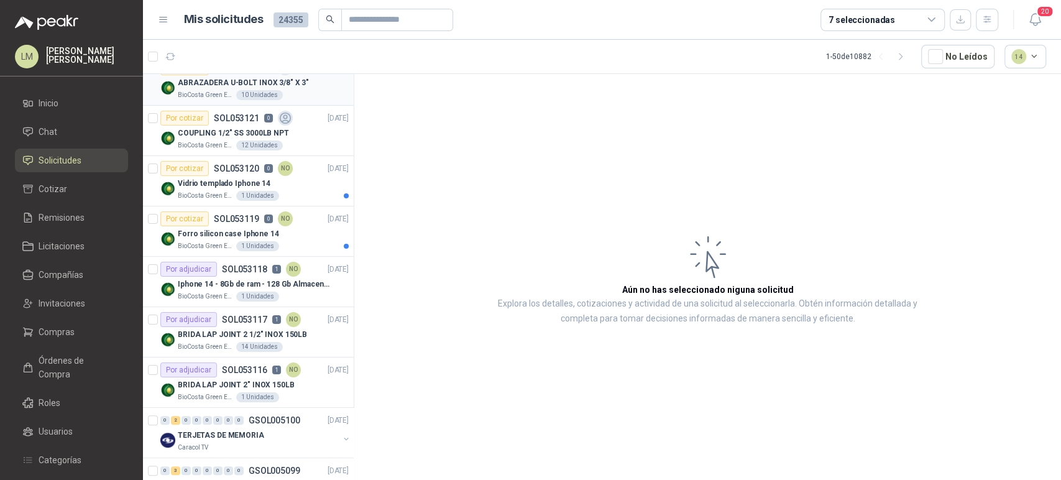
scroll to position [138, 0]
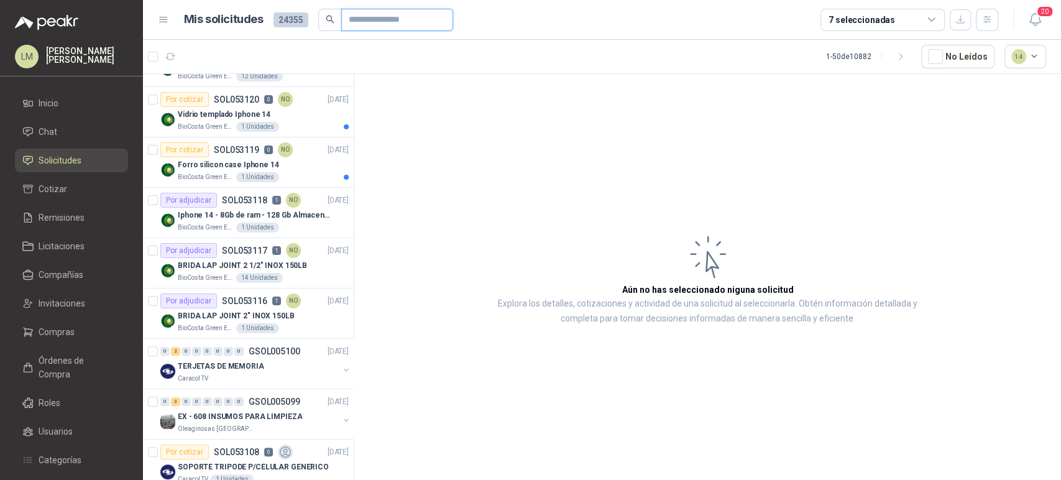
click at [383, 25] on input "text" at bounding box center [392, 19] width 87 height 21
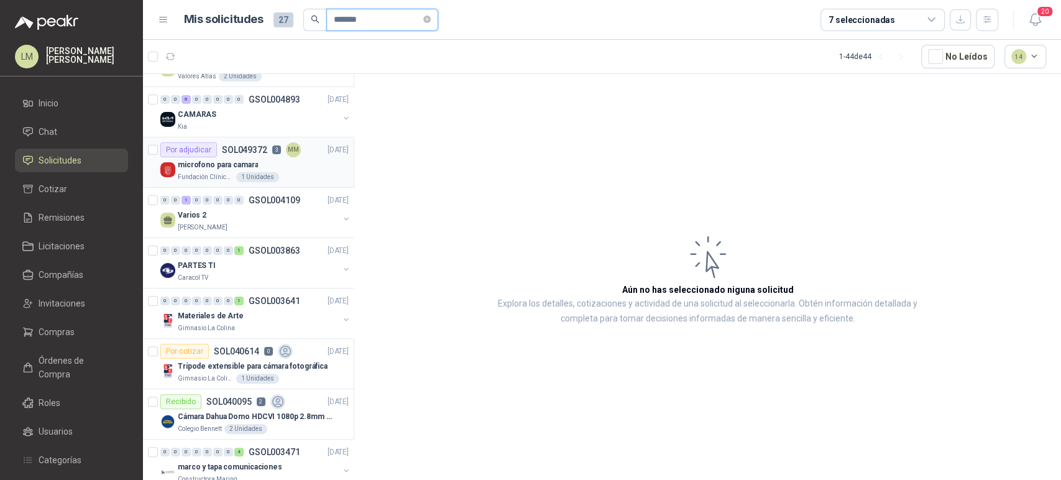
scroll to position [0, 0]
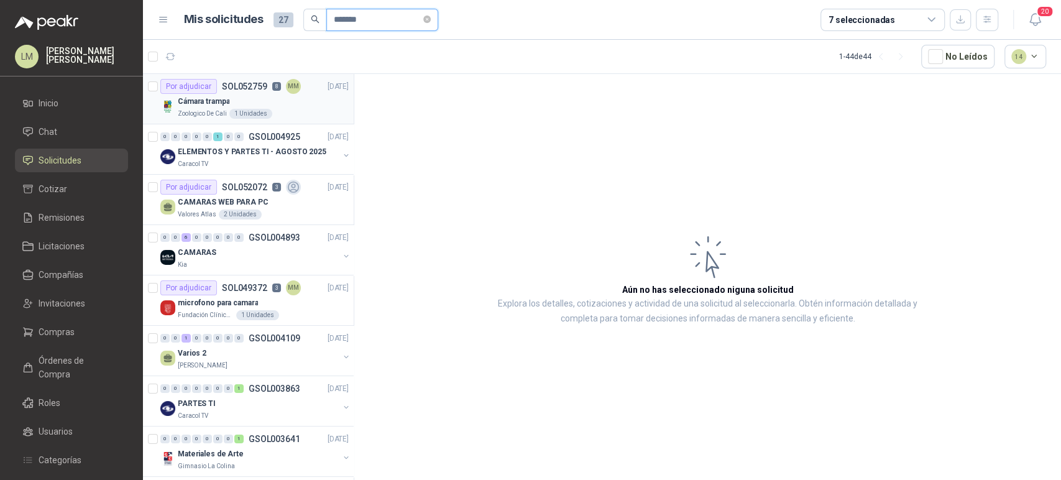
type input "******"
click at [246, 90] on p "SOL052759" at bounding box center [244, 86] width 45 height 9
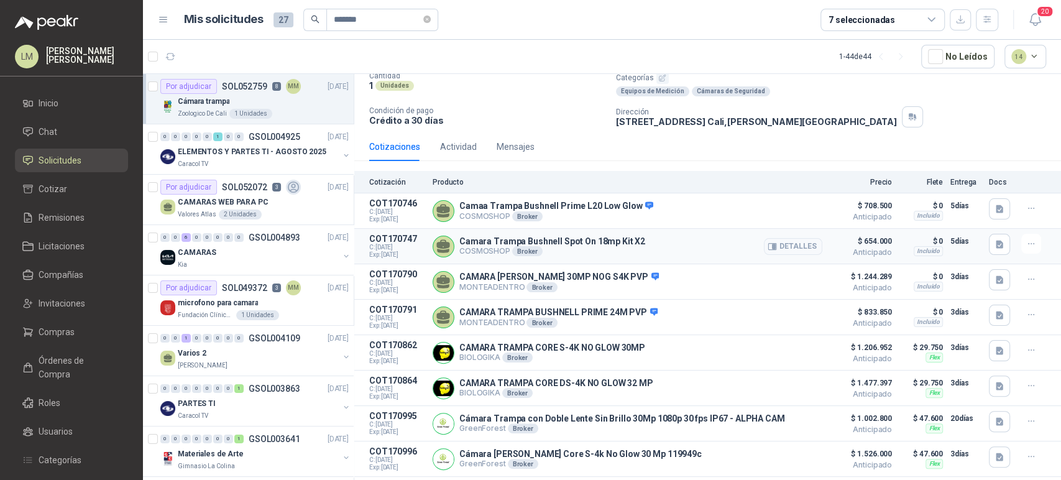
scroll to position [129, 0]
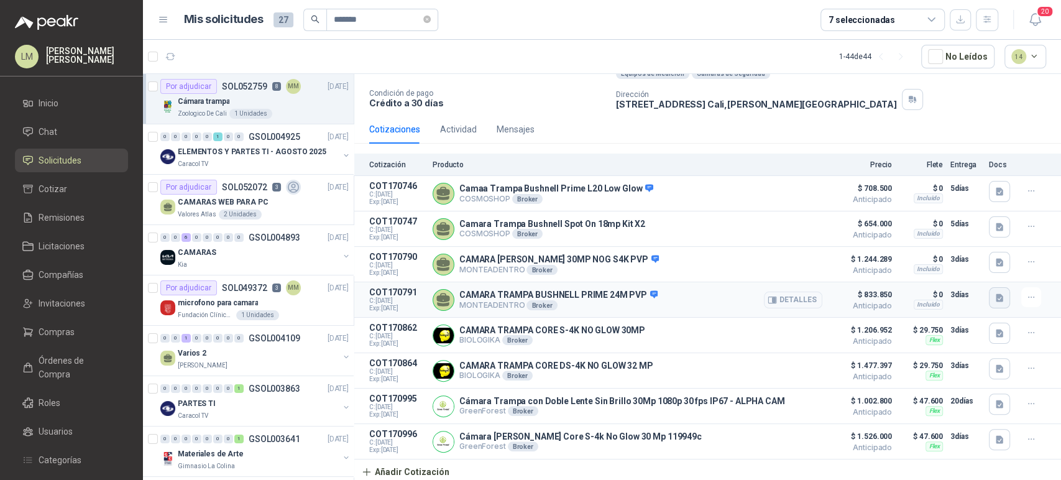
click at [996, 295] on icon "button" at bounding box center [999, 298] width 7 height 8
click at [979, 272] on button "image.png" at bounding box center [965, 268] width 54 height 13
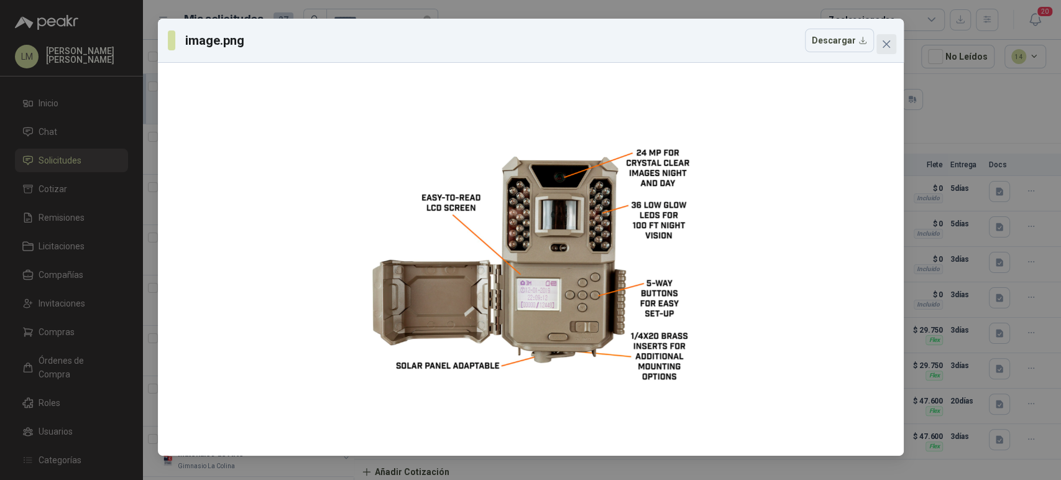
click at [885, 39] on icon "close" at bounding box center [887, 44] width 10 height 10
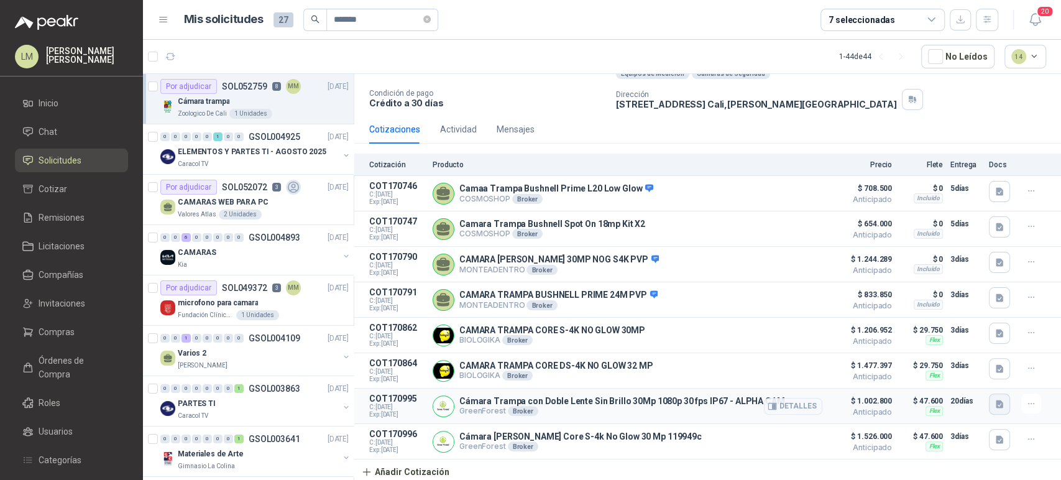
click at [996, 402] on icon "button" at bounding box center [999, 404] width 7 height 8
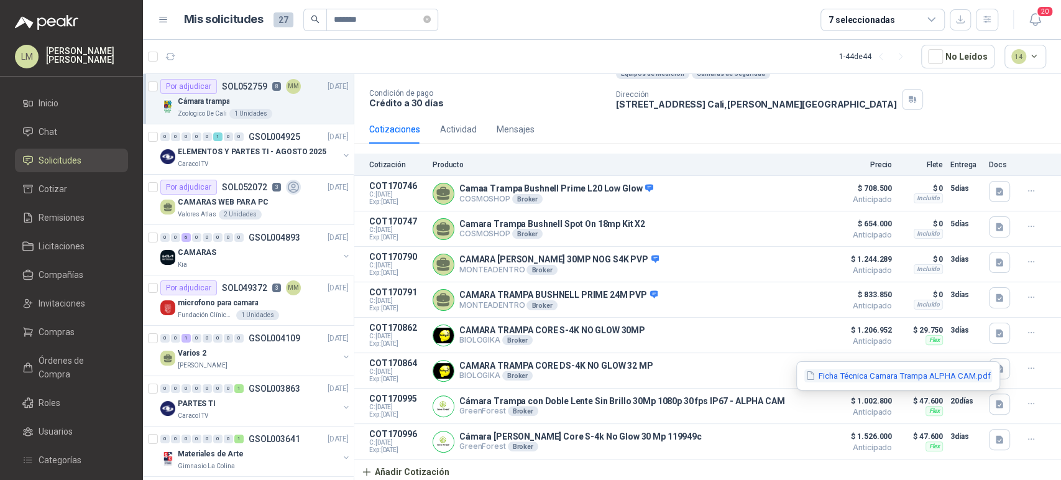
click at [975, 373] on button "Ficha Técnica Camara Trampa ALPHA CAM.pdf" at bounding box center [899, 375] width 188 height 13
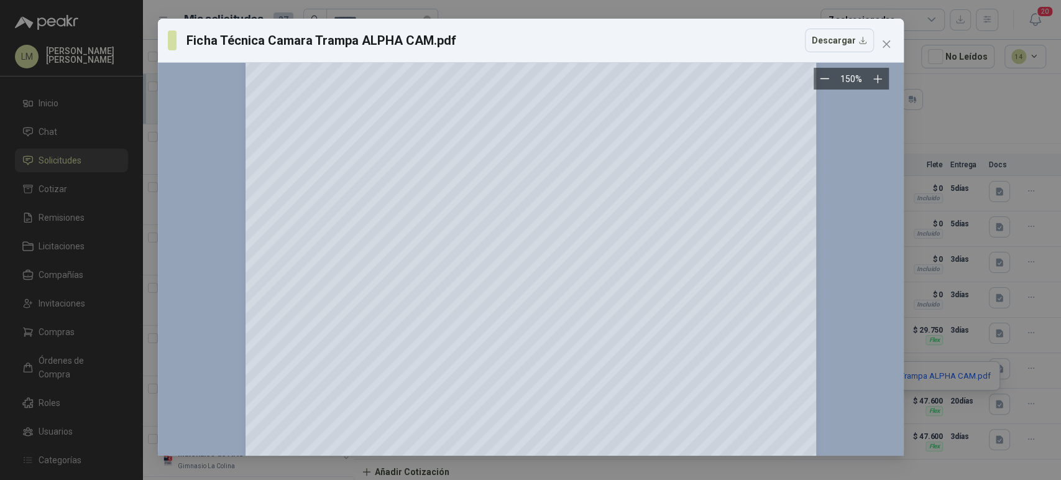
scroll to position [1114, 0]
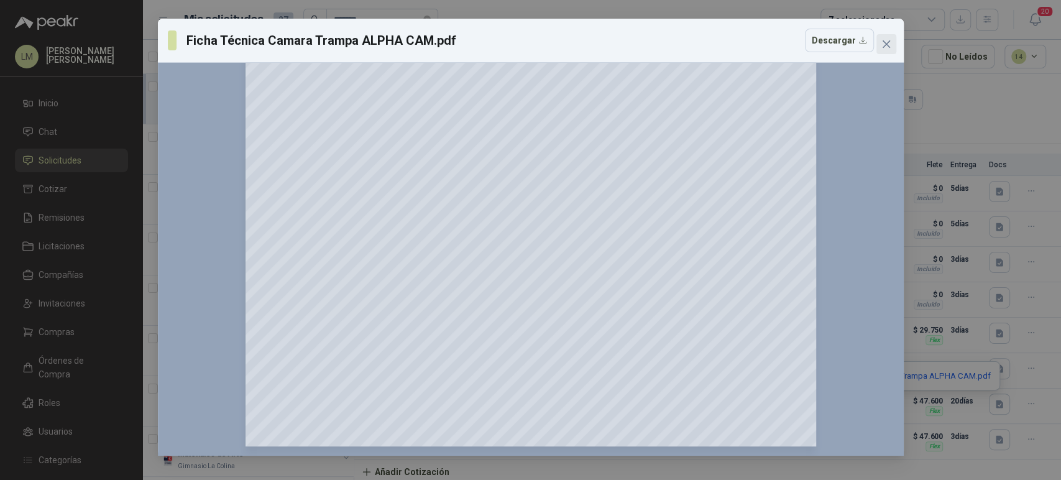
click at [884, 41] on icon "close" at bounding box center [887, 44] width 10 height 10
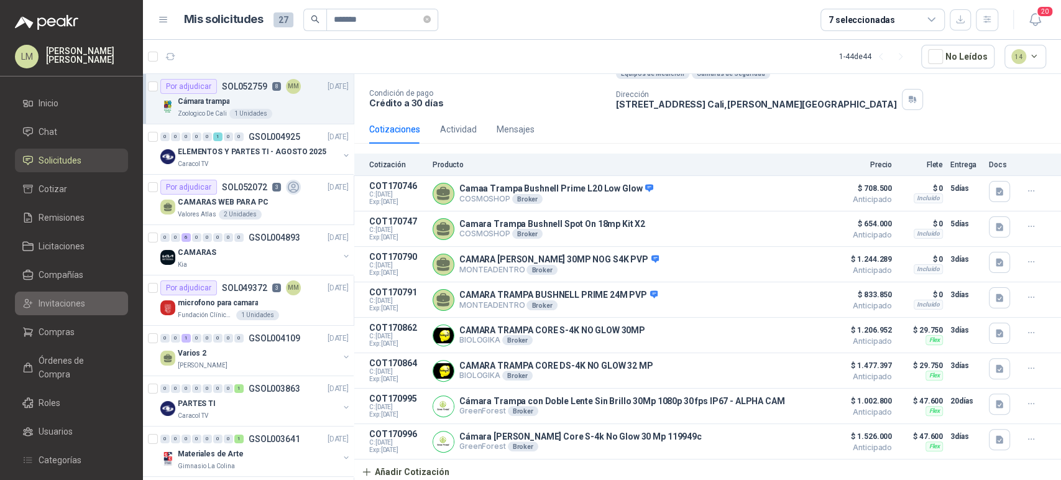
click at [52, 302] on span "Invitaciones" at bounding box center [62, 304] width 47 height 14
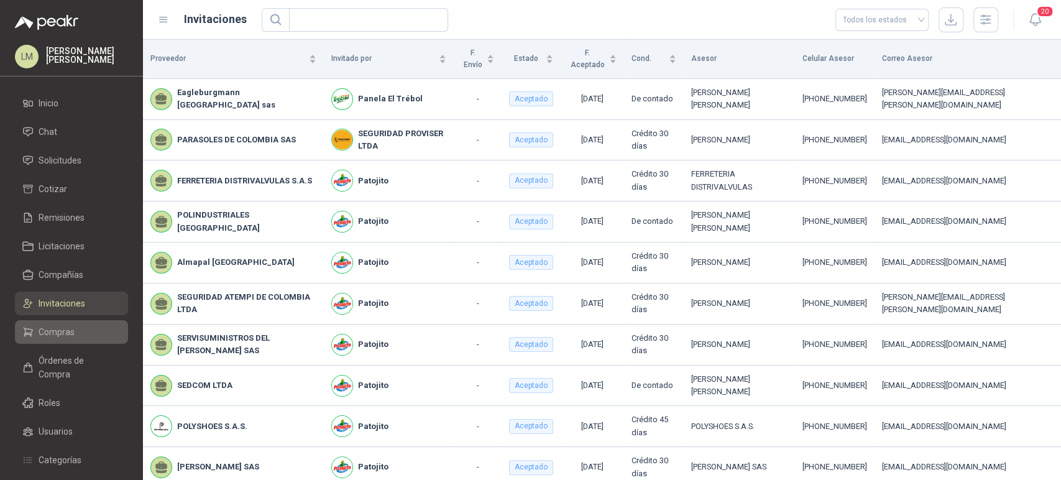
click at [57, 325] on span "Compras" at bounding box center [57, 332] width 36 height 14
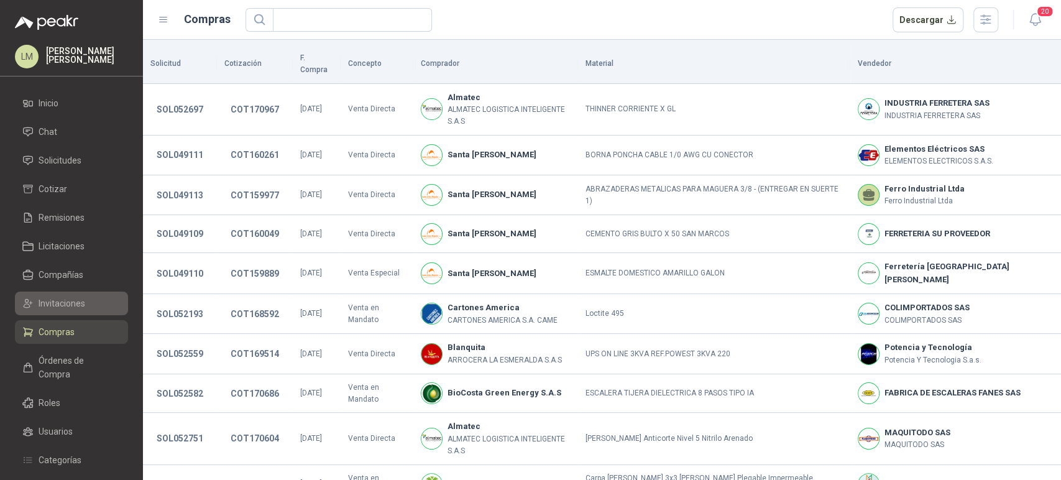
click at [55, 305] on span "Invitaciones" at bounding box center [62, 304] width 47 height 14
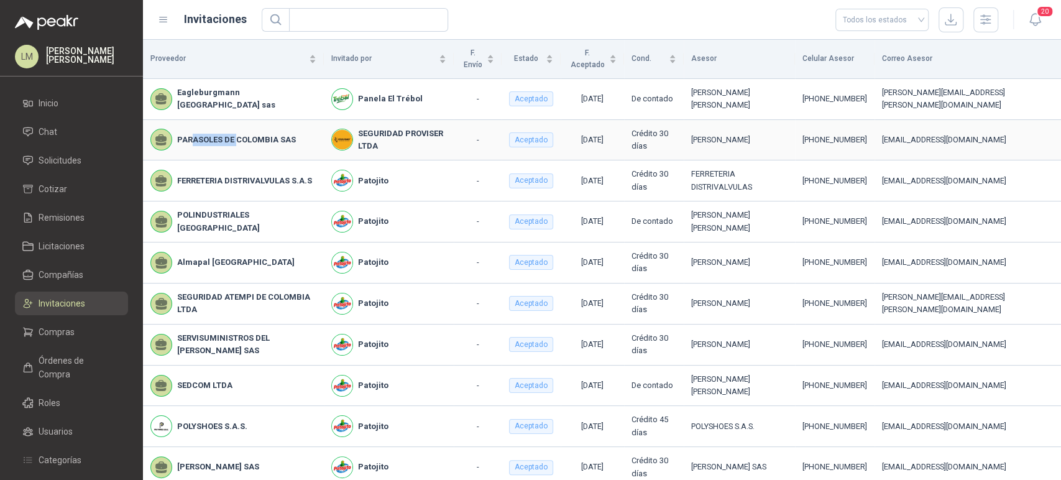
drag, startPoint x: 194, startPoint y: 139, endPoint x: 257, endPoint y: 135, distance: 63.6
click at [257, 135] on b "PARASOLES DE COLOMBIA SAS" at bounding box center [236, 140] width 119 height 12
click at [258, 135] on b "PARASOLES DE COLOMBIA SAS" at bounding box center [236, 140] width 119 height 12
drag, startPoint x: 198, startPoint y: 101, endPoint x: 236, endPoint y: 99, distance: 37.9
click at [233, 99] on b "Eagleburgmann [GEOGRAPHIC_DATA] sas" at bounding box center [246, 98] width 139 height 25
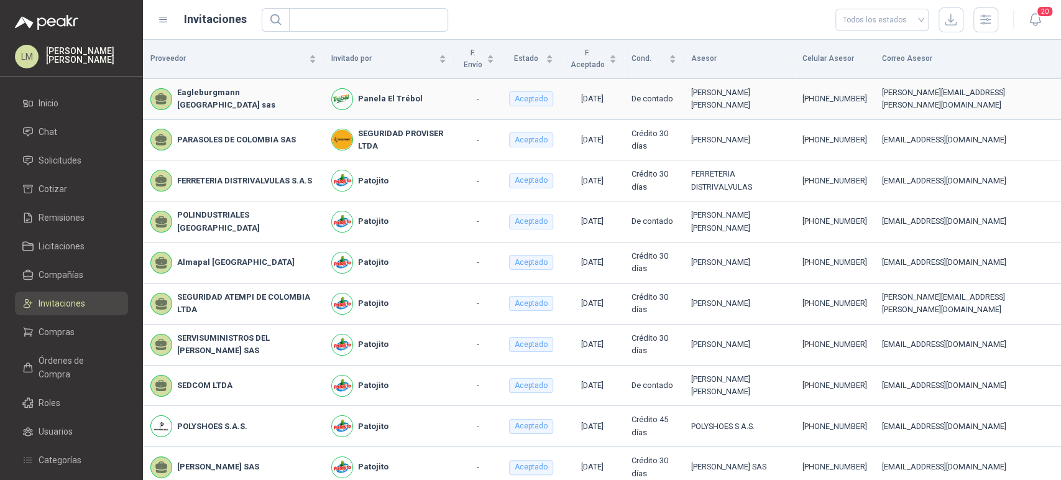
click at [238, 99] on b "Eagleburgmann [GEOGRAPHIC_DATA] sas" at bounding box center [246, 98] width 139 height 25
click at [73, 157] on span "Solicitudes" at bounding box center [60, 161] width 43 height 14
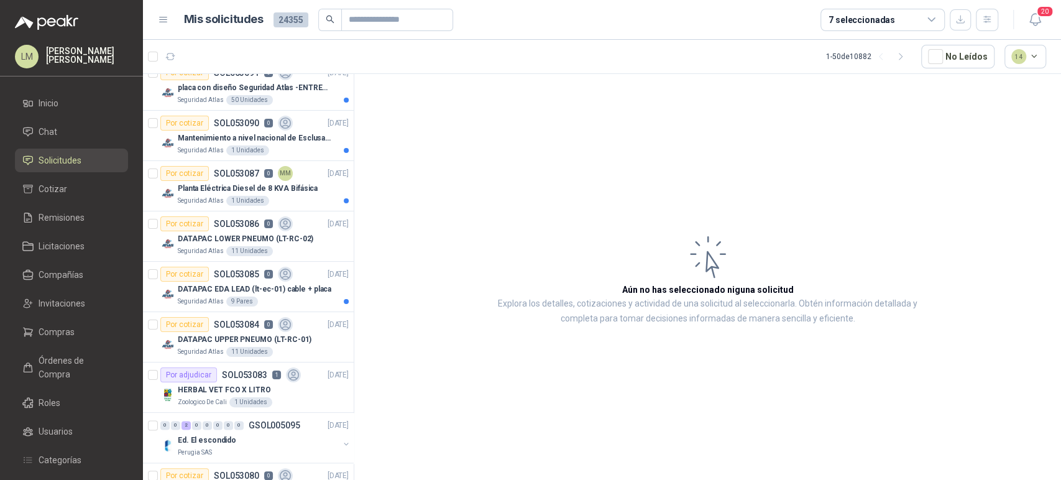
scroll to position [967, 0]
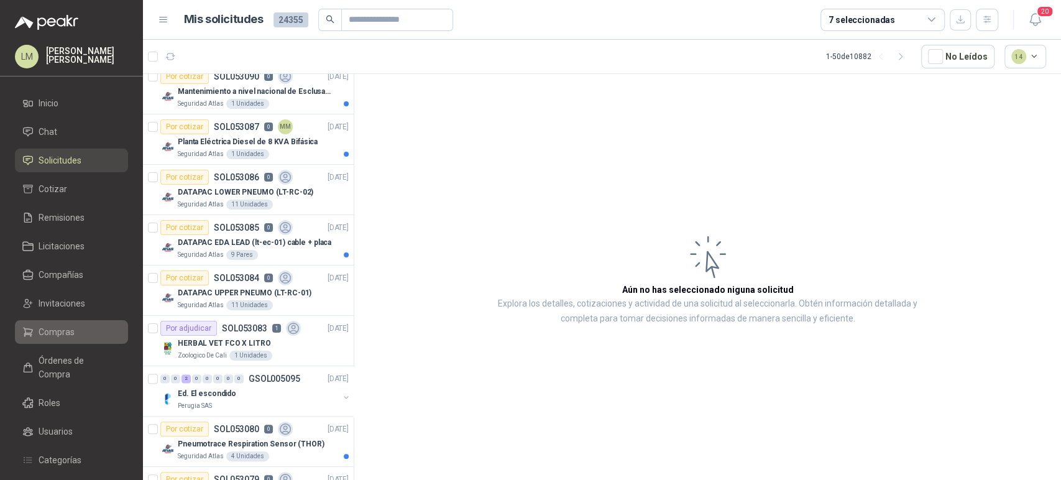
click at [63, 338] on span "Compras" at bounding box center [57, 332] width 36 height 14
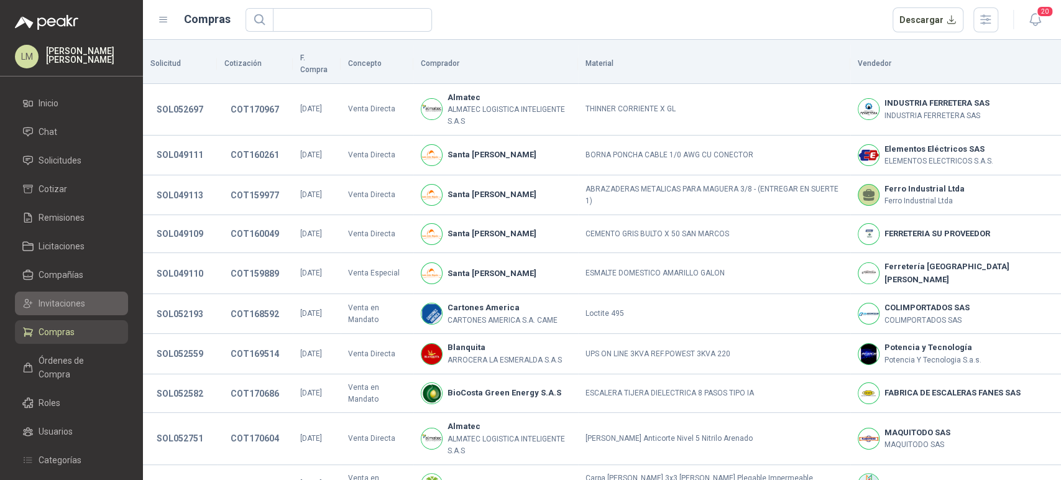
click at [70, 303] on span "Invitaciones" at bounding box center [62, 304] width 47 height 14
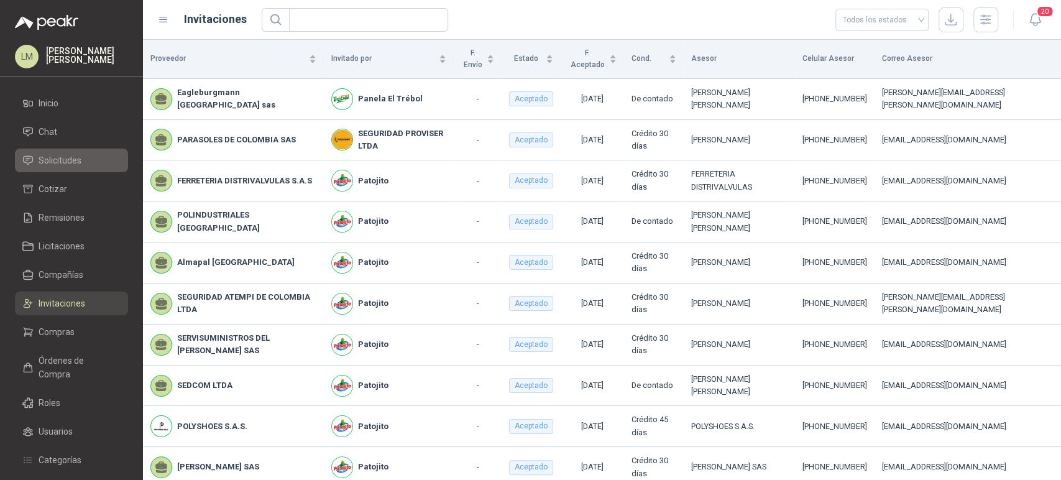
click at [80, 158] on span "Solicitudes" at bounding box center [60, 161] width 43 height 14
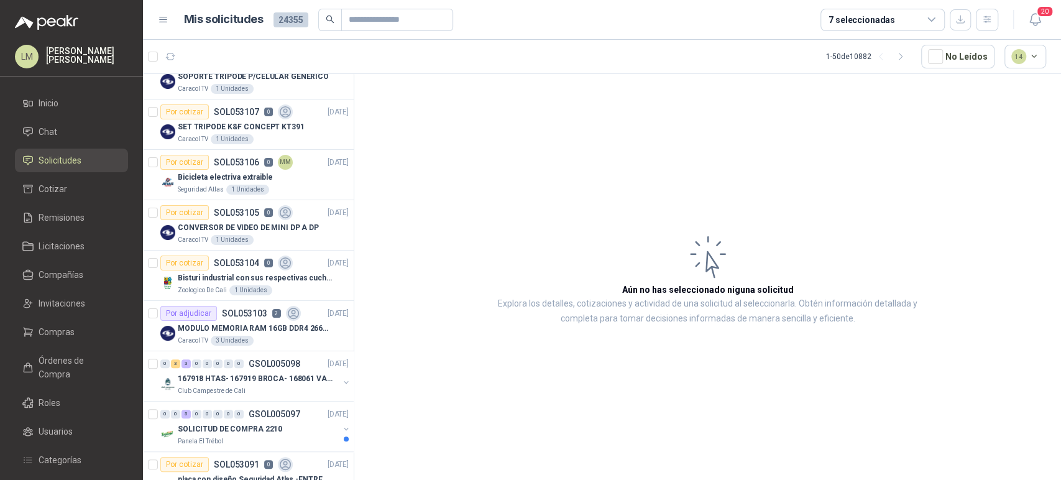
scroll to position [552, 0]
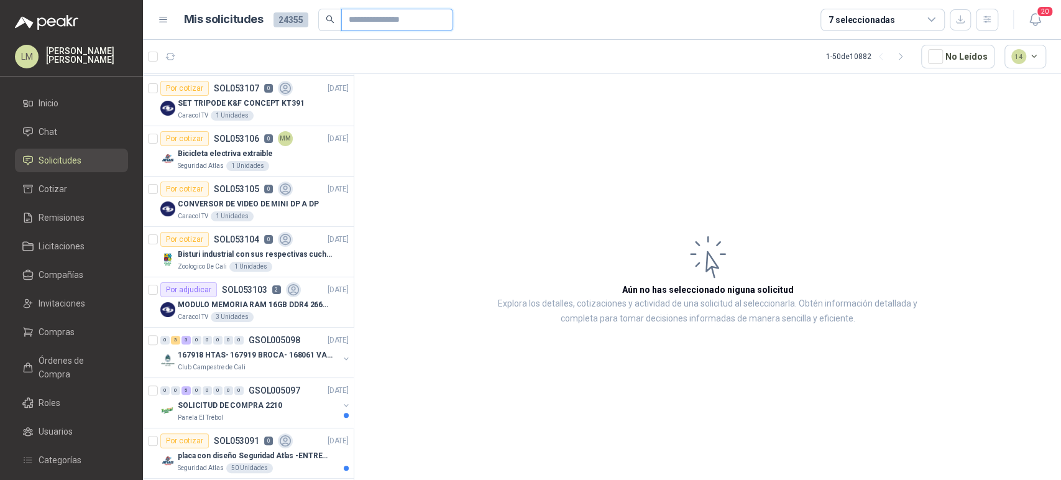
click at [387, 20] on input "text" at bounding box center [392, 19] width 87 height 21
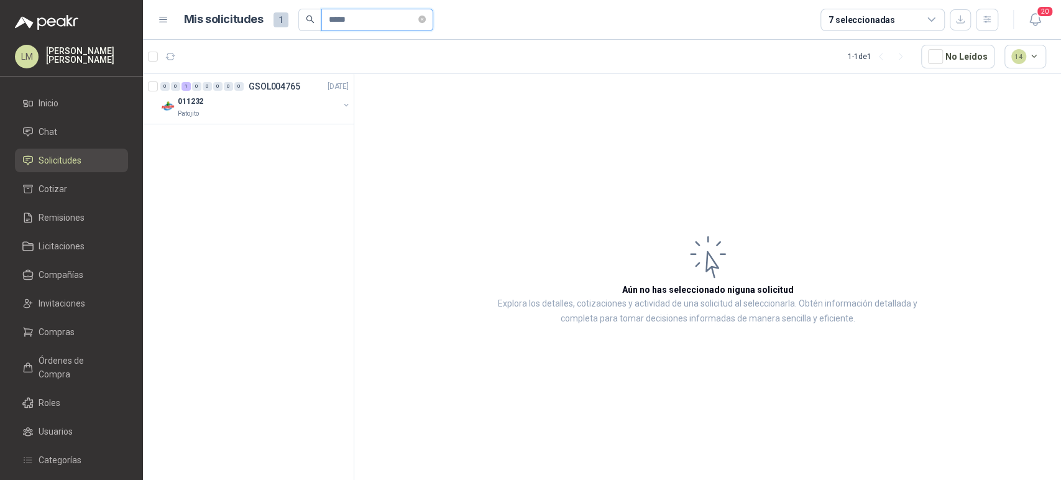
scroll to position [0, 0]
type input "*****"
click at [345, 104] on button "button" at bounding box center [346, 105] width 10 height 10
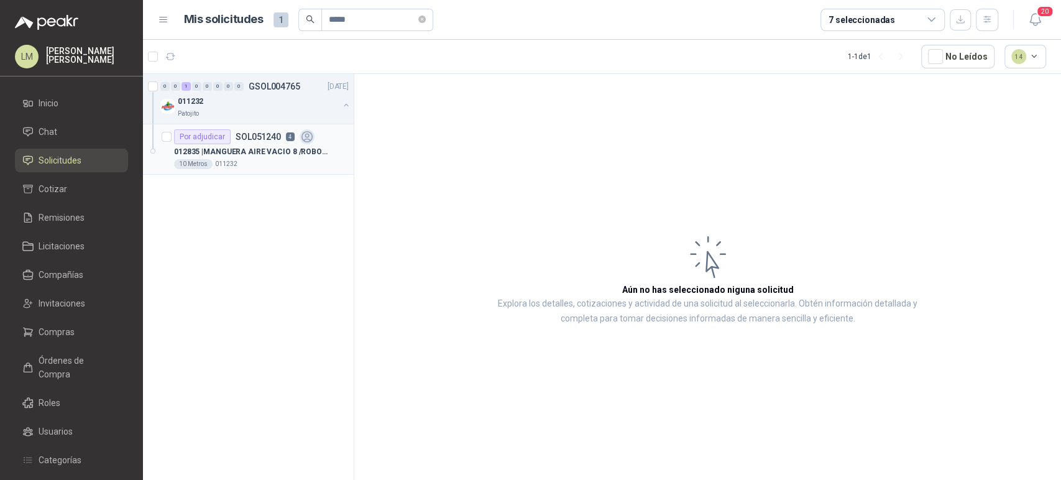
click at [287, 144] on div "012835 | MANGUERA AIRE VACIO 8 /ROBOPAC" at bounding box center [261, 151] width 175 height 15
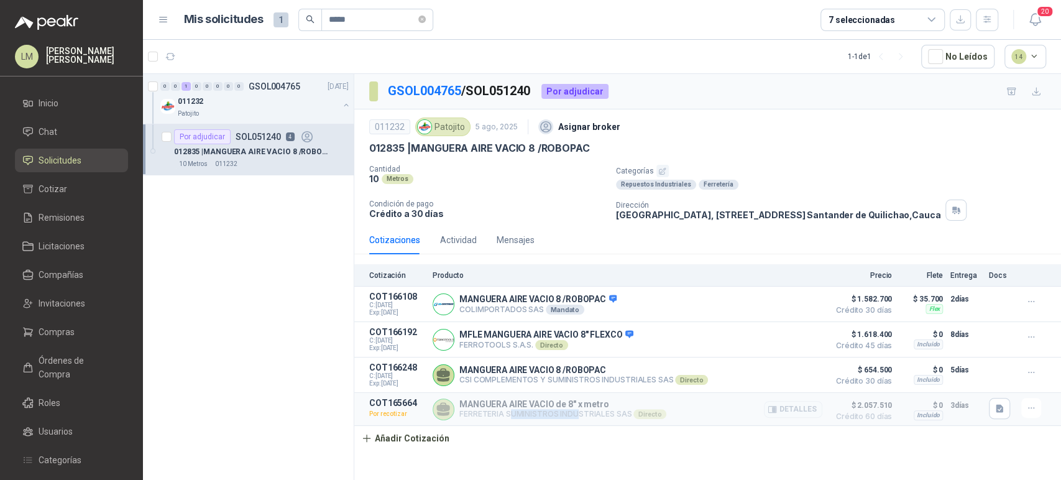
drag, startPoint x: 509, startPoint y: 416, endPoint x: 583, endPoint y: 412, distance: 74.7
click at [582, 412] on p "FERRETERIA SUMINISTROS INDUSTRIALES SAS Directo" at bounding box center [562, 414] width 207 height 10
click at [583, 412] on p "FERRETERIA SUMINISTROS INDUSTRIALES SAS Directo" at bounding box center [562, 414] width 207 height 10
click at [793, 414] on button "Detalles" at bounding box center [793, 409] width 58 height 17
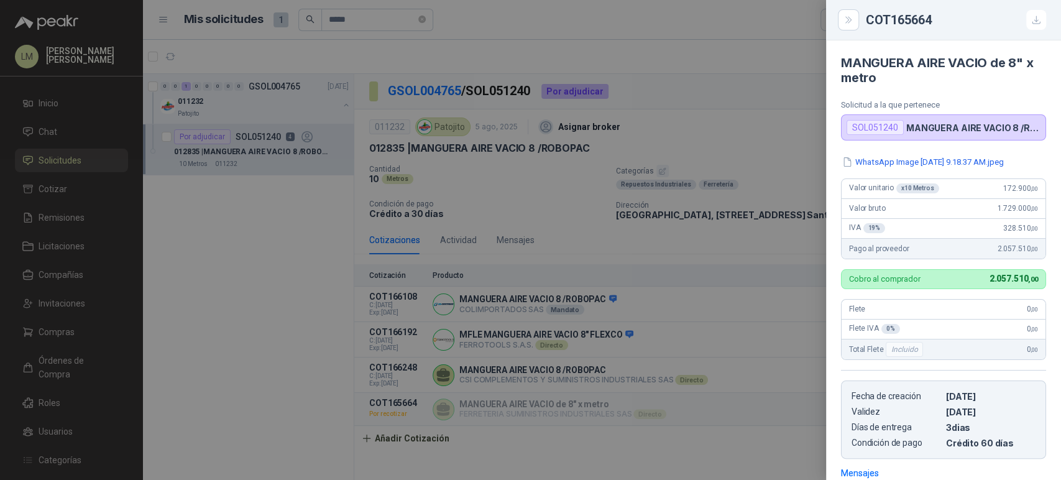
click at [673, 397] on div at bounding box center [530, 240] width 1061 height 480
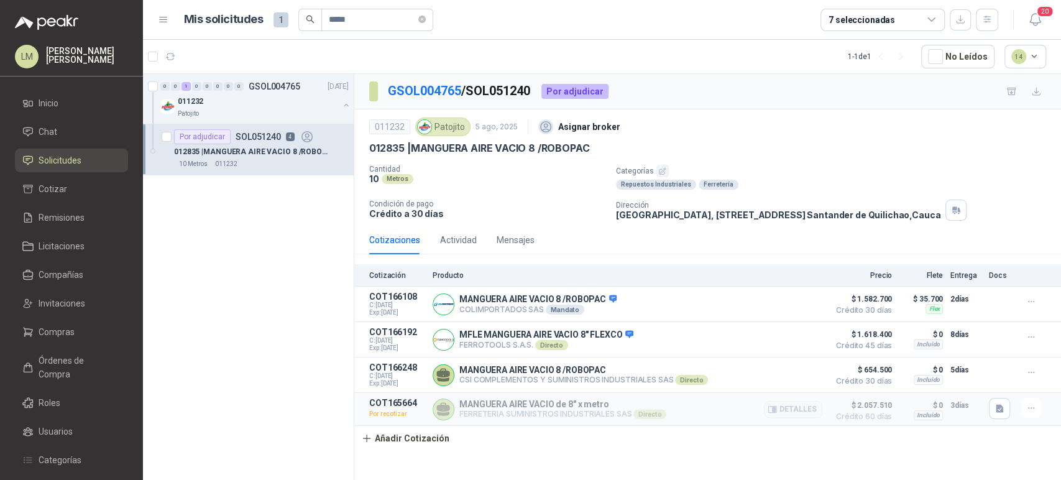
drag, startPoint x: 458, startPoint y: 417, endPoint x: 612, endPoint y: 407, distance: 154.5
click at [612, 407] on div "MANGUERA AIRE VACIO de 8" x metro FERRETERIA SUMINISTROS INDUSTRIALES SAS Direc…" at bounding box center [628, 409] width 390 height 22
click at [607, 418] on p "FERRETERIA SUMINISTROS INDUSTRIALES SAS Directo" at bounding box center [562, 414] width 207 height 10
click at [48, 325] on span "Compras" at bounding box center [57, 332] width 36 height 14
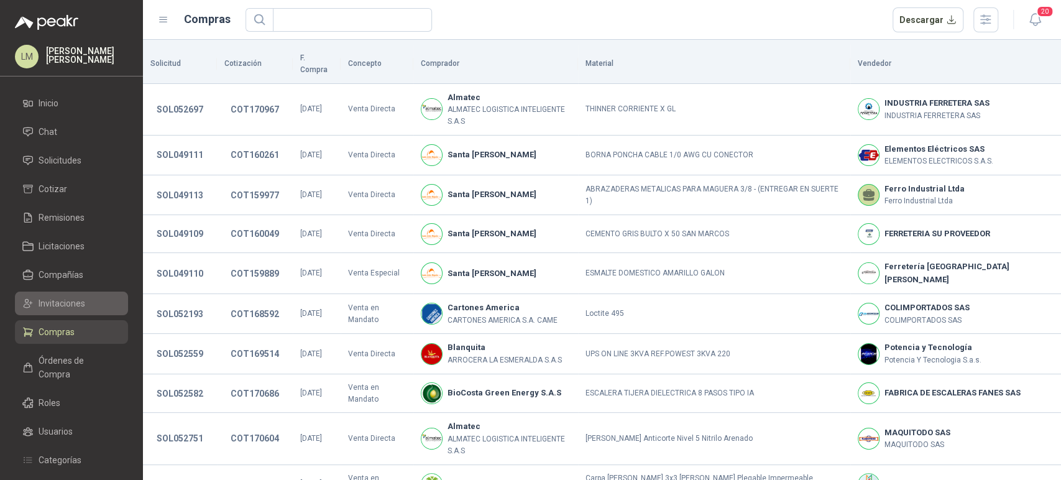
click at [62, 312] on link "Invitaciones" at bounding box center [71, 304] width 113 height 24
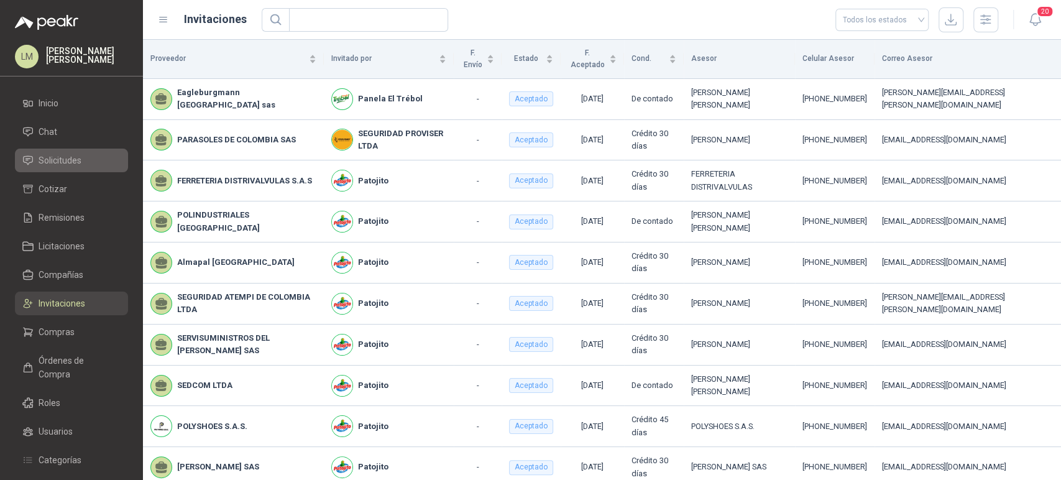
click at [72, 168] on link "Solicitudes" at bounding box center [71, 161] width 113 height 24
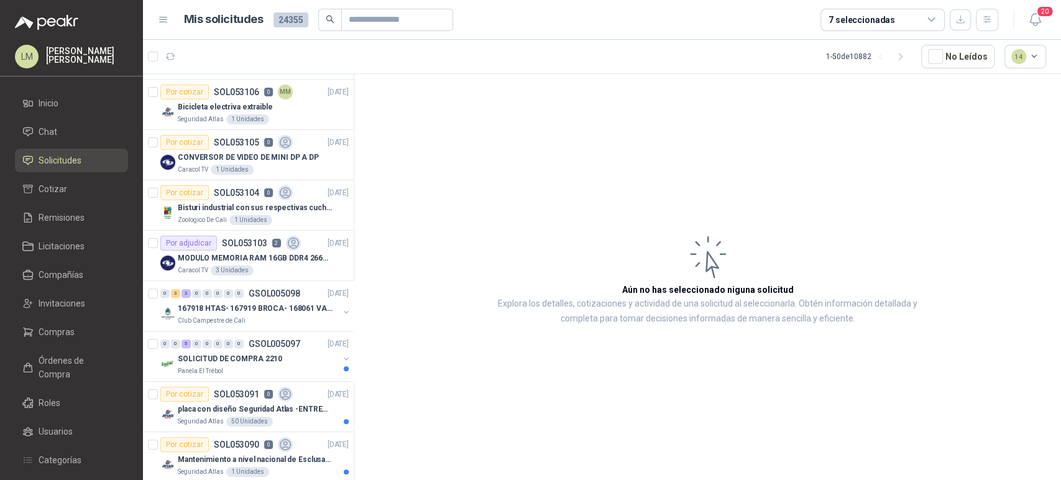
scroll to position [622, 0]
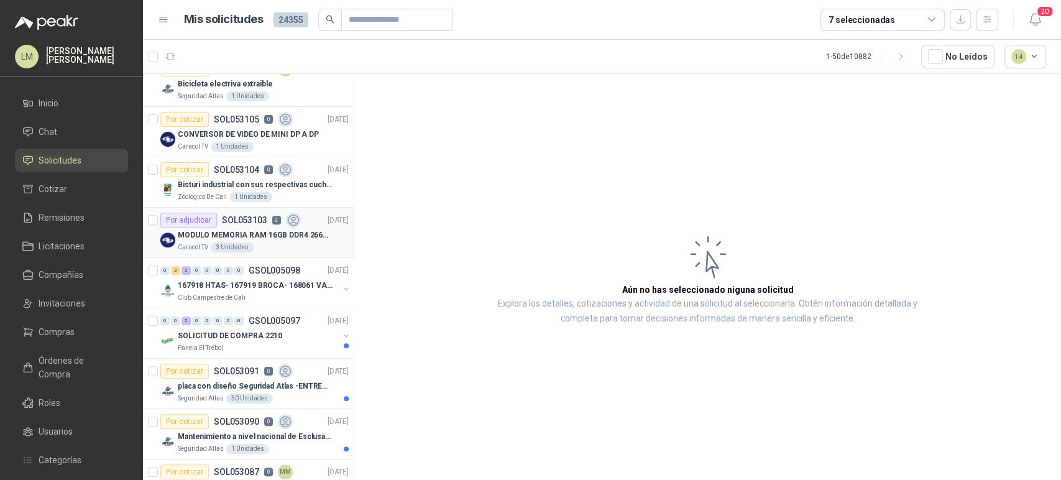
click at [226, 225] on div "Por adjudicar SOL053103 2" at bounding box center [230, 220] width 141 height 15
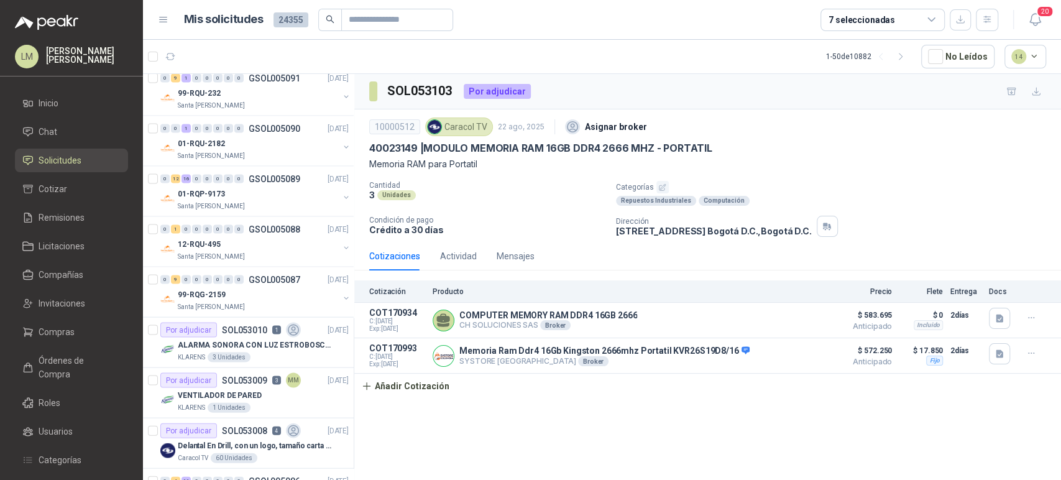
scroll to position [1727, 0]
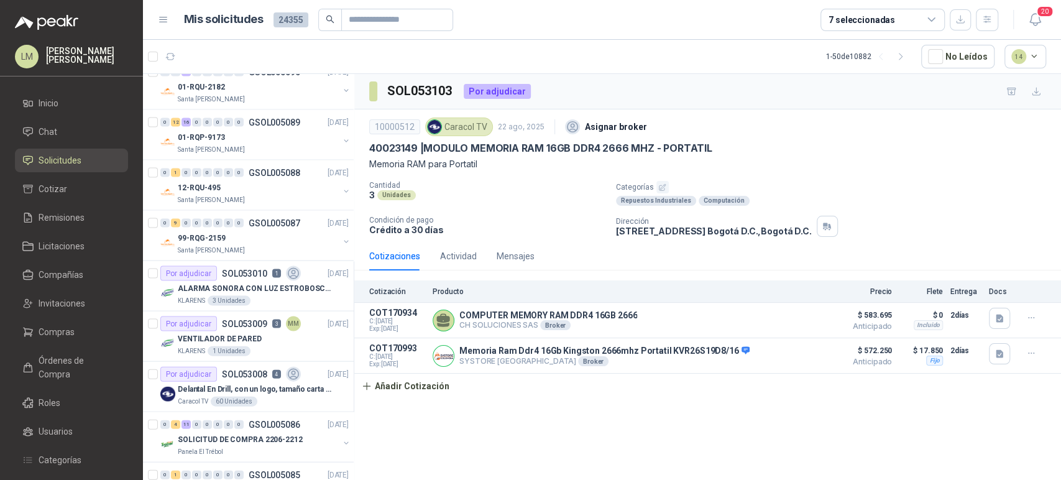
click at [870, 13] on div "7 seleccionadas" at bounding box center [862, 20] width 67 height 14
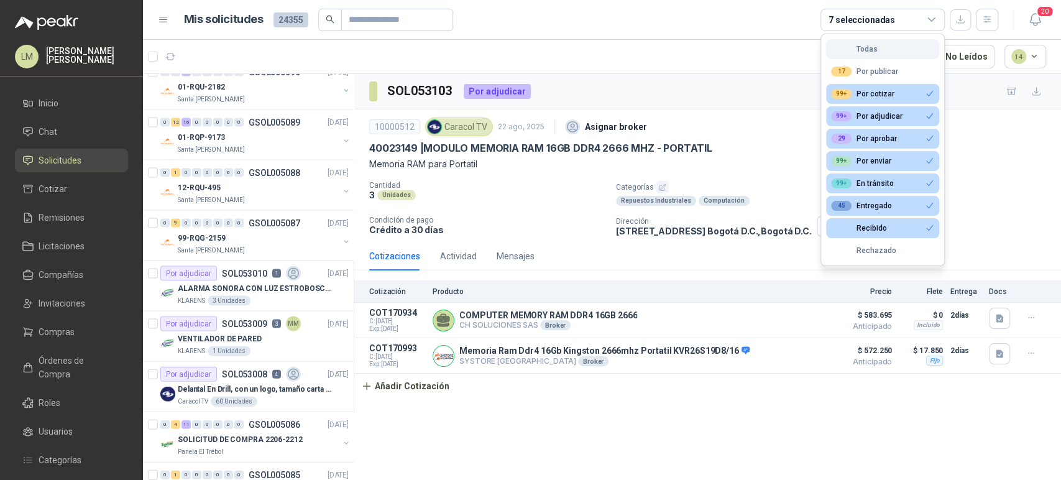
click at [870, 48] on div "Todas" at bounding box center [854, 49] width 47 height 9
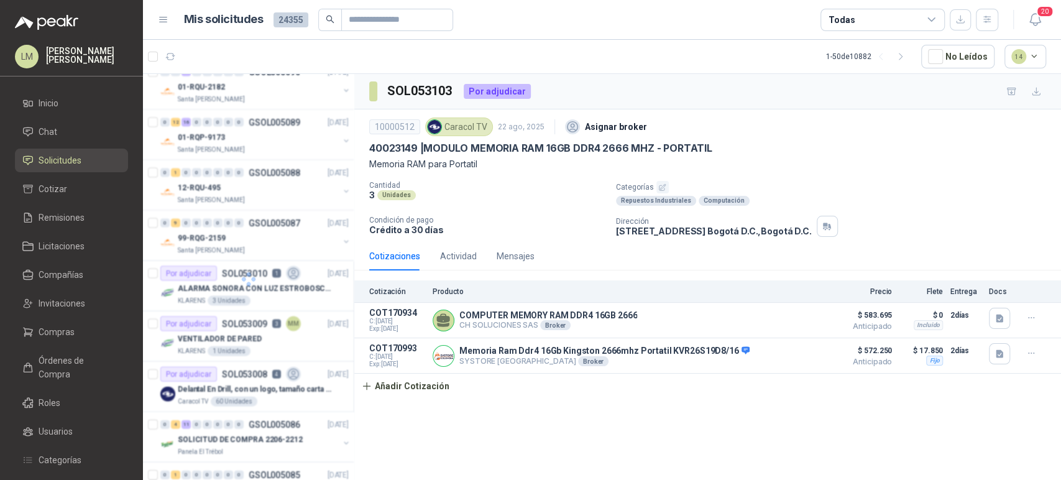
click at [871, 23] on div "Todas" at bounding box center [883, 20] width 124 height 22
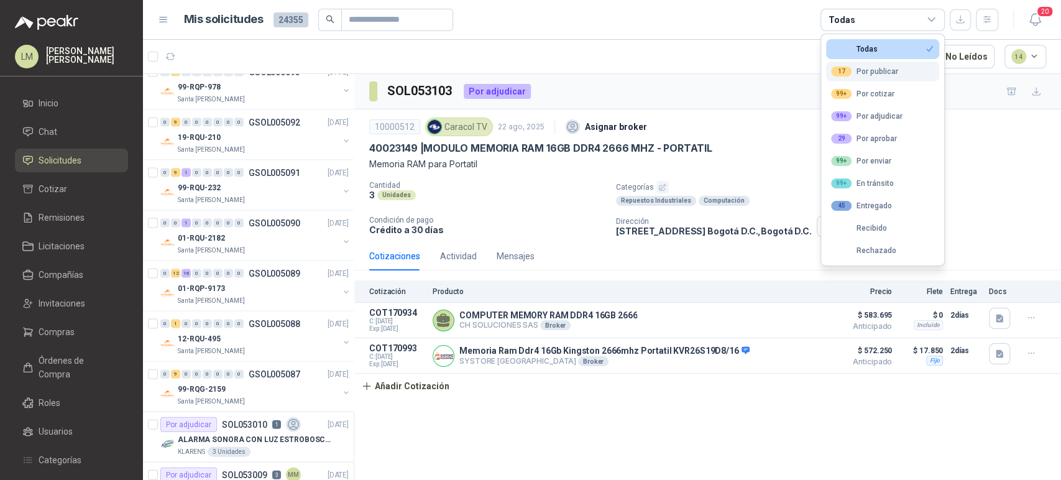
click at [870, 70] on div "17 Por publicar" at bounding box center [864, 72] width 67 height 10
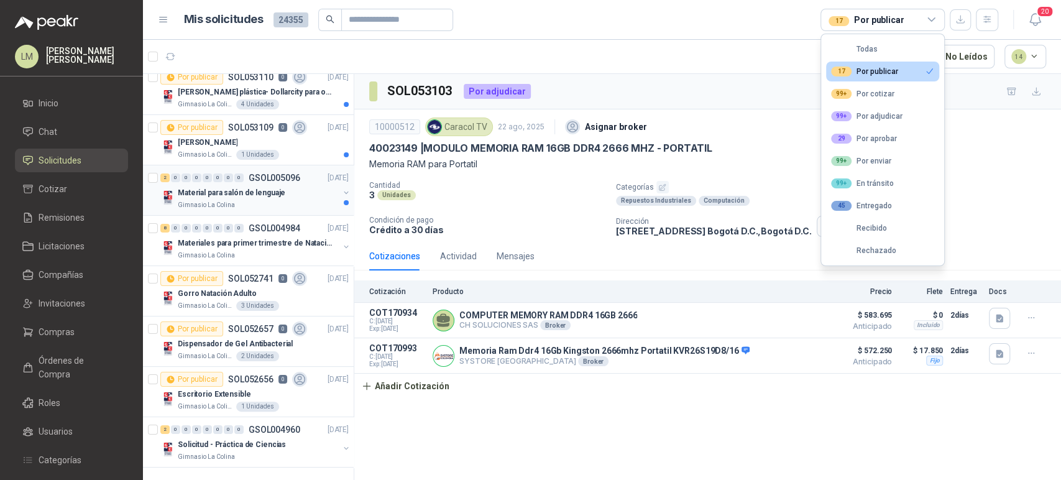
scroll to position [9, 0]
click at [341, 446] on button "button" at bounding box center [346, 449] width 10 height 10
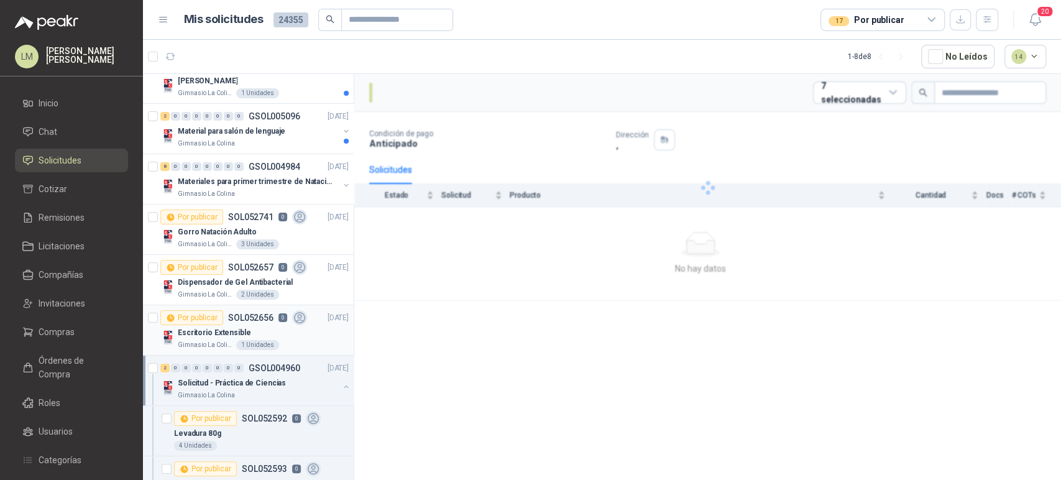
scroll to position [109, 0]
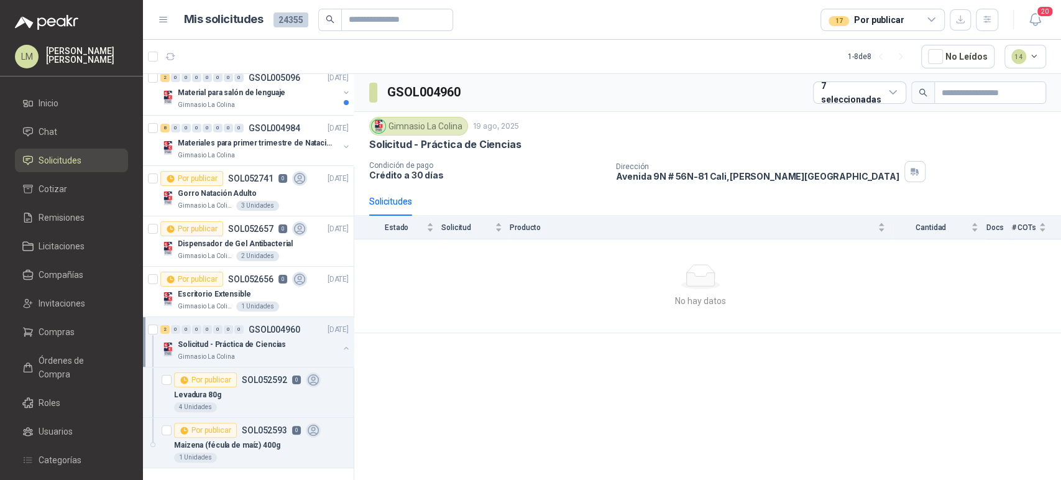
click at [341, 344] on button "button" at bounding box center [346, 348] width 10 height 10
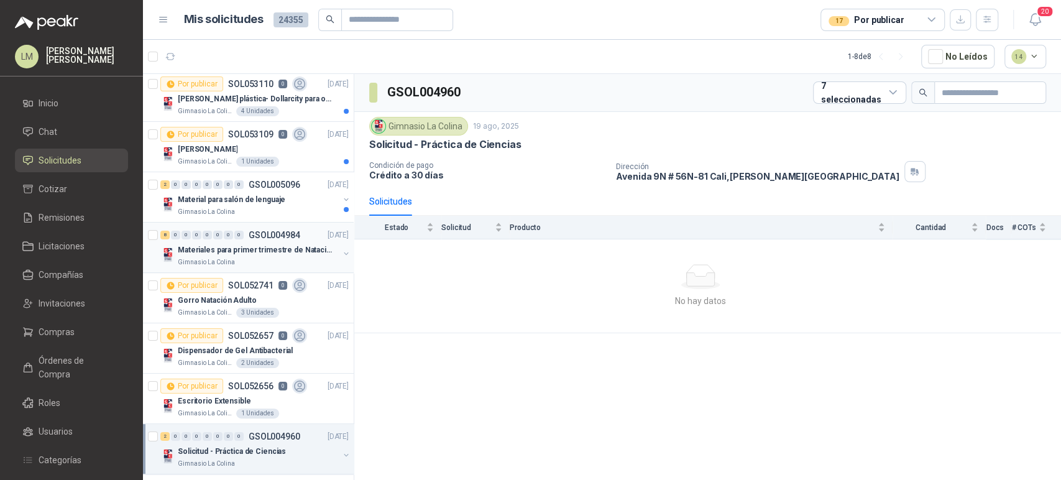
scroll to position [0, 0]
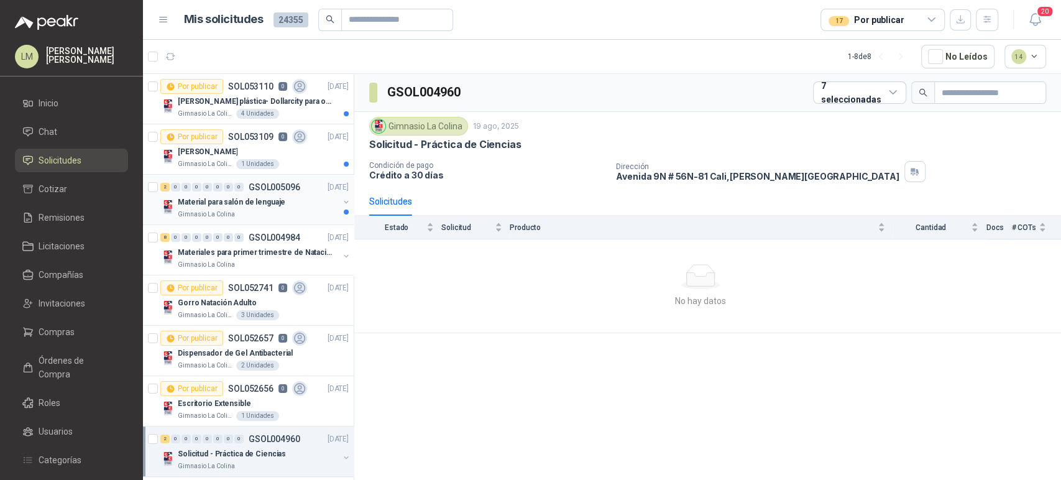
click at [341, 199] on button "button" at bounding box center [346, 202] width 10 height 10
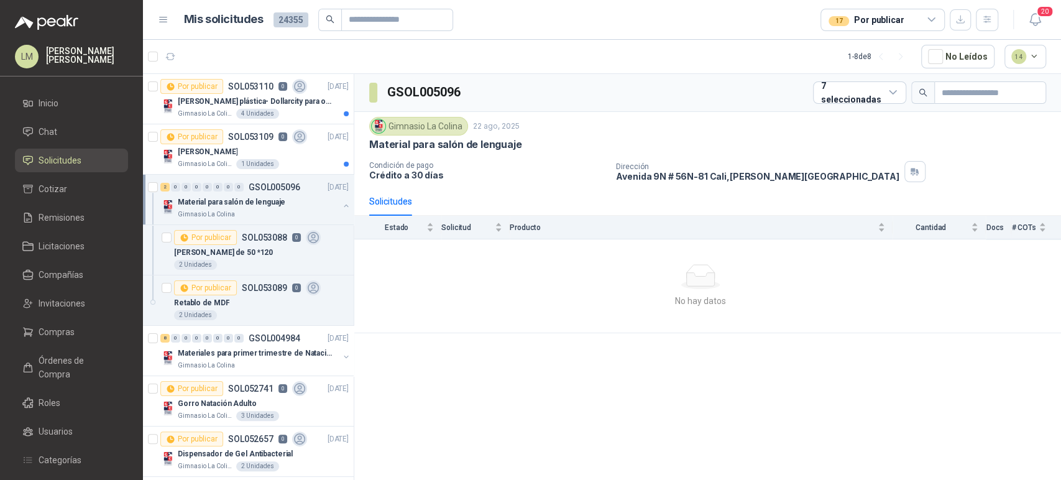
click at [338, 199] on div "Material para salón de lenguaje Gimnasio La Colina" at bounding box center [255, 207] width 191 height 25
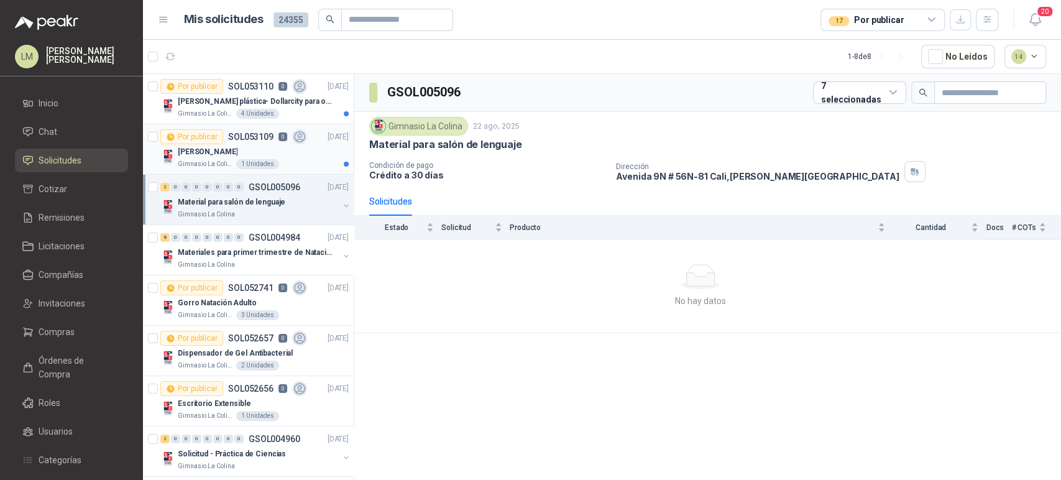
click at [262, 142] on div "Por publicar SOL053109 0" at bounding box center [233, 136] width 147 height 15
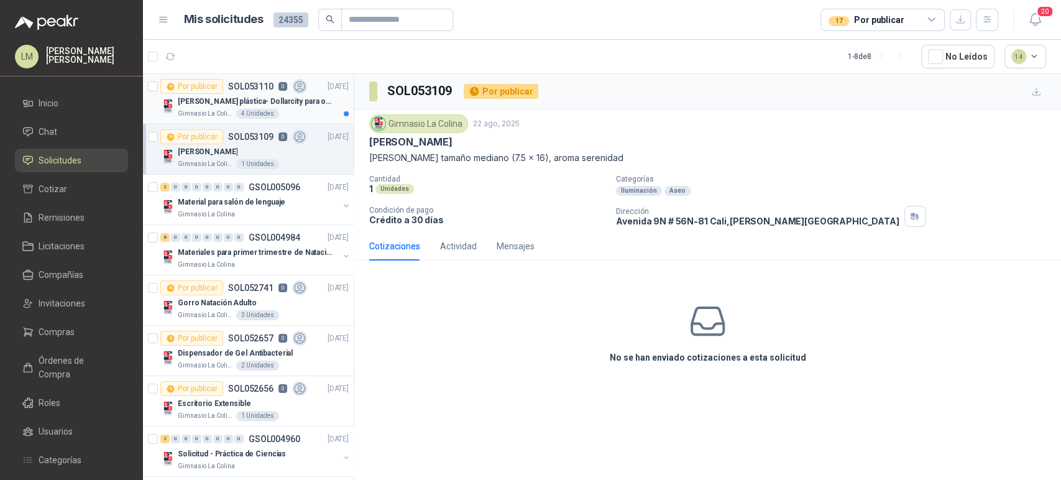
click at [249, 96] on p "Matera plástica- Dollarcity para oficinas de Básica Secundaria" at bounding box center [255, 102] width 155 height 12
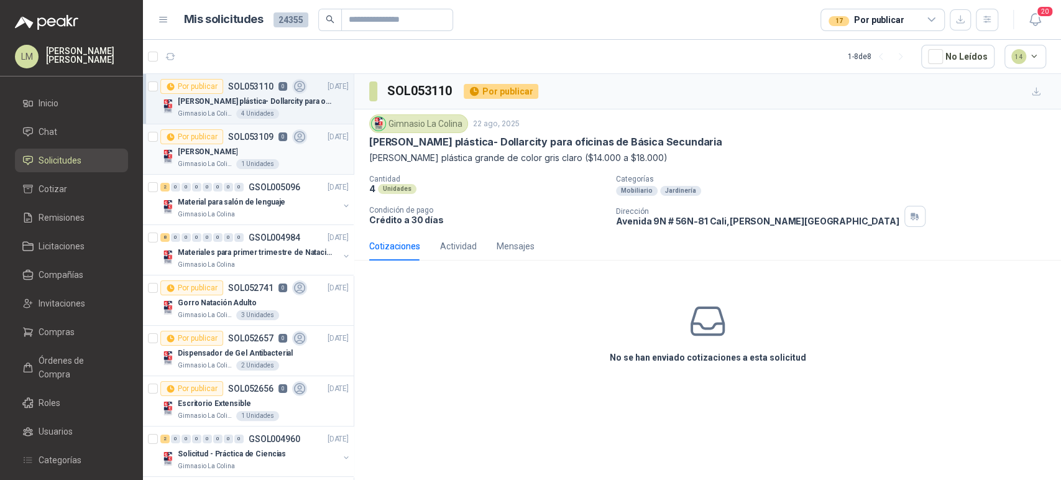
click at [249, 145] on div "Vela Iluminata" at bounding box center [263, 151] width 171 height 15
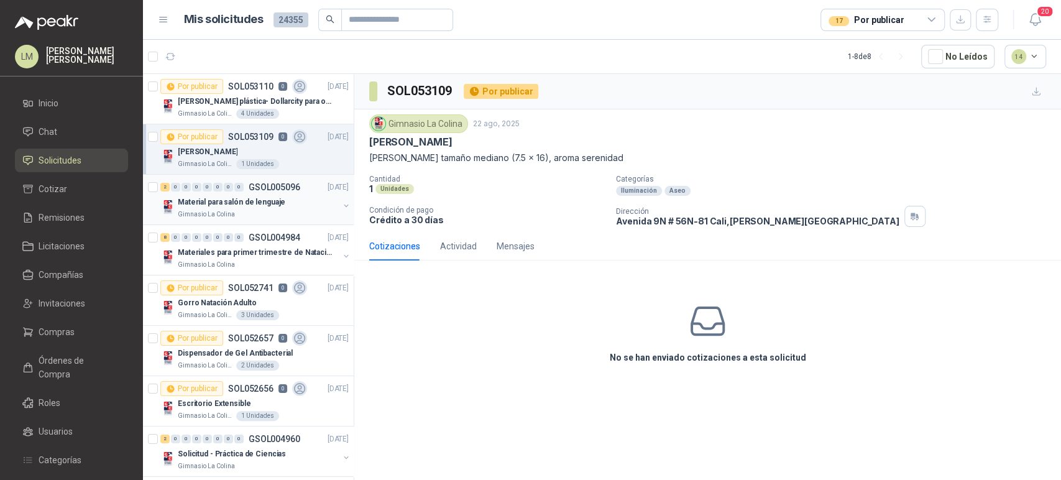
click at [245, 205] on p "Material para salón de lenguaje" at bounding box center [232, 202] width 108 height 12
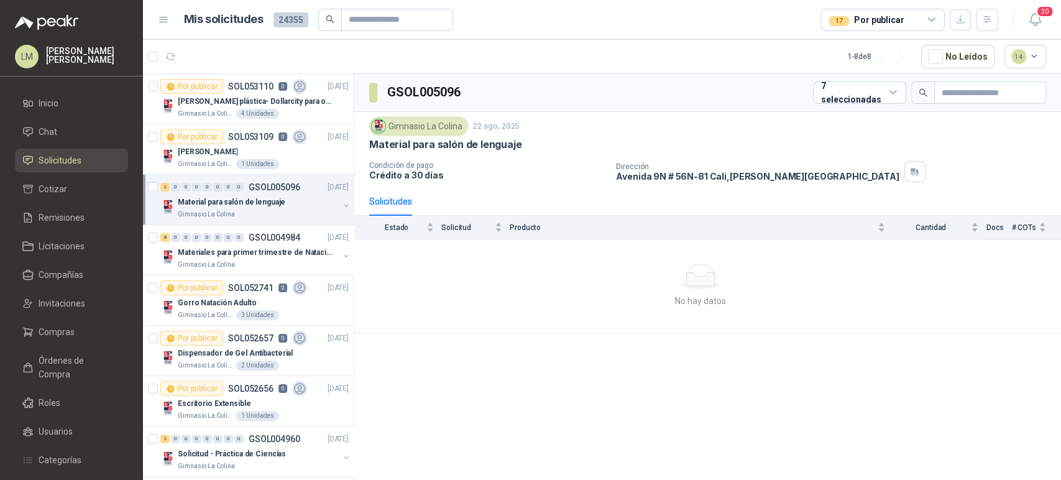
click at [341, 203] on button "button" at bounding box center [346, 206] width 10 height 10
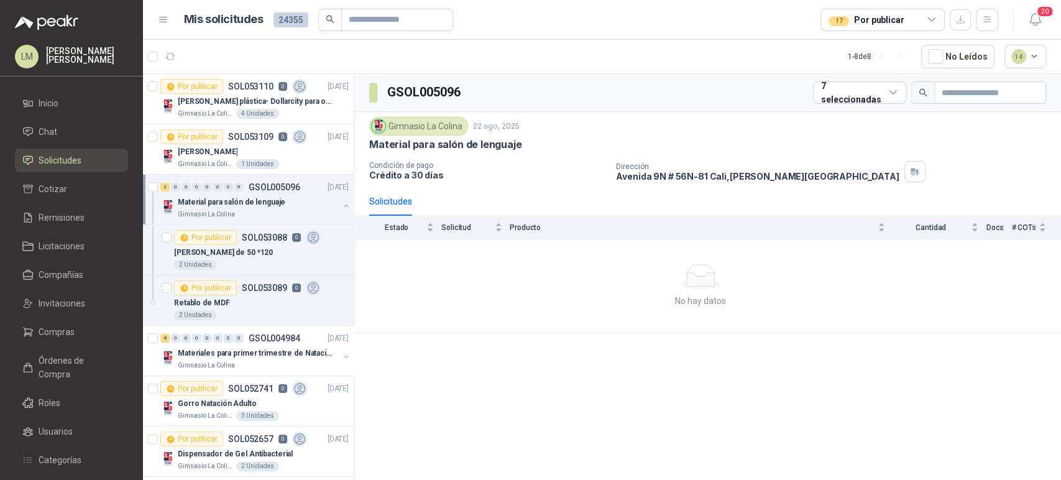
click at [341, 203] on button "button" at bounding box center [346, 206] width 10 height 10
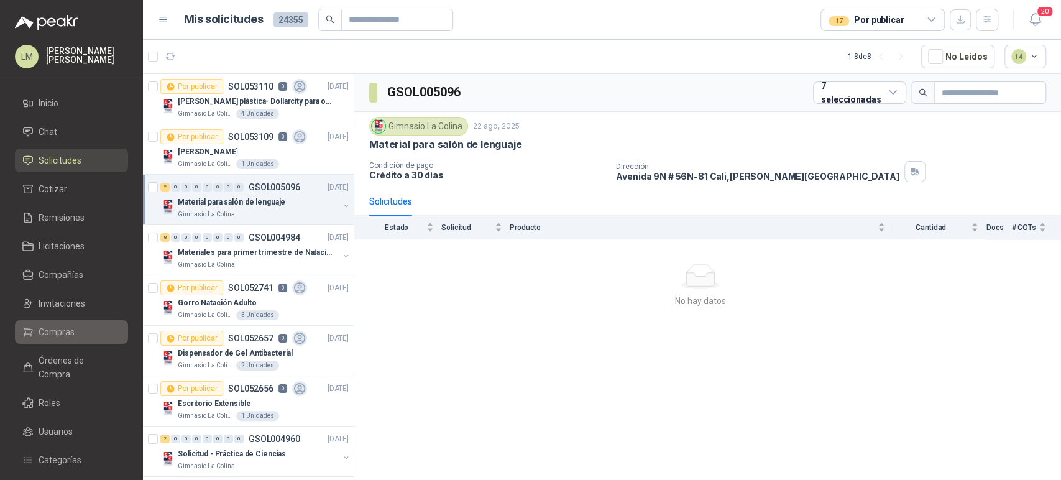
click at [69, 336] on span "Compras" at bounding box center [57, 332] width 36 height 14
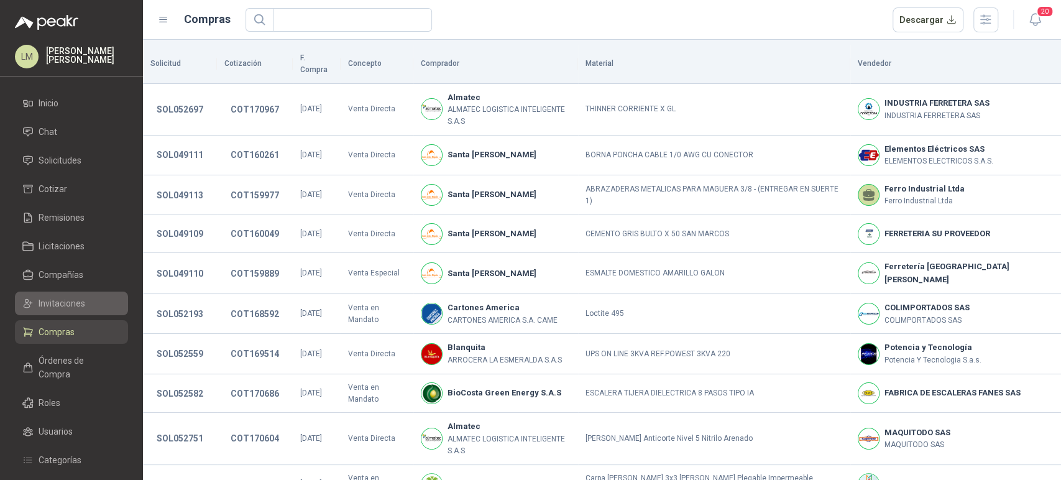
click at [67, 306] on span "Invitaciones" at bounding box center [62, 304] width 47 height 14
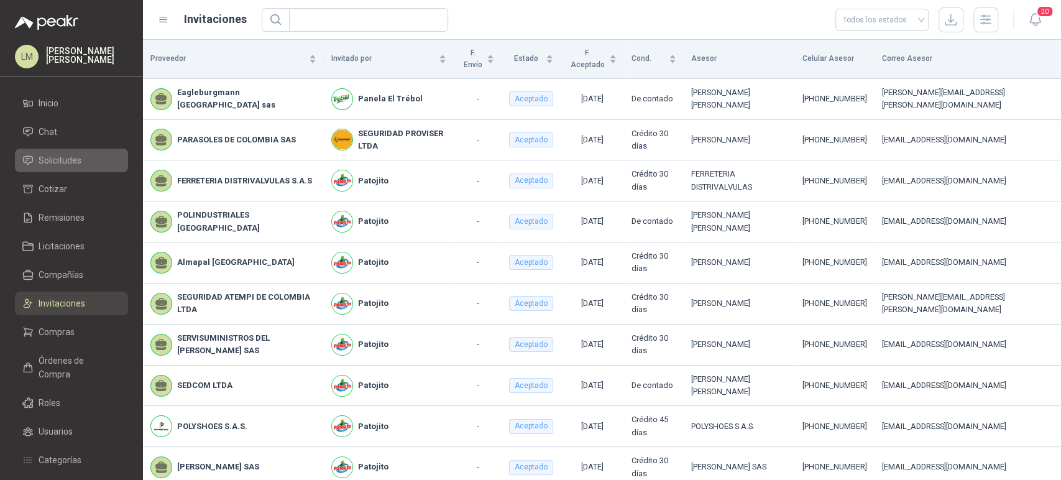
click at [67, 161] on span "Solicitudes" at bounding box center [60, 161] width 43 height 14
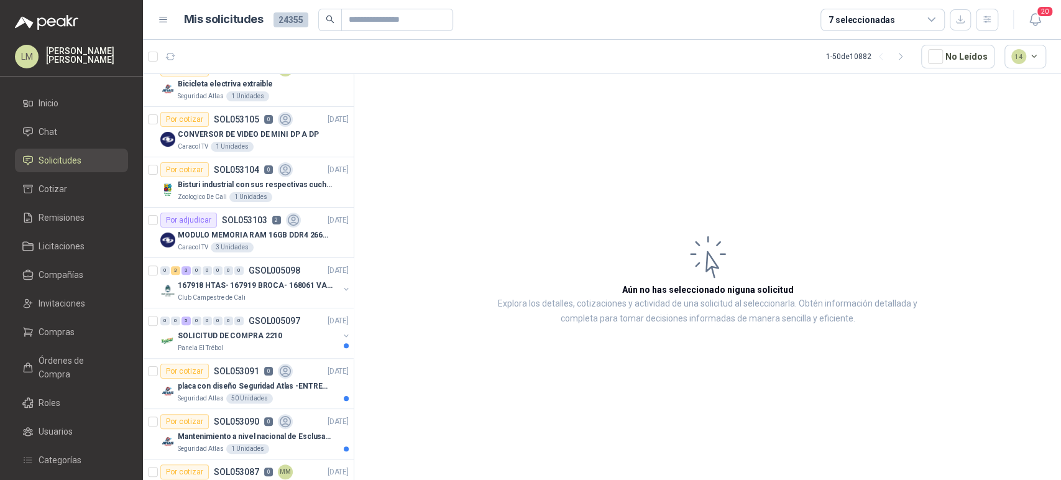
scroll to position [691, 0]
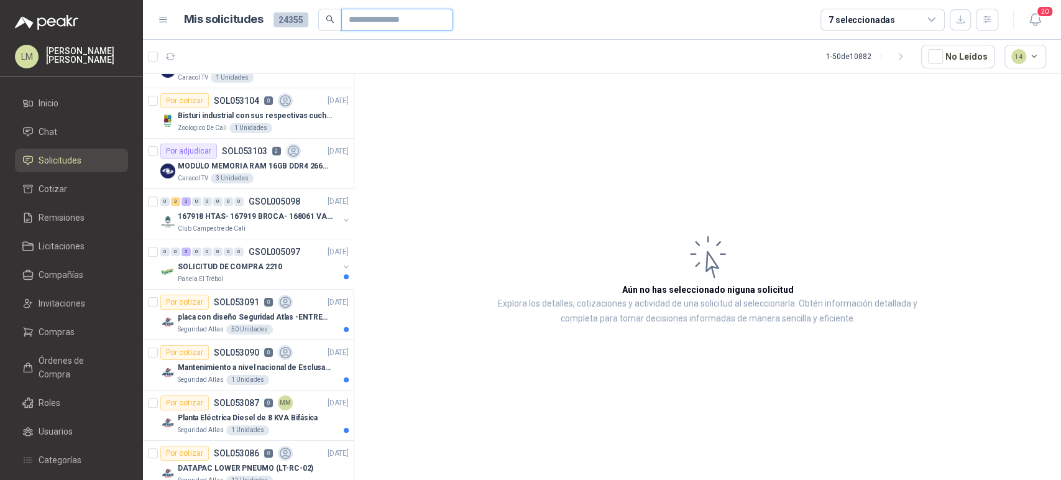
click at [357, 25] on input "text" at bounding box center [392, 19] width 87 height 21
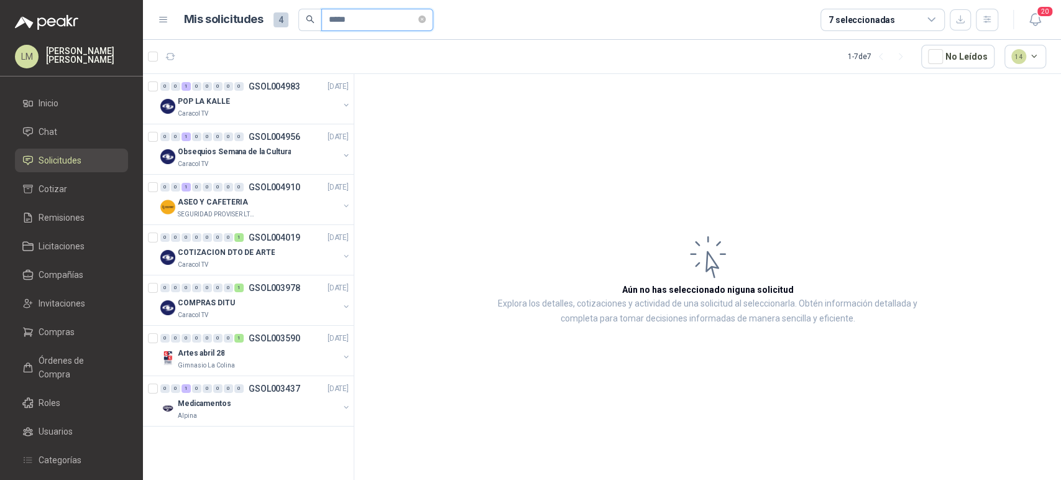
scroll to position [0, 0]
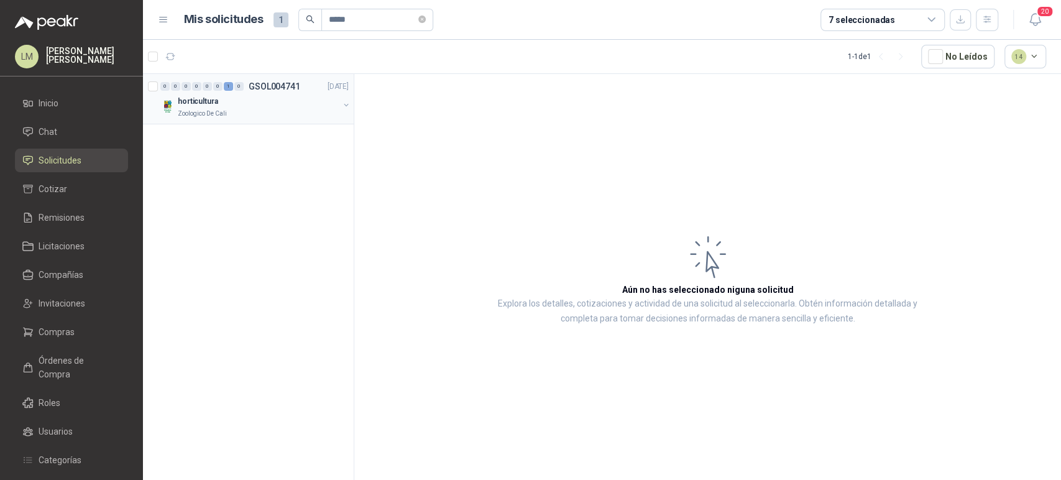
click at [348, 101] on button "button" at bounding box center [346, 105] width 10 height 10
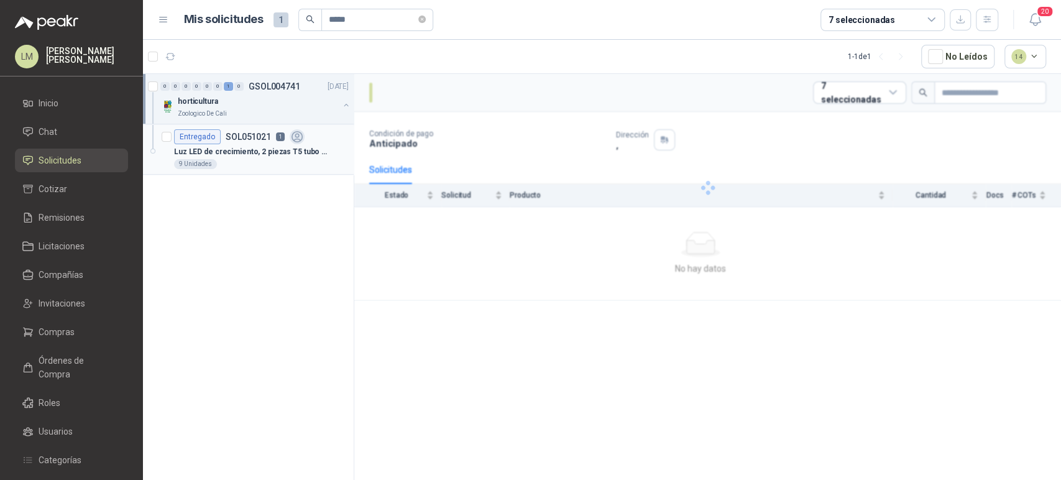
click at [296, 142] on icon at bounding box center [297, 137] width 14 height 14
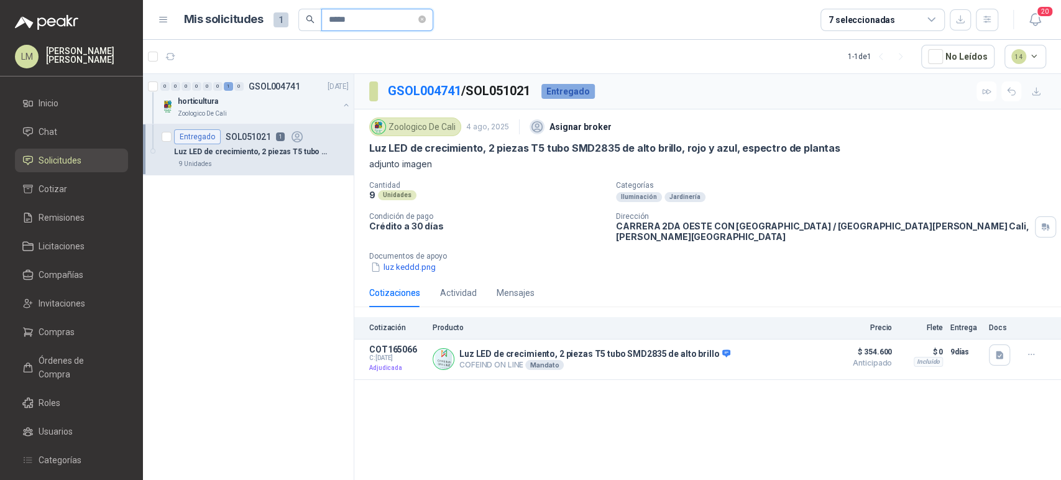
drag, startPoint x: 352, startPoint y: 18, endPoint x: 338, endPoint y: 15, distance: 14.0
click at [338, 15] on input "*****" at bounding box center [372, 19] width 87 height 21
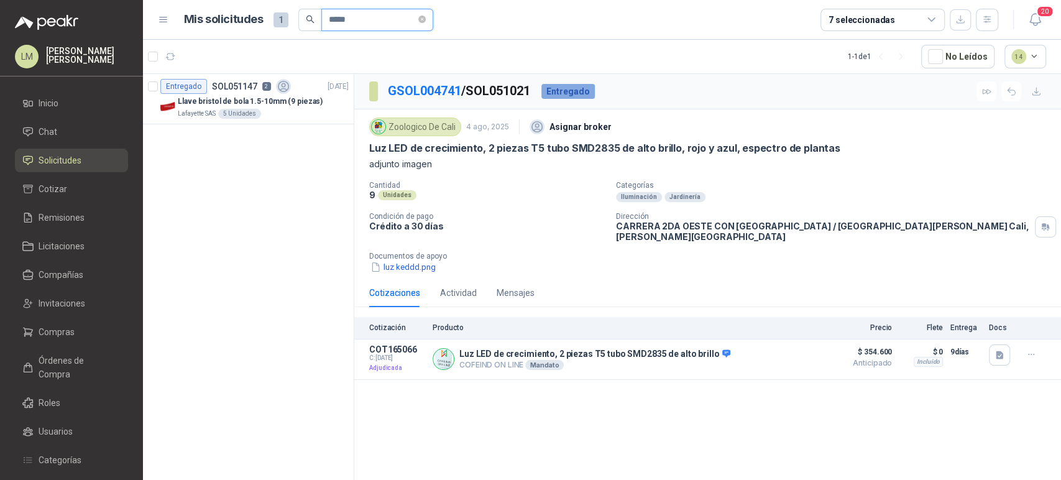
click at [362, 22] on input "*****" at bounding box center [372, 19] width 87 height 21
type input "*****"
click at [259, 107] on div "Samsung Disco duro interno de estado sólido 990 PRO SSD NVMe M.2 PCIe Gen4, M.2…" at bounding box center [263, 101] width 171 height 15
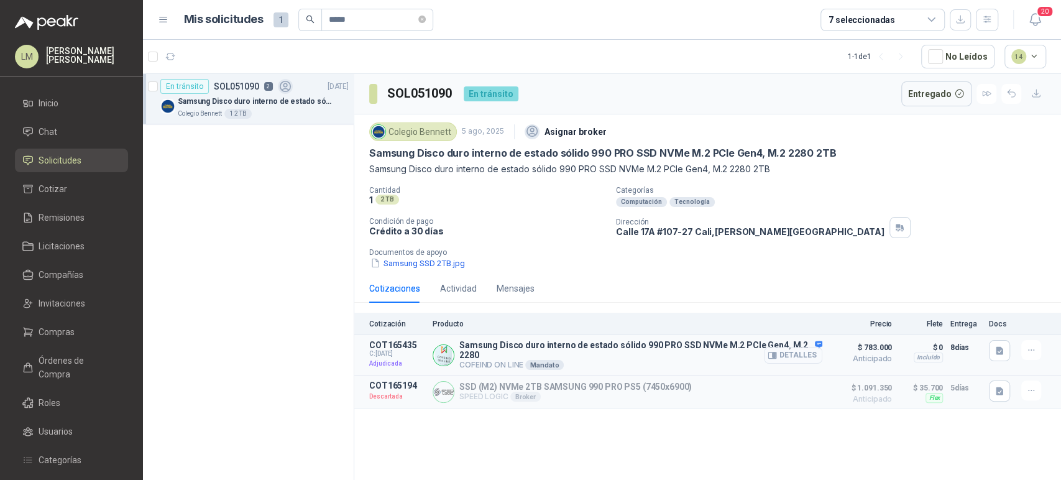
click at [786, 359] on button "Detalles" at bounding box center [793, 355] width 58 height 17
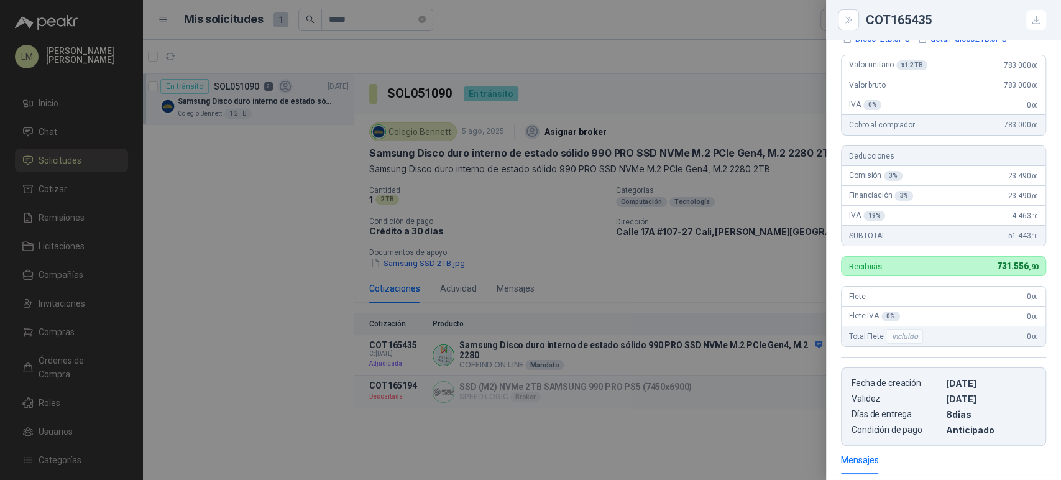
scroll to position [336, 0]
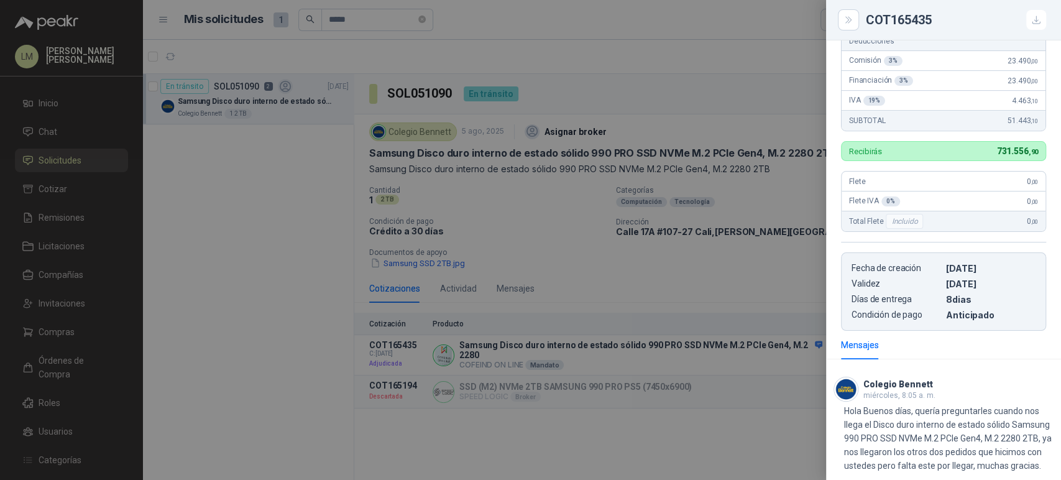
click at [537, 219] on div at bounding box center [530, 240] width 1061 height 480
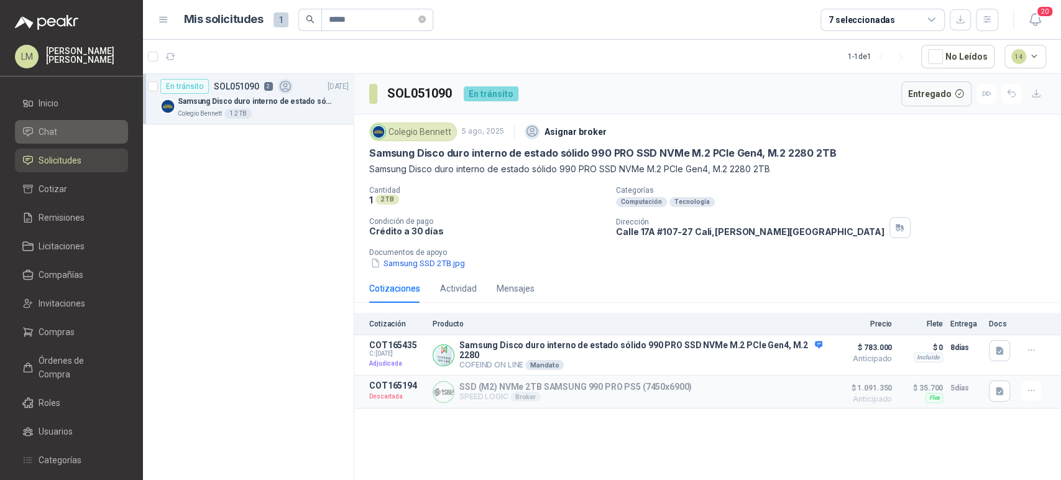
click at [51, 130] on span "Chat" at bounding box center [48, 132] width 19 height 14
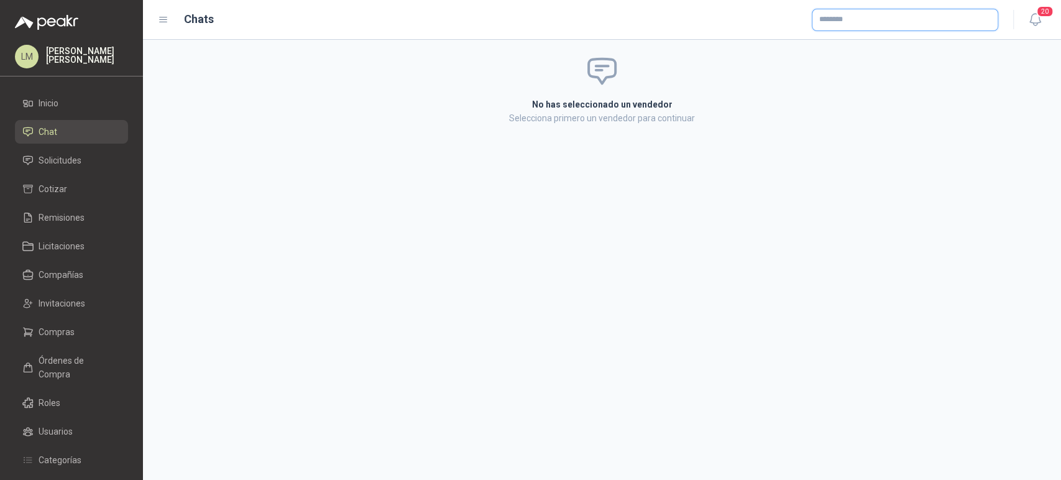
click at [851, 19] on input "text" at bounding box center [905, 19] width 185 height 21
type input "******"
click at [867, 45] on p "COFEIND ON LINE" at bounding box center [870, 46] width 58 height 7
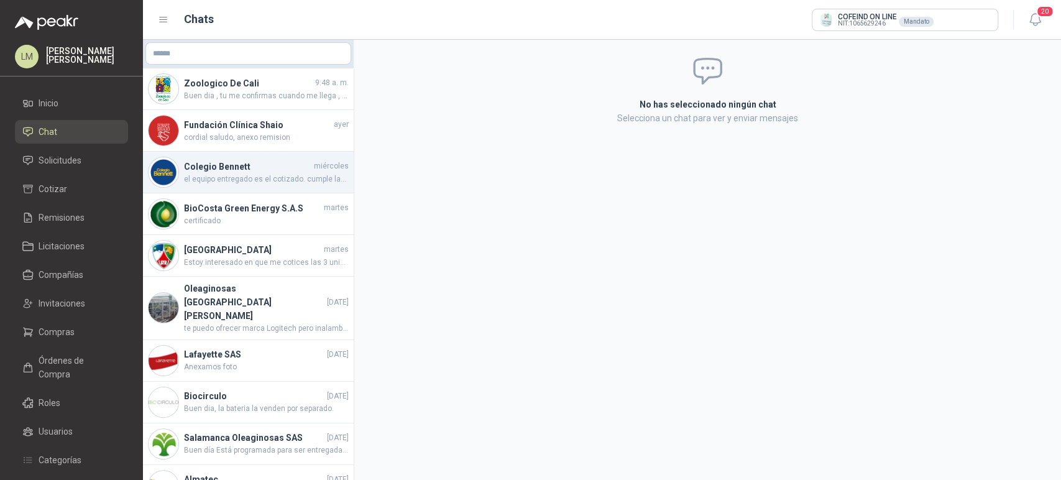
click at [235, 184] on span "el equipo entregado es el cotizado. cumple las caracteriscas enviadas y solicit…" at bounding box center [266, 179] width 165 height 12
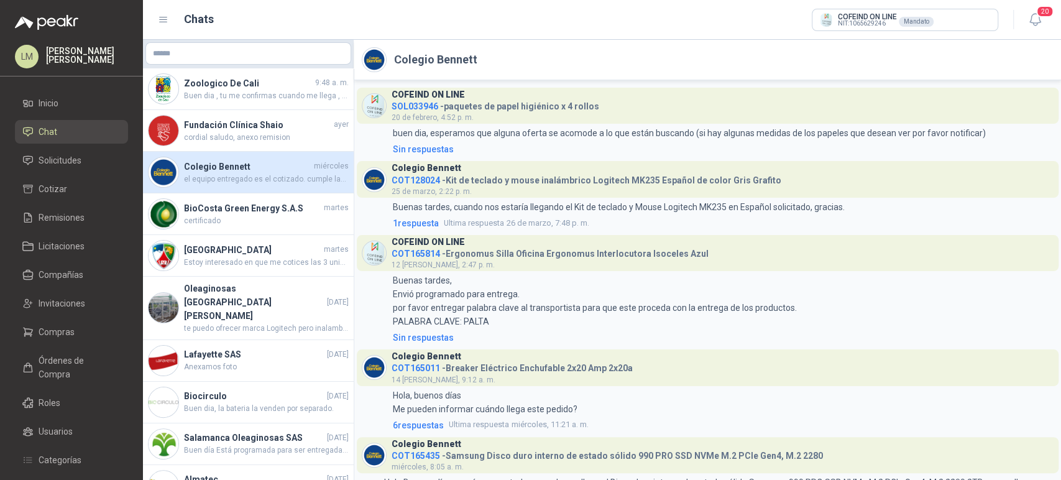
scroll to position [92, 0]
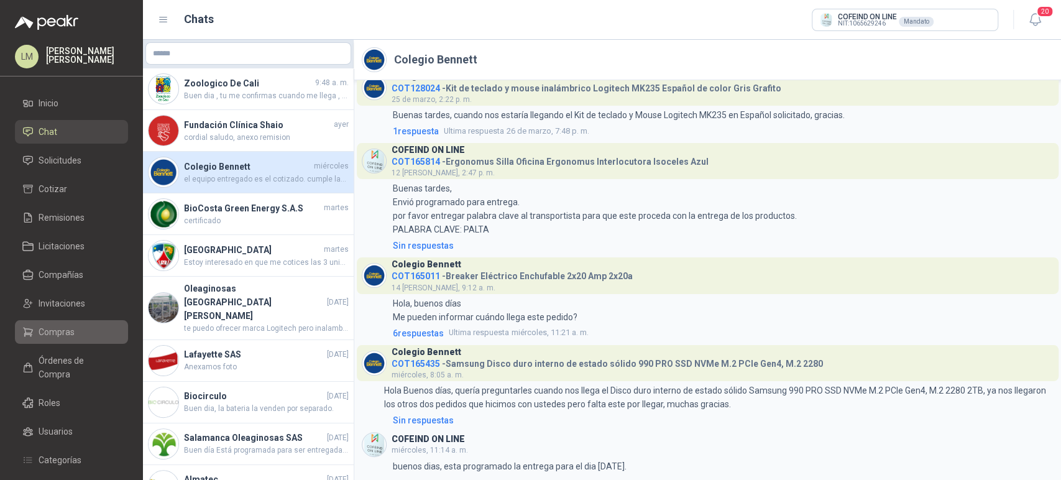
click at [55, 328] on span "Compras" at bounding box center [57, 332] width 36 height 14
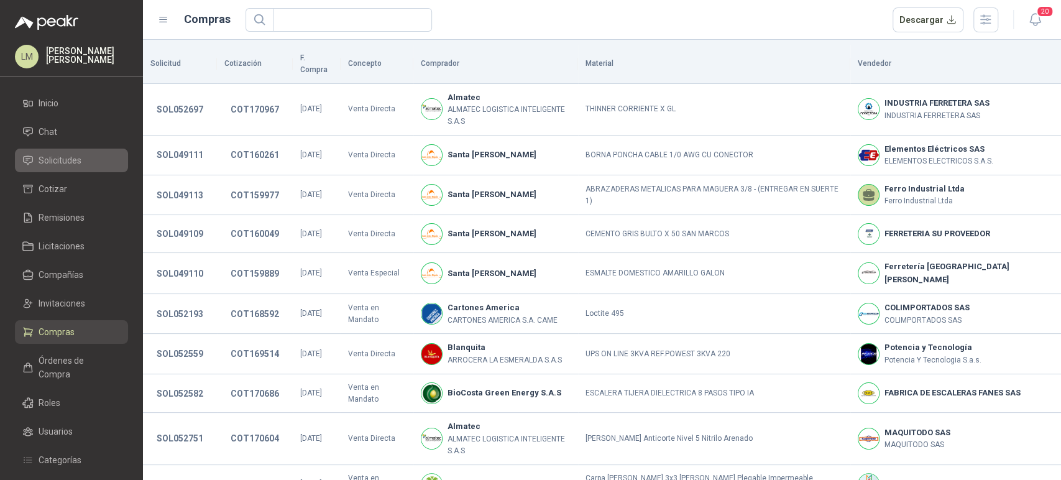
click at [62, 154] on span "Solicitudes" at bounding box center [60, 161] width 43 height 14
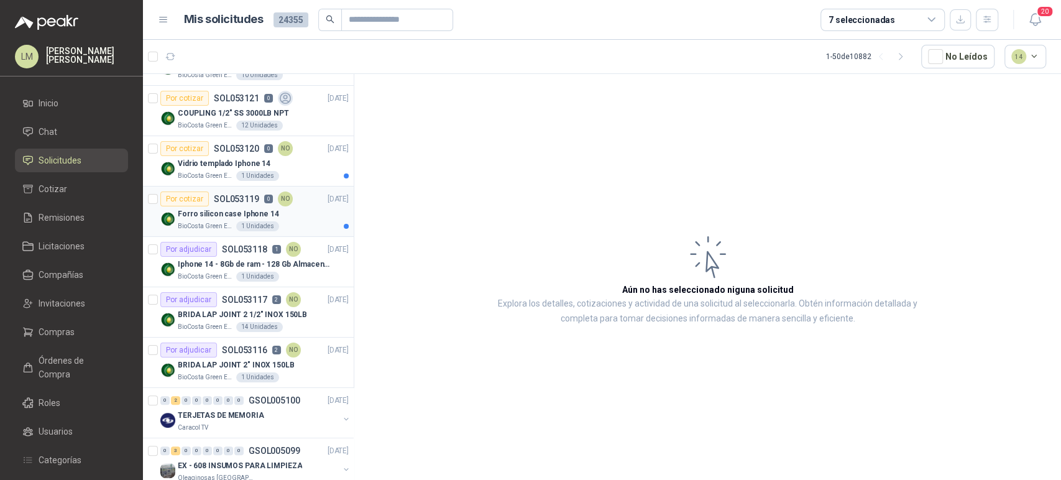
scroll to position [138, 0]
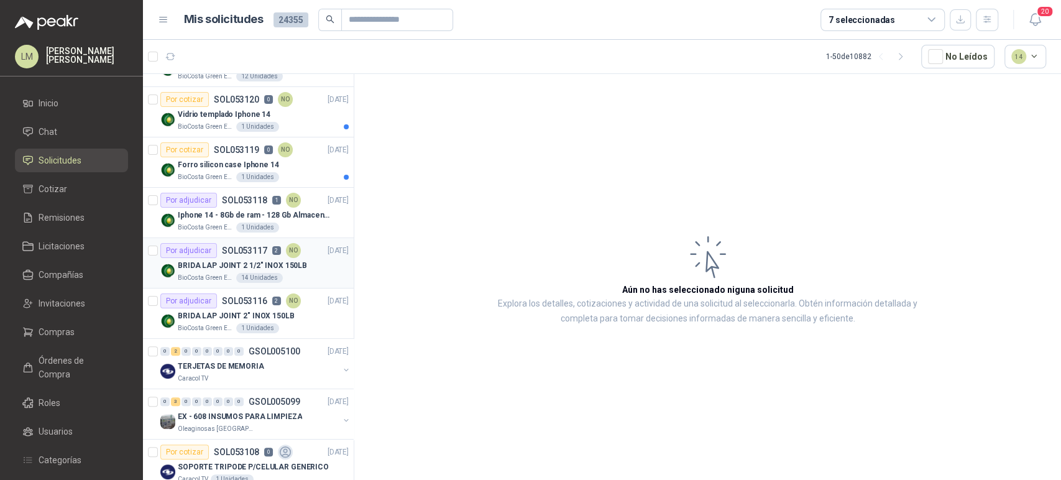
click at [233, 266] on p "BRIDA LAP JOINT 2 1/2" INOX 150LB" at bounding box center [242, 266] width 129 height 12
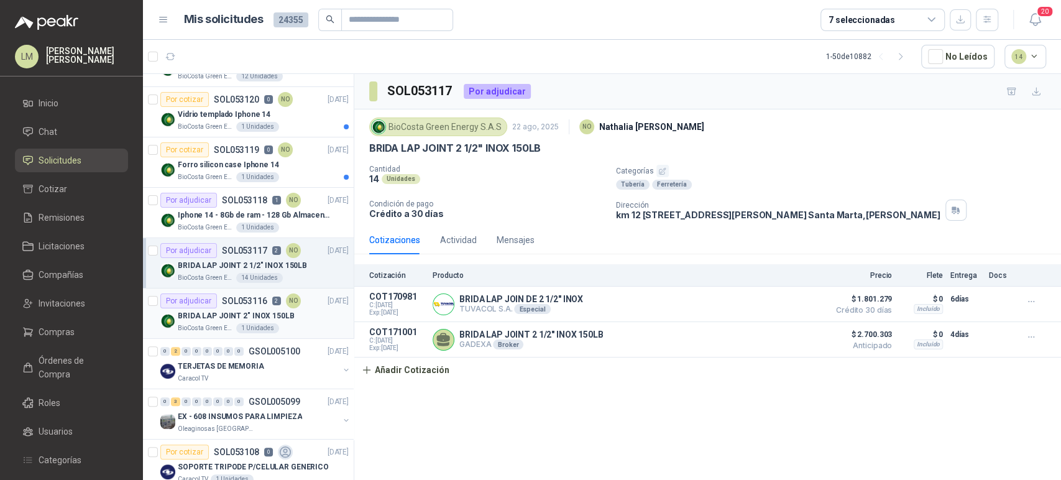
click at [242, 323] on div "1 Unidades" at bounding box center [257, 328] width 43 height 10
click at [254, 271] on div "BRIDA LAP JOINT 2 1/2" INOX 150LB" at bounding box center [263, 265] width 171 height 15
click at [230, 213] on p "Iphone 14 - 8Gb de ram - 128 Gb Almacenamiento" at bounding box center [255, 216] width 155 height 12
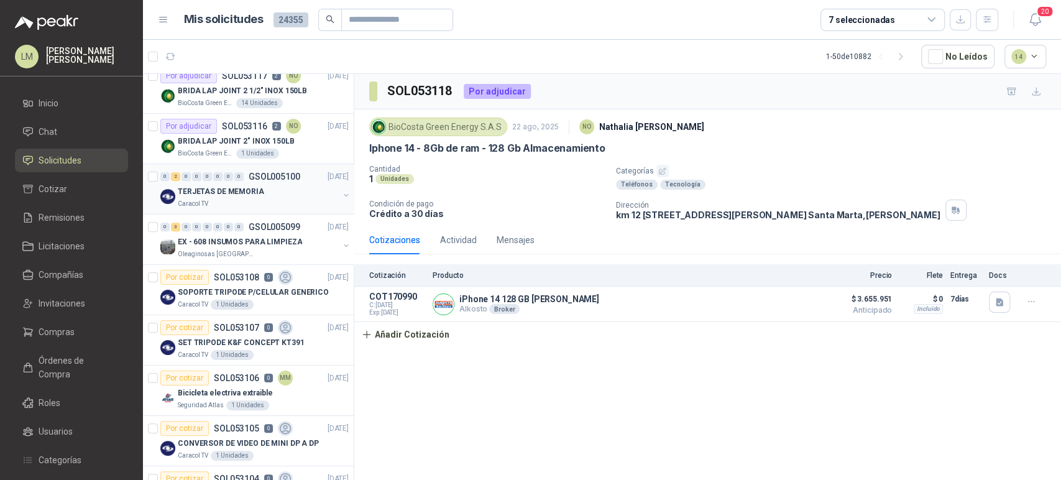
scroll to position [345, 0]
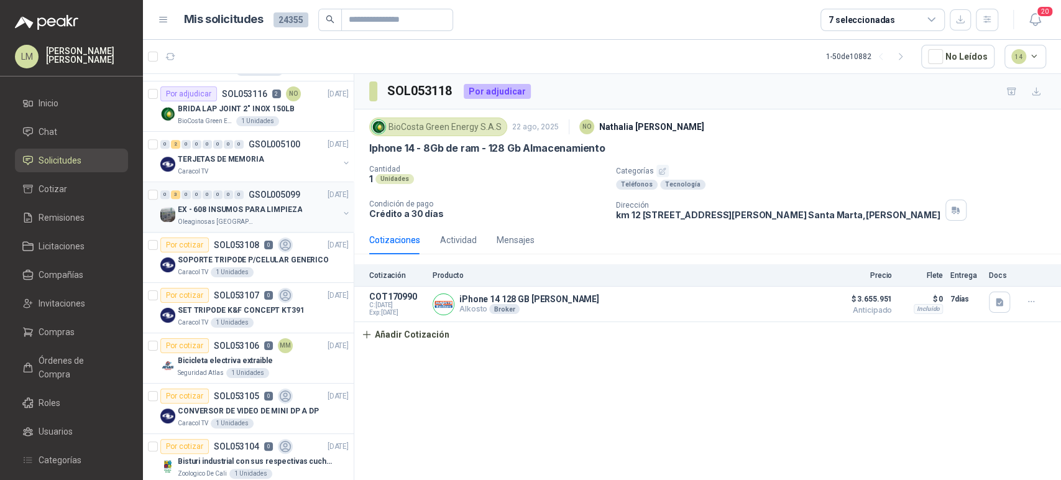
click at [238, 206] on p "EX - 608 INSUMOS PARA LIMPIEZA" at bounding box center [240, 210] width 124 height 12
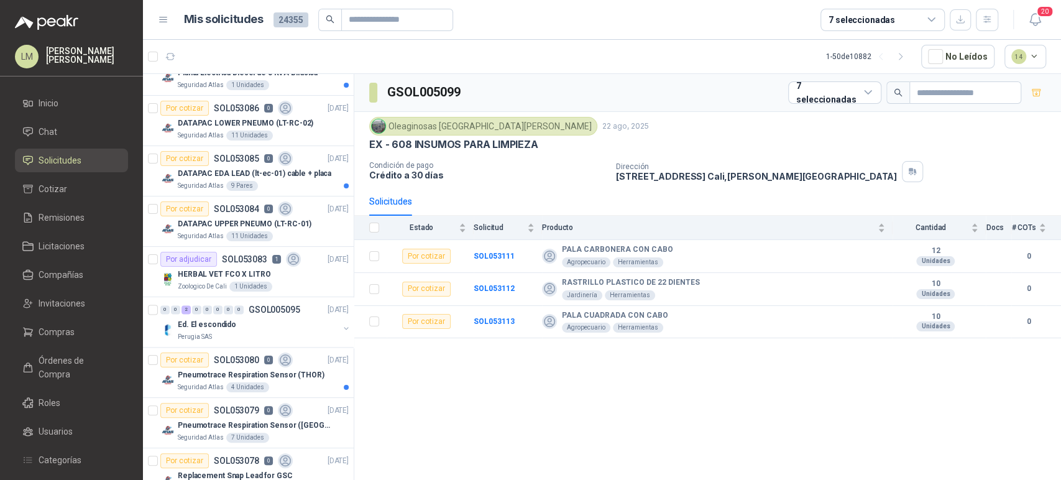
scroll to position [1174, 0]
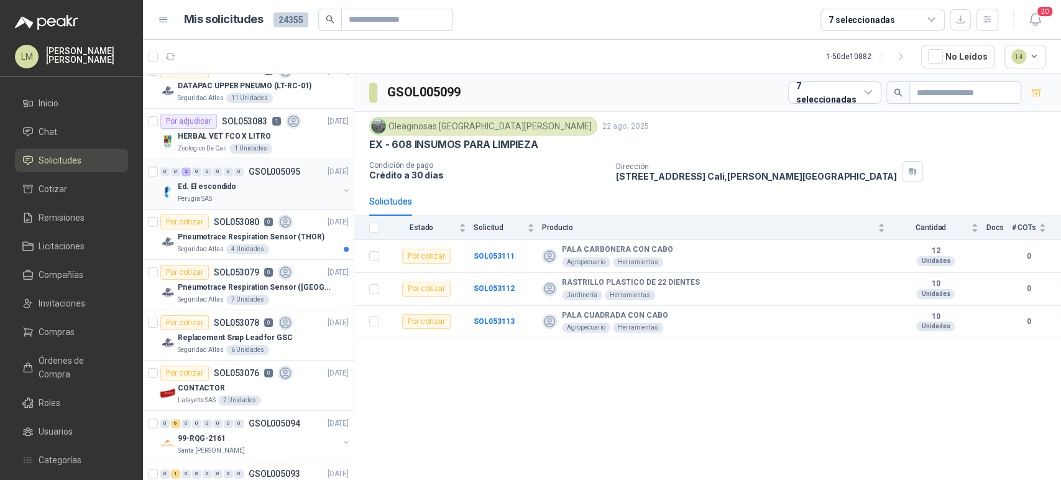
click at [244, 183] on div "Ed. El escondido" at bounding box center [258, 186] width 161 height 15
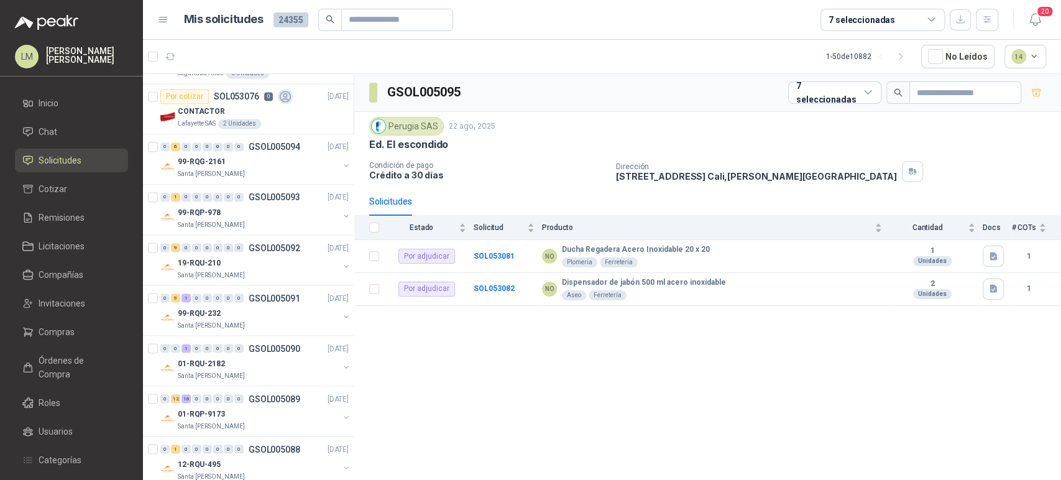
scroll to position [1727, 0]
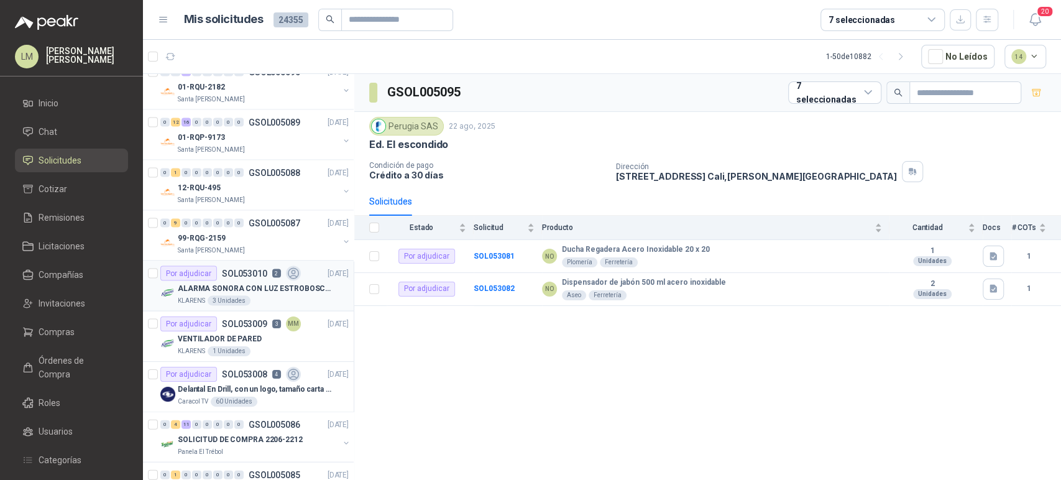
click at [213, 283] on p "ALARMA SONORA CON LUZ ESTROBOSCOPICA" at bounding box center [255, 289] width 155 height 12
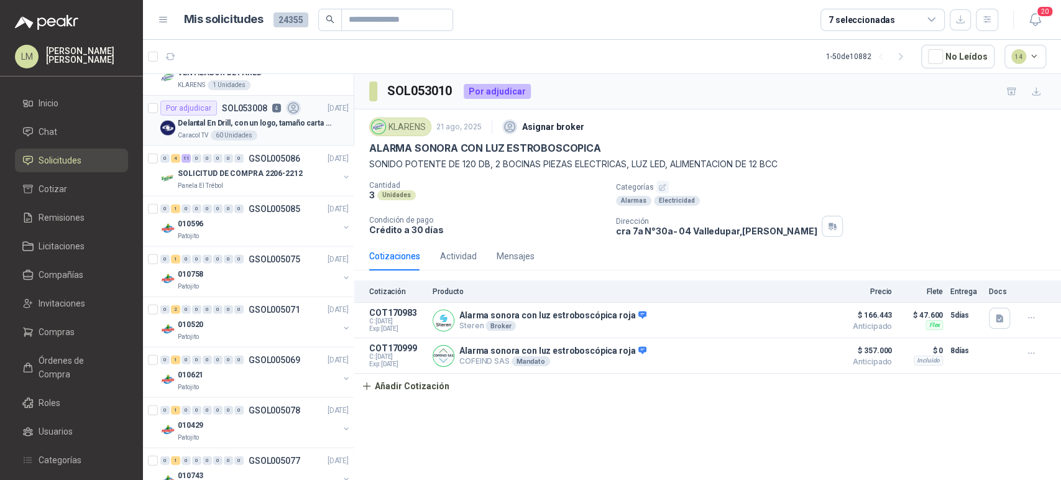
scroll to position [2131, 0]
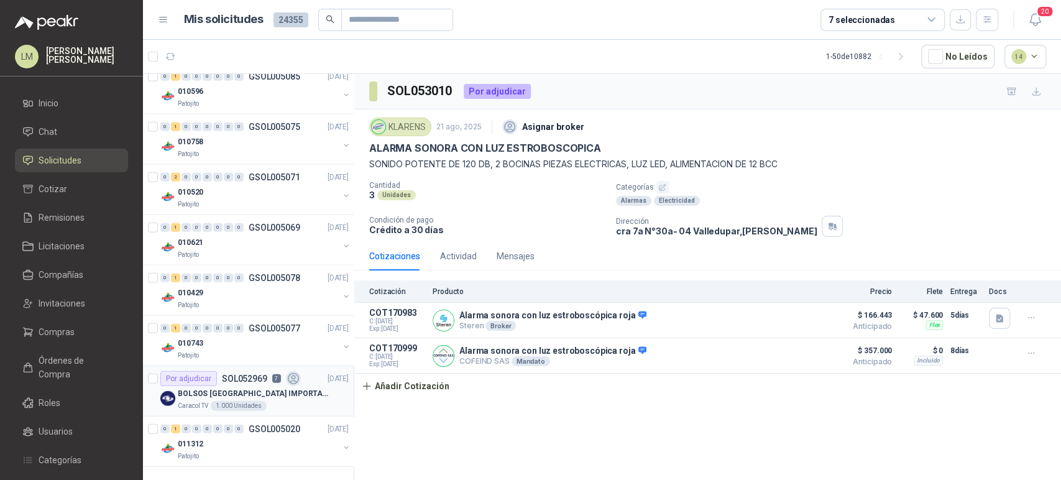
click at [213, 371] on div "Por adjudicar" at bounding box center [188, 378] width 57 height 15
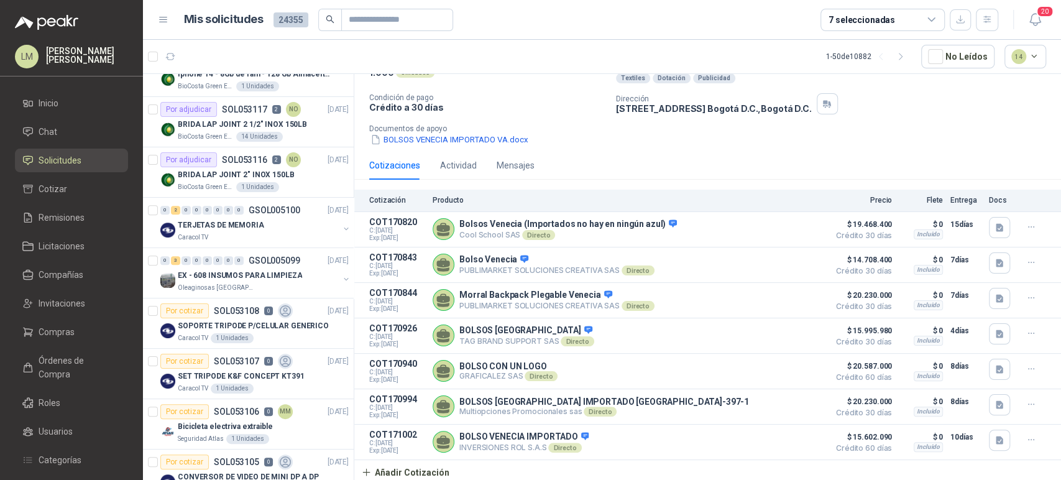
scroll to position [345, 0]
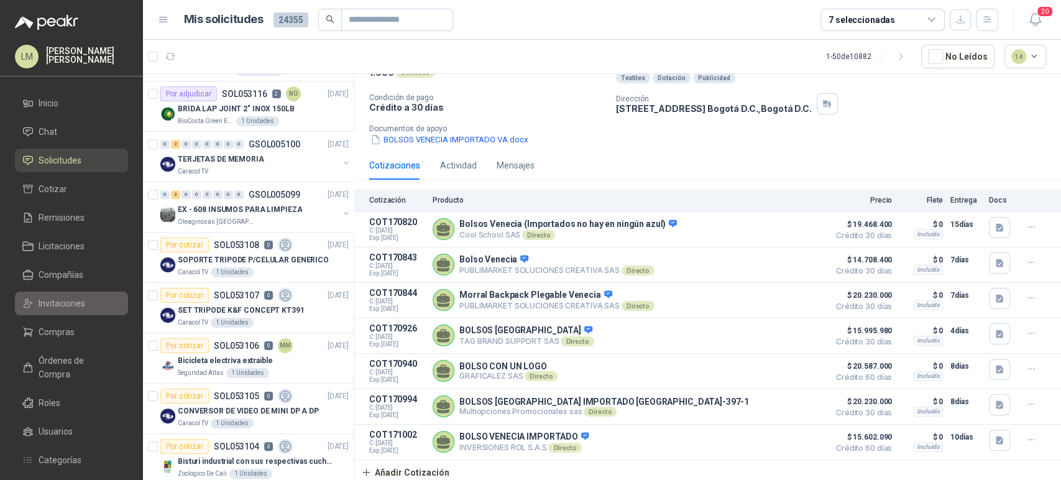
click at [50, 297] on span "Invitaciones" at bounding box center [62, 304] width 47 height 14
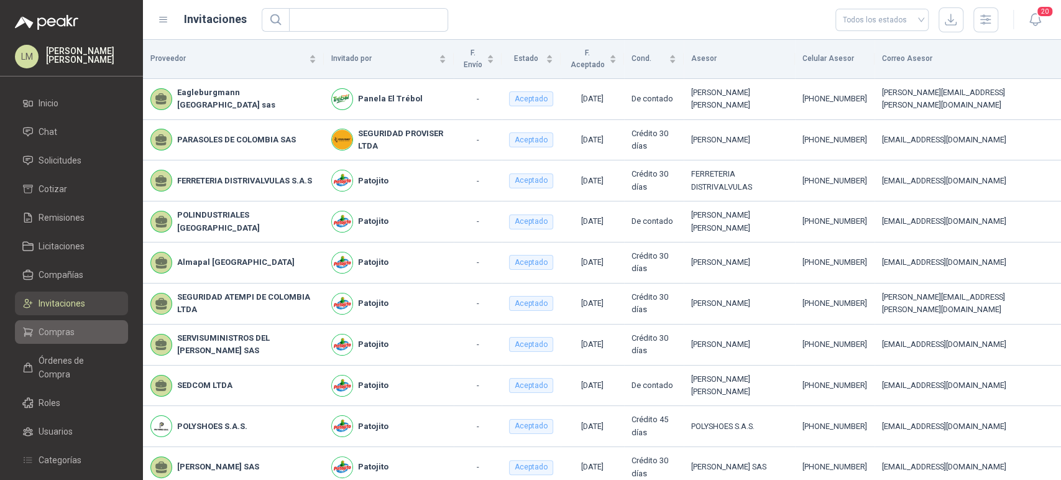
click at [51, 331] on span "Compras" at bounding box center [57, 332] width 36 height 14
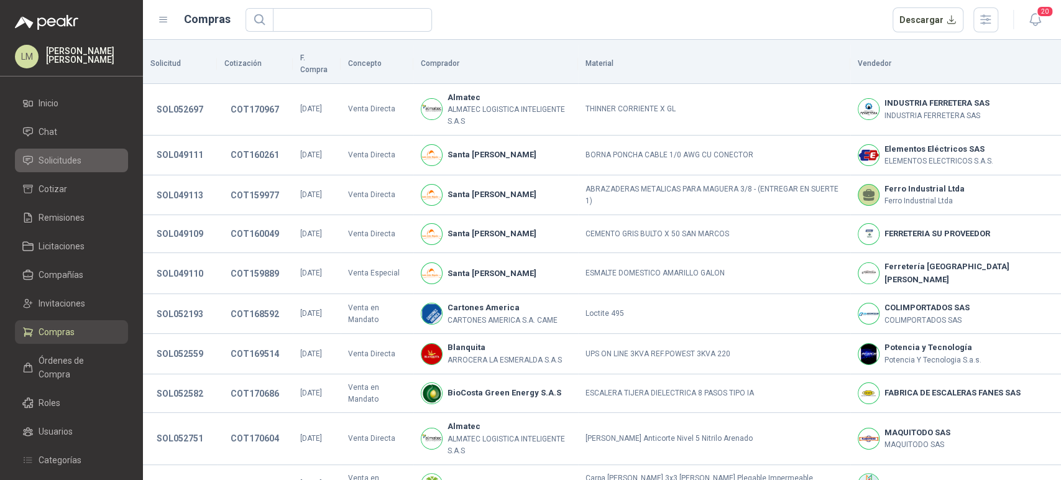
click at [63, 162] on span "Solicitudes" at bounding box center [60, 161] width 43 height 14
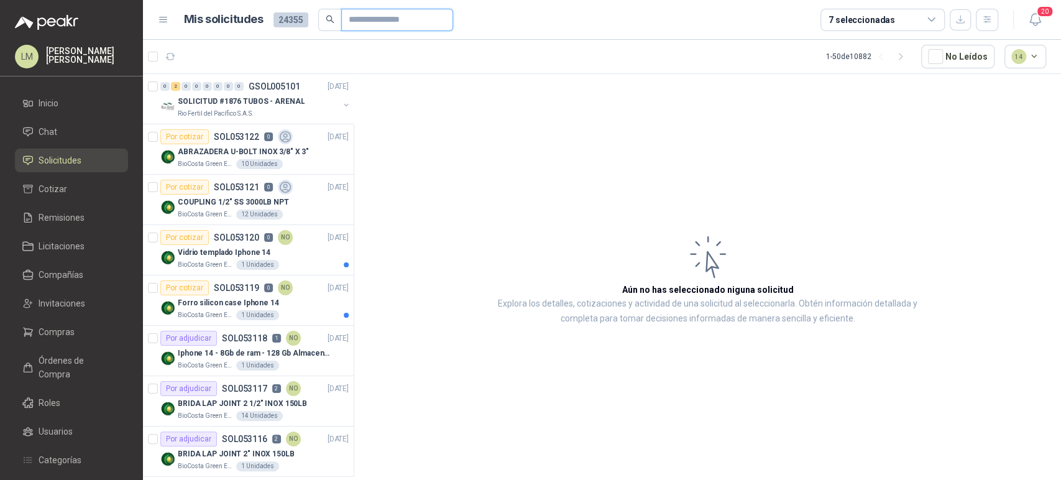
click at [349, 20] on input "text" at bounding box center [392, 19] width 87 height 21
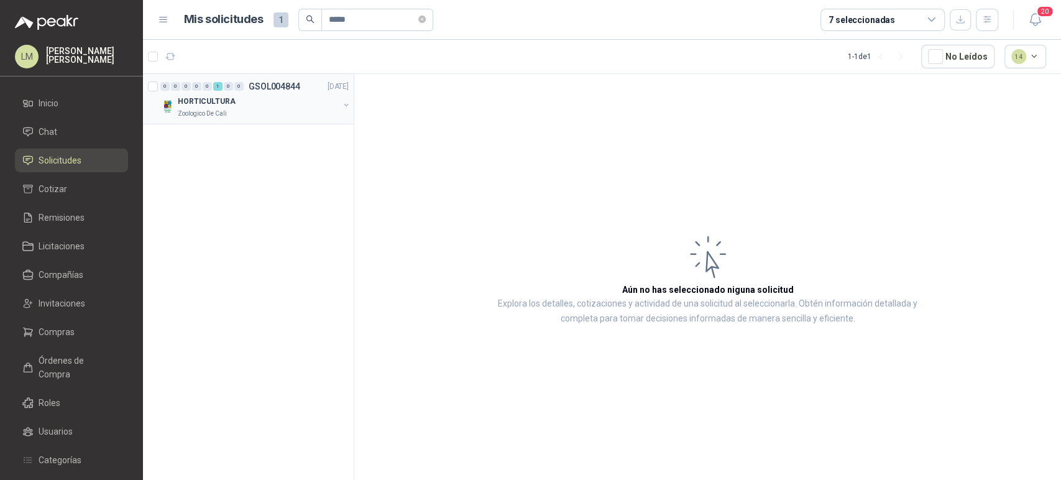
click at [344, 108] on button "button" at bounding box center [346, 105] width 10 height 10
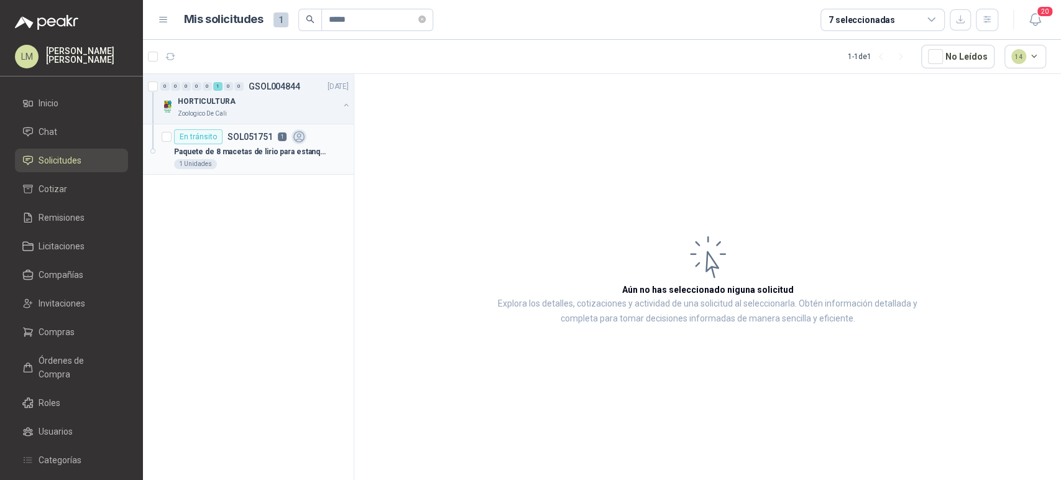
click at [299, 141] on icon at bounding box center [298, 137] width 11 height 11
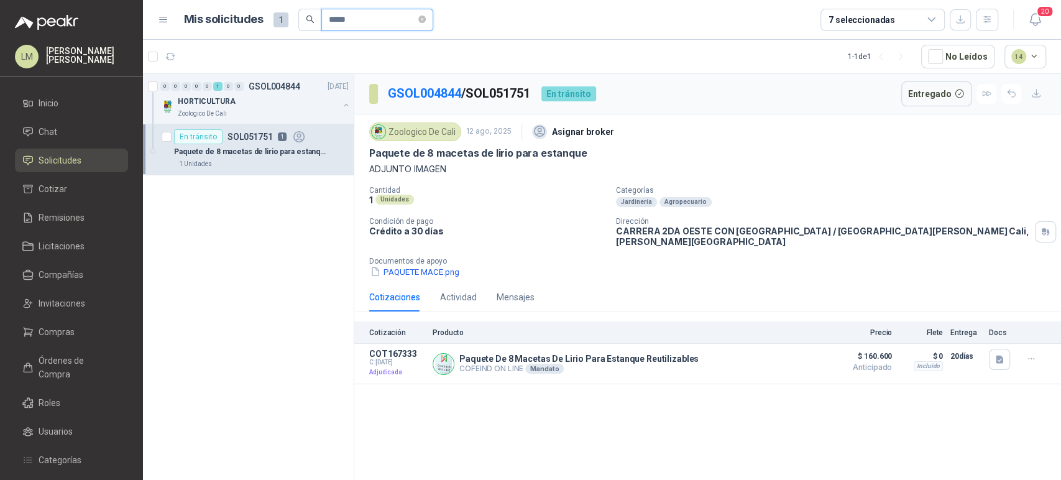
drag, startPoint x: 371, startPoint y: 18, endPoint x: 312, endPoint y: 16, distance: 58.5
click at [312, 16] on span "*****" at bounding box center [365, 20] width 135 height 22
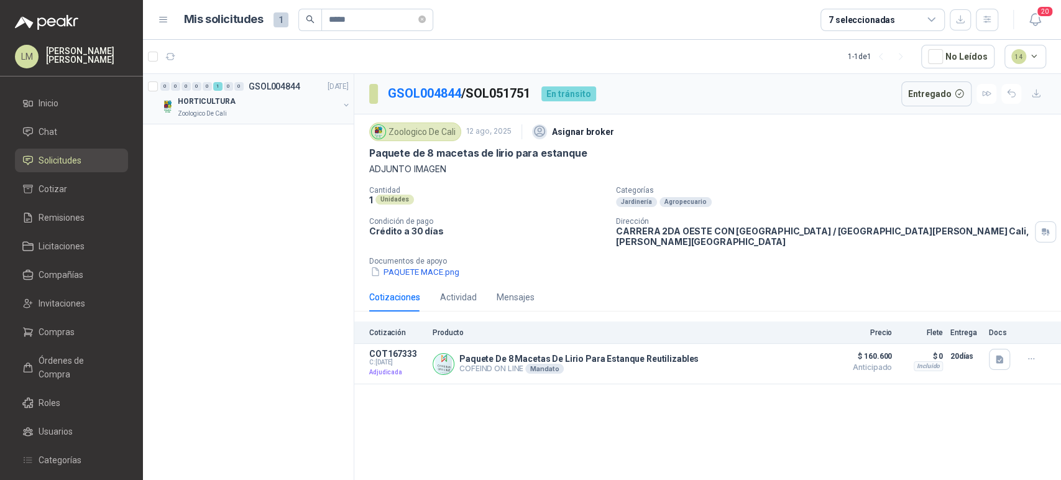
drag, startPoint x: 226, startPoint y: 98, endPoint x: 244, endPoint y: 105, distance: 19.3
click at [226, 98] on p "HORTICULTURA" at bounding box center [207, 102] width 58 height 12
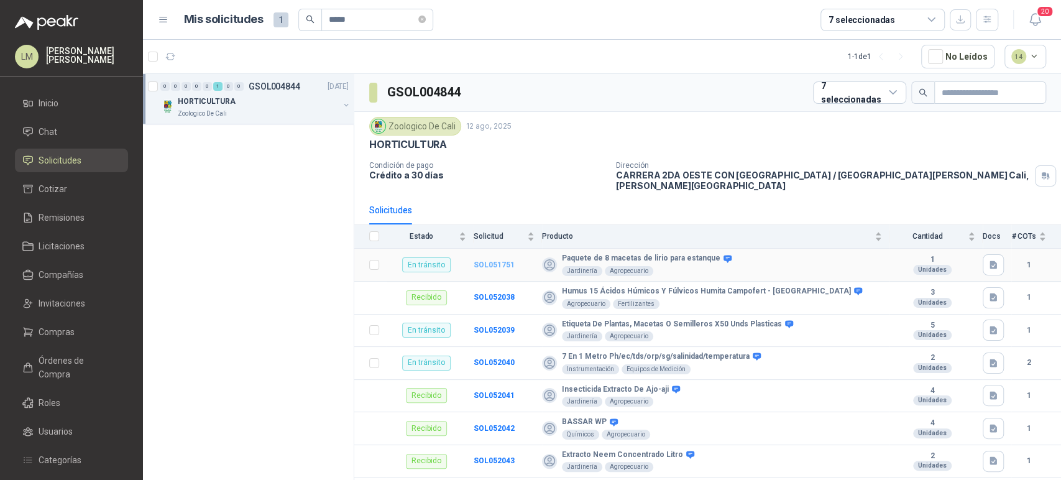
click at [508, 261] on b "SOL051751" at bounding box center [494, 265] width 41 height 9
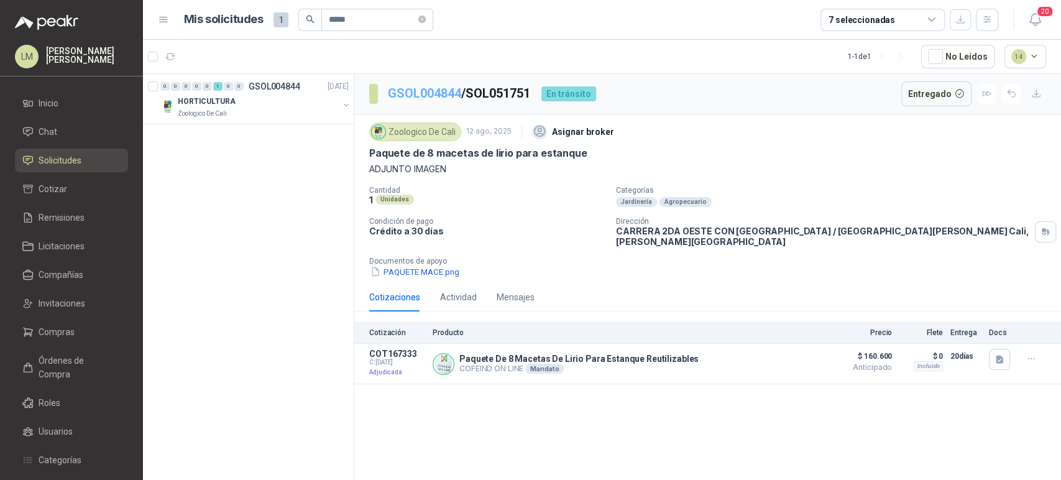
click at [450, 88] on link "GSOL004844" at bounding box center [424, 93] width 73 height 15
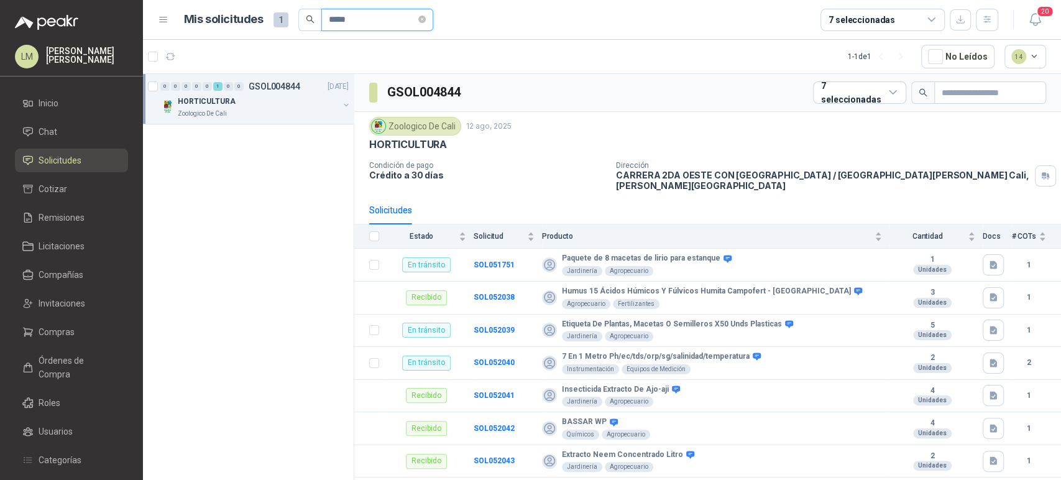
drag, startPoint x: 361, startPoint y: 18, endPoint x: 315, endPoint y: 19, distance: 46.6
click at [315, 19] on span "*****" at bounding box center [365, 20] width 135 height 22
click at [264, 114] on div "2 Unidades" at bounding box center [250, 114] width 43 height 10
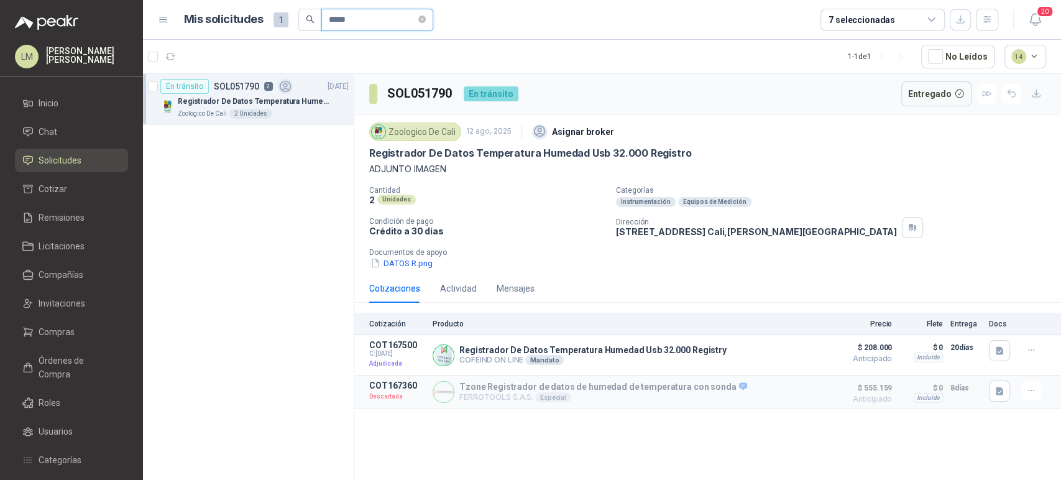
drag, startPoint x: 402, startPoint y: 13, endPoint x: 228, endPoint y: 33, distance: 174.6
click at [228, 33] on header "Mis solicitudes 1 ***** 7 seleccionadas 20" at bounding box center [602, 20] width 918 height 40
click at [224, 99] on p "Punto Ecológico 3 Puestos 40L Blanco Negro Verde Con Tapa" at bounding box center [255, 102] width 155 height 12
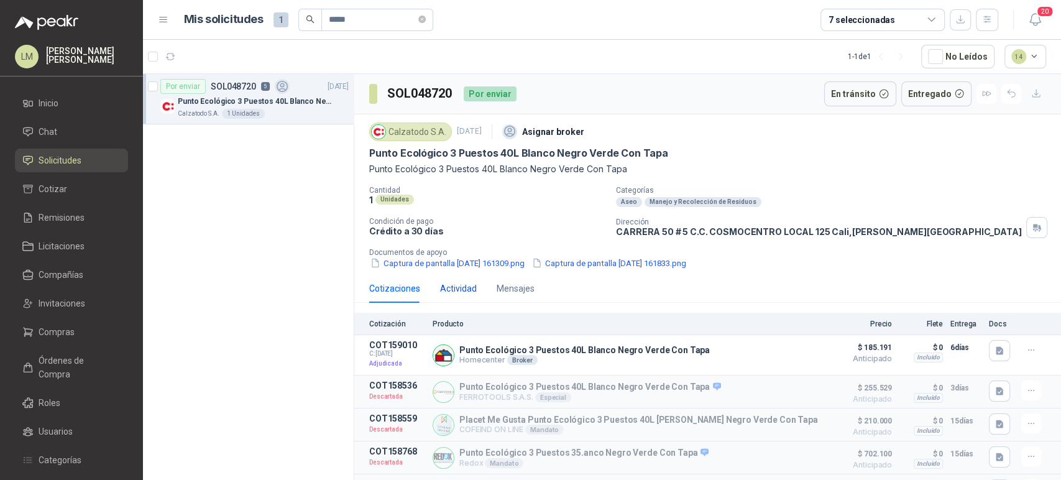
click at [449, 288] on div "Actividad" at bounding box center [458, 289] width 37 height 14
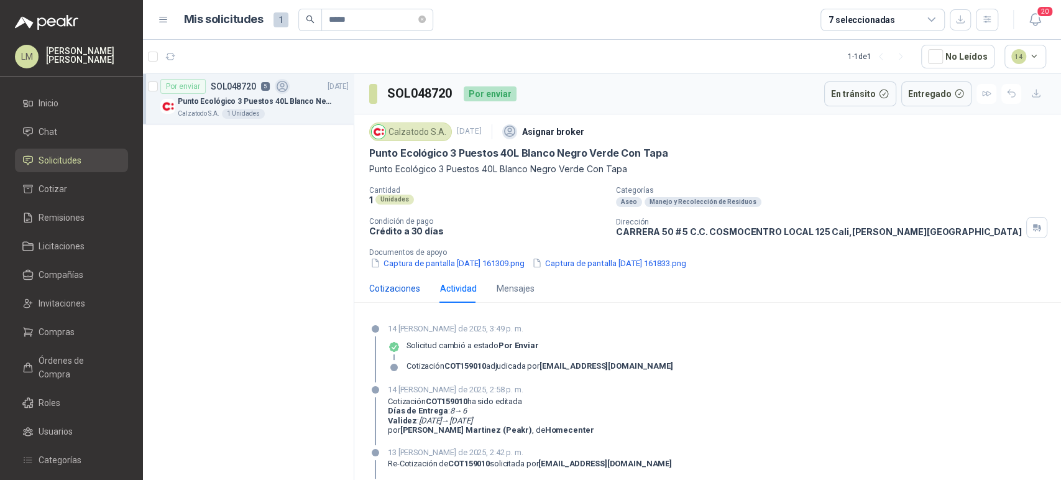
click at [389, 290] on div "Cotizaciones" at bounding box center [394, 289] width 51 height 14
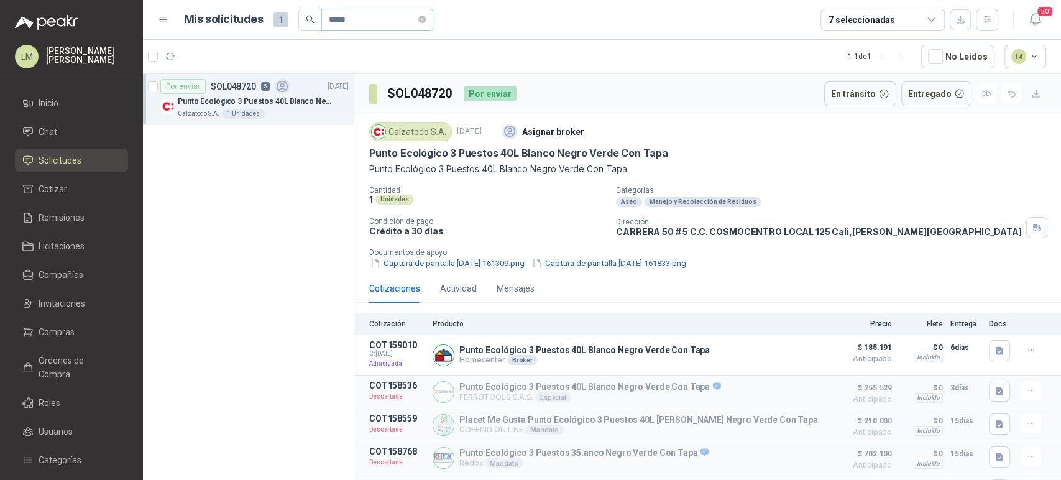
drag, startPoint x: 369, startPoint y: 35, endPoint x: 358, endPoint y: 25, distance: 15.0
click at [358, 25] on header "Mis solicitudes 1 ***** 7 seleccionadas 20" at bounding box center [602, 20] width 918 height 40
click at [357, 20] on input "*****" at bounding box center [372, 19] width 87 height 21
drag, startPoint x: 364, startPoint y: 17, endPoint x: 288, endPoint y: 21, distance: 76.0
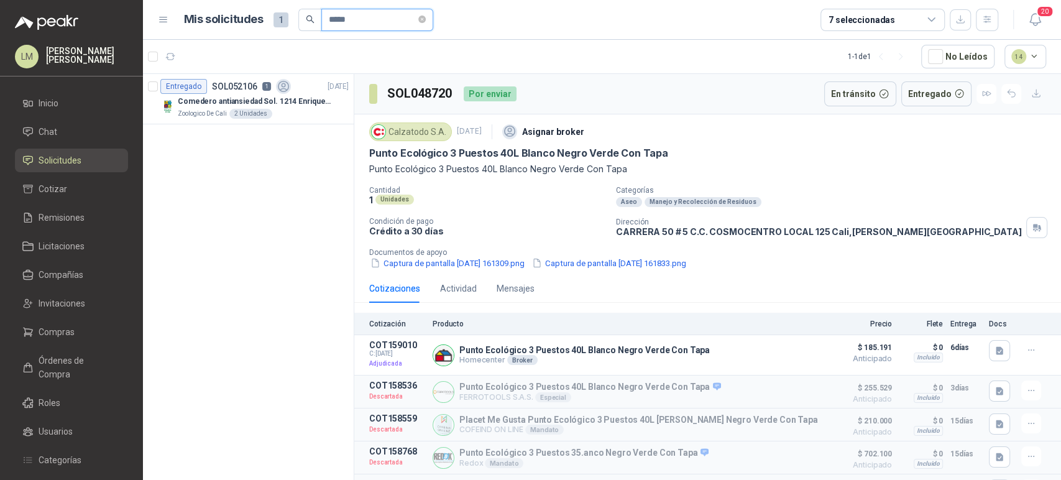
click at [291, 21] on div "Mis solicitudes 1 *****" at bounding box center [308, 20] width 249 height 22
click at [270, 111] on div "Colegio Bennett" at bounding box center [258, 114] width 161 height 10
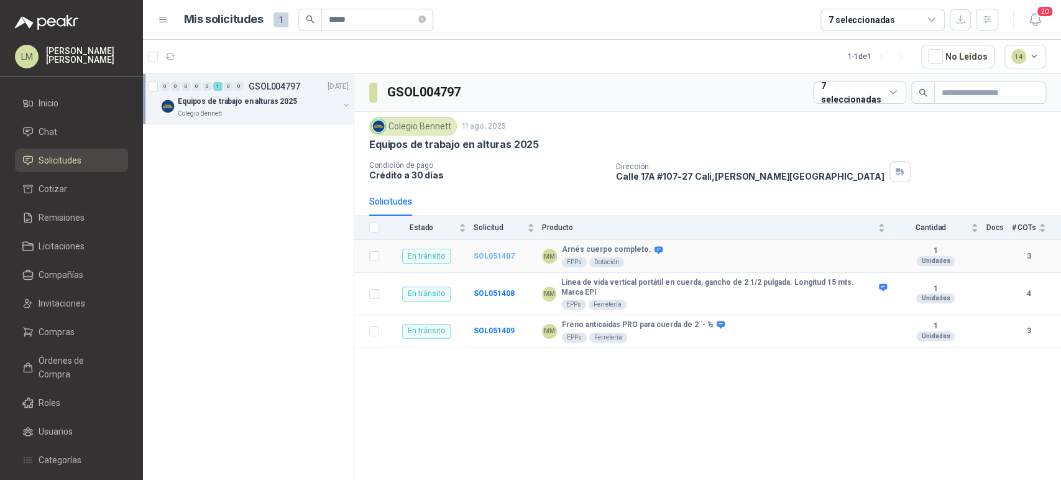
click at [500, 252] on b "SOL051407" at bounding box center [494, 256] width 41 height 9
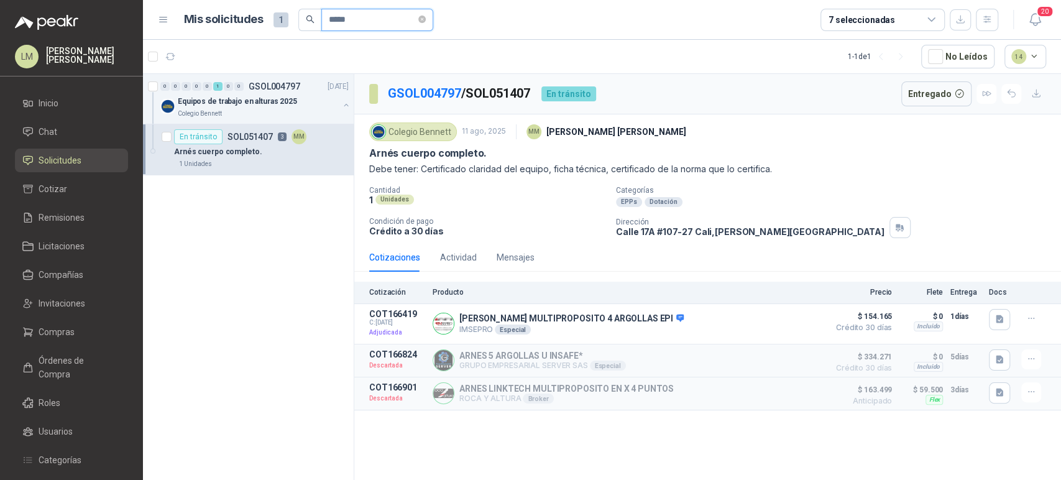
drag, startPoint x: 353, startPoint y: 18, endPoint x: 297, endPoint y: 13, distance: 56.2
click at [298, 14] on span "*****" at bounding box center [365, 20] width 135 height 22
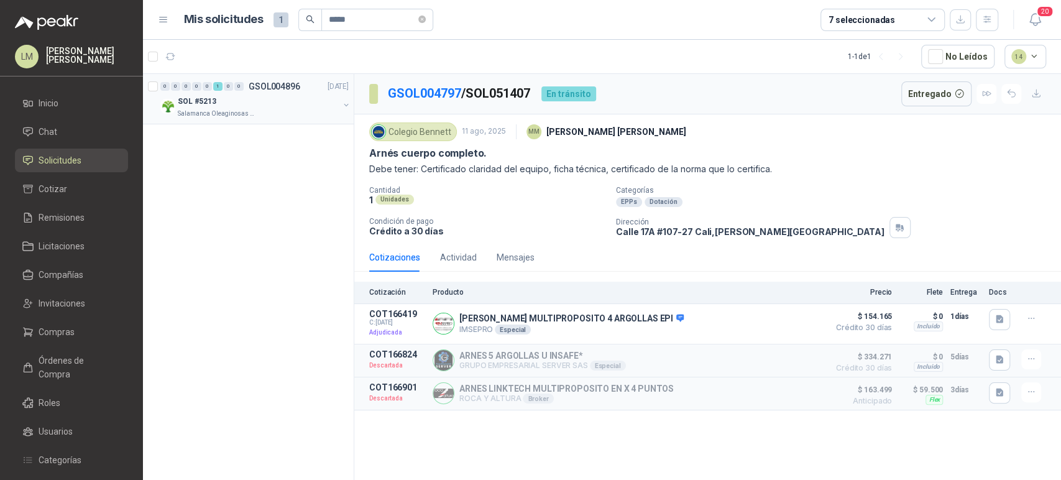
click at [242, 89] on div "0" at bounding box center [238, 86] width 9 height 9
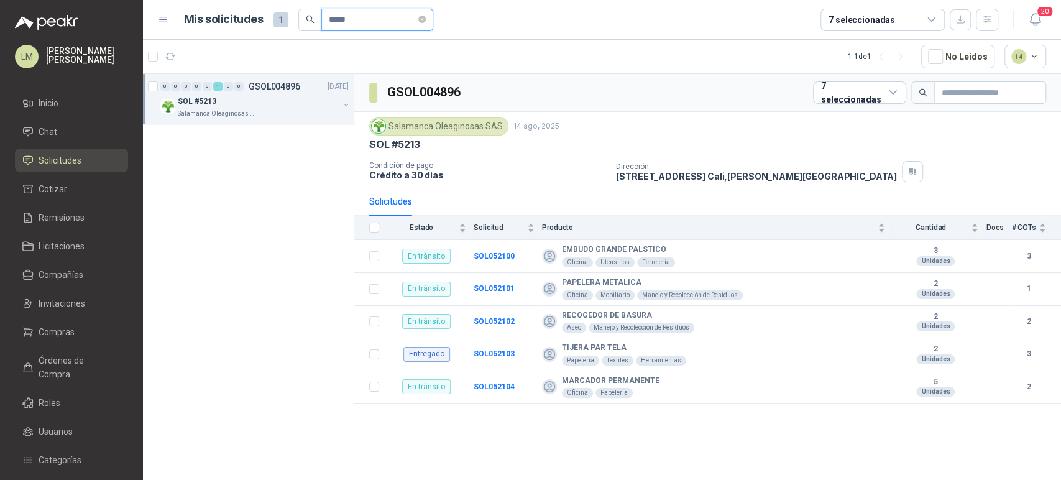
drag, startPoint x: 361, startPoint y: 22, endPoint x: 332, endPoint y: 23, distance: 29.2
click at [338, 22] on input "*****" at bounding box center [372, 19] width 87 height 21
click at [371, 16] on input "*****" at bounding box center [372, 19] width 87 height 21
drag, startPoint x: 371, startPoint y: 14, endPoint x: 316, endPoint y: 14, distance: 55.3
click at [316, 14] on span "*****" at bounding box center [365, 20] width 135 height 22
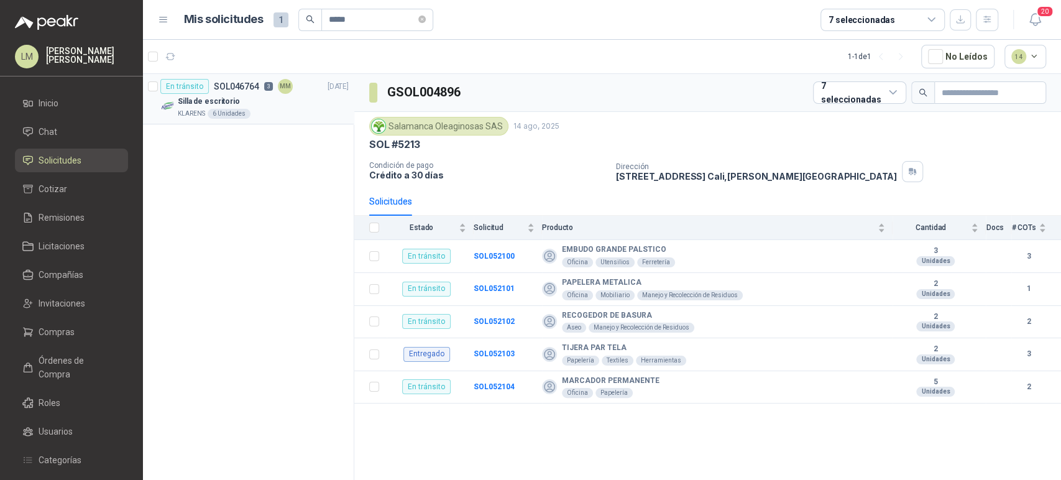
click at [244, 106] on div "Silla de escritorio" at bounding box center [263, 101] width 171 height 15
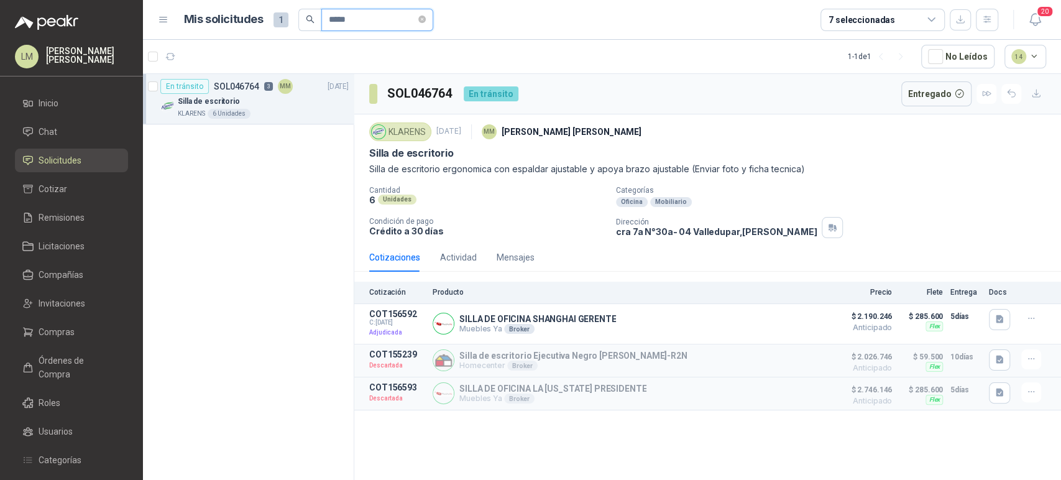
drag, startPoint x: 379, startPoint y: 19, endPoint x: 221, endPoint y: 12, distance: 157.4
click at [229, 13] on div "Mis solicitudes 1 *****" at bounding box center [308, 20] width 249 height 22
click at [230, 91] on div "0 0 0 0 1 0 0 0 GSOL004891 13/08/25" at bounding box center [255, 86] width 191 height 15
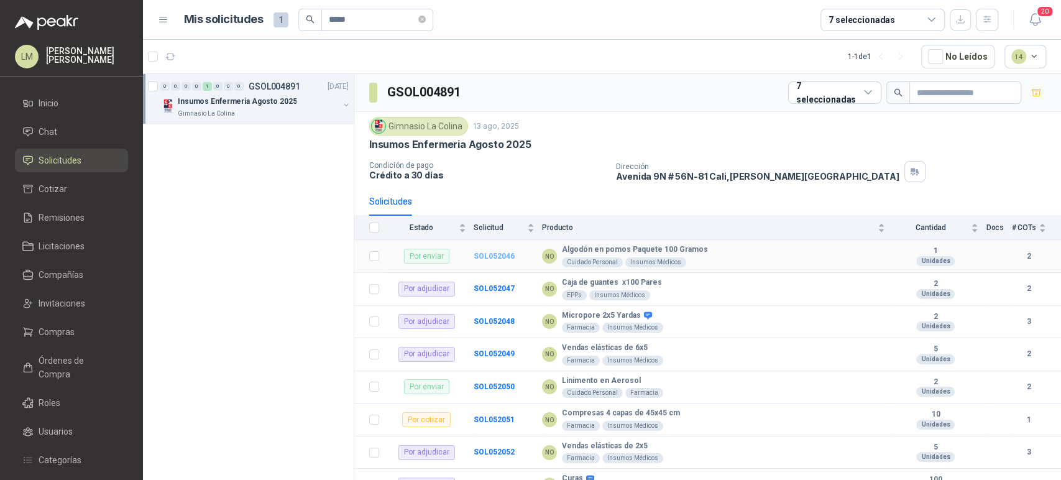
click at [493, 256] on b "SOL052046" at bounding box center [494, 256] width 41 height 9
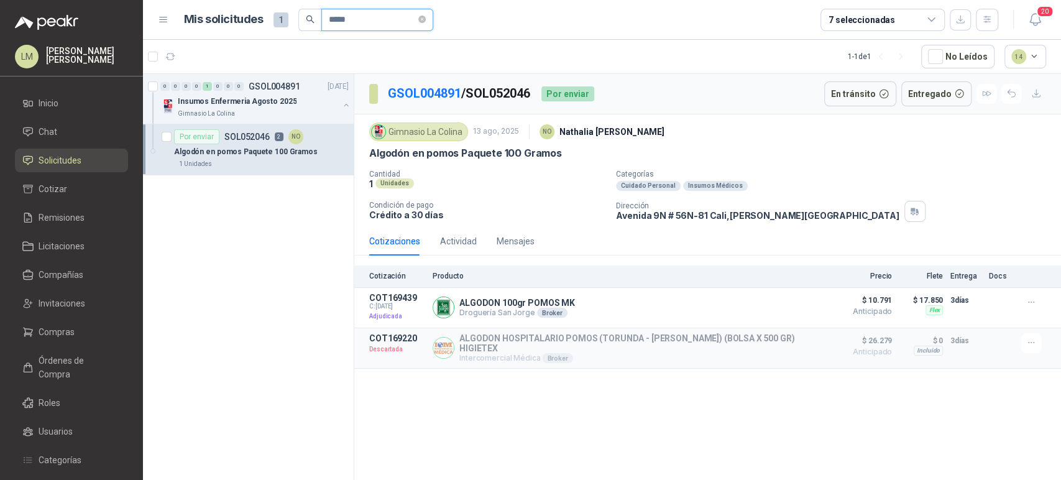
drag, startPoint x: 353, startPoint y: 20, endPoint x: 272, endPoint y: 7, distance: 81.2
click at [274, 7] on header "Mis solicitudes 1 ***** 7 seleccionadas 20" at bounding box center [602, 20] width 918 height 40
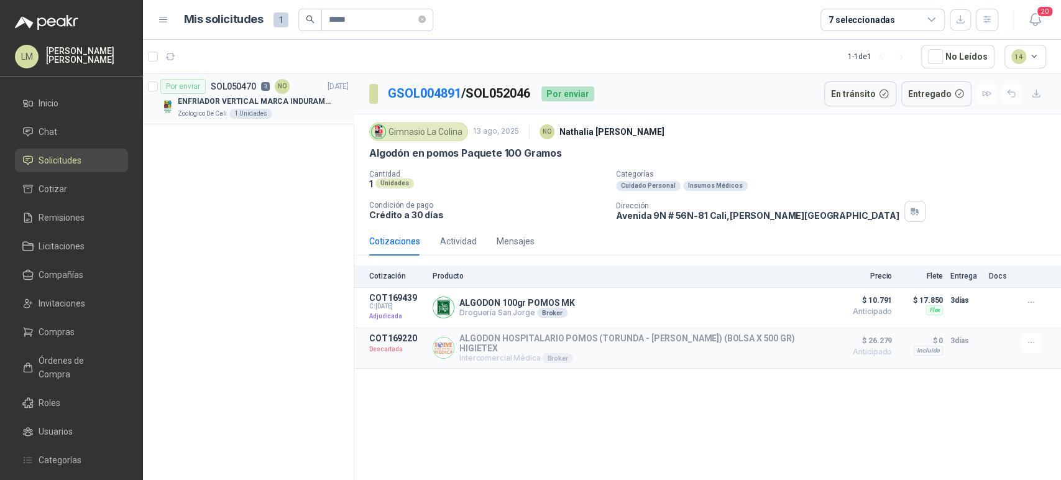
click at [251, 98] on p "ENFRIADOR VERTICAL MARCA INDURAMA 216 LITROS MODELO VFV-400 CZ" at bounding box center [255, 102] width 155 height 12
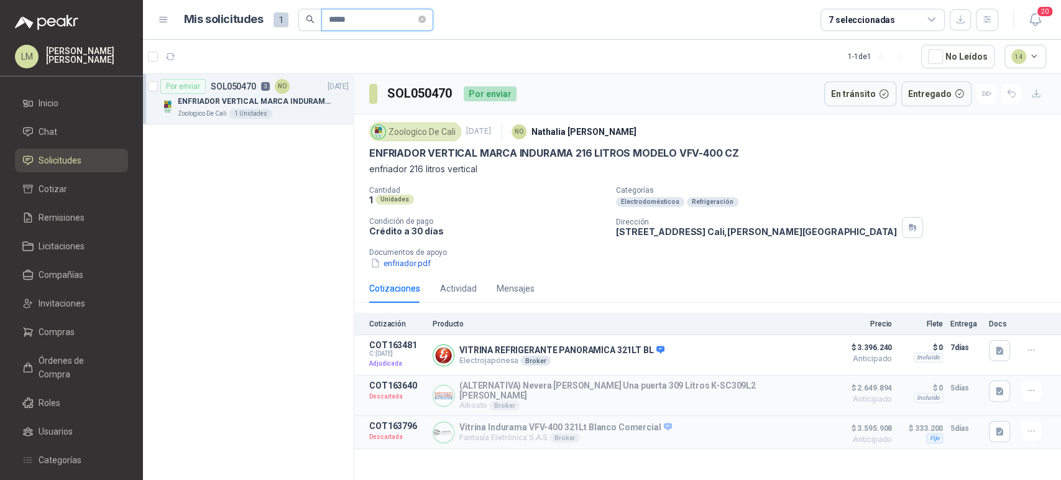
drag, startPoint x: 368, startPoint y: 9, endPoint x: 293, endPoint y: 9, distance: 75.2
click at [293, 9] on div "Mis solicitudes 1 *****" at bounding box center [308, 20] width 249 height 22
type input "*****"
click at [265, 104] on div "Escalera tipo tijera" at bounding box center [263, 101] width 171 height 15
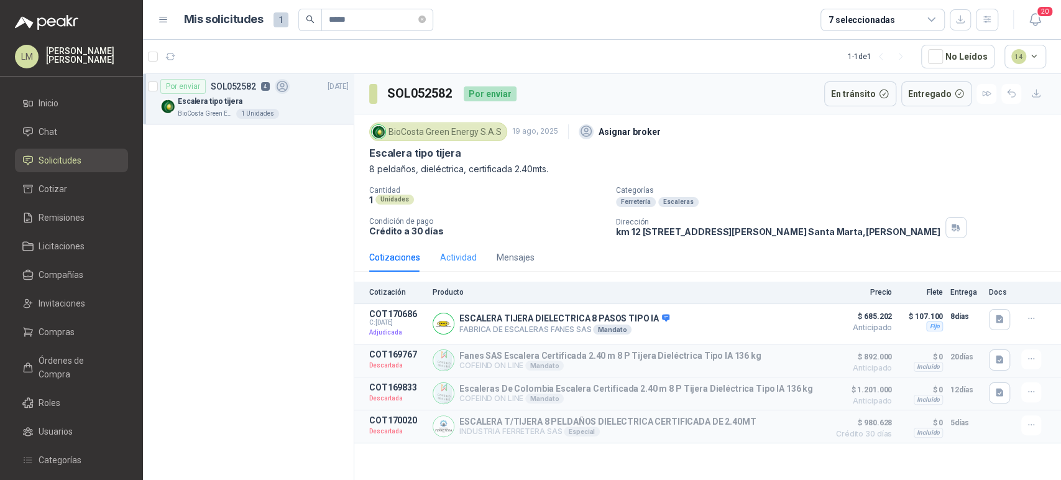
drag, startPoint x: 463, startPoint y: 242, endPoint x: 459, endPoint y: 253, distance: 11.0
click at [462, 246] on div "Actividad" at bounding box center [458, 257] width 37 height 29
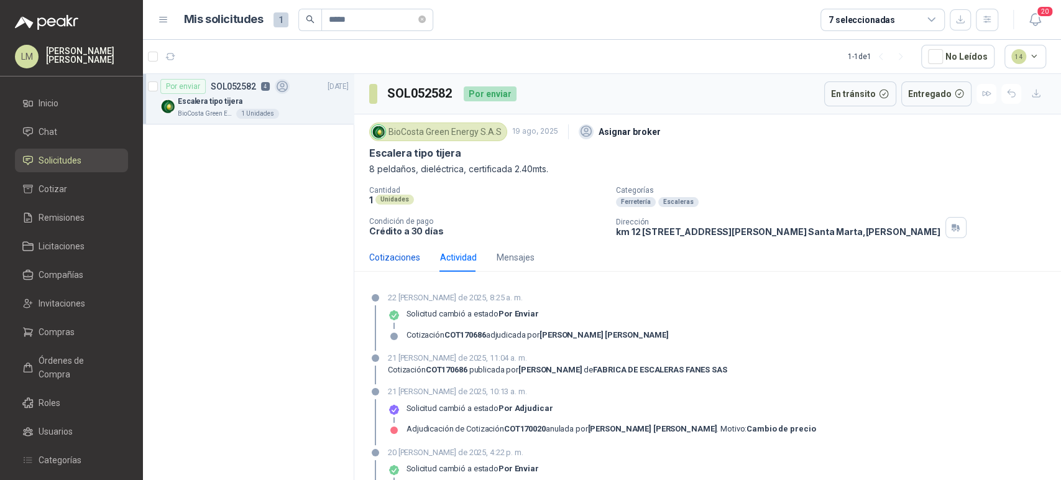
click at [399, 251] on div "Cotizaciones" at bounding box center [394, 258] width 51 height 14
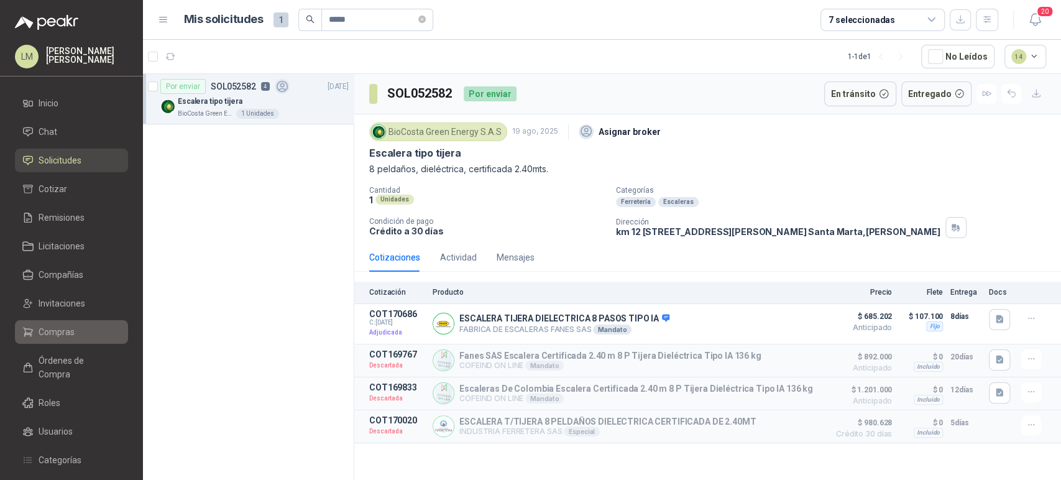
click at [58, 330] on span "Compras" at bounding box center [57, 332] width 36 height 14
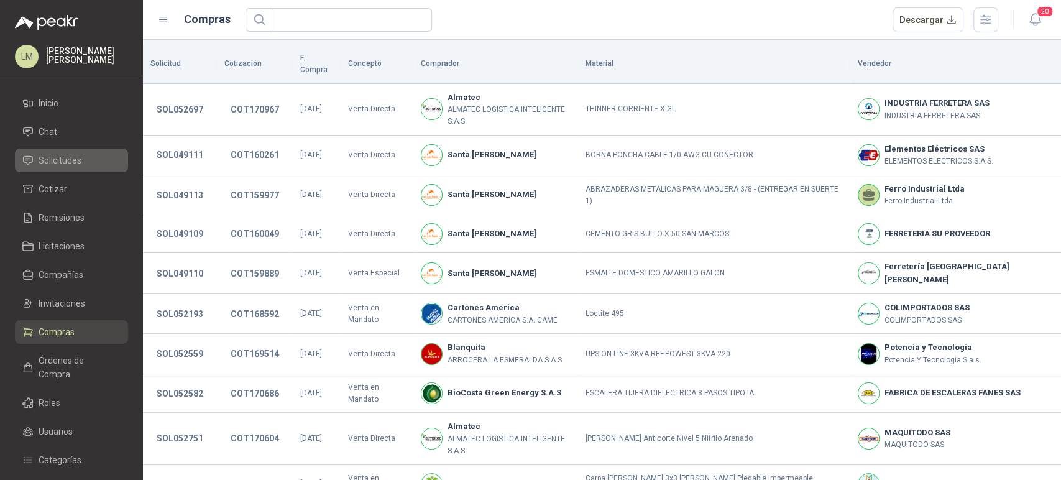
click at [65, 162] on span "Solicitudes" at bounding box center [60, 161] width 43 height 14
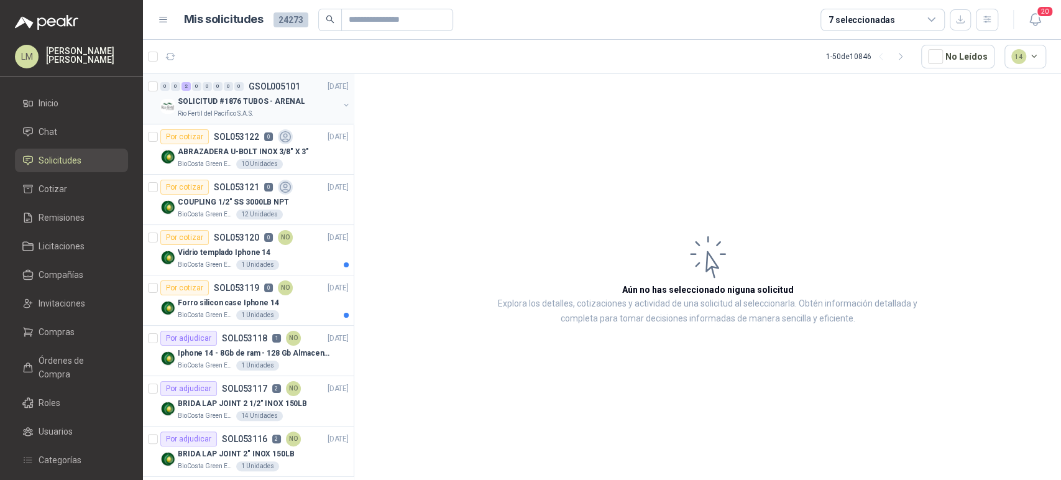
click at [341, 104] on button "button" at bounding box center [346, 105] width 10 height 10
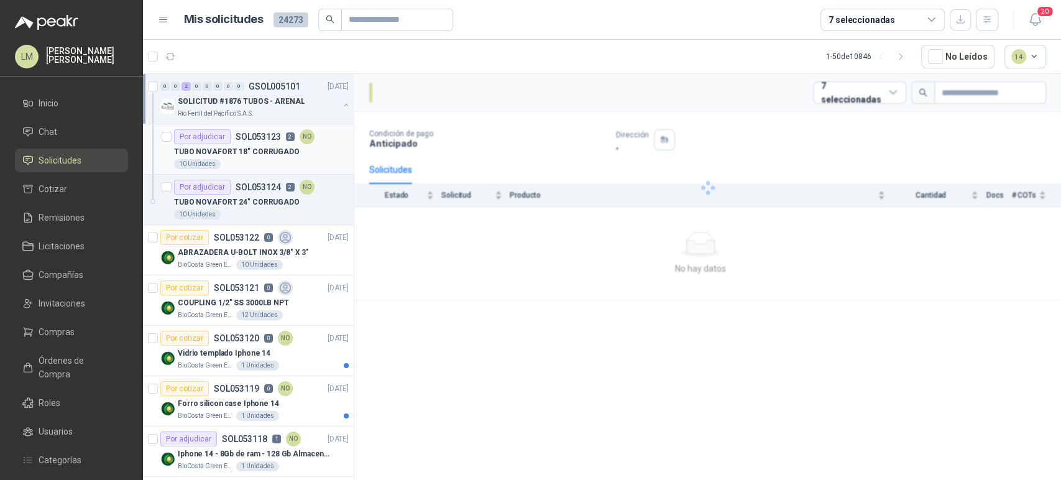
click at [284, 149] on p "TUBO NOVAFORT 18" CORRUGADO" at bounding box center [237, 152] width 126 height 12
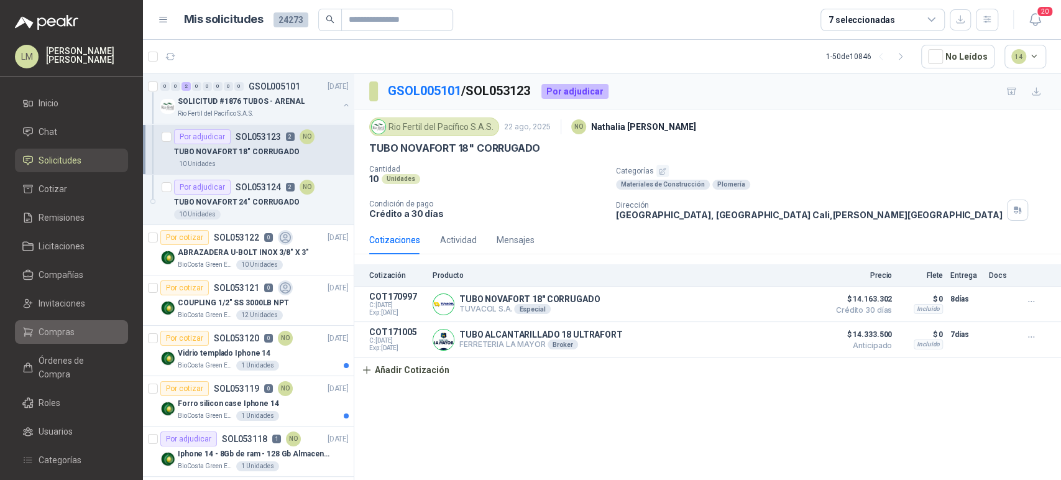
click at [76, 334] on li "Compras" at bounding box center [71, 332] width 98 height 14
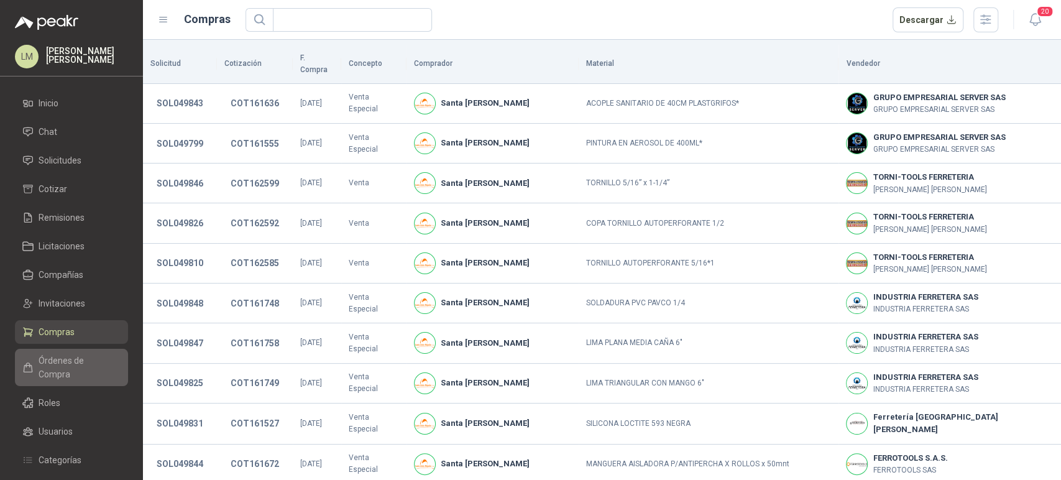
click at [55, 364] on span "Órdenes de Compra" at bounding box center [78, 367] width 78 height 27
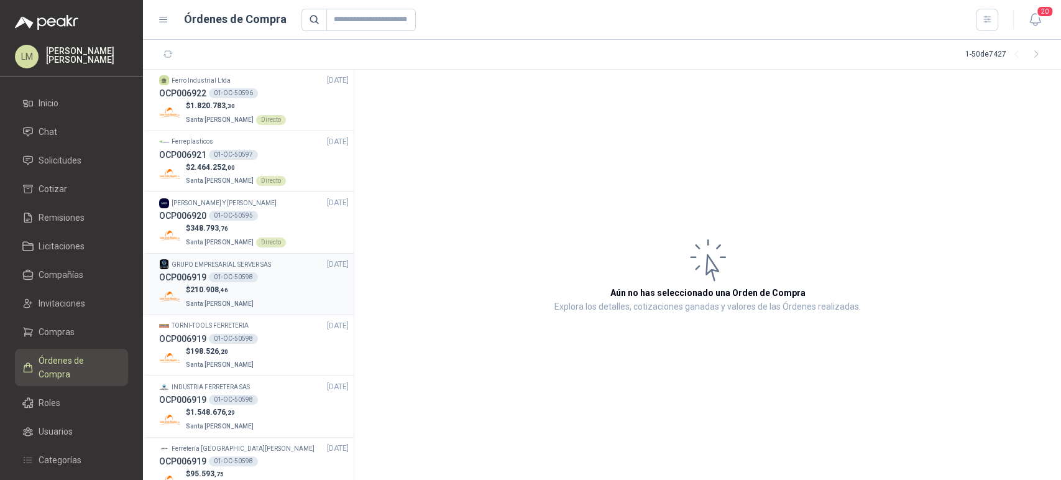
click at [246, 277] on div "01-OC-50598" at bounding box center [233, 277] width 49 height 10
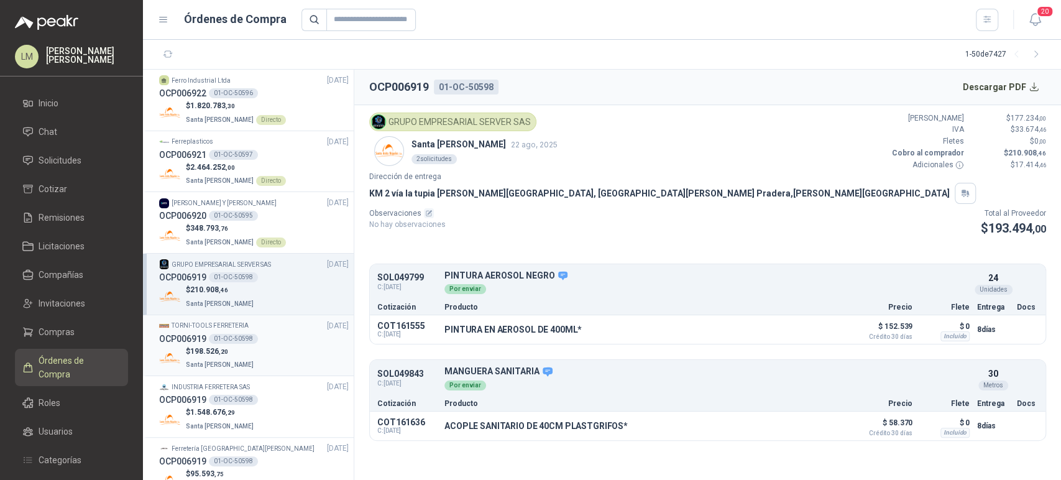
click at [256, 341] on div "OCP006919 01-OC-50598" at bounding box center [254, 339] width 190 height 14
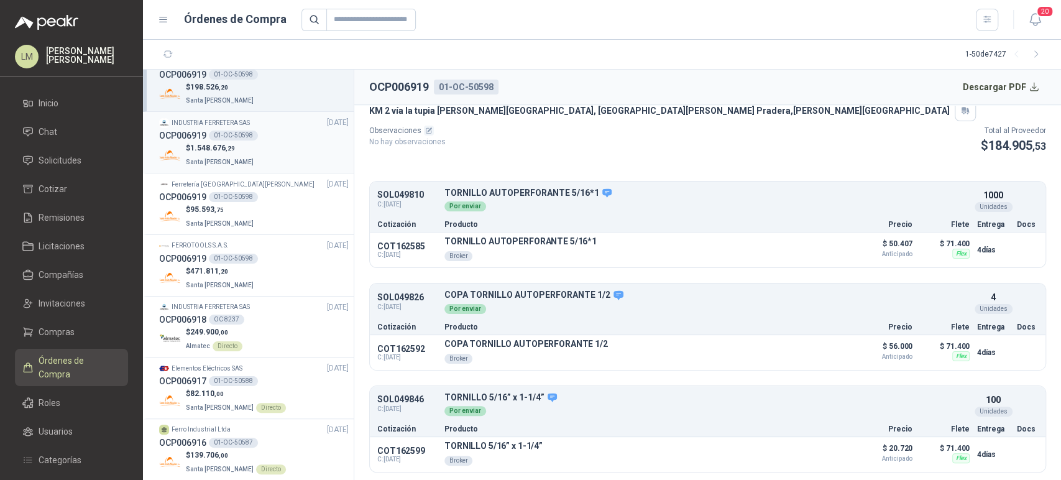
scroll to position [345, 0]
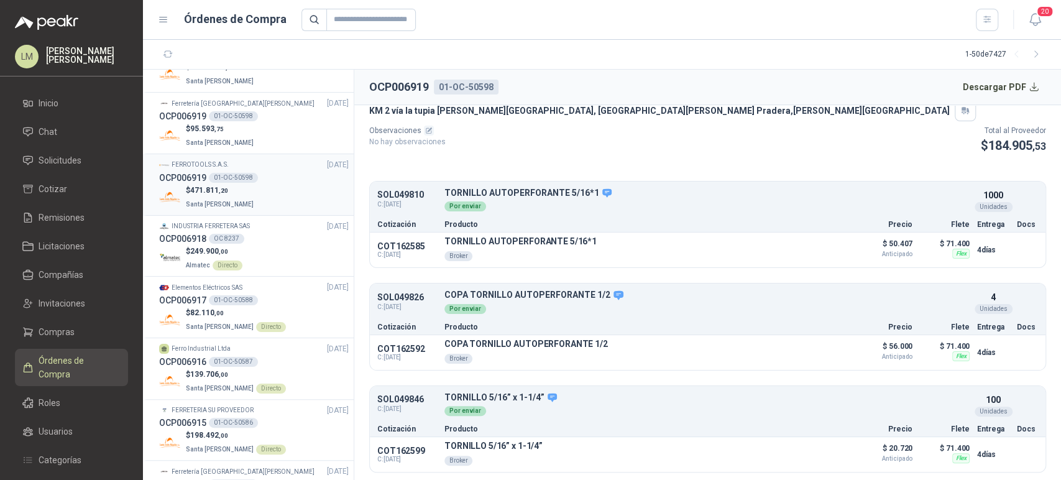
click at [224, 183] on div "OCP006919 01-OC-50598" at bounding box center [254, 178] width 190 height 14
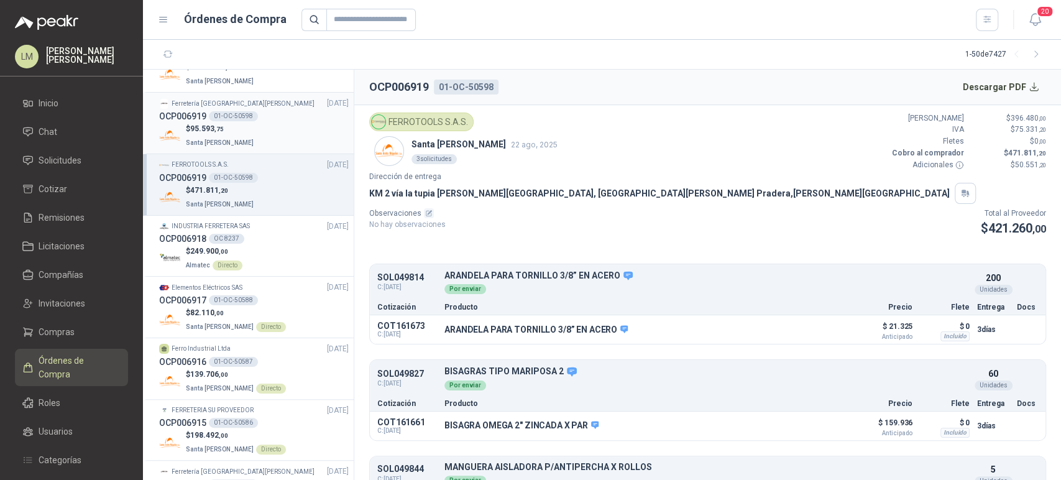
click at [220, 132] on span ",75" at bounding box center [219, 129] width 9 height 7
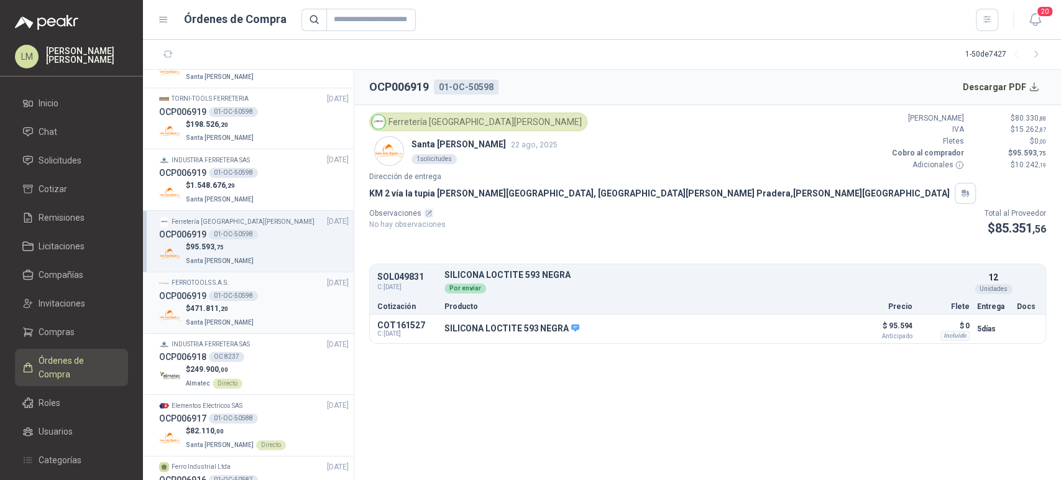
scroll to position [207, 0]
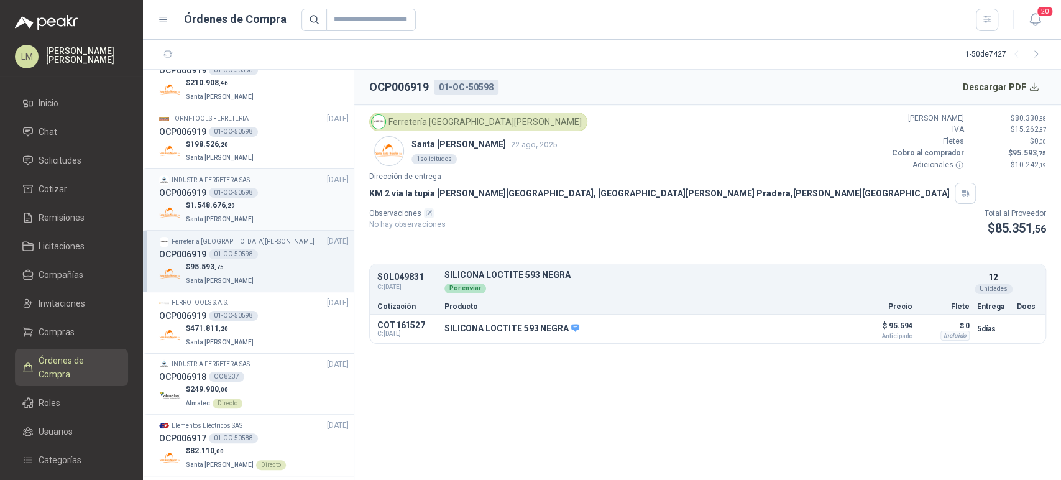
click at [242, 200] on p "$ 1.548.676 ,29" at bounding box center [221, 206] width 70 height 12
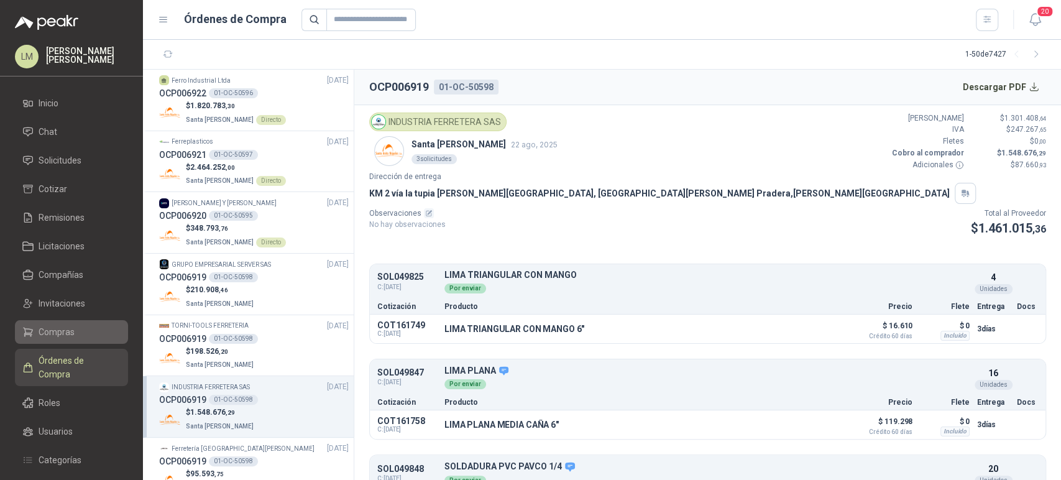
click at [63, 327] on span "Compras" at bounding box center [57, 332] width 36 height 14
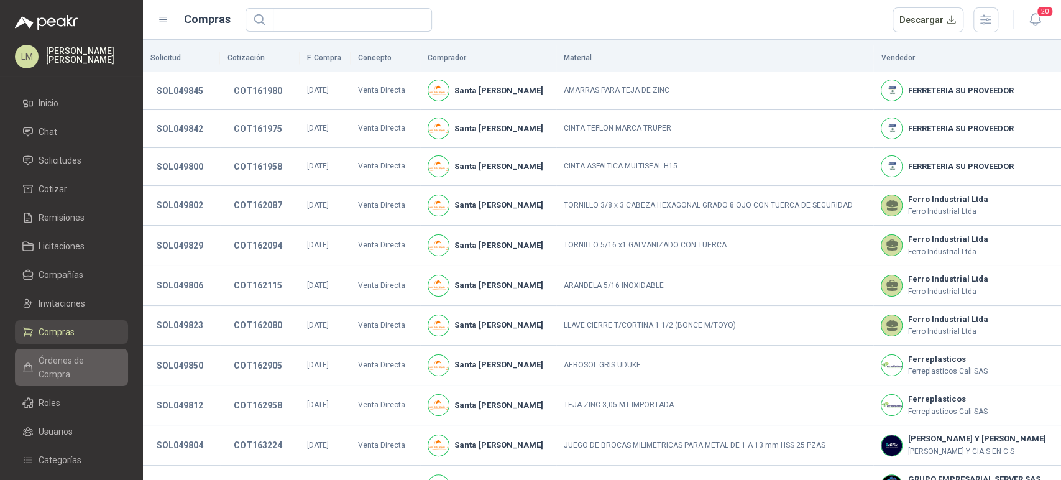
click at [67, 367] on span "Órdenes de Compra" at bounding box center [78, 367] width 78 height 27
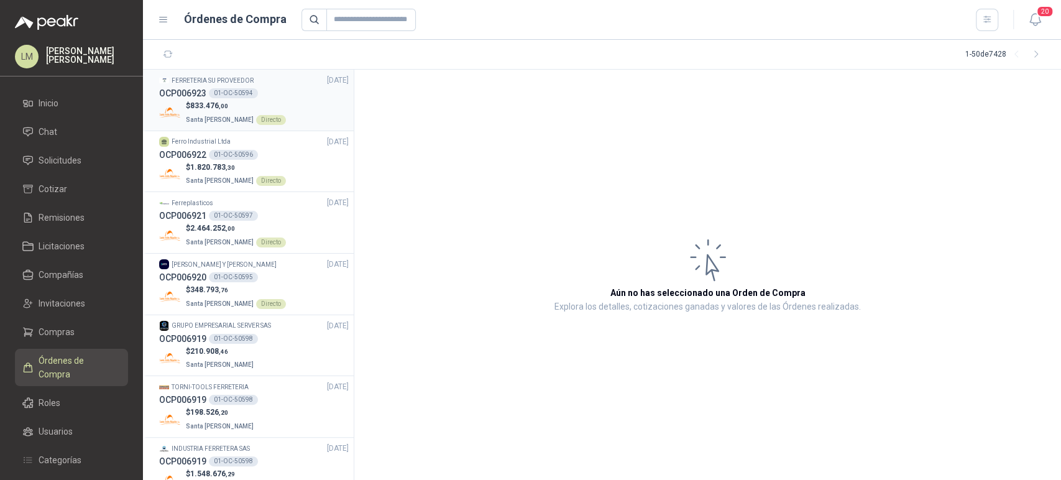
click at [196, 125] on p "Santa Anita Napoles Directo" at bounding box center [236, 119] width 100 height 14
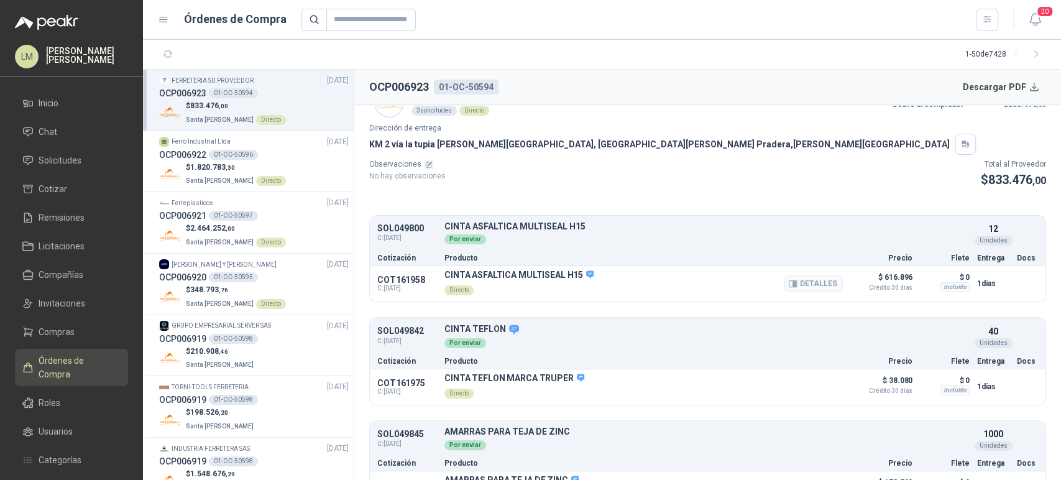
scroll to position [82, 0]
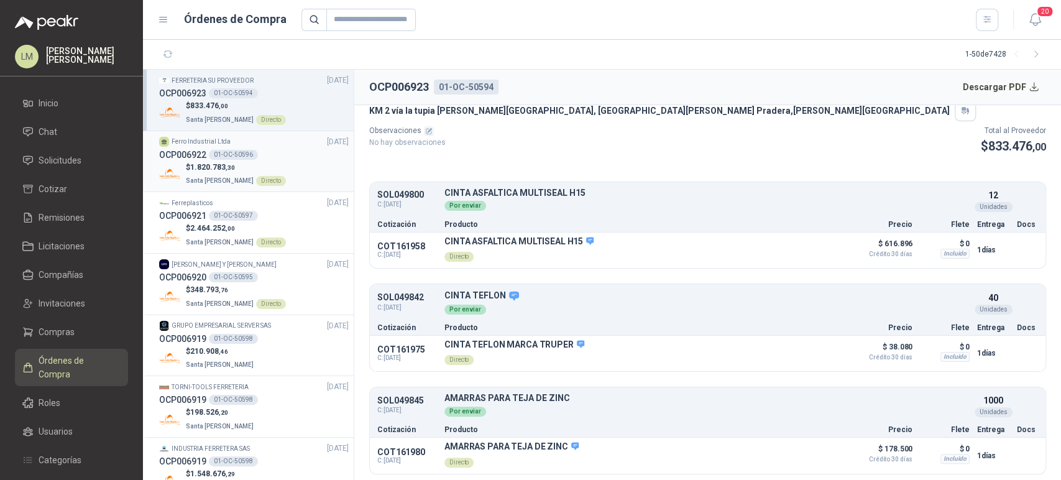
click at [226, 172] on p "$ 1.820.783 ,30" at bounding box center [236, 168] width 100 height 12
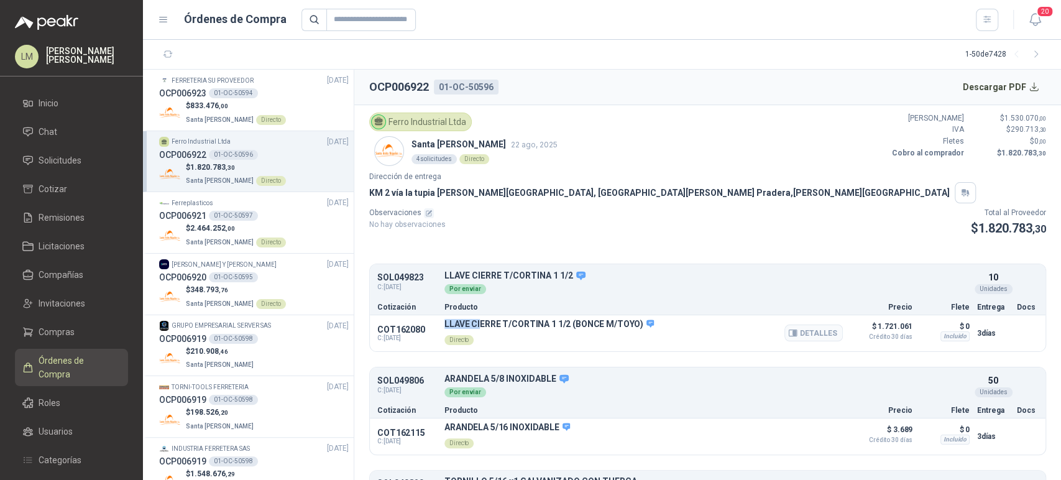
drag, startPoint x: 443, startPoint y: 322, endPoint x: 535, endPoint y: 323, distance: 92.6
click at [525, 323] on div "COT162080 C: 28/07/2025 LLAVE CIERRE T/CORTINA 1 1/2 (BONCE M/TOYO) Directo Det…" at bounding box center [708, 333] width 676 height 36
click at [583, 325] on p "LLAVE CIERRE T/CORTINA 1 1/2 (BONCE M/TOYO)" at bounding box center [550, 324] width 210 height 11
click at [216, 213] on div "01-OC-50597" at bounding box center [233, 216] width 49 height 10
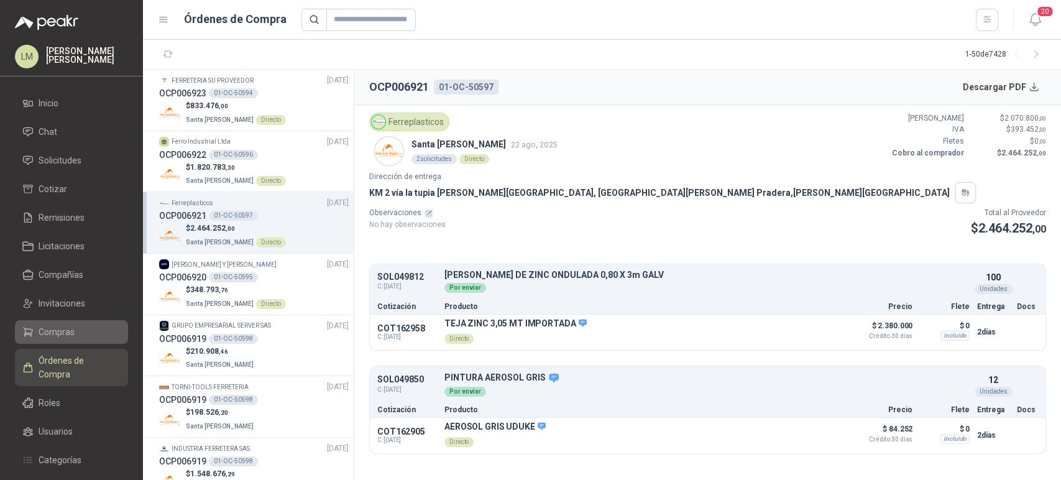
click at [32, 331] on icon at bounding box center [27, 331] width 11 height 11
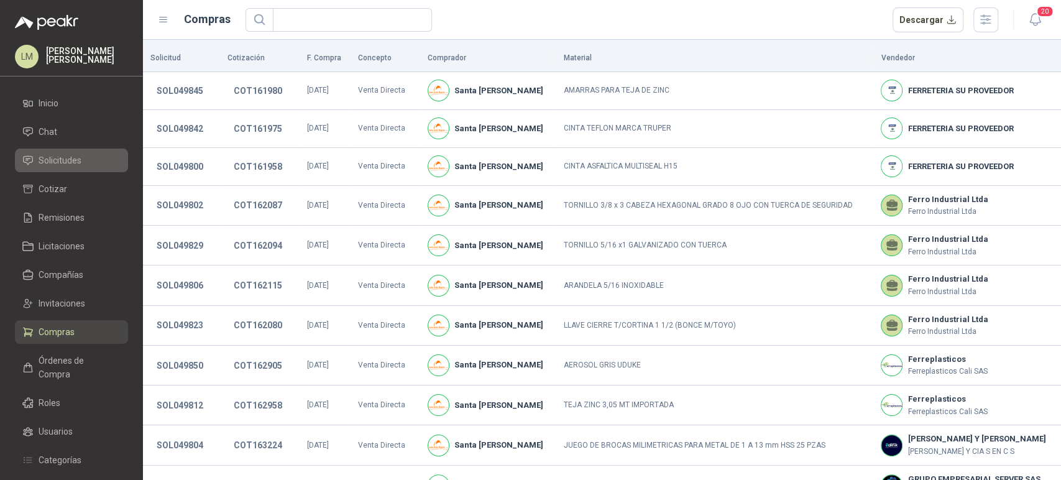
click at [57, 155] on span "Solicitudes" at bounding box center [60, 161] width 43 height 14
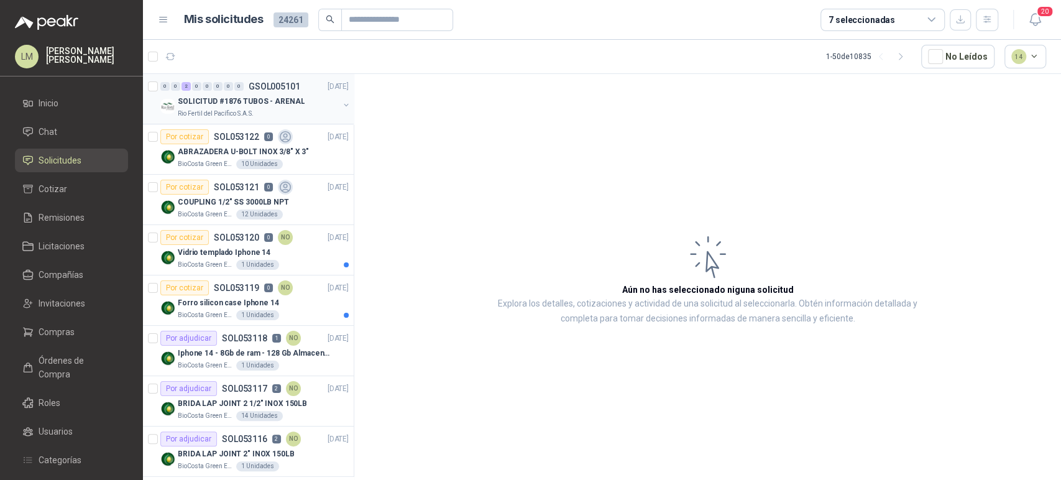
click at [246, 113] on p "Rio Fertil del Pacífico S.A.S." at bounding box center [216, 114] width 76 height 10
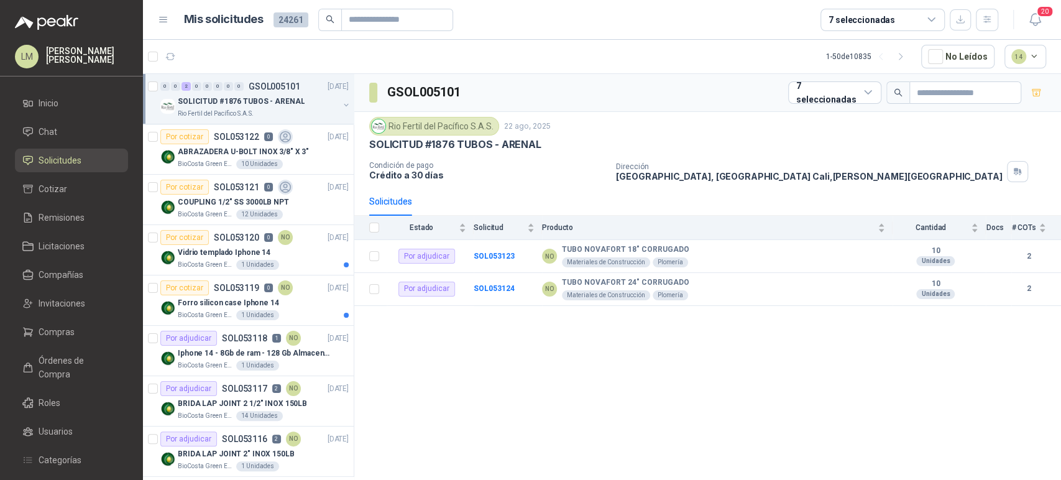
click at [341, 103] on button "button" at bounding box center [346, 105] width 10 height 10
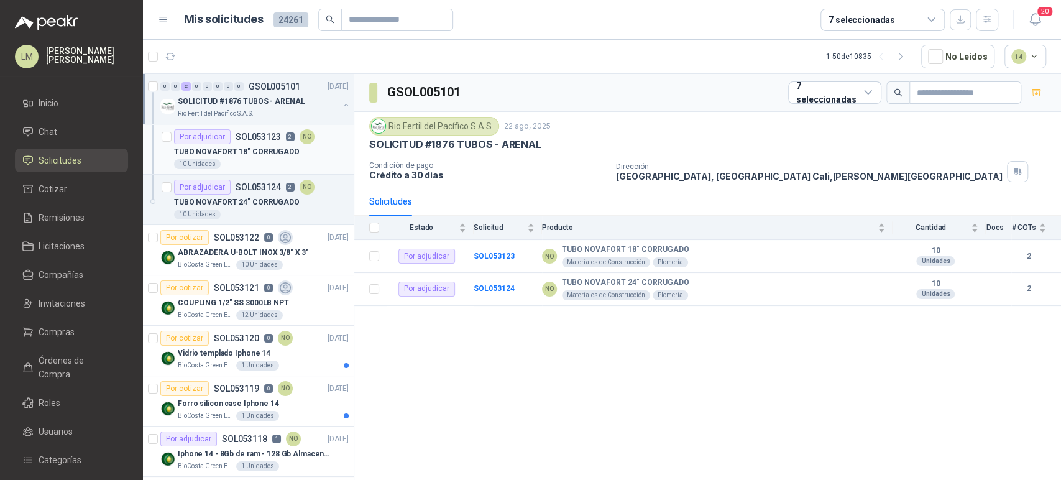
click at [232, 148] on p "TUBO NOVAFORT 18" CORRUGADO" at bounding box center [237, 152] width 126 height 12
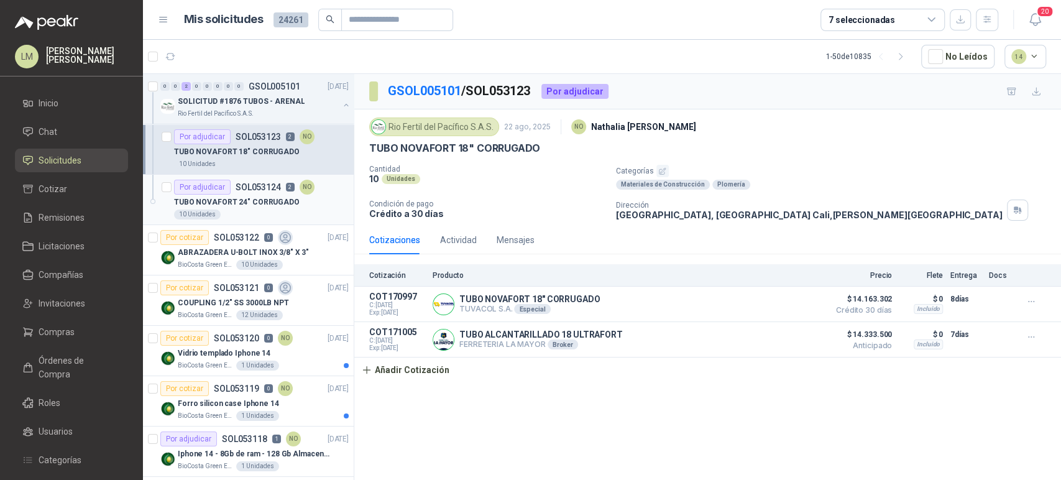
click at [234, 193] on div "Por adjudicar SOL053124 2 NO" at bounding box center [244, 187] width 141 height 15
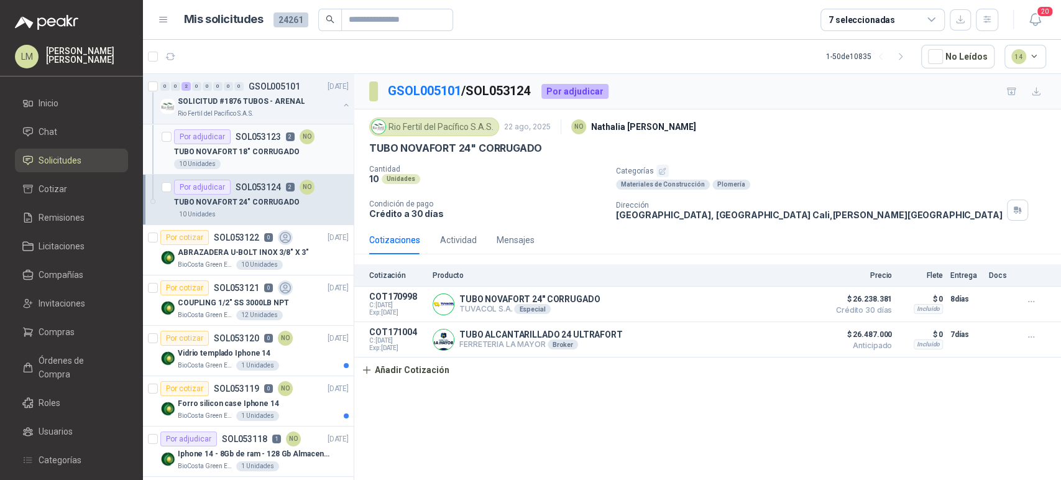
click at [234, 144] on div "TUBO NOVAFORT 18" CORRUGADO" at bounding box center [261, 151] width 175 height 15
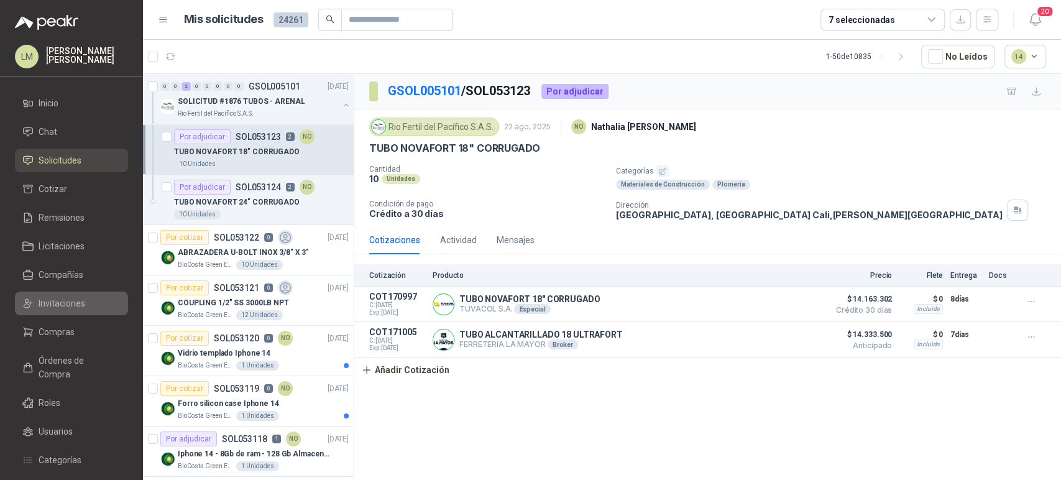
click at [42, 299] on span "Invitaciones" at bounding box center [62, 304] width 47 height 14
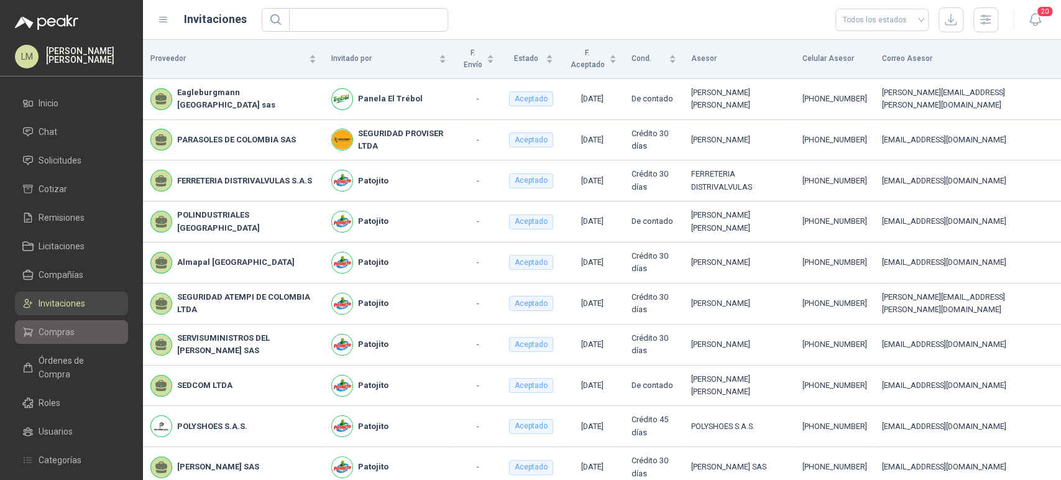
click at [48, 332] on span "Compras" at bounding box center [57, 332] width 36 height 14
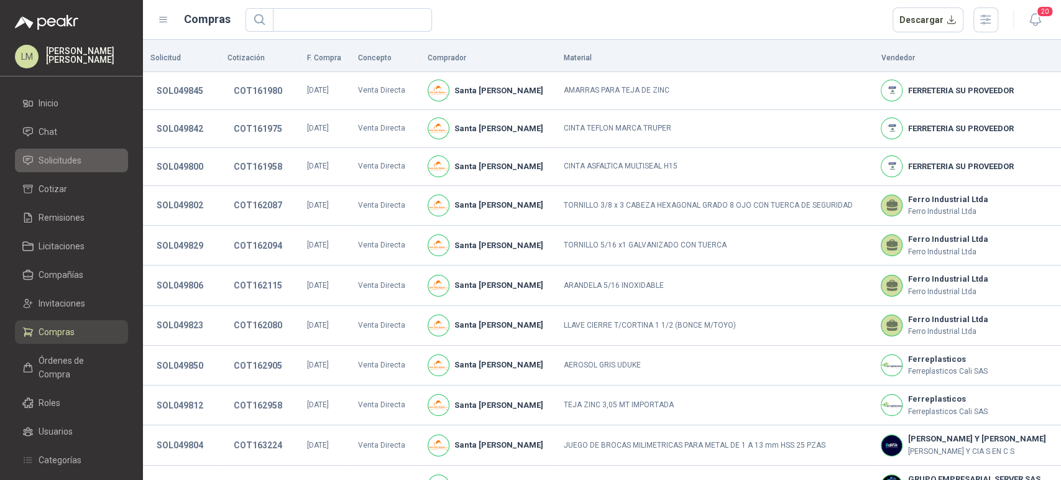
click at [58, 163] on span "Solicitudes" at bounding box center [60, 161] width 43 height 14
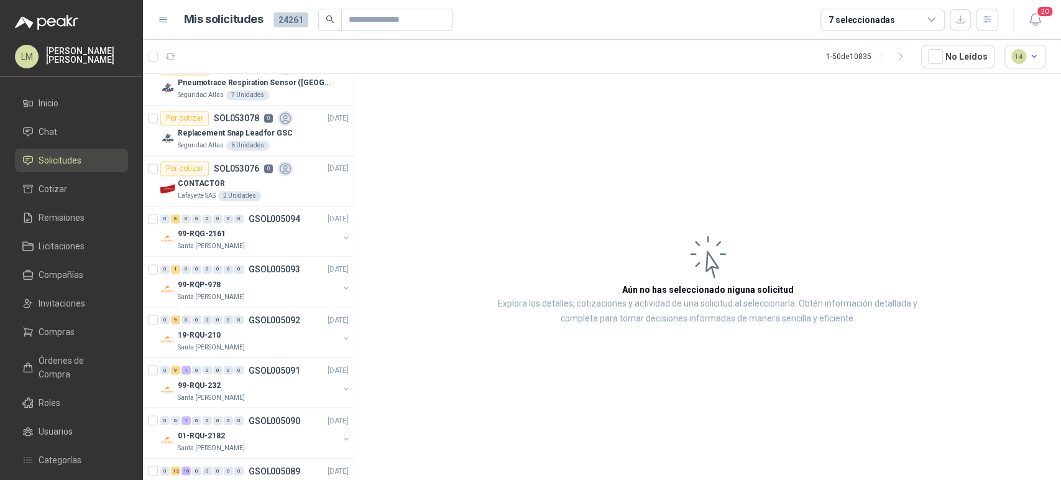
scroll to position [1382, 0]
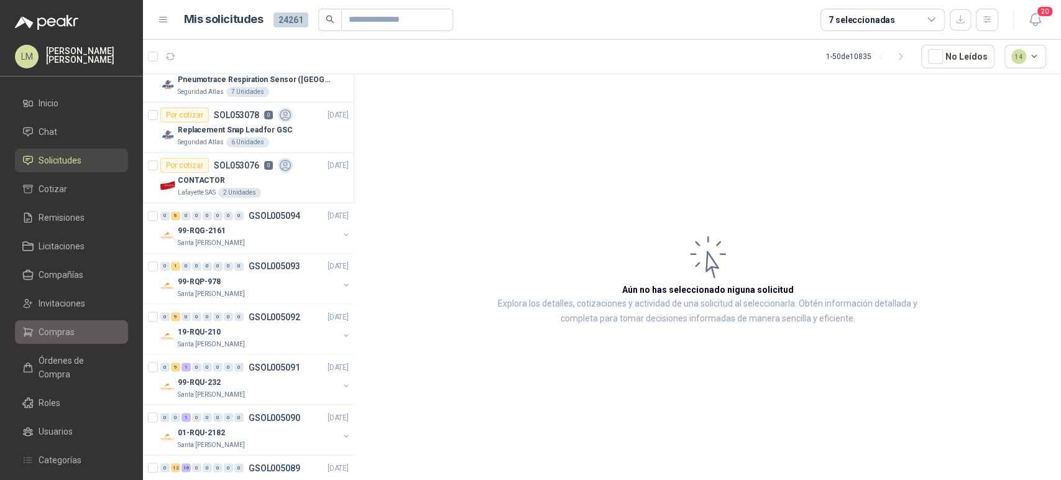
click at [70, 327] on span "Compras" at bounding box center [57, 332] width 36 height 14
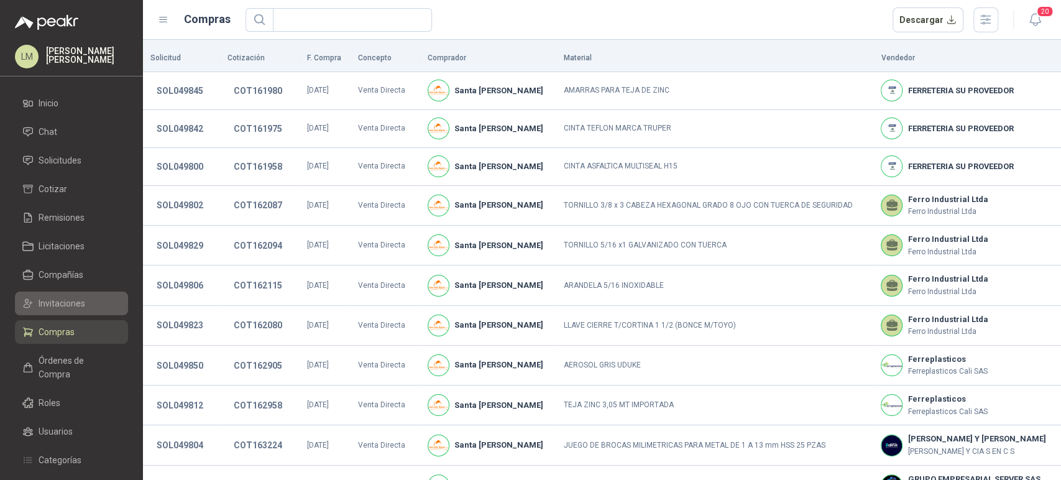
click at [64, 307] on span "Invitaciones" at bounding box center [62, 304] width 47 height 14
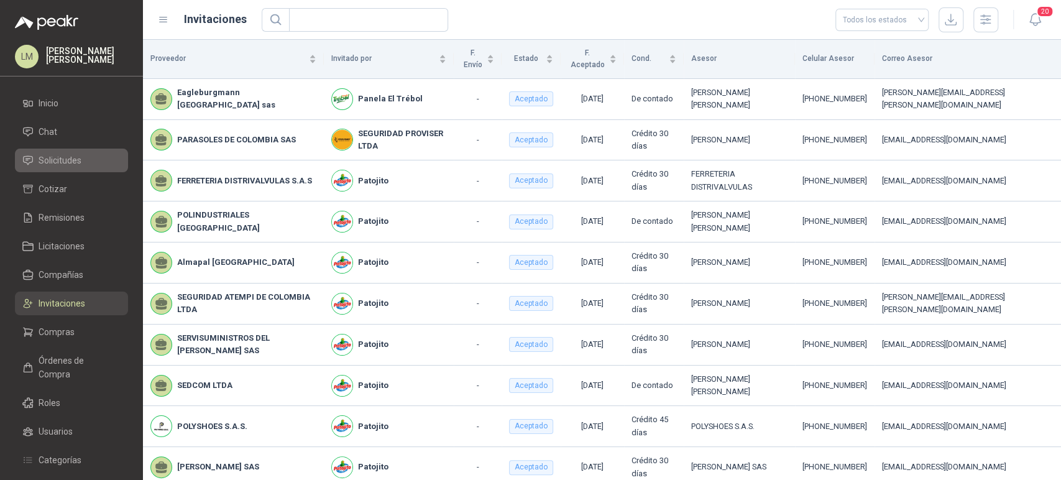
click at [82, 157] on li "Solicitudes" at bounding box center [71, 161] width 98 height 14
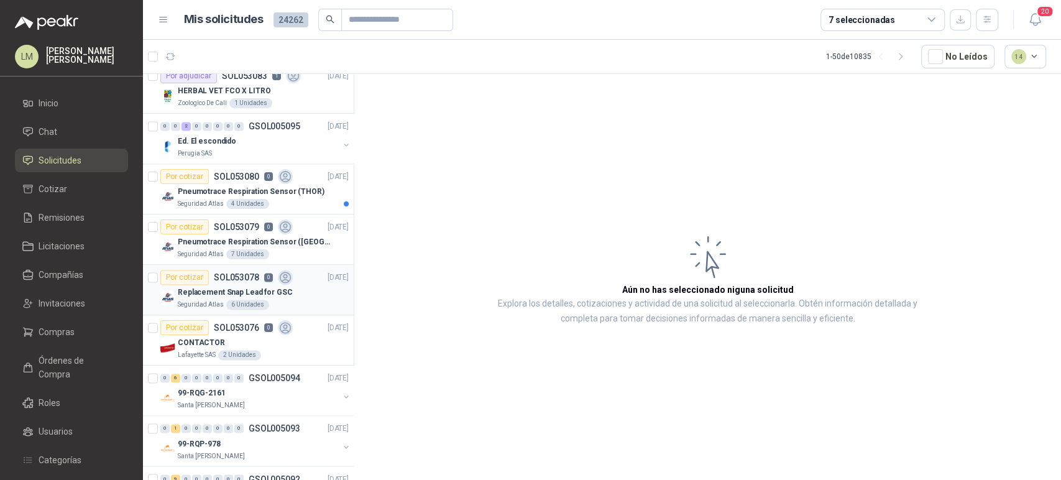
scroll to position [1312, 0]
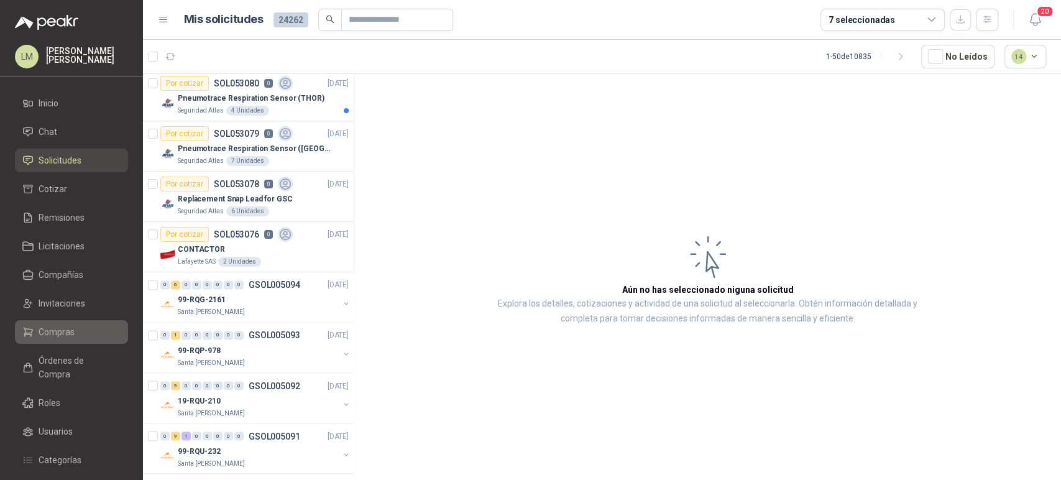
click at [45, 343] on link "Compras" at bounding box center [71, 332] width 113 height 24
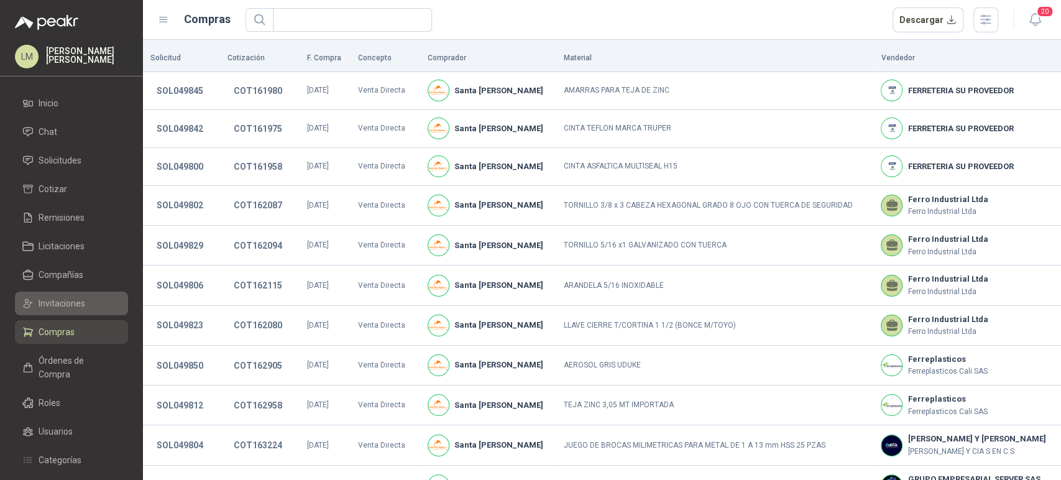
click at [51, 308] on span "Invitaciones" at bounding box center [62, 304] width 47 height 14
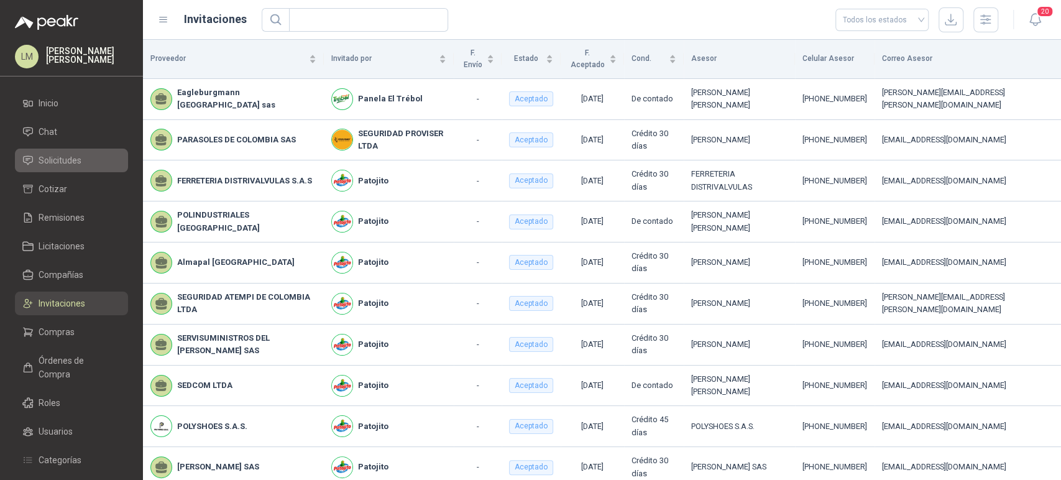
click at [52, 164] on span "Solicitudes" at bounding box center [60, 161] width 43 height 14
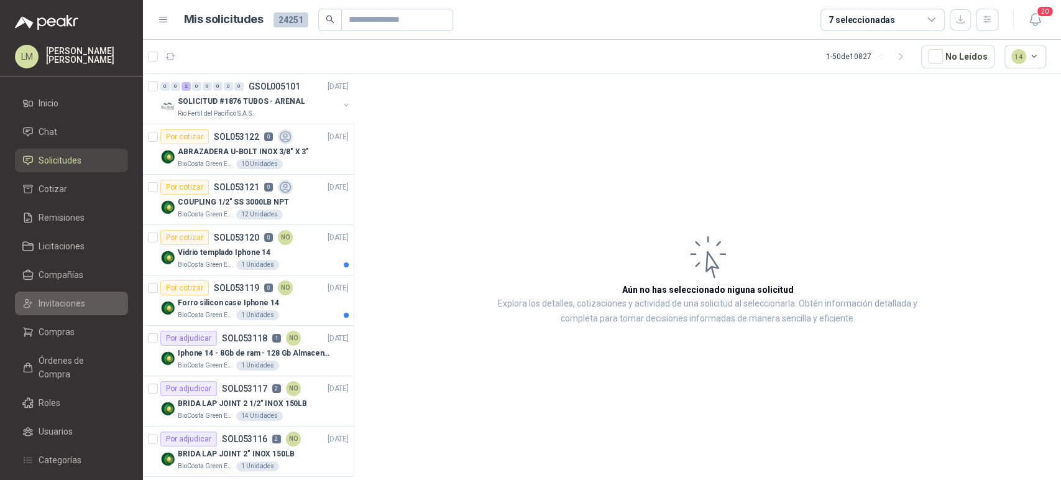
click at [45, 310] on link "Invitaciones" at bounding box center [71, 304] width 113 height 24
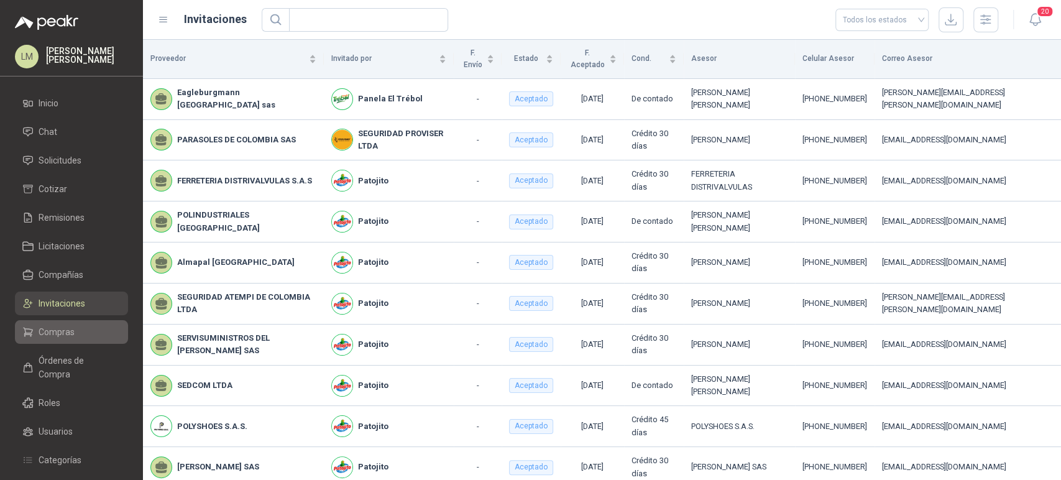
click at [50, 323] on link "Compras" at bounding box center [71, 332] width 113 height 24
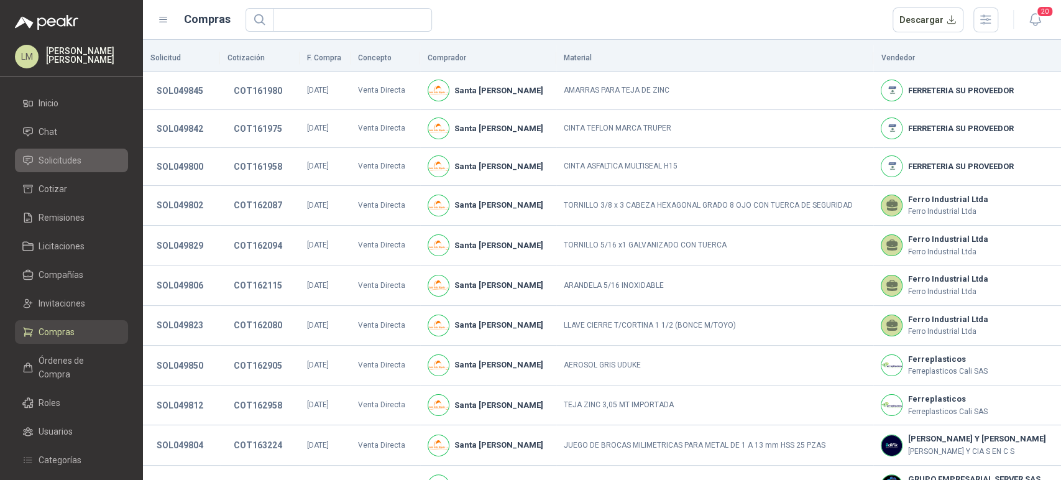
click at [73, 158] on span "Solicitudes" at bounding box center [60, 161] width 43 height 14
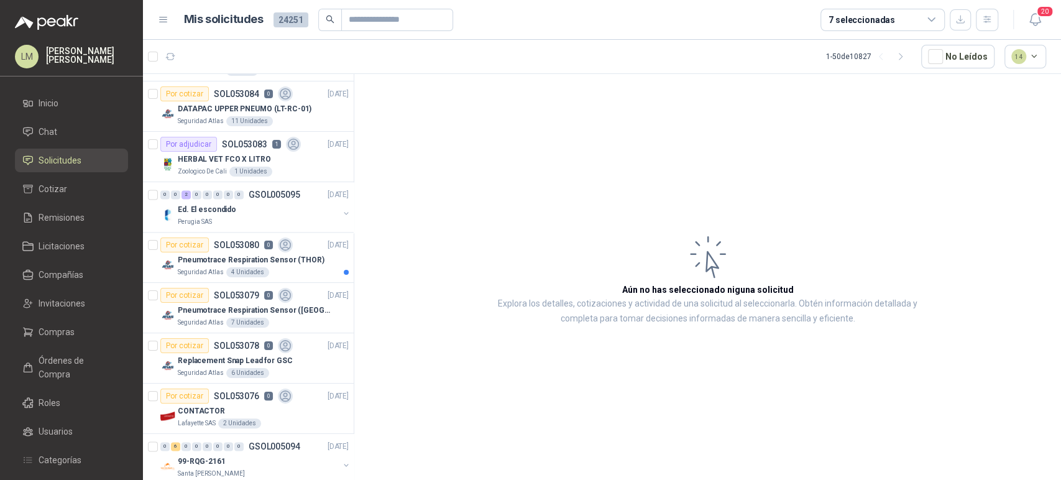
scroll to position [1174, 0]
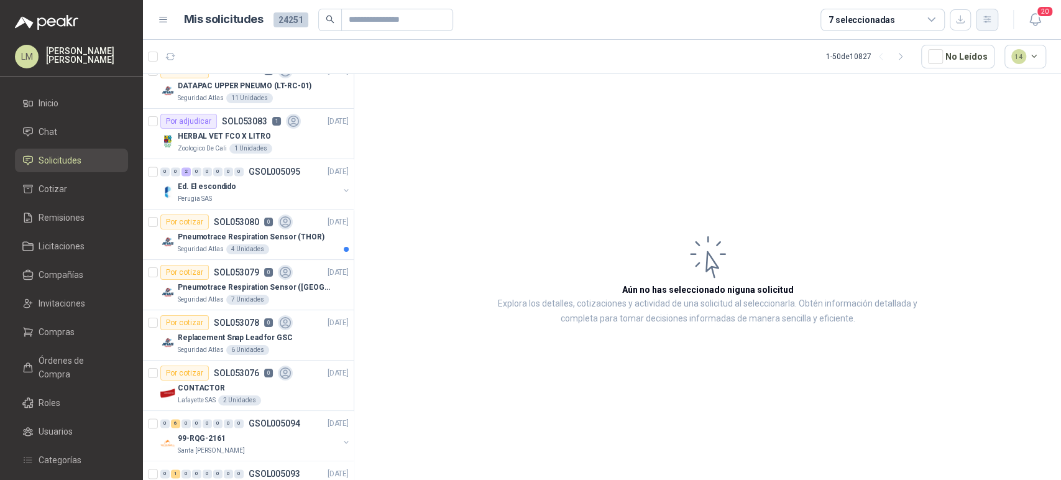
click at [983, 17] on icon "button" at bounding box center [987, 19] width 11 height 11
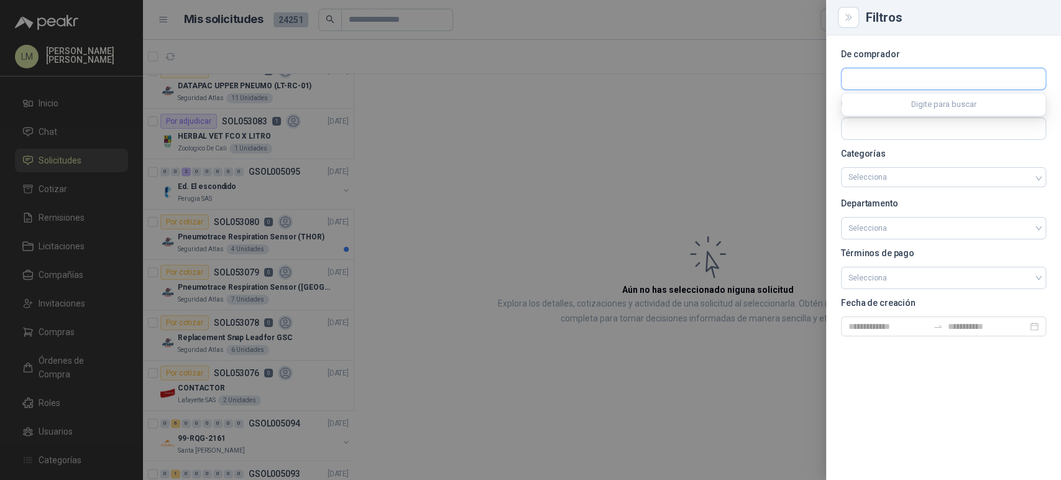
click at [892, 71] on input "text" at bounding box center [944, 78] width 204 height 21
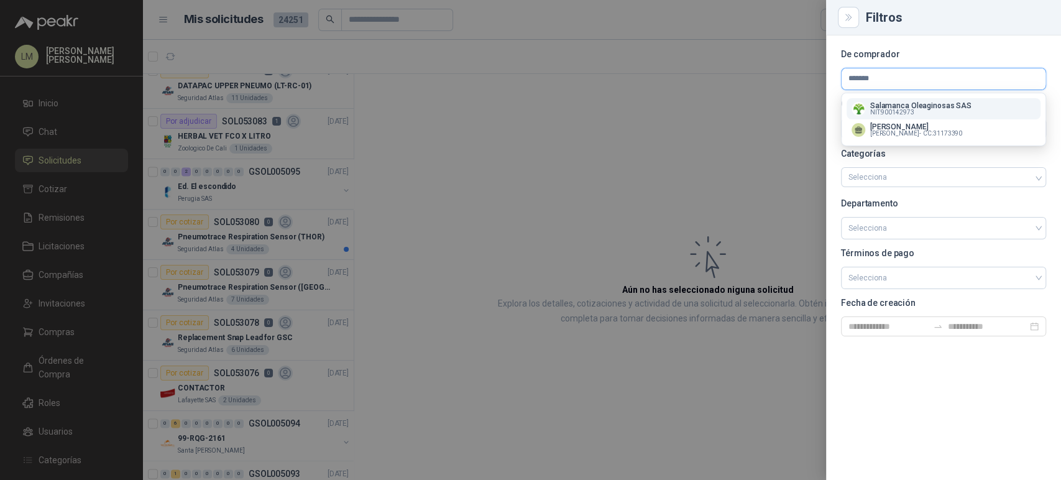
type input "*******"
click at [895, 105] on p "Salamanca Oleaginosas SAS" at bounding box center [920, 105] width 101 height 7
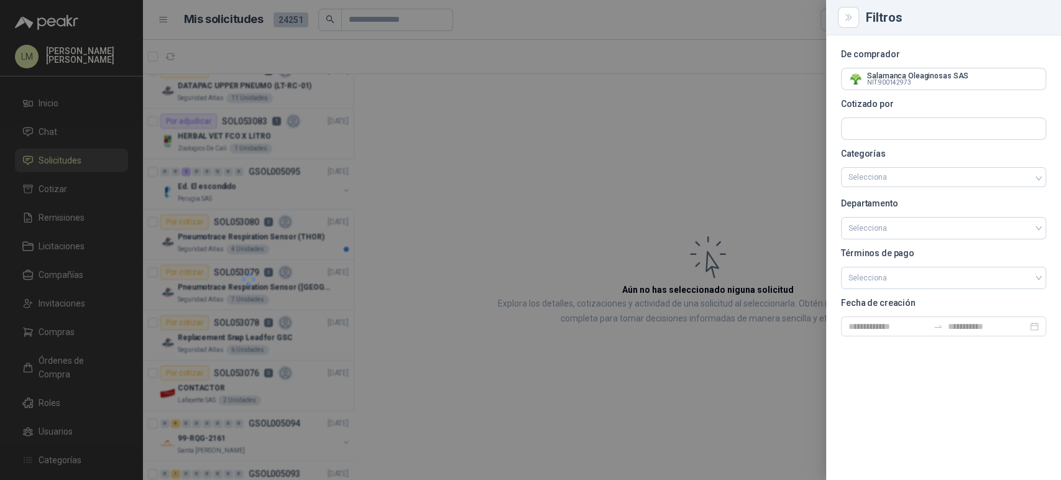
click at [598, 122] on div at bounding box center [530, 240] width 1061 height 480
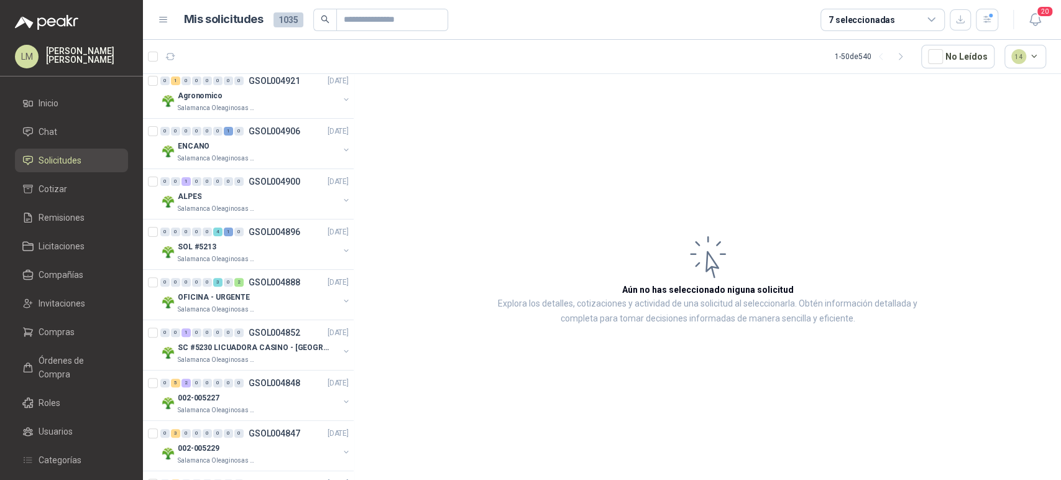
scroll to position [0, 0]
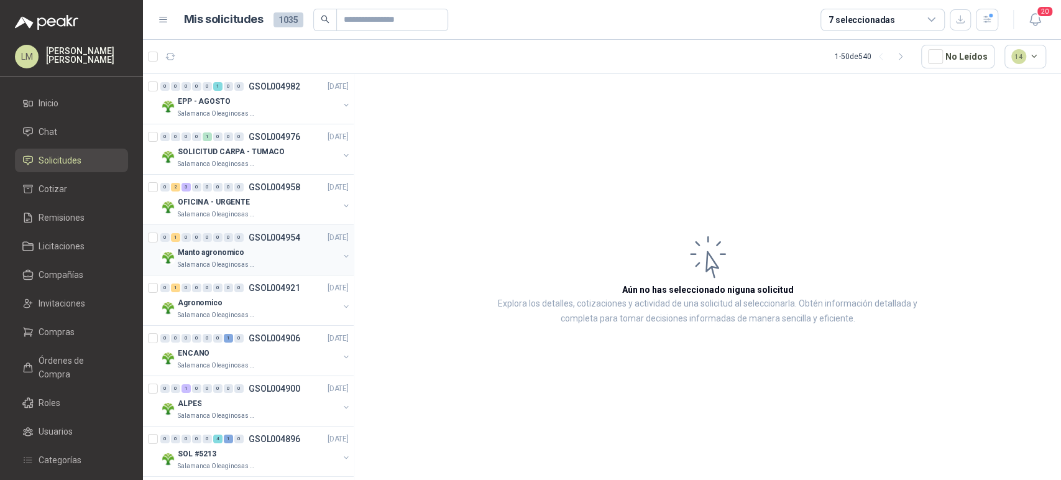
click at [251, 257] on div "Manto agronomico" at bounding box center [258, 252] width 161 height 15
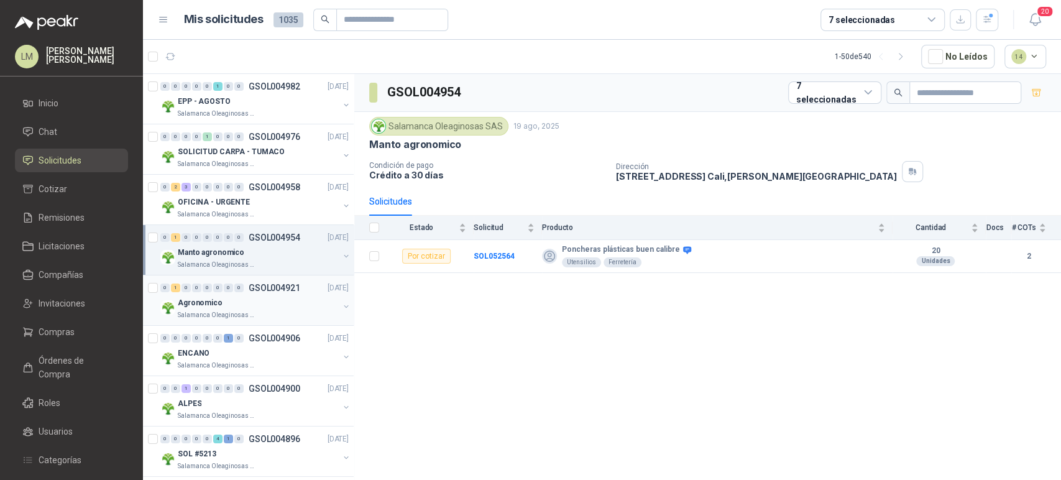
click at [251, 304] on div "Agronomico" at bounding box center [258, 302] width 161 height 15
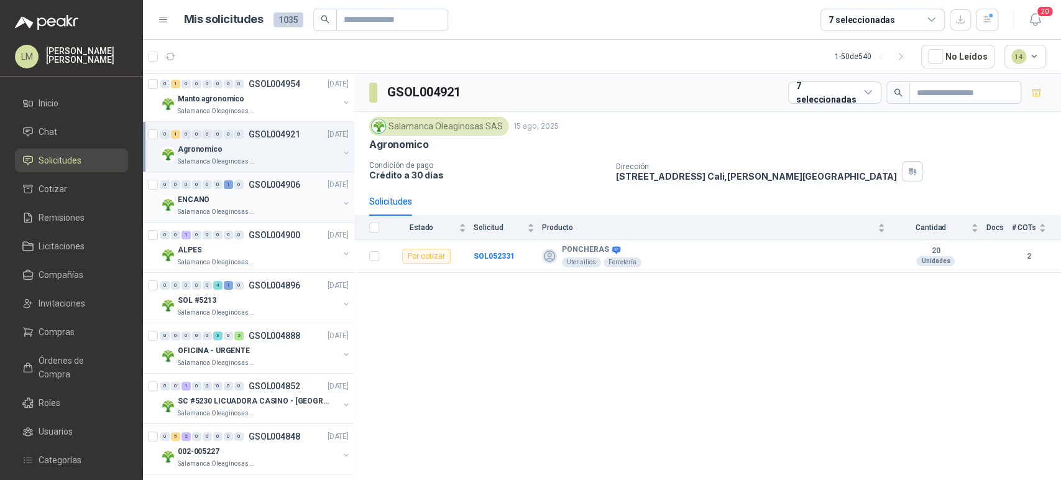
scroll to position [207, 0]
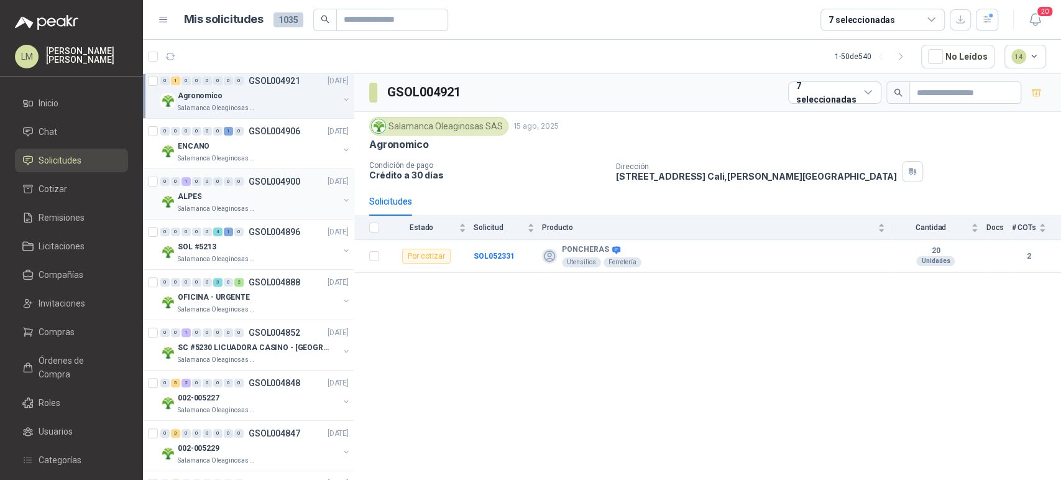
click at [257, 198] on div "ALPES" at bounding box center [258, 196] width 161 height 15
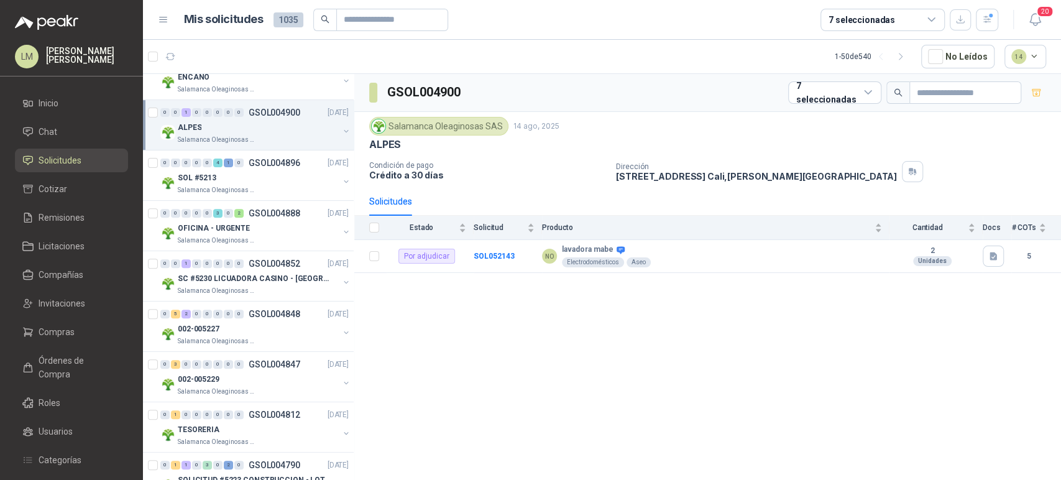
scroll to position [345, 0]
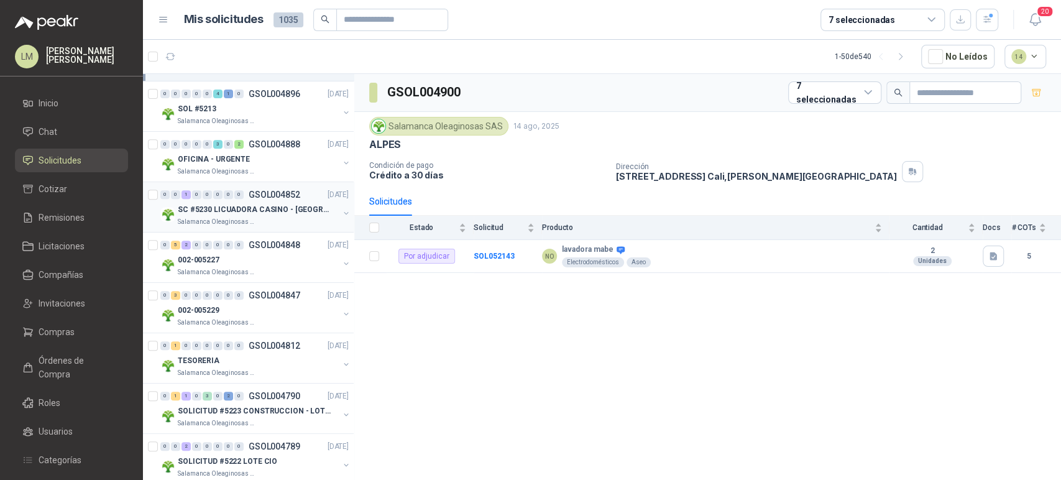
click at [257, 196] on p "GSOL004852" at bounding box center [275, 194] width 52 height 9
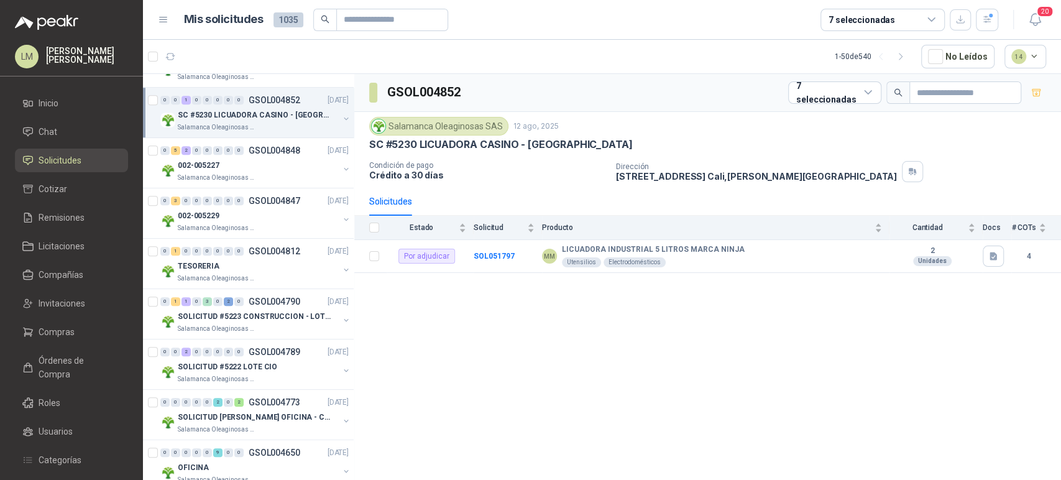
scroll to position [483, 0]
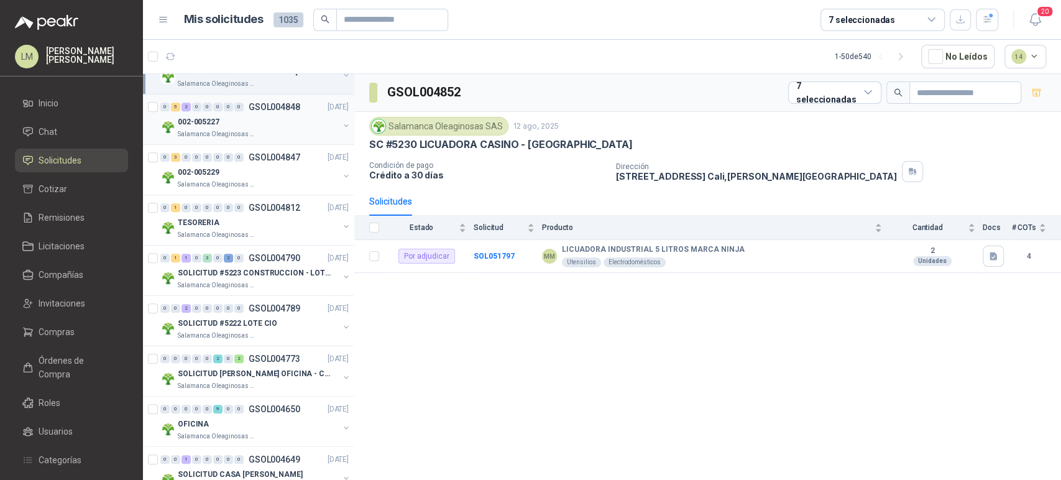
click at [274, 109] on p "GSOL004848" at bounding box center [275, 107] width 52 height 9
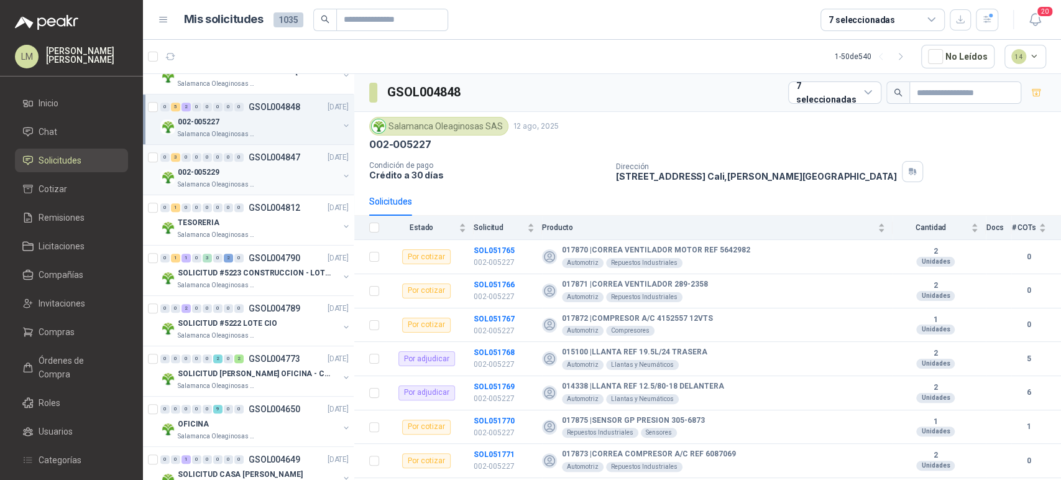
click at [237, 153] on div "0" at bounding box center [238, 157] width 9 height 9
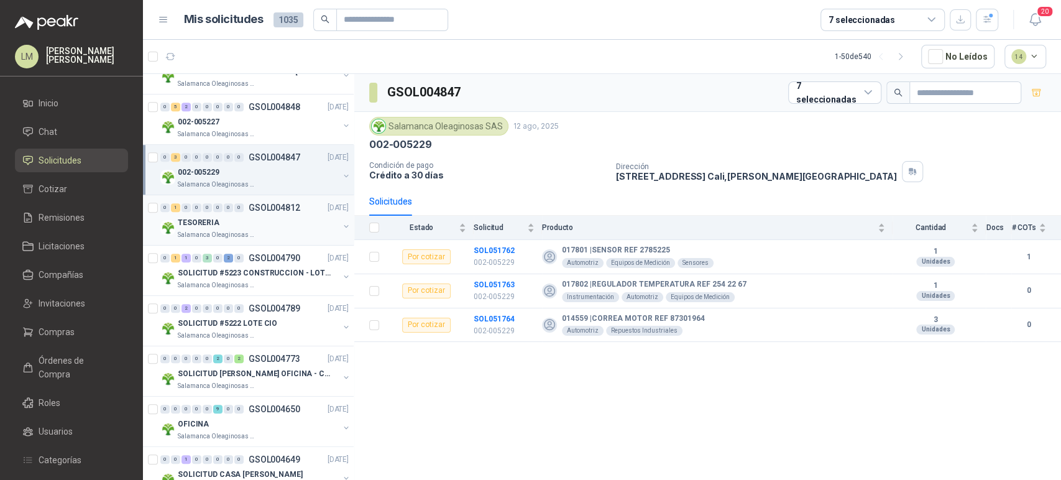
click at [261, 218] on div "TESORERIA" at bounding box center [258, 222] width 161 height 15
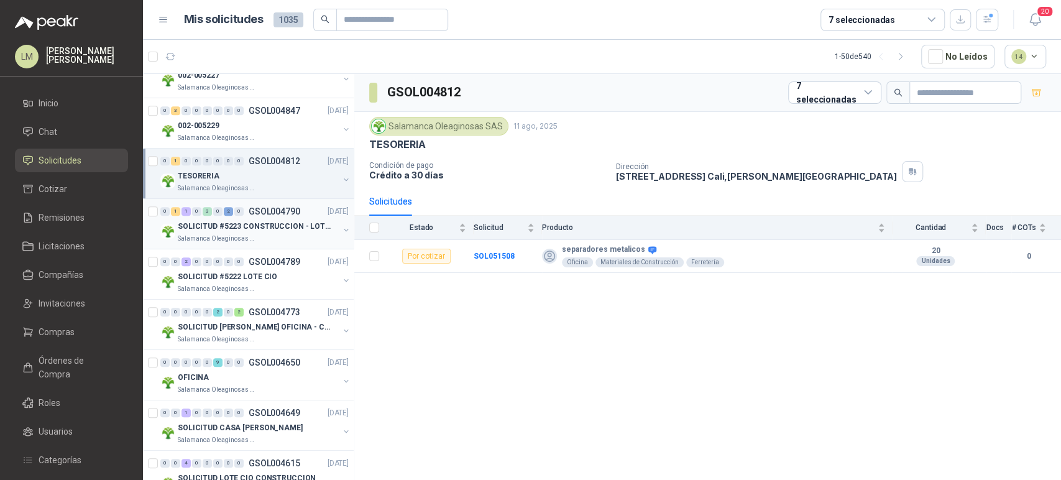
scroll to position [552, 0]
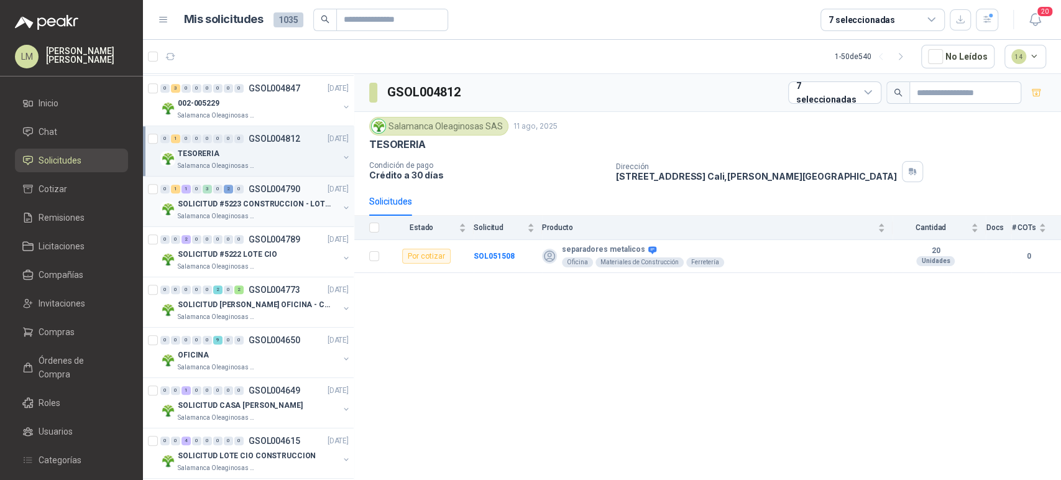
click at [262, 207] on p "SOLICITUD #5223 CONSTRUCCION - LOTE CIO" at bounding box center [255, 204] width 155 height 12
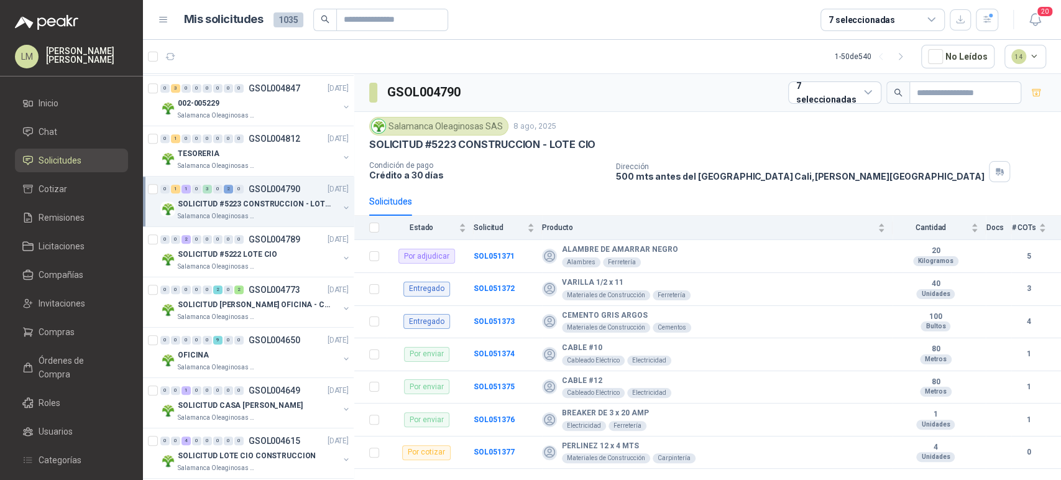
scroll to position [622, 0]
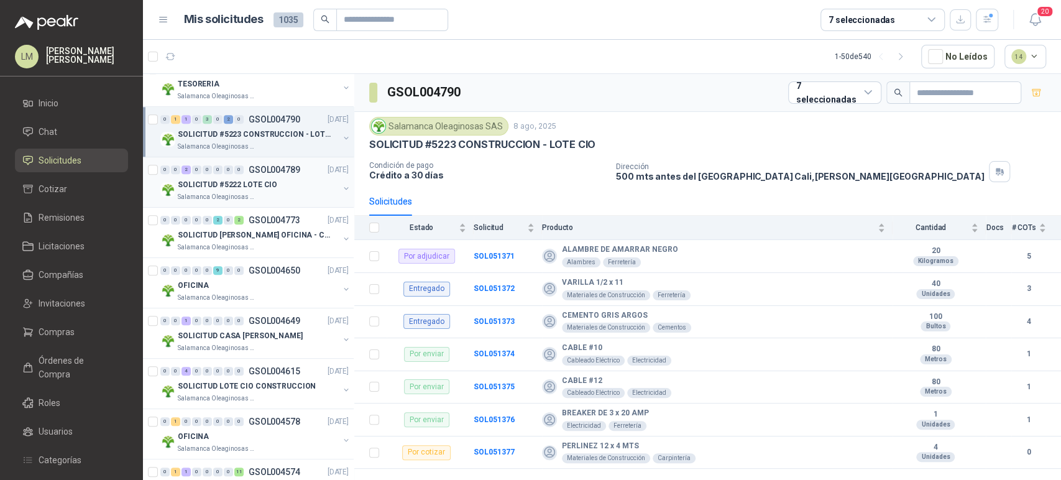
click at [272, 183] on div "SOLICITUD #5222 LOTE CIO" at bounding box center [258, 184] width 161 height 15
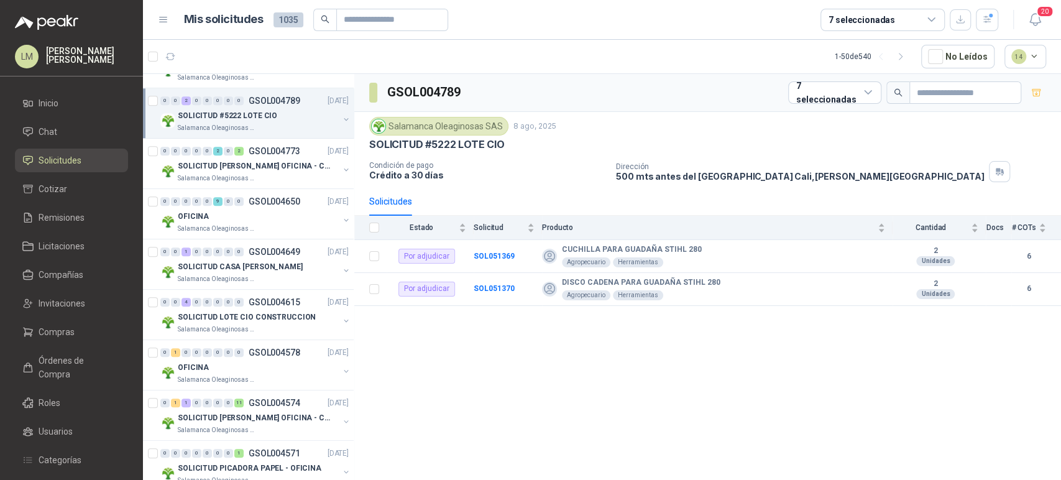
scroll to position [760, 0]
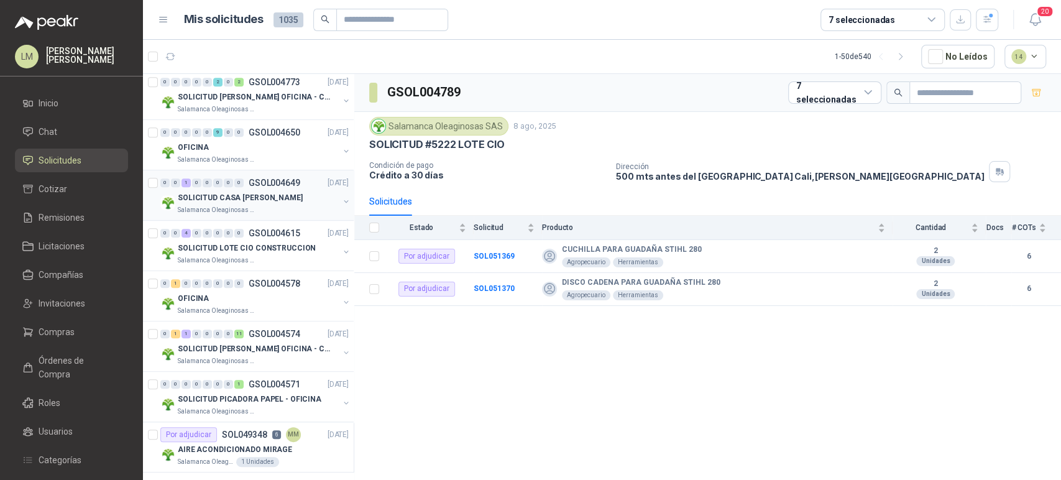
click at [272, 183] on p "GSOL004649" at bounding box center [275, 182] width 52 height 9
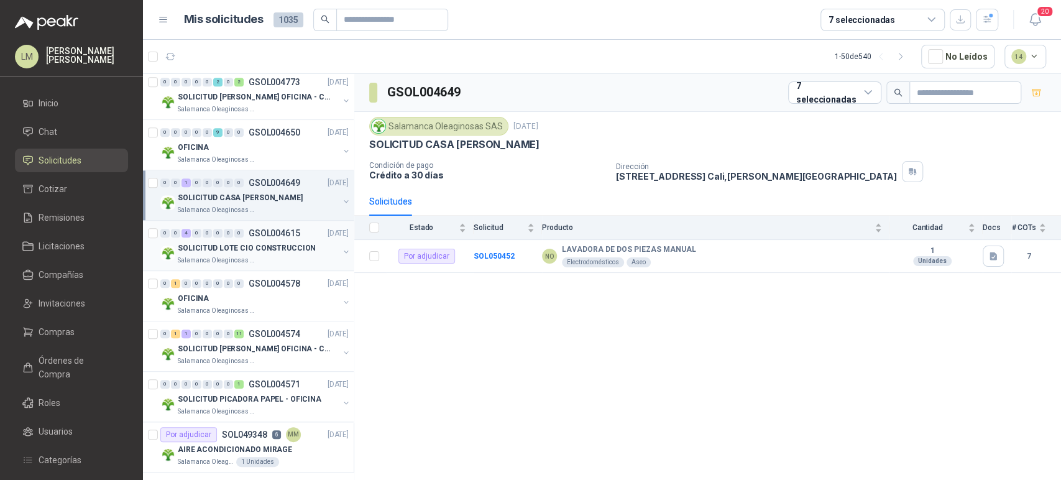
click at [264, 247] on p "SOLICITUD LOTE CIO CONSTRUCCION" at bounding box center [247, 248] width 138 height 12
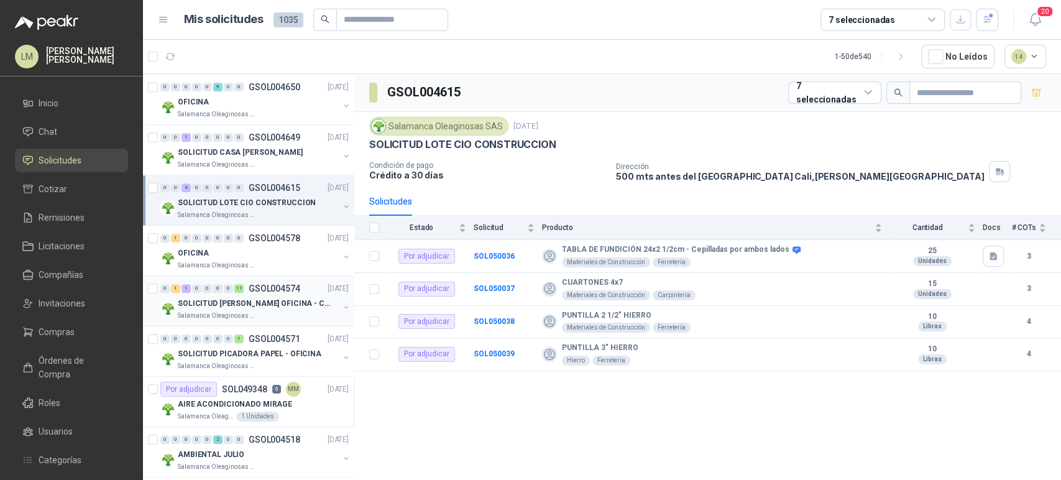
scroll to position [829, 0]
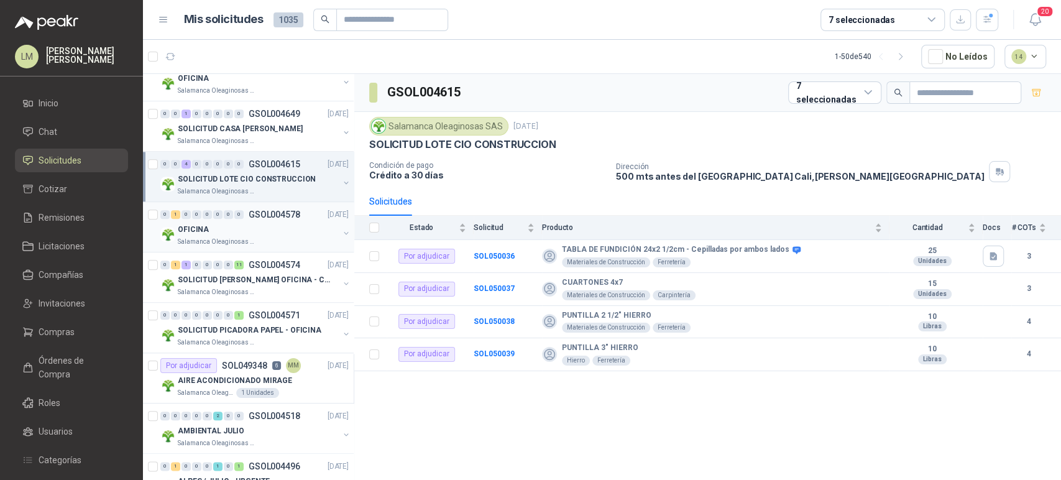
click at [280, 216] on p "GSOL004578" at bounding box center [275, 214] width 52 height 9
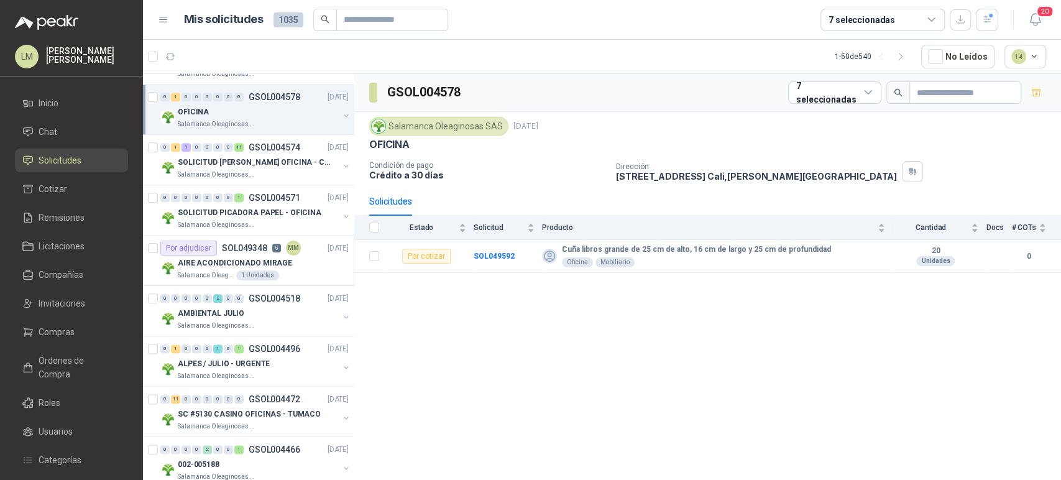
scroll to position [967, 0]
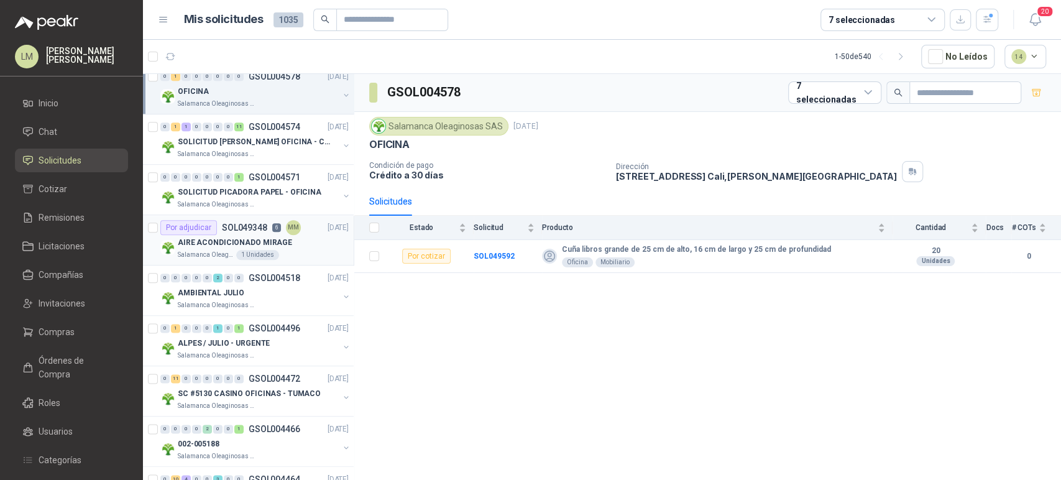
click at [262, 235] on div "AIRE ACONDICIONADO MIRAGE" at bounding box center [263, 242] width 171 height 15
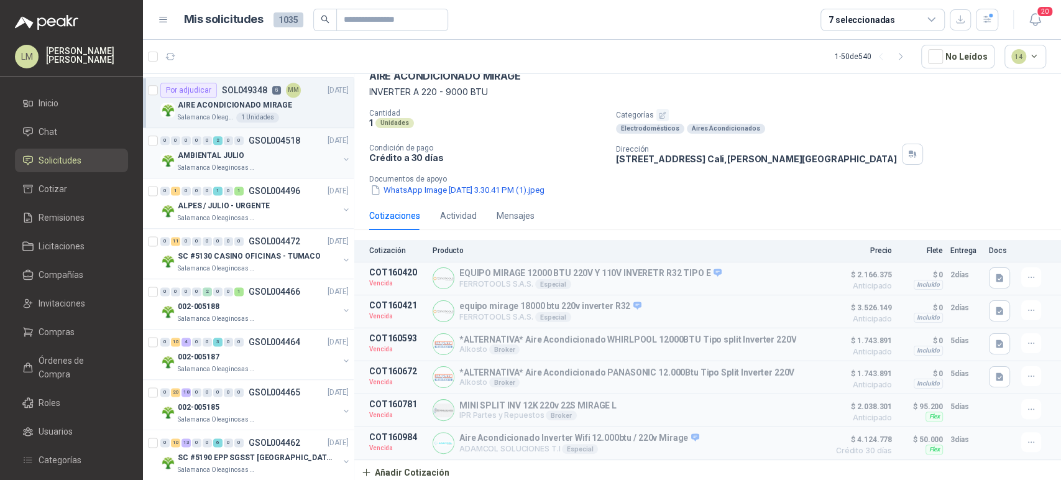
scroll to position [1105, 0]
click at [229, 250] on p "SC #5130 CASINO OFICINAS - TUMACO" at bounding box center [249, 256] width 143 height 12
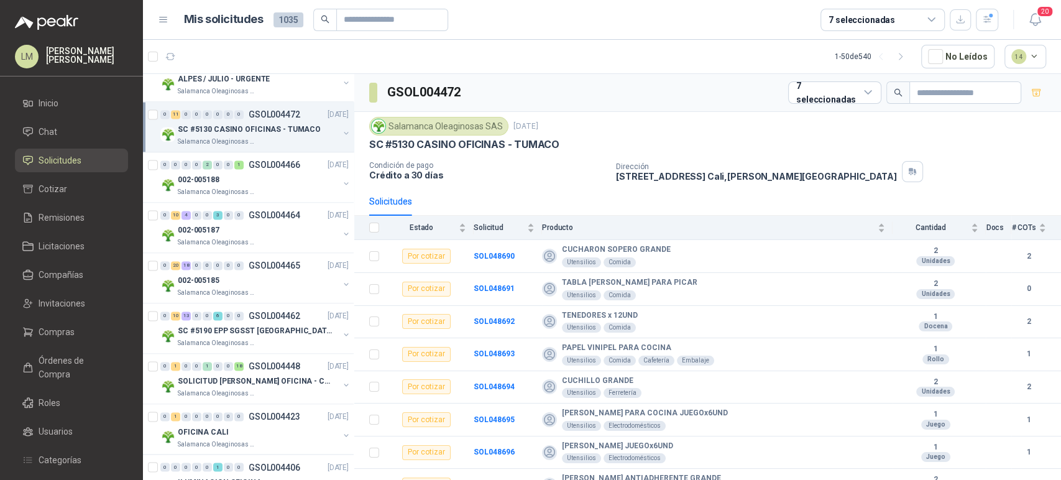
scroll to position [1243, 0]
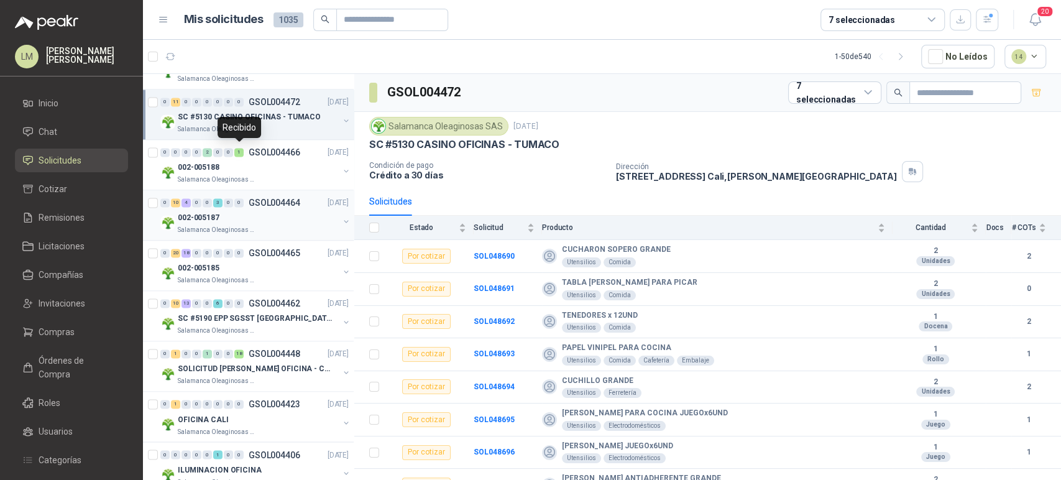
click at [238, 213] on div "002-005187" at bounding box center [258, 217] width 161 height 15
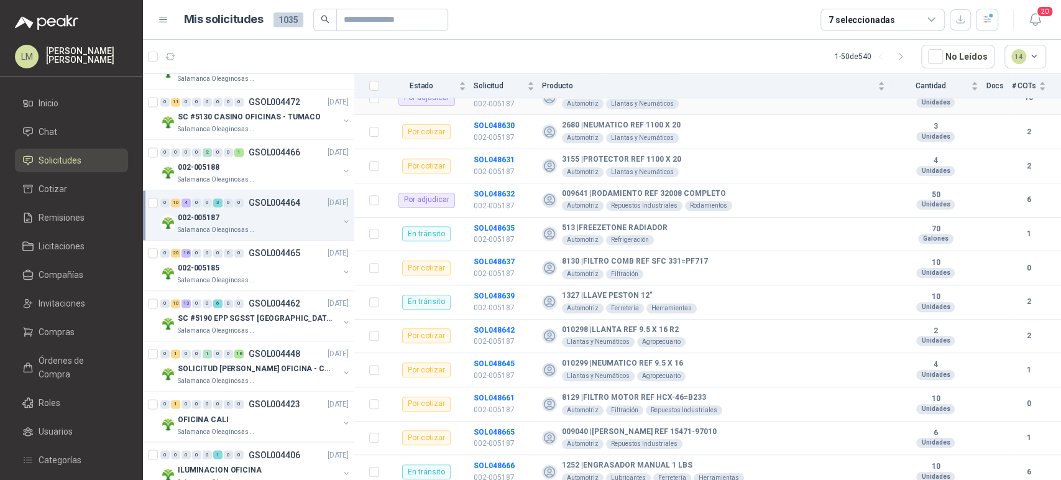
scroll to position [331, 0]
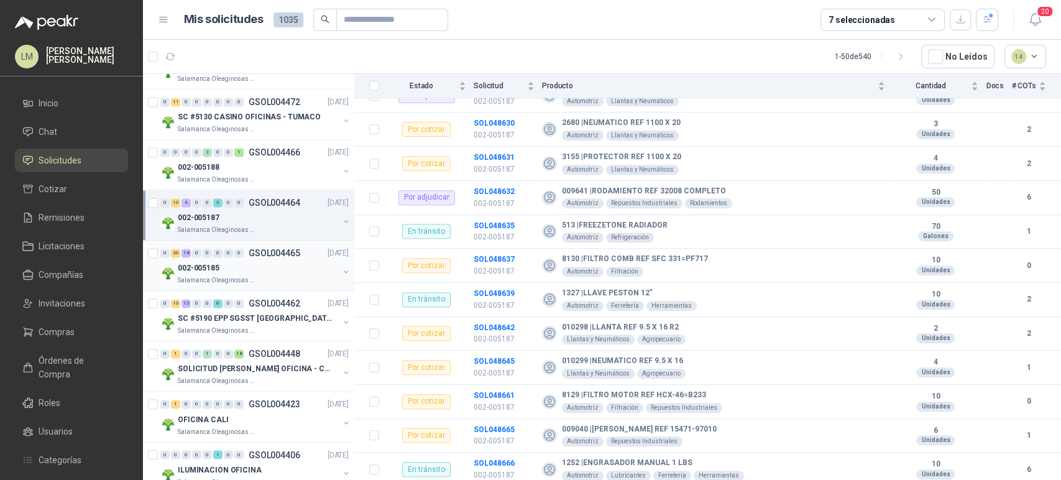
click at [235, 270] on div "002-005185" at bounding box center [258, 268] width 161 height 15
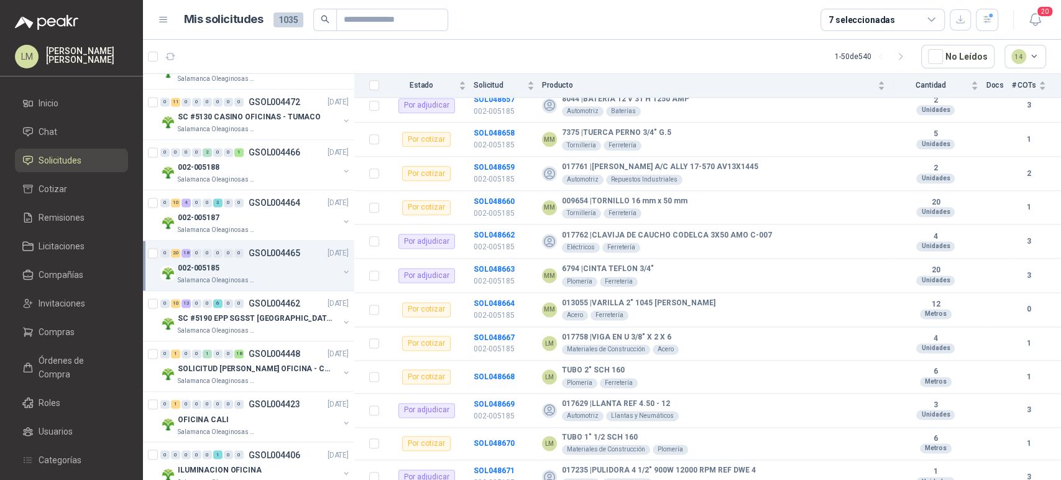
scroll to position [1035, 0]
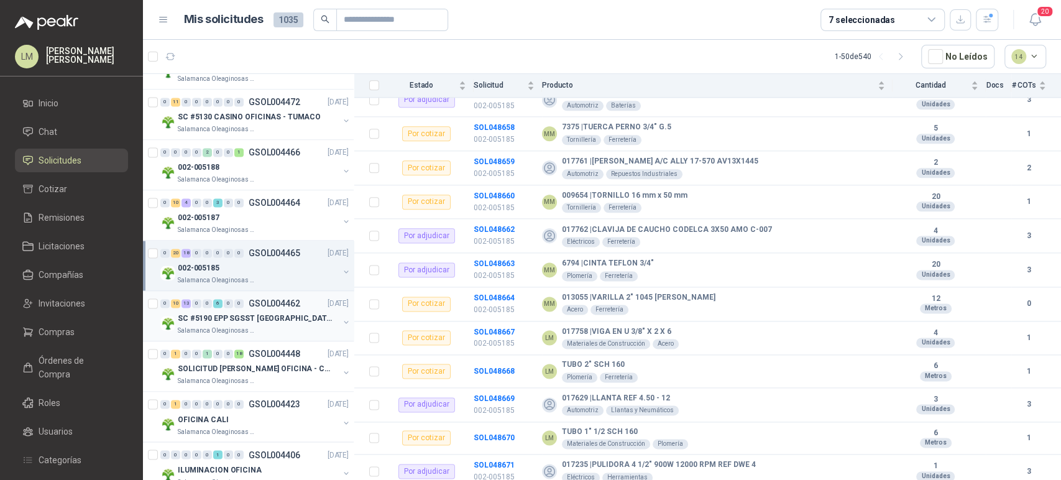
click at [241, 314] on p "SC #5190 EPP SGSST SALAMANCA" at bounding box center [255, 319] width 155 height 12
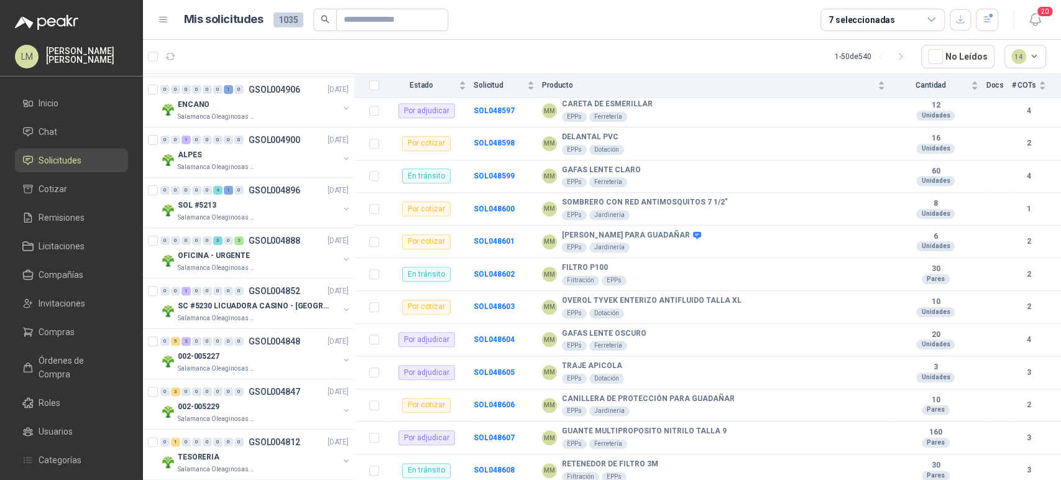
scroll to position [207, 0]
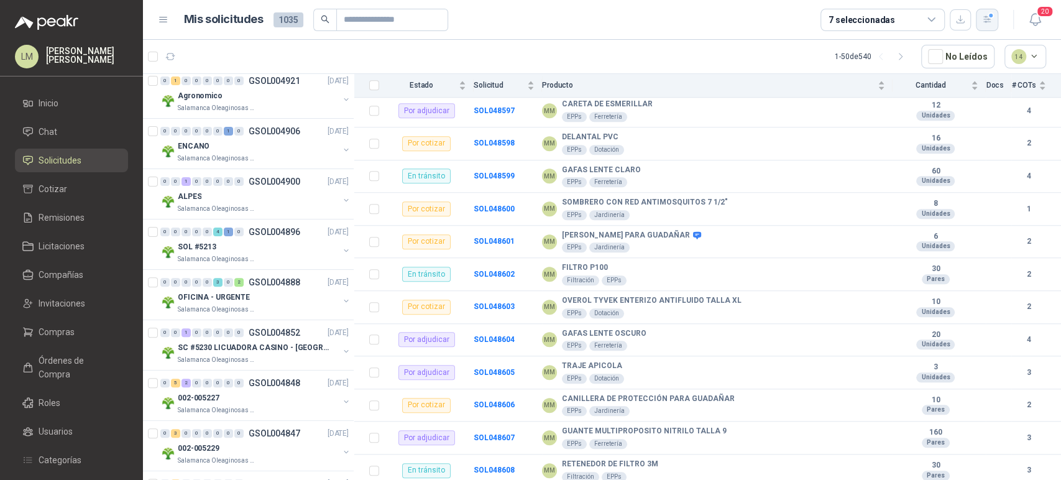
click at [993, 23] on button "button" at bounding box center [987, 20] width 22 height 22
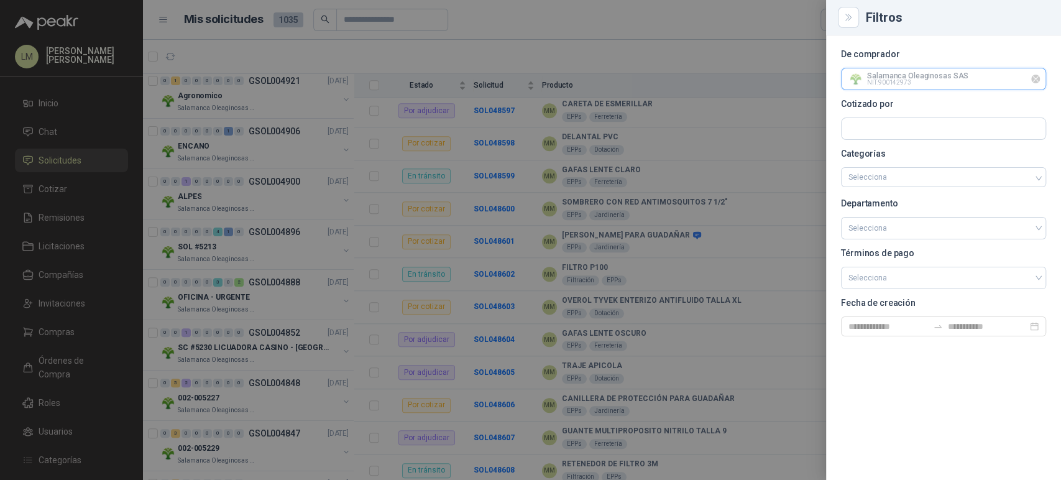
click at [942, 75] on input "text" at bounding box center [944, 78] width 204 height 21
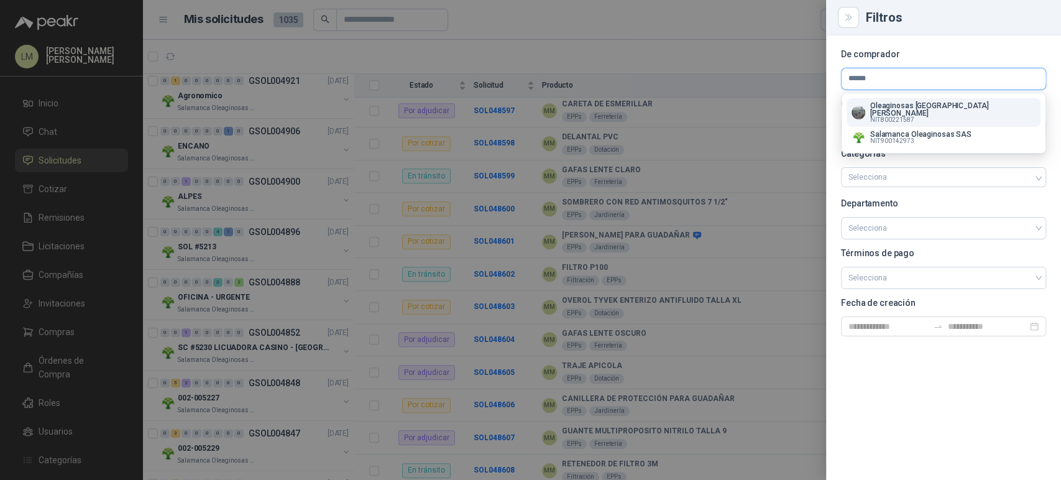
type input "******"
click at [925, 108] on p "Oleaginosas [GEOGRAPHIC_DATA][PERSON_NAME]" at bounding box center [952, 109] width 165 height 15
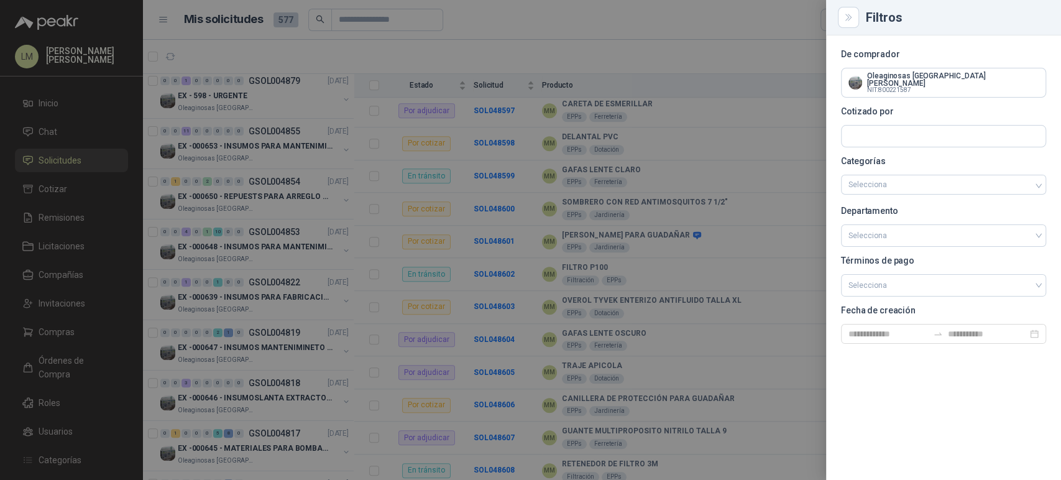
click at [394, 155] on div at bounding box center [530, 240] width 1061 height 480
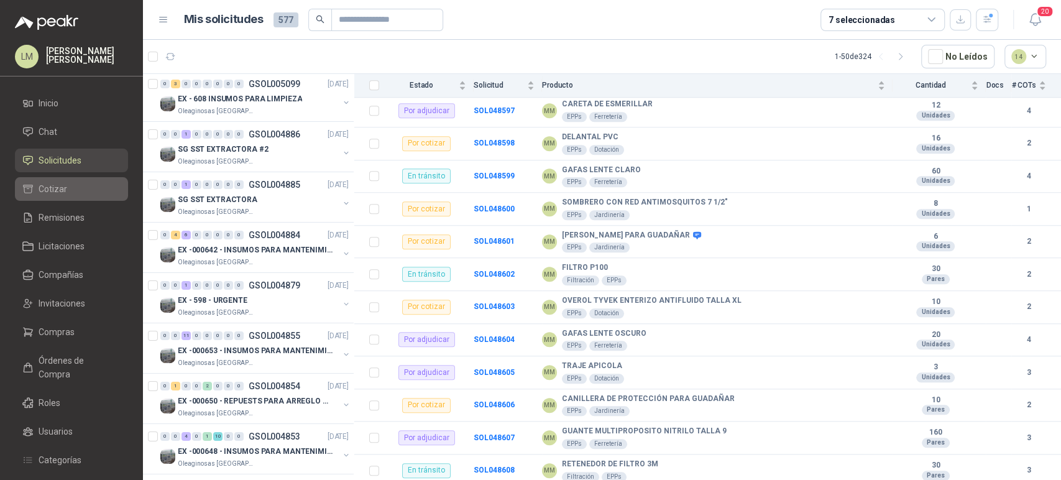
scroll to position [0, 0]
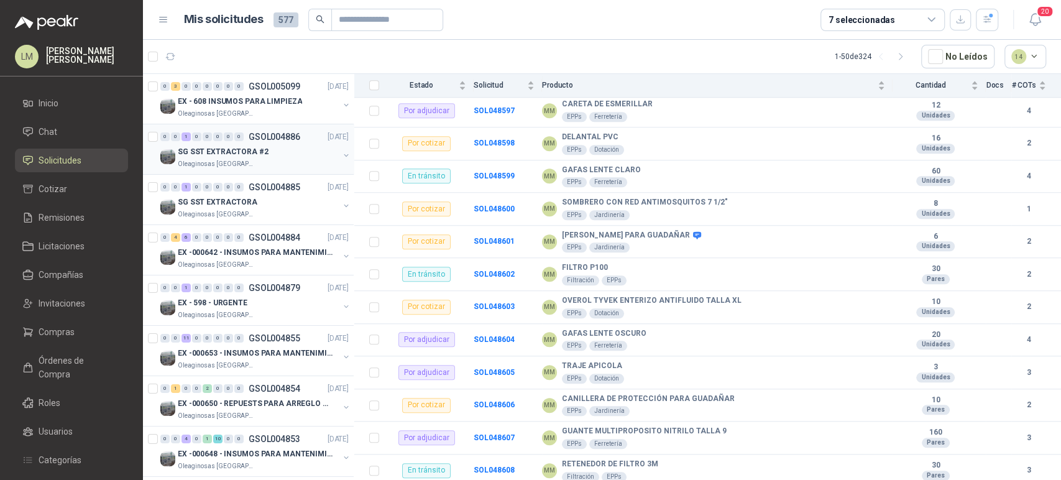
click at [249, 159] on p "Oleaginosas [GEOGRAPHIC_DATA][PERSON_NAME]" at bounding box center [217, 164] width 78 height 10
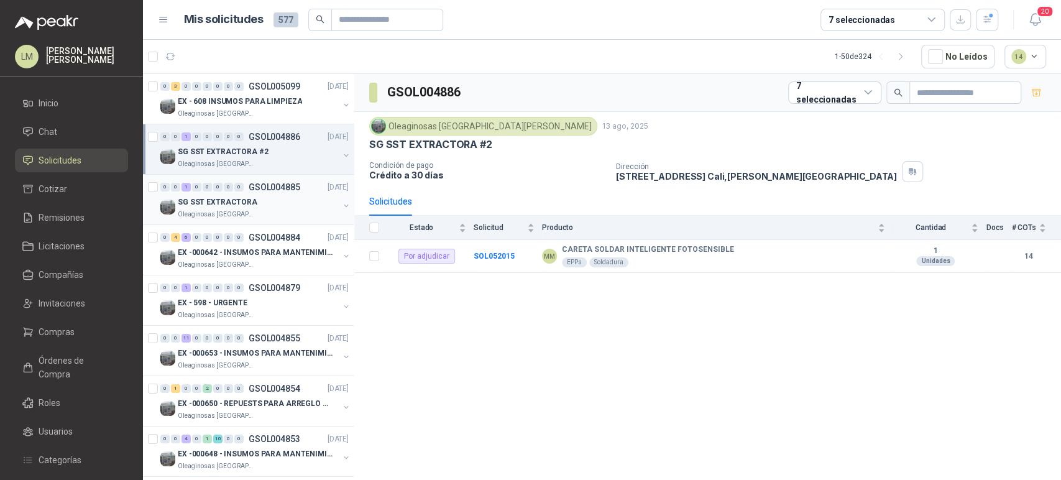
click at [245, 203] on p "SG SST EXTRACTORA" at bounding box center [218, 202] width 80 height 12
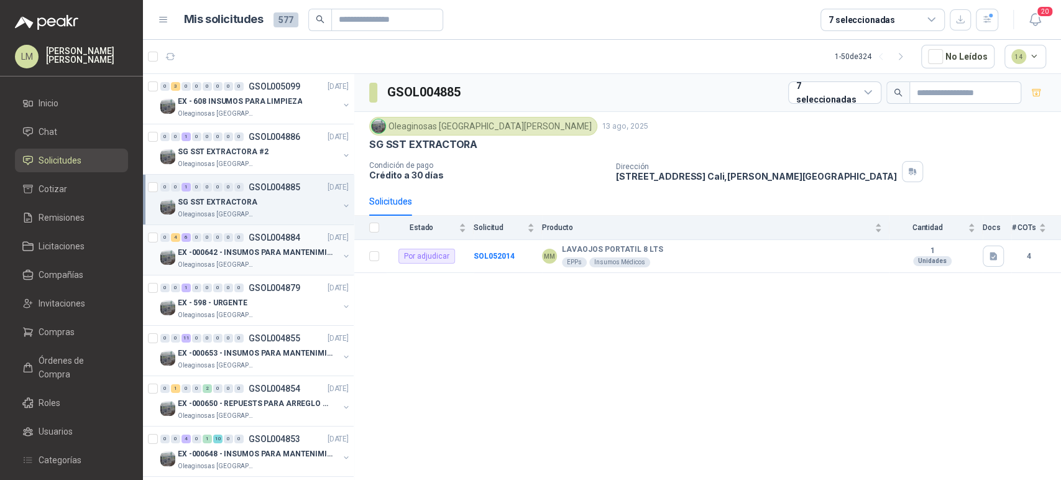
click at [277, 247] on p "EX -000642 - INSUMOS PARA MANTENIMIENTO PREVENTIVO" at bounding box center [255, 253] width 155 height 12
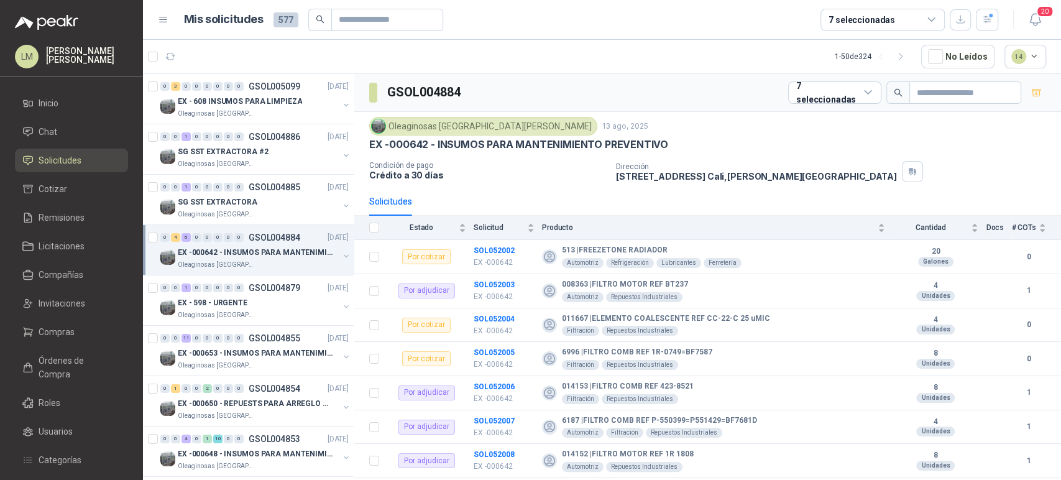
scroll to position [69, 0]
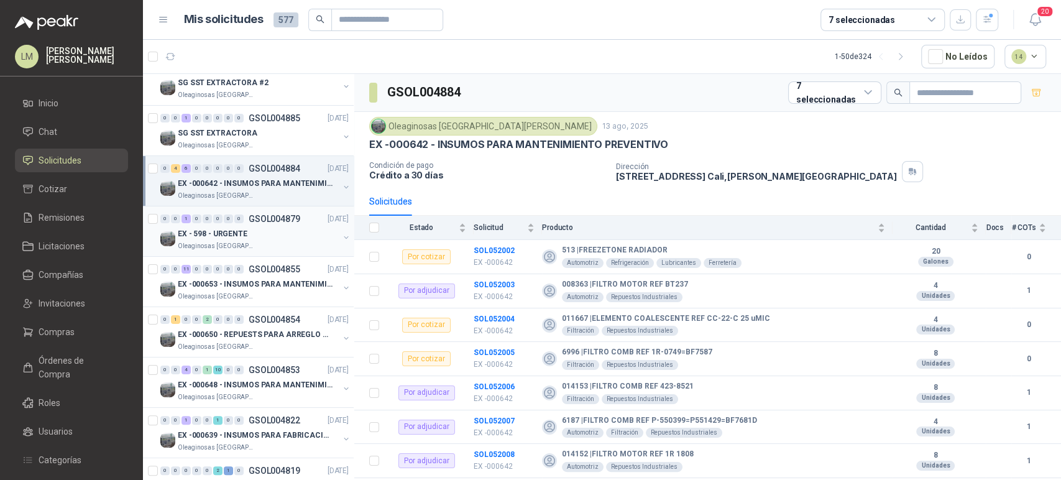
click at [274, 242] on div "Oleaginosas [GEOGRAPHIC_DATA][PERSON_NAME]" at bounding box center [258, 246] width 161 height 10
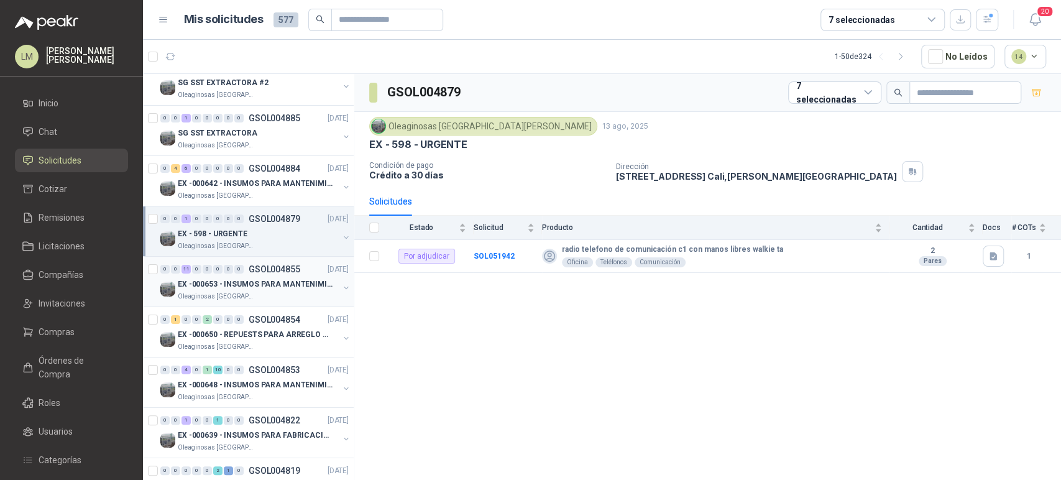
click at [269, 282] on p "EX -000653 - INSUMOS PARA MANTENIMIENTO A CADENAS" at bounding box center [255, 285] width 155 height 12
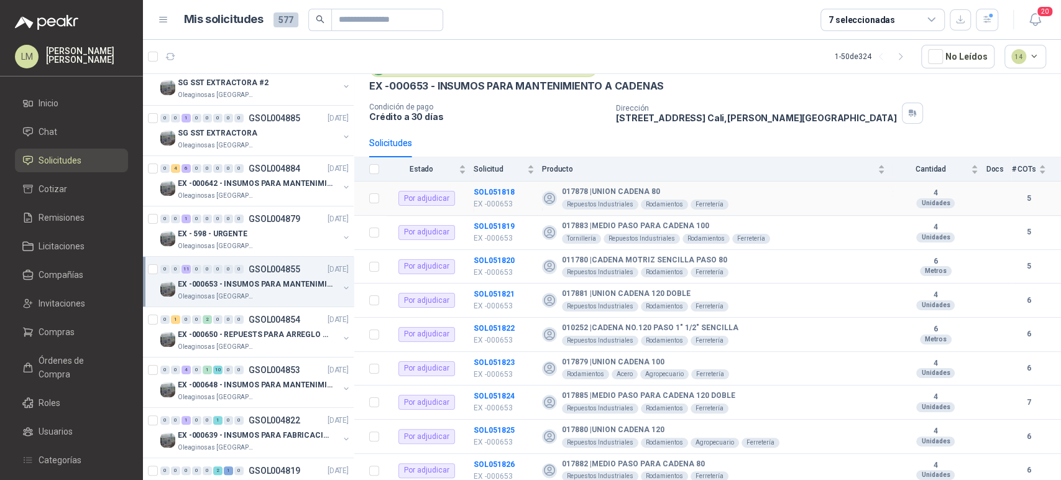
scroll to position [128, 0]
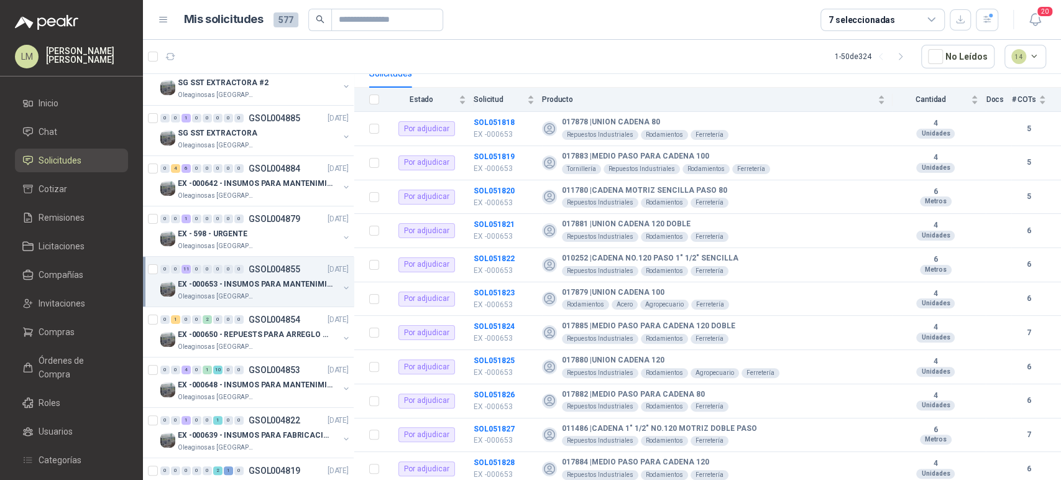
click at [341, 287] on button "button" at bounding box center [346, 288] width 10 height 10
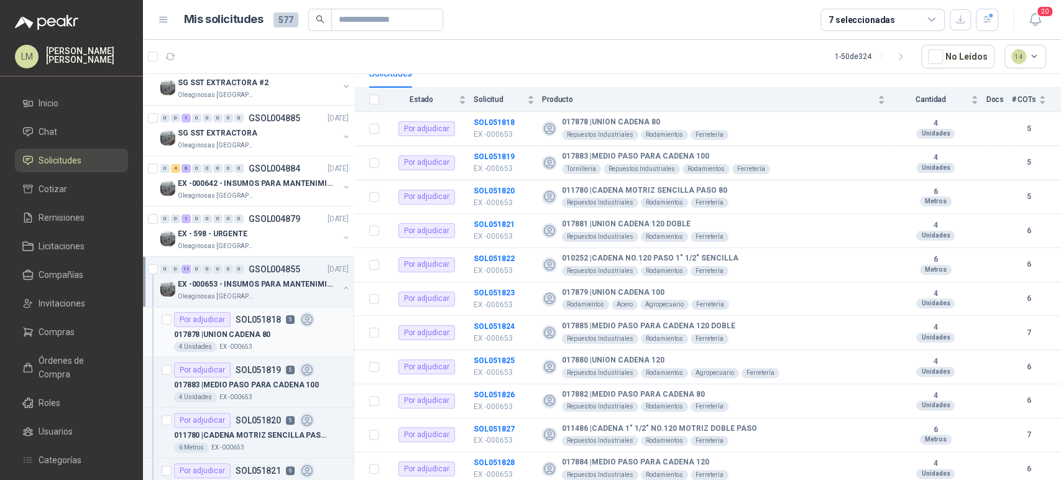
scroll to position [4, 0]
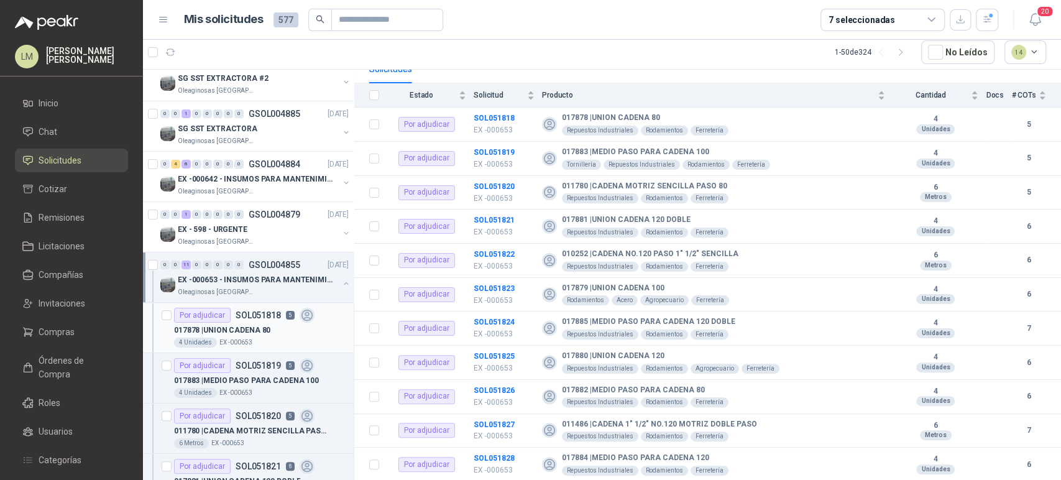
click at [288, 323] on div "017878 | UNION CADENA 80" at bounding box center [261, 330] width 175 height 15
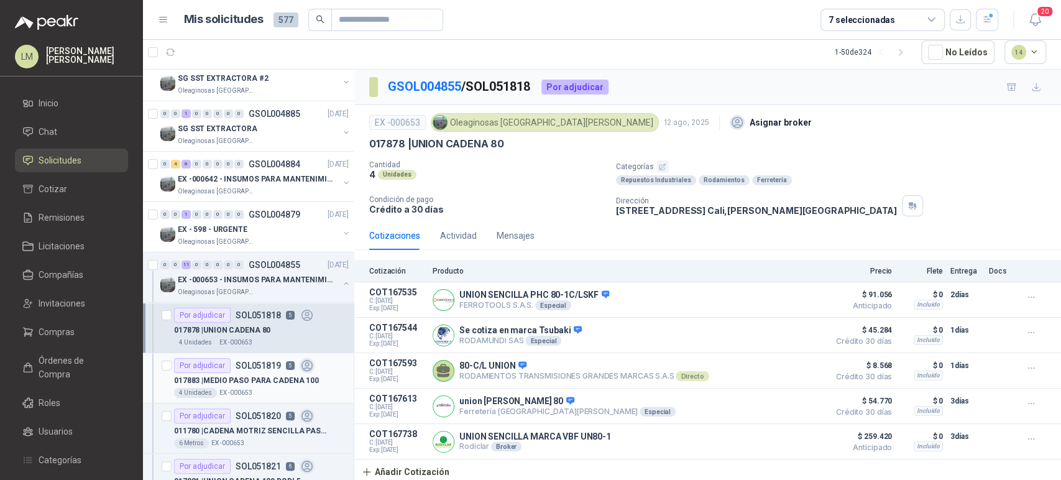
click at [276, 382] on p "017883 | MEDIO PASO PARA CADENA 100" at bounding box center [246, 381] width 145 height 12
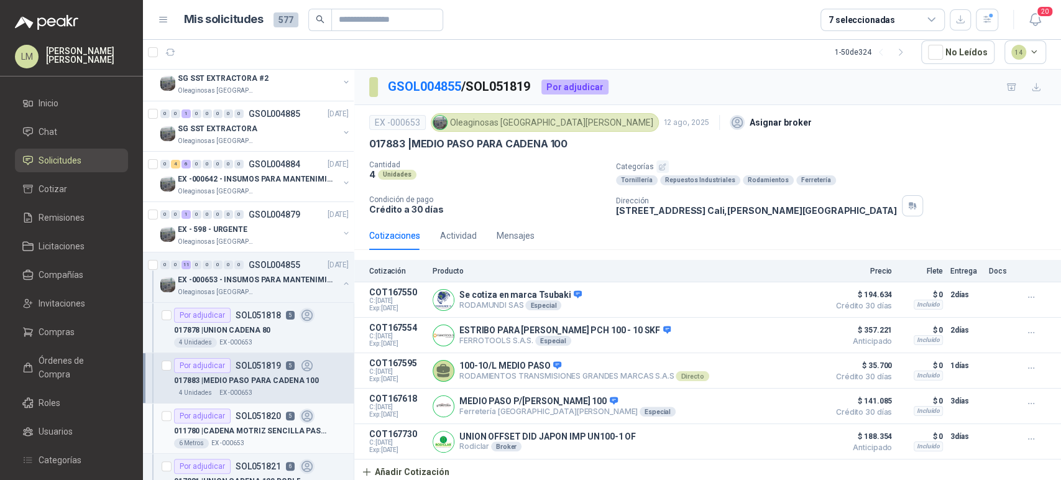
click at [274, 421] on div "Por adjudicar SOL051820 5" at bounding box center [244, 415] width 141 height 15
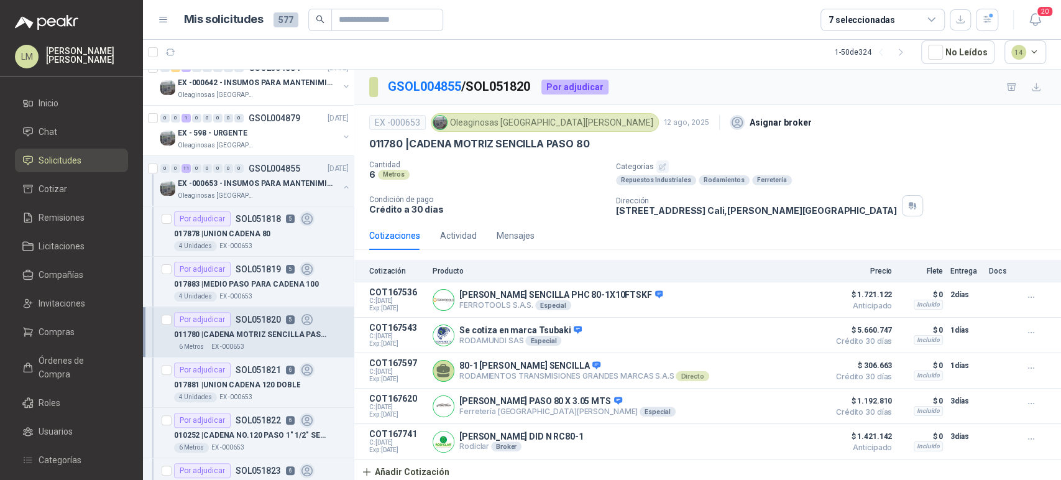
scroll to position [276, 0]
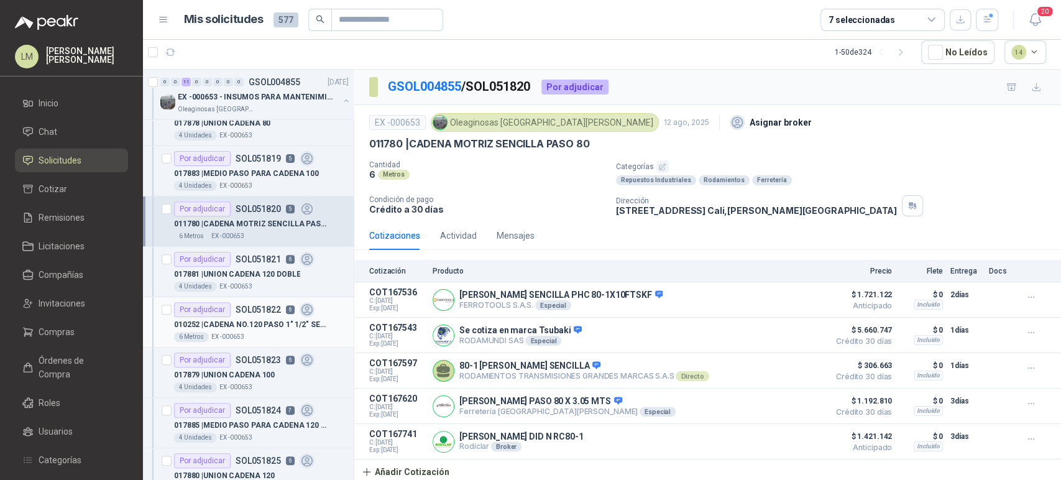
click at [256, 297] on article "Por adjudicar SOL051822 6 010252 | CADENA NO.120 PASO 1" 1/2" SENCILLA 6 Metros…" at bounding box center [248, 322] width 211 height 50
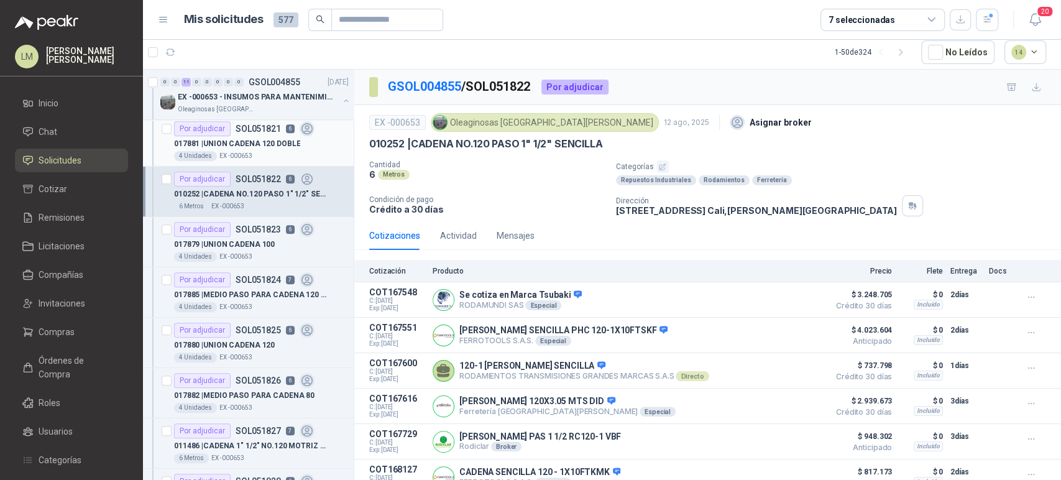
scroll to position [414, 0]
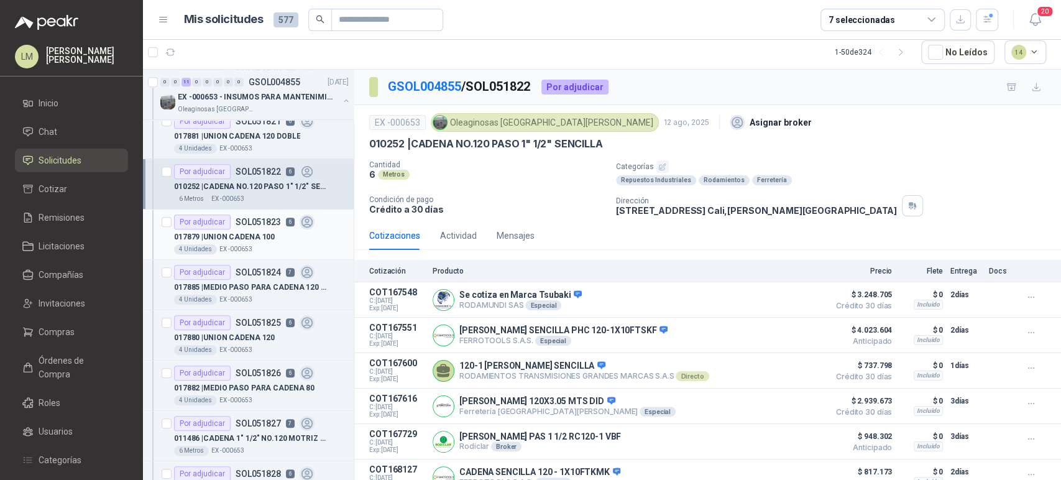
click at [246, 244] on p "EX -000653" at bounding box center [235, 249] width 33 height 10
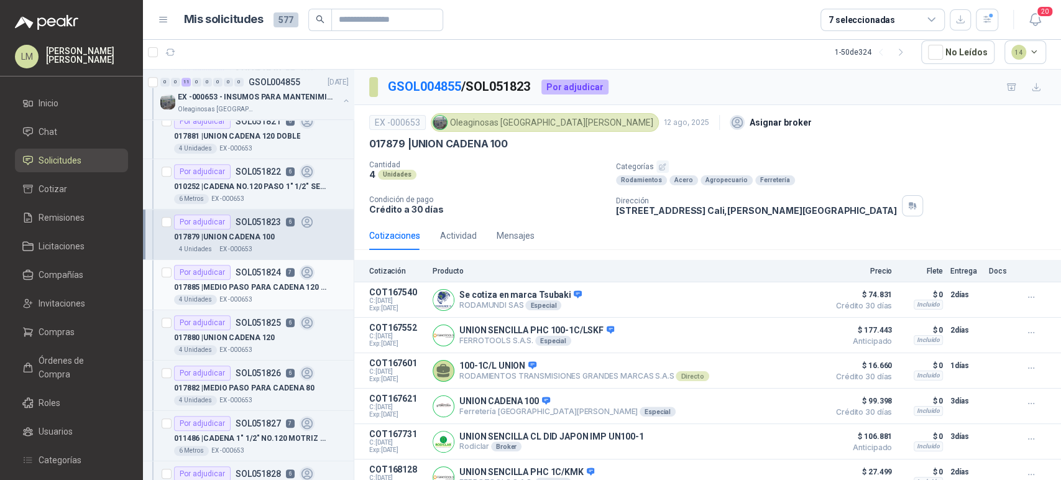
click at [245, 287] on p "017885 | MEDIO PASO PARA CADENA 120 DOBLE" at bounding box center [251, 288] width 155 height 12
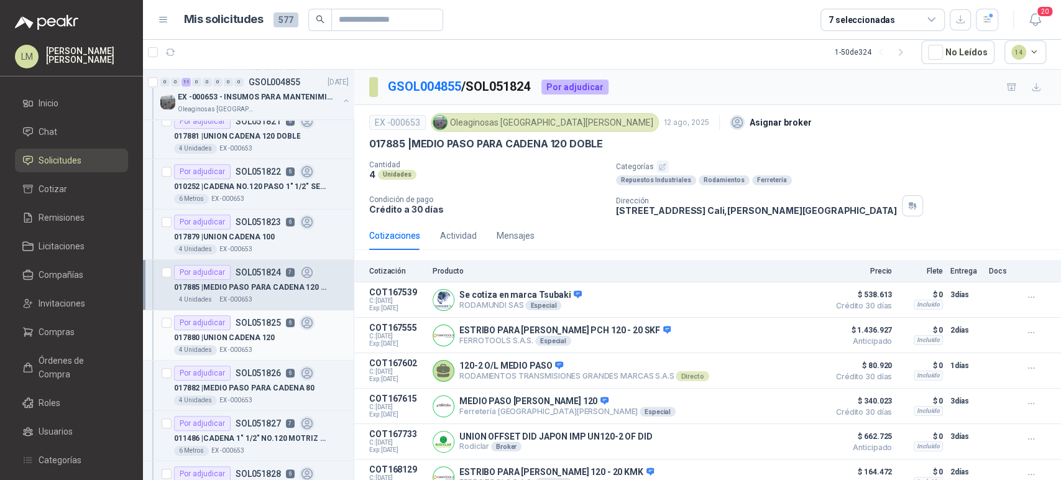
click at [250, 332] on p "017880 | UNION CADENA 120" at bounding box center [224, 338] width 101 height 12
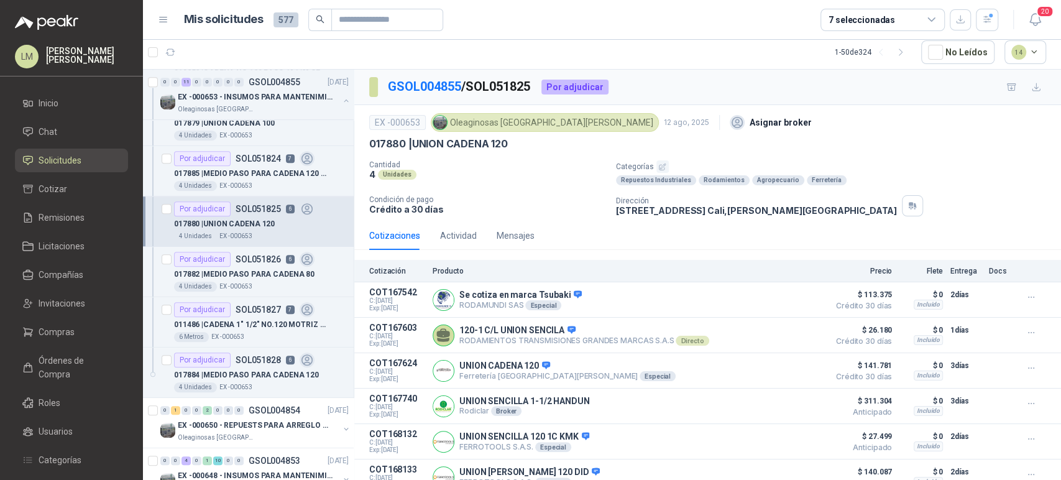
scroll to position [552, 0]
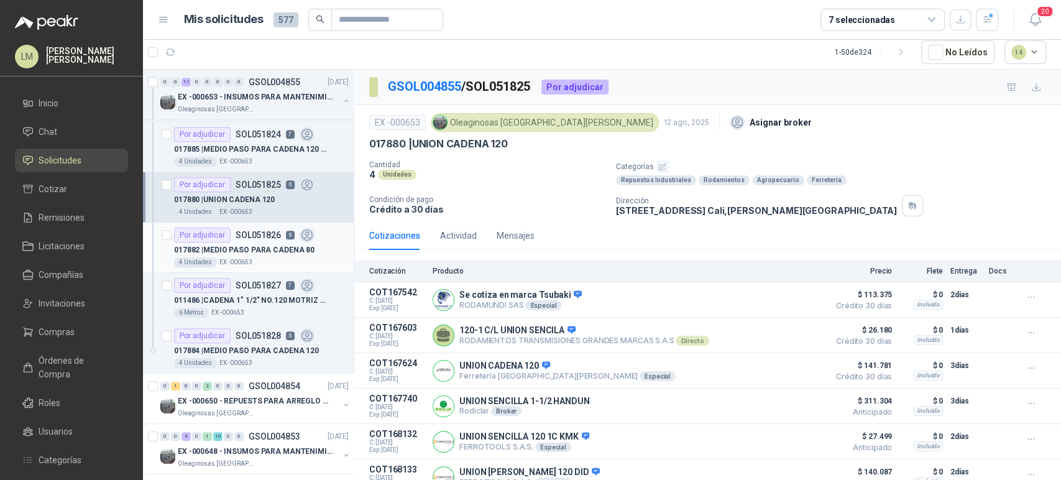
click at [252, 257] on div "4 Unidades EX -000653" at bounding box center [261, 262] width 175 height 10
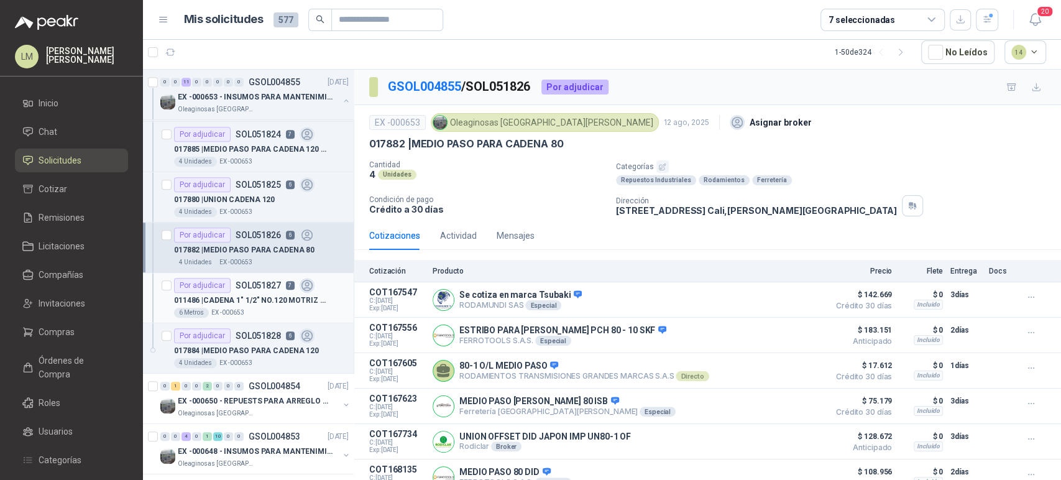
click at [252, 295] on p "011486 | CADENA 1" 1/2" NO.120 MOTRIZ DOBLE PASO" at bounding box center [251, 301] width 155 height 12
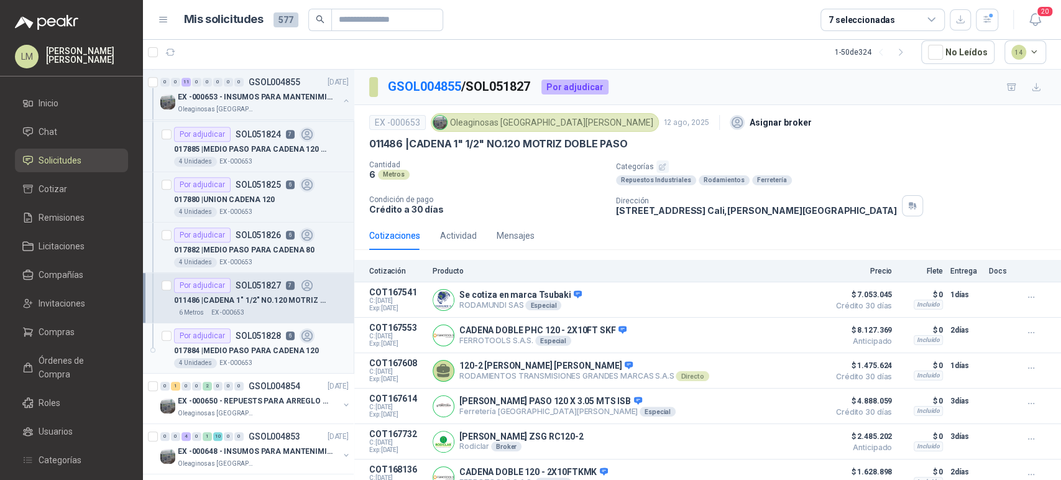
click at [254, 345] on p "017884 | MEDIO PASO PARA CADENA 120" at bounding box center [246, 351] width 145 height 12
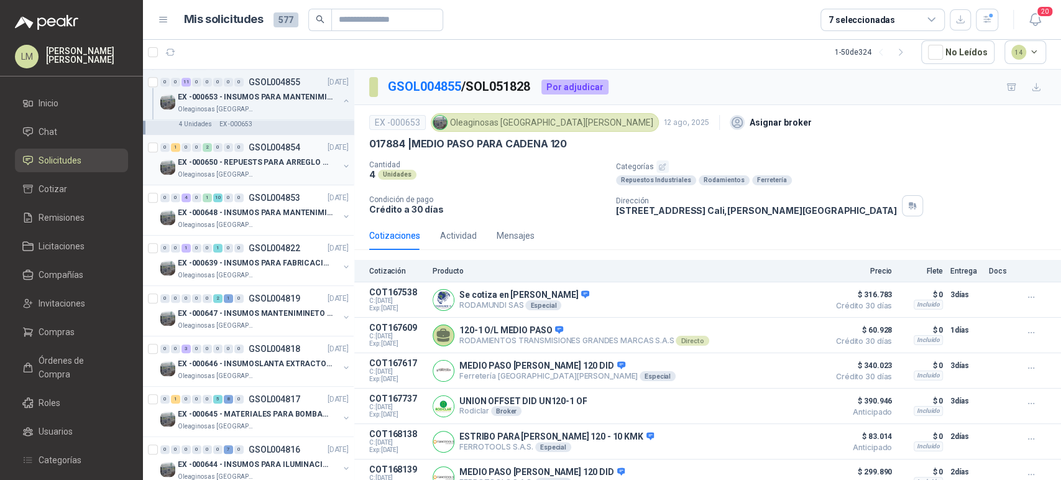
scroll to position [829, 0]
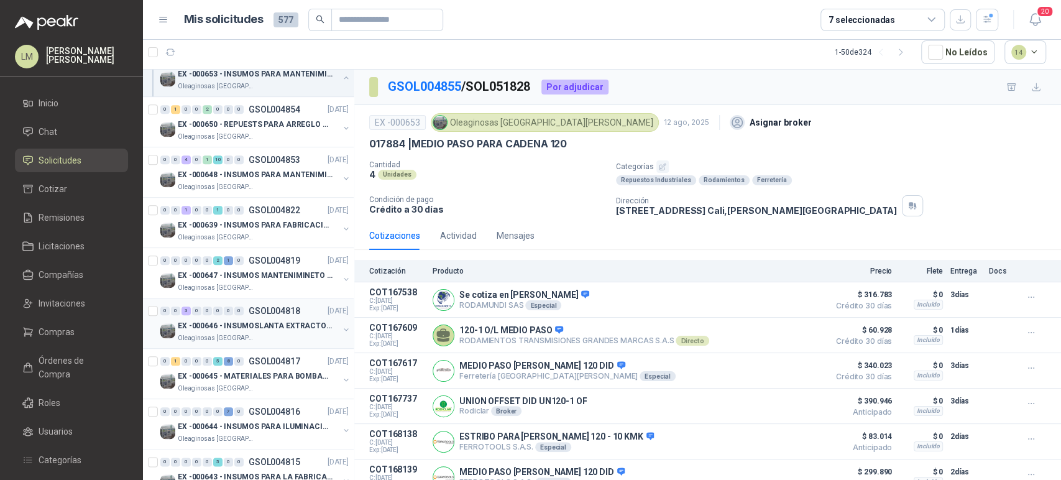
click at [250, 318] on div "EX -000646 - INSUMOSLANTA EXTRACTORA" at bounding box center [258, 325] width 161 height 15
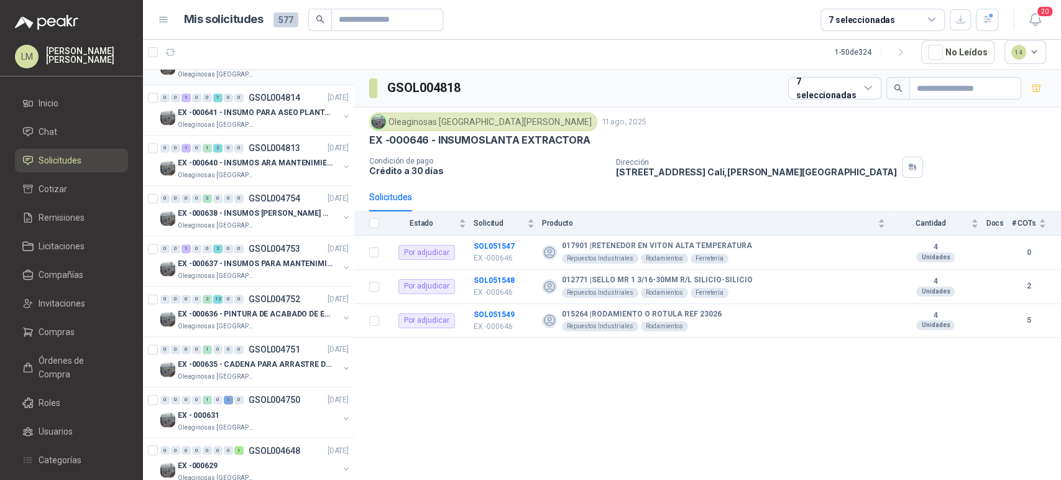
scroll to position [1451, 0]
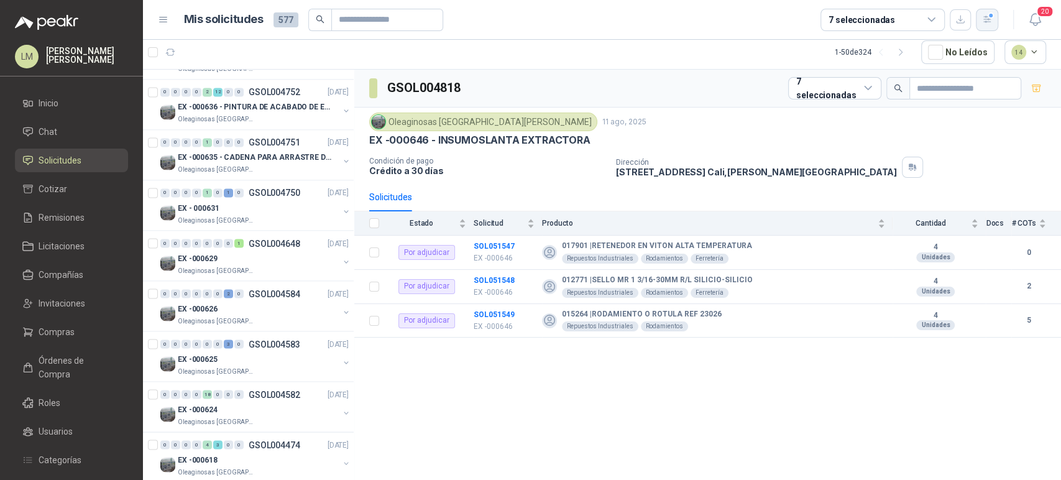
click at [990, 22] on icon "button" at bounding box center [987, 19] width 7 height 6
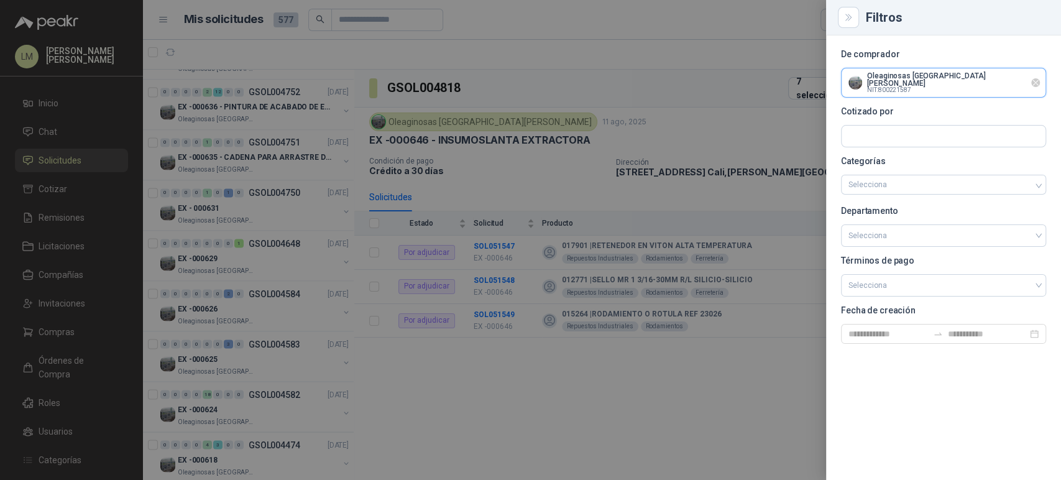
click at [908, 83] on input "text" at bounding box center [944, 82] width 204 height 29
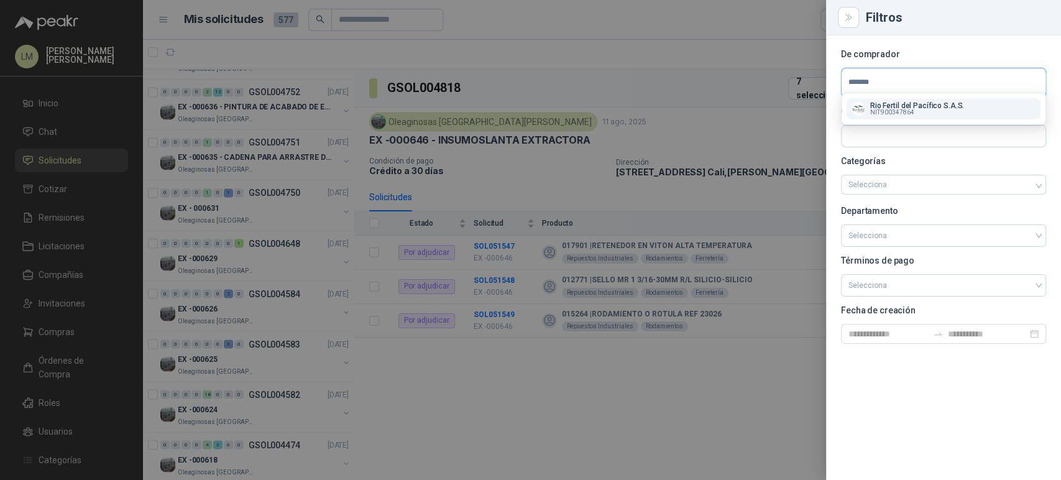
type input "*******"
click at [913, 121] on div "Rio Fertil del Pacífico S.A.S. NIT : 900347864" at bounding box center [944, 108] width 204 height 31
click at [913, 109] on p "NIT : 900347864" at bounding box center [917, 112] width 94 height 6
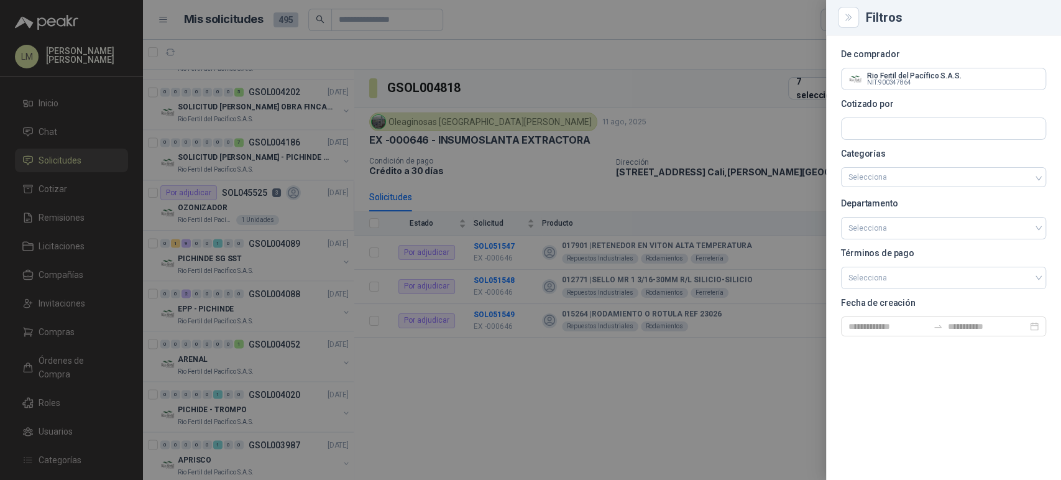
click at [482, 155] on div at bounding box center [530, 240] width 1061 height 480
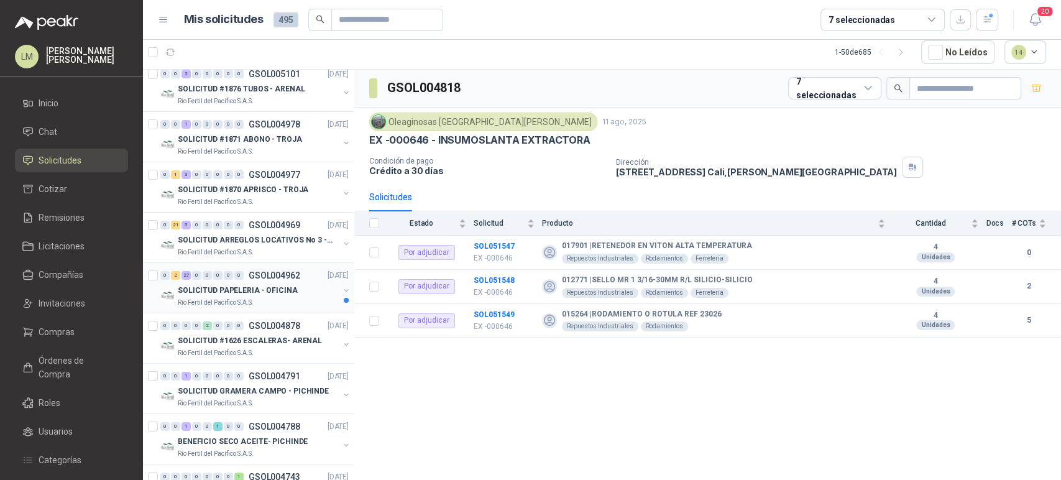
scroll to position [0, 0]
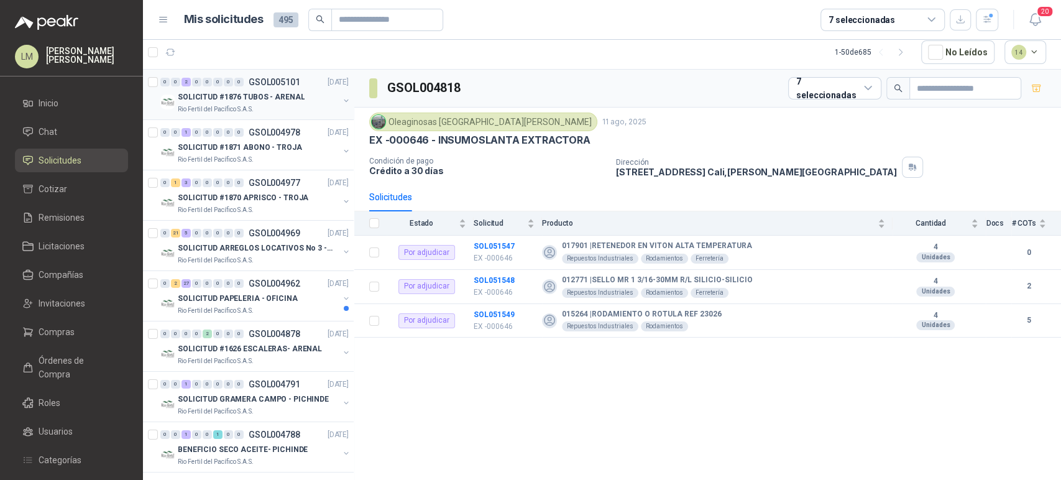
click at [262, 104] on div "Rio Fertil del Pacífico S.A.S." at bounding box center [258, 109] width 161 height 10
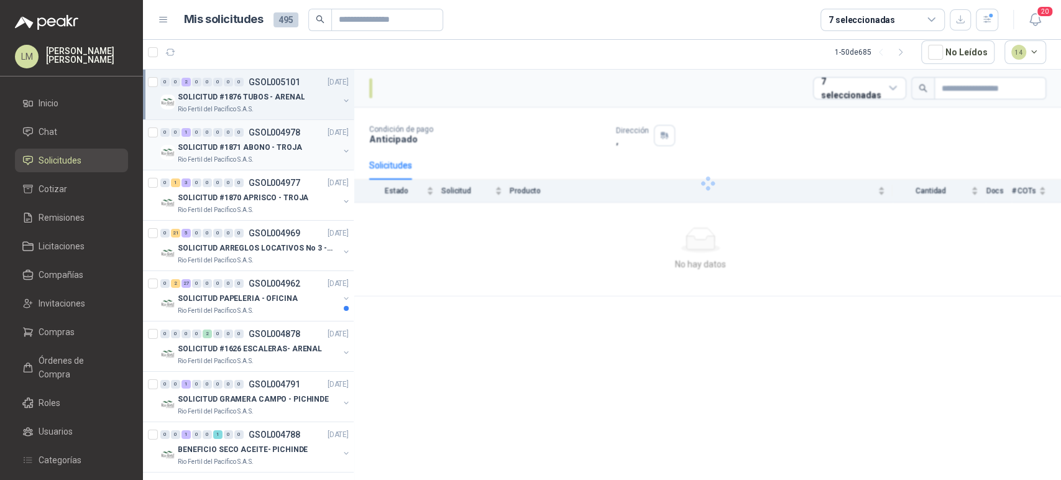
click at [262, 145] on p "SOLICITUD #1871 ABONO - TROJA" at bounding box center [240, 148] width 124 height 12
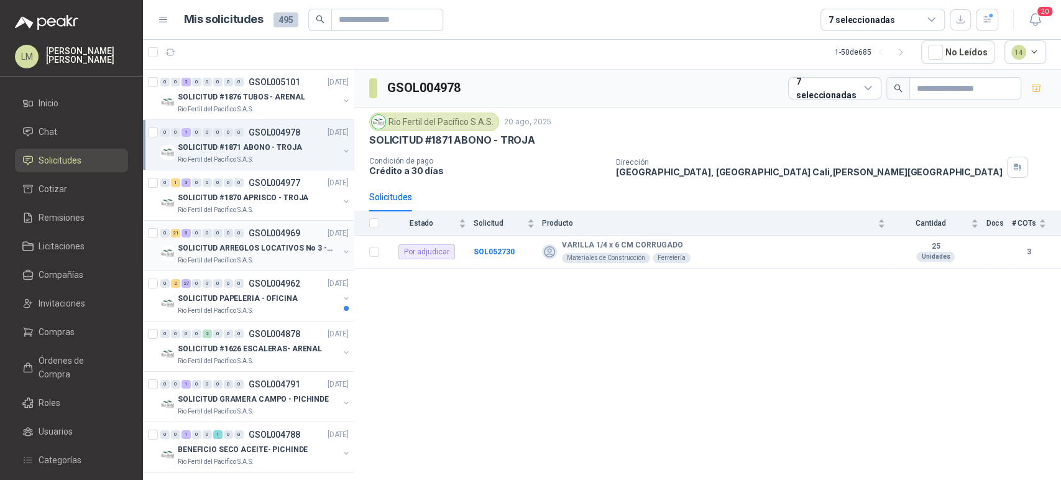
click at [244, 247] on p "SOLICITUD ARREGLOS LOCATIVOS No 3 - PICHINDE" at bounding box center [255, 248] width 155 height 12
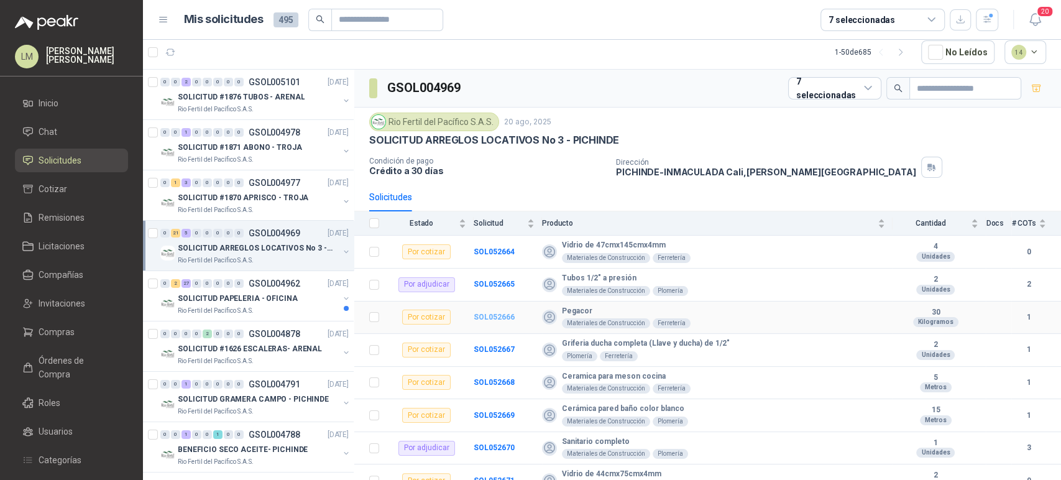
click at [501, 315] on b "SOL052666" at bounding box center [494, 317] width 41 height 9
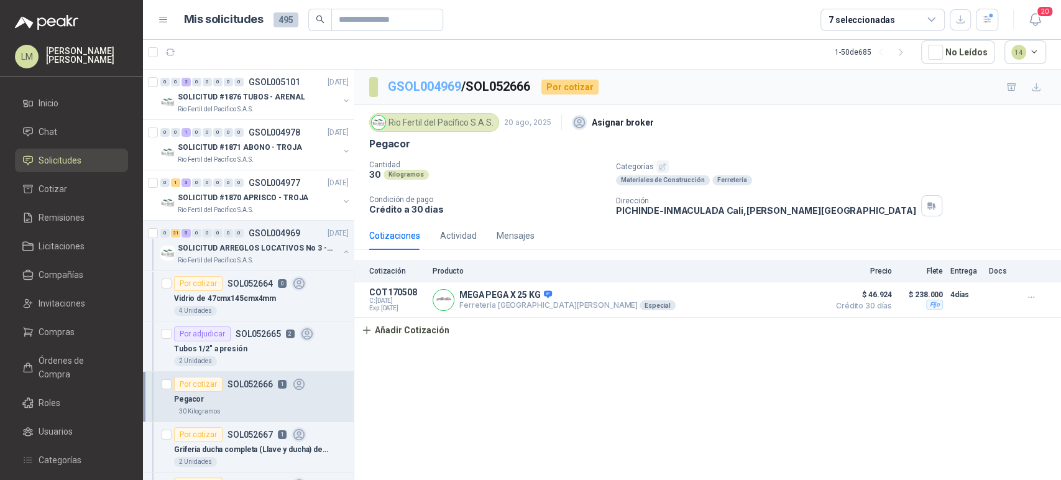
click at [456, 87] on link "GSOL004969" at bounding box center [424, 86] width 73 height 15
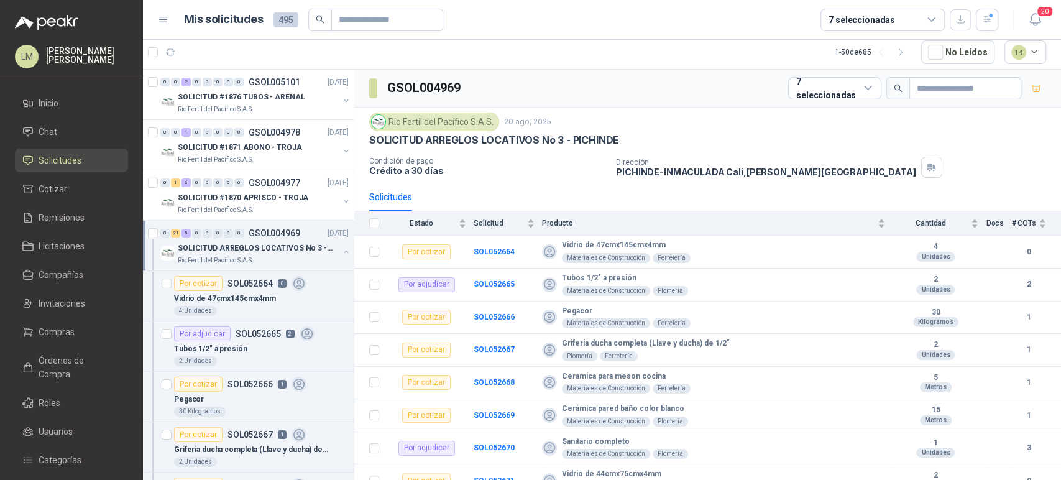
click at [341, 248] on button "button" at bounding box center [346, 252] width 10 height 10
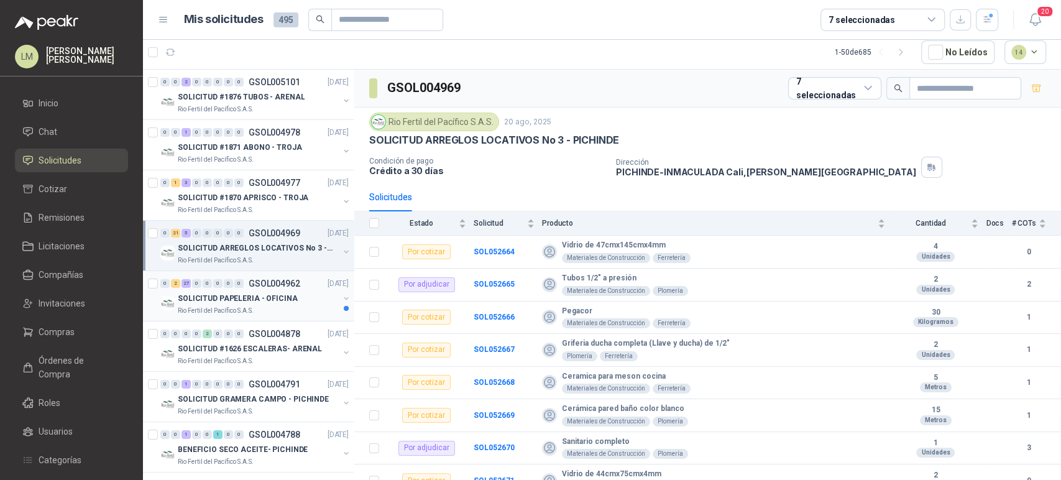
click at [264, 298] on p "SOLICITUD PAPELERIA - OFICINA" at bounding box center [238, 299] width 120 height 12
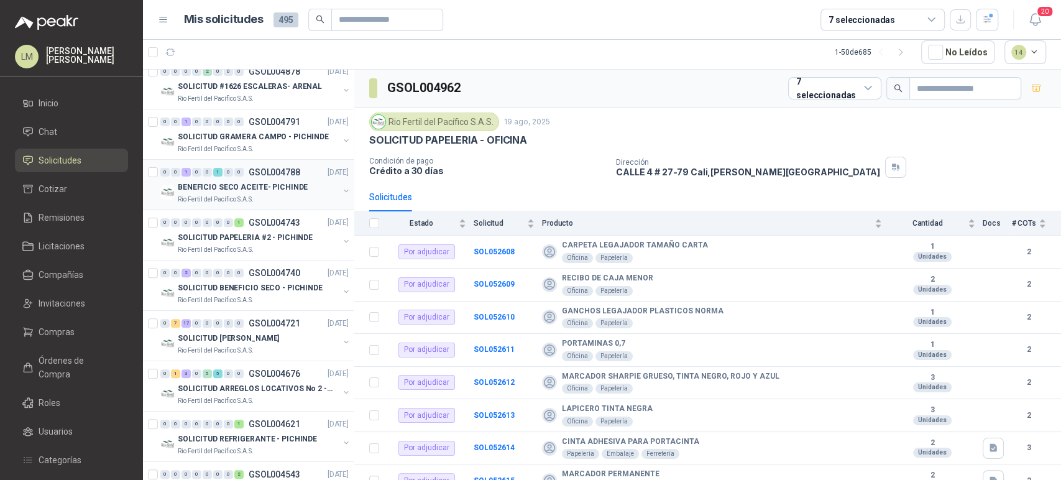
scroll to position [276, 0]
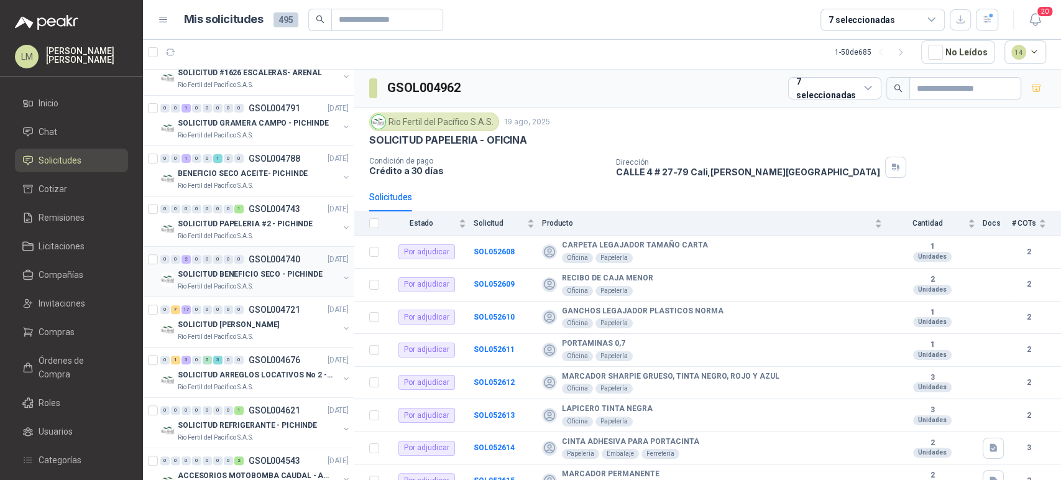
click at [256, 267] on div "SOLICITUD BENEFICIO SECO - PICHINDE" at bounding box center [258, 274] width 161 height 15
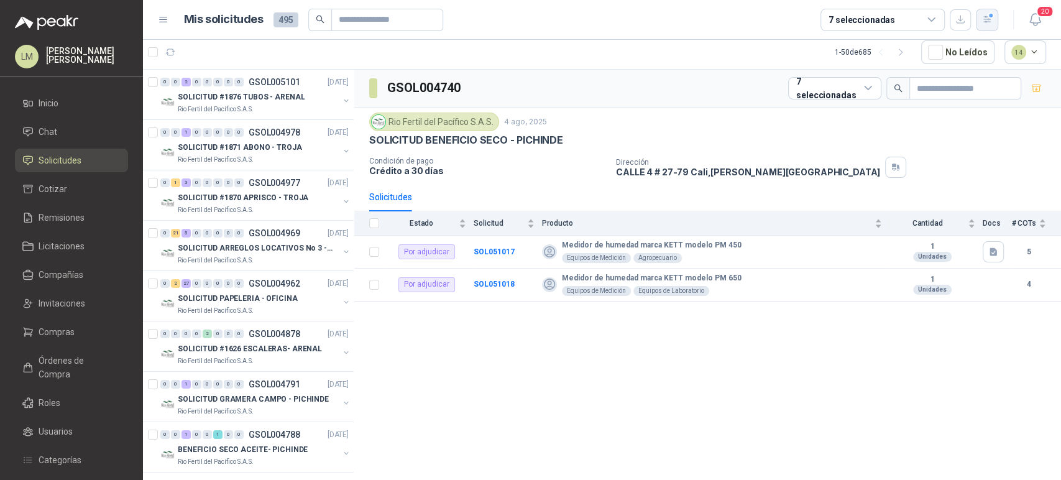
click at [988, 14] on div "button" at bounding box center [987, 19] width 11 height 11
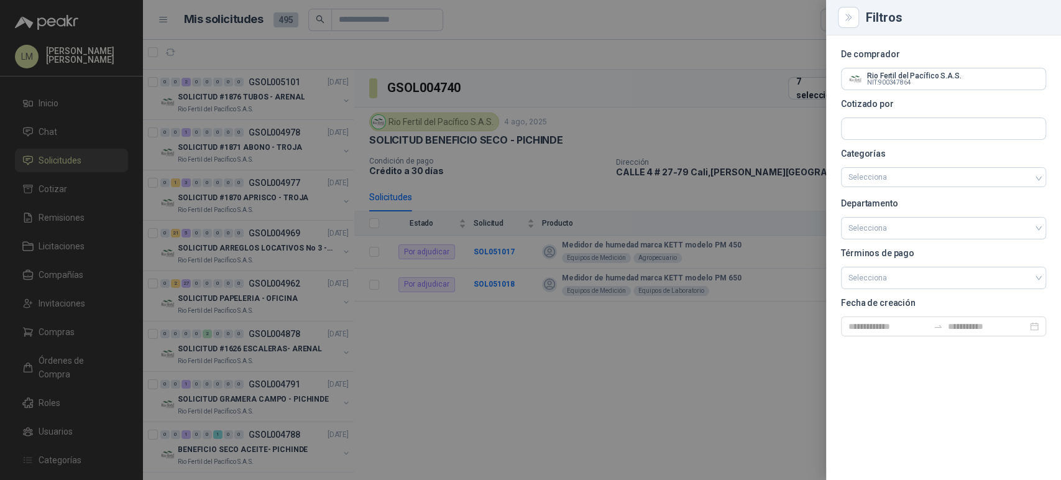
click at [955, 68] on div "Rio Fertil del Pacífico S.A.S. NIT : 900347864" at bounding box center [943, 79] width 205 height 22
click at [954, 69] on input "text" at bounding box center [944, 78] width 204 height 21
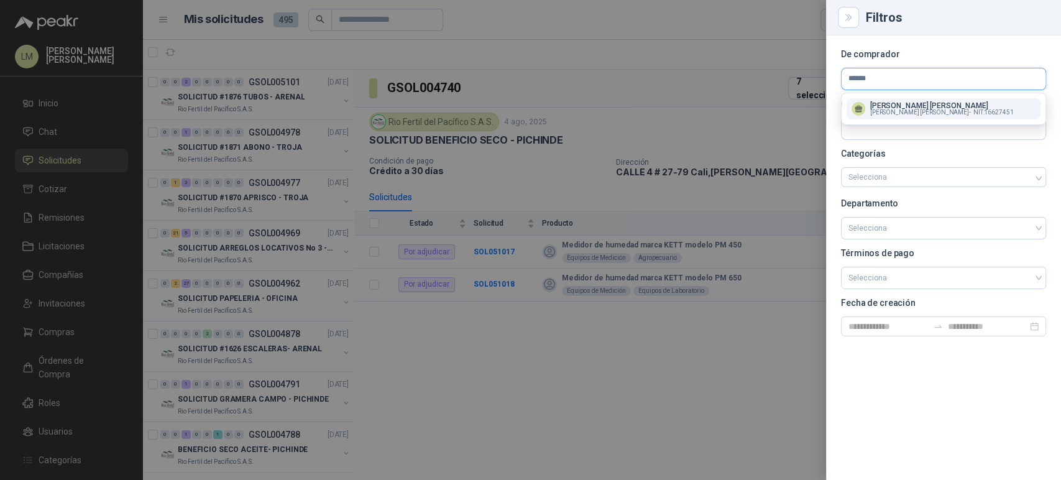
type input "******"
click at [905, 111] on span "Julian Vicente Holguin -" at bounding box center [920, 112] width 101 height 6
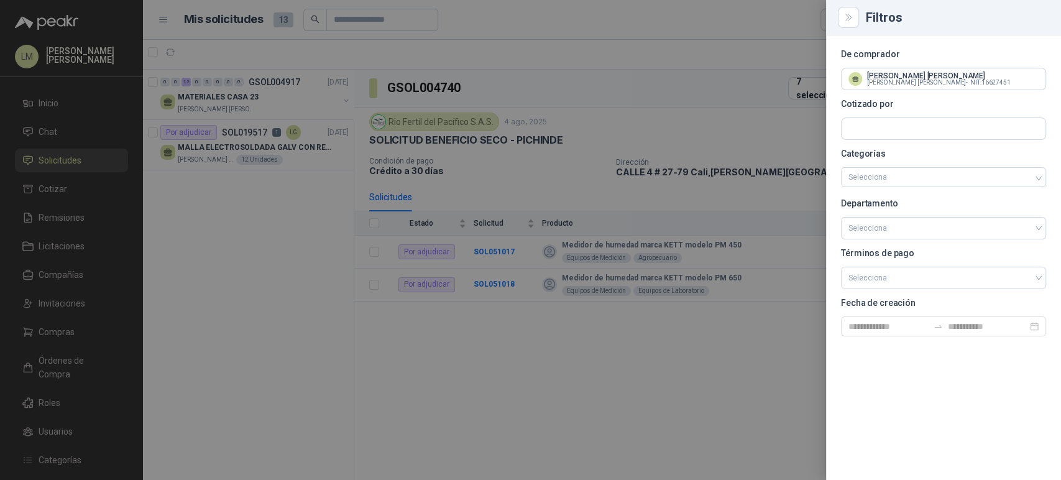
click at [619, 86] on div at bounding box center [530, 240] width 1061 height 480
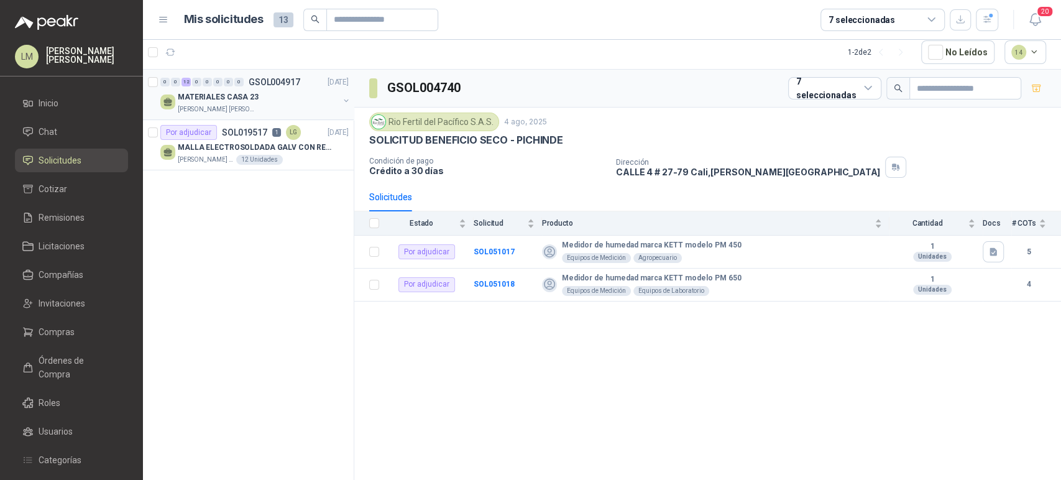
click at [243, 106] on div "Julian Vicente Holguin" at bounding box center [258, 109] width 161 height 10
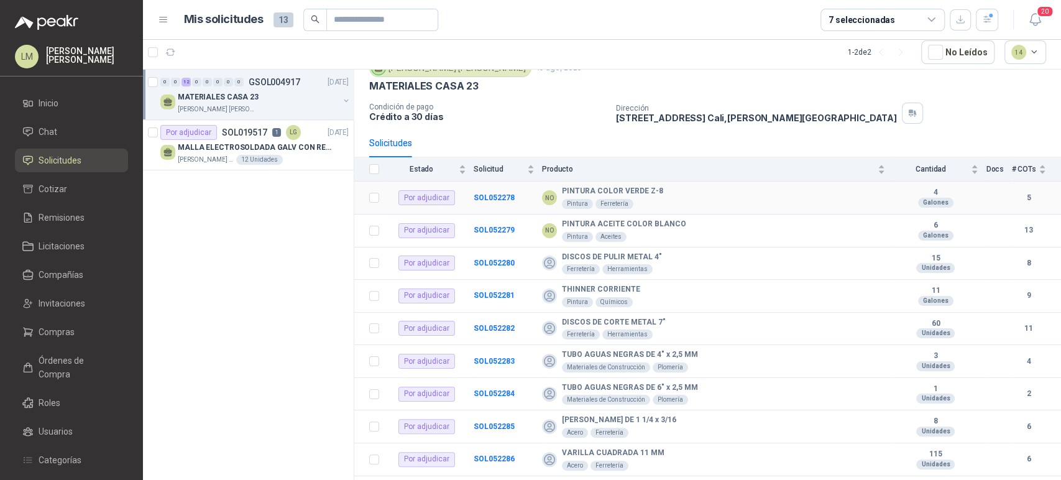
scroll to position [146, 0]
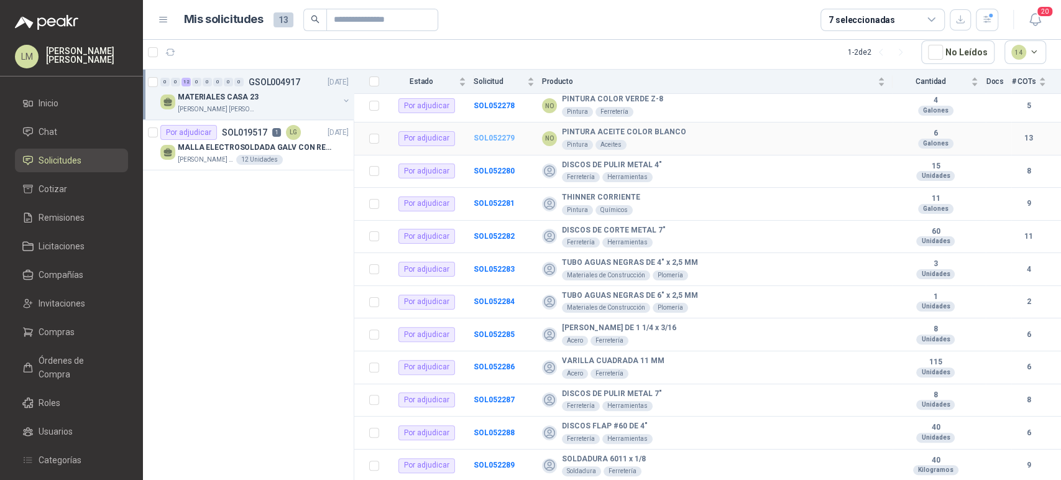
click at [492, 140] on b "SOL052279" at bounding box center [494, 138] width 41 height 9
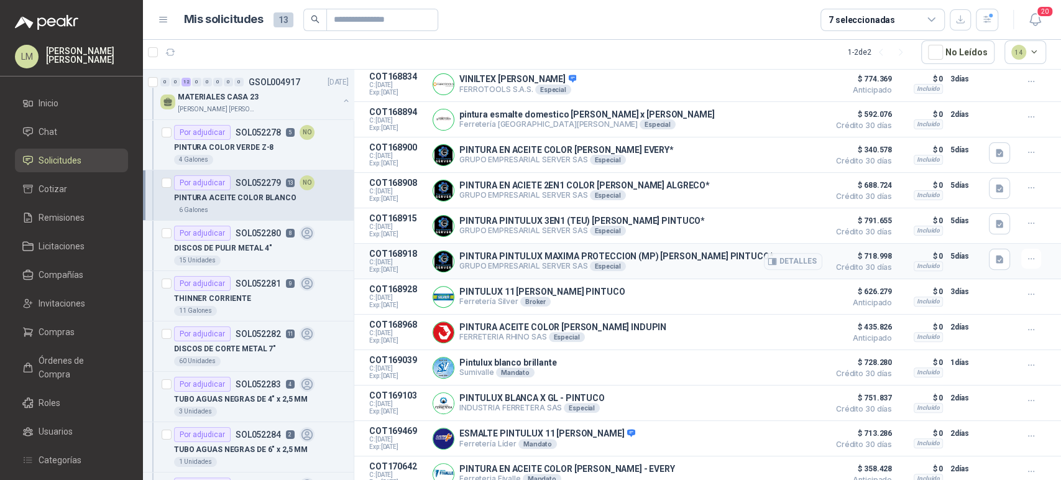
scroll to position [293, 0]
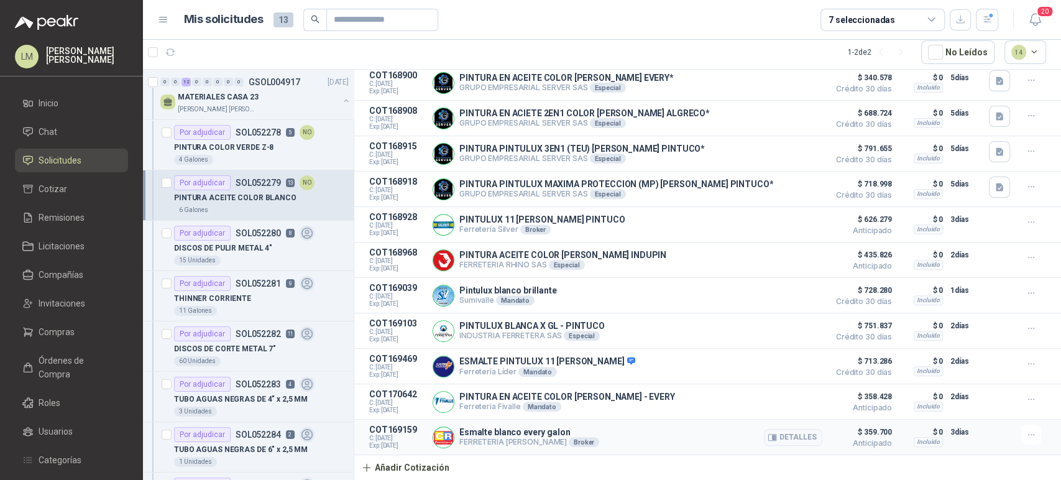
drag, startPoint x: 497, startPoint y: 441, endPoint x: 570, endPoint y: 441, distance: 72.7
click at [570, 441] on p "FERRETERIA CARLOS RESTREPO Broker" at bounding box center [529, 442] width 140 height 10
drag, startPoint x: 518, startPoint y: 431, endPoint x: 545, endPoint y: 431, distance: 26.7
click at [545, 431] on p "Esmalte blanco every galon" at bounding box center [529, 432] width 140 height 10
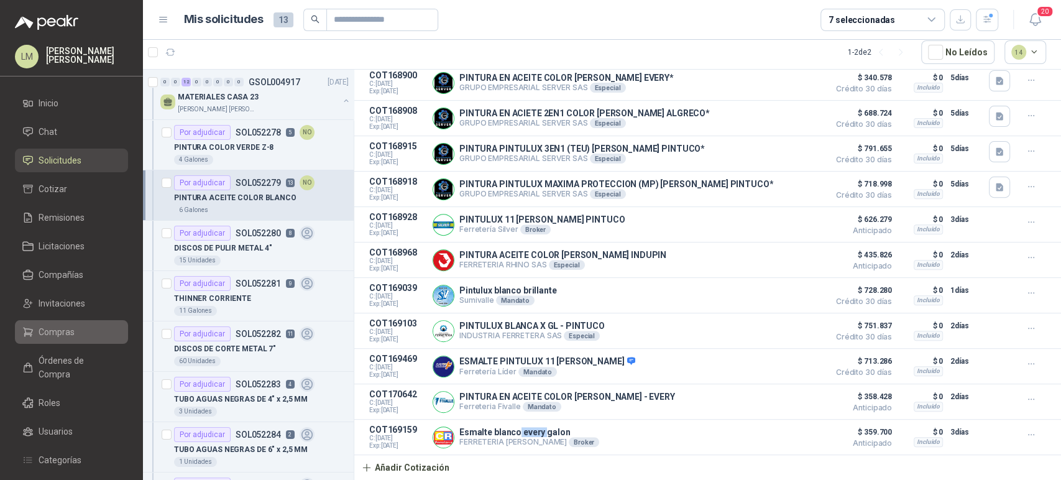
click at [60, 323] on link "Compras" at bounding box center [71, 332] width 113 height 24
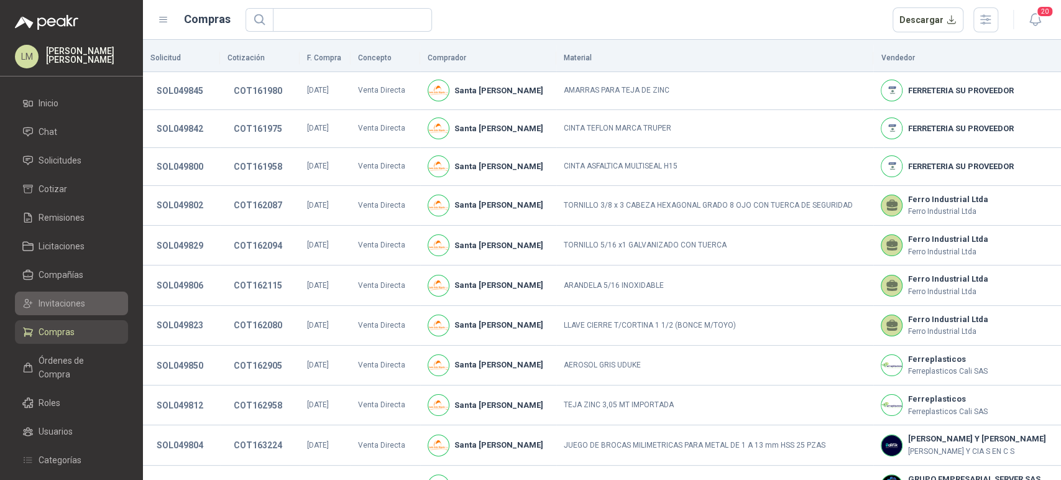
click at [63, 302] on span "Invitaciones" at bounding box center [62, 304] width 47 height 14
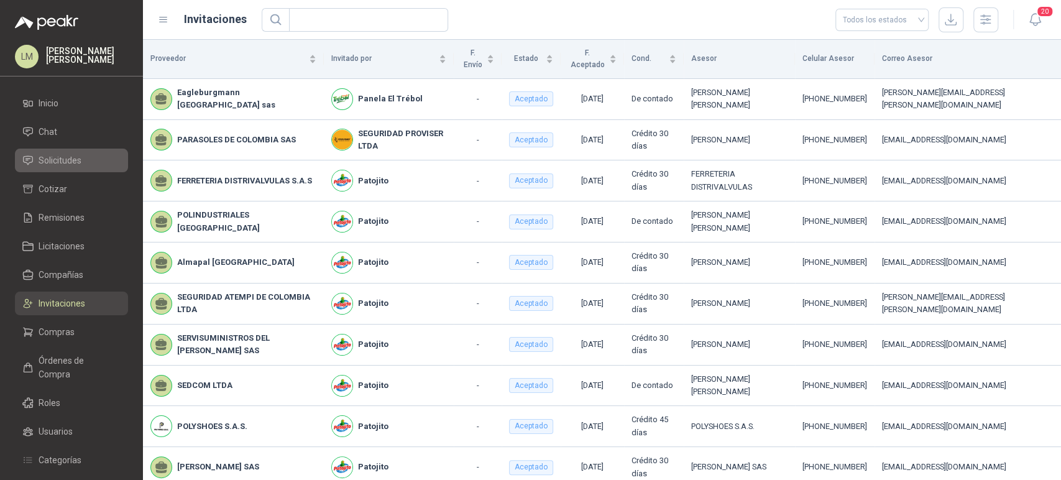
click at [60, 163] on span "Solicitudes" at bounding box center [60, 161] width 43 height 14
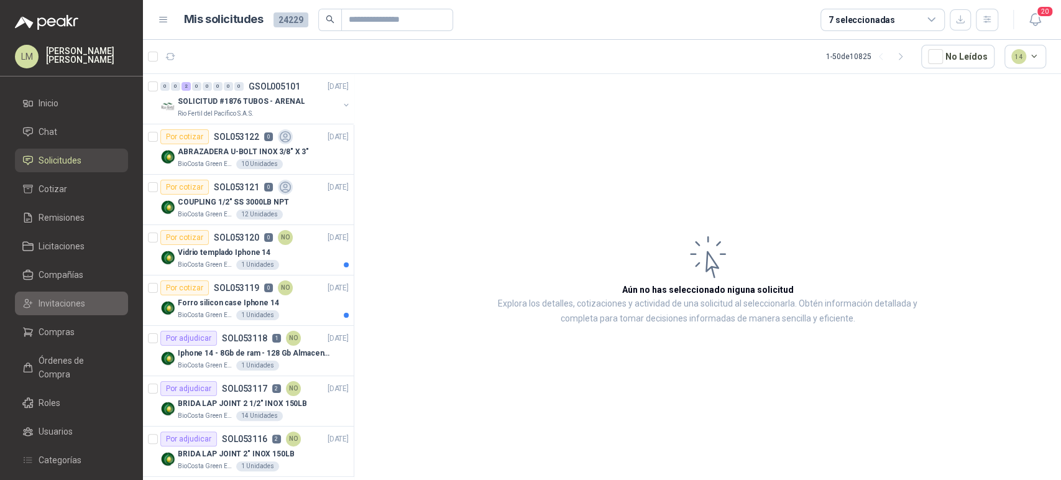
click at [60, 297] on span "Invitaciones" at bounding box center [62, 304] width 47 height 14
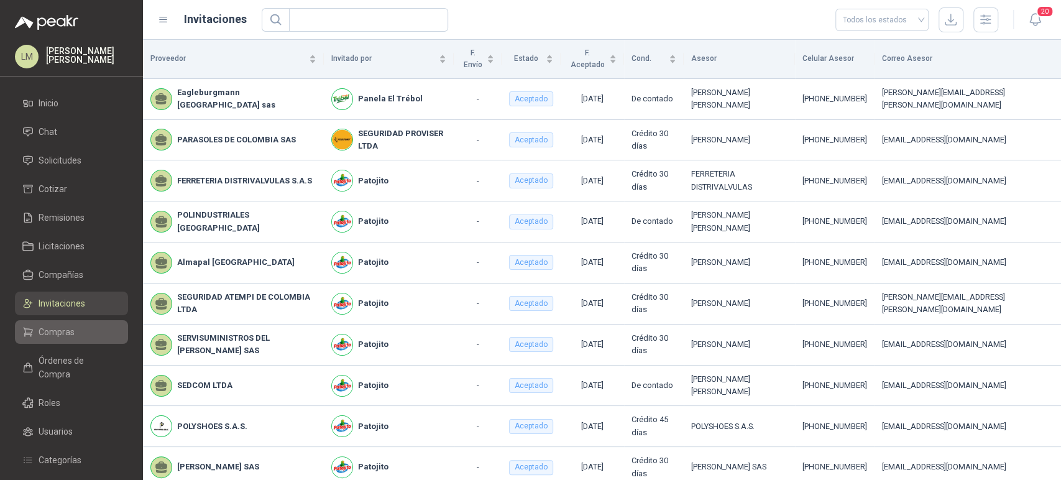
click at [55, 343] on link "Compras" at bounding box center [71, 332] width 113 height 24
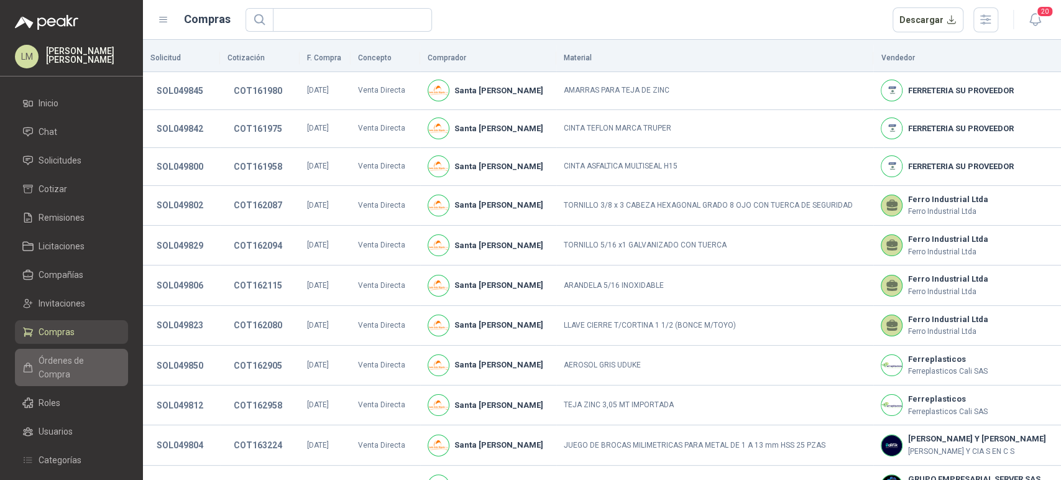
click at [57, 364] on span "Órdenes de Compra" at bounding box center [78, 367] width 78 height 27
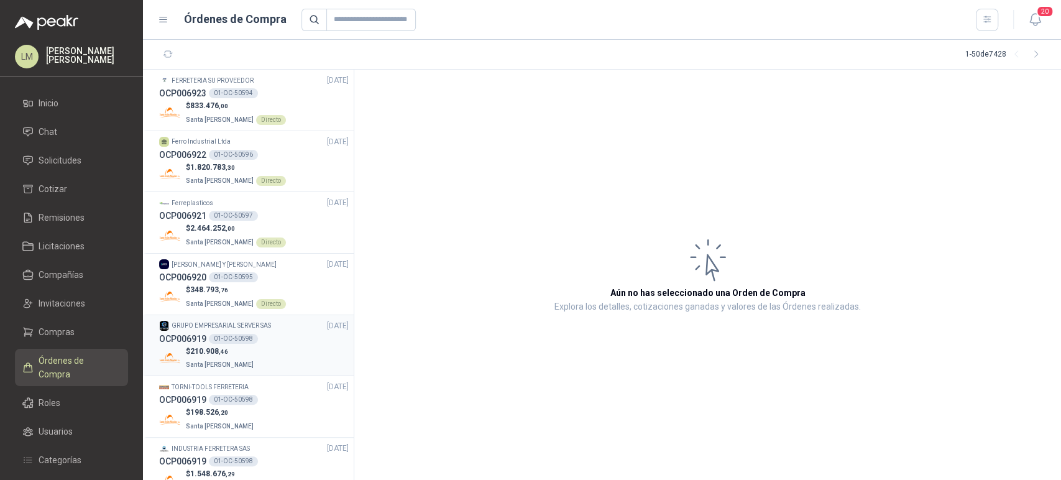
click at [237, 332] on div "OCP006919 01-OC-50598" at bounding box center [254, 339] width 190 height 14
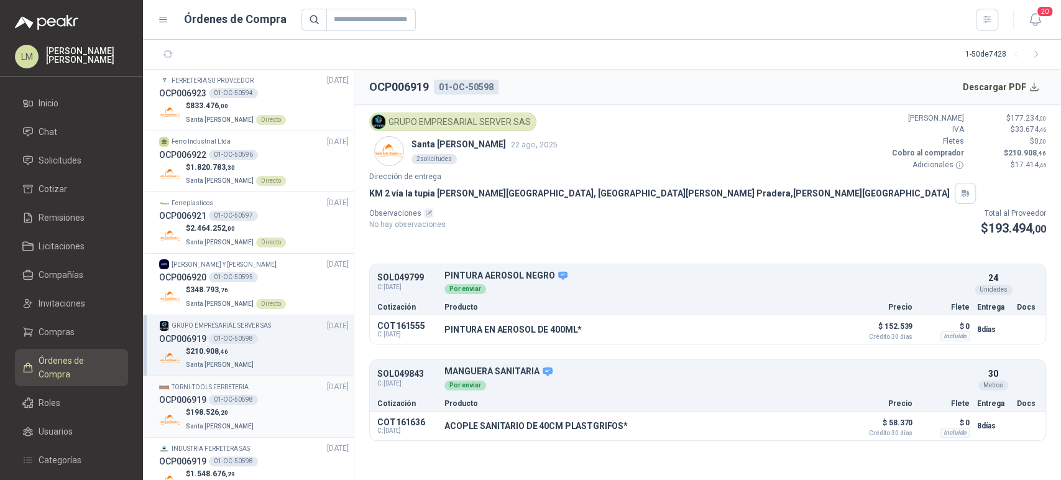
click at [234, 399] on div "01-OC-50598" at bounding box center [233, 400] width 49 height 10
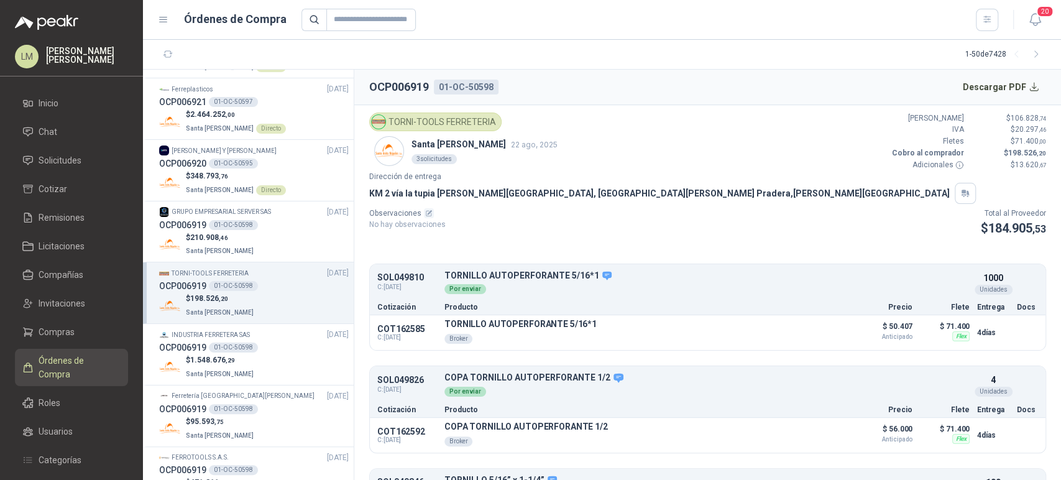
scroll to position [138, 0]
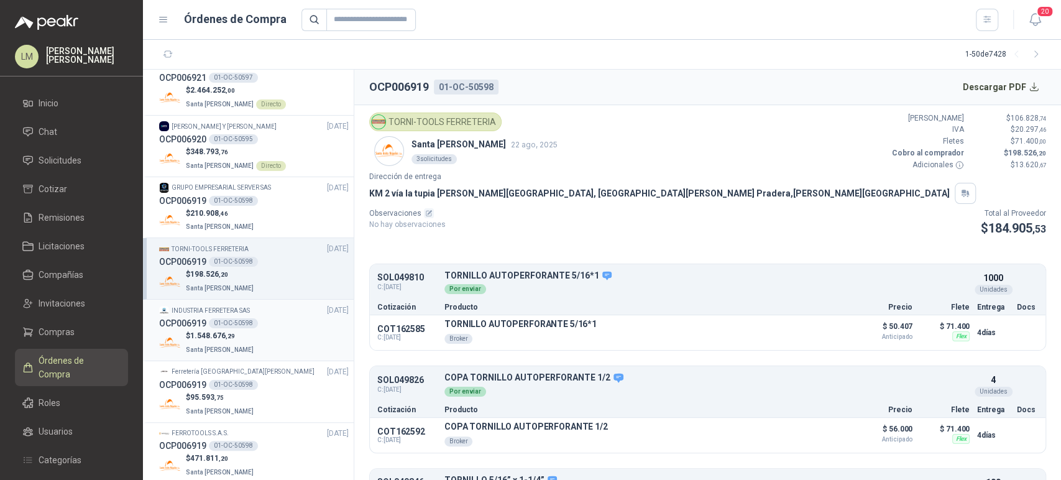
click at [234, 327] on div "01-OC-50598" at bounding box center [233, 323] width 49 height 10
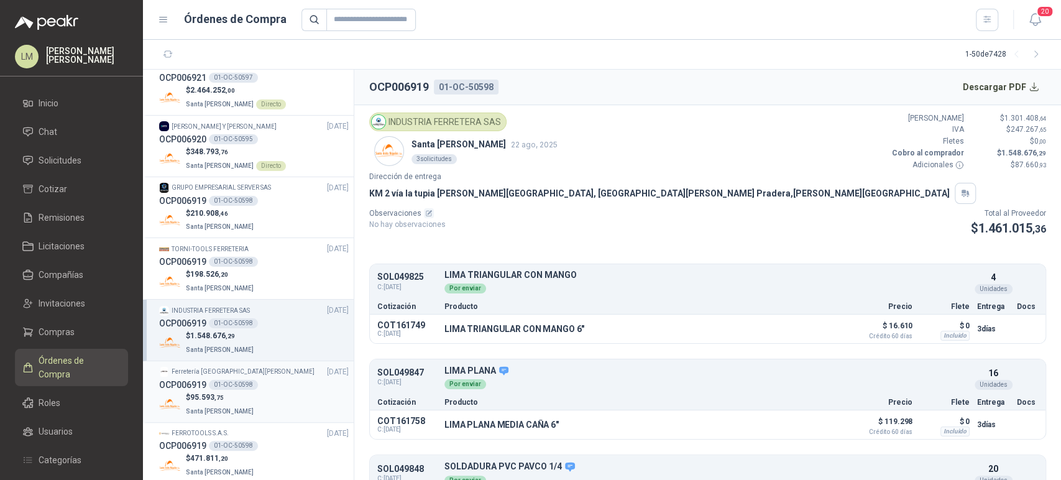
click at [231, 392] on p "$ 95.593 ,75" at bounding box center [221, 398] width 70 height 12
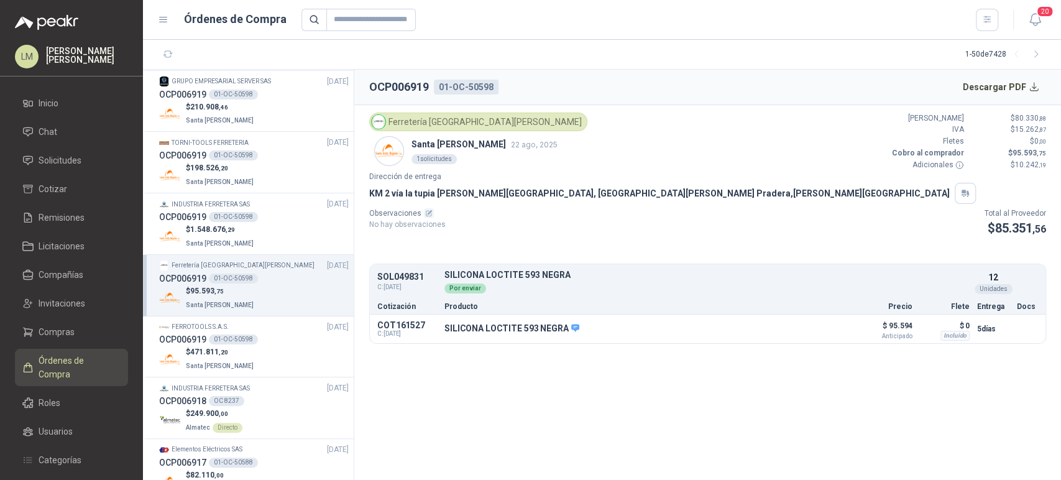
scroll to position [276, 0]
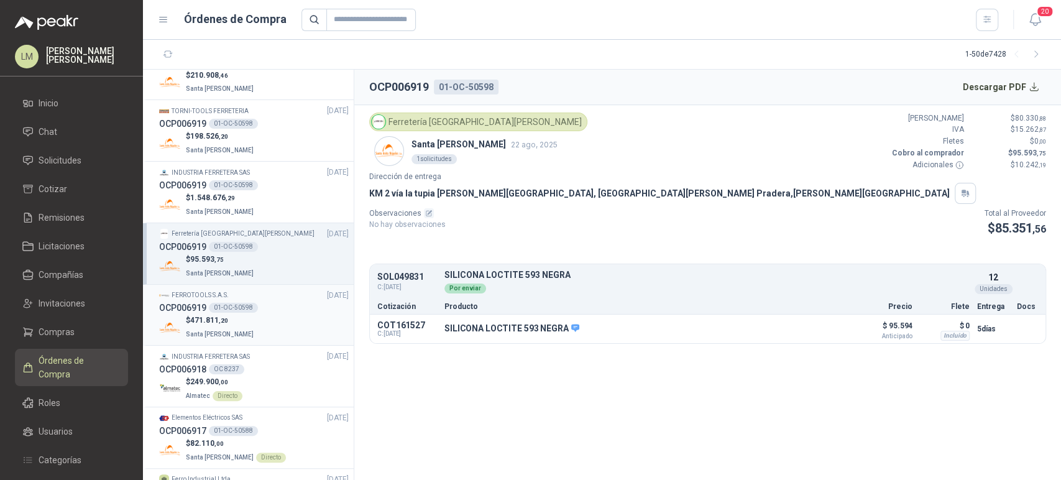
click at [266, 293] on div "FERROTOOLS S.A.S. 22/08/25" at bounding box center [254, 296] width 190 height 12
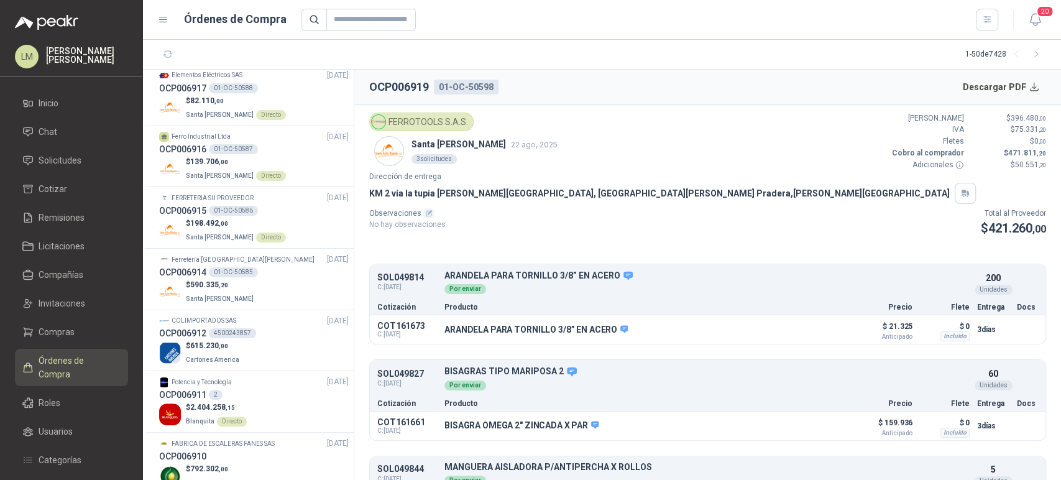
scroll to position [622, 0]
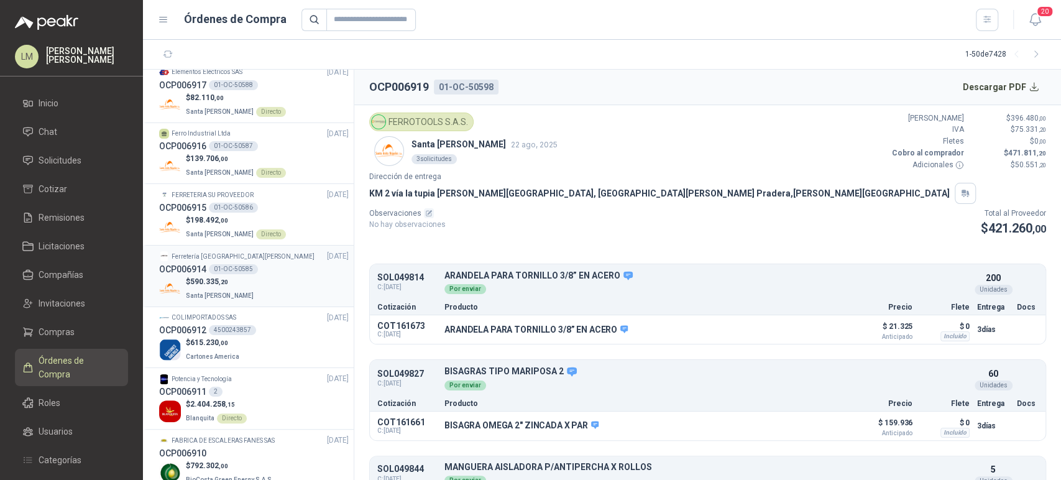
click at [265, 281] on div "$ 590.335 ,20 Santa [PERSON_NAME]" at bounding box center [254, 288] width 190 height 25
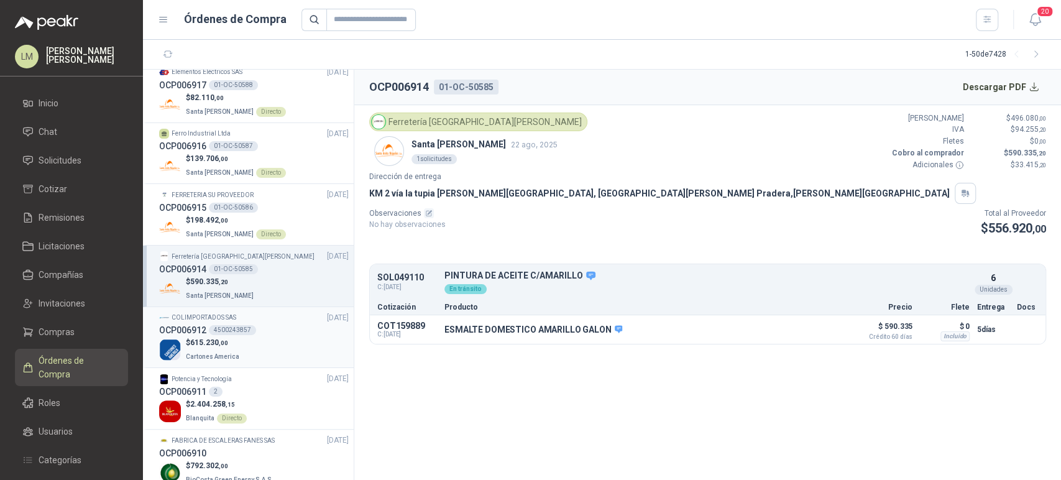
click at [254, 334] on div "OCP006912 4500243857" at bounding box center [254, 330] width 190 height 14
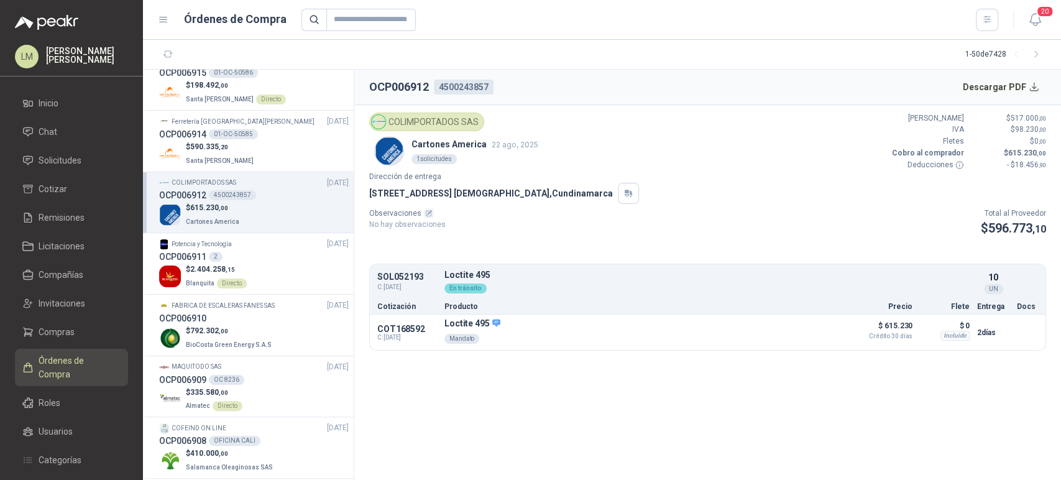
scroll to position [760, 0]
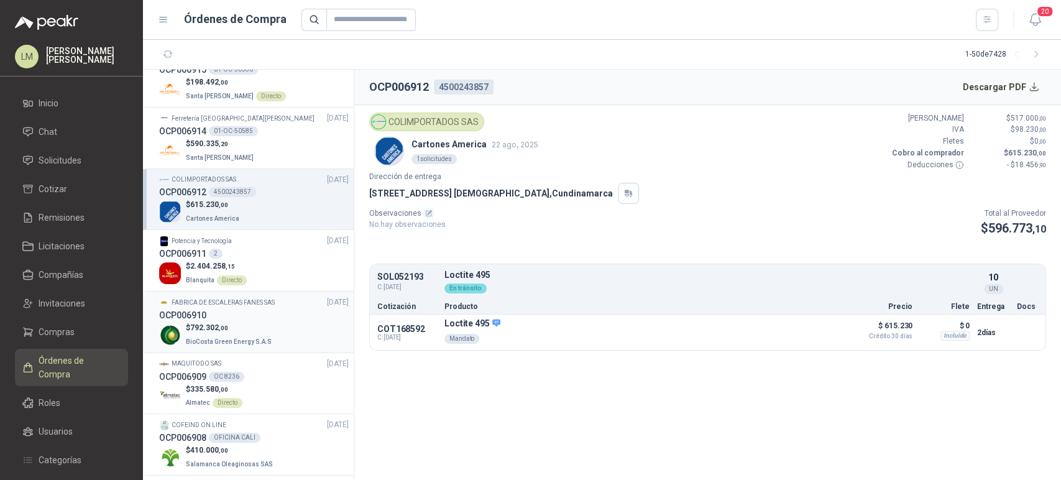
click at [259, 334] on p "BioCosta Green Energy S.A.S" at bounding box center [230, 341] width 88 height 14
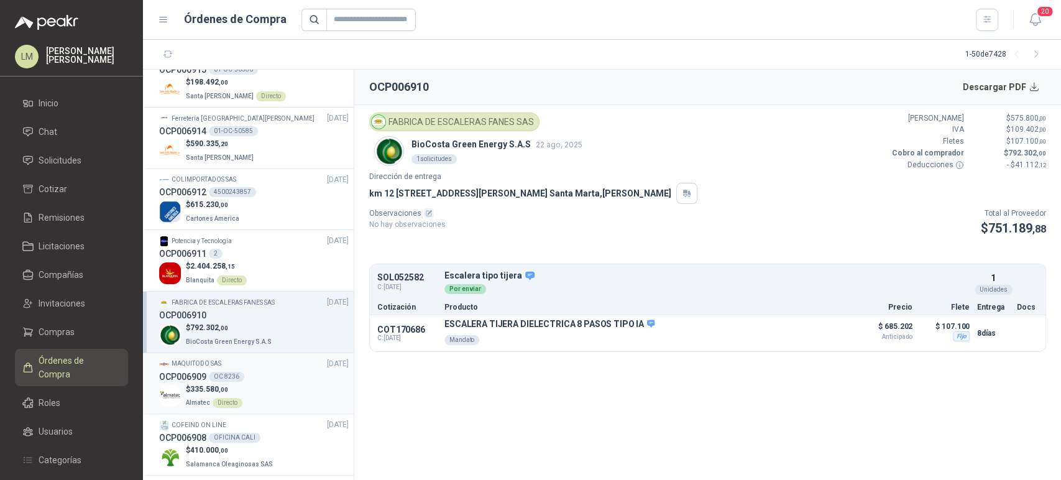
scroll to position [829, 0]
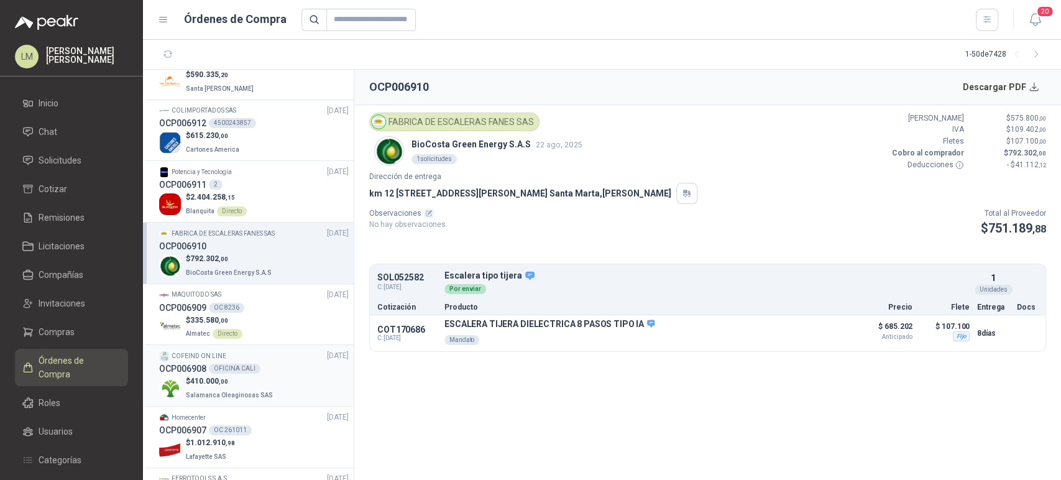
click at [261, 371] on div "OCP006908 OFICINA CALI" at bounding box center [254, 369] width 190 height 14
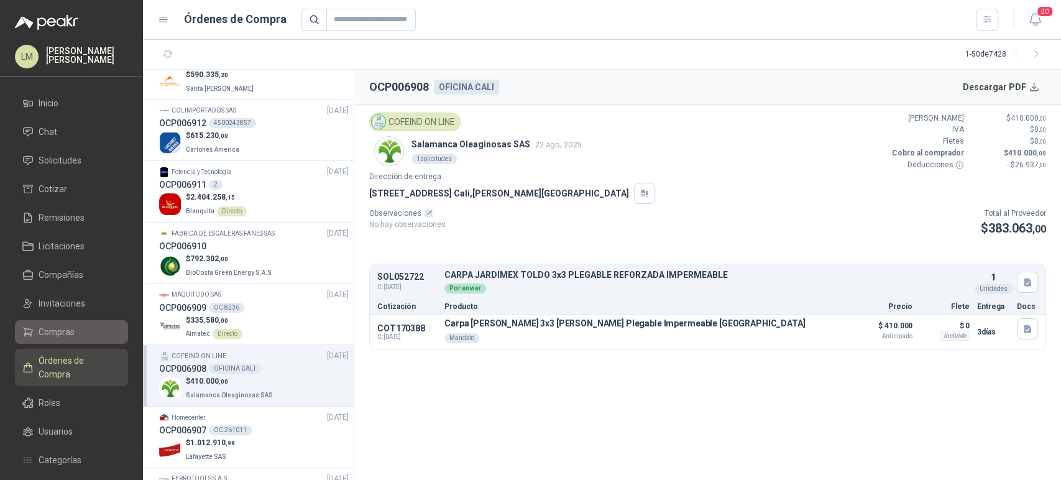
click at [50, 336] on span "Compras" at bounding box center [57, 332] width 36 height 14
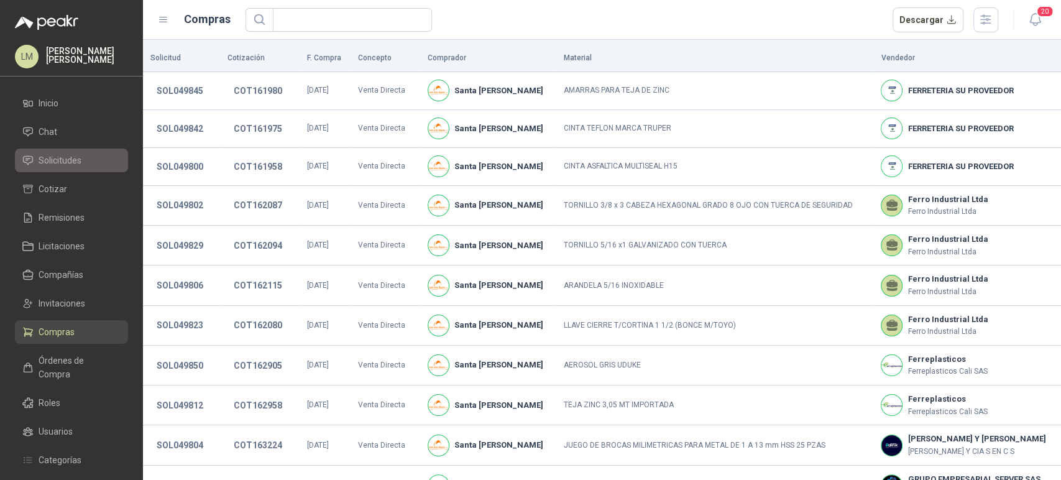
click at [50, 157] on span "Solicitudes" at bounding box center [60, 161] width 43 height 14
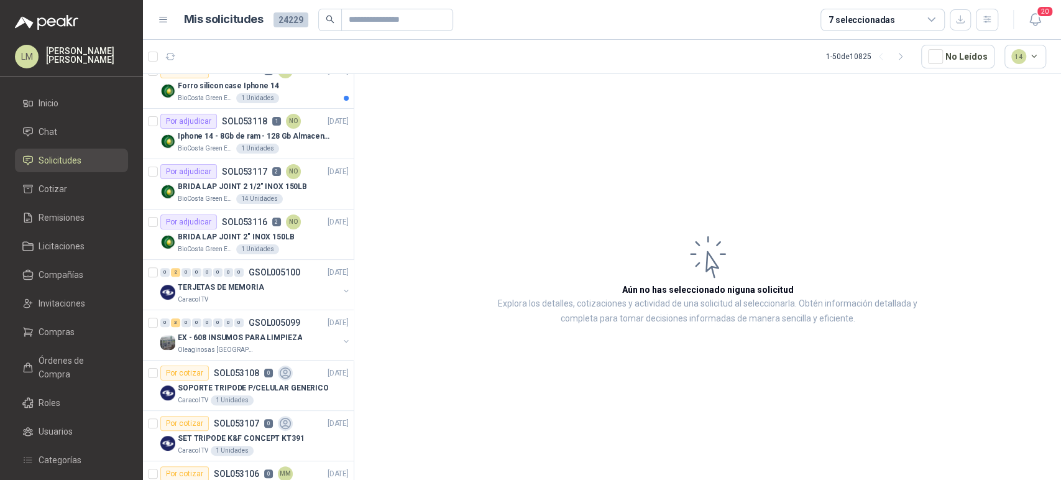
scroll to position [276, 0]
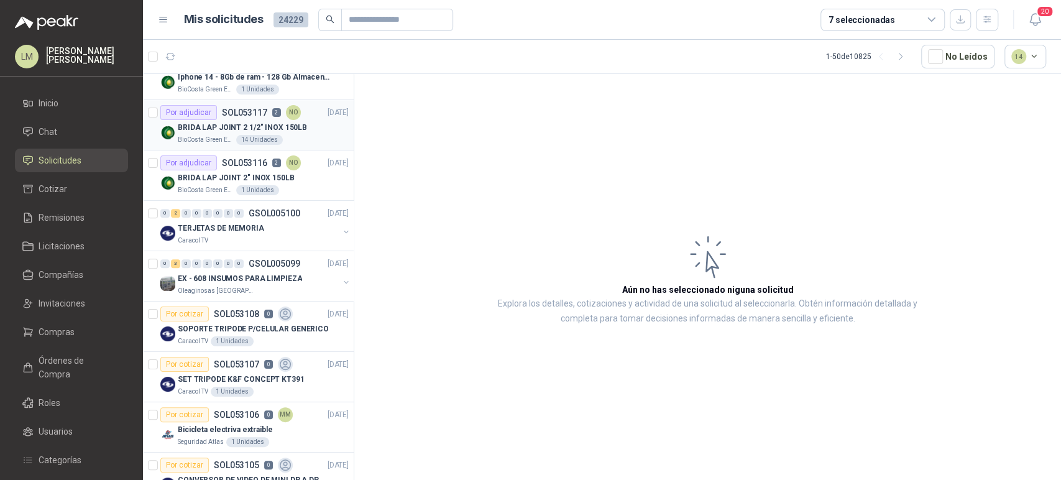
click at [245, 143] on div "14 Unidades" at bounding box center [259, 140] width 47 height 10
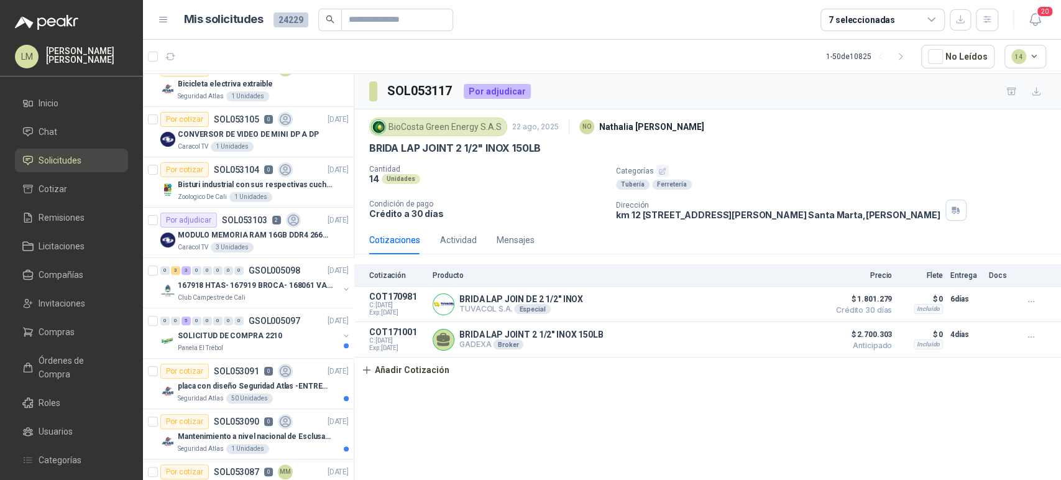
scroll to position [898, 0]
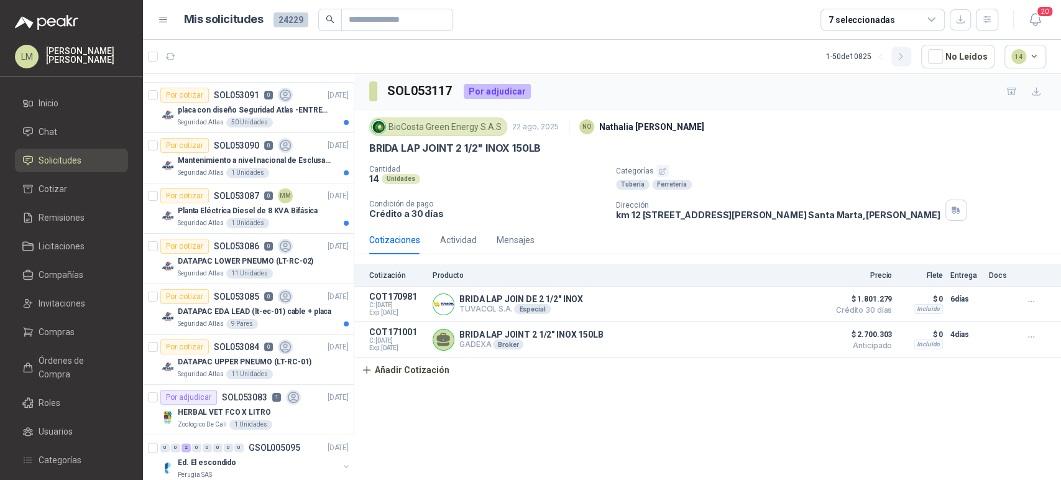
click at [902, 53] on icon "button" at bounding box center [901, 57] width 11 height 11
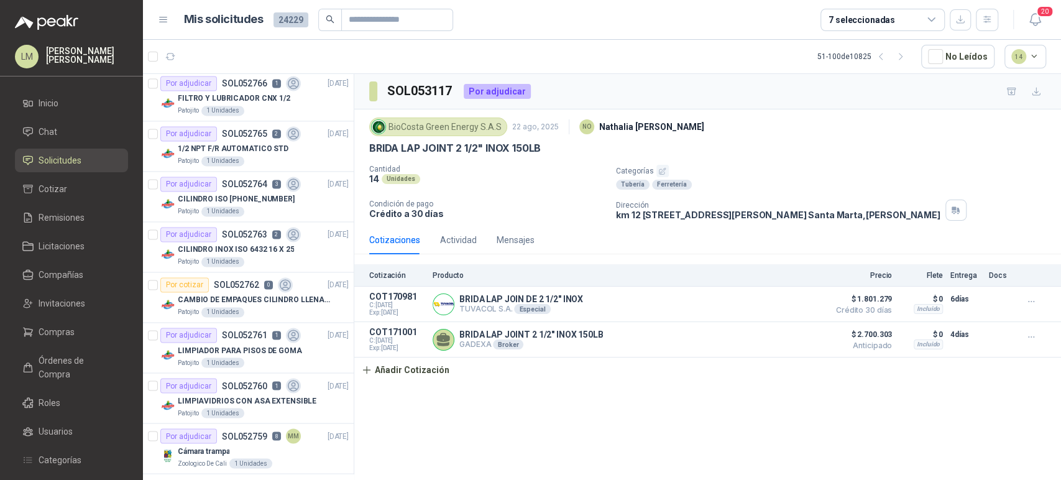
scroll to position [1243, 0]
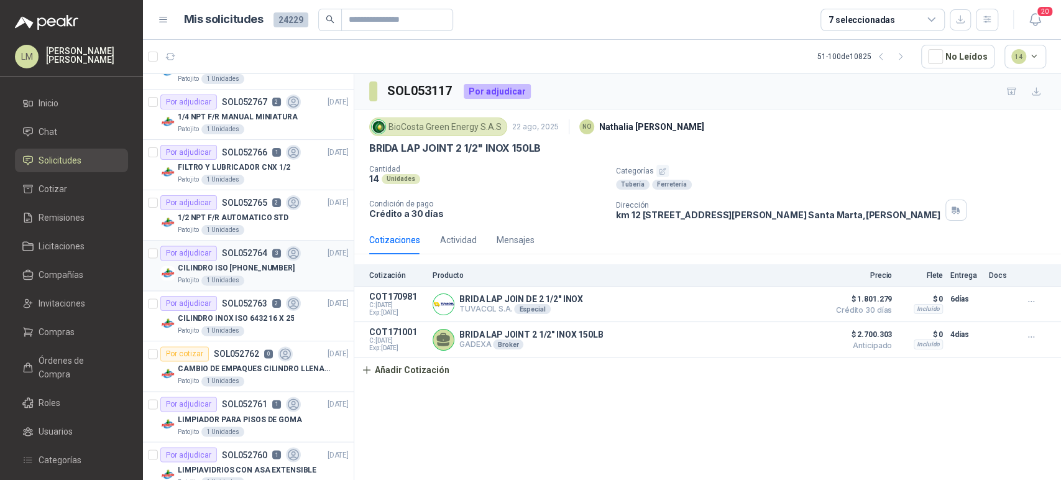
click at [234, 265] on p "CILINDRO ISO [PHONE_NUMBER]" at bounding box center [236, 268] width 117 height 12
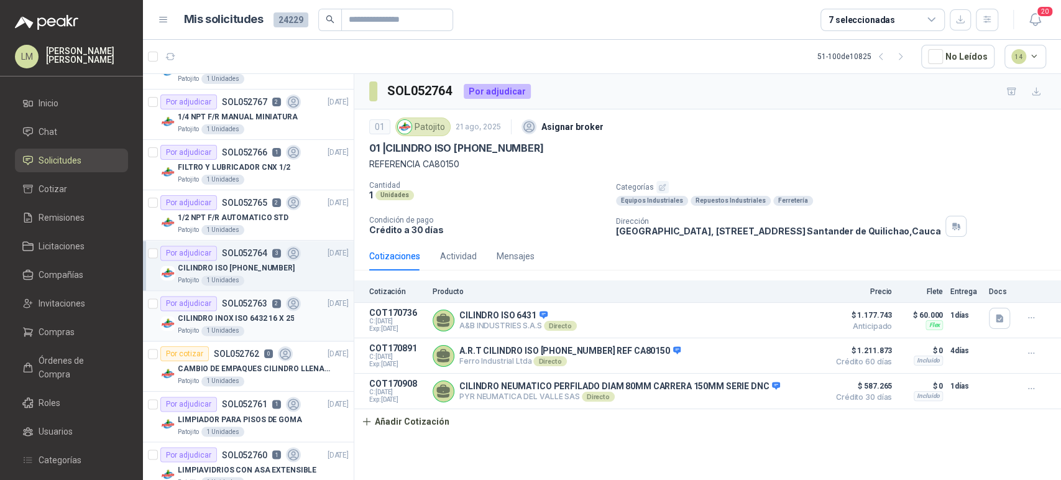
click at [244, 313] on p "CILINDRO INOX ISO 6432 16 X 25" at bounding box center [236, 319] width 116 height 12
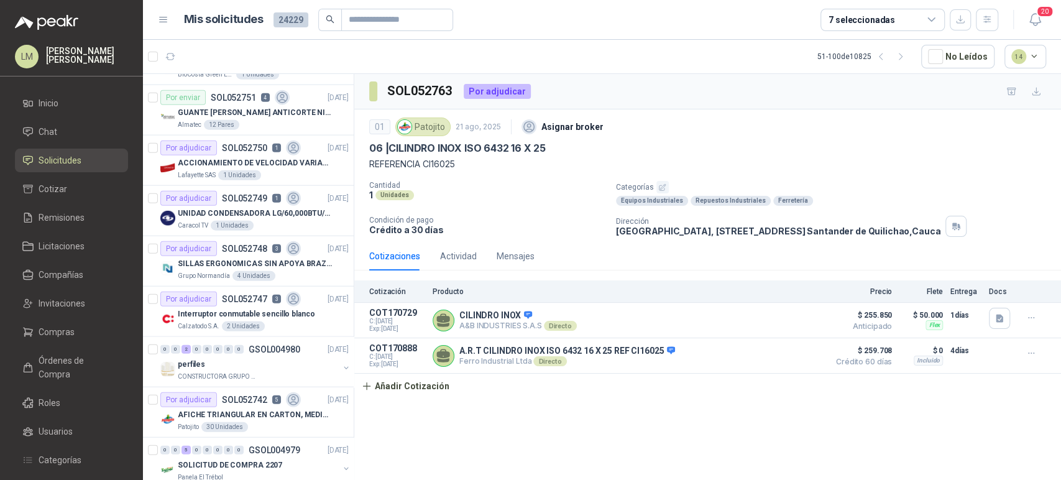
scroll to position [2131, 0]
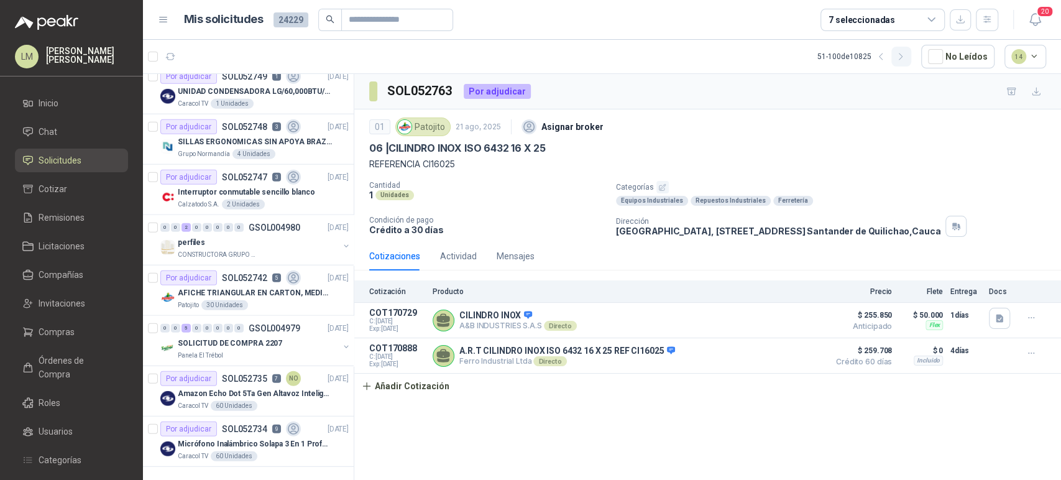
click at [900, 56] on icon "button" at bounding box center [901, 57] width 11 height 11
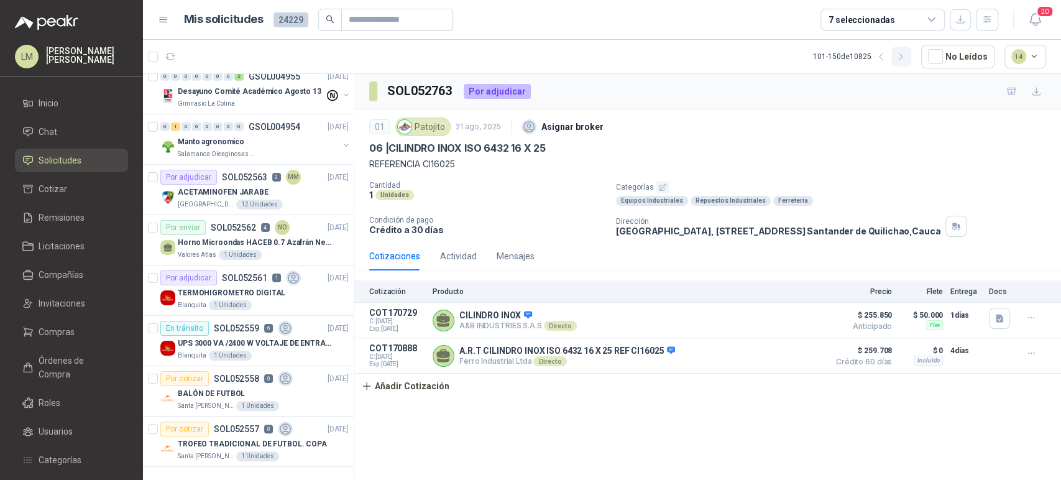
click at [901, 52] on icon "button" at bounding box center [901, 57] width 11 height 11
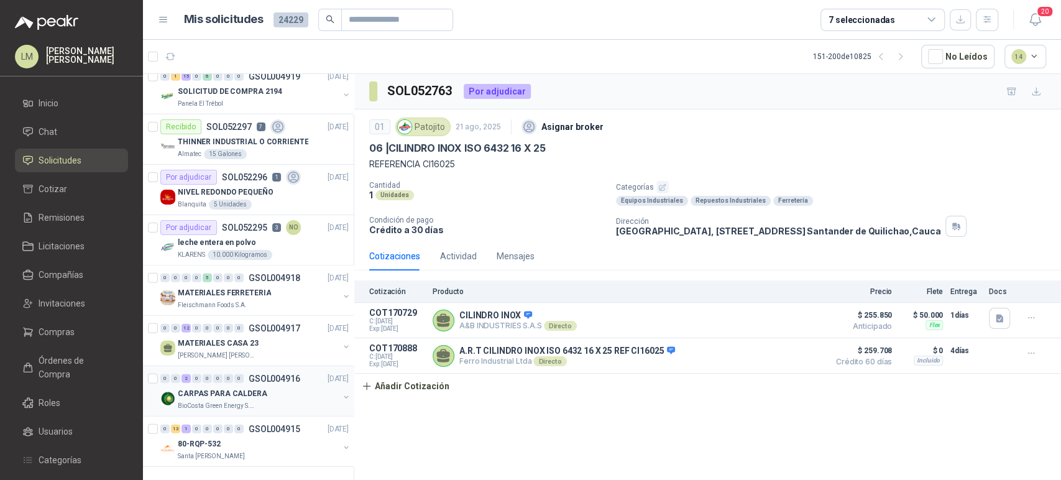
click at [254, 374] on p "GSOL004916" at bounding box center [275, 378] width 52 height 9
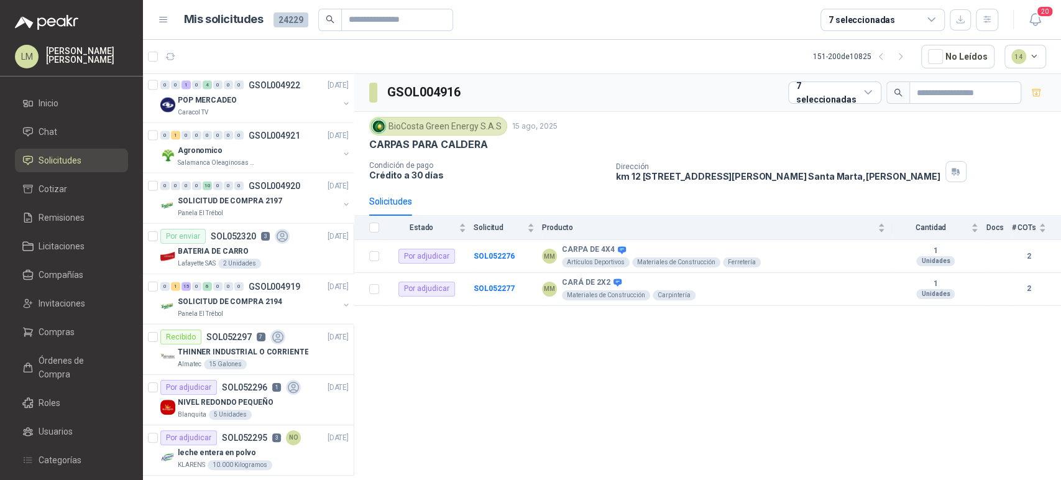
scroll to position [1786, 0]
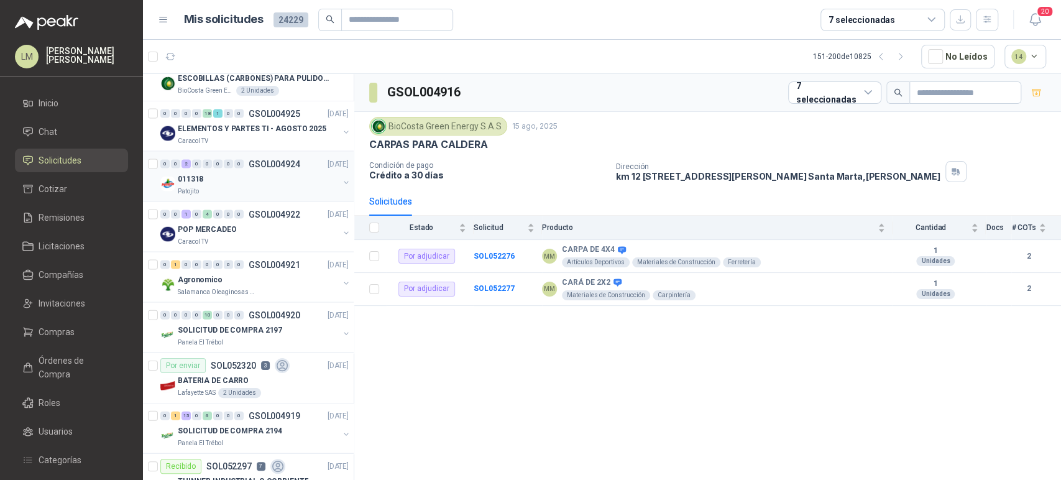
click at [238, 153] on div "0 0 2 0 0 0 0 0 GSOL004924 15/08/25 011318 Patojito" at bounding box center [248, 177] width 211 height 50
click at [292, 174] on div "011318" at bounding box center [258, 179] width 161 height 15
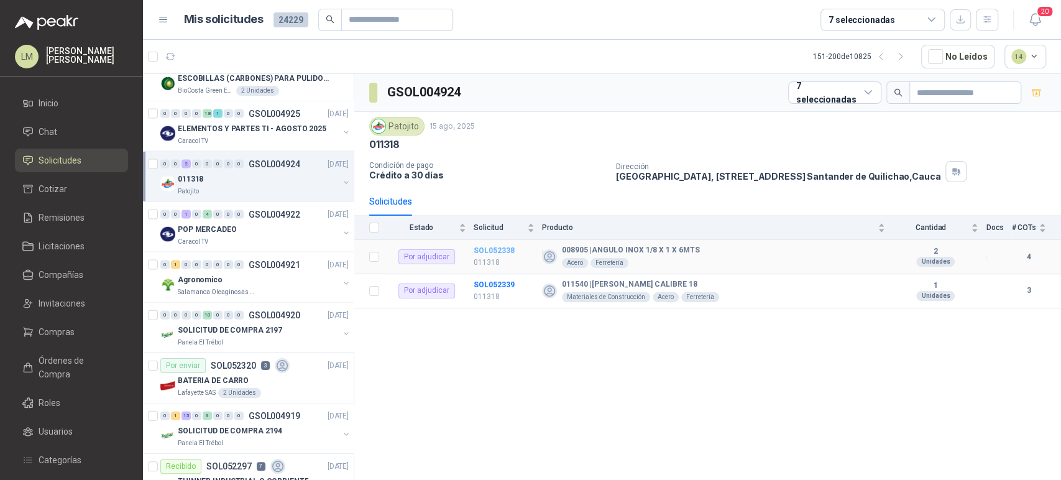
click at [502, 249] on b "SOL052338" at bounding box center [494, 250] width 41 height 9
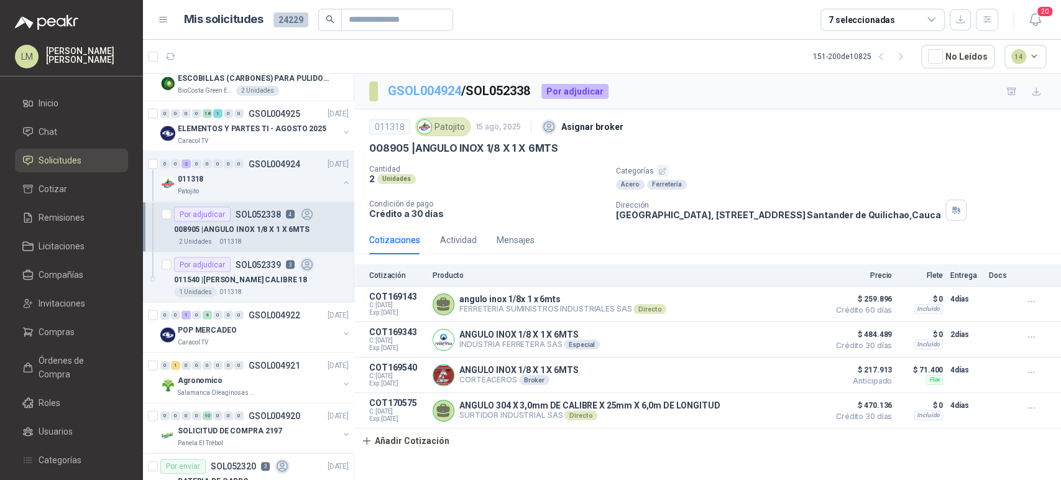
click at [453, 91] on link "GSOL004924" at bounding box center [424, 90] width 73 height 15
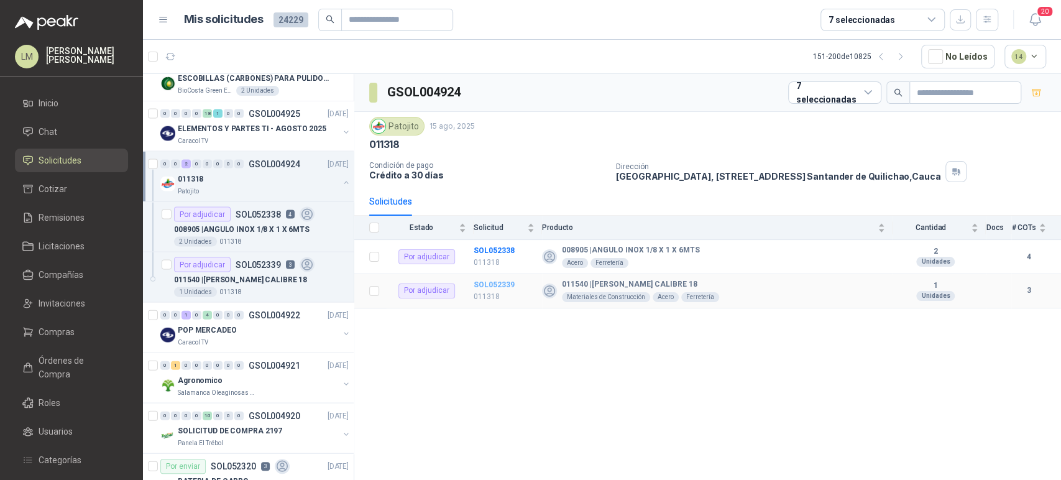
click at [494, 287] on b "SOL052339" at bounding box center [494, 284] width 41 height 9
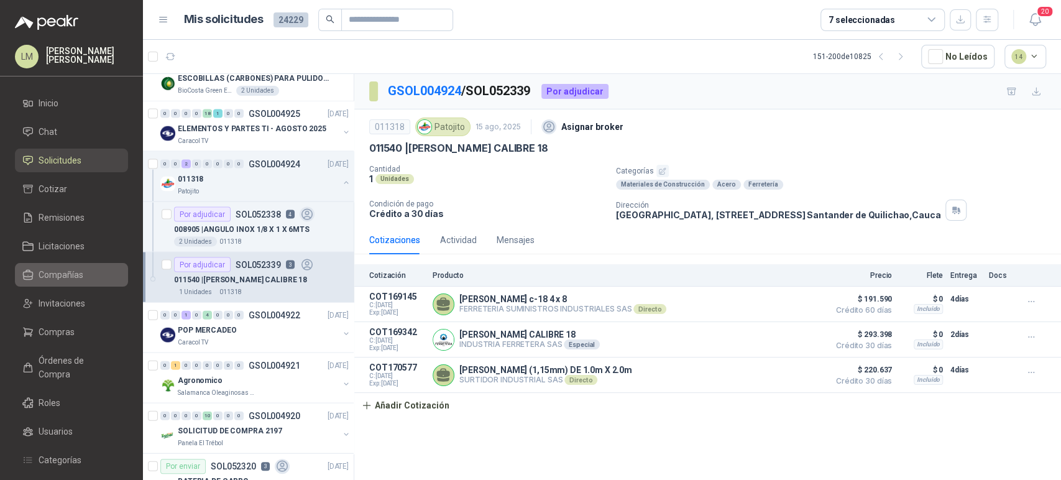
click at [55, 285] on link "Compañías" at bounding box center [71, 275] width 113 height 24
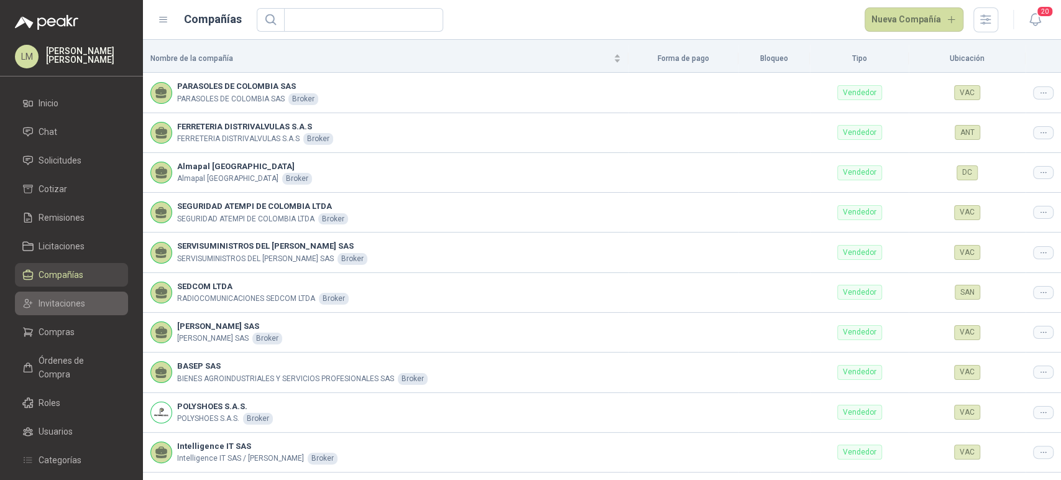
click at [56, 305] on span "Invitaciones" at bounding box center [62, 304] width 47 height 14
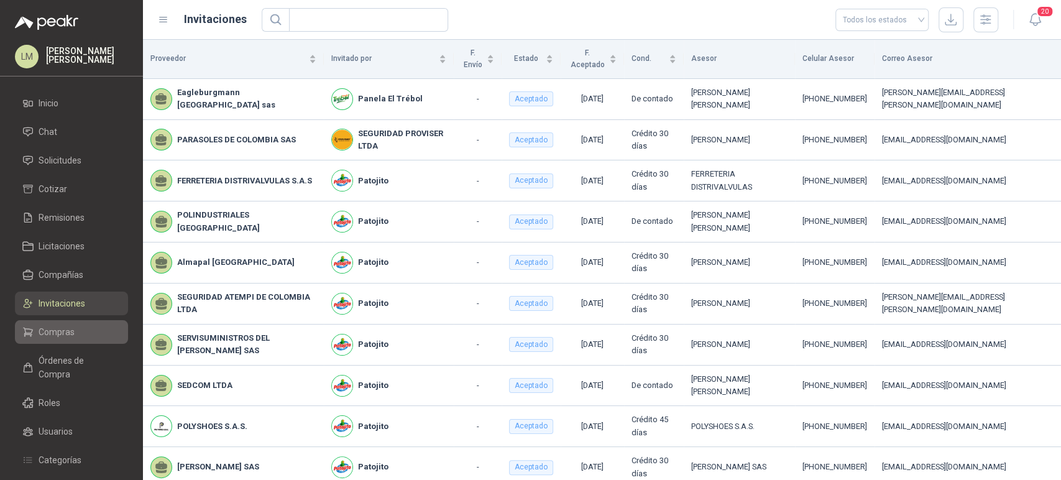
click at [63, 336] on span "Compras" at bounding box center [57, 332] width 36 height 14
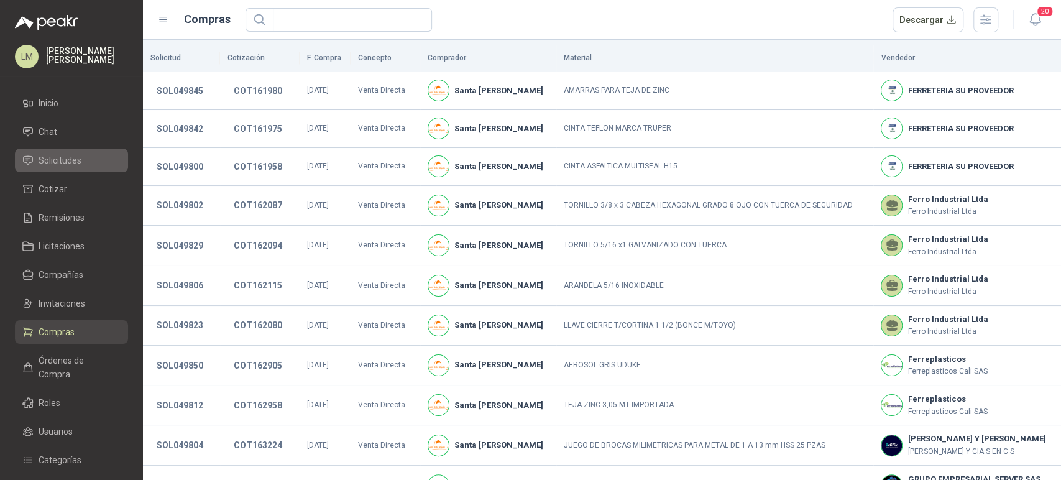
click at [66, 164] on span "Solicitudes" at bounding box center [60, 161] width 43 height 14
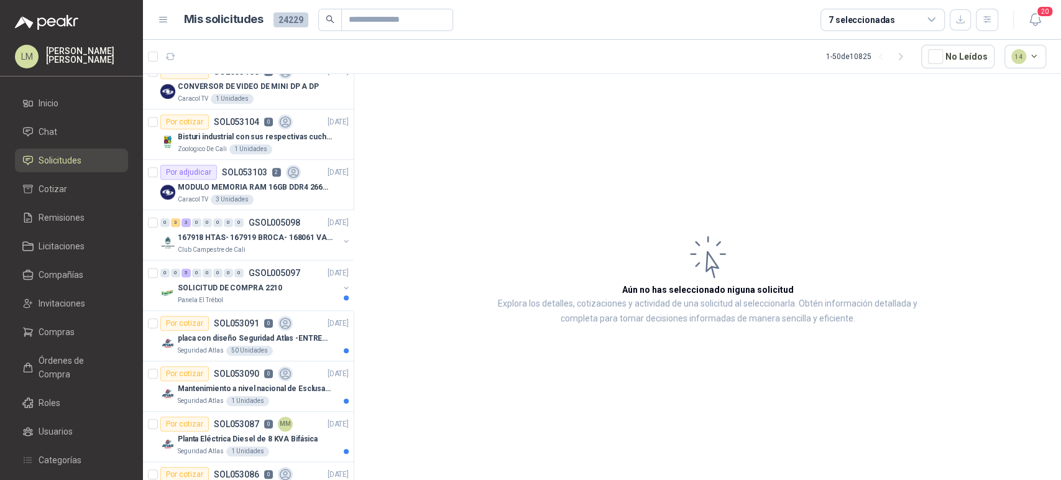
scroll to position [691, 0]
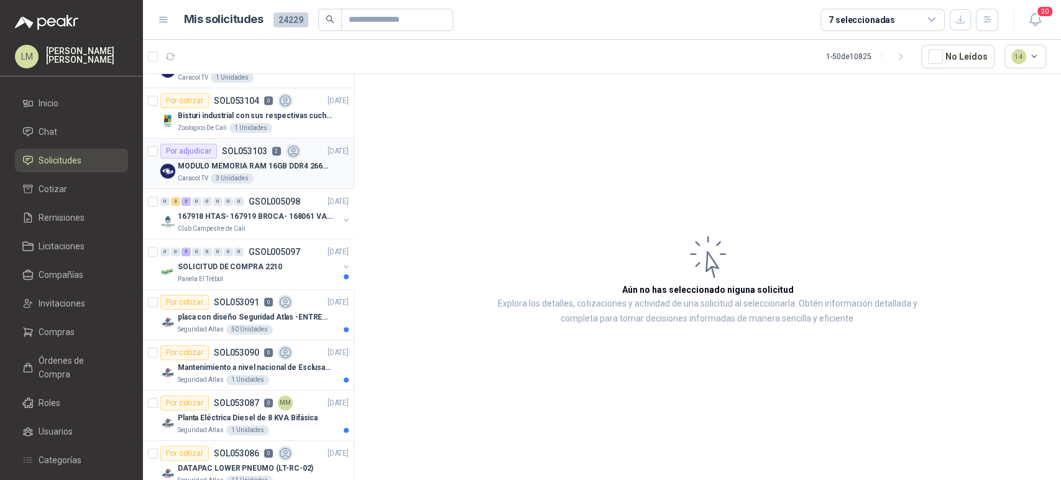
click at [247, 160] on p "MODULO MEMORIA RAM 16GB DDR4 2666 MHZ - PORTATIL" at bounding box center [255, 166] width 155 height 12
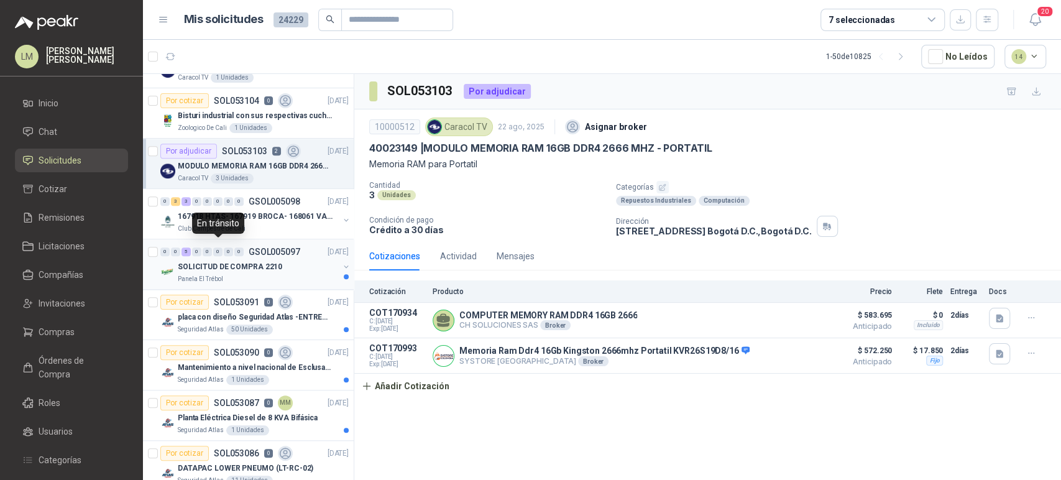
scroll to position [898, 0]
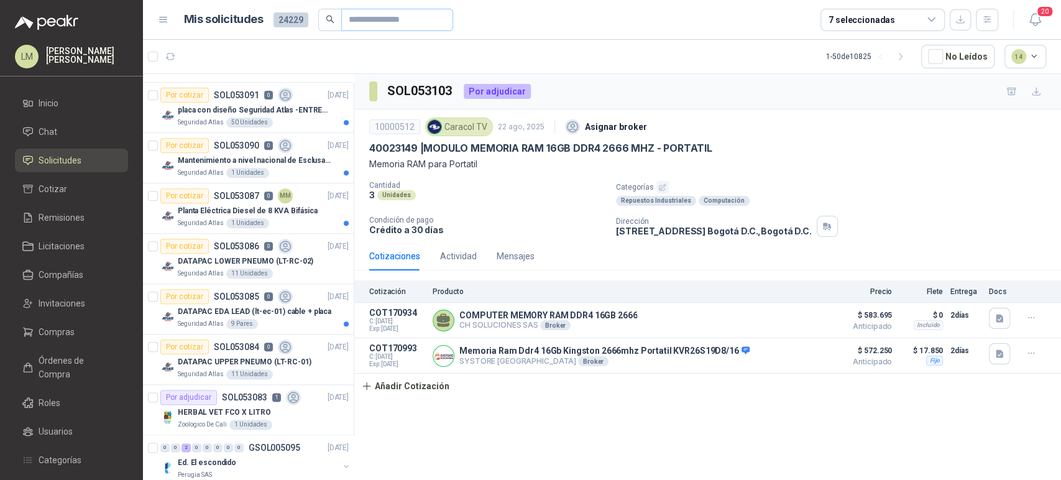
click at [342, 12] on span at bounding box center [397, 20] width 112 height 22
click at [367, 21] on input "text" at bounding box center [392, 19] width 87 height 21
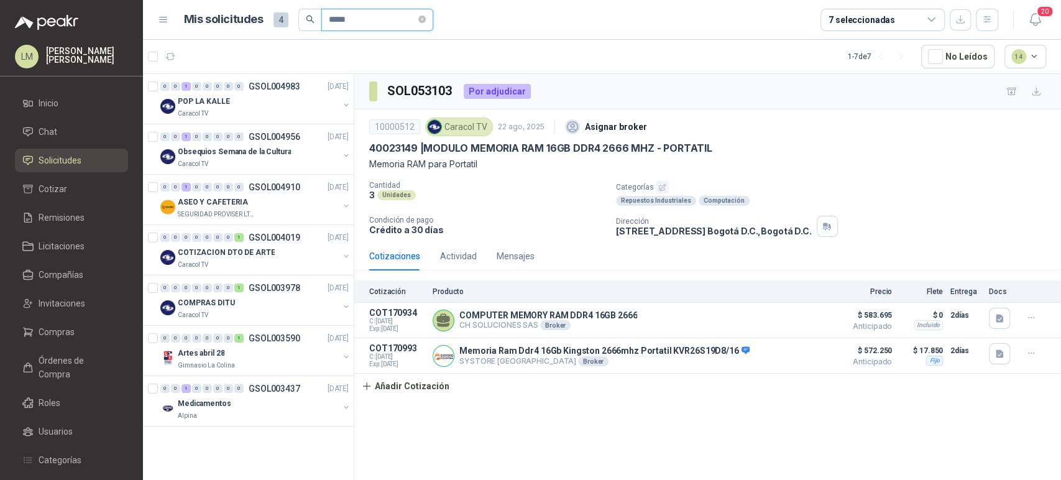
scroll to position [0, 0]
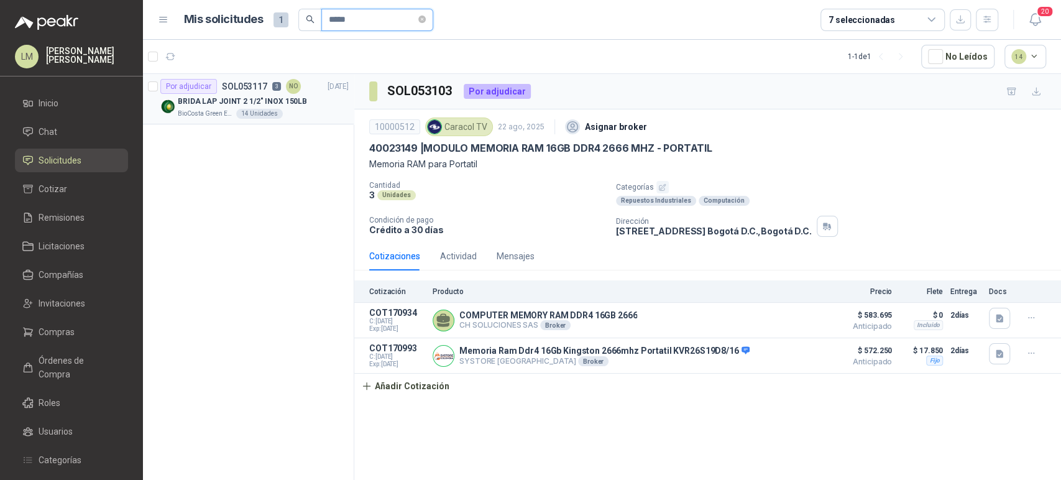
type input "*****"
click at [286, 88] on div "NO" at bounding box center [293, 86] width 15 height 15
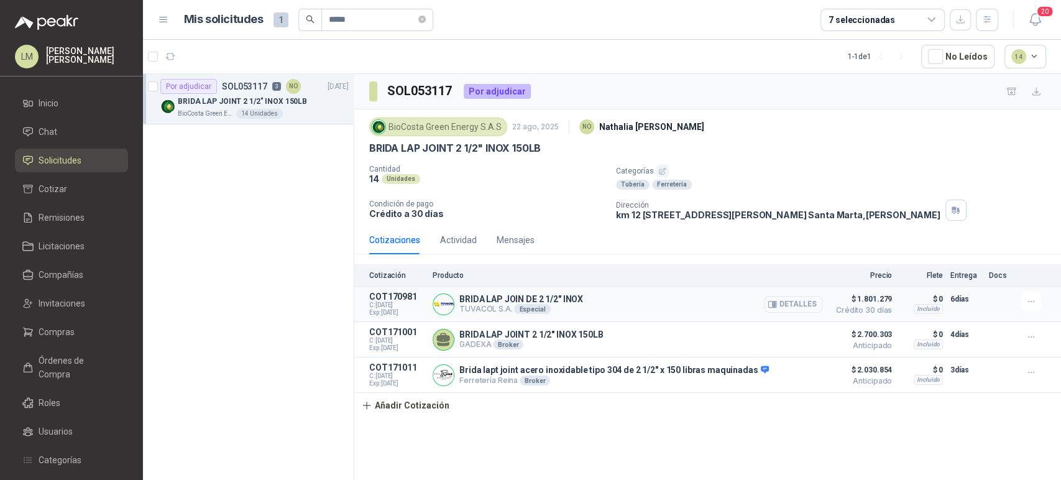
click at [789, 306] on button "Detalles" at bounding box center [793, 304] width 58 height 17
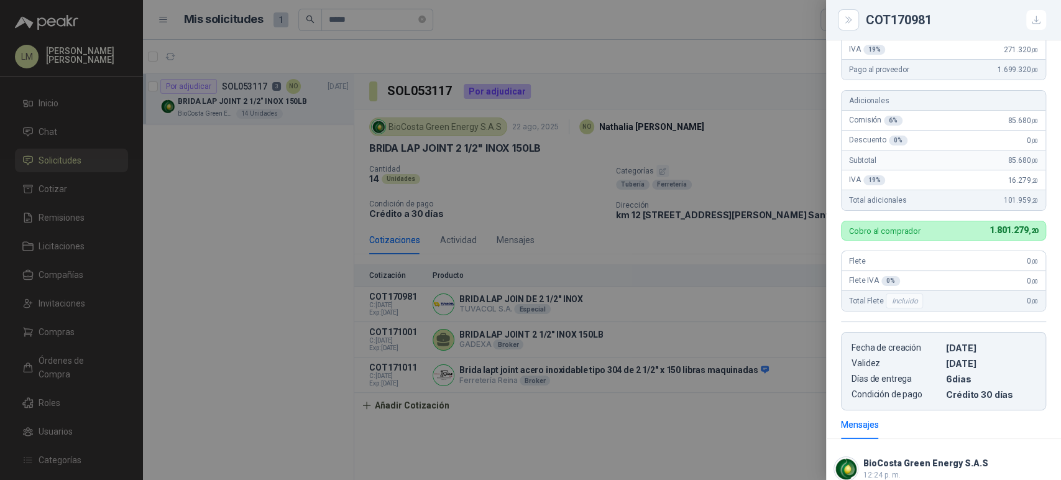
scroll to position [189, 0]
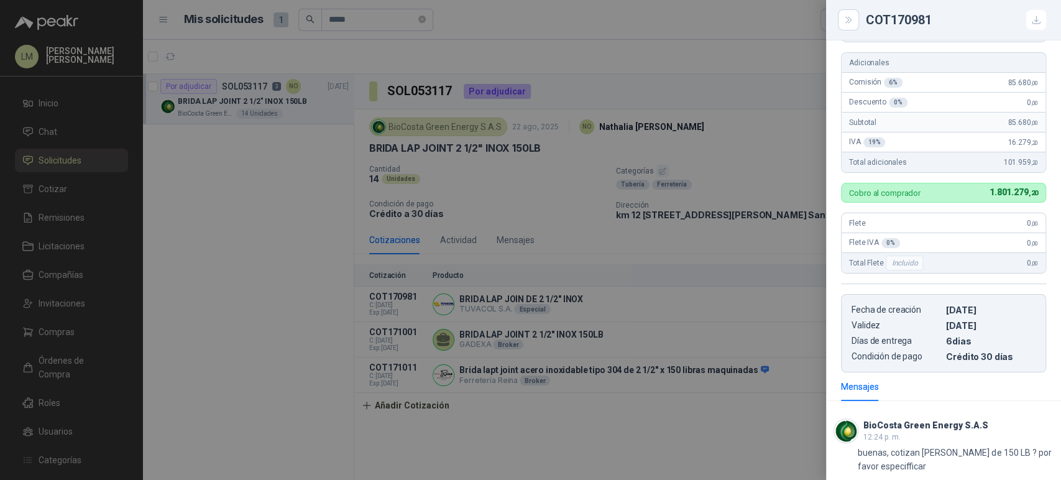
click at [618, 412] on div at bounding box center [530, 240] width 1061 height 480
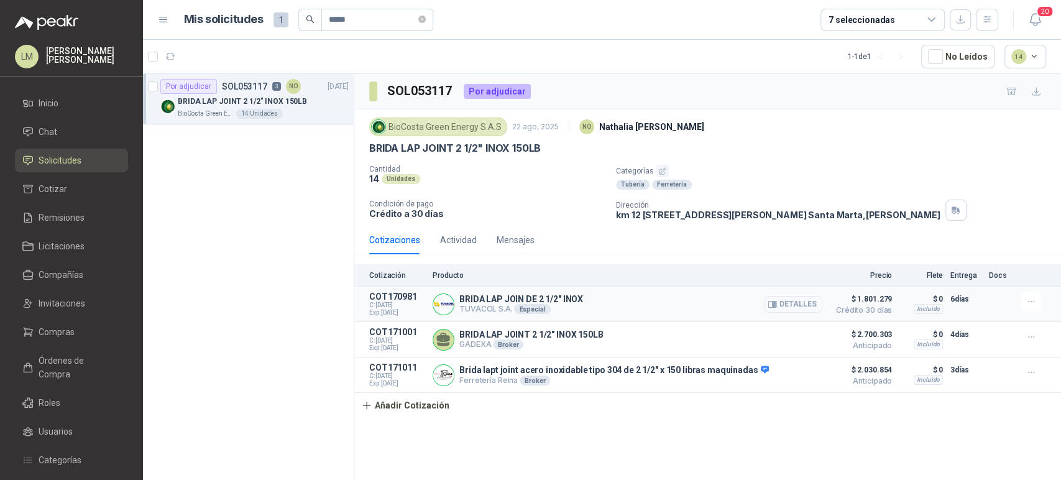
click at [806, 305] on button "Detalles" at bounding box center [793, 304] width 58 height 17
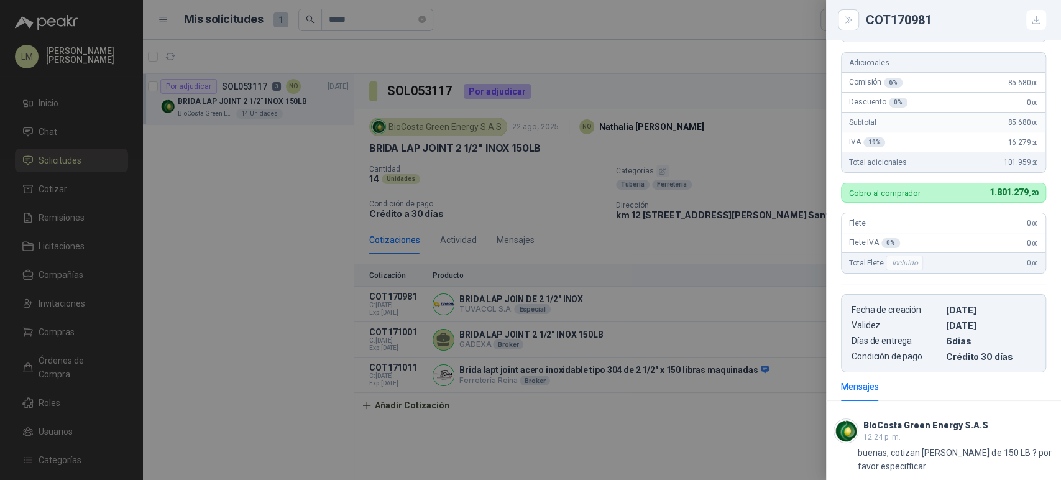
scroll to position [0, 0]
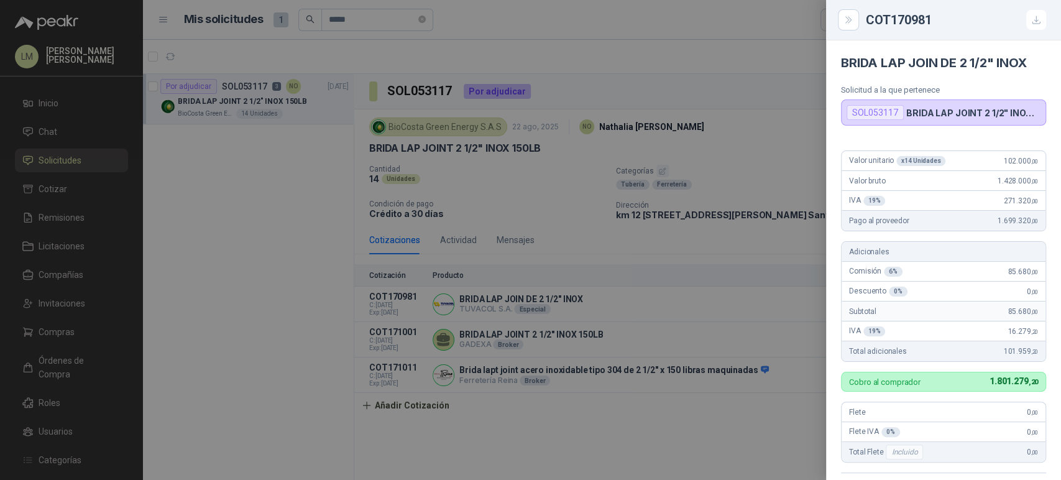
click at [262, 234] on div at bounding box center [530, 240] width 1061 height 480
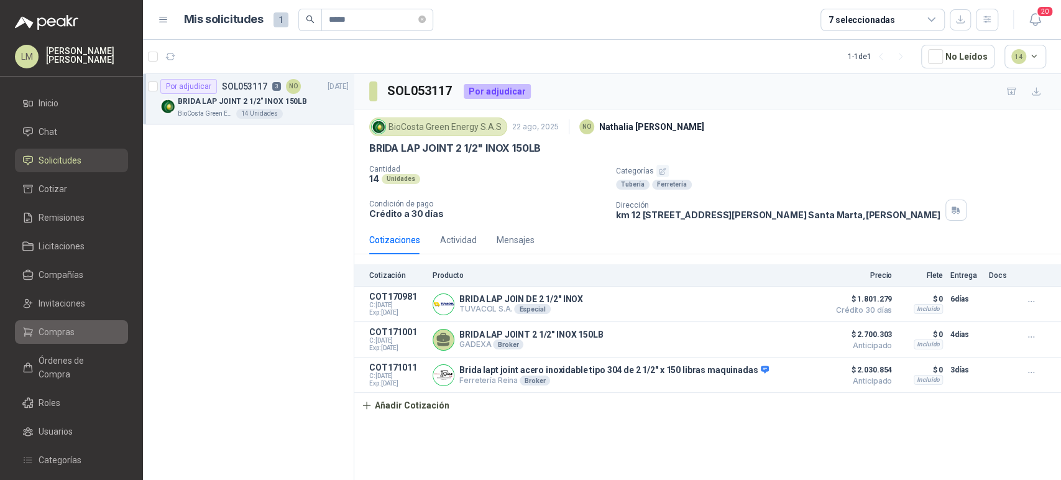
click at [79, 333] on li "Compras" at bounding box center [71, 332] width 98 height 14
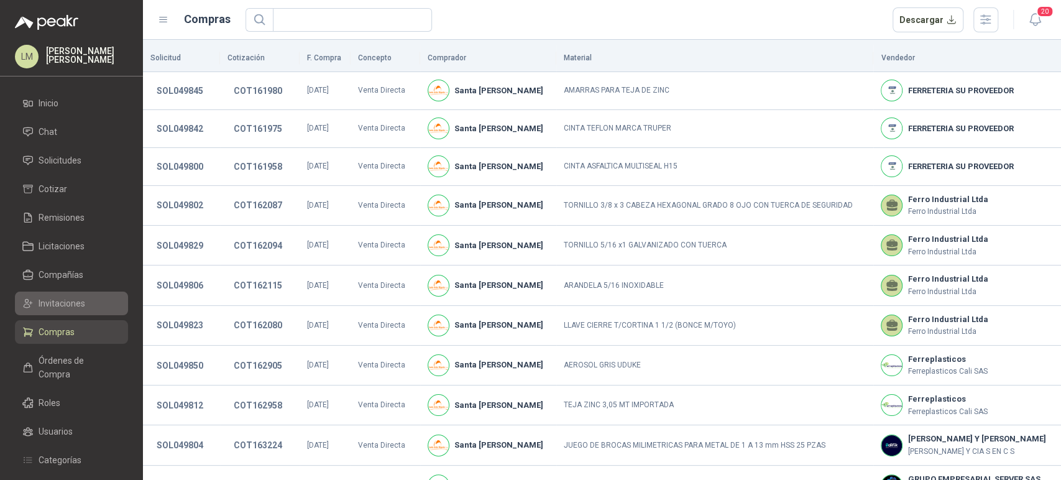
click at [64, 298] on span "Invitaciones" at bounding box center [62, 304] width 47 height 14
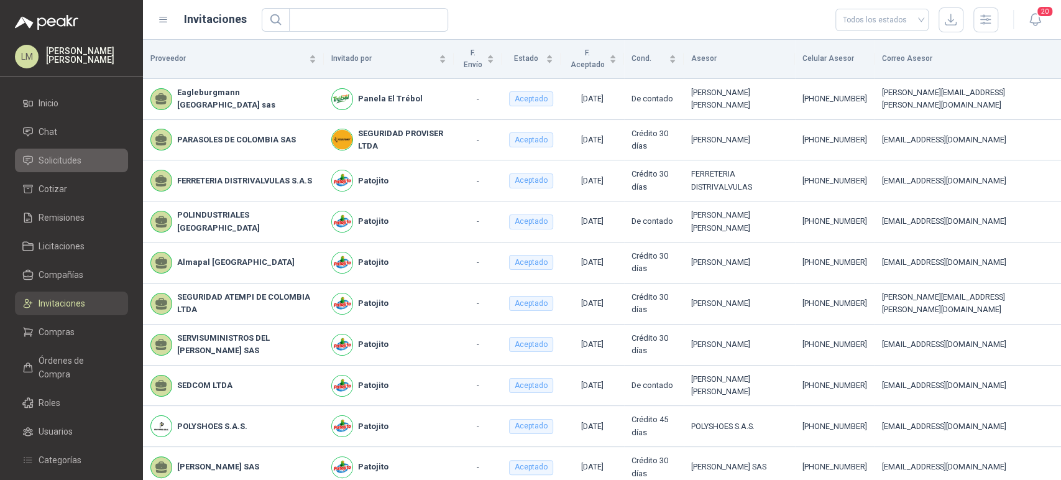
click at [65, 156] on span "Solicitudes" at bounding box center [60, 161] width 43 height 14
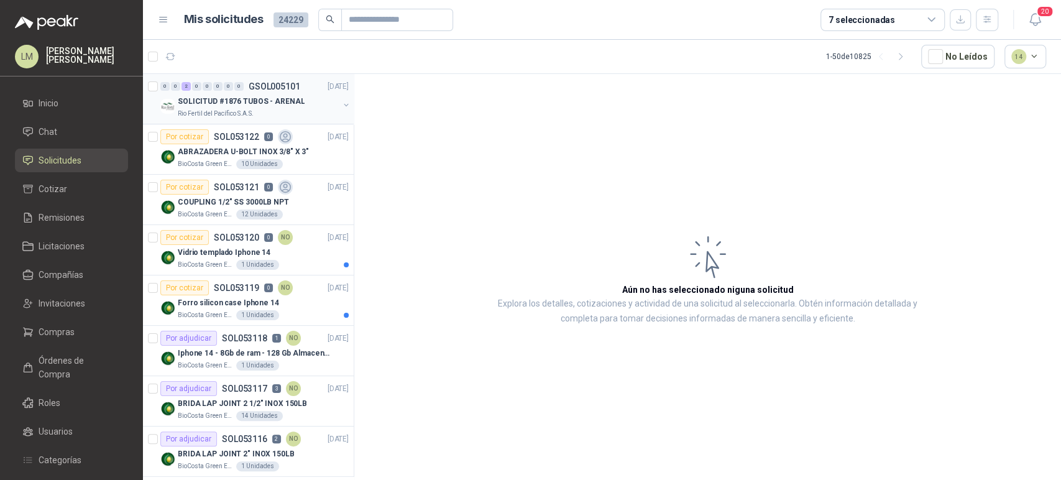
click at [237, 109] on p "Rio Fertil del Pacífico S.A.S." at bounding box center [216, 114] width 76 height 10
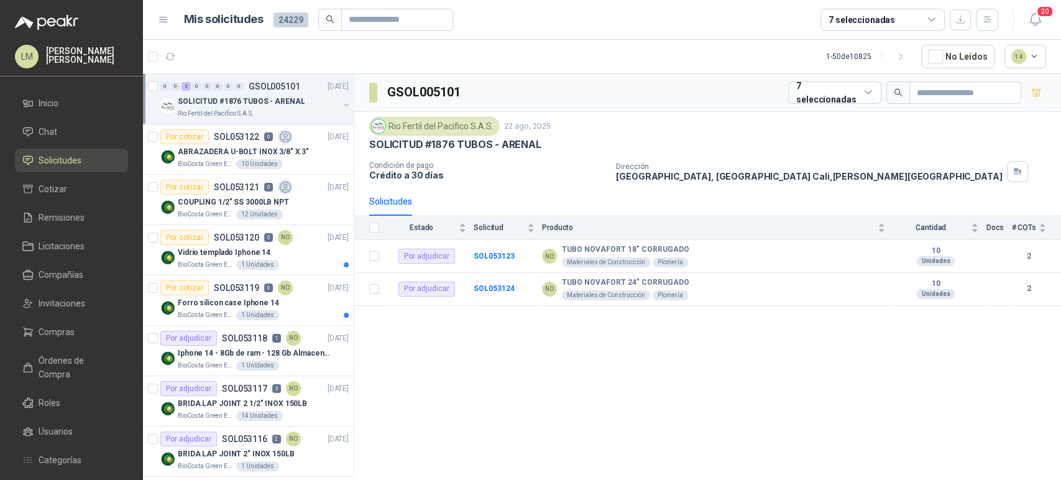
click at [70, 317] on ul "Inicio Chat Solicitudes Cotizar Remisiones Licitaciones Compañías Invitaciones …" at bounding box center [71, 326] width 143 height 471
click at [65, 332] on span "Compras" at bounding box center [57, 332] width 36 height 14
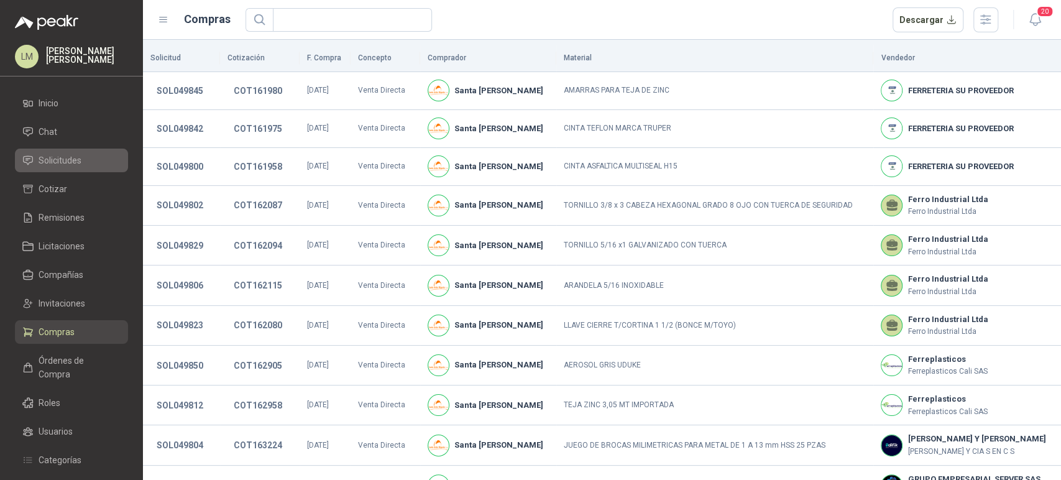
click at [60, 155] on span "Solicitudes" at bounding box center [60, 161] width 43 height 14
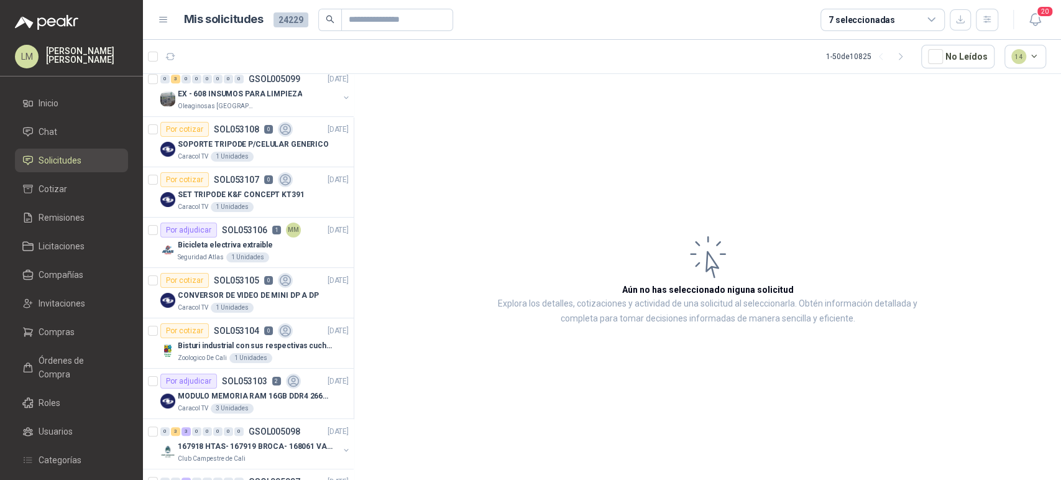
scroll to position [483, 0]
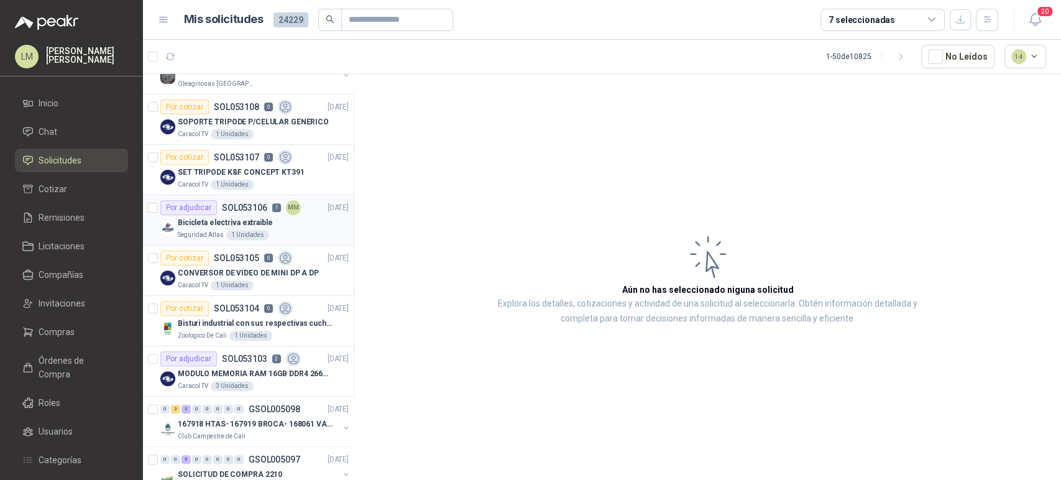
click at [244, 223] on p "Bicicleta electriva extraible" at bounding box center [225, 223] width 95 height 12
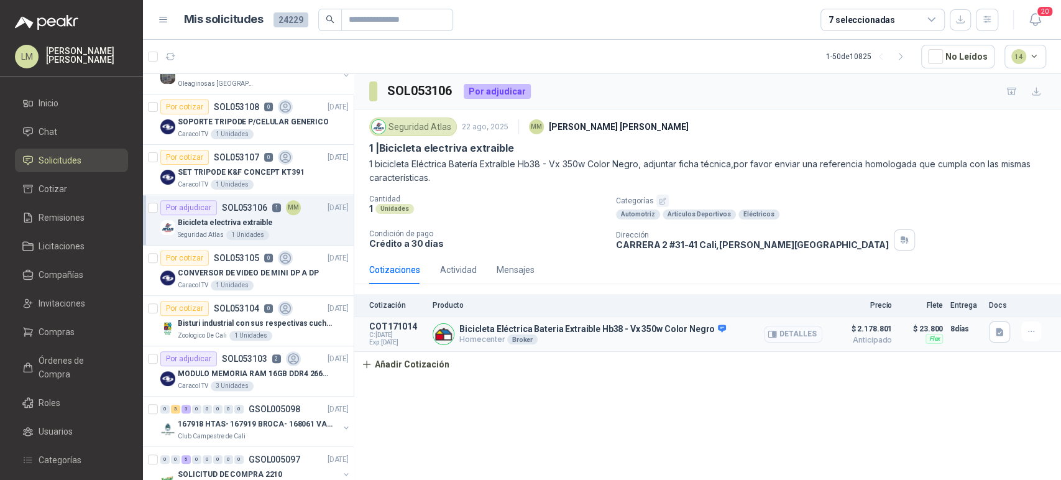
click at [788, 328] on button "Detalles" at bounding box center [793, 334] width 58 height 17
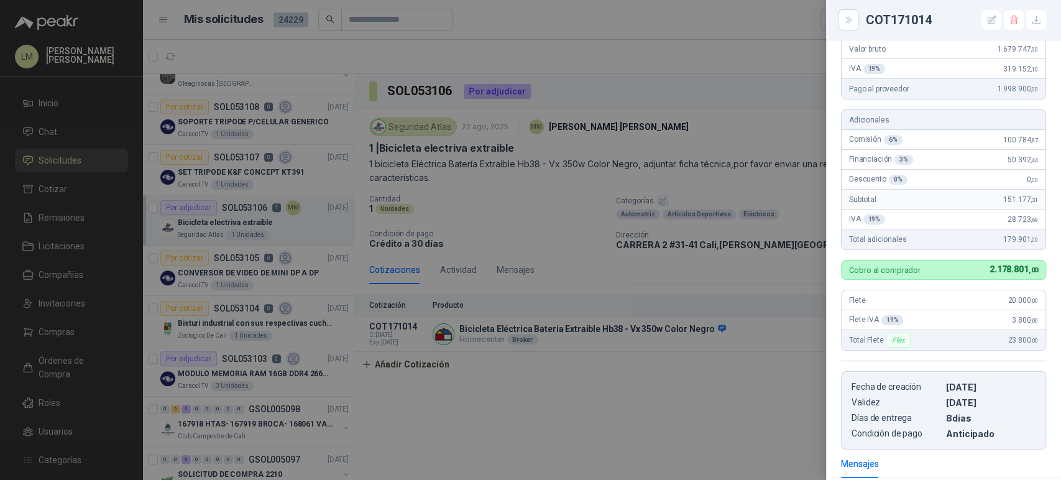
scroll to position [226, 0]
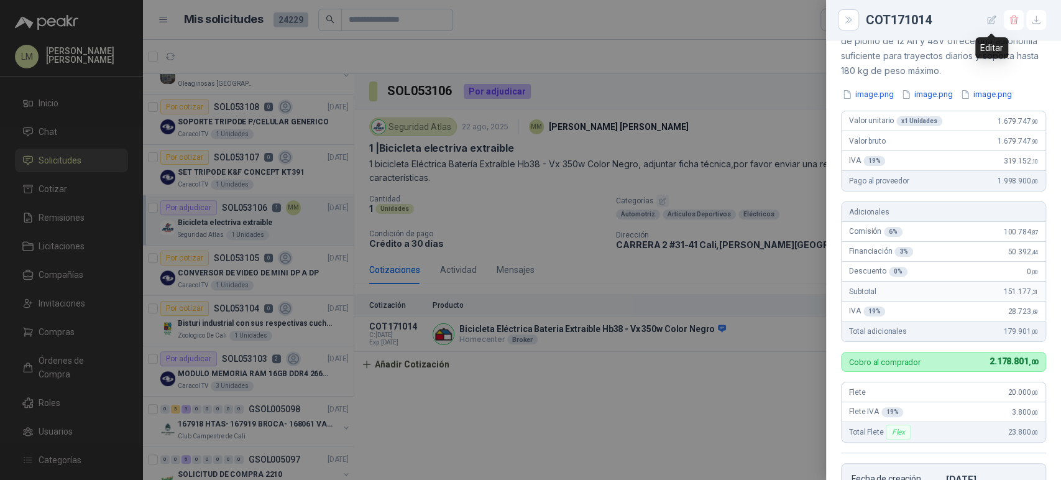
click at [990, 21] on icon "button" at bounding box center [992, 20] width 11 height 11
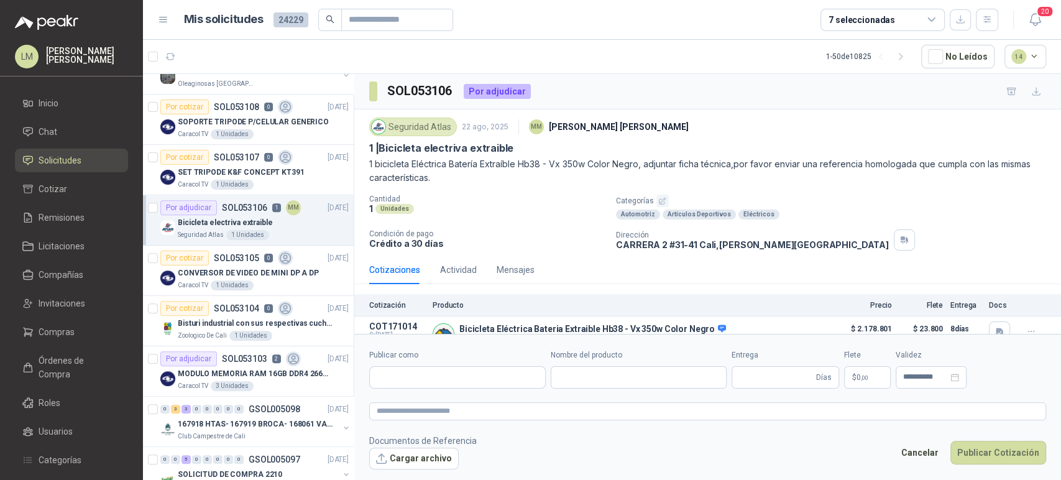
type input "**********"
type input "*"
type input "**********"
type textarea "**********"
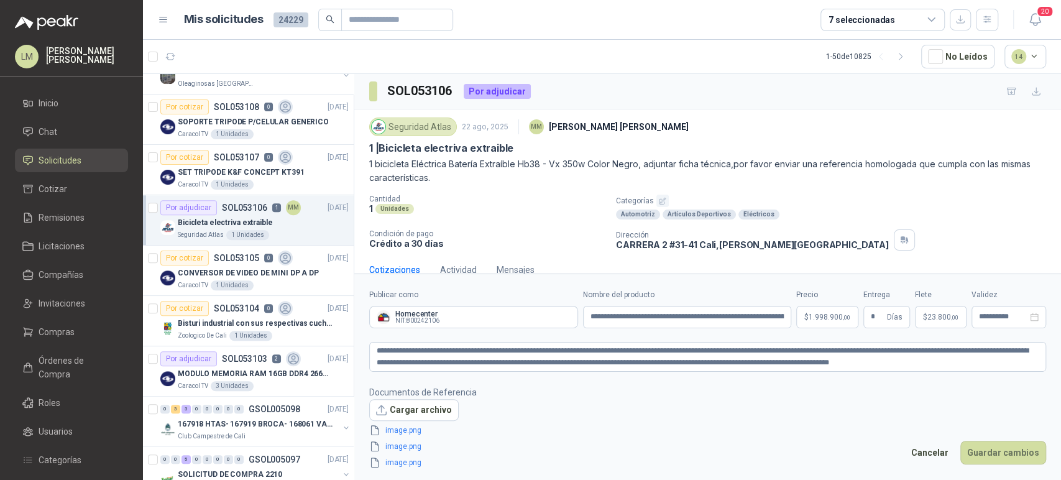
click at [811, 325] on body "LM Luis Miguel Martinez Inicio Chat Solicitudes Cotizar Remisiones Licitaciones…" at bounding box center [530, 240] width 1061 height 480
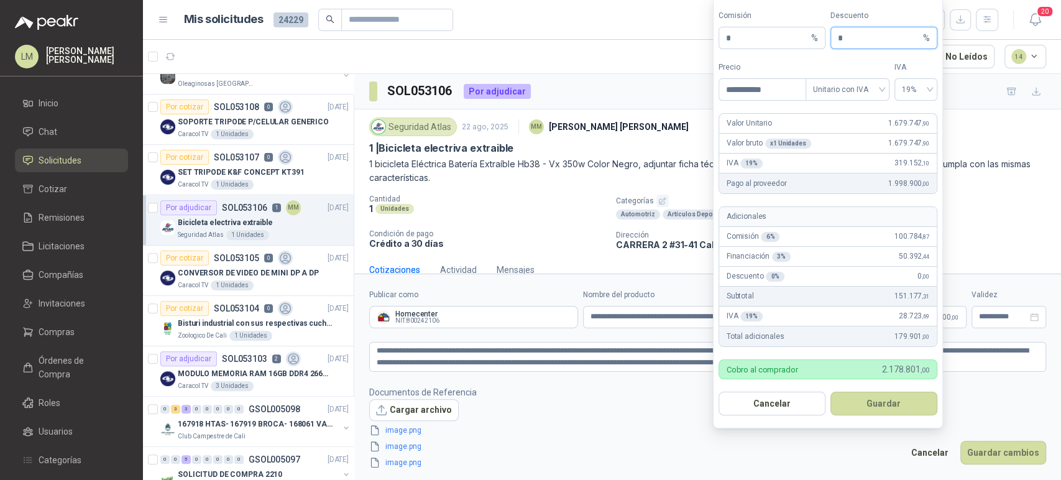
drag, startPoint x: 841, startPoint y: 36, endPoint x: 826, endPoint y: 39, distance: 15.7
click at [831, 37] on span "* %" at bounding box center [884, 38] width 107 height 22
type input "*"
click at [893, 397] on button "Guardar" at bounding box center [884, 404] width 107 height 24
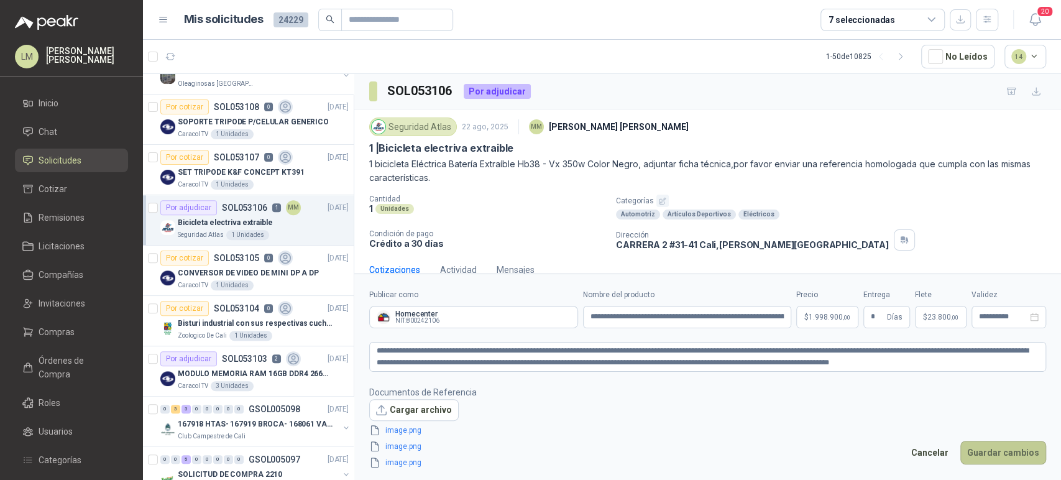
click at [1021, 453] on button "Guardar cambios" at bounding box center [1004, 453] width 86 height 24
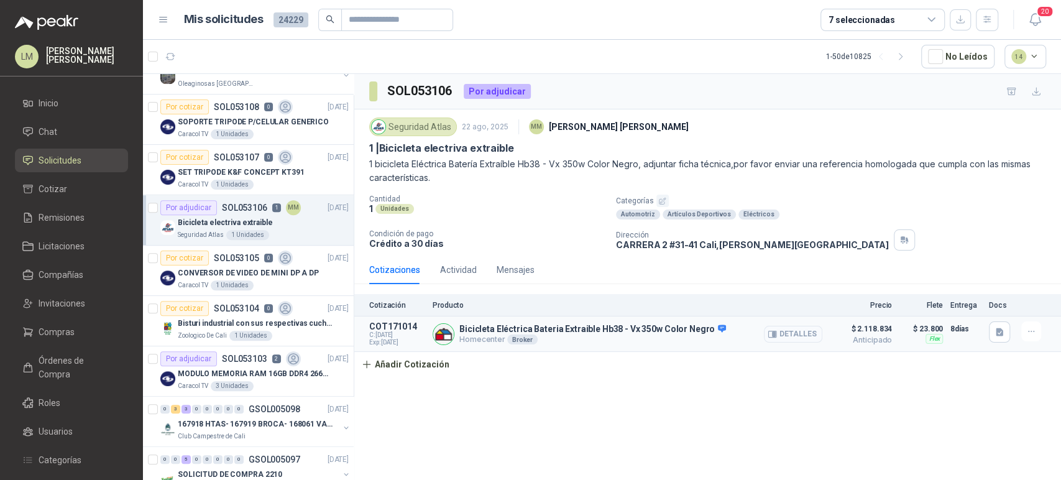
click at [800, 336] on button "Detalles" at bounding box center [793, 334] width 58 height 17
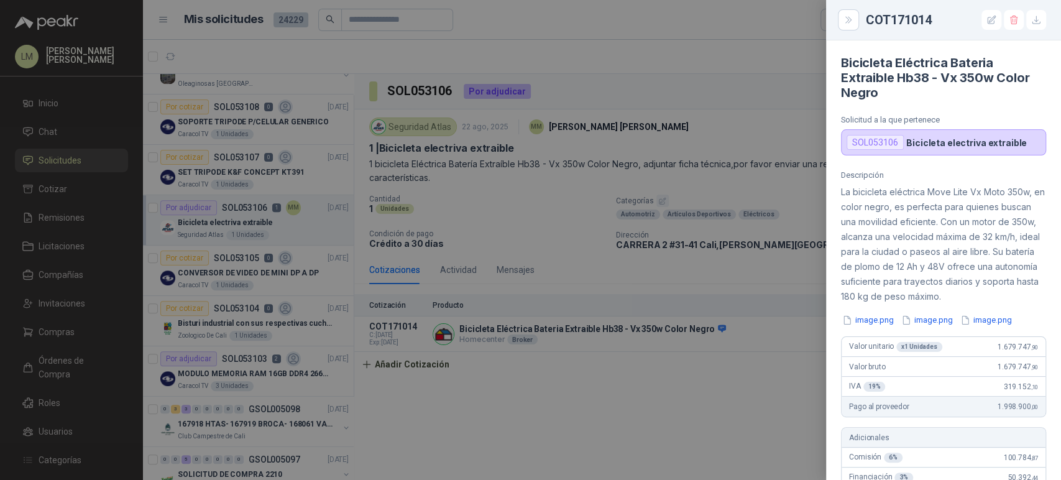
scroll to position [207, 0]
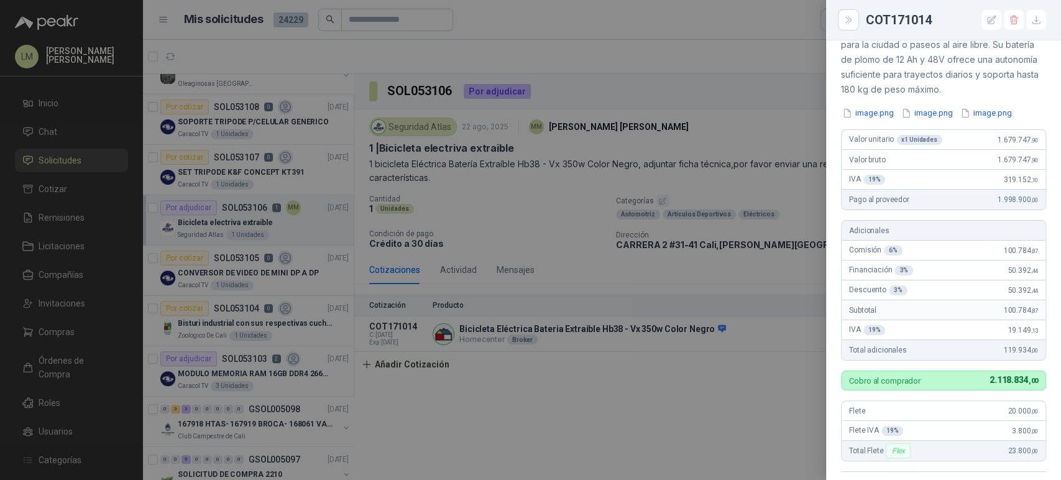
click at [571, 223] on div at bounding box center [530, 240] width 1061 height 480
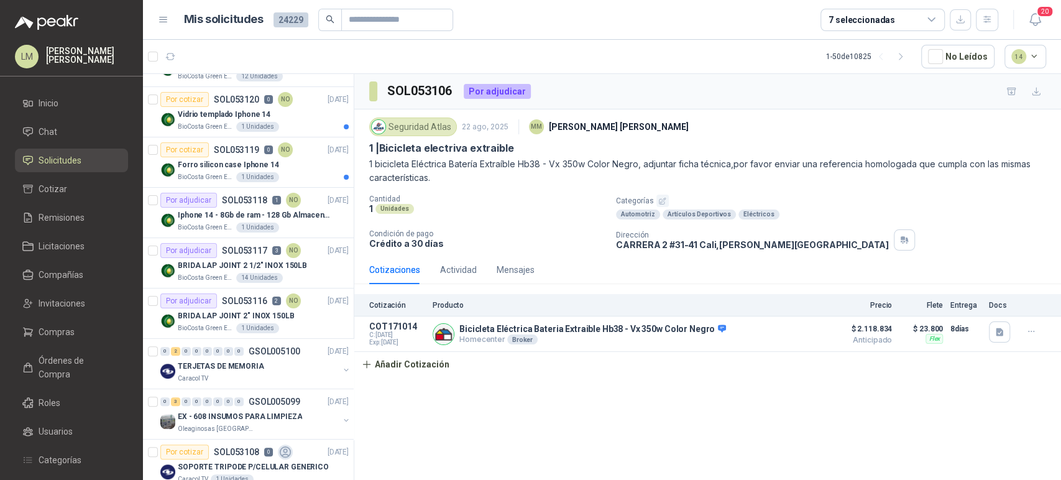
scroll to position [0, 0]
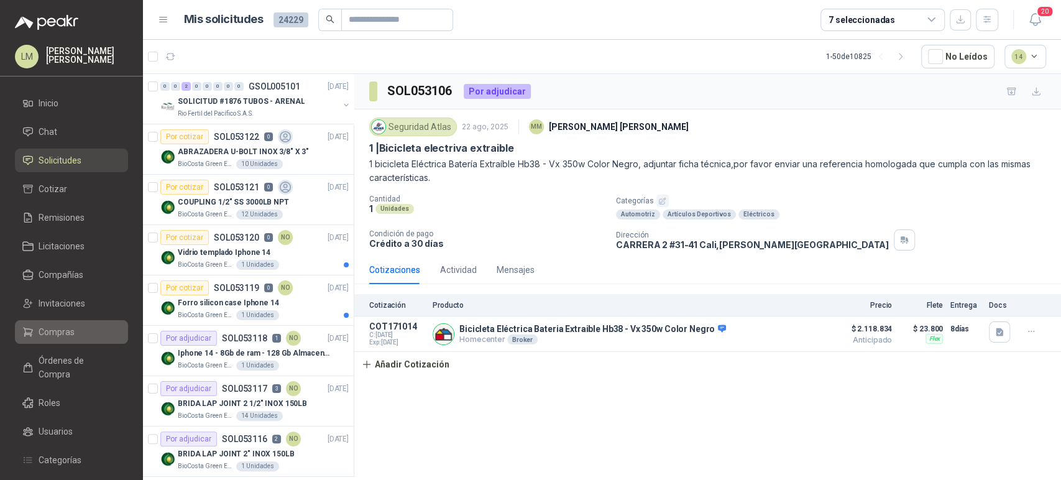
click at [47, 333] on span "Compras" at bounding box center [57, 332] width 36 height 14
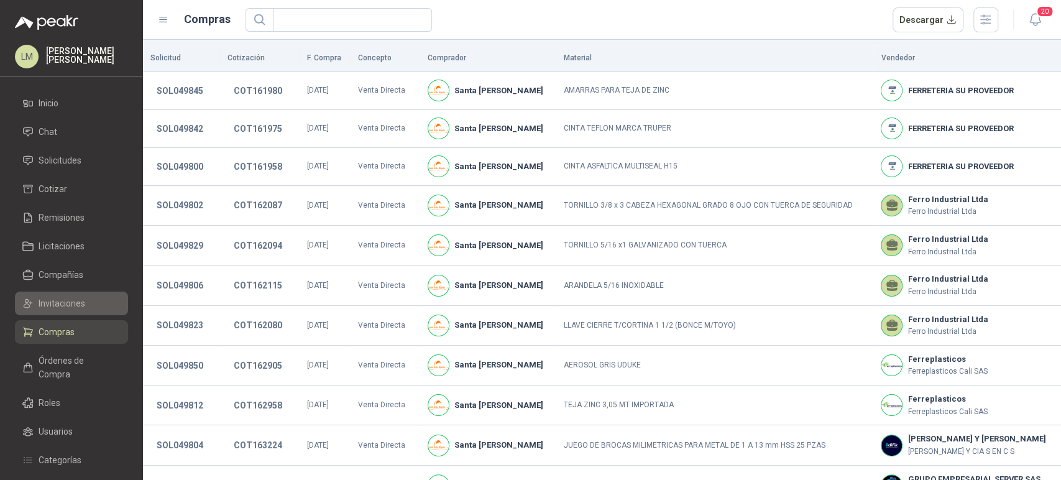
click at [63, 299] on span "Invitaciones" at bounding box center [62, 304] width 47 height 14
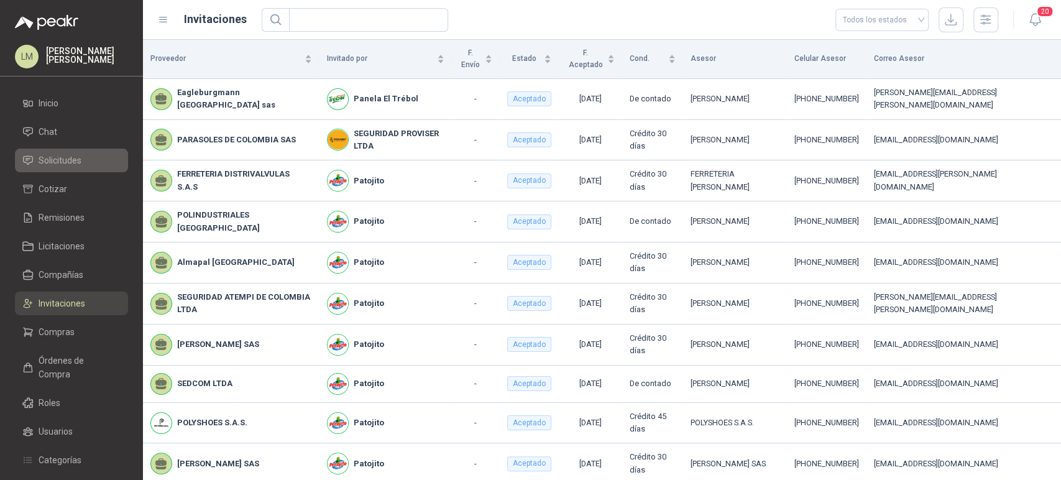
click at [67, 157] on span "Solicitudes" at bounding box center [60, 161] width 43 height 14
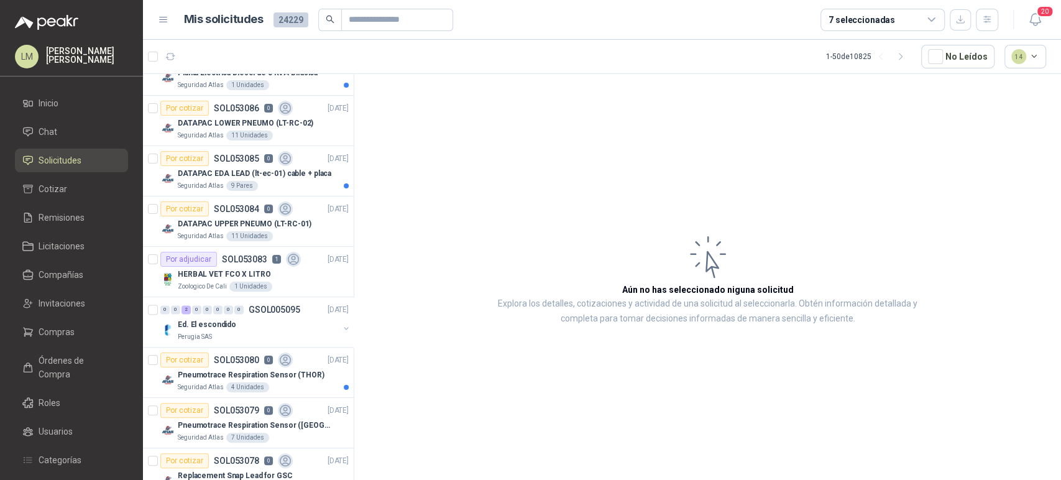
scroll to position [1174, 0]
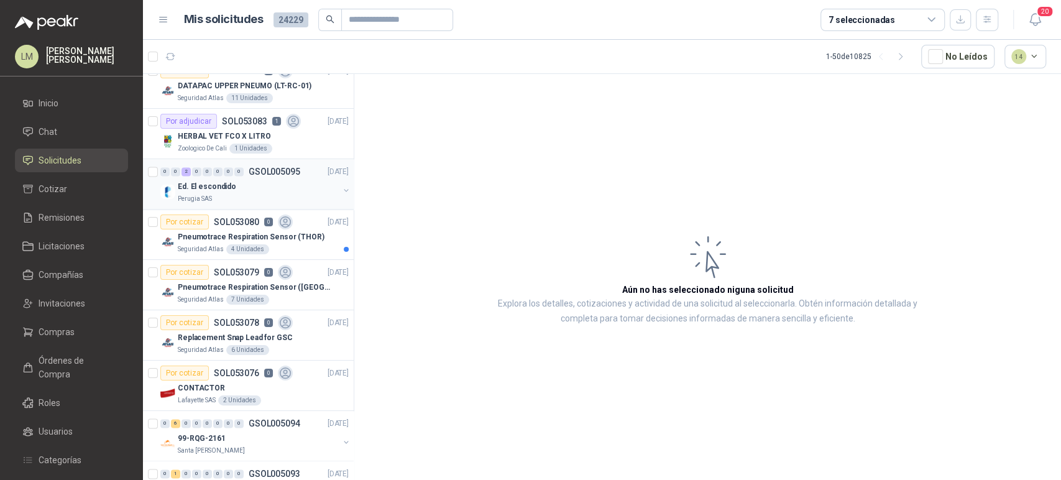
click at [254, 179] on div "Ed. El escondido" at bounding box center [258, 186] width 161 height 15
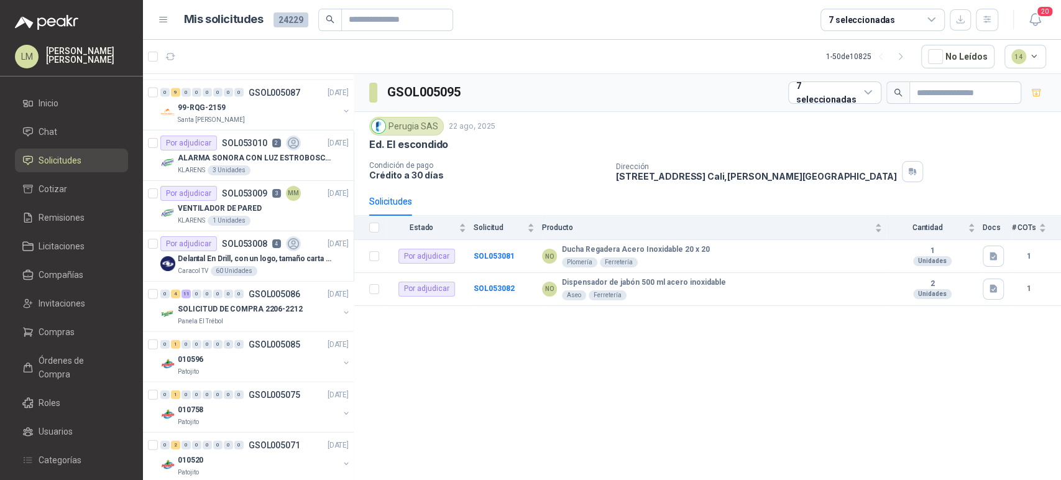
scroll to position [1865, 0]
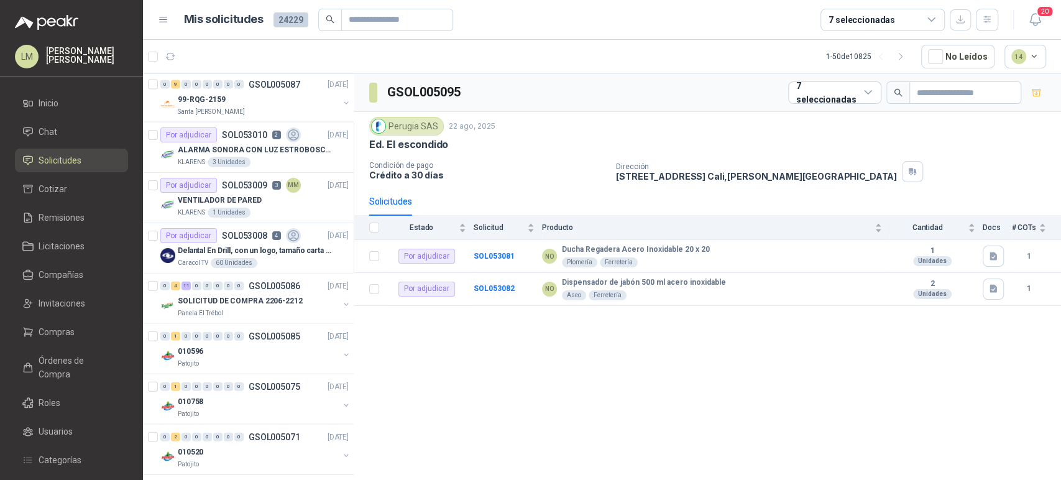
click at [862, 18] on div "7 seleccionadas" at bounding box center [862, 20] width 67 height 14
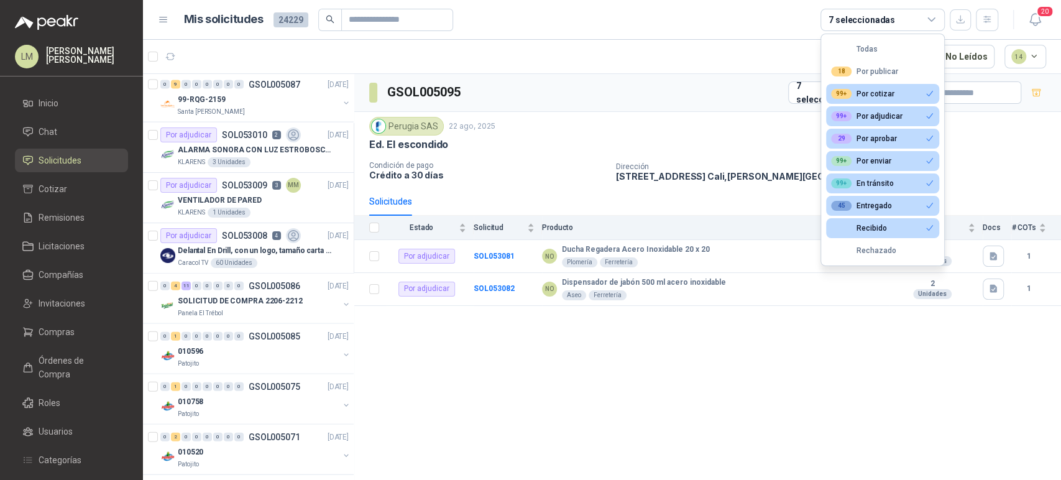
click at [636, 68] on article "1 - 50 de 10825 No Leídos 14" at bounding box center [602, 57] width 918 height 34
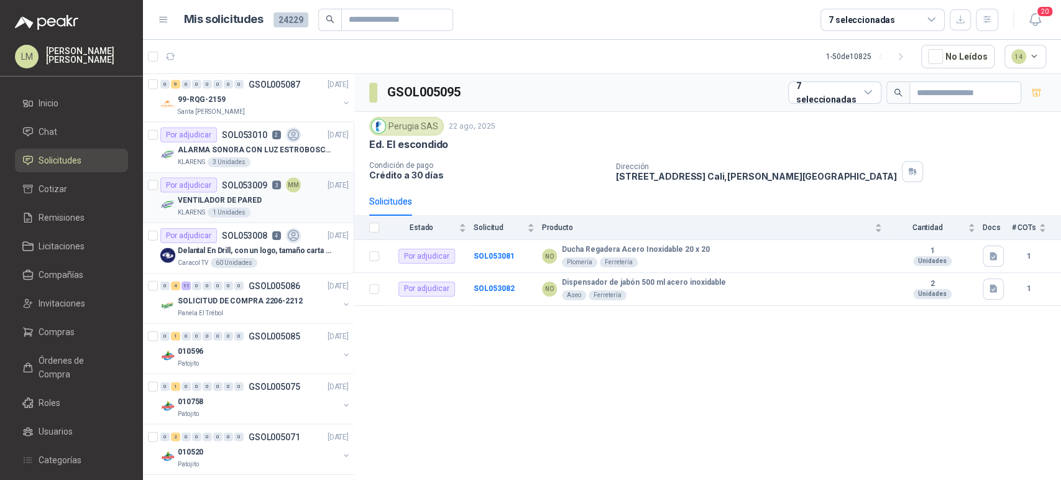
click at [214, 200] on p "VENTILADOR DE PARED" at bounding box center [220, 201] width 84 height 12
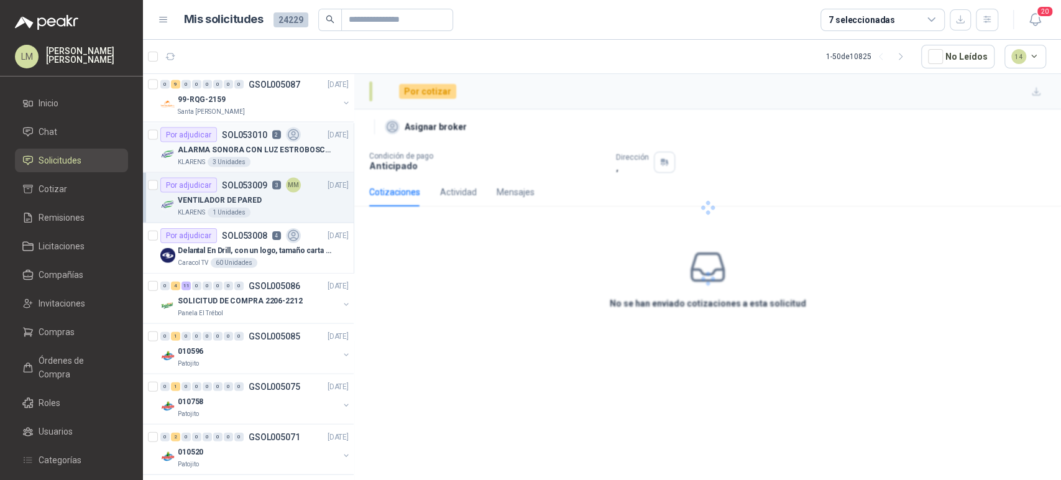
click at [217, 147] on p "ALARMA SONORA CON LUZ ESTROBOSCOPICA" at bounding box center [255, 150] width 155 height 12
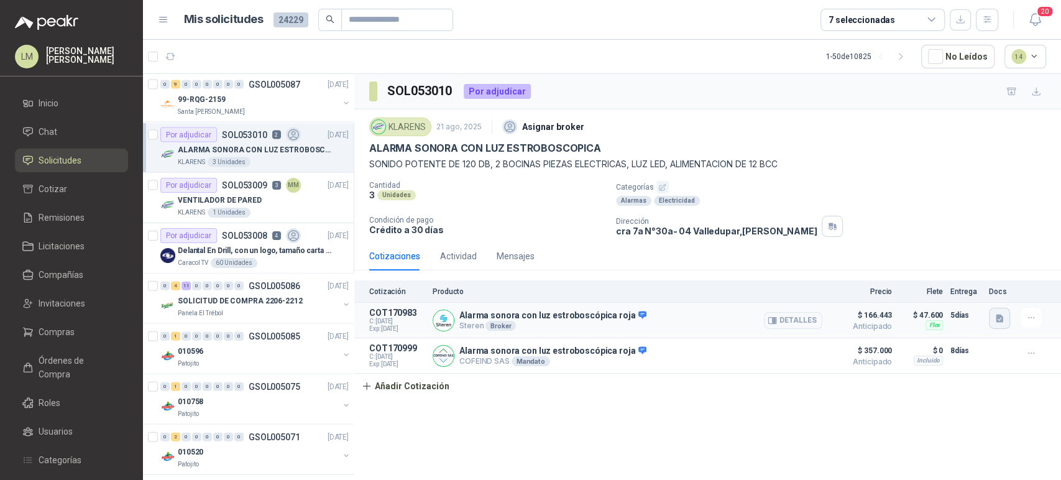
click at [1000, 325] on button "button" at bounding box center [999, 318] width 21 height 21
click at [991, 284] on button "image.png" at bounding box center [975, 290] width 54 height 13
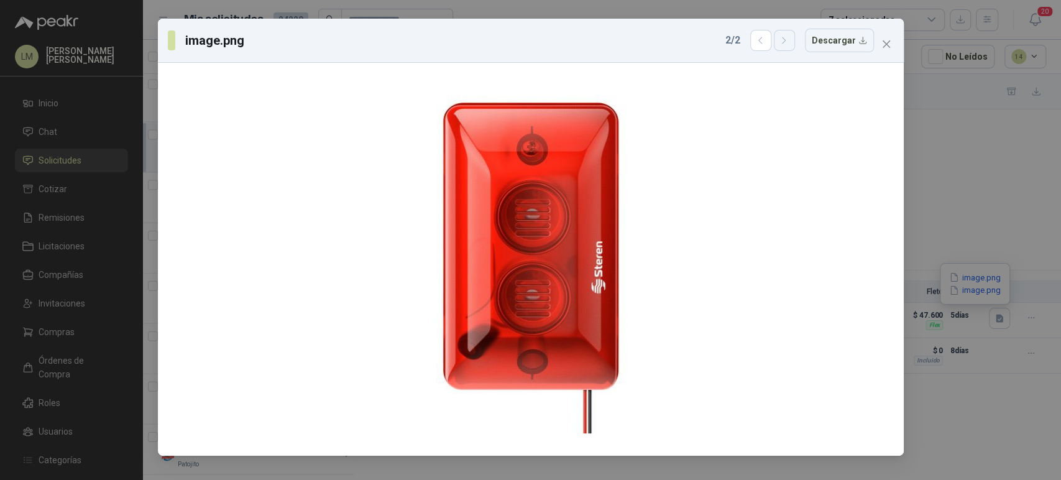
click at [785, 42] on icon "button" at bounding box center [784, 40] width 11 height 11
click at [787, 35] on icon "button" at bounding box center [784, 40] width 11 height 11
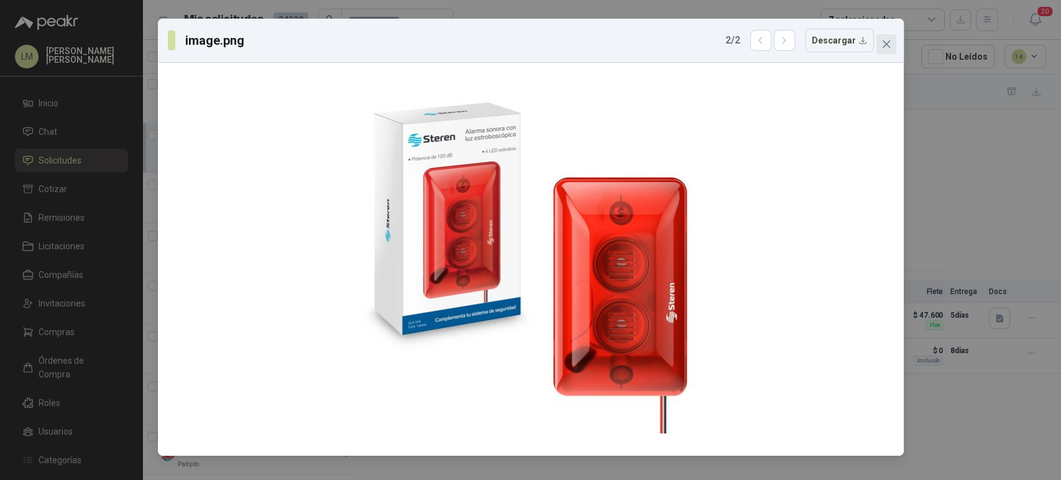
click at [891, 41] on span "Close" at bounding box center [887, 44] width 20 height 10
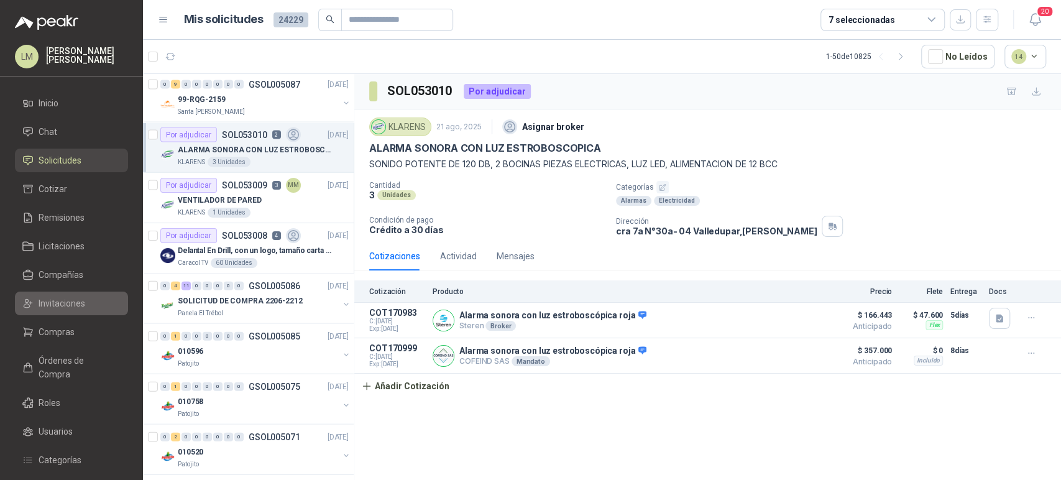
click at [72, 305] on span "Invitaciones" at bounding box center [62, 304] width 47 height 14
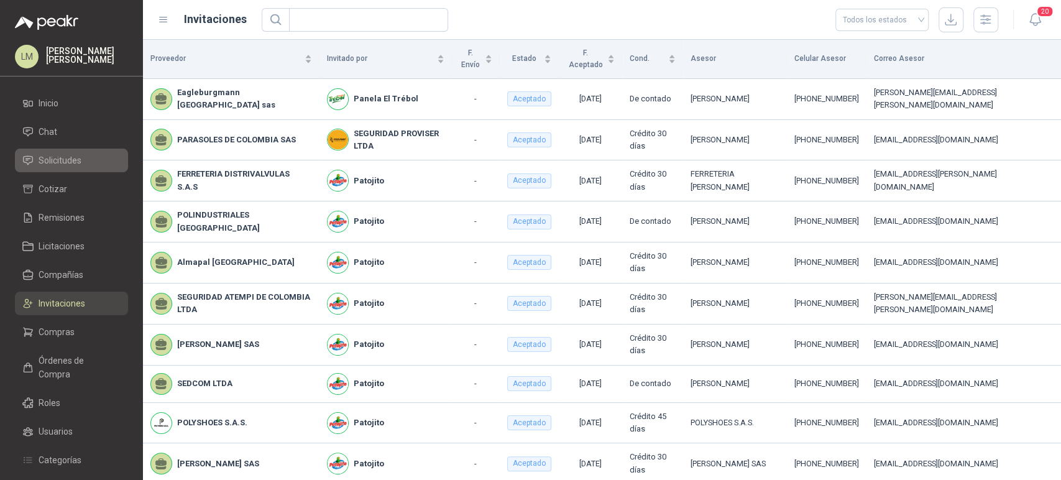
click at [69, 158] on span "Solicitudes" at bounding box center [60, 161] width 43 height 14
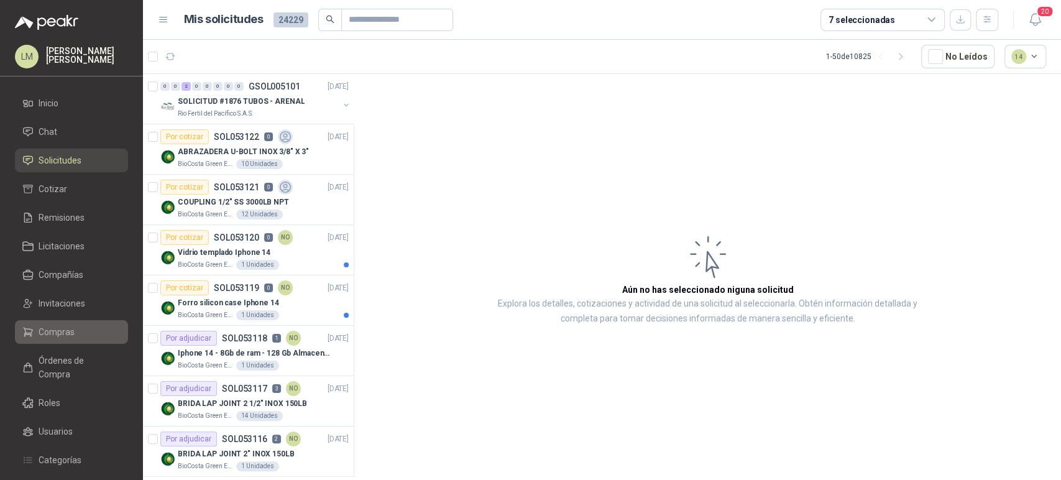
click at [73, 338] on li "Compras" at bounding box center [71, 332] width 98 height 14
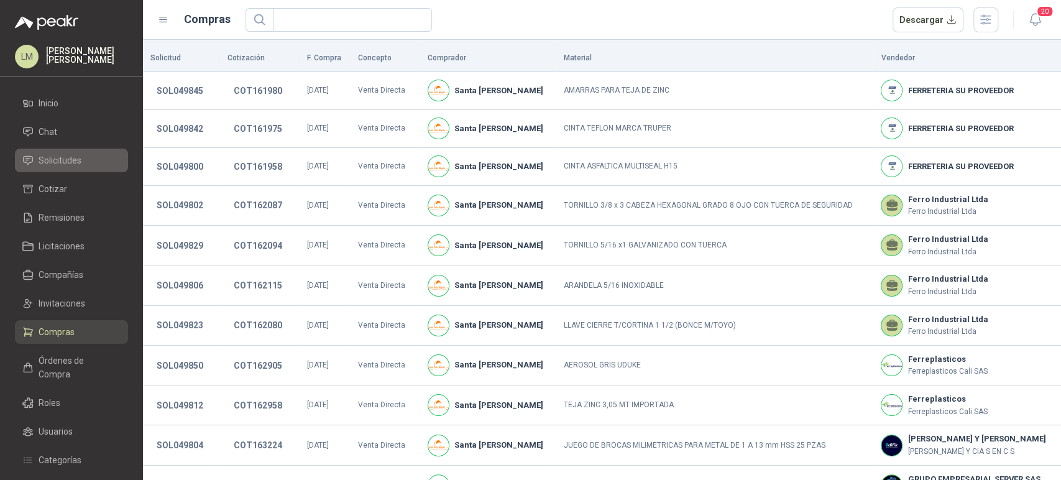
click at [77, 162] on span "Solicitudes" at bounding box center [60, 161] width 43 height 14
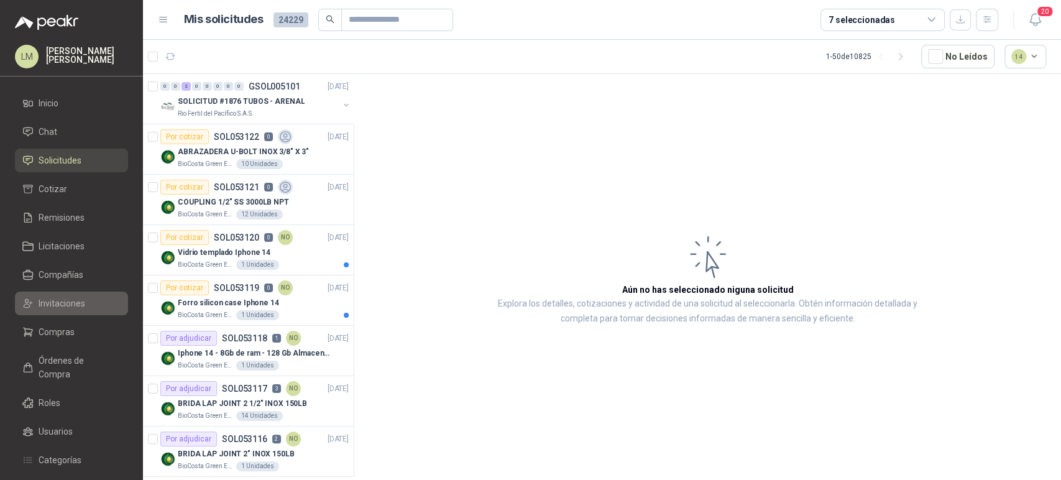
click at [65, 302] on span "Invitaciones" at bounding box center [62, 304] width 47 height 14
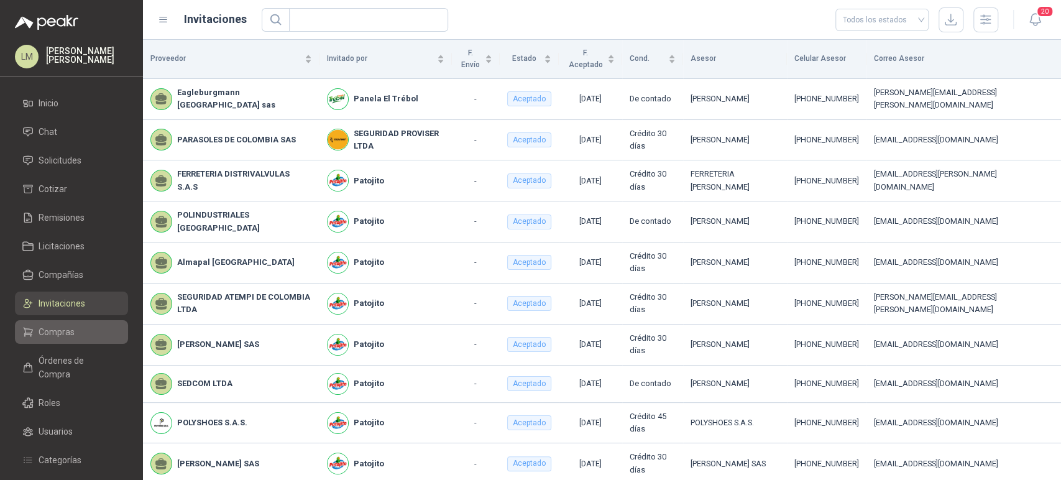
click at [58, 325] on span "Compras" at bounding box center [57, 332] width 36 height 14
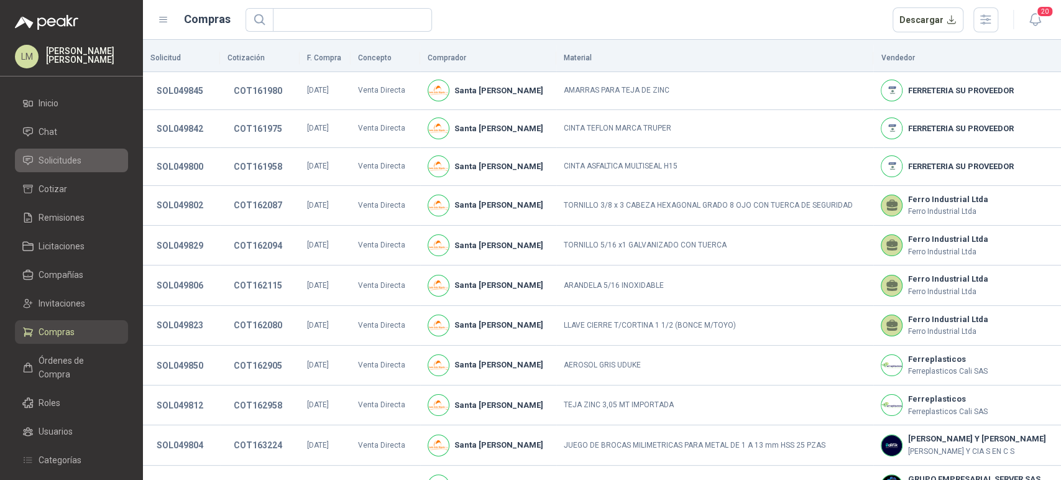
click at [69, 159] on span "Solicitudes" at bounding box center [60, 161] width 43 height 14
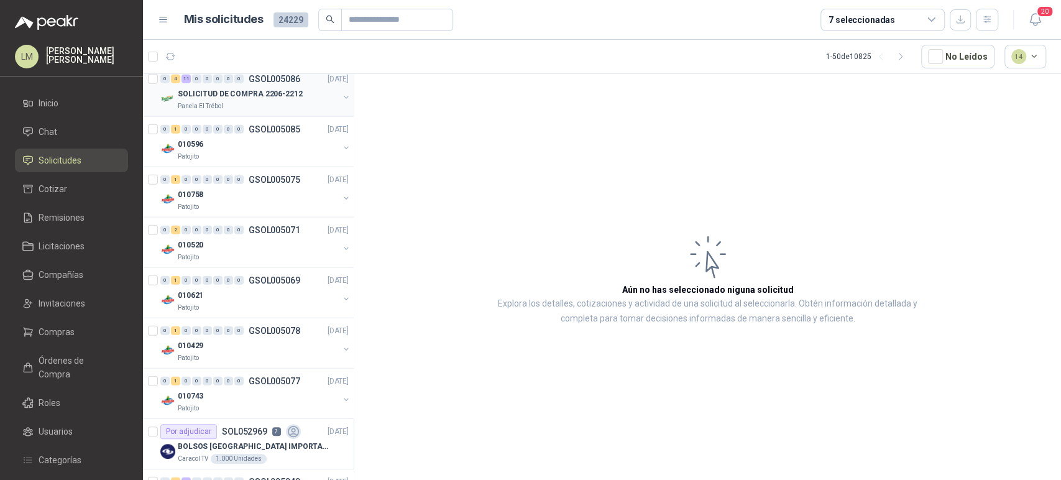
scroll to position [2131, 0]
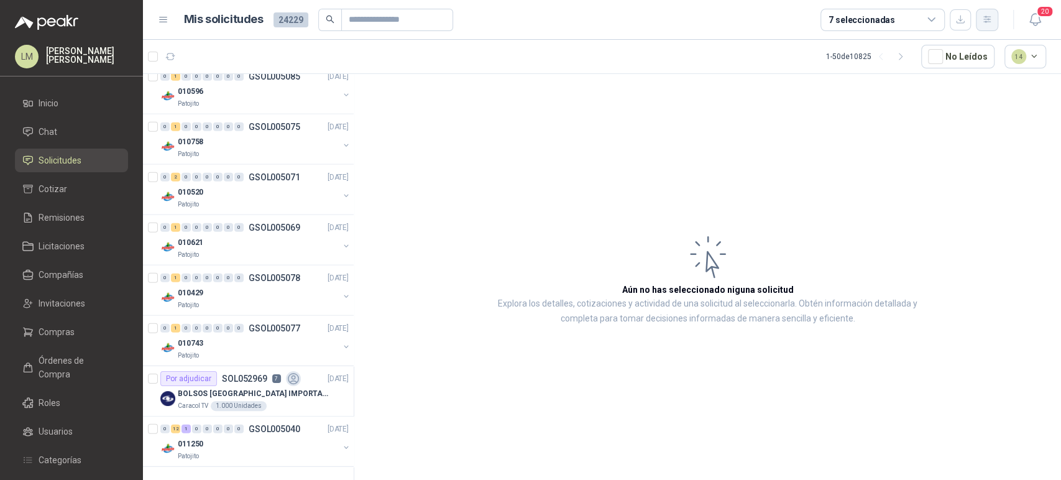
click at [990, 14] on icon "button" at bounding box center [987, 19] width 11 height 11
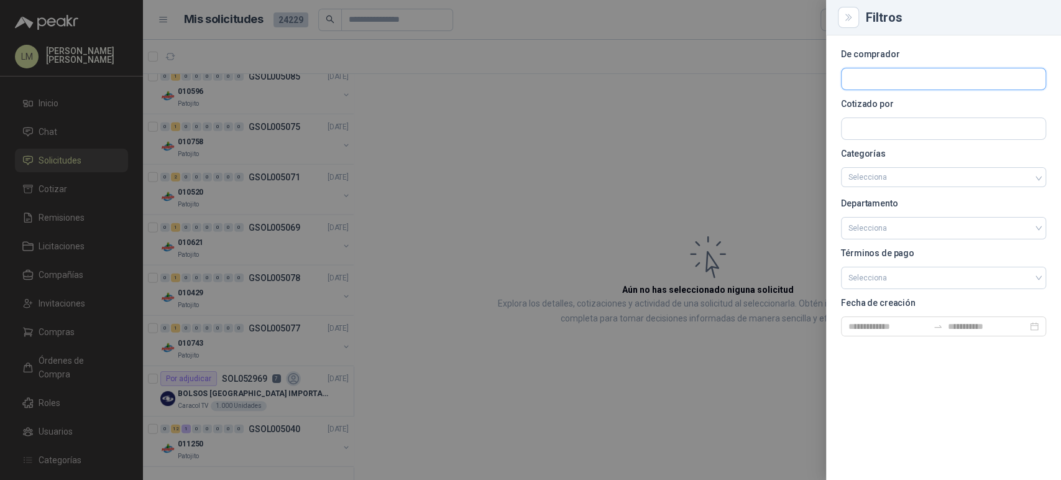
click at [902, 68] on input "text" at bounding box center [944, 78] width 204 height 21
type input "****"
click at [899, 104] on p "KLARENS" at bounding box center [928, 105] width 116 height 7
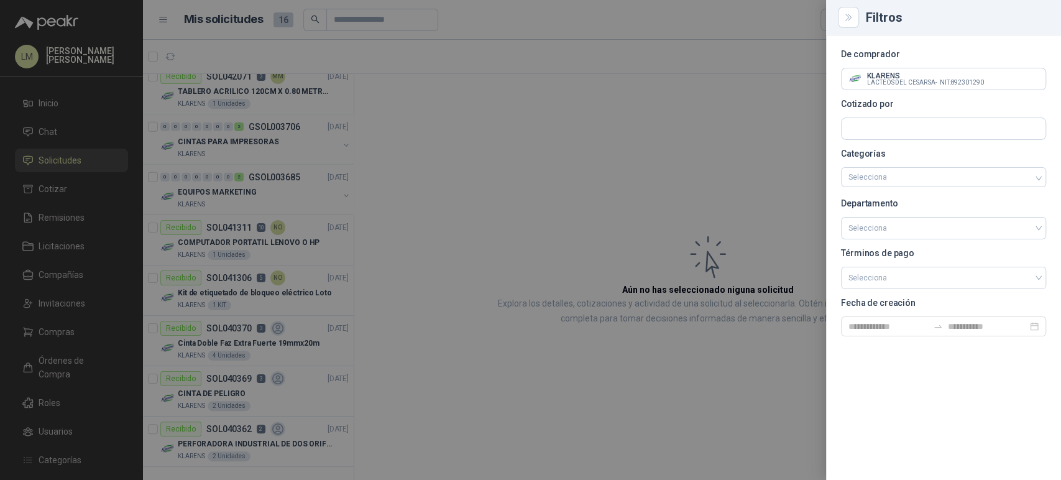
scroll to position [2121, 0]
click at [405, 173] on div at bounding box center [530, 240] width 1061 height 480
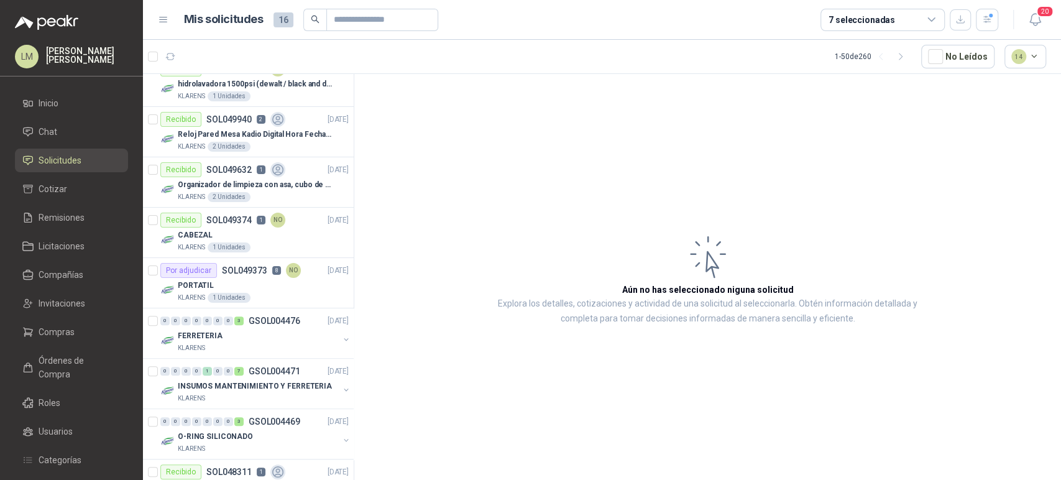
scroll to position [691, 0]
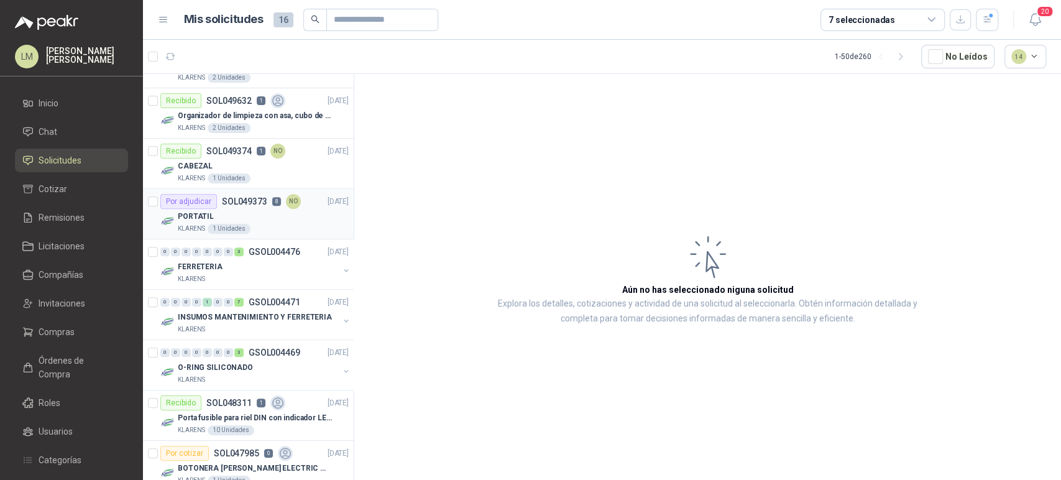
click at [251, 217] on div "PORTATIL" at bounding box center [263, 216] width 171 height 15
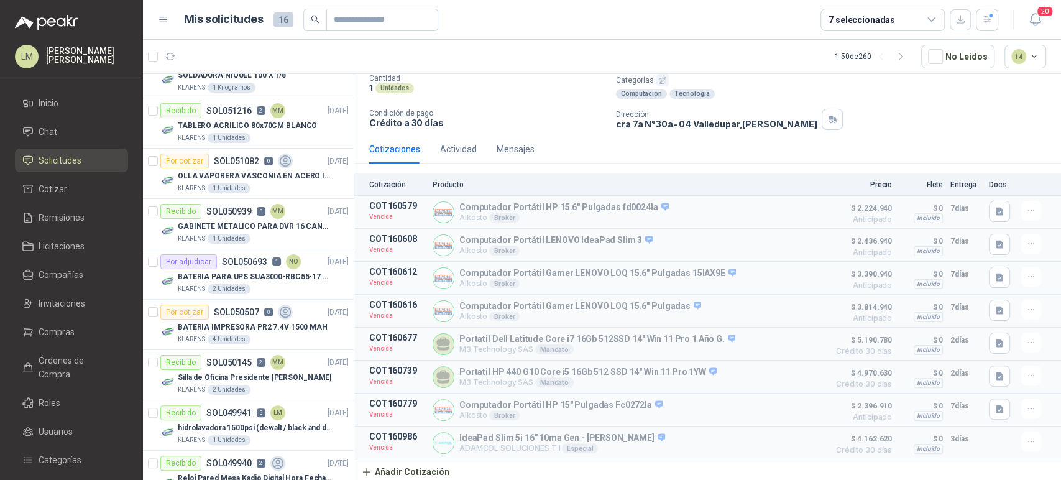
scroll to position [276, 0]
click at [232, 259] on p "SOL050693" at bounding box center [244, 263] width 45 height 9
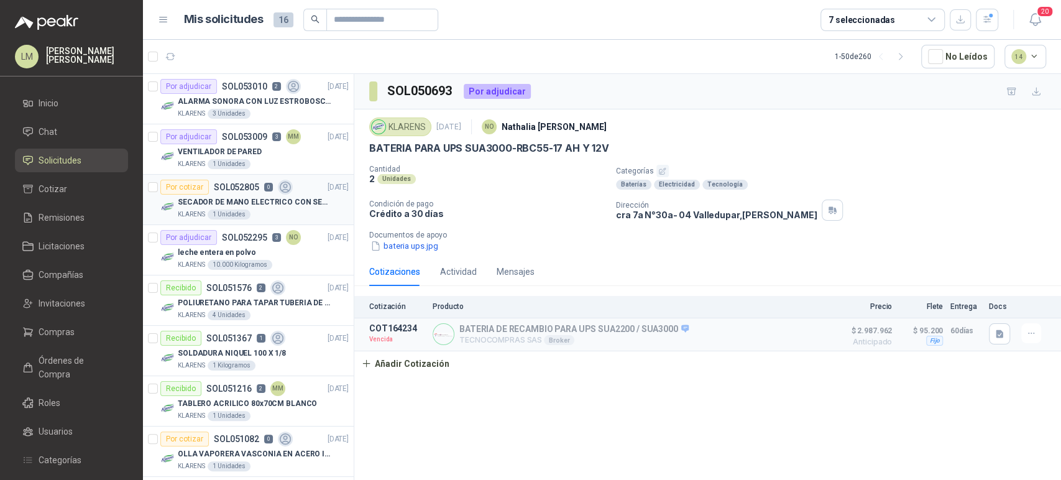
click at [251, 213] on div "KLARENS 1 Unidades" at bounding box center [263, 215] width 171 height 10
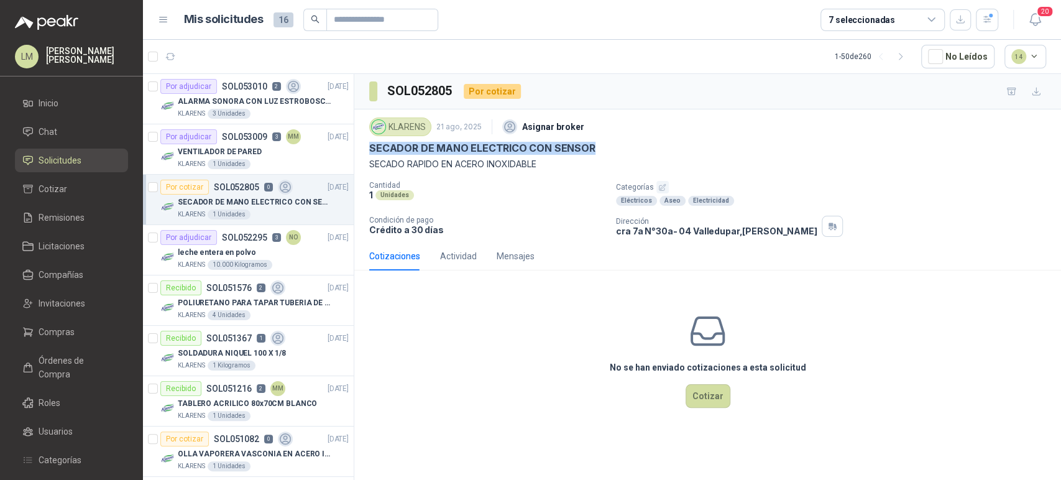
drag, startPoint x: 370, startPoint y: 146, endPoint x: 618, endPoint y: 151, distance: 248.1
click at [618, 151] on div "SECADOR DE MANO ELECTRICO CON SENSOR" at bounding box center [707, 148] width 677 height 13
click at [204, 58] on icon "button" at bounding box center [202, 56] width 12 height 12
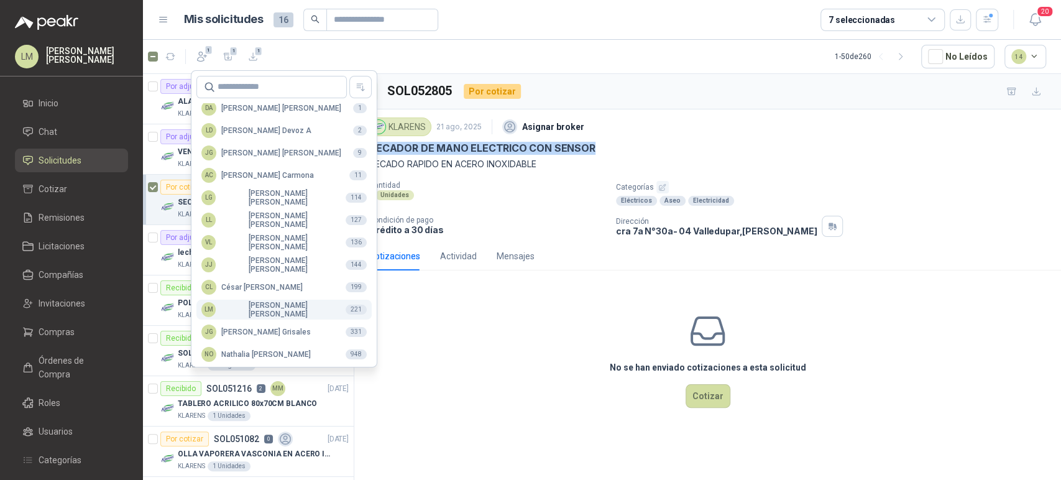
scroll to position [303, 0]
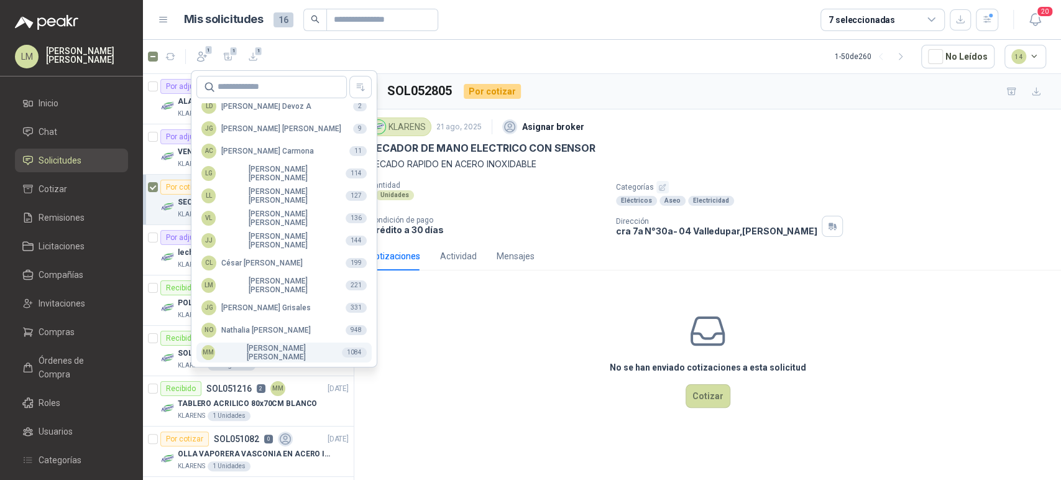
click at [269, 349] on div "MM [PERSON_NAME]" at bounding box center [266, 352] width 131 height 17
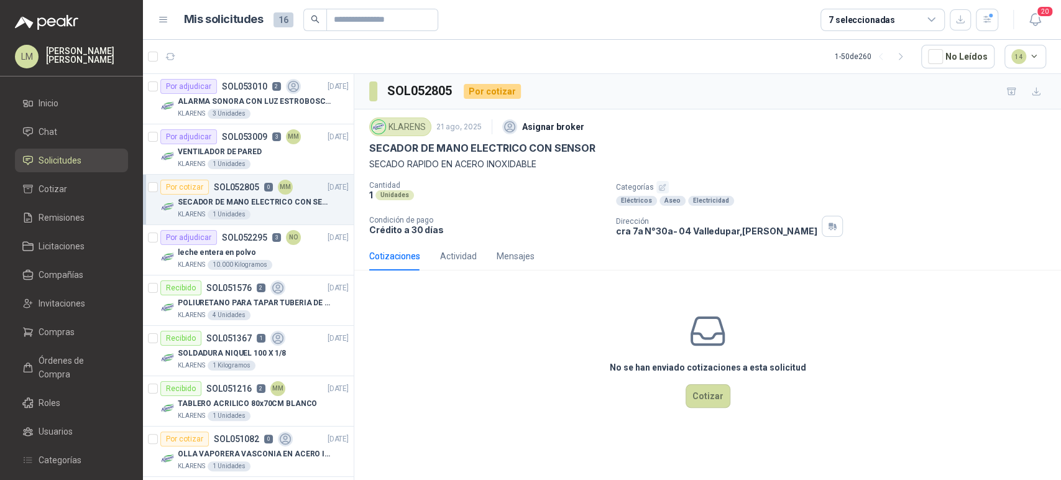
click at [662, 185] on icon "button" at bounding box center [662, 187] width 8 height 8
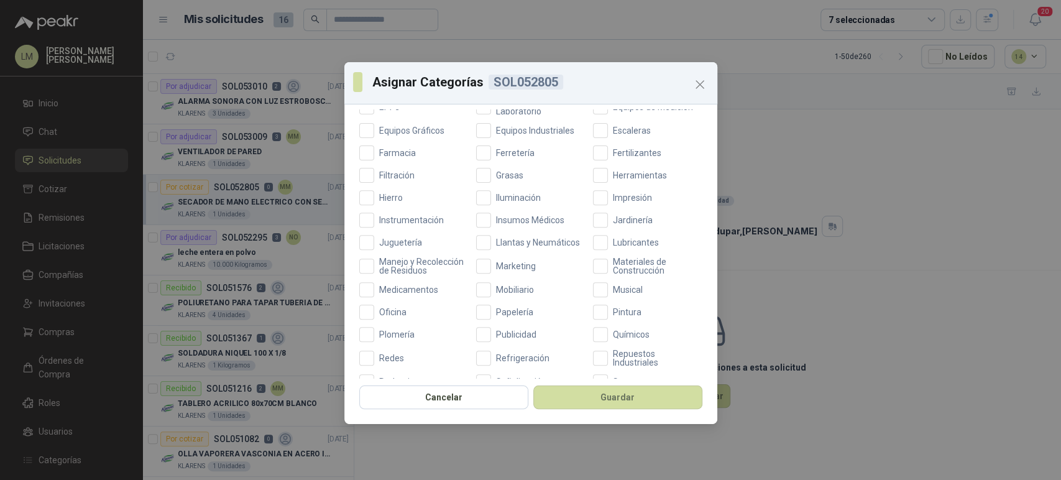
scroll to position [345, 0]
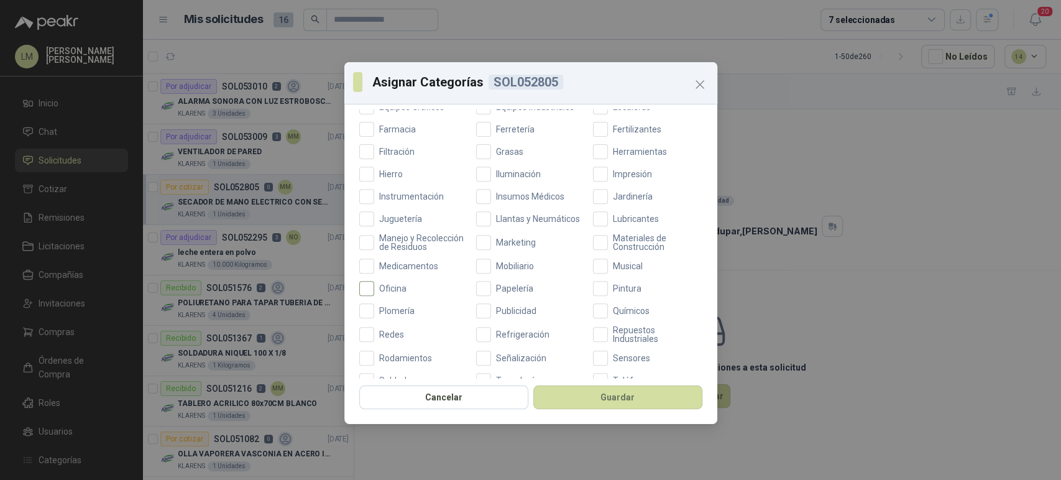
click at [385, 293] on span "Oficina" at bounding box center [392, 288] width 37 height 9
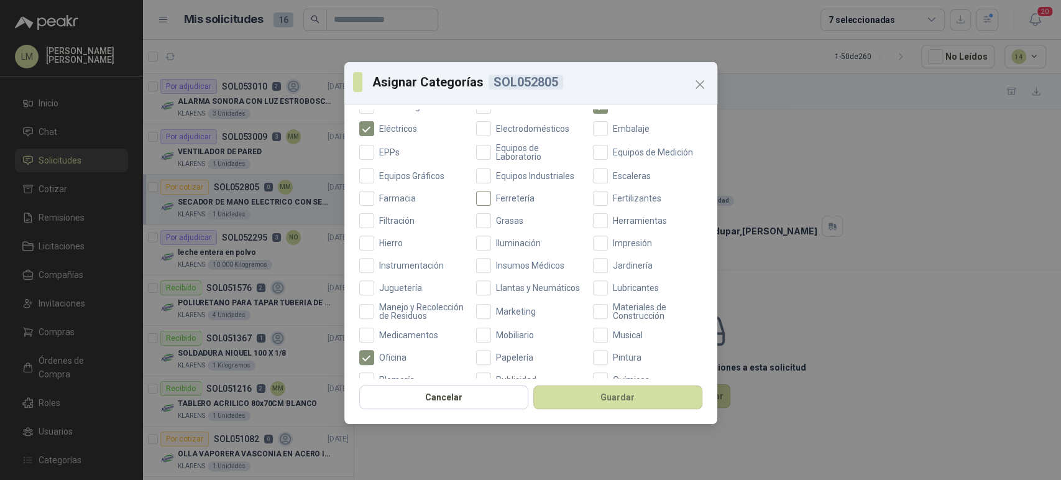
click at [505, 198] on span "Ferretería" at bounding box center [515, 198] width 48 height 9
click at [622, 390] on button "Guardar" at bounding box center [617, 397] width 169 height 24
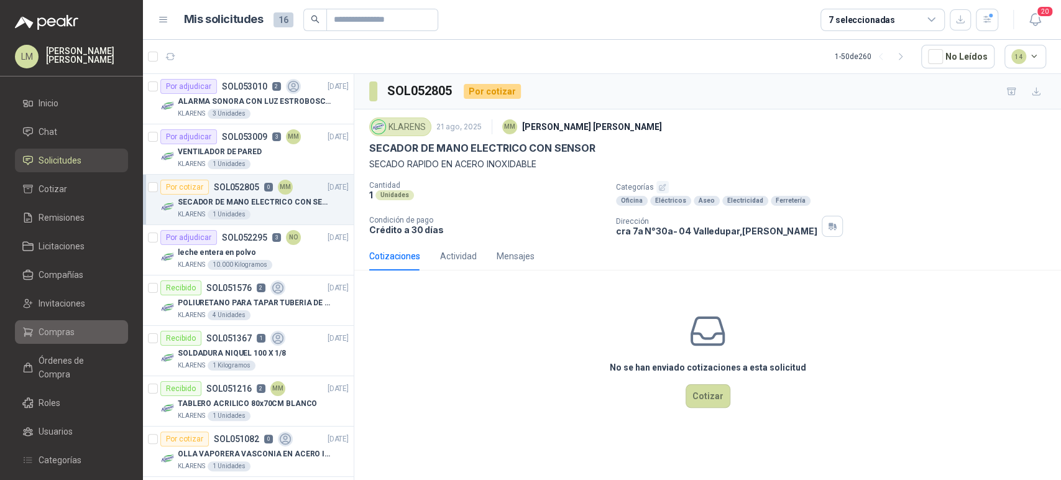
click at [54, 320] on link "Compras" at bounding box center [71, 332] width 113 height 24
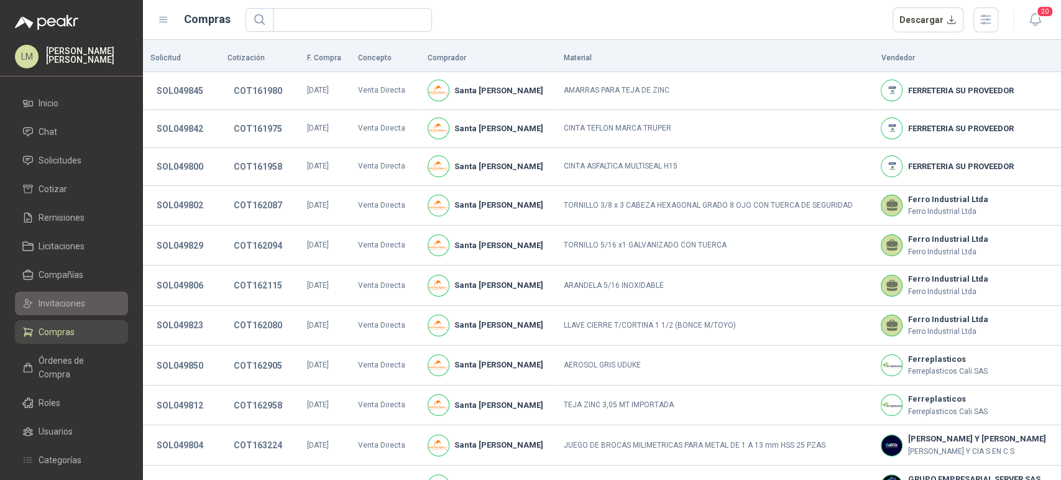
click at [55, 307] on span "Invitaciones" at bounding box center [62, 304] width 47 height 14
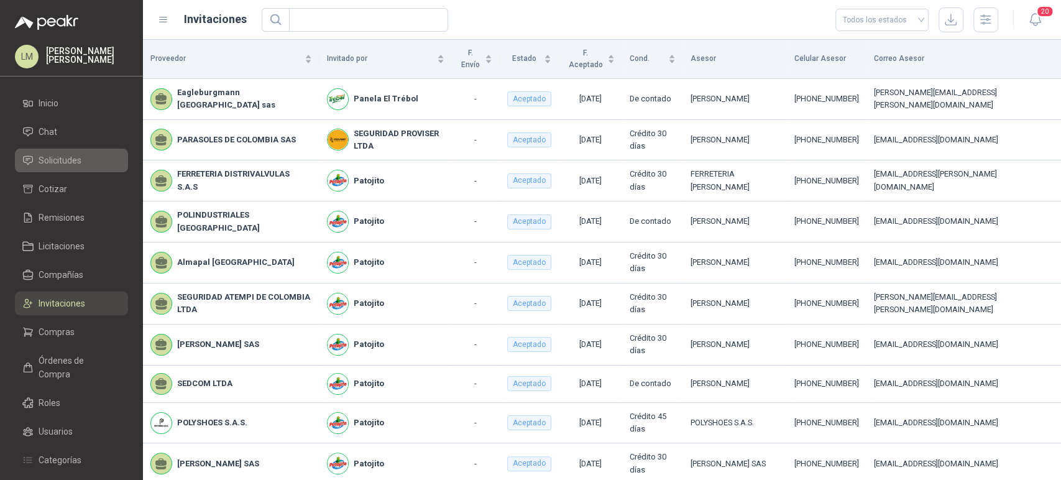
click at [72, 165] on span "Solicitudes" at bounding box center [60, 161] width 43 height 14
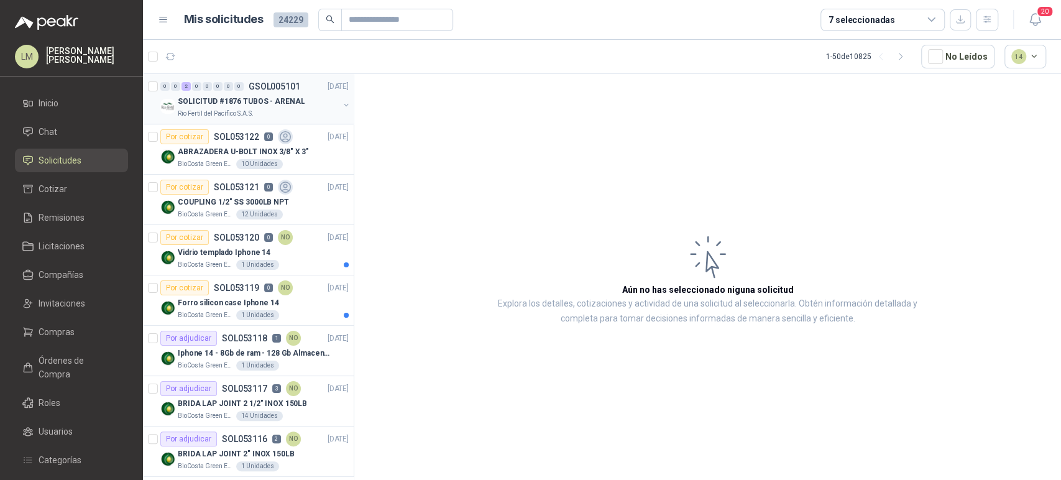
click at [274, 97] on p "SOLICITUD #1876 TUBOS - ARENAL" at bounding box center [241, 102] width 127 height 12
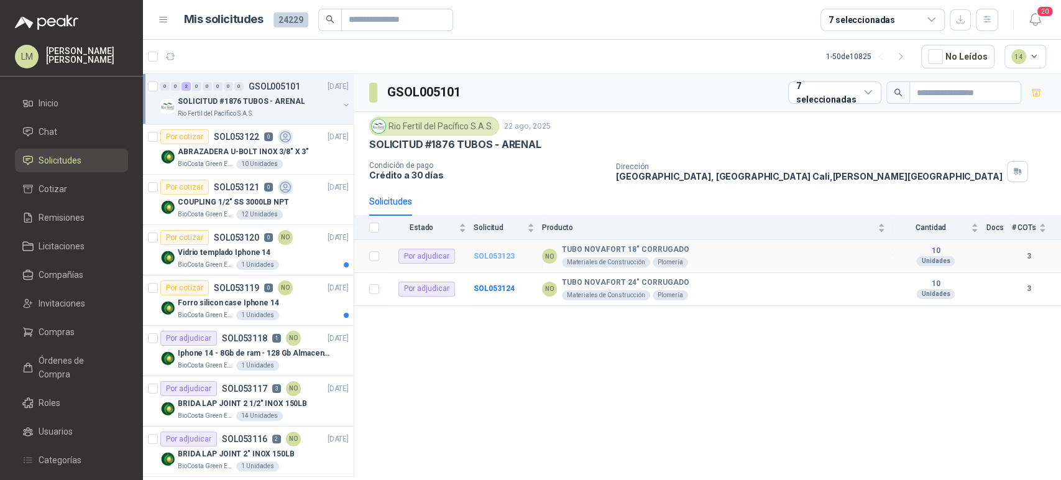
click at [502, 257] on b "SOL053123" at bounding box center [494, 256] width 41 height 9
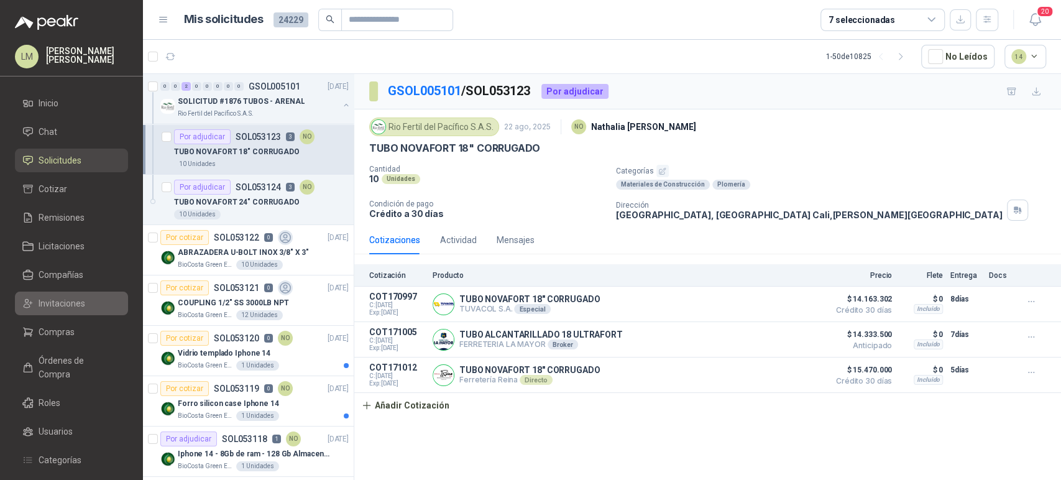
click at [60, 304] on span "Invitaciones" at bounding box center [62, 304] width 47 height 14
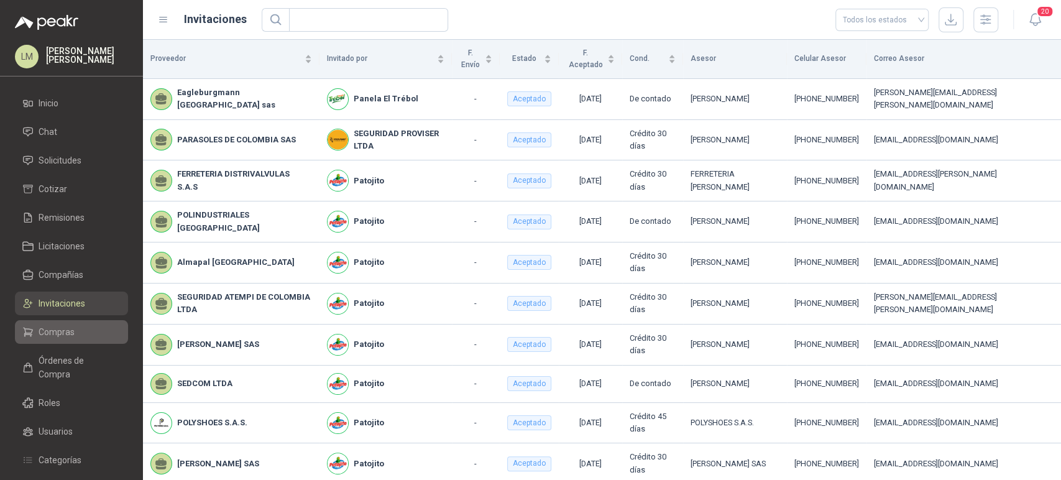
click at [52, 325] on span "Compras" at bounding box center [57, 332] width 36 height 14
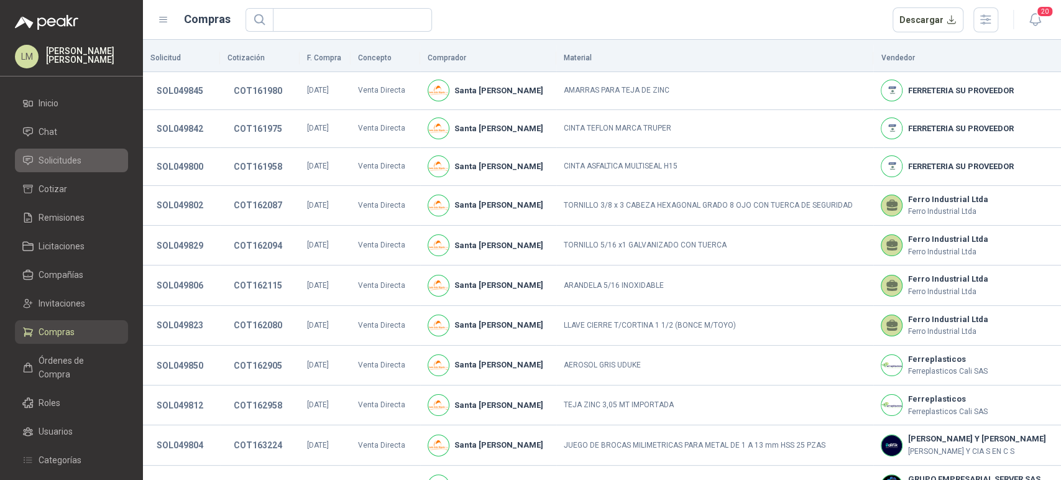
click at [63, 163] on span "Solicitudes" at bounding box center [60, 161] width 43 height 14
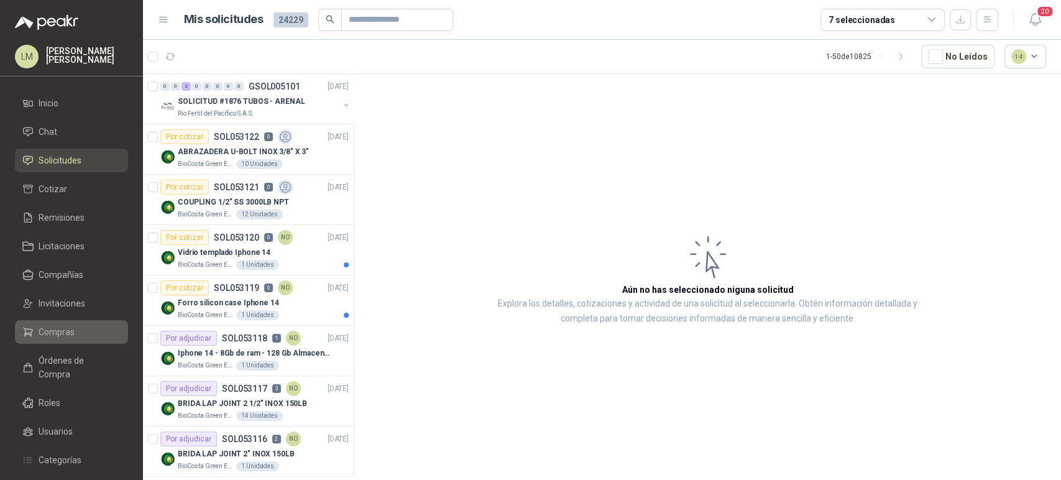
click at [57, 333] on span "Compras" at bounding box center [57, 332] width 36 height 14
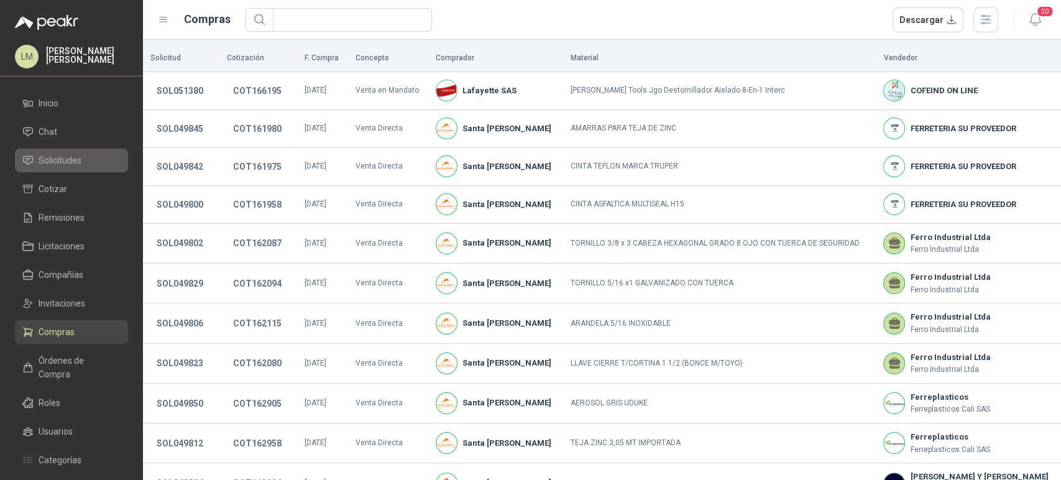
click at [76, 158] on span "Solicitudes" at bounding box center [60, 161] width 43 height 14
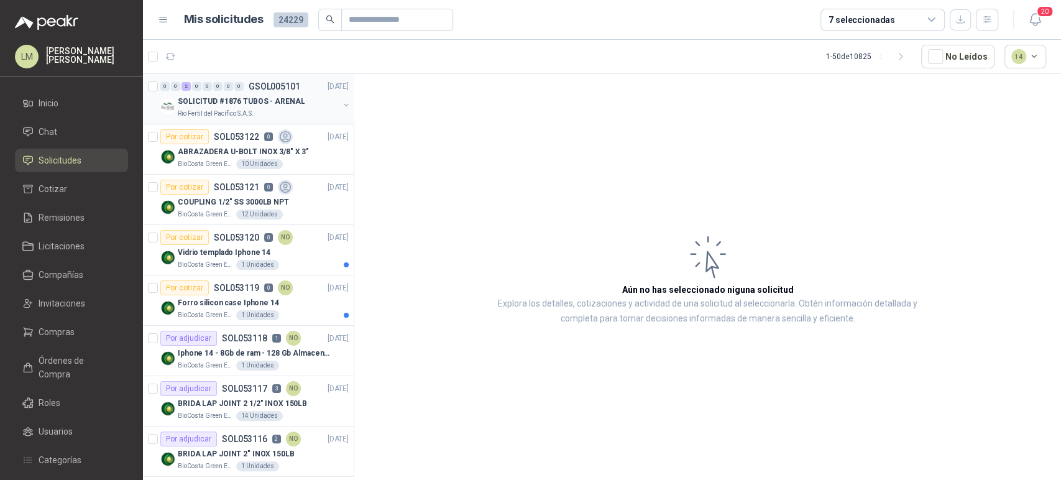
click at [341, 103] on button "button" at bounding box center [346, 105] width 10 height 10
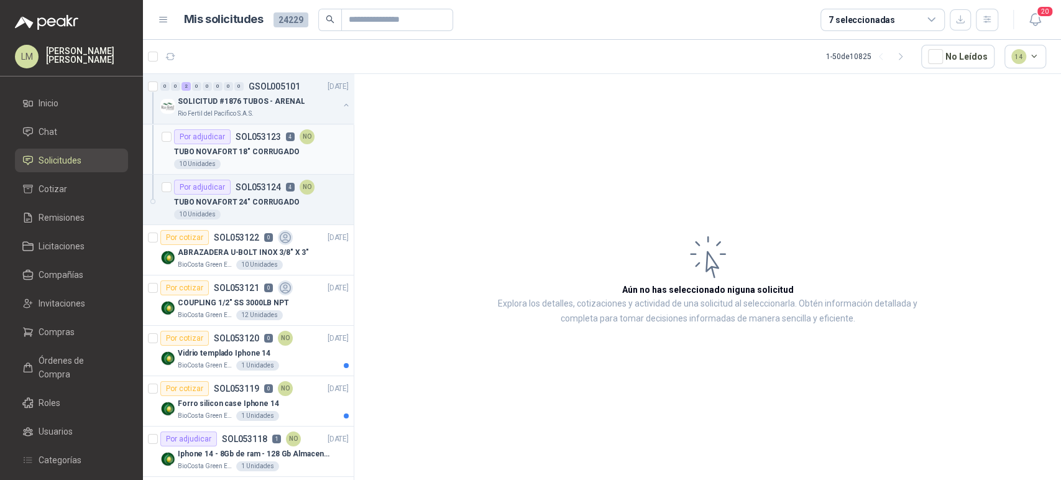
click at [269, 159] on div "10 Unidades" at bounding box center [261, 164] width 175 height 10
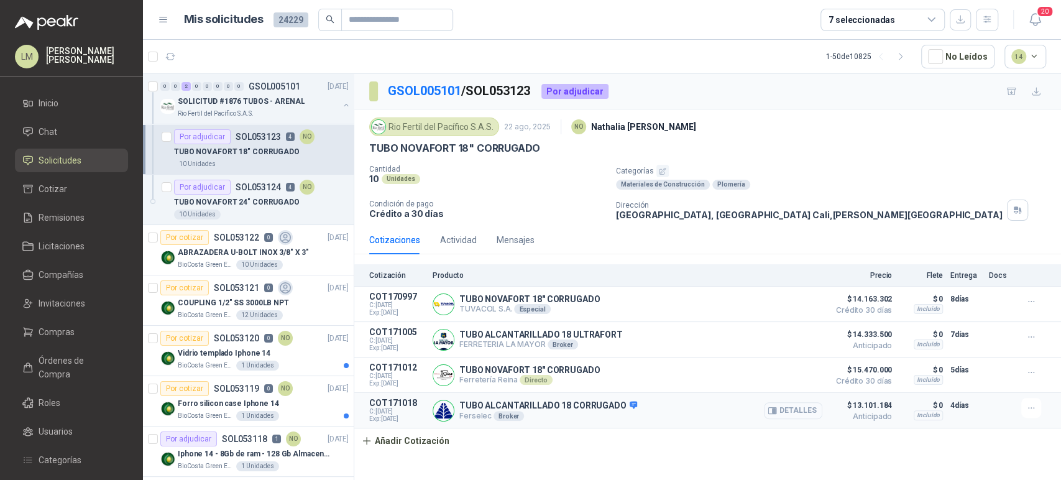
click at [804, 409] on button "Detalles" at bounding box center [793, 410] width 58 height 17
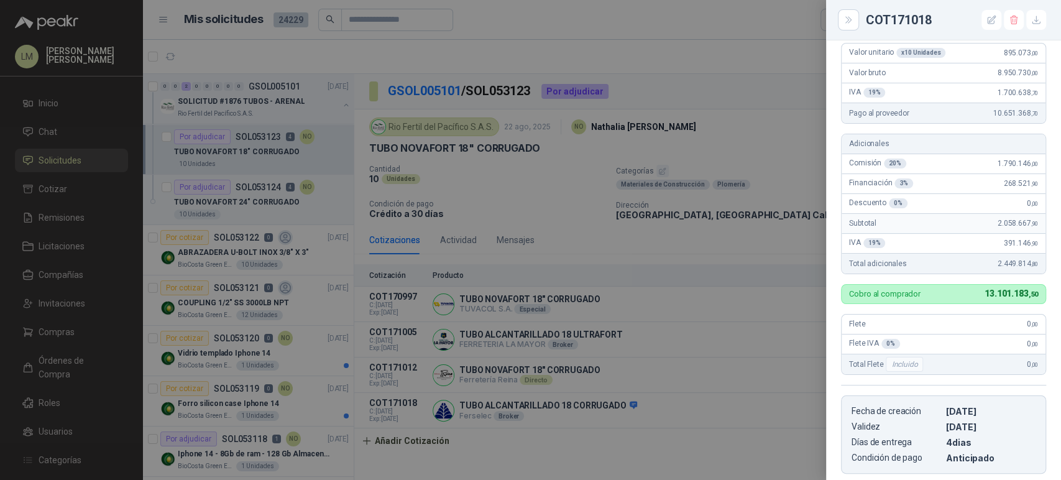
scroll to position [161, 0]
click at [686, 263] on div at bounding box center [530, 240] width 1061 height 480
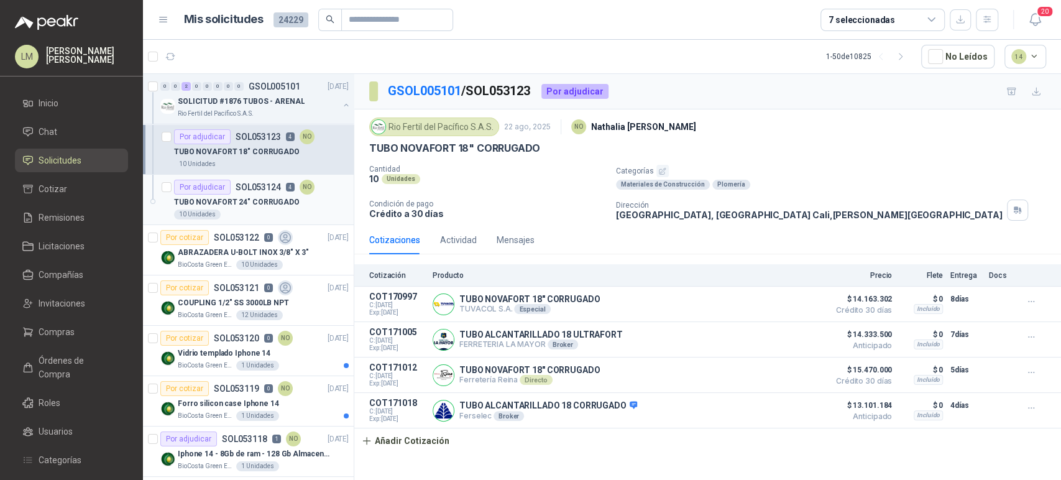
click at [251, 200] on p "TUBO NOVAFORT 24" CORRUGADO" at bounding box center [237, 202] width 126 height 12
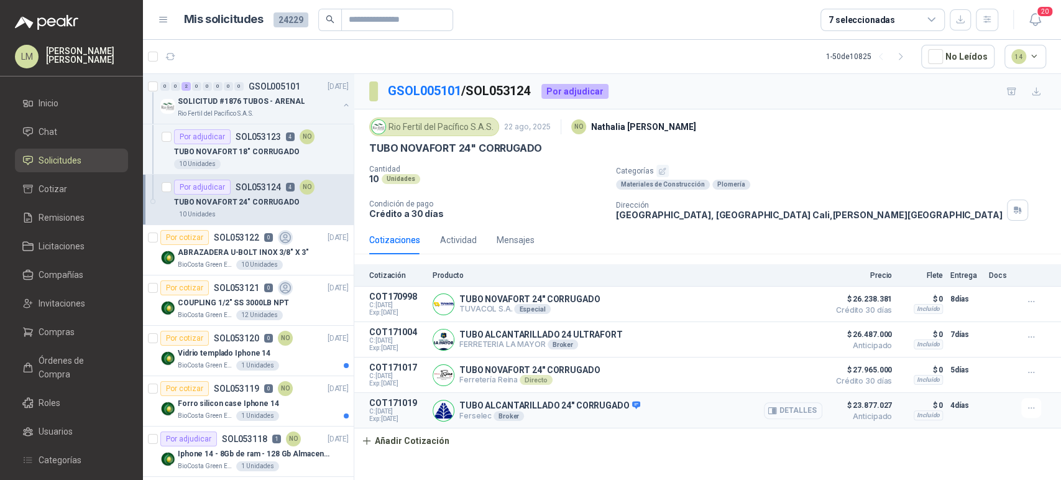
click at [786, 411] on button "Detalles" at bounding box center [793, 410] width 58 height 17
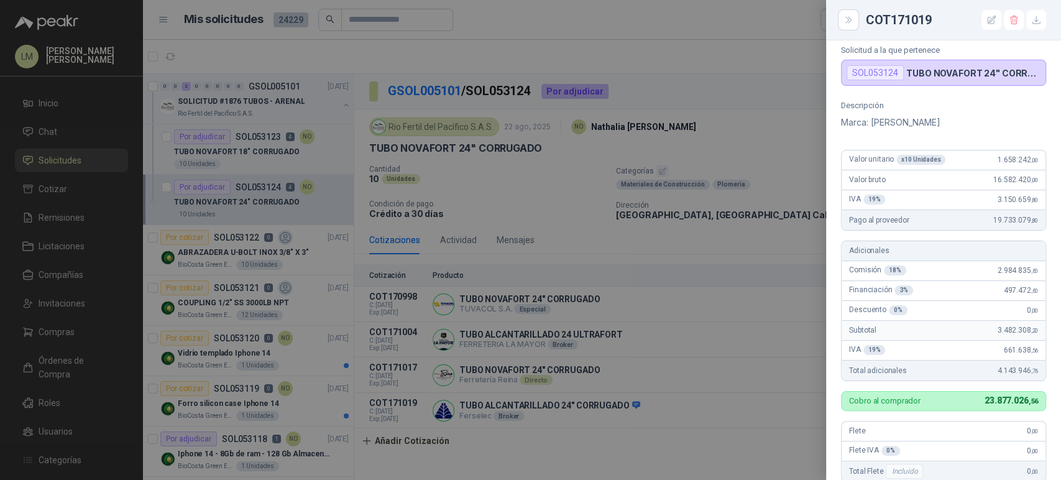
scroll to position [54, 0]
click at [653, 257] on div at bounding box center [530, 240] width 1061 height 480
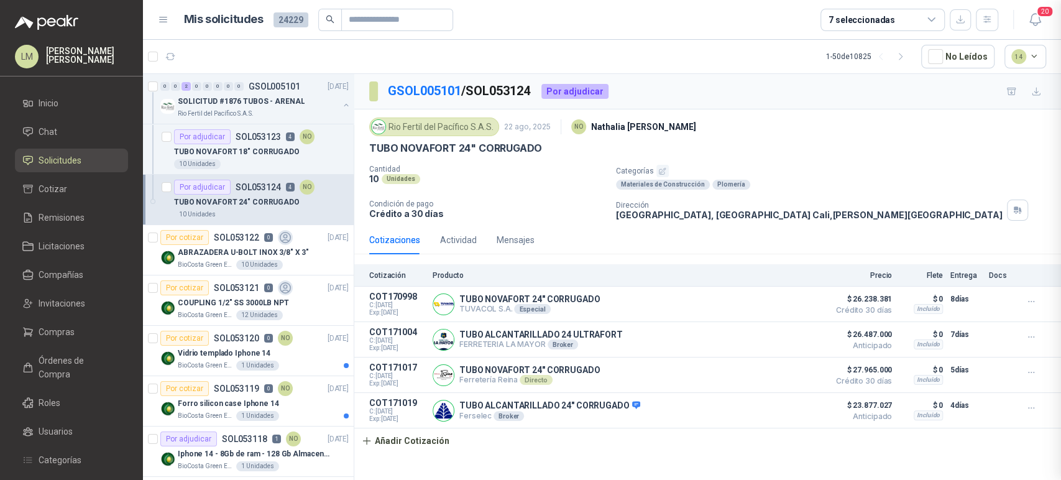
scroll to position [362, 0]
click at [255, 160] on div "10 Unidades" at bounding box center [261, 164] width 175 height 10
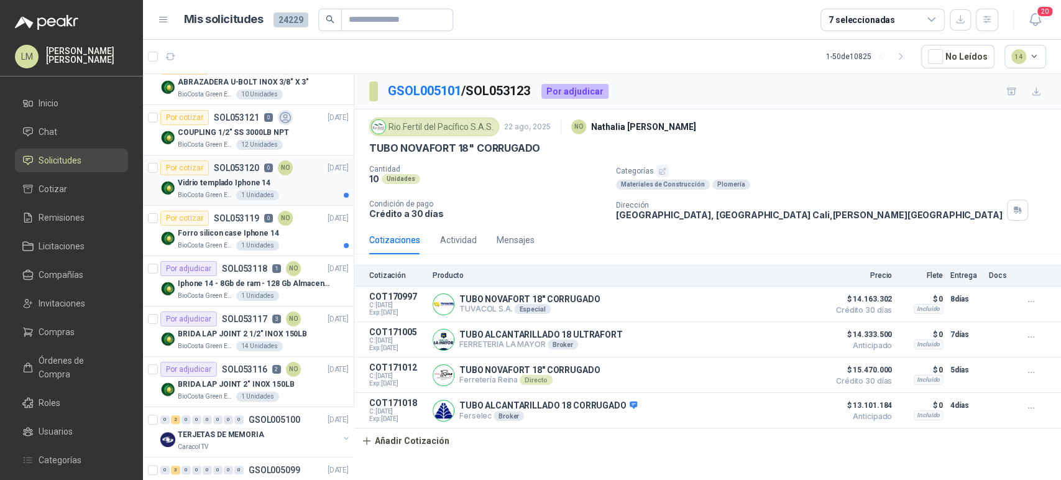
scroll to position [174, 0]
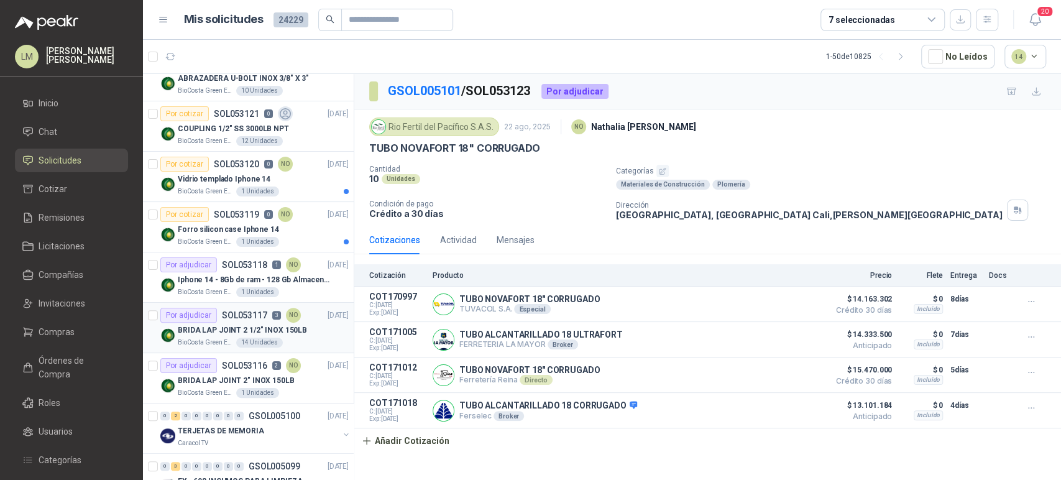
click at [234, 325] on p "BRIDA LAP JOINT 2 1/2" INOX 150LB" at bounding box center [242, 331] width 129 height 12
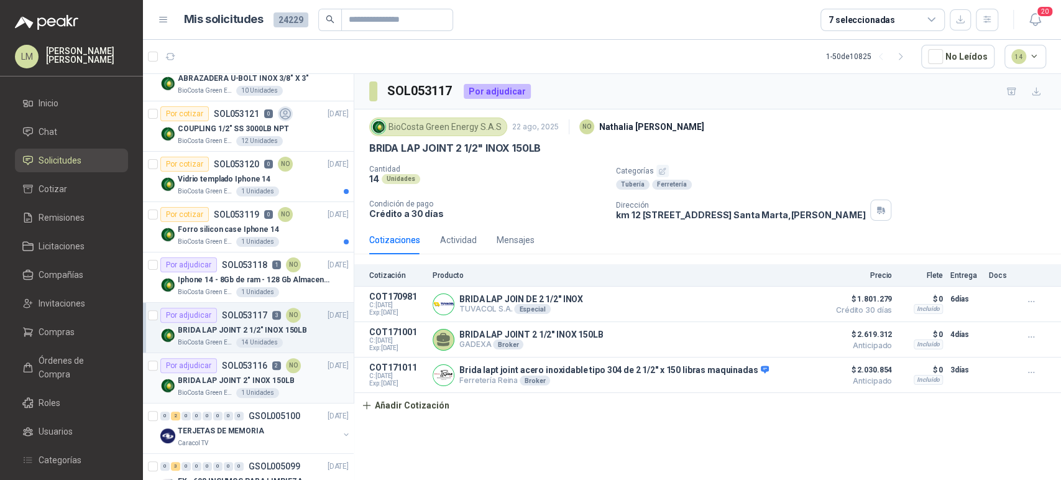
click at [241, 365] on p "SOL053116" at bounding box center [244, 365] width 45 height 9
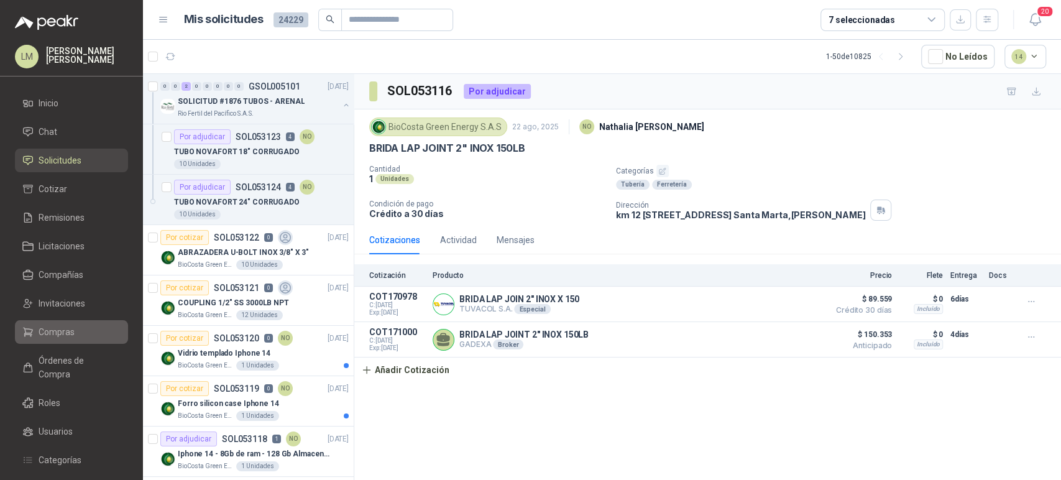
click at [60, 331] on span "Compras" at bounding box center [57, 332] width 36 height 14
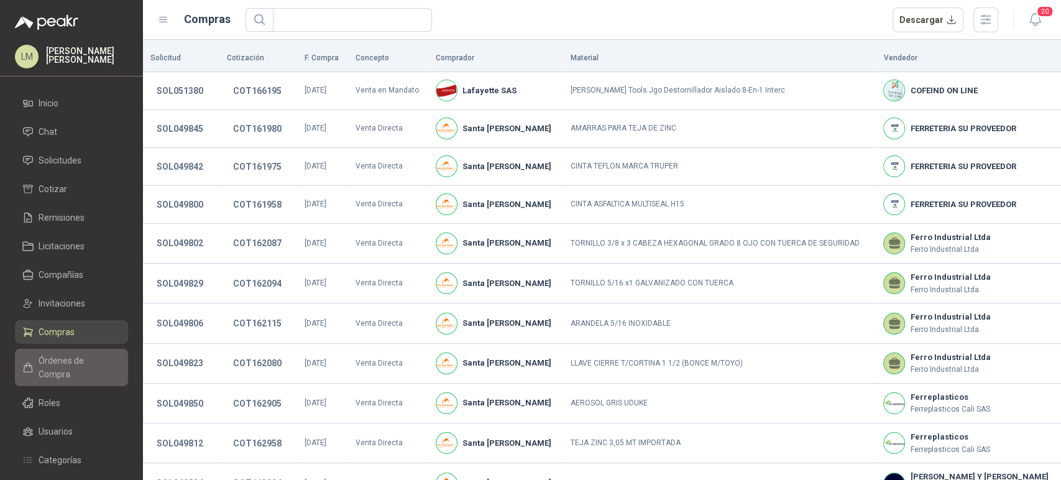
click at [70, 358] on span "Órdenes de Compra" at bounding box center [78, 367] width 78 height 27
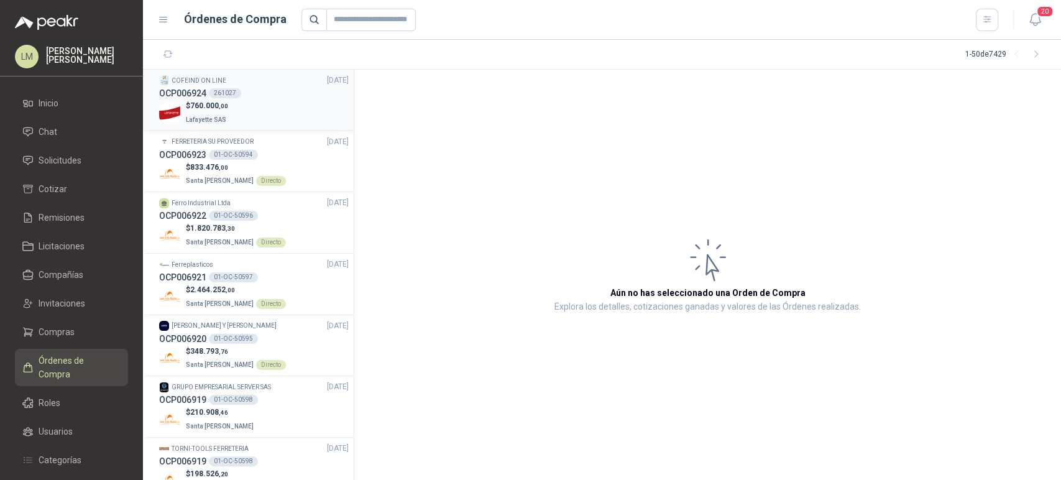
click at [241, 99] on div "OCP006924 261027" at bounding box center [254, 93] width 190 height 14
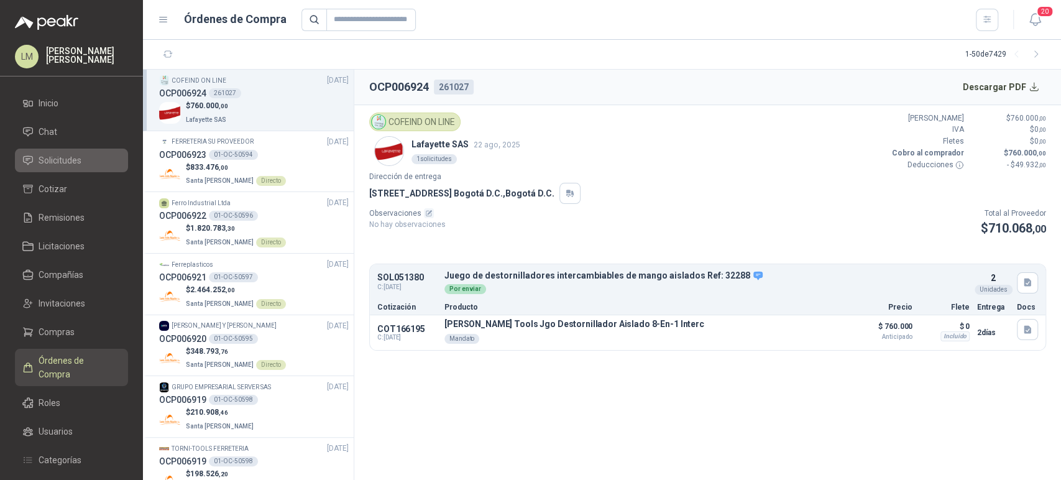
click at [66, 167] on span "Solicitudes" at bounding box center [60, 161] width 43 height 14
